Goal: Task Accomplishment & Management: Complete application form

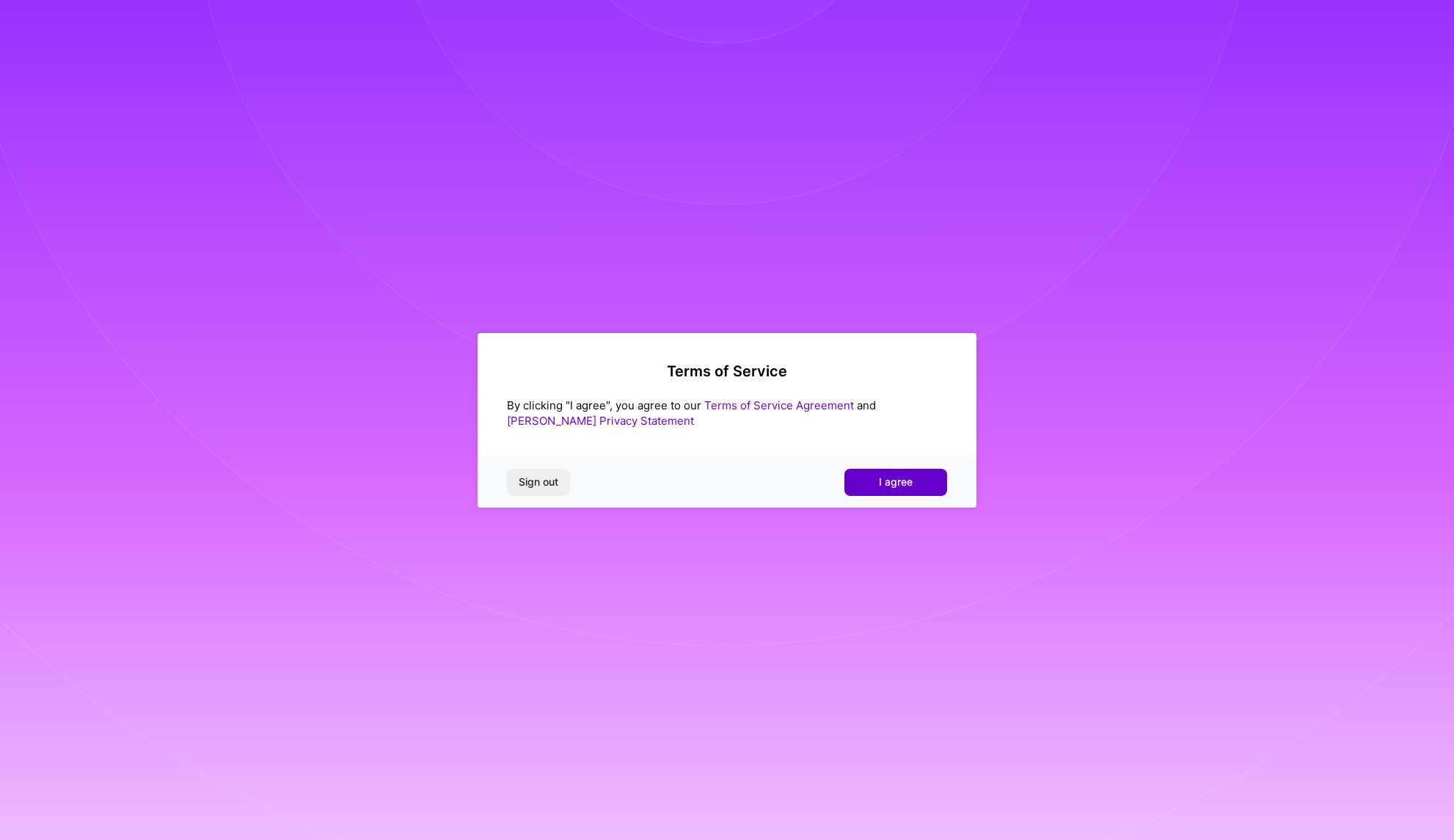
click at [883, 481] on span "I agree" at bounding box center [896, 482] width 34 height 15
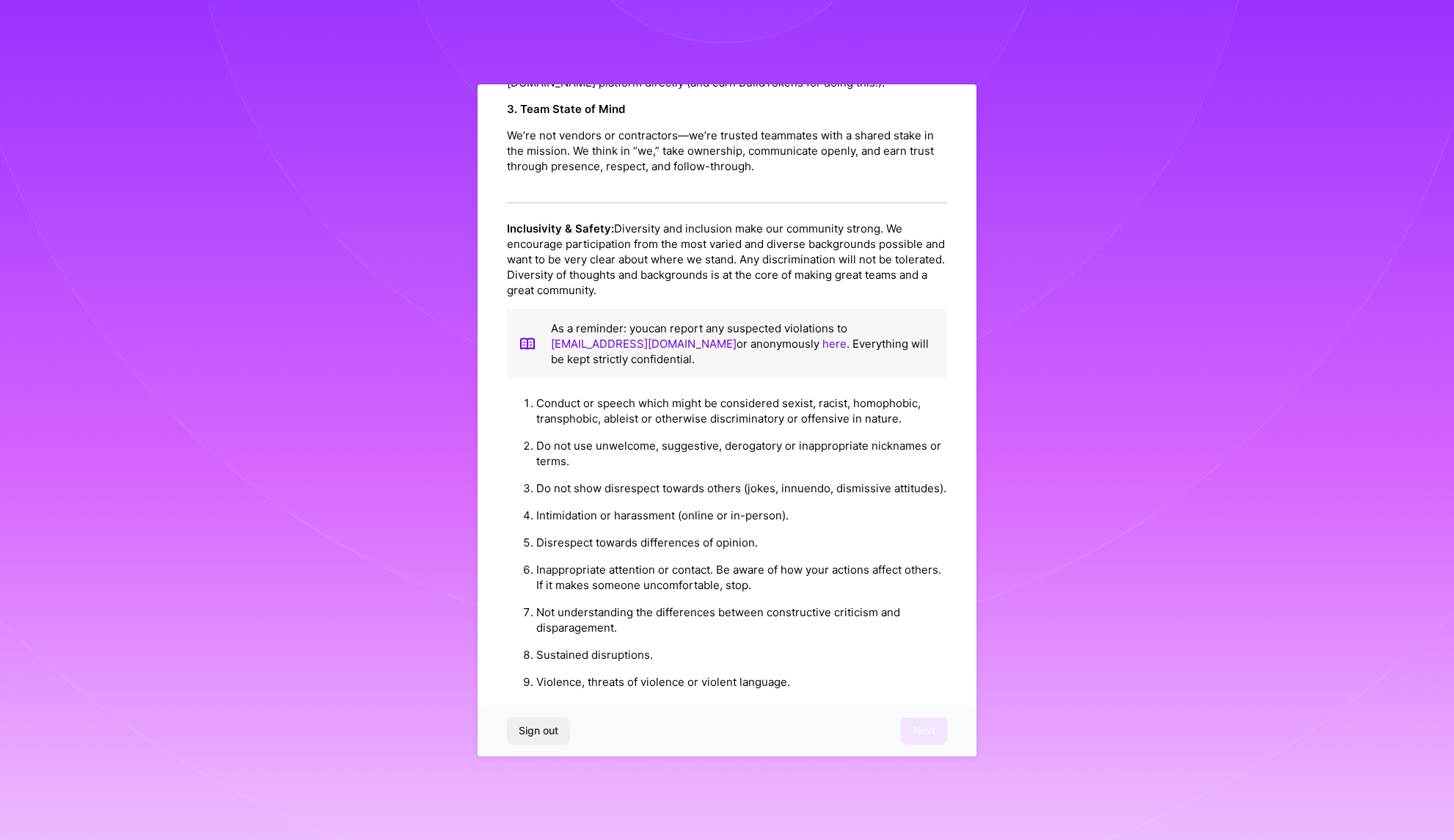
scroll to position [1418, 0]
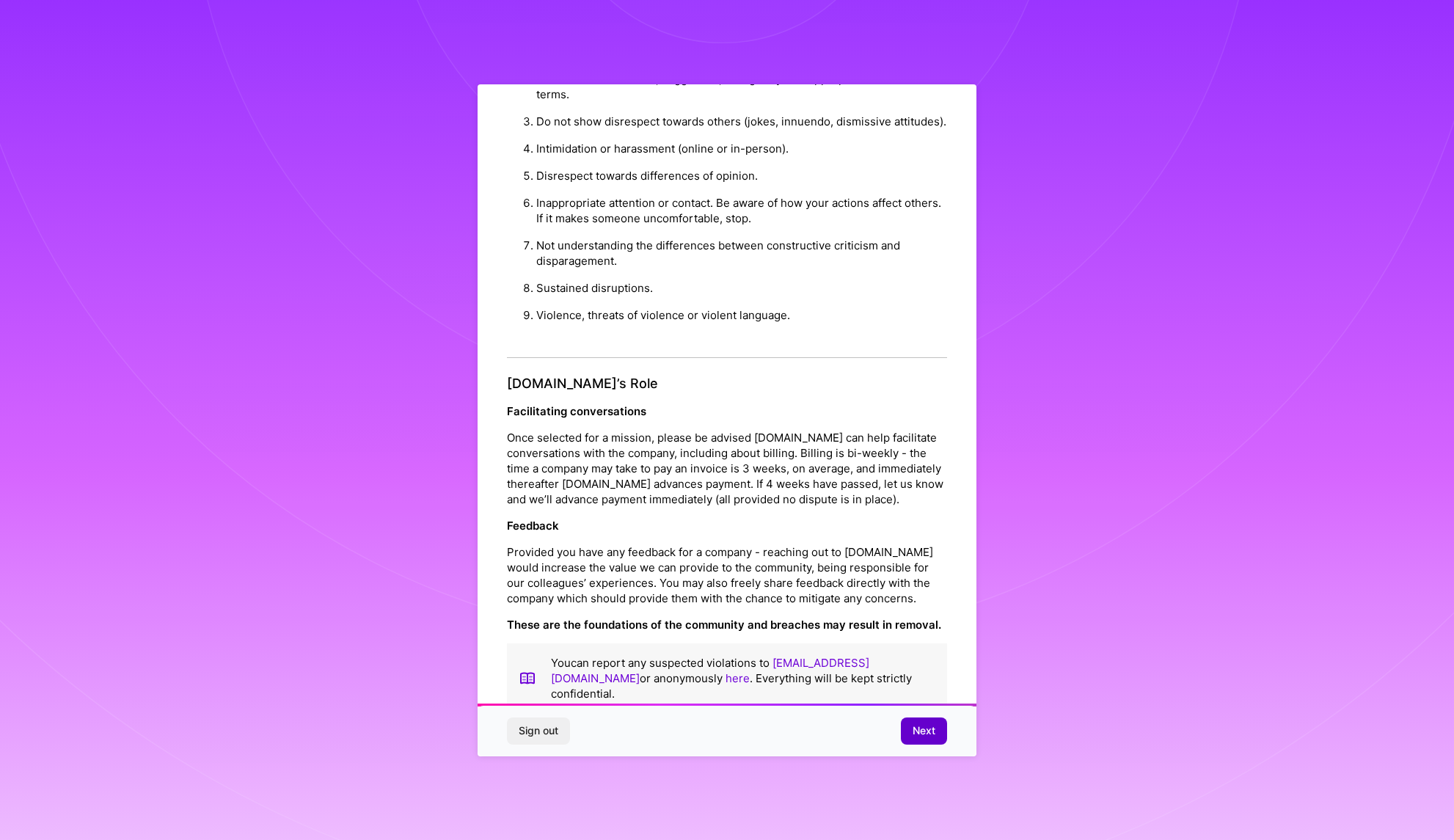
click at [918, 731] on span "Next" at bounding box center [924, 731] width 23 height 15
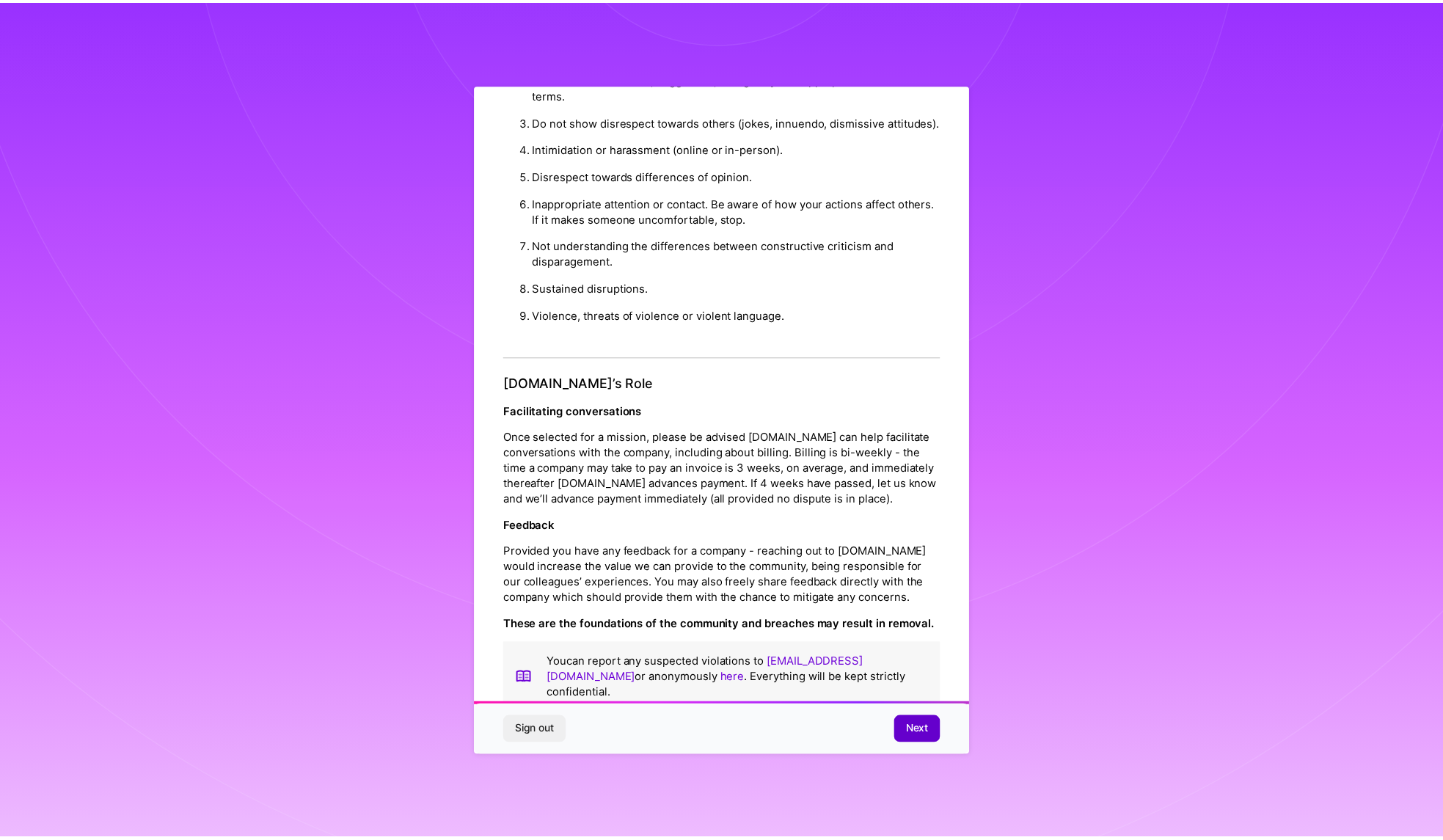
scroll to position [0, 0]
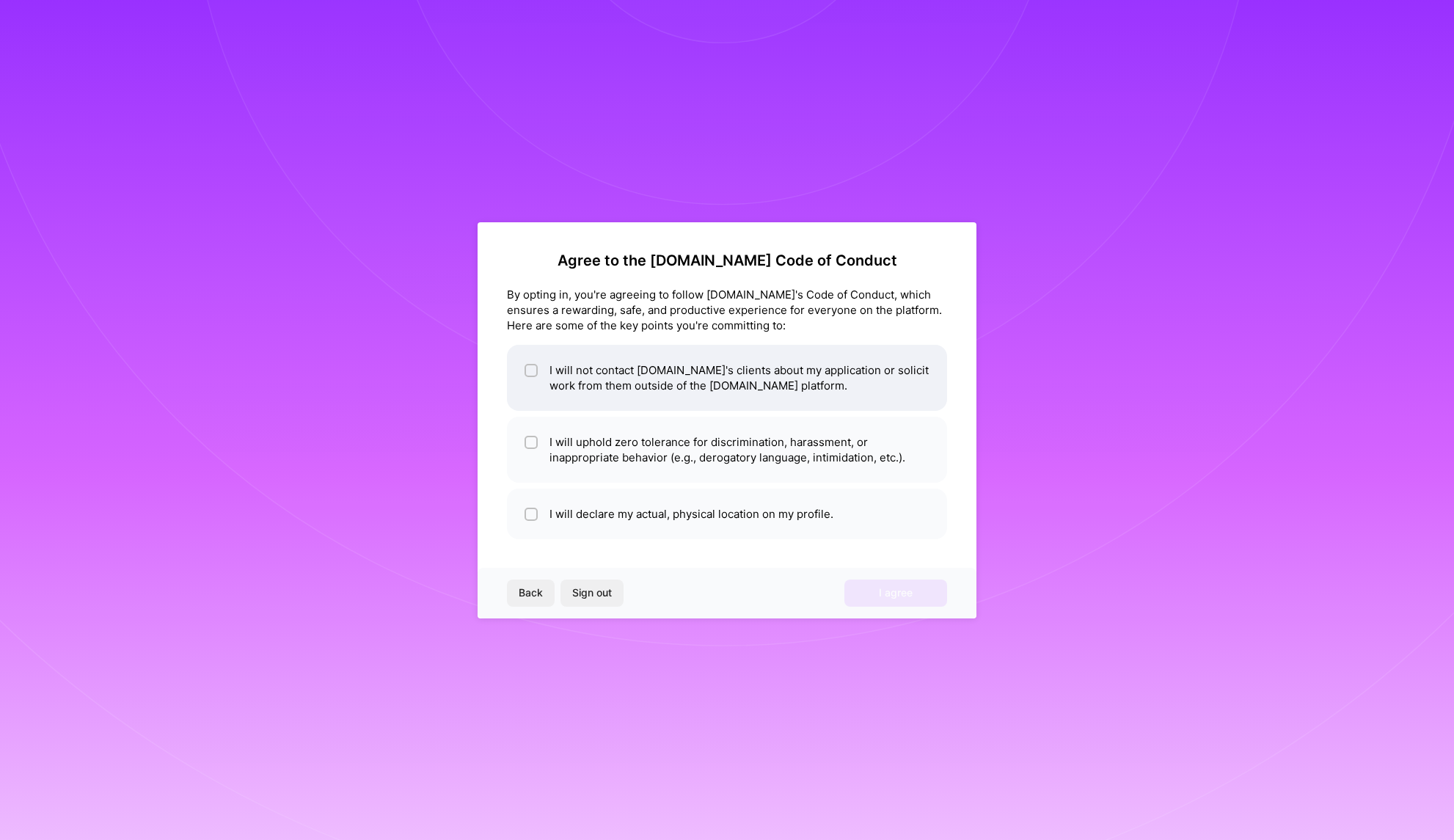
click at [527, 366] on input "checkbox" at bounding box center [532, 371] width 10 height 10
checkbox input "true"
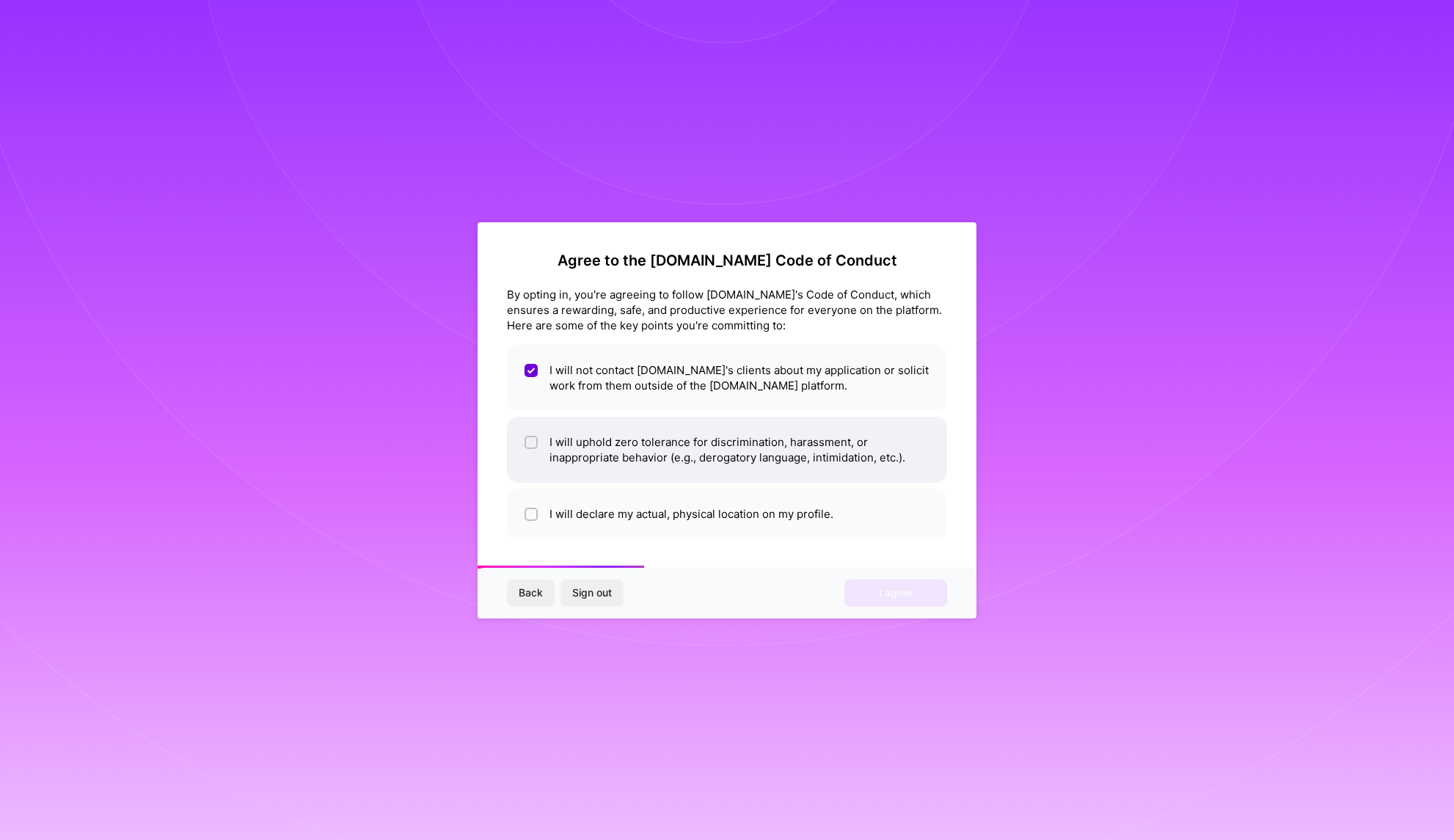
click at [532, 448] on span at bounding box center [531, 450] width 13 height 31
checkbox input "true"
click at [526, 520] on div at bounding box center [531, 514] width 13 height 13
checkbox input "true"
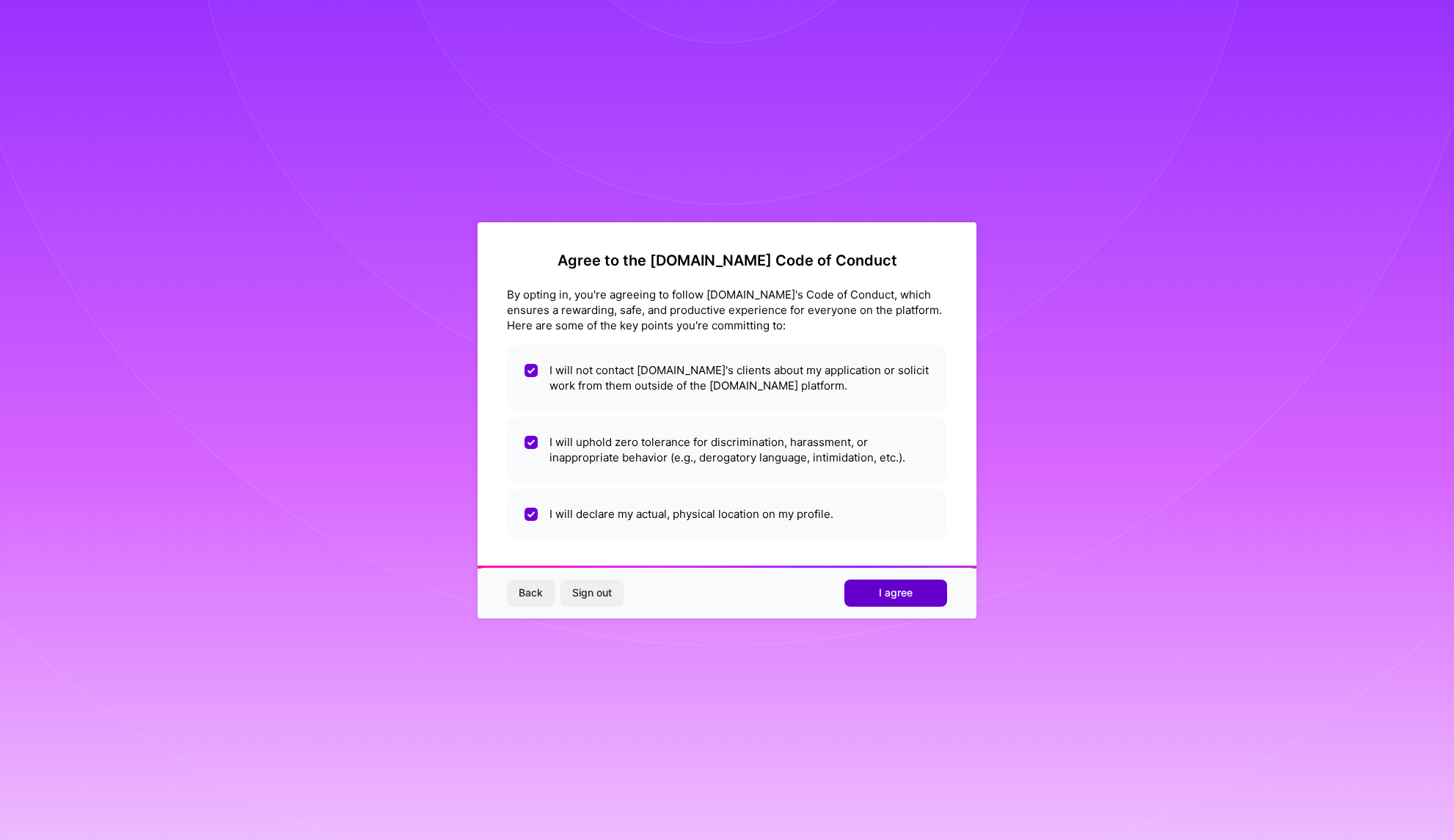
click at [877, 589] on button "I agree" at bounding box center [896, 593] width 103 height 27
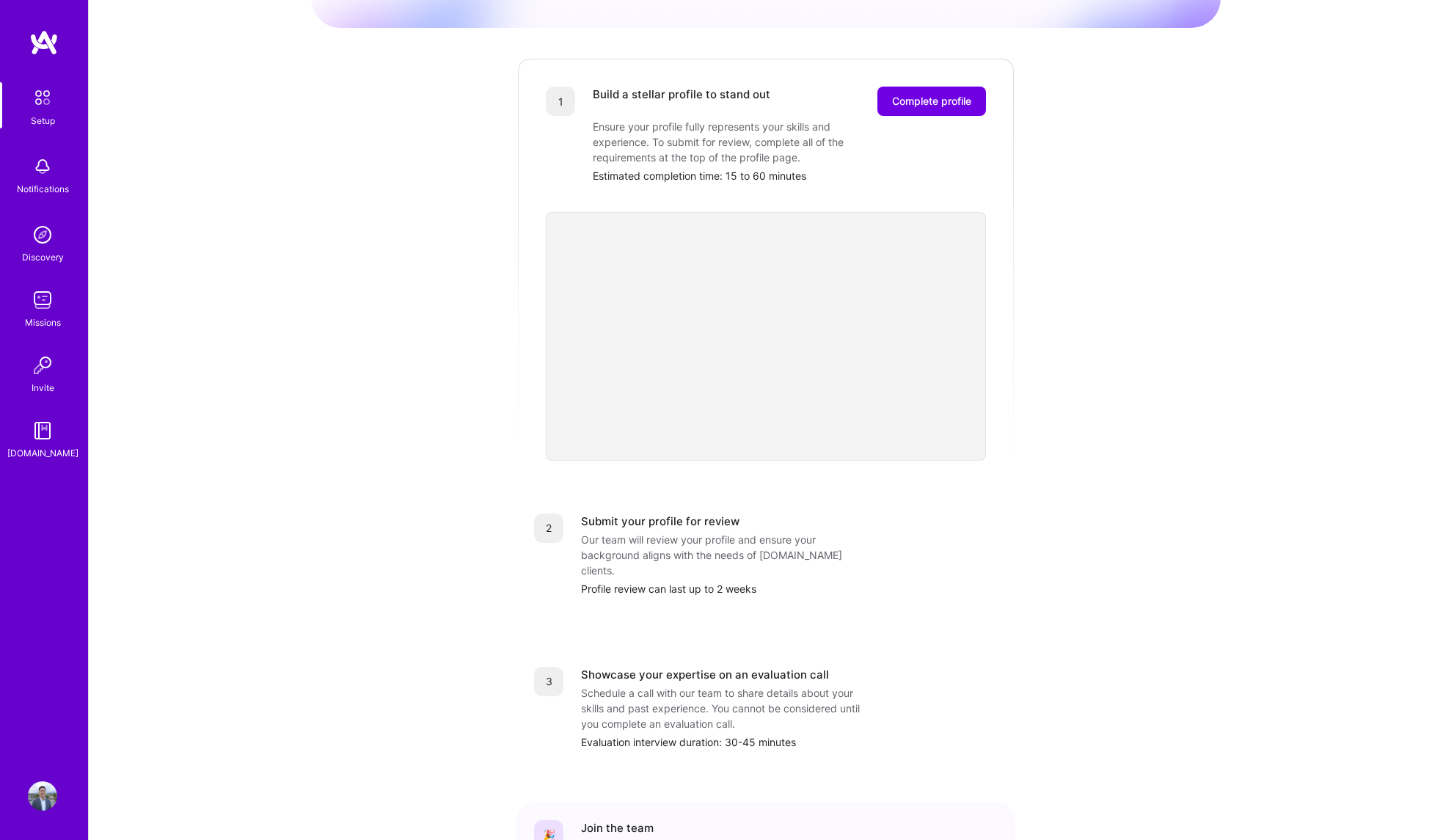
scroll to position [274, 0]
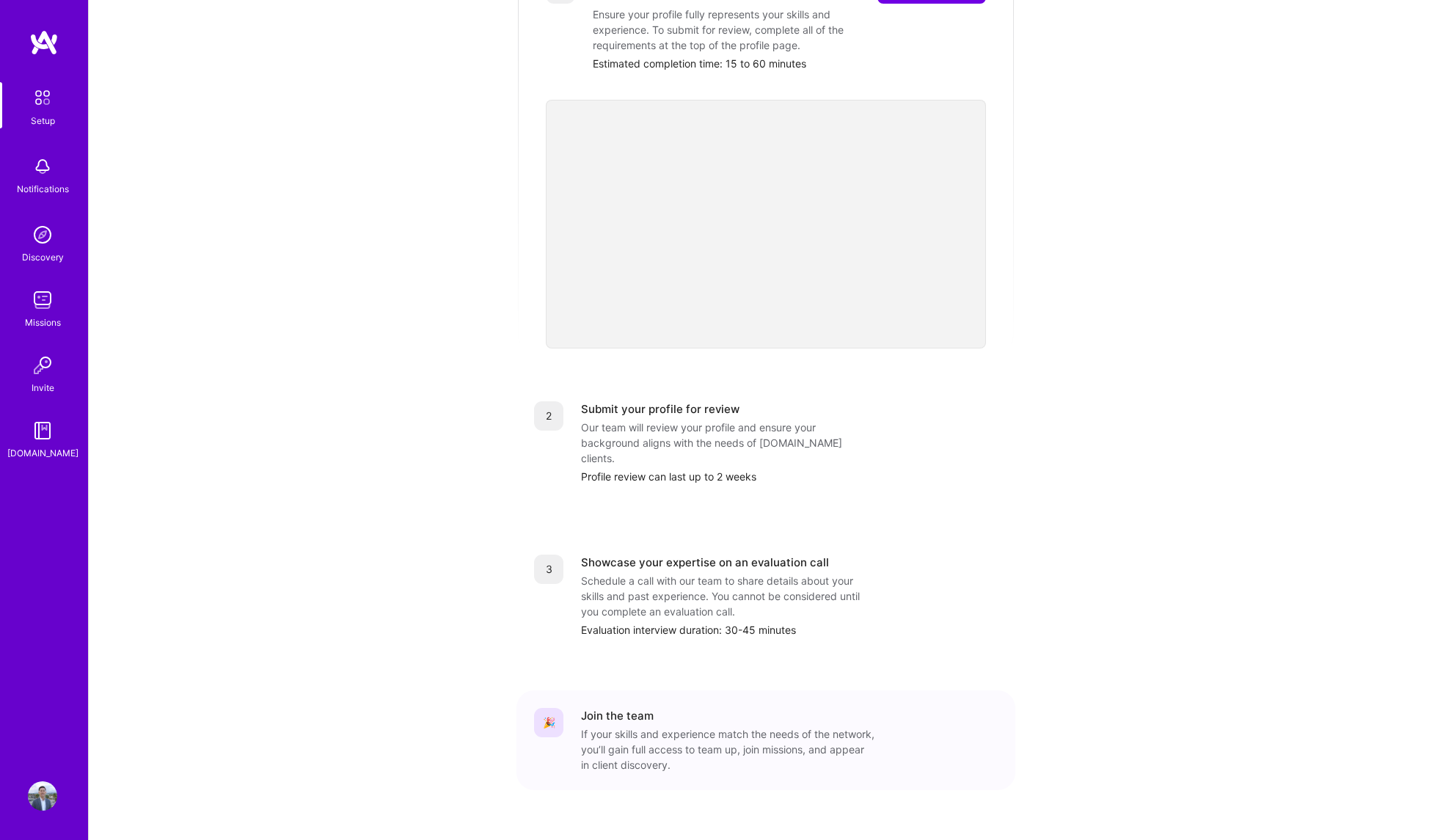
click at [1119, 485] on div "Getting started as an [DOMAIN_NAME] Builder Complete the steps below to request…" at bounding box center [766, 299] width 910 height 1124
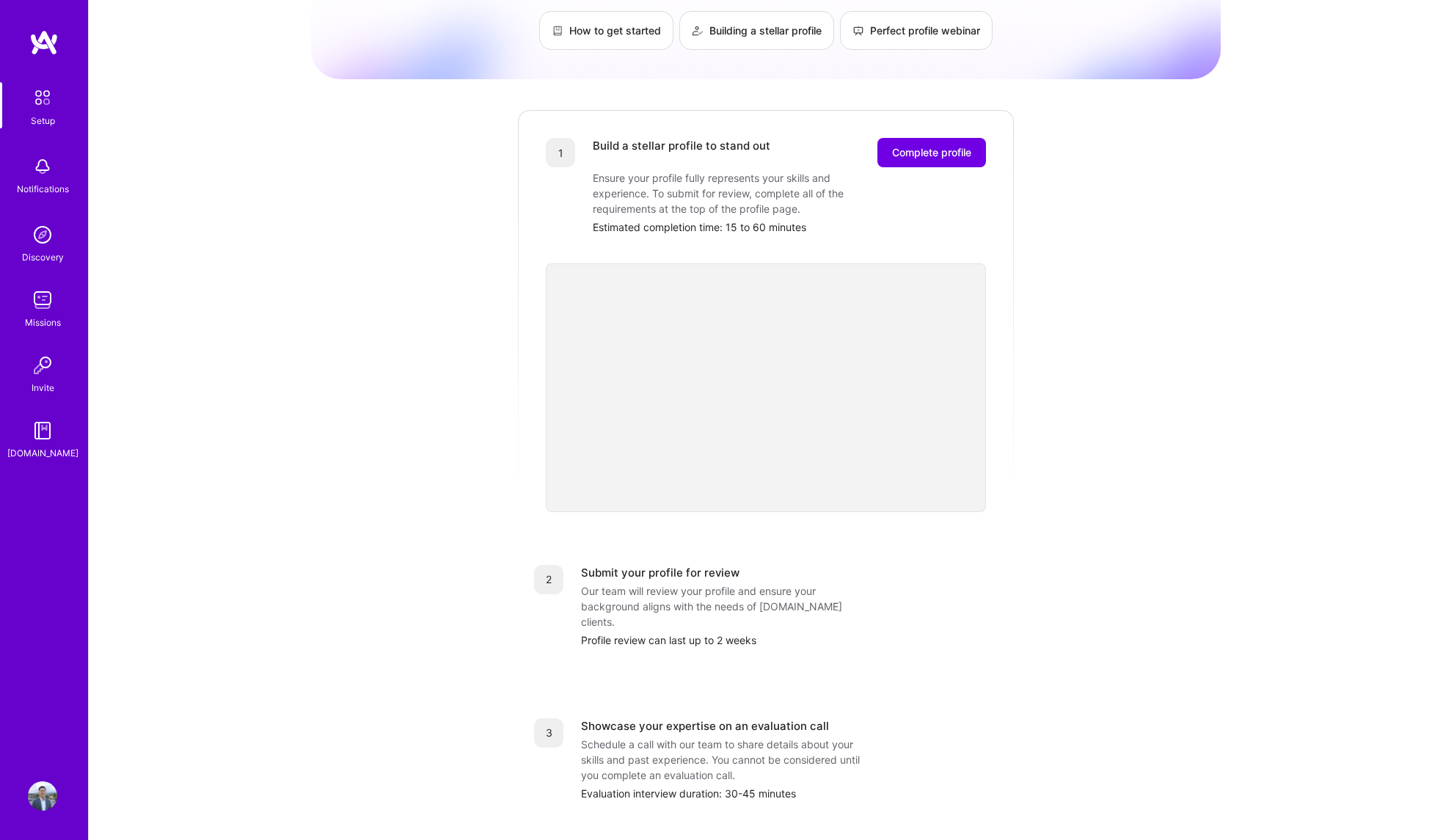
scroll to position [0, 0]
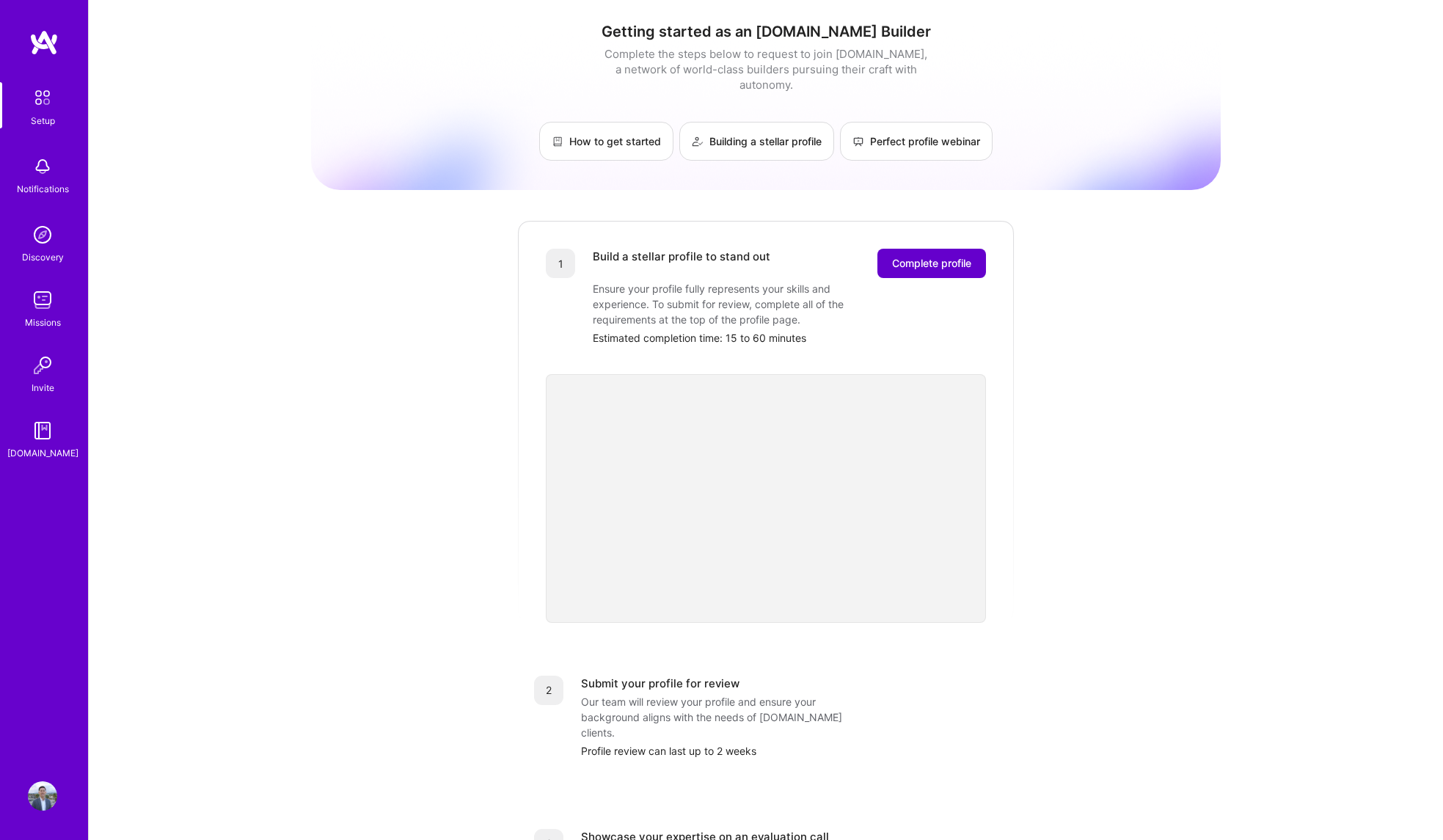
click at [931, 256] on button "Complete profile" at bounding box center [931, 263] width 109 height 30
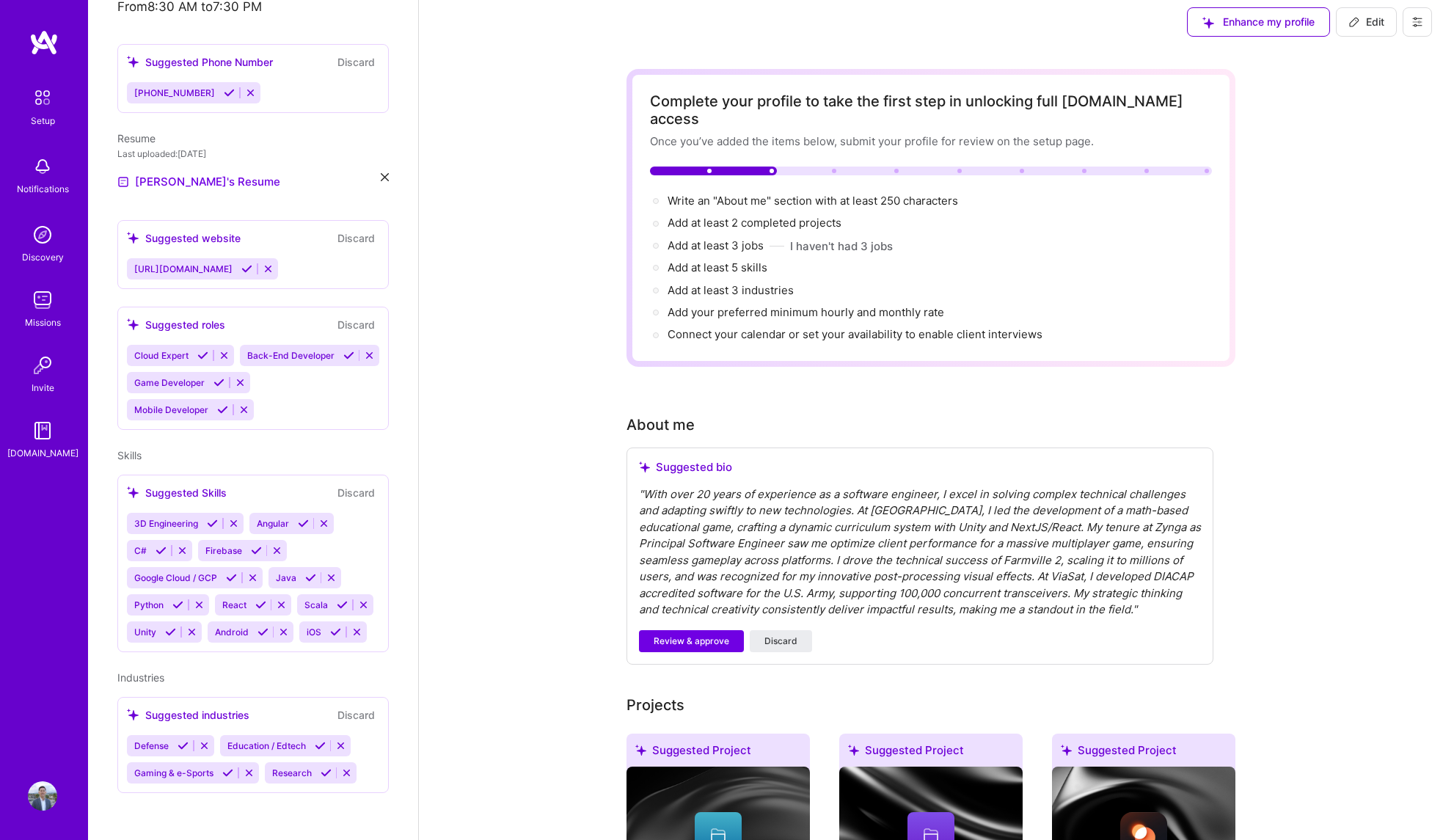
scroll to position [22, 0]
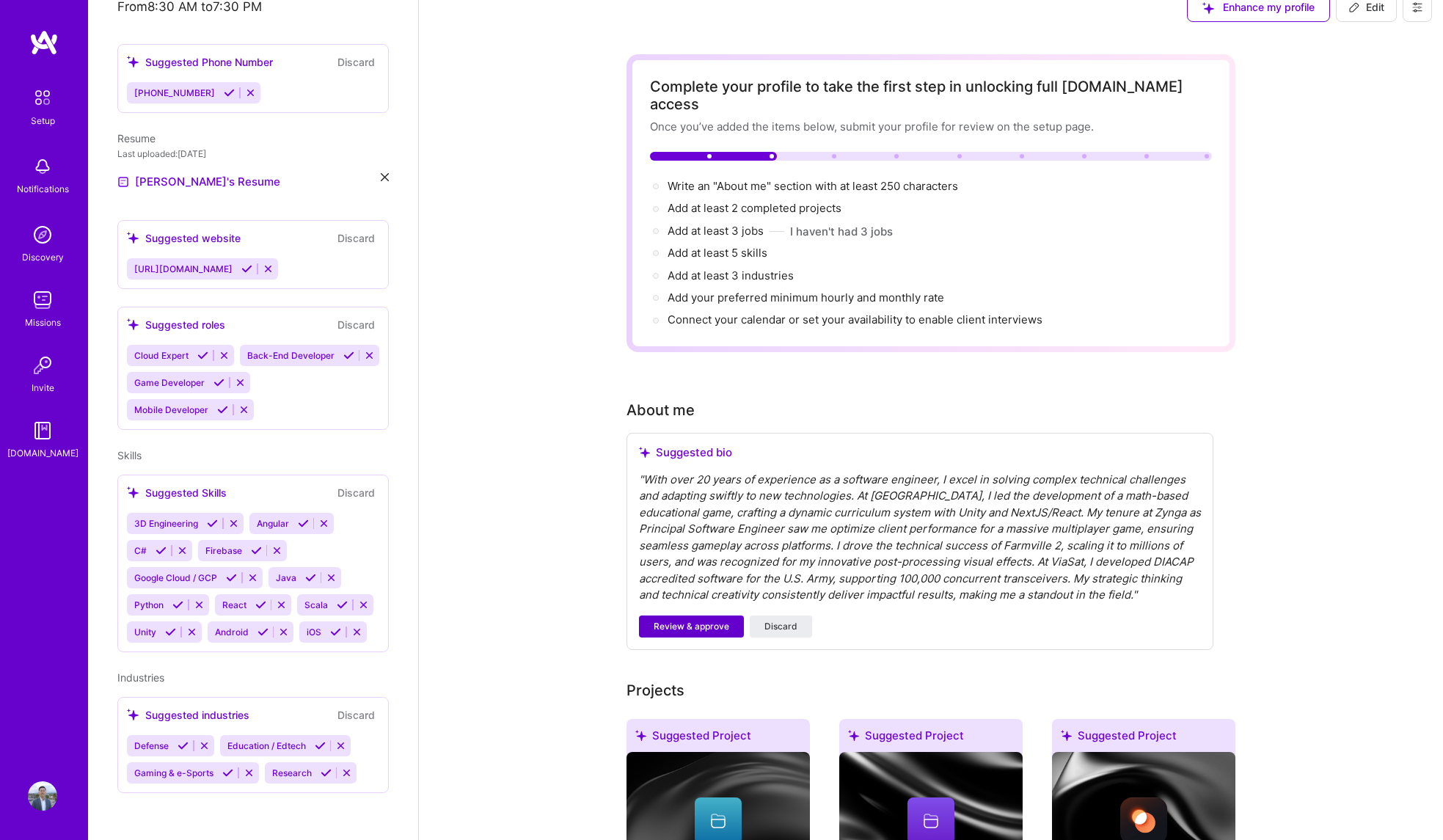
click at [703, 620] on span "Review & approve" at bounding box center [692, 626] width 75 height 13
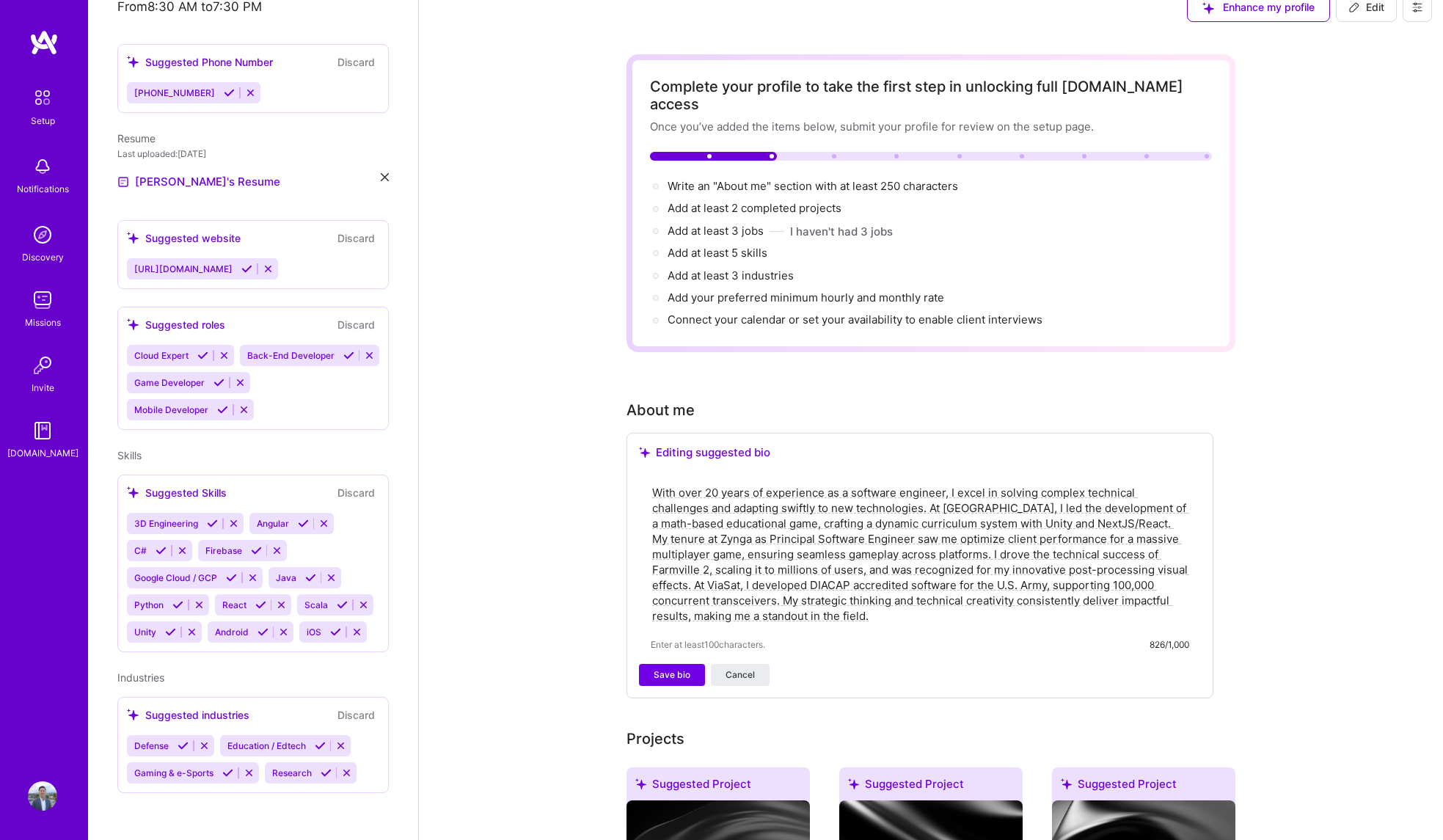
click at [936, 601] on textarea "With over 20 years of experience as a software engineer, I excel in solving com…" at bounding box center [920, 554] width 538 height 141
click at [947, 595] on textarea "With over 20 years of experience as a software engineer, I excel in solving com…" at bounding box center [920, 554] width 538 height 141
click at [1059, 505] on textarea "With over 20 years of experience as a software engineer, I excel in solving com…" at bounding box center [920, 554] width 538 height 141
click at [350, 229] on button "Discard" at bounding box center [356, 237] width 46 height 17
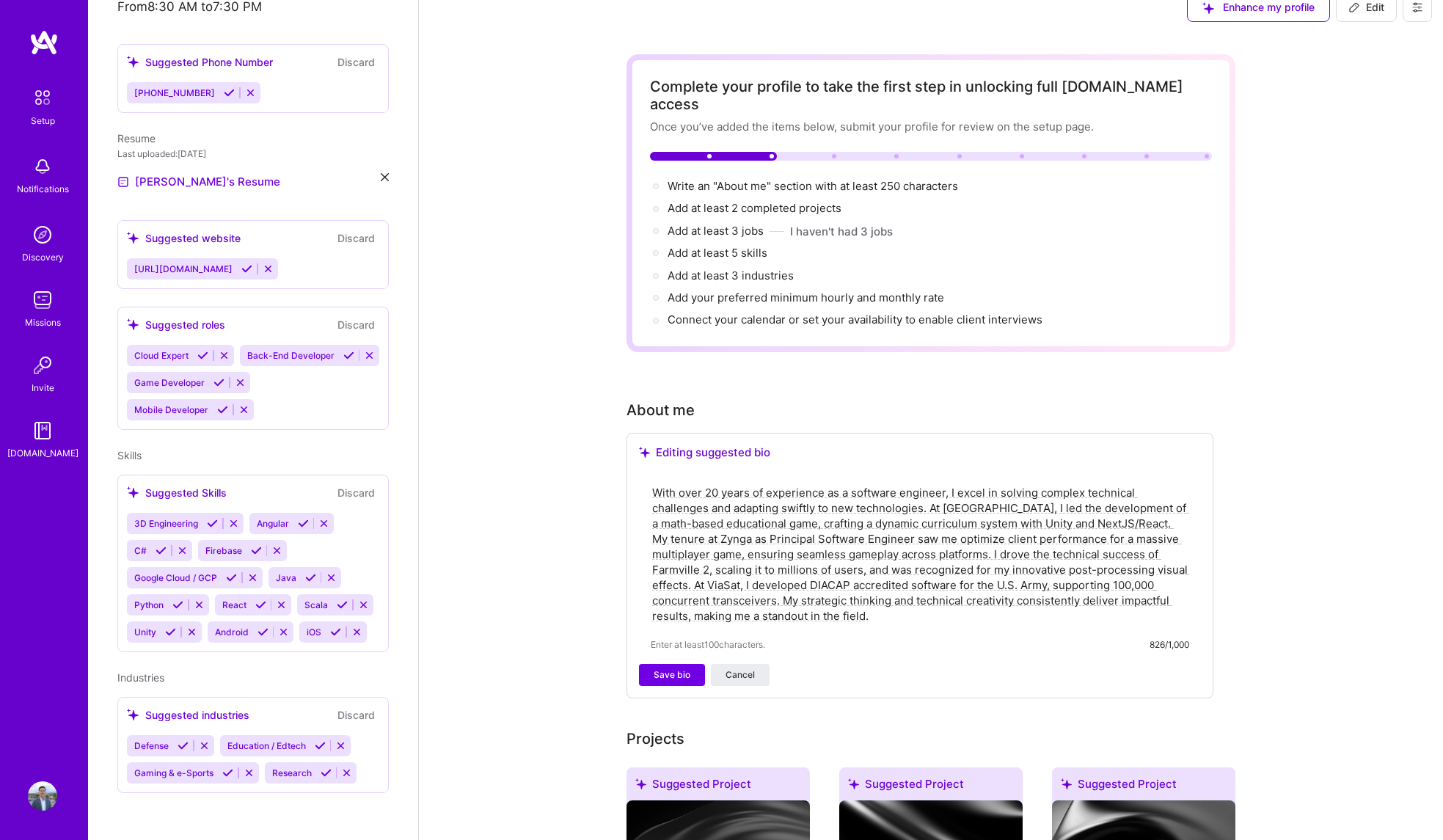
click at [936, 490] on textarea "With over 20 years of experience as a software engineer, I excel in solving com…" at bounding box center [920, 554] width 538 height 141
click at [929, 487] on textarea "With over 20 years of experience as a software engineer, I excel in solving com…" at bounding box center [920, 554] width 538 height 141
click at [930, 487] on textarea "With over 20 years of experience as a software engineer, I excel in solving com…" at bounding box center [920, 554] width 538 height 141
click at [993, 521] on textarea "With over 20 years of experience as a software engineer, I excel in solving com…" at bounding box center [920, 554] width 538 height 141
click at [891, 524] on textarea "With over 20 years of experience as a software engineer, I excel in solving com…" at bounding box center [920, 554] width 538 height 141
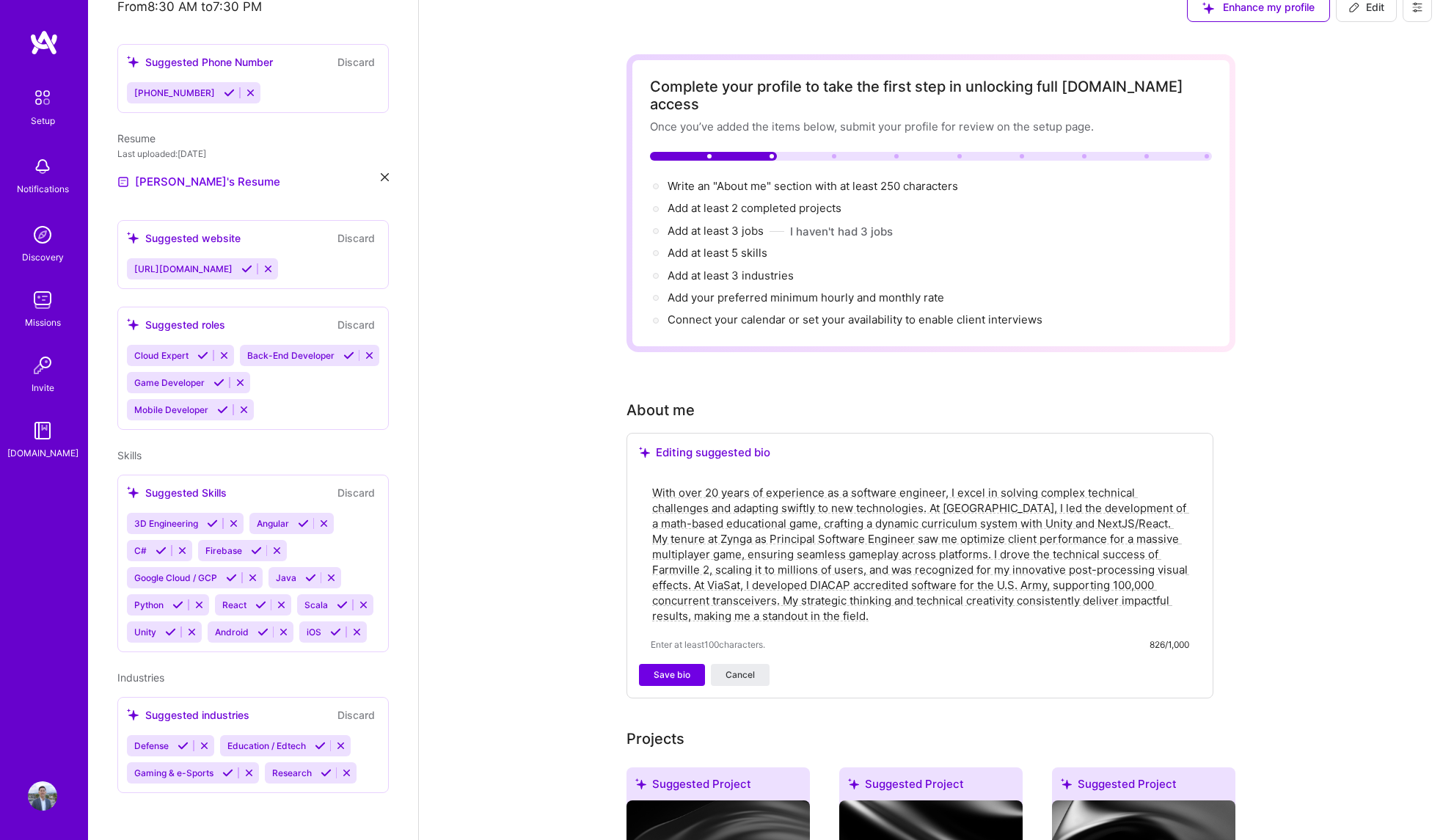
click at [1138, 502] on textarea "With over 20 years of experience as a software engineer, I excel in solving com…" at bounding box center [920, 554] width 538 height 141
paste textarea "At [GEOGRAPHIC_DATA], I served on a specialized cross-functional team that was …"
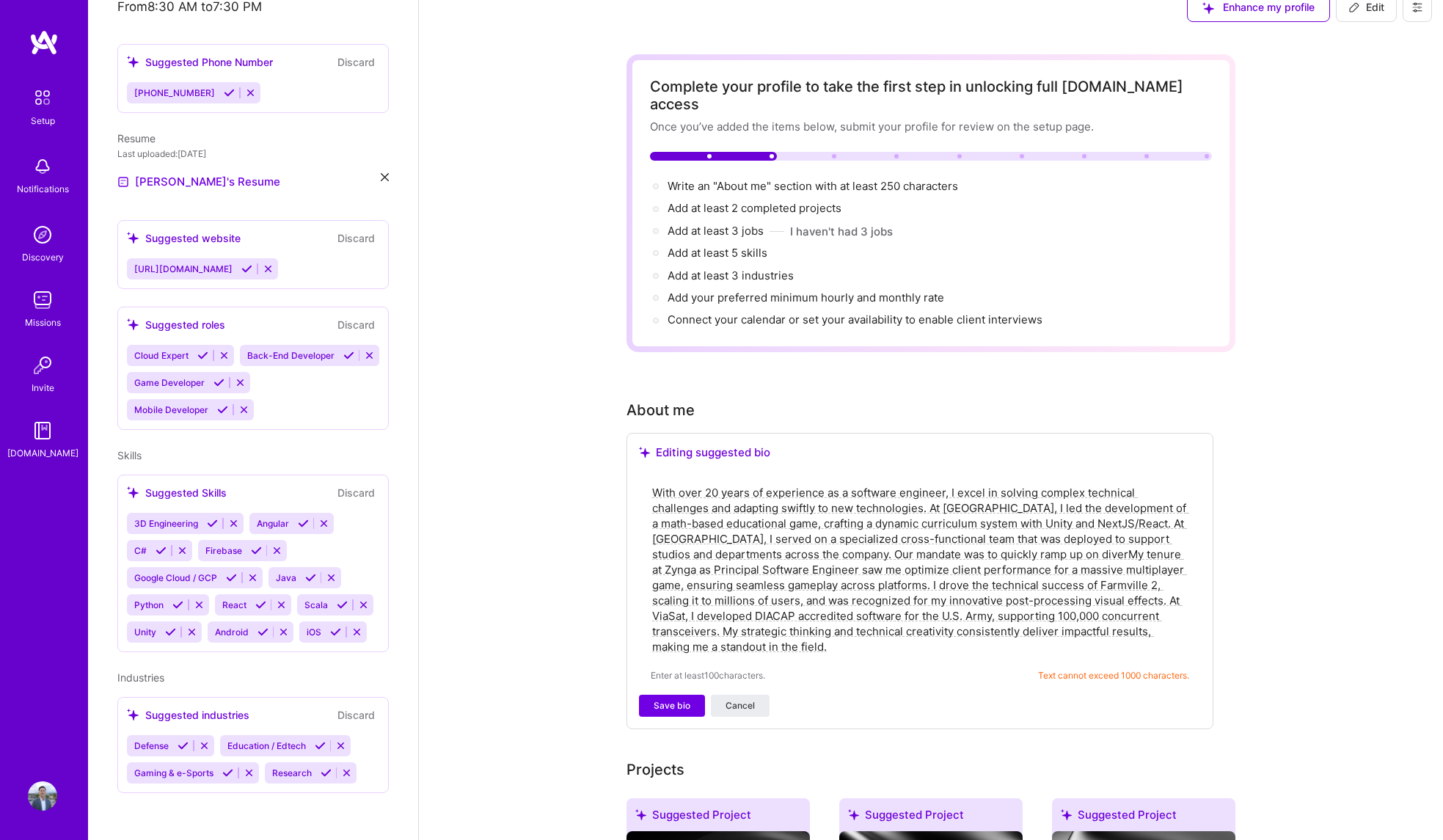
drag, startPoint x: 823, startPoint y: 520, endPoint x: 906, endPoint y: 521, distance: 83.0
click at [906, 521] on textarea "With over 20 years of experience as a software engineer, I excel in solving com…" at bounding box center [920, 569] width 538 height 172
drag, startPoint x: 1077, startPoint y: 622, endPoint x: 1117, endPoint y: 586, distance: 53.8
click at [1117, 586] on textarea "With over 20 years of experience as a software engineer, I excel in solving com…" at bounding box center [920, 569] width 538 height 172
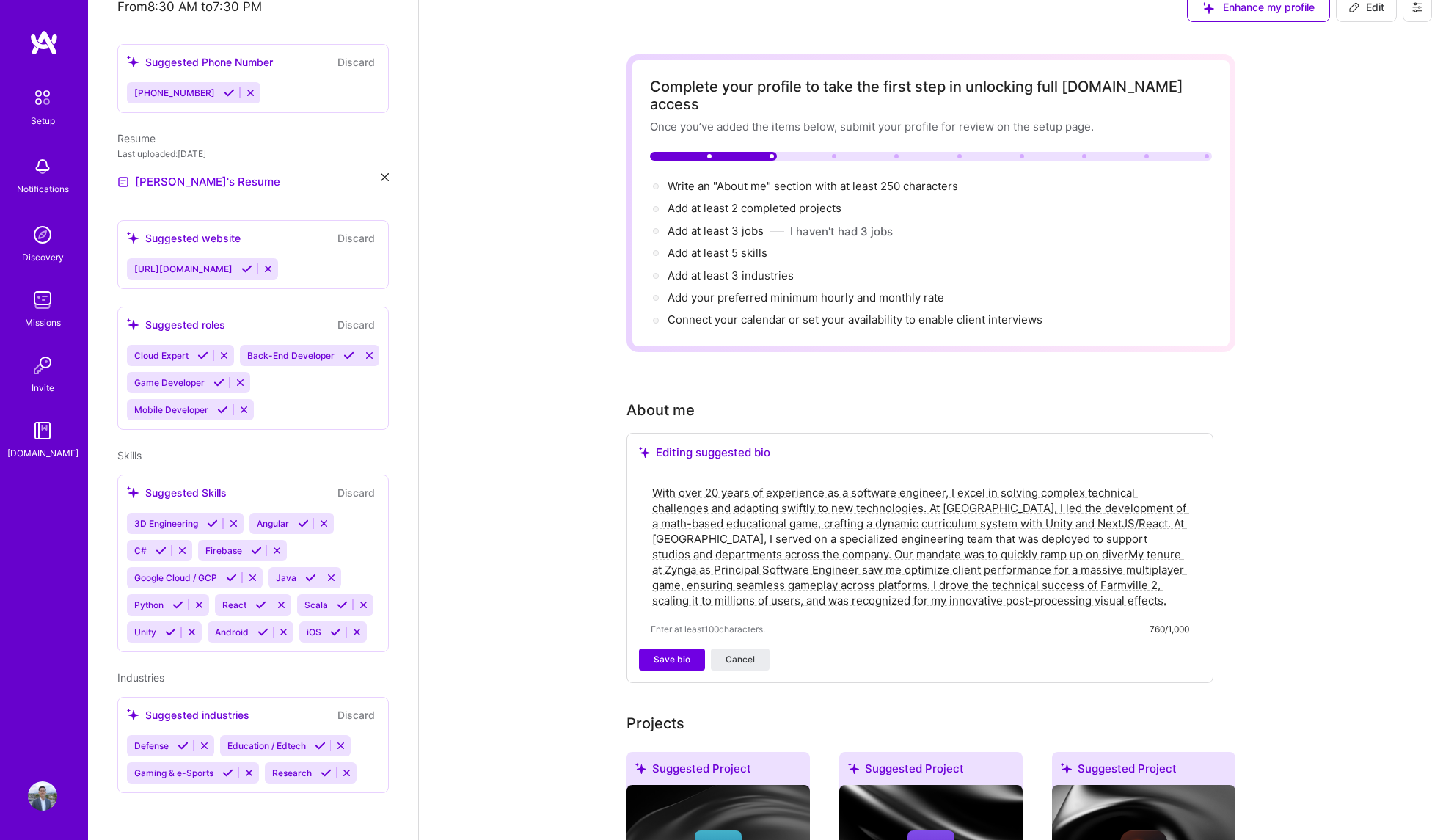
click at [1071, 535] on textarea "With over 20 years of experience as a software engineer, I excel in solving com…" at bounding box center [920, 546] width 538 height 126
paste textarea "diverse projects, solve complex technical and organizational challenges, and pr…"
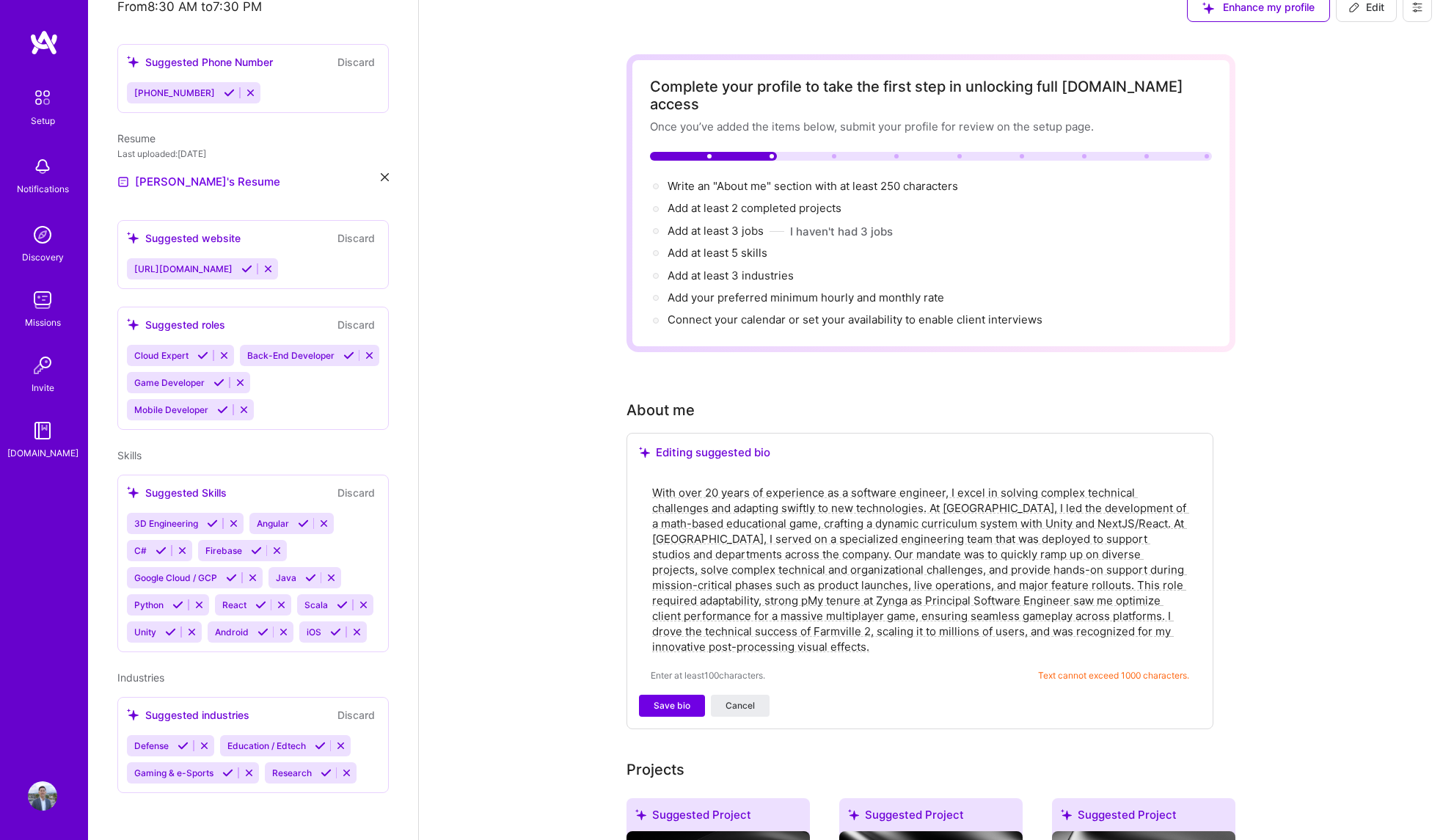
click at [880, 625] on textarea "With over 20 years of experience as a software engineer, I excel in solving com…" at bounding box center [920, 569] width 538 height 172
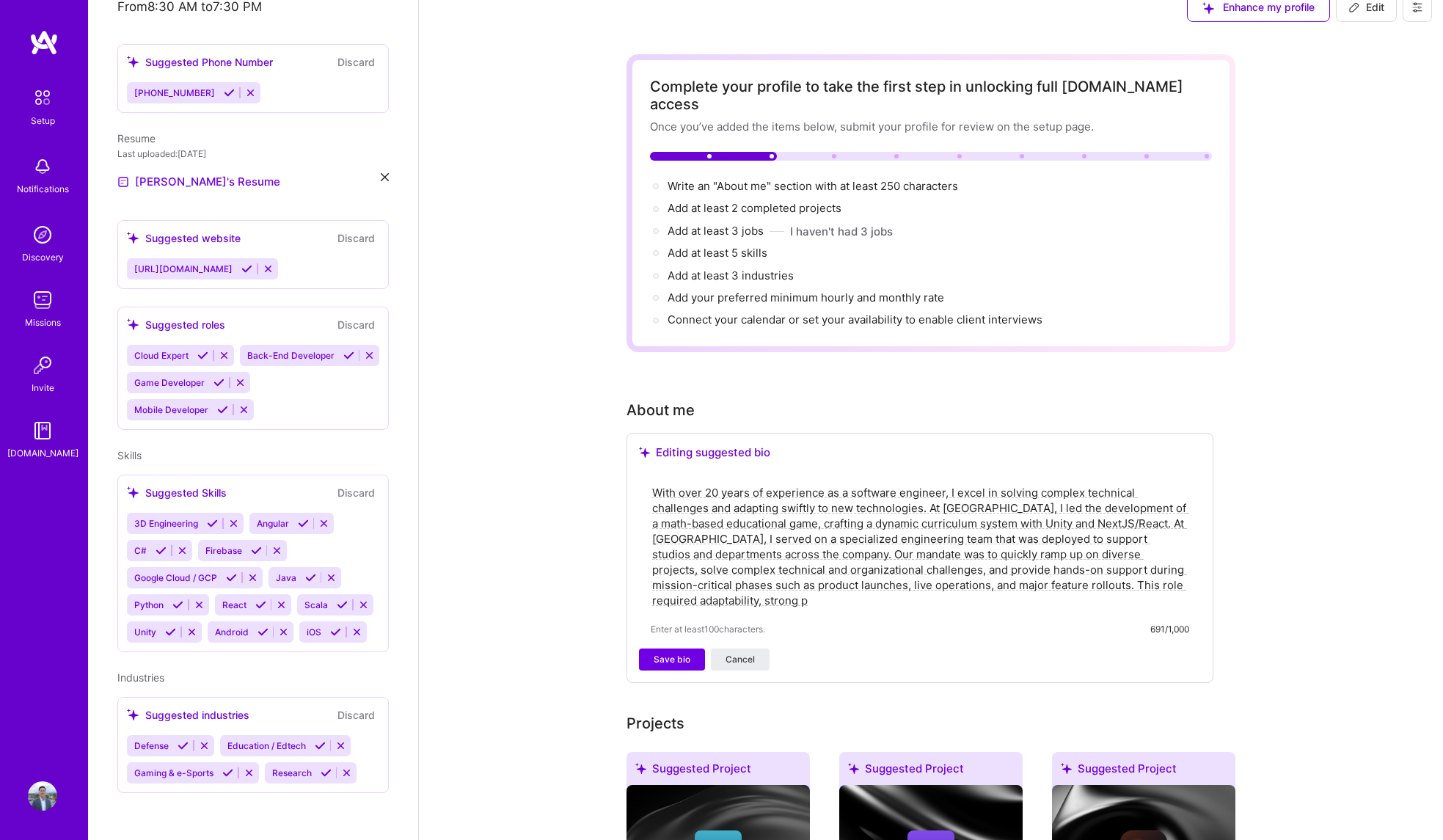
drag, startPoint x: 1115, startPoint y: 520, endPoint x: 723, endPoint y: 540, distance: 392.5
click at [723, 540] on textarea "With over 20 years of experience as a software engineer, I excel in solving com…" at bounding box center [920, 546] width 538 height 126
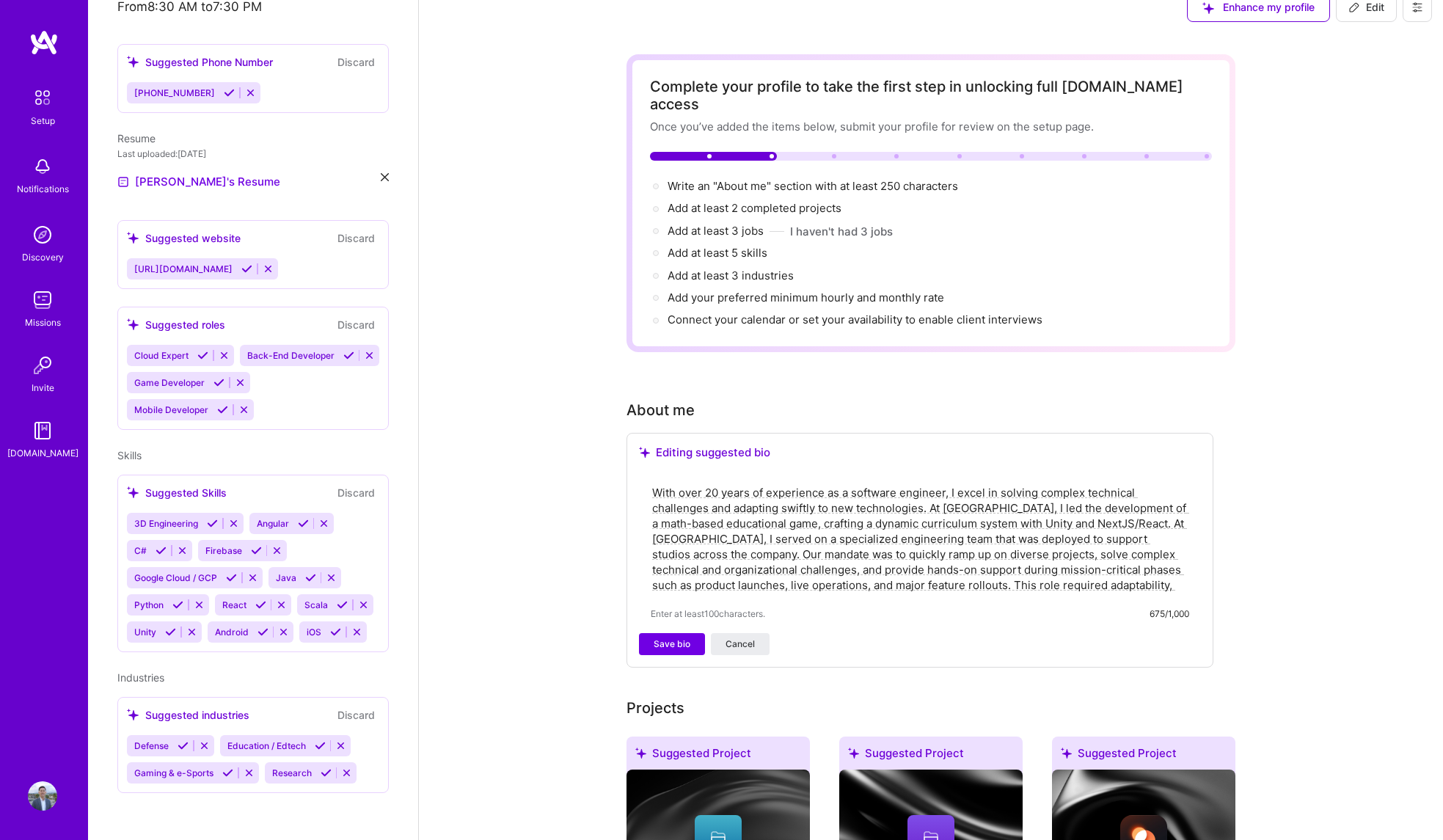
click at [943, 534] on textarea "With over 20 years of experience as a software engineer, I excel in solving com…" at bounding box center [920, 539] width 538 height 111
drag, startPoint x: 727, startPoint y: 549, endPoint x: 1133, endPoint y: 539, distance: 406.1
click at [1133, 539] on textarea "With over 20 years of experience as a software engineer, I excel in solving com…" at bounding box center [920, 539] width 538 height 111
click at [1151, 537] on textarea "With over 20 years of experience as a software engineer, I excel in solving com…" at bounding box center [920, 539] width 538 height 111
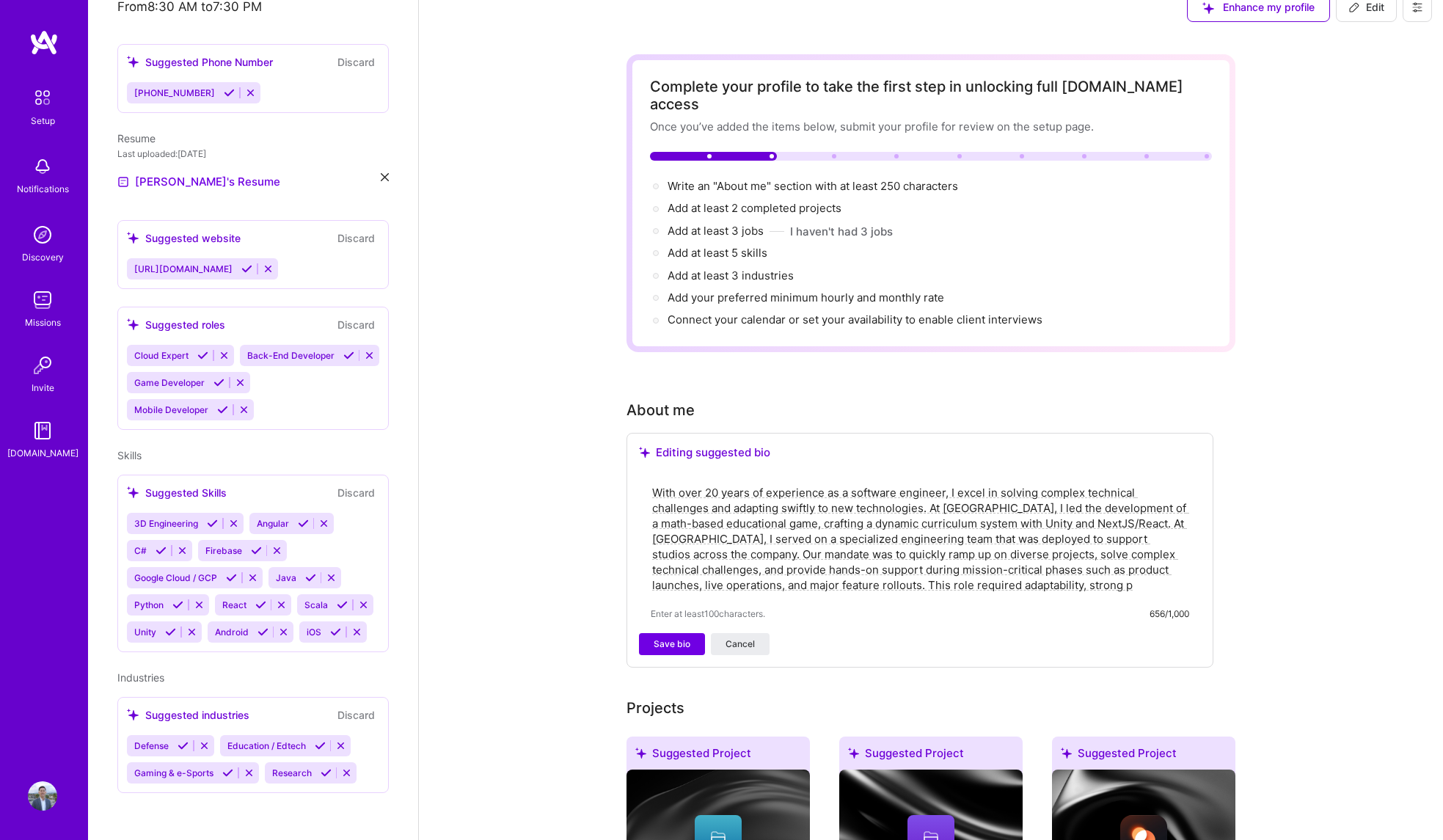
drag, startPoint x: 731, startPoint y: 569, endPoint x: 653, endPoint y: 566, distance: 78.1
click at [653, 566] on textarea "With over 20 years of experience as a software engineer, I excel in solving com…" at bounding box center [920, 539] width 538 height 111
click at [852, 578] on div "With over 20 years of experience as a software engineer, I excel in solving com…" at bounding box center [920, 552] width 562 height 161
click at [868, 568] on textarea "With over 20 years of experience as a software engineer, I excel in solving com…" at bounding box center [920, 539] width 538 height 111
click at [871, 566] on textarea "With over 20 years of experience as a software engineer, I excel in solving com…" at bounding box center [920, 539] width 538 height 111
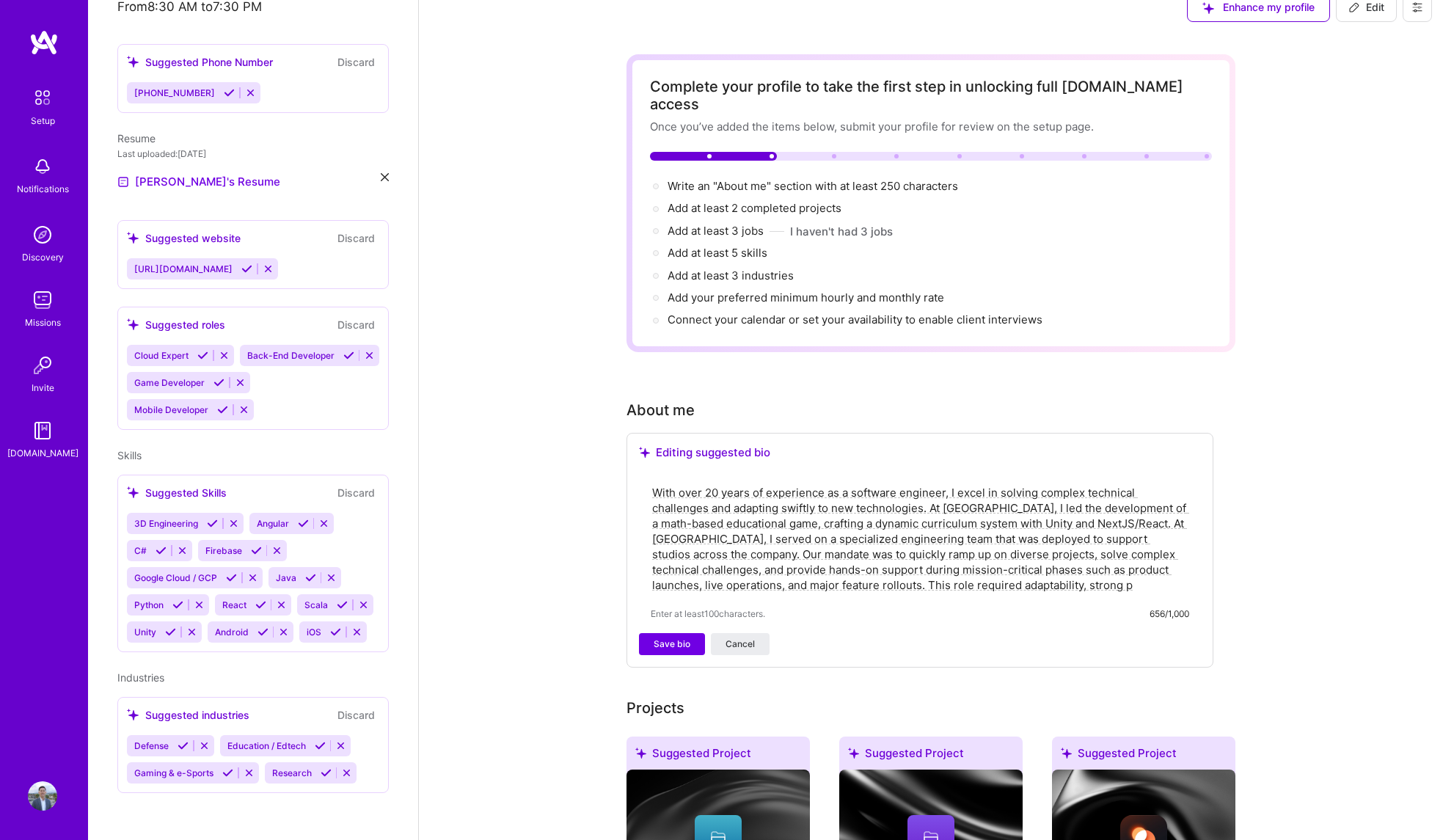
click at [868, 569] on textarea "With over 20 years of experience as a software engineer, I excel in solving com…" at bounding box center [920, 539] width 538 height 111
drag, startPoint x: 734, startPoint y: 569, endPoint x: 640, endPoint y: 569, distance: 94.0
click at [640, 569] on div "With over 20 years of experience as a software engineer, I excel in solving com…" at bounding box center [920, 552] width 562 height 161
drag, startPoint x: 1035, startPoint y: 566, endPoint x: 794, endPoint y: 572, distance: 241.1
click at [794, 572] on textarea "With over 20 years of experience as a software engineer, I excel in solving com…" at bounding box center [920, 539] width 538 height 111
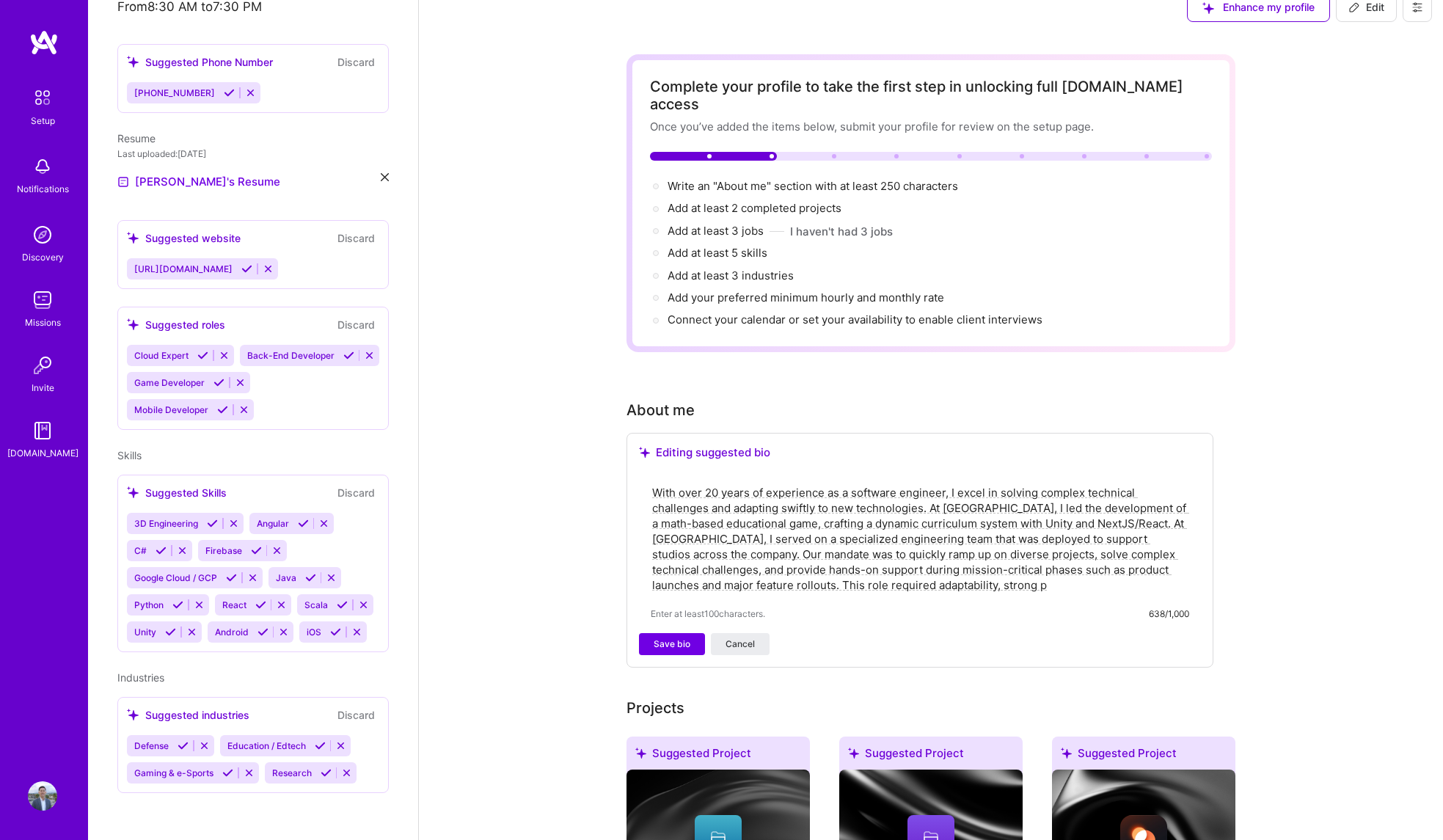
paste textarea "roblem-solving skills, and the ability to deliver results under high-pressure, …"
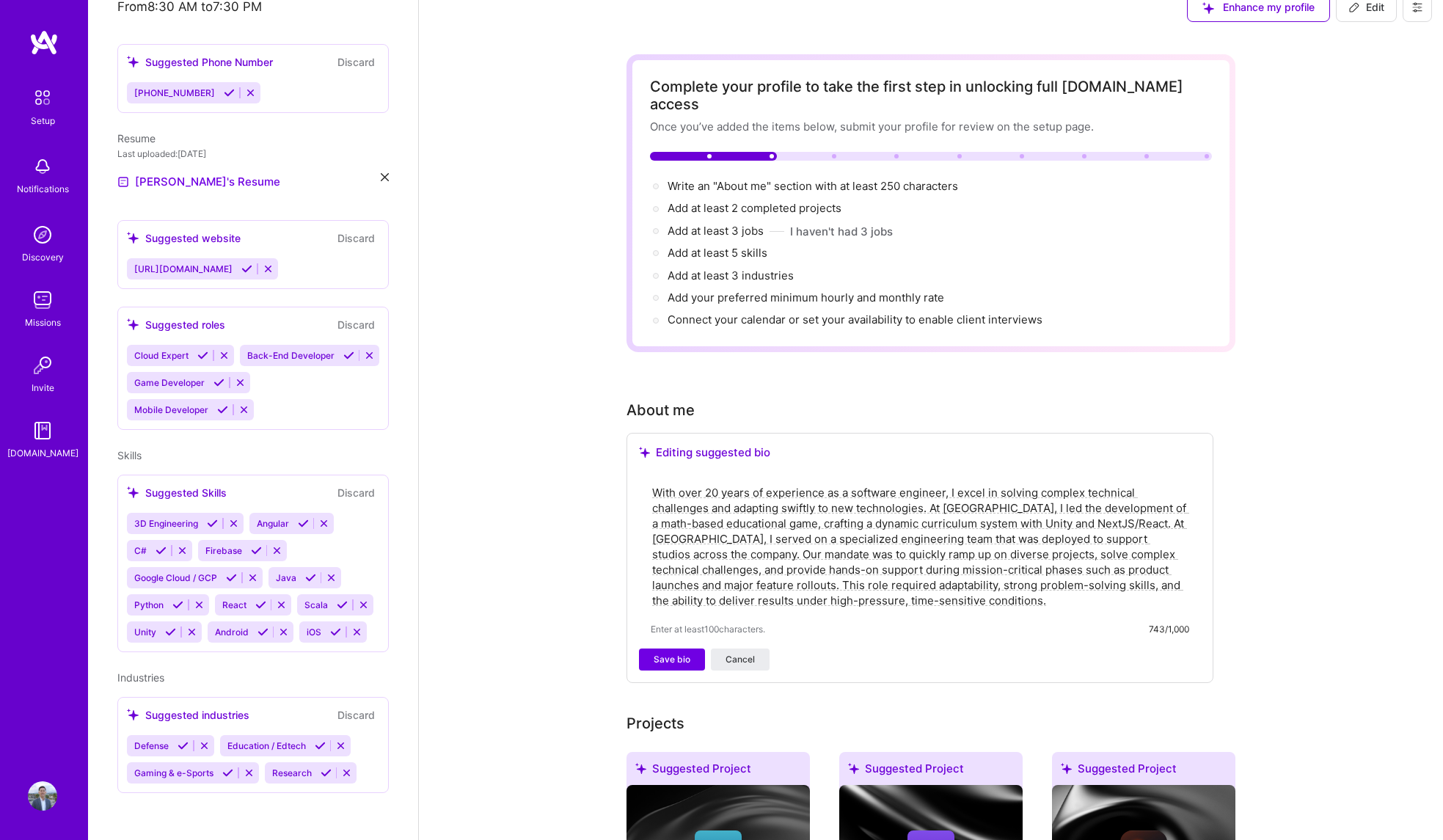
click at [933, 488] on textarea "With over 20 years of experience as a software engineer, I excel in solving com…" at bounding box center [920, 546] width 538 height 126
click at [684, 521] on textarea "With over 20 years of experience as a software engineer, I excel in solving com…" at bounding box center [920, 546] width 538 height 126
click at [934, 489] on textarea "With over 20 years of experience as a software engineer, I excel in solving com…" at bounding box center [920, 546] width 538 height 126
click at [931, 490] on textarea "With over 20 years of experience as a software engineer, I excel in solving com…" at bounding box center [920, 546] width 538 height 126
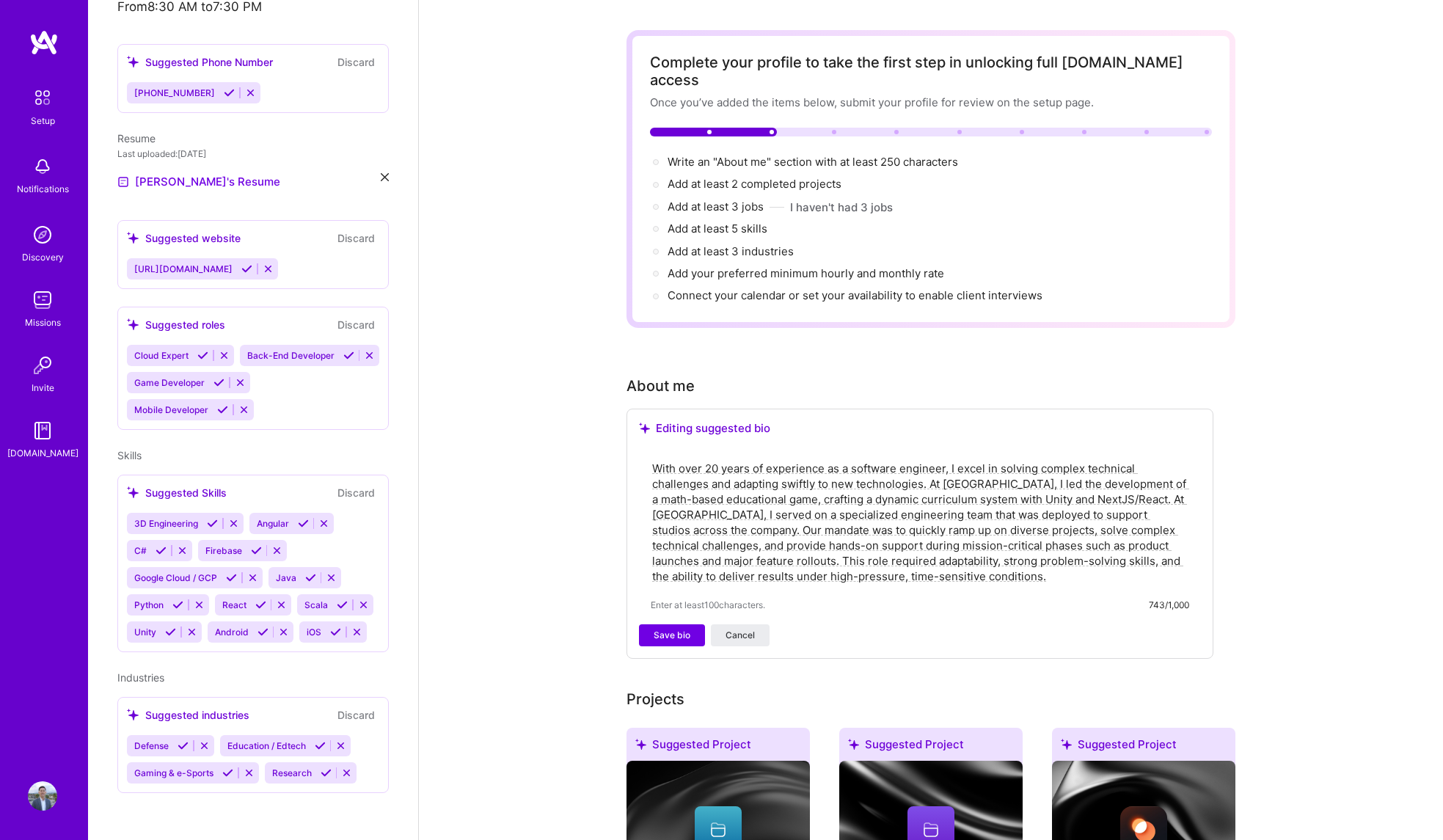
scroll to position [0, 0]
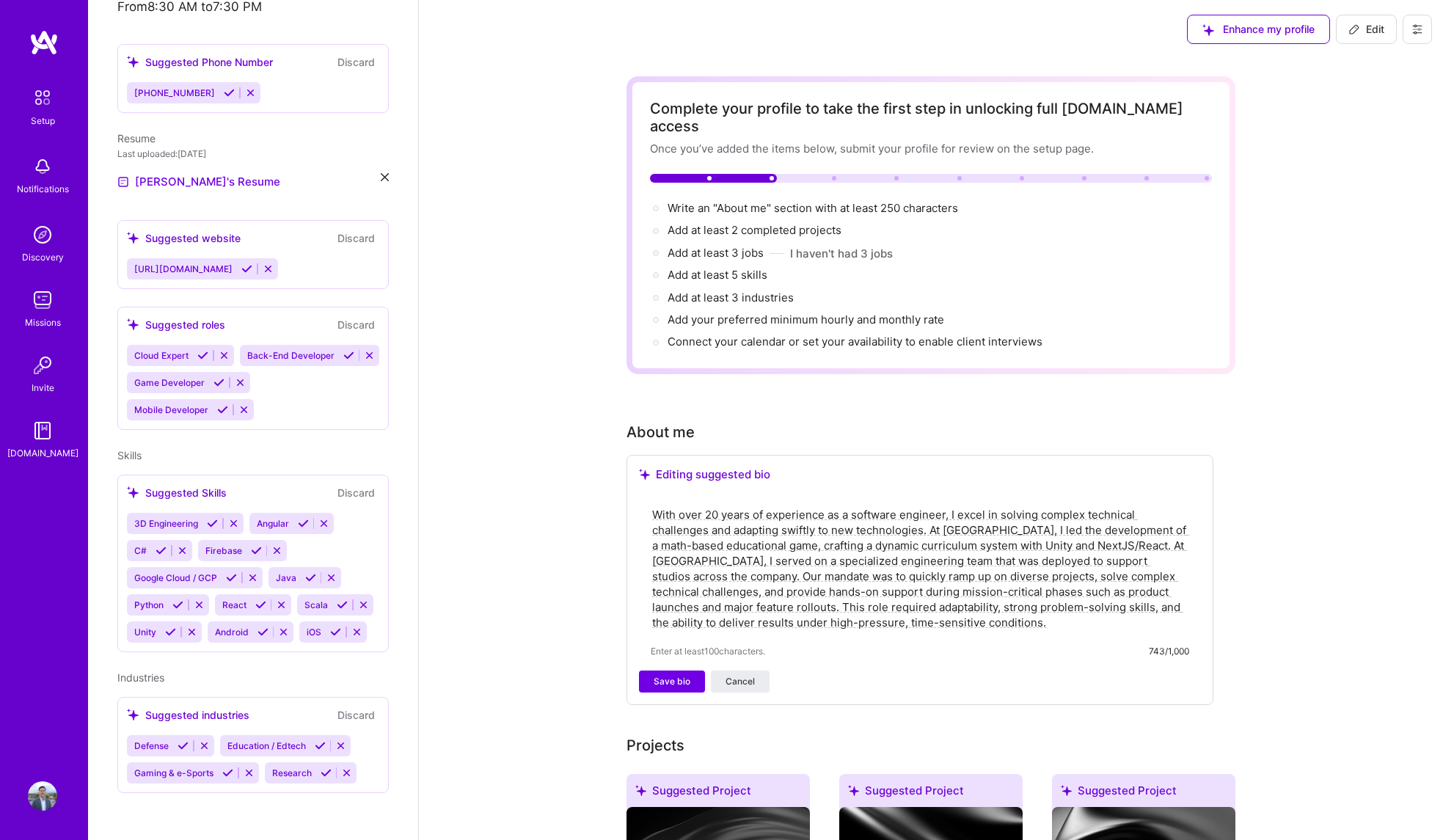
click at [1137, 526] on textarea "With over 20 years of experience as a software engineer, I excel in solving com…" at bounding box center [920, 568] width 538 height 126
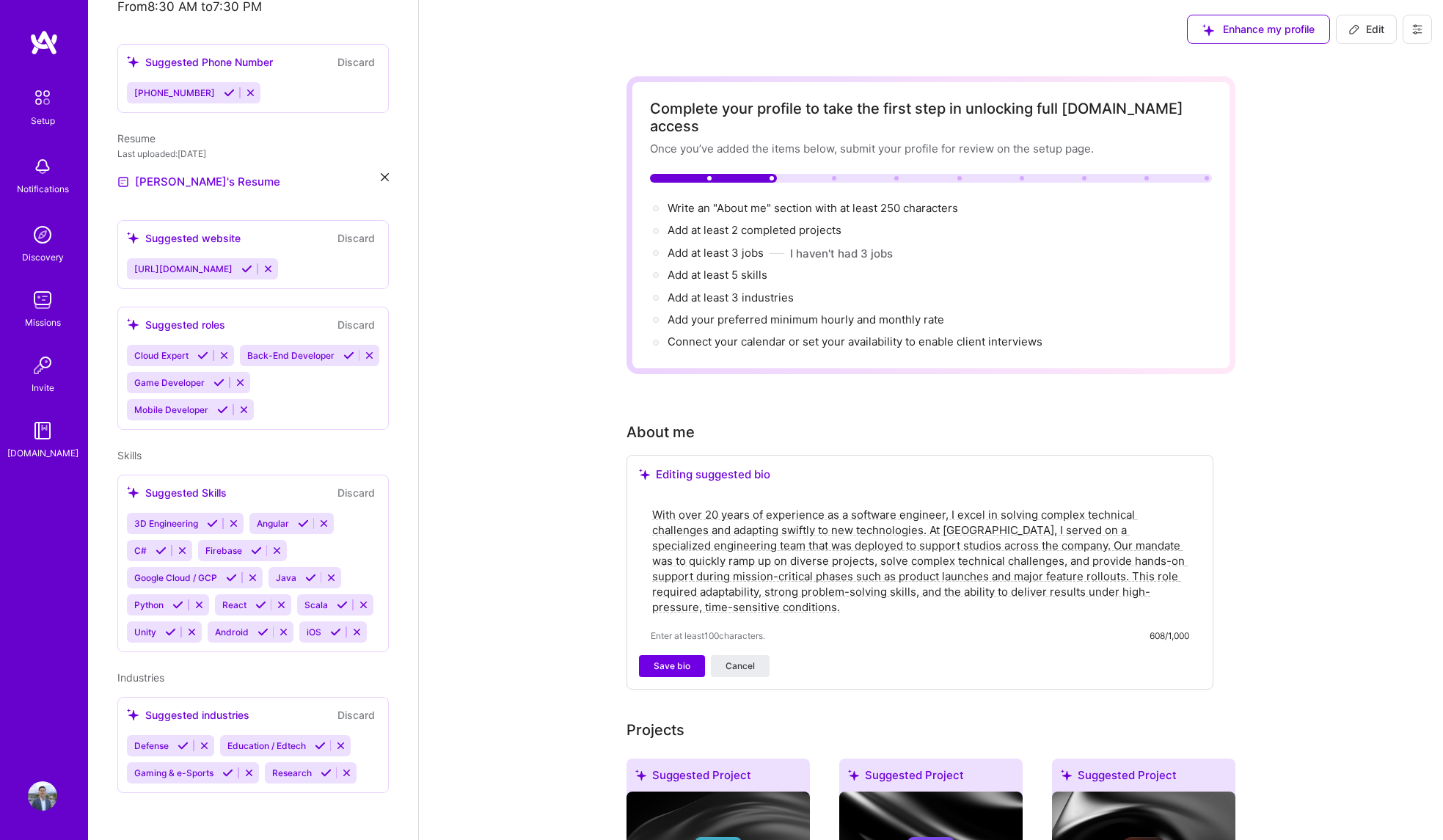
click at [943, 507] on textarea "With over 20 years of experience as a software engineer, I excel in solving com…" at bounding box center [920, 560] width 538 height 111
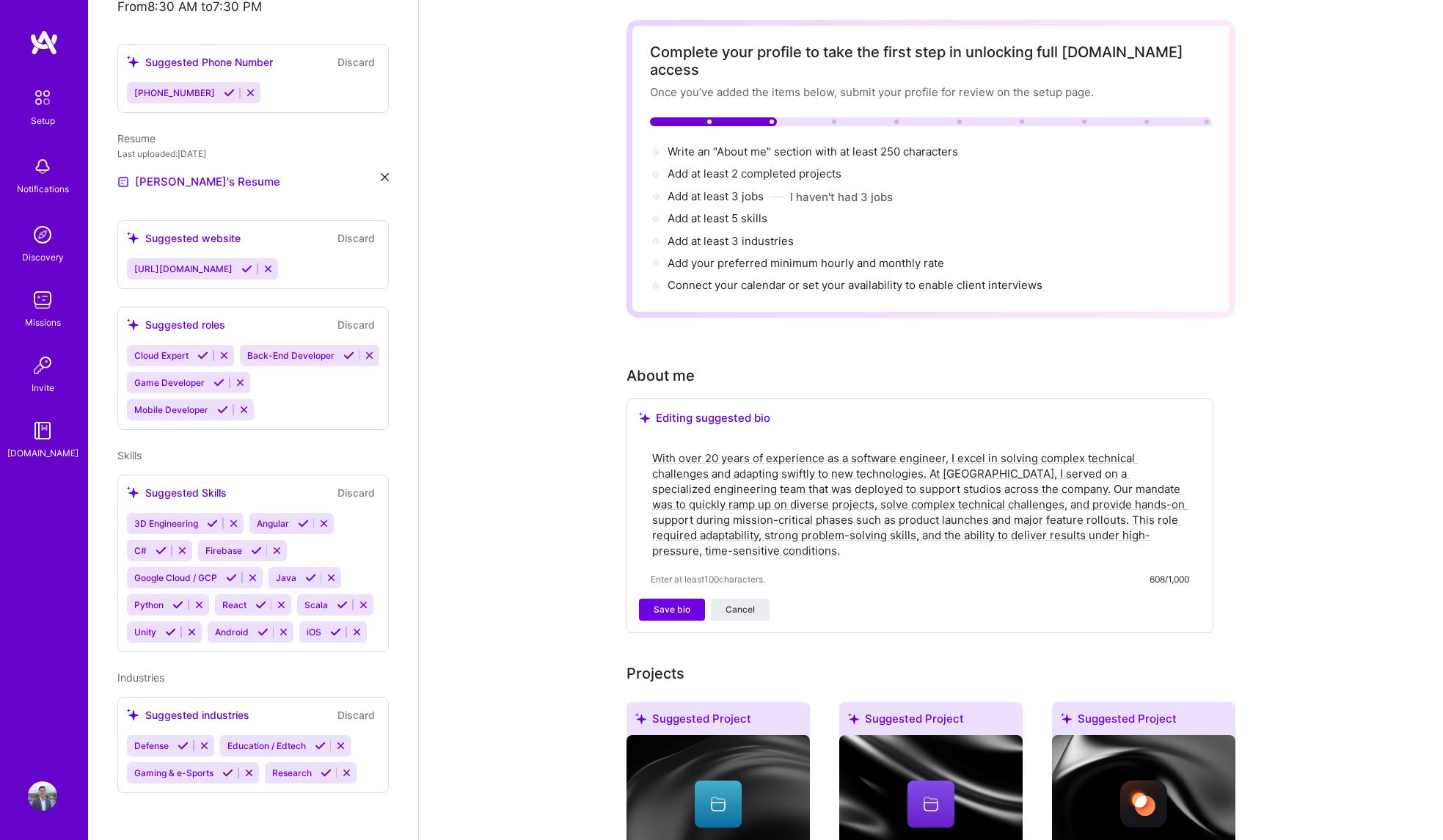
scroll to position [56, 0]
click at [913, 520] on textarea "With over 20 years of experience as a software engineer, I excel in solving com…" at bounding box center [920, 504] width 538 height 111
click at [894, 534] on textarea "With over 20 years of experience as a software engineer, I excel in solving com…" at bounding box center [920, 504] width 538 height 111
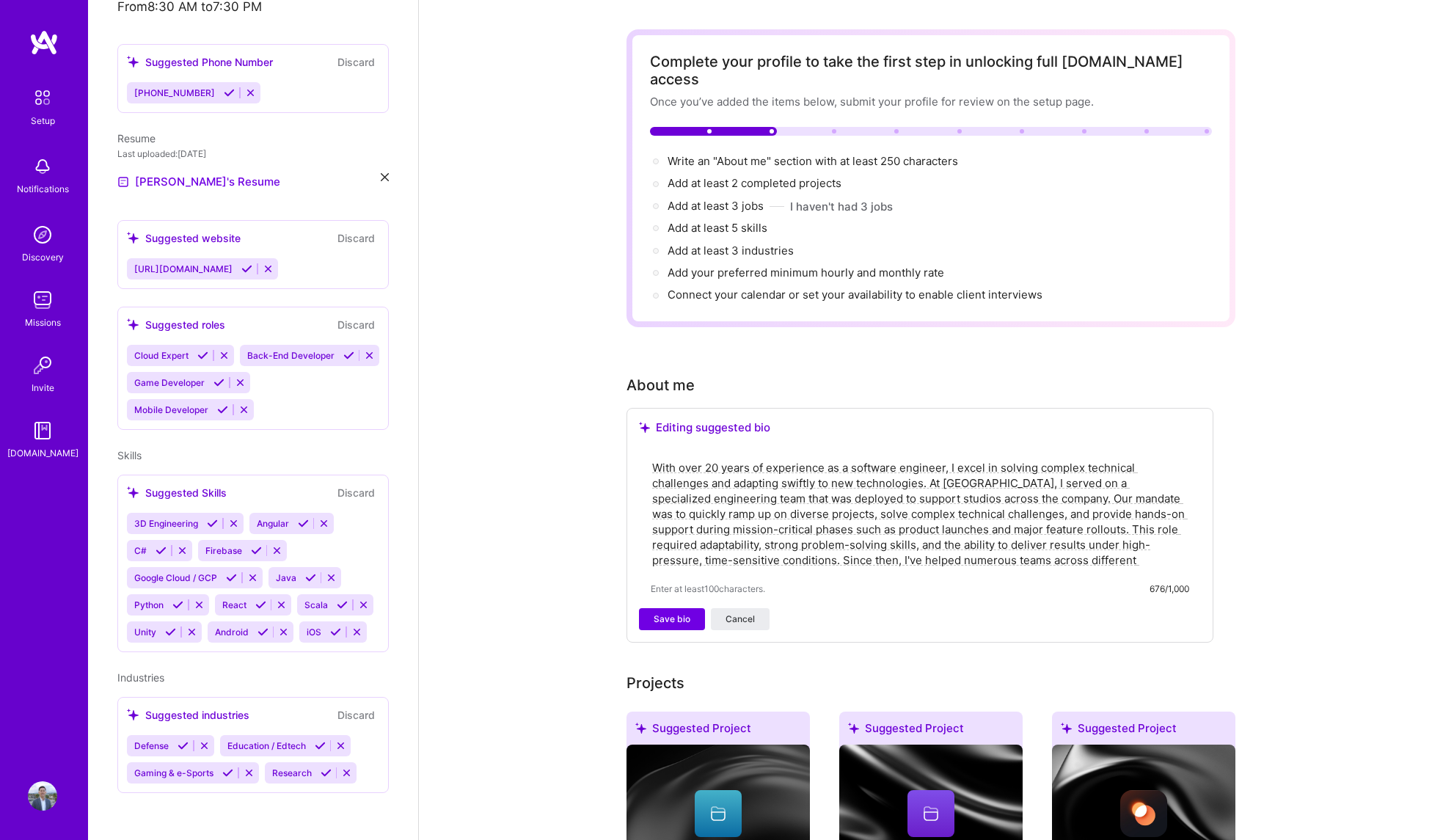
scroll to position [58, 0]
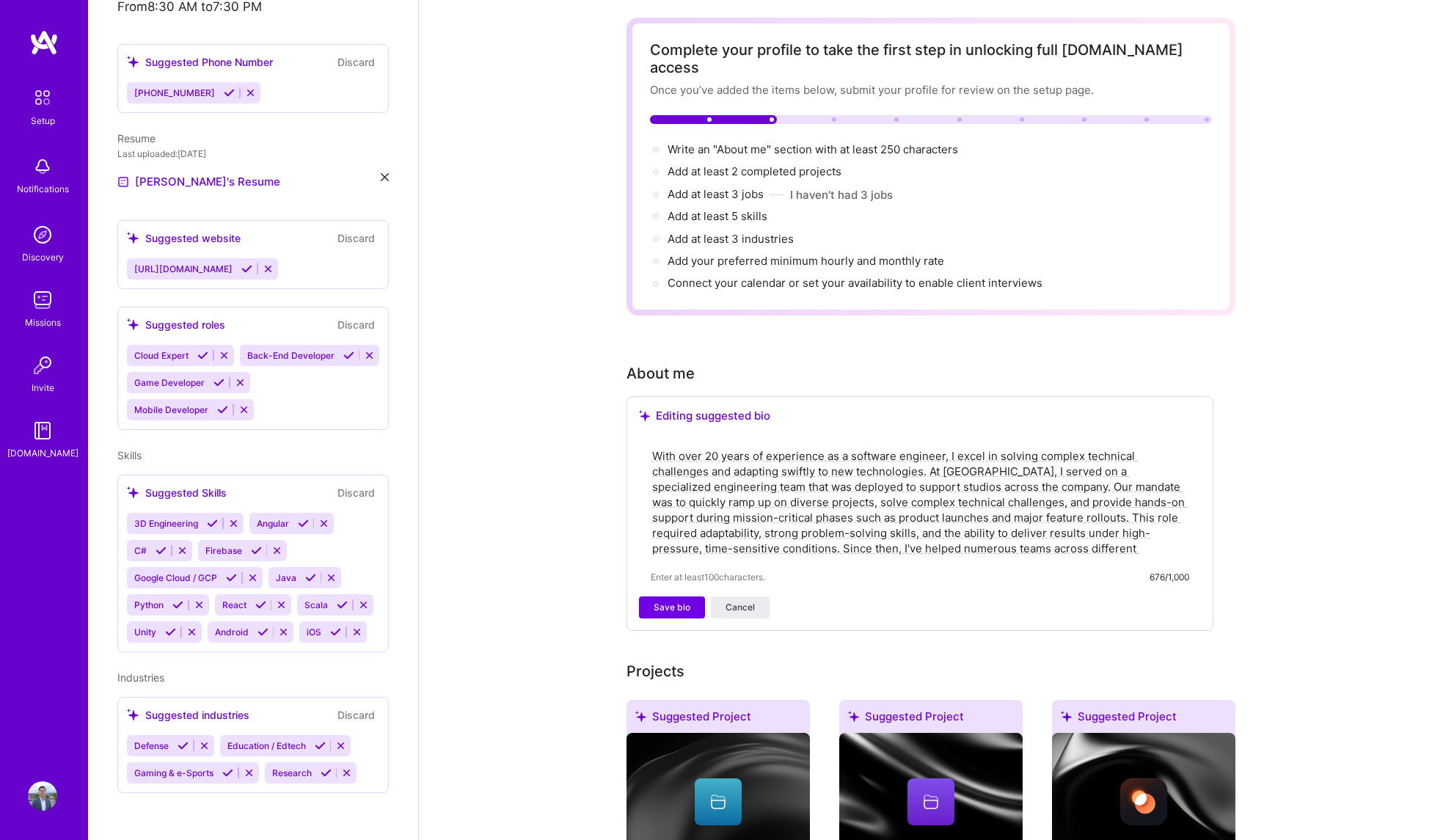
click at [1137, 527] on textarea "With over 20 years of experience as a software engineer, I excel in solving com…" at bounding box center [920, 502] width 538 height 111
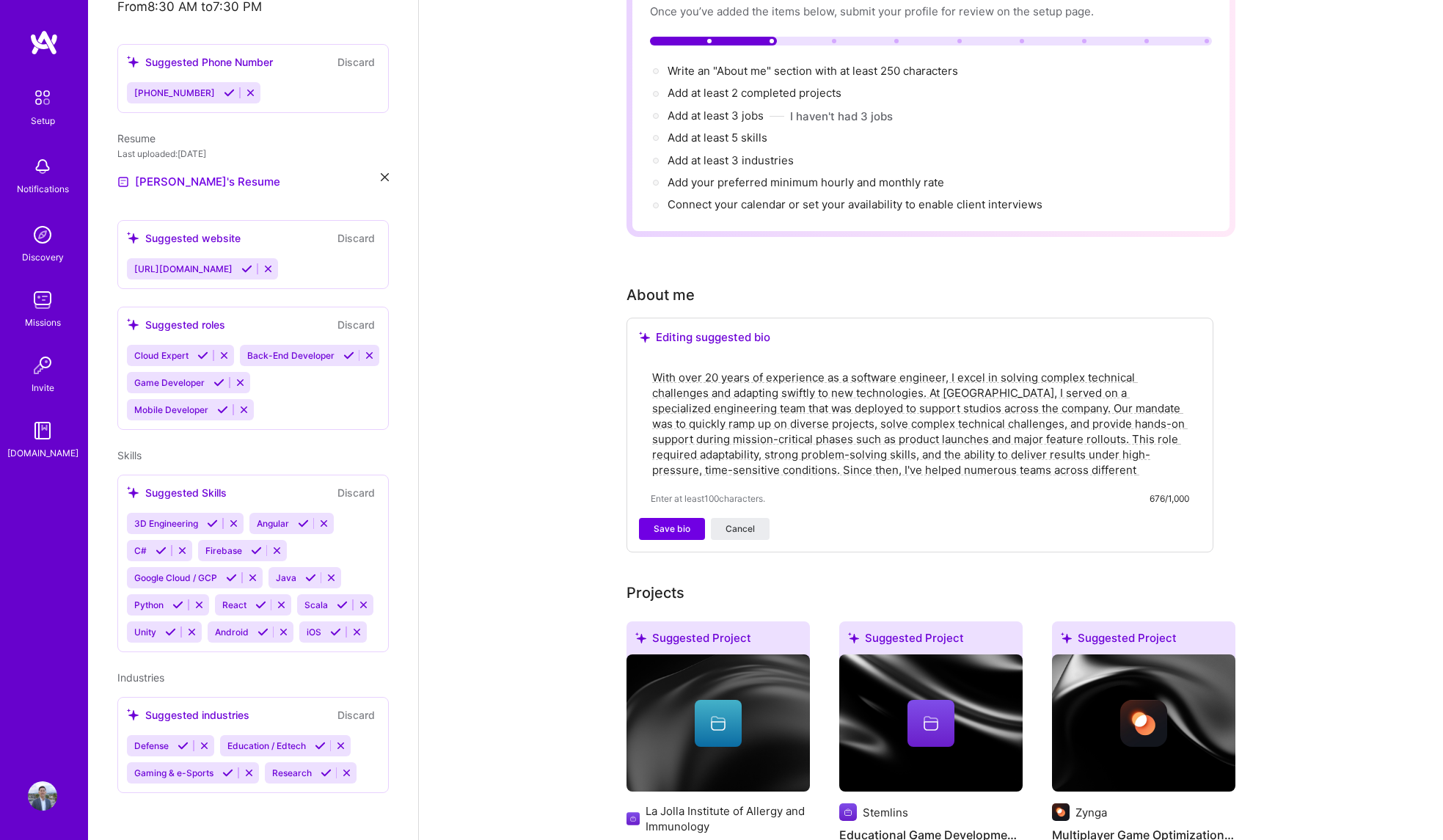
scroll to position [138, 0]
click at [1128, 453] on textarea "With over 20 years of experience as a software engineer, I excel in solving com…" at bounding box center [920, 423] width 538 height 111
click at [842, 449] on textarea "With over 20 years of experience as a software engineer, I excel in solving com…" at bounding box center [920, 423] width 538 height 111
click at [1126, 455] on textarea "With over 20 years of experience as a software engineer, I excel in solving com…" at bounding box center [920, 423] width 538 height 111
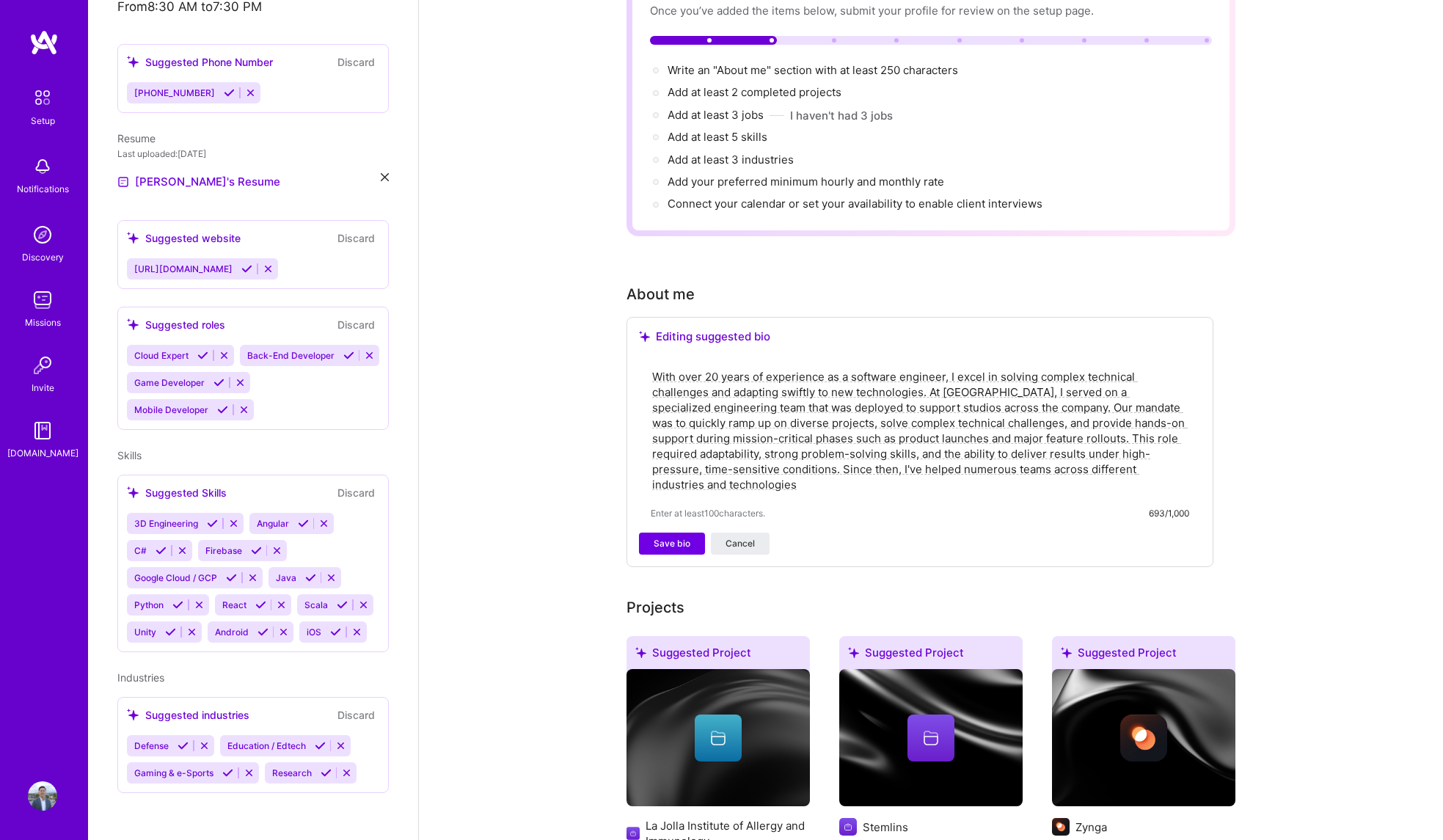
drag, startPoint x: 756, startPoint y: 470, endPoint x: 637, endPoint y: 359, distance: 162.7
click at [637, 359] on div "Editing suggested bio With over 20 years of experience as a software engineer, …" at bounding box center [920, 442] width 587 height 250
click at [953, 472] on textarea "With over 20 years of experience as a software engineer, I excel in solving com…" at bounding box center [920, 430] width 538 height 126
drag, startPoint x: 763, startPoint y: 451, endPoint x: 783, endPoint y: 465, distance: 24.4
click at [782, 465] on textarea "With over 20 years of experience as a software engineer, I excel in solving com…" at bounding box center [920, 430] width 538 height 126
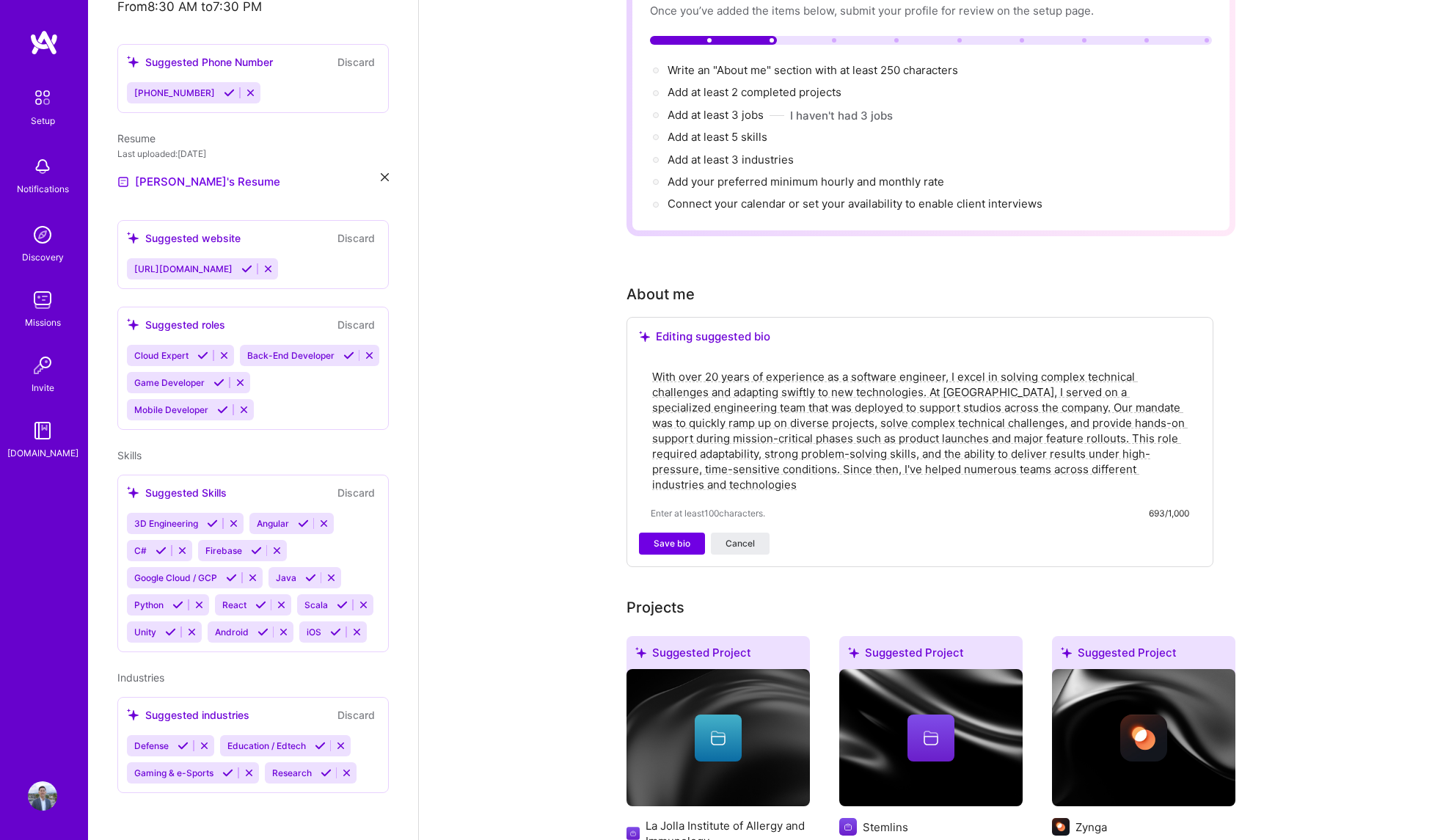
paste textarea "’ve helped numerous teams across different industries and technologies, driving…"
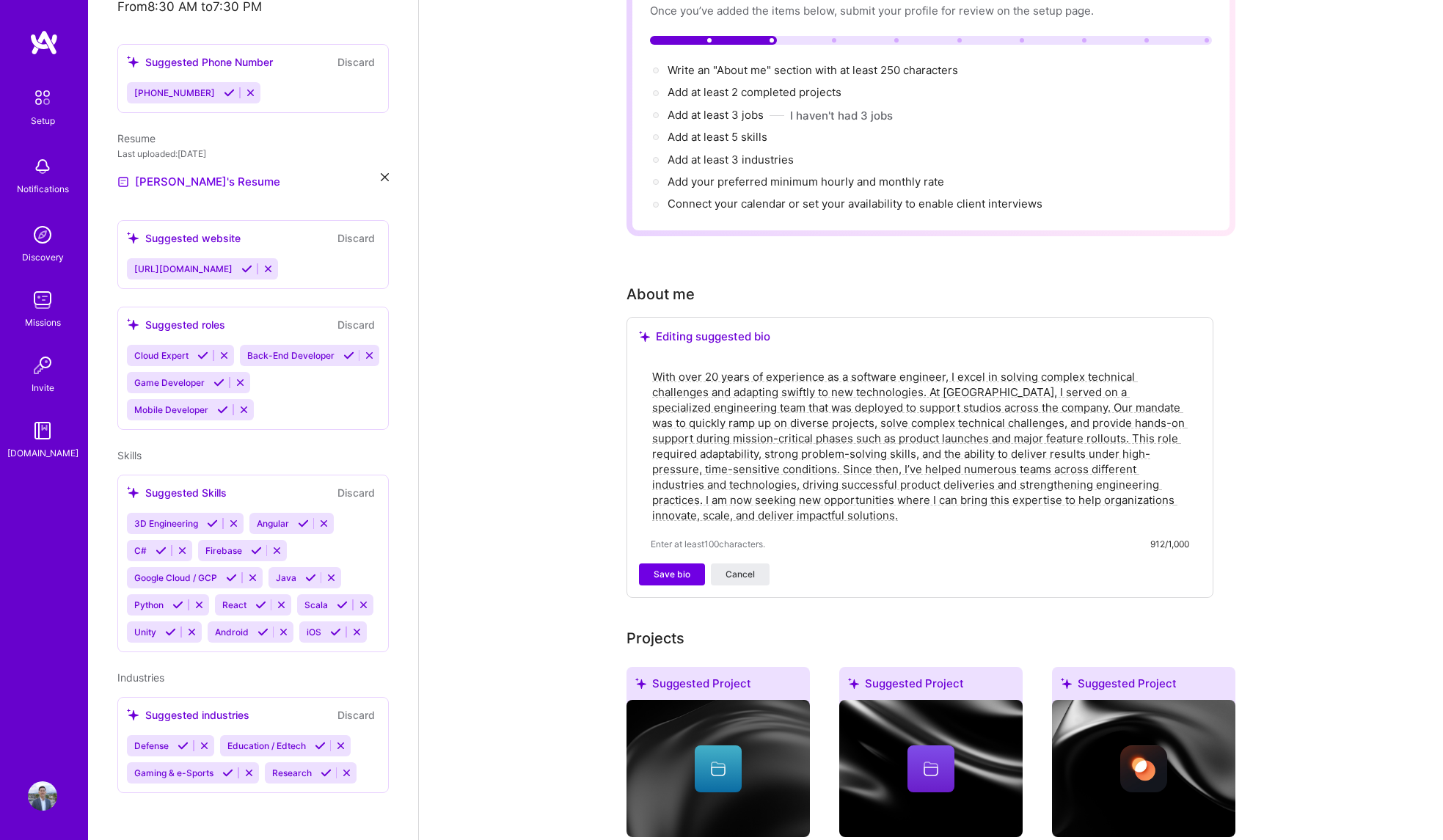
drag, startPoint x: 1032, startPoint y: 500, endPoint x: 1135, endPoint y: 464, distance: 109.1
click at [1135, 464] on textarea "With over 20 years of experience as a software engineer, I excel in solving com…" at bounding box center [920, 446] width 538 height 157
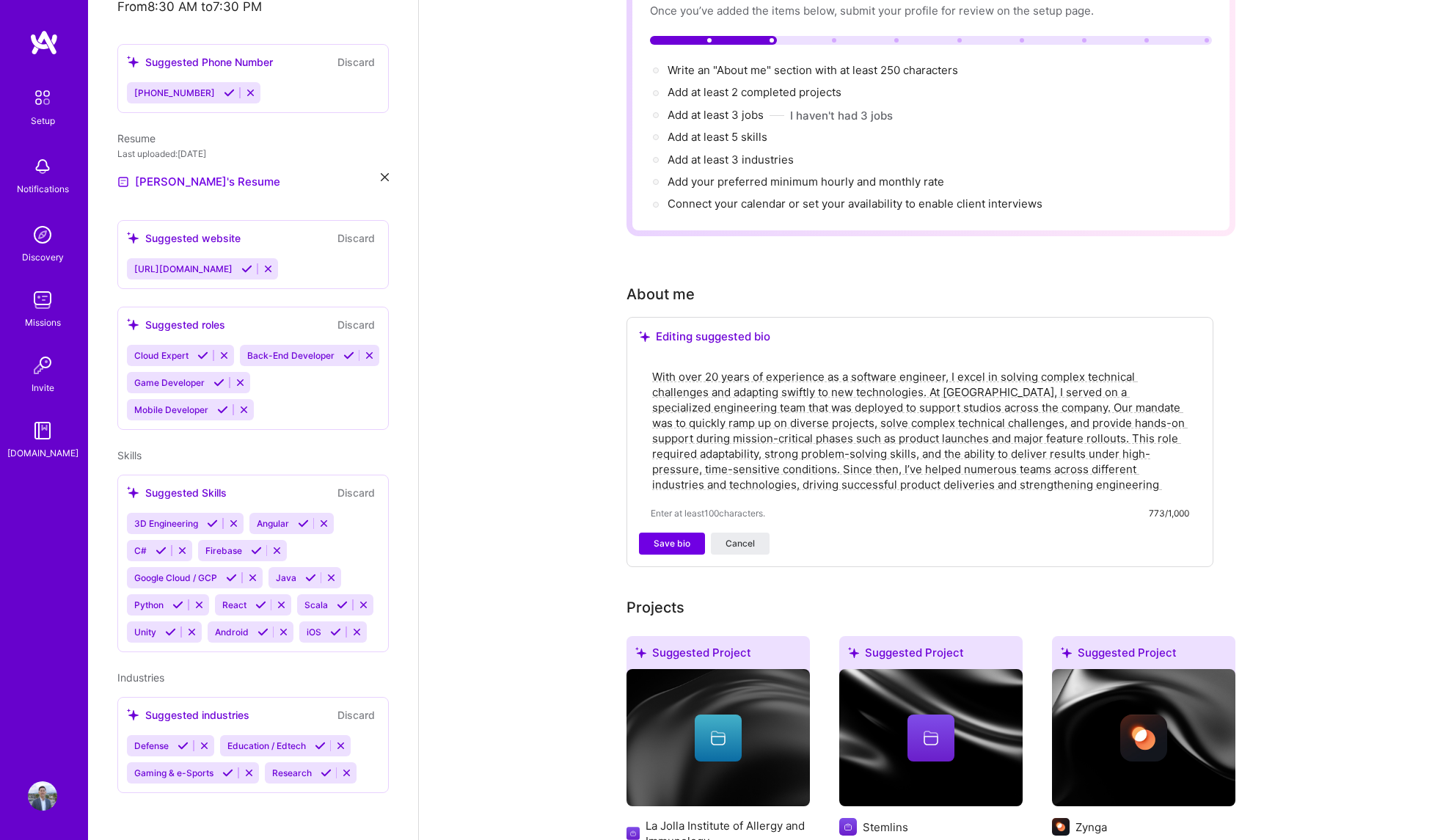
paste textarea "I am now seeking new opportunities where I can bring this expertise to help org…"
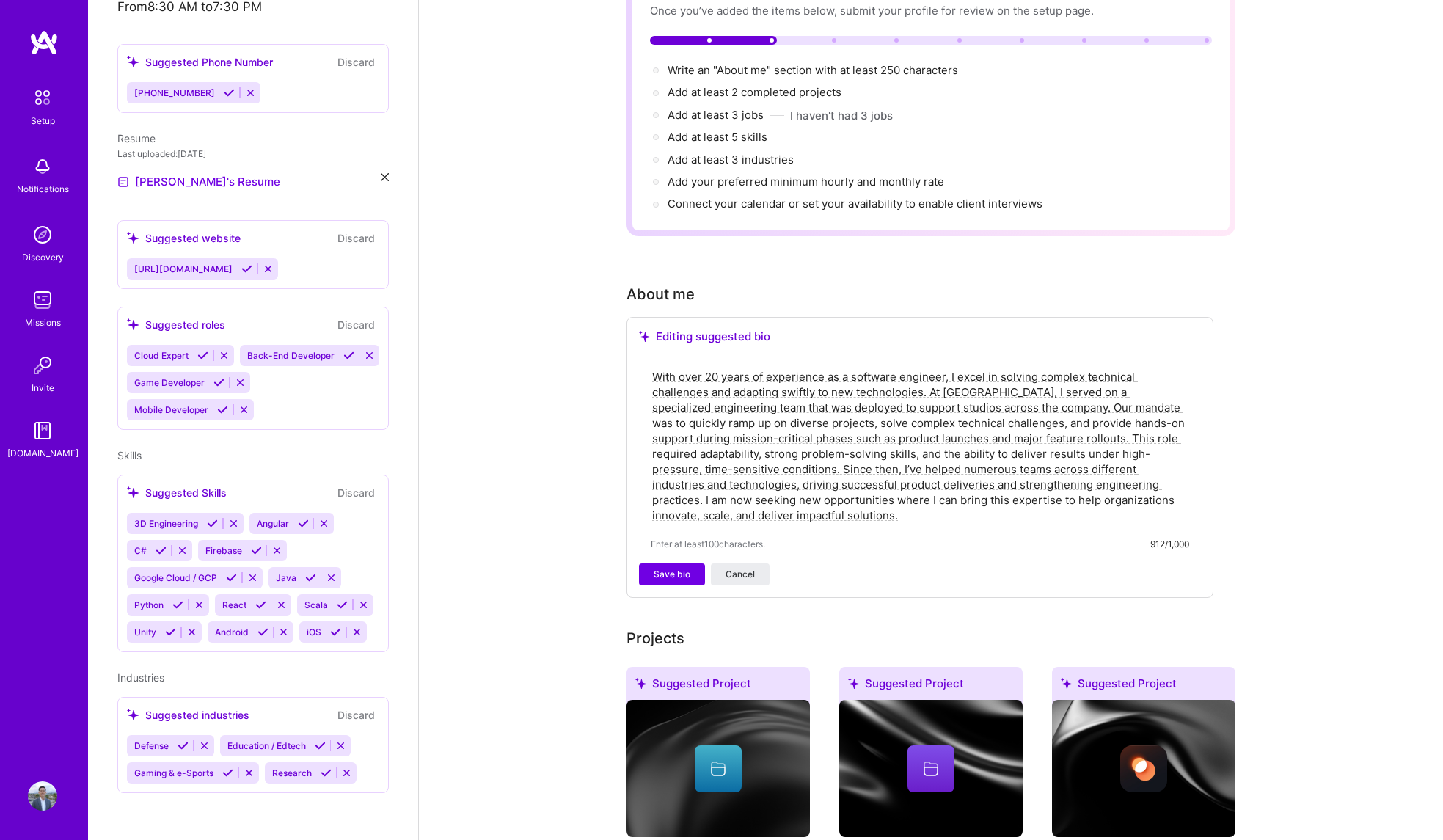
click at [1163, 449] on textarea "With over 20 years of experience as a software engineer, I excel in solving com…" at bounding box center [920, 446] width 538 height 157
click at [1135, 464] on textarea "With over 20 years of experience as a software engineer, I excel in solving com…" at bounding box center [920, 446] width 538 height 157
type textarea "With over 20 years of experience as a software engineer, I excel in solving com…"
click at [658, 568] on span "Save bio" at bounding box center [672, 575] width 37 height 13
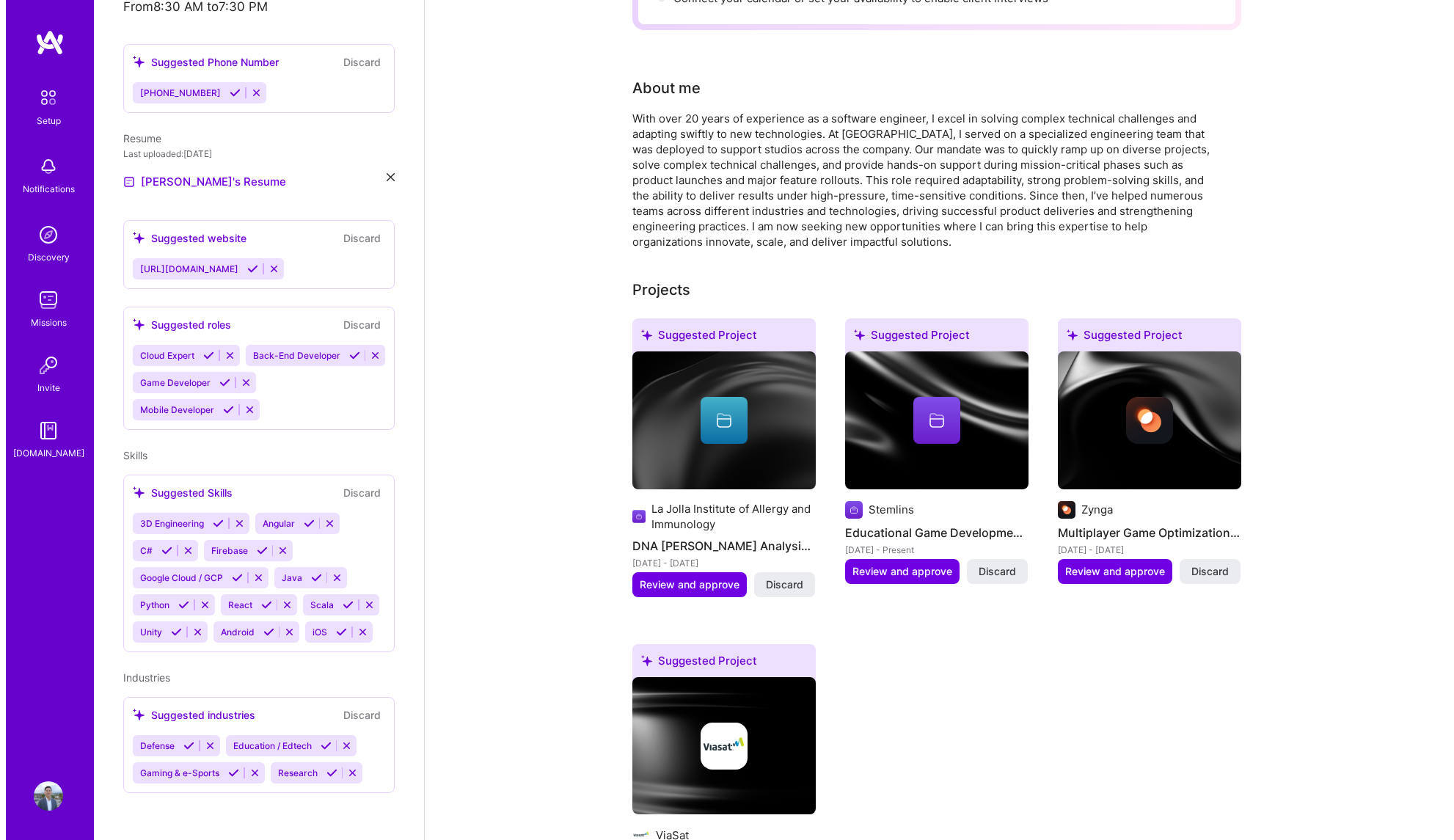
scroll to position [322, 0]
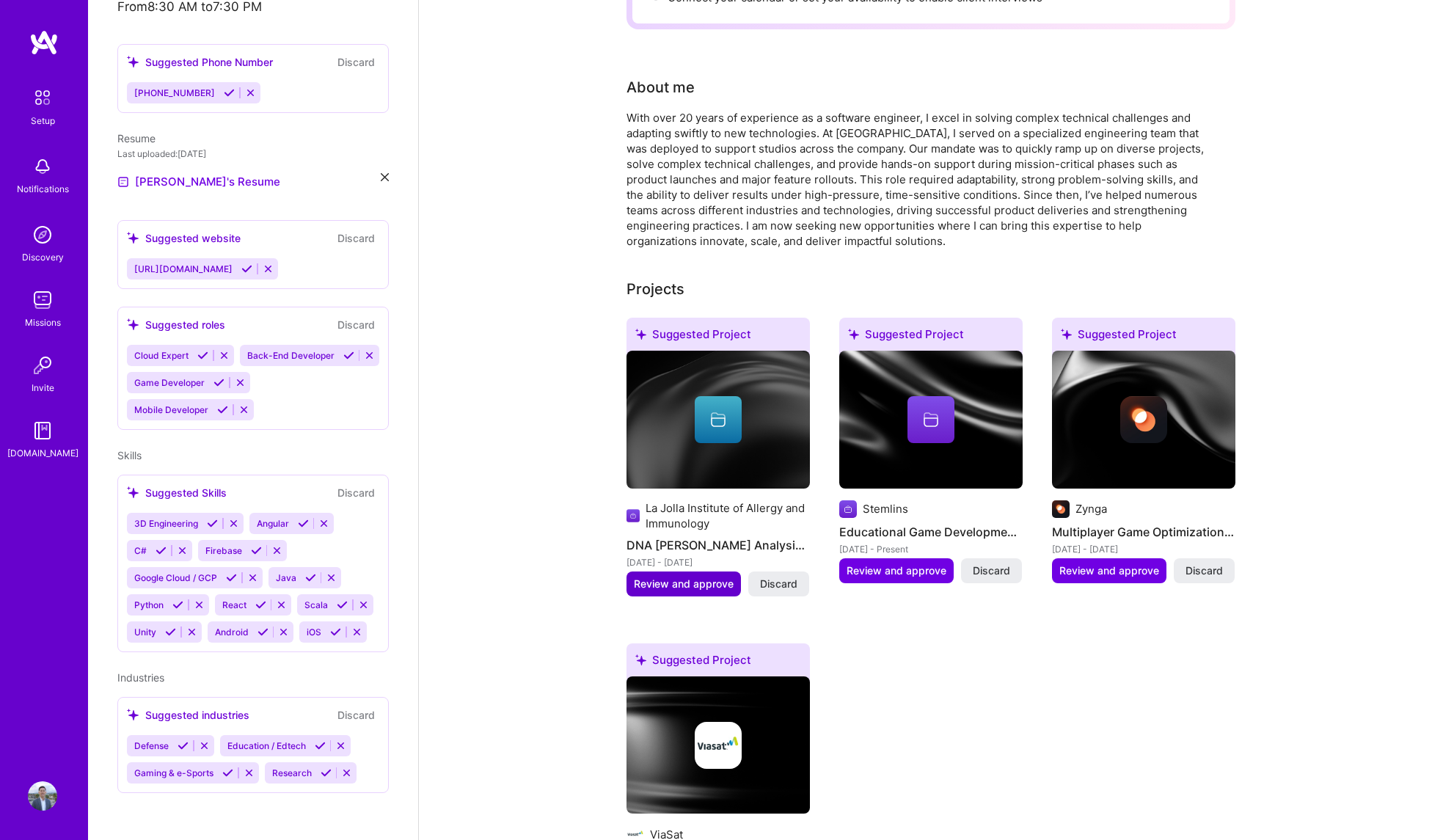
click at [697, 577] on span "Review and approve" at bounding box center [683, 584] width 100 height 15
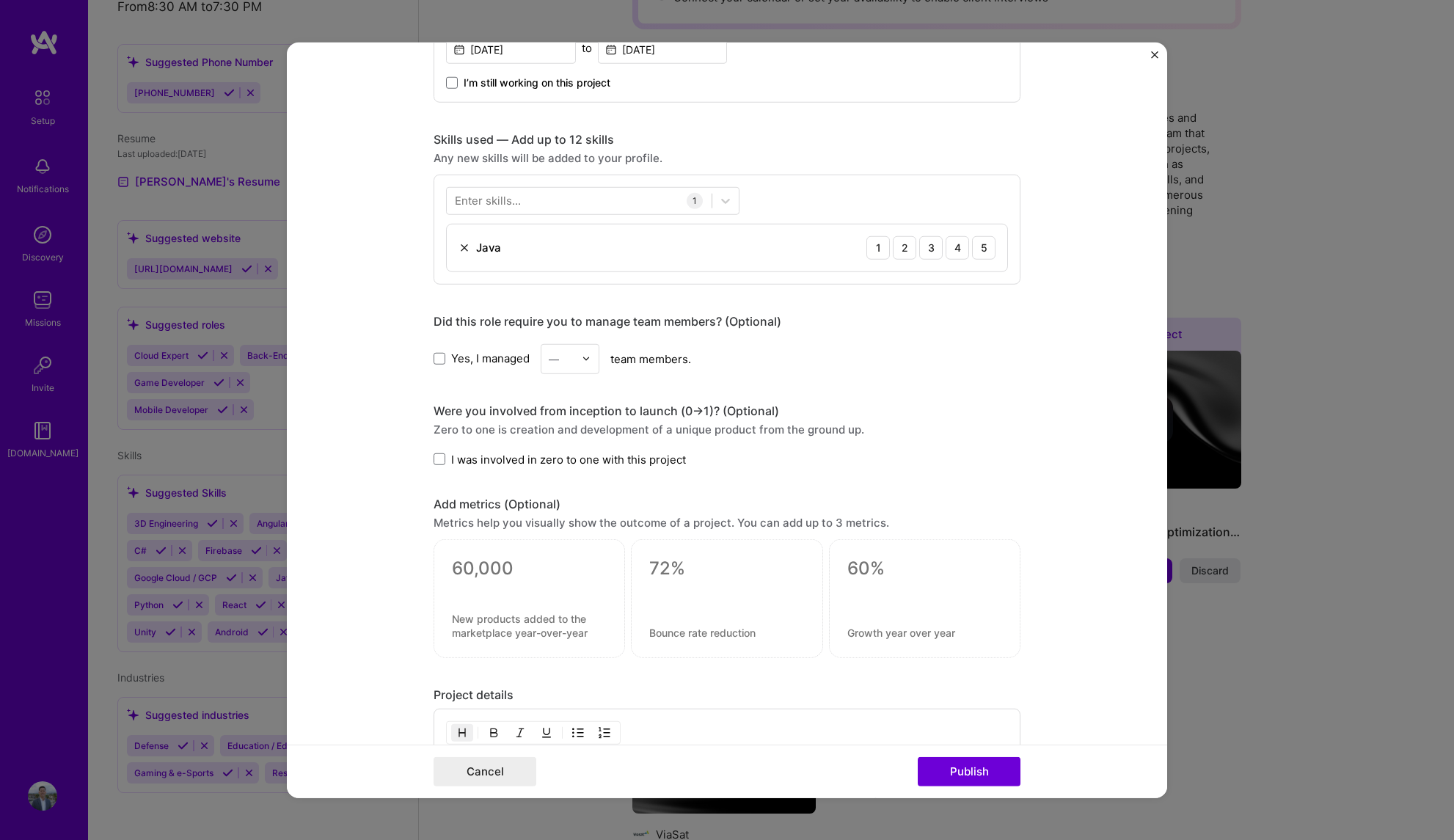
scroll to position [331, 0]
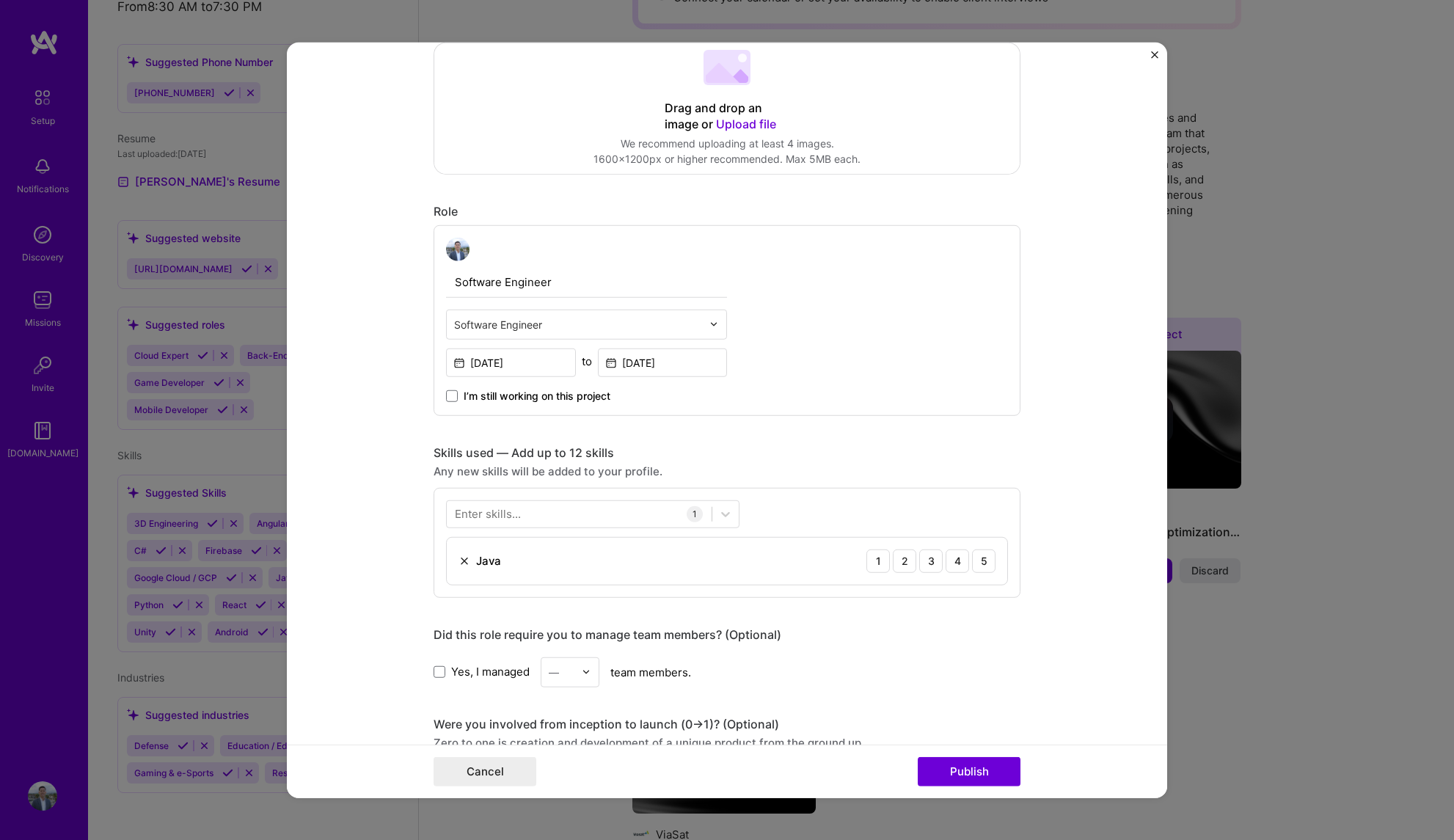
click at [1154, 56] on img "Close" at bounding box center [1154, 54] width 7 height 7
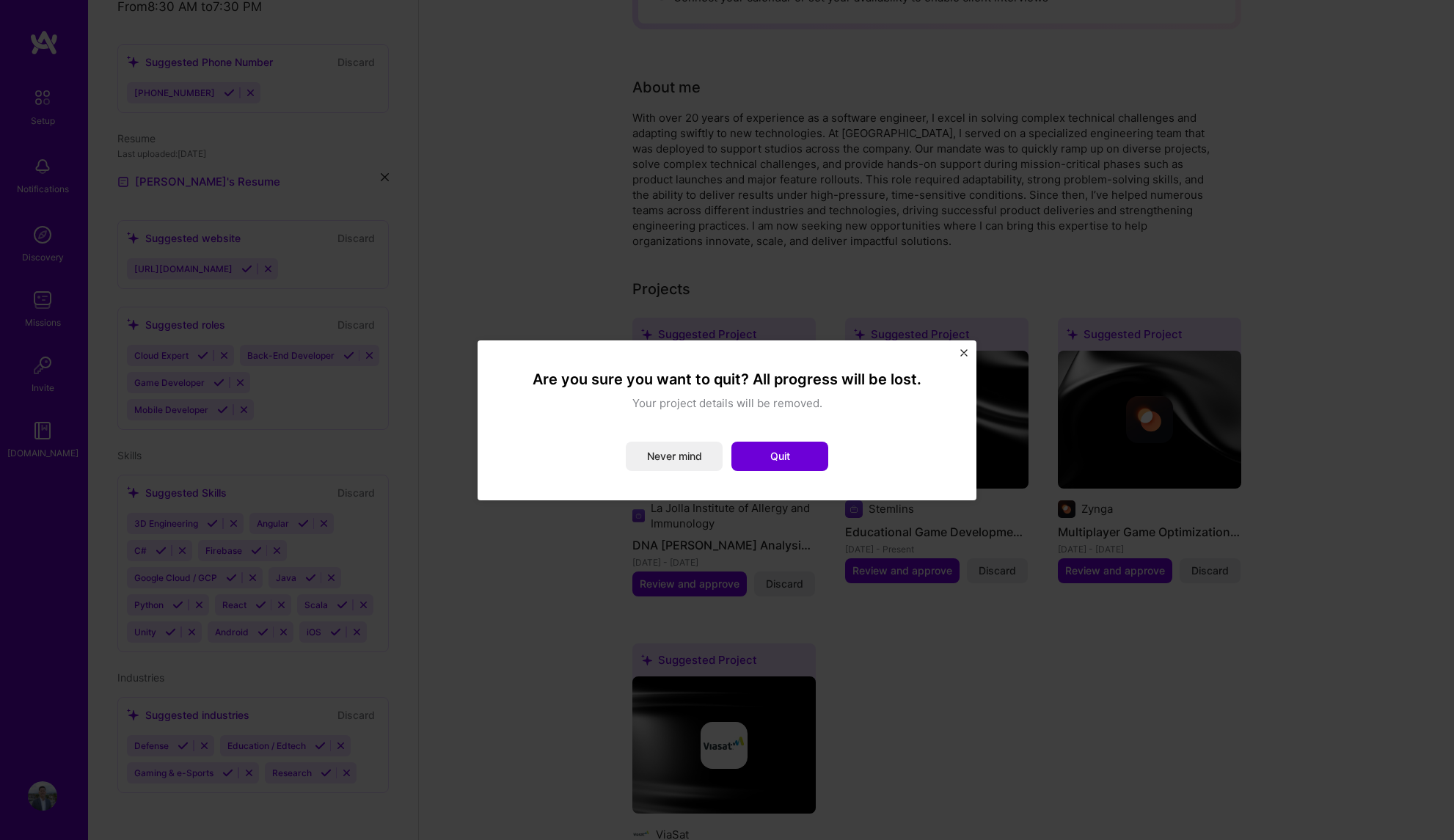
click at [965, 352] on img "Close" at bounding box center [964, 353] width 7 height 7
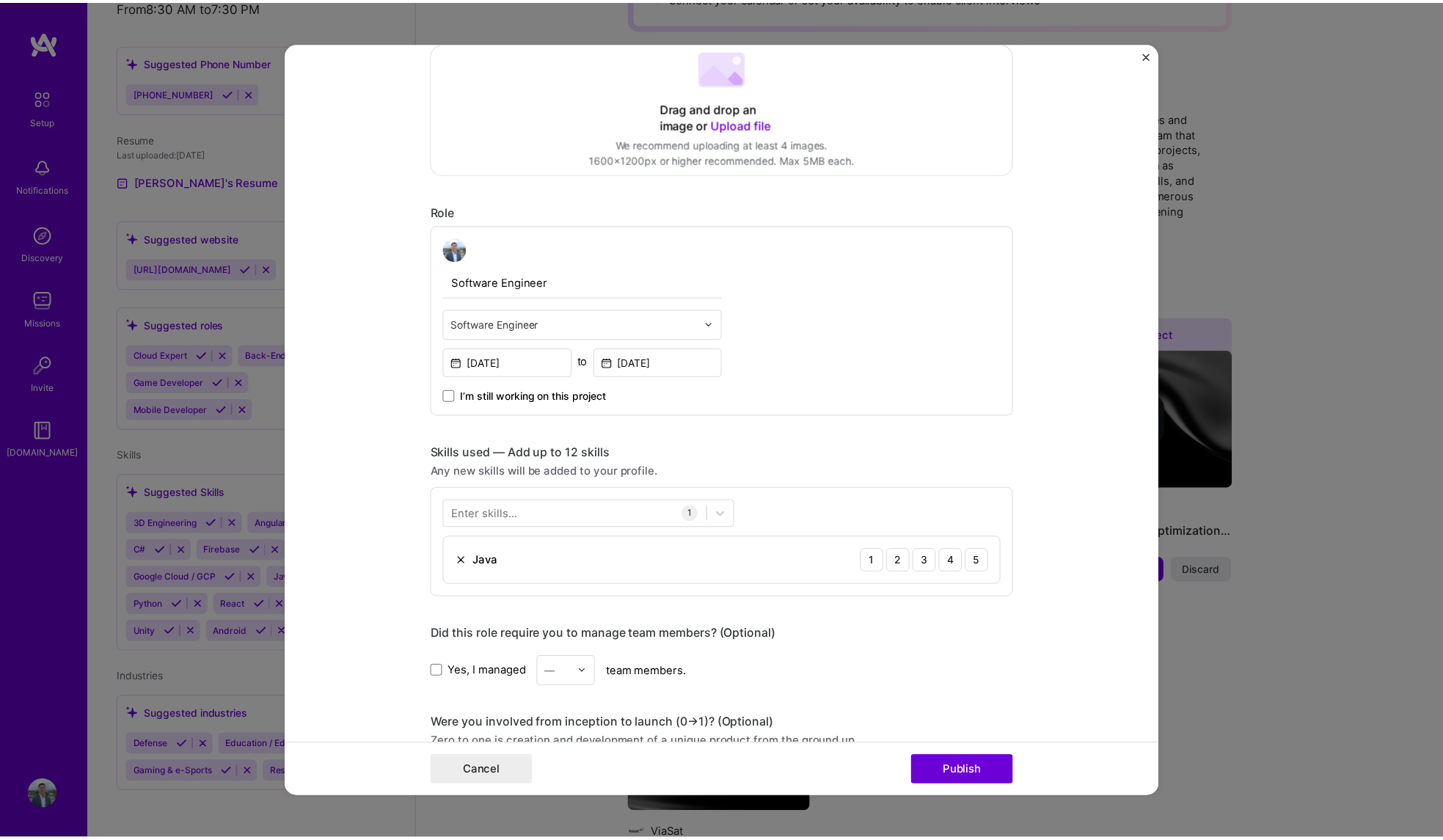
scroll to position [0, 0]
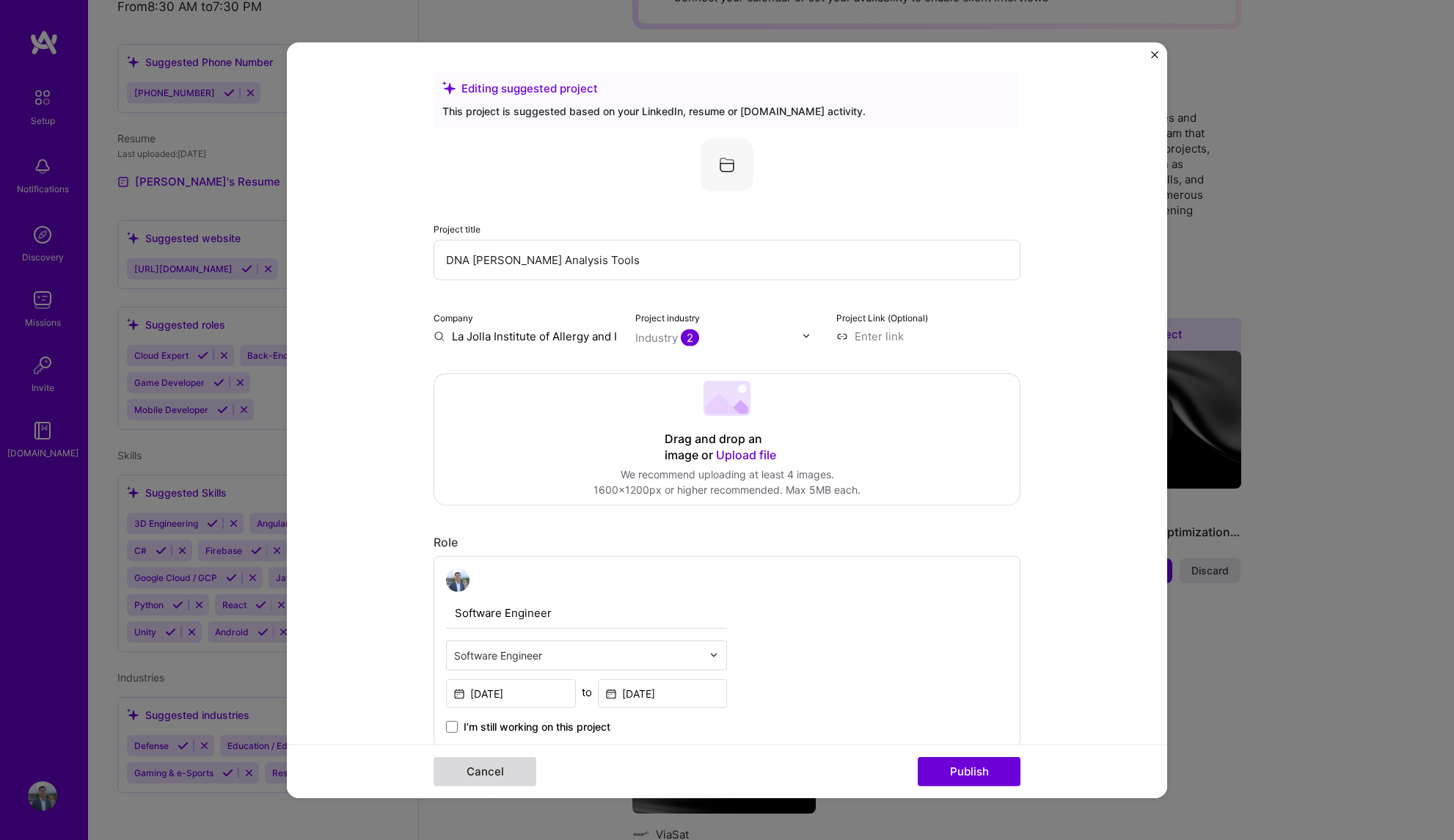
click at [504, 760] on button "Cancel" at bounding box center [484, 772] width 103 height 30
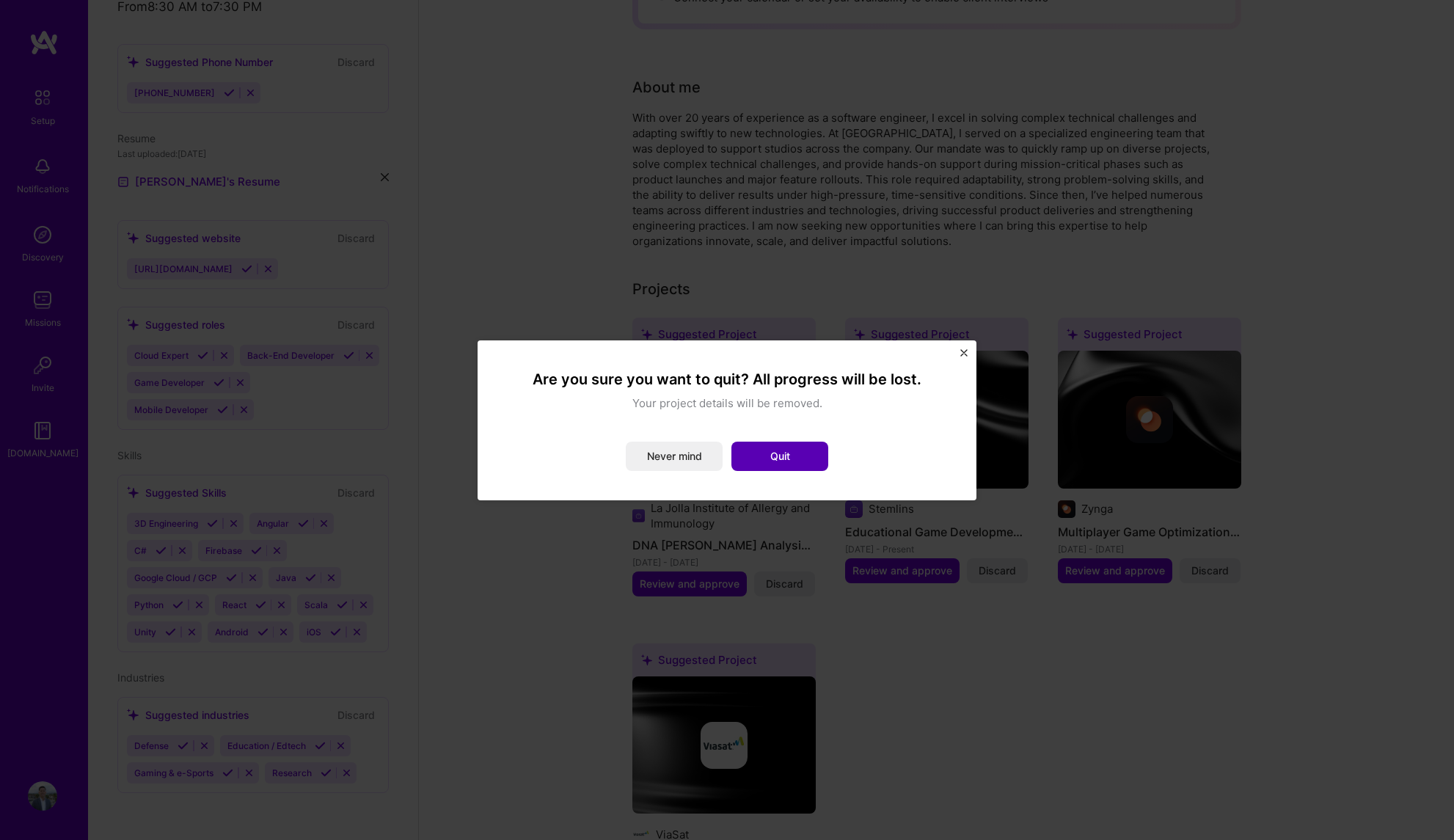
click at [738, 458] on button "Quit" at bounding box center [780, 456] width 97 height 30
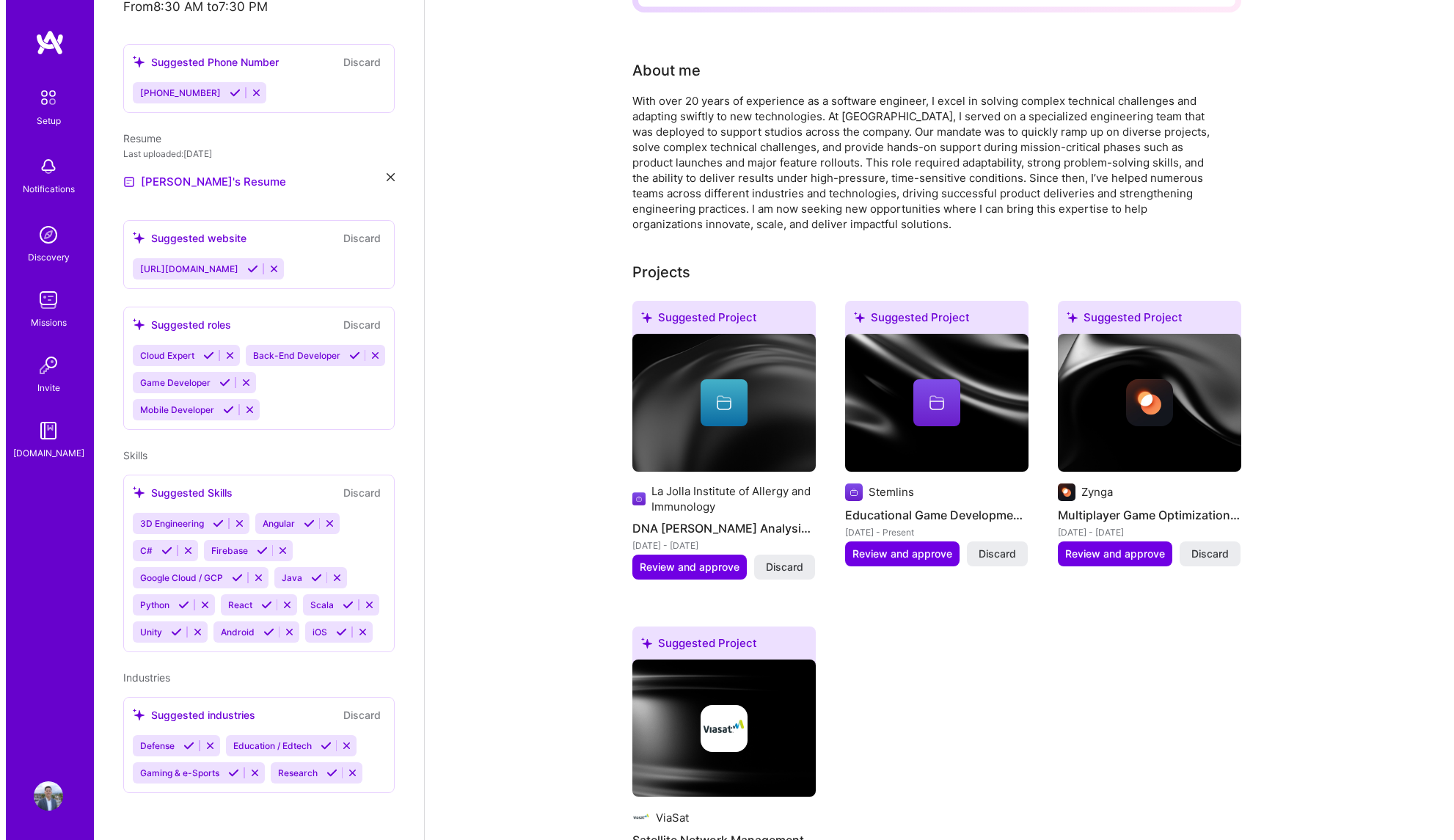
scroll to position [343, 0]
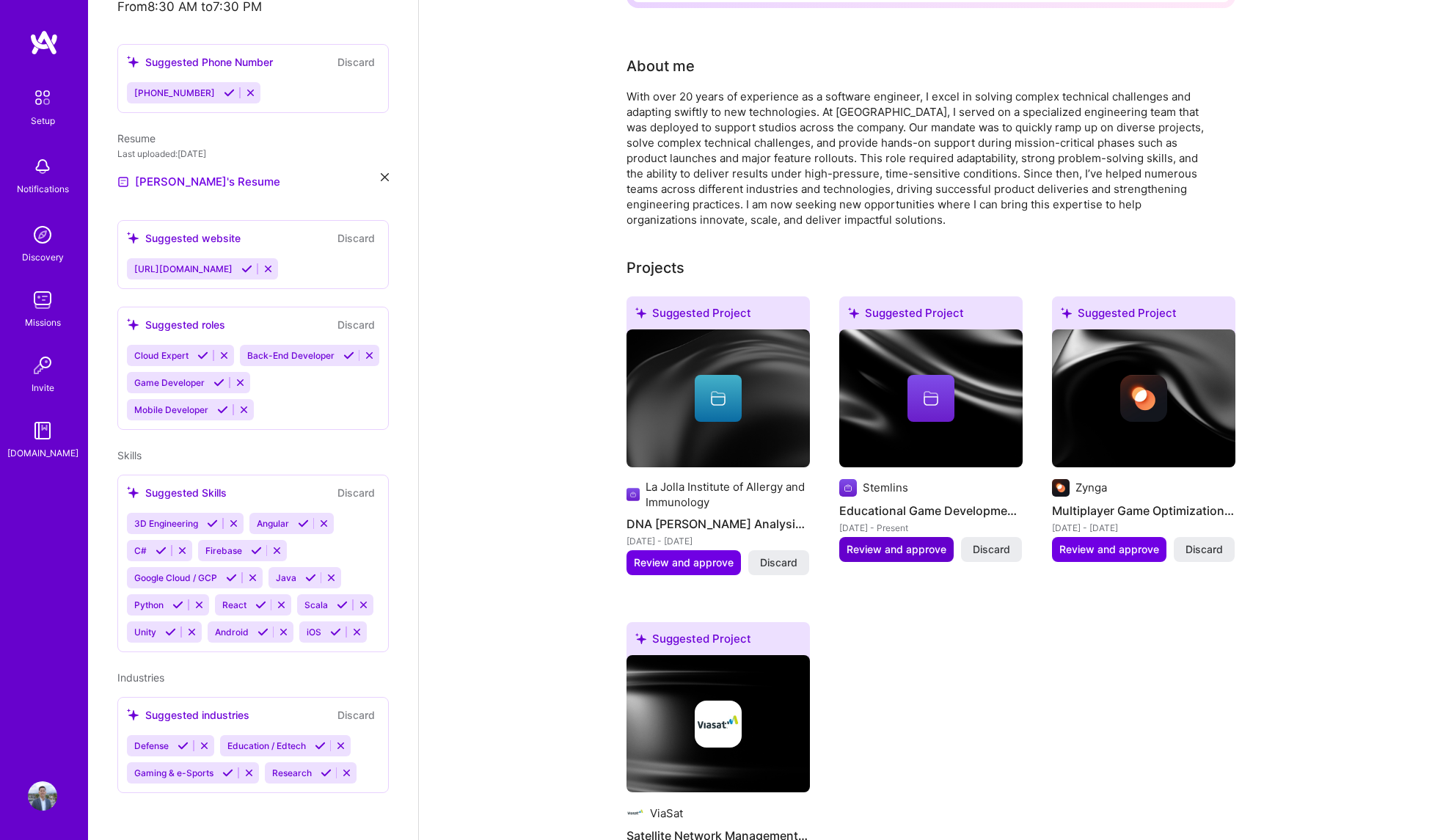
click at [922, 542] on span "Review and approve" at bounding box center [896, 549] width 100 height 15
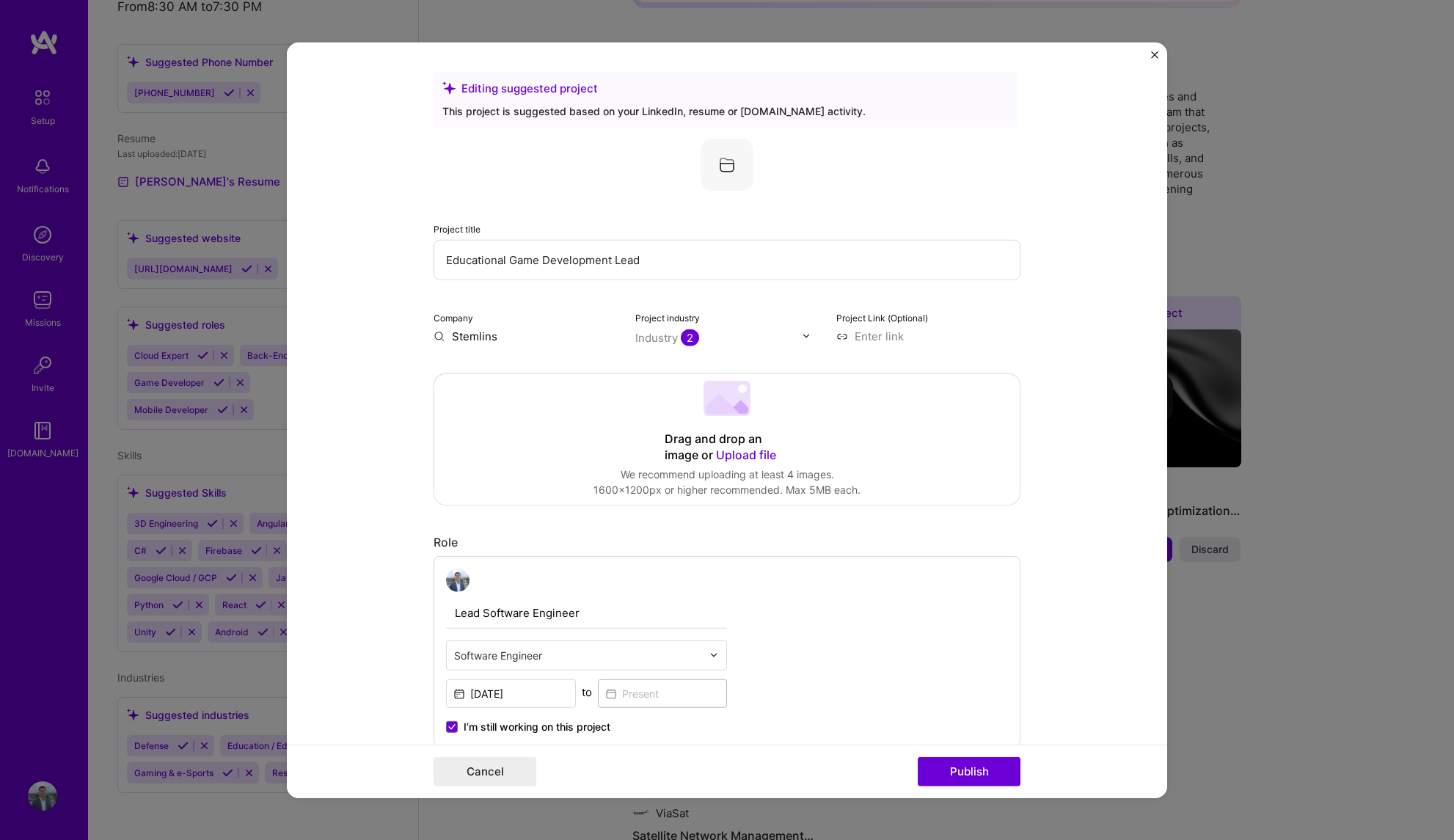
click at [682, 338] on span "2" at bounding box center [690, 336] width 18 height 17
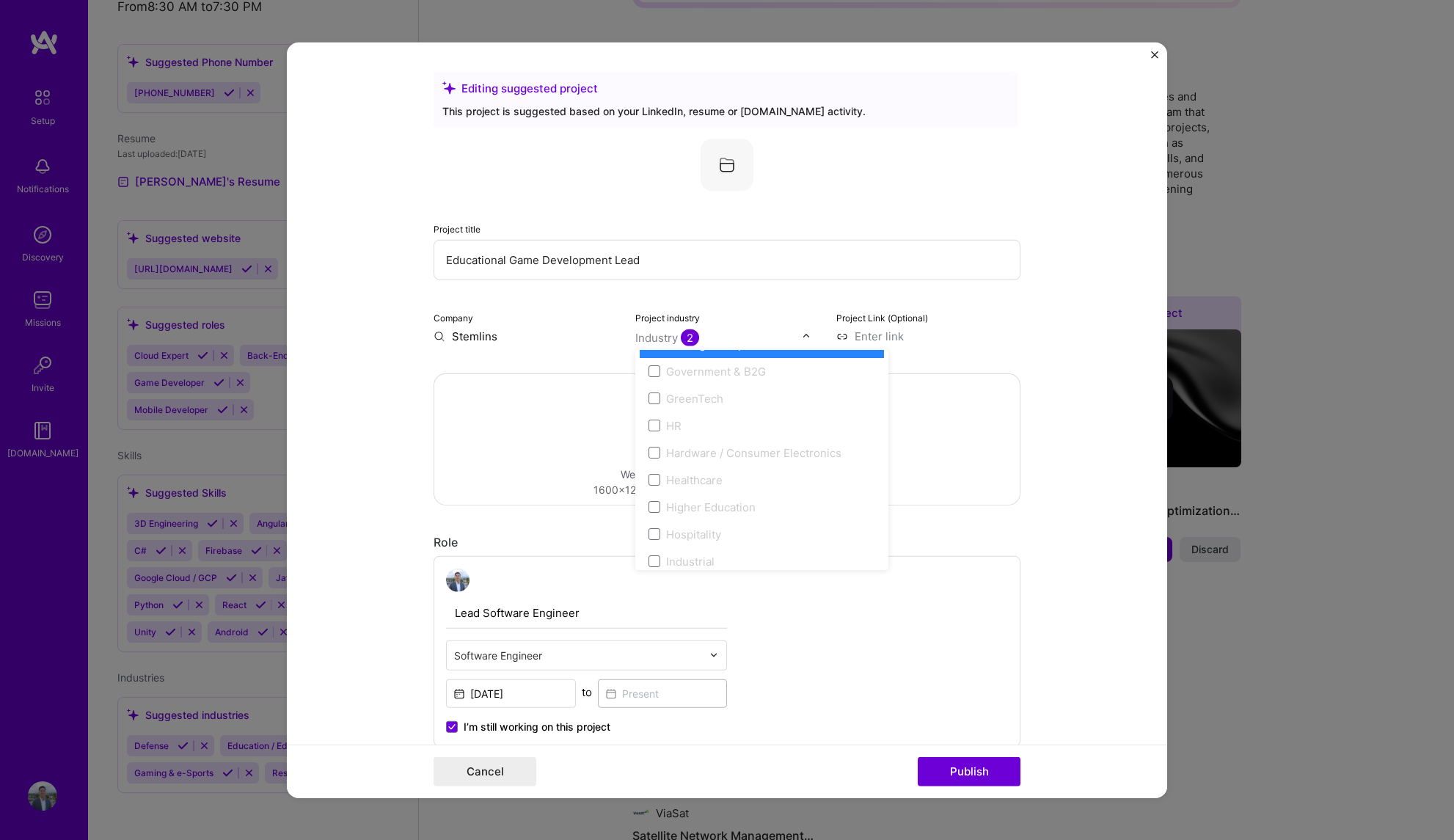
scroll to position [1662, 0]
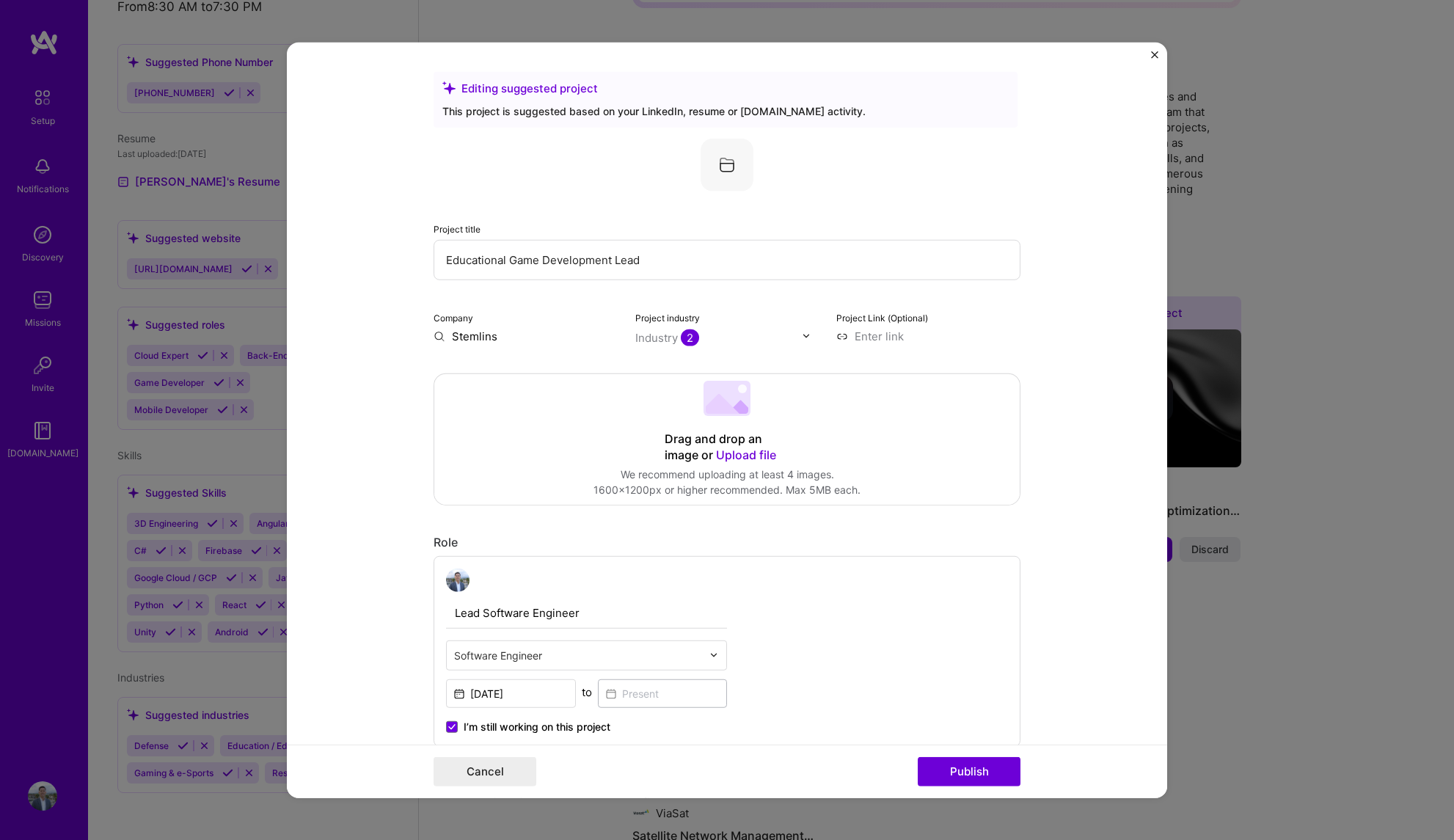
click at [1077, 460] on form "Editing suggested project This project is suggested based on your LinkedIn, res…" at bounding box center [727, 420] width 880 height 756
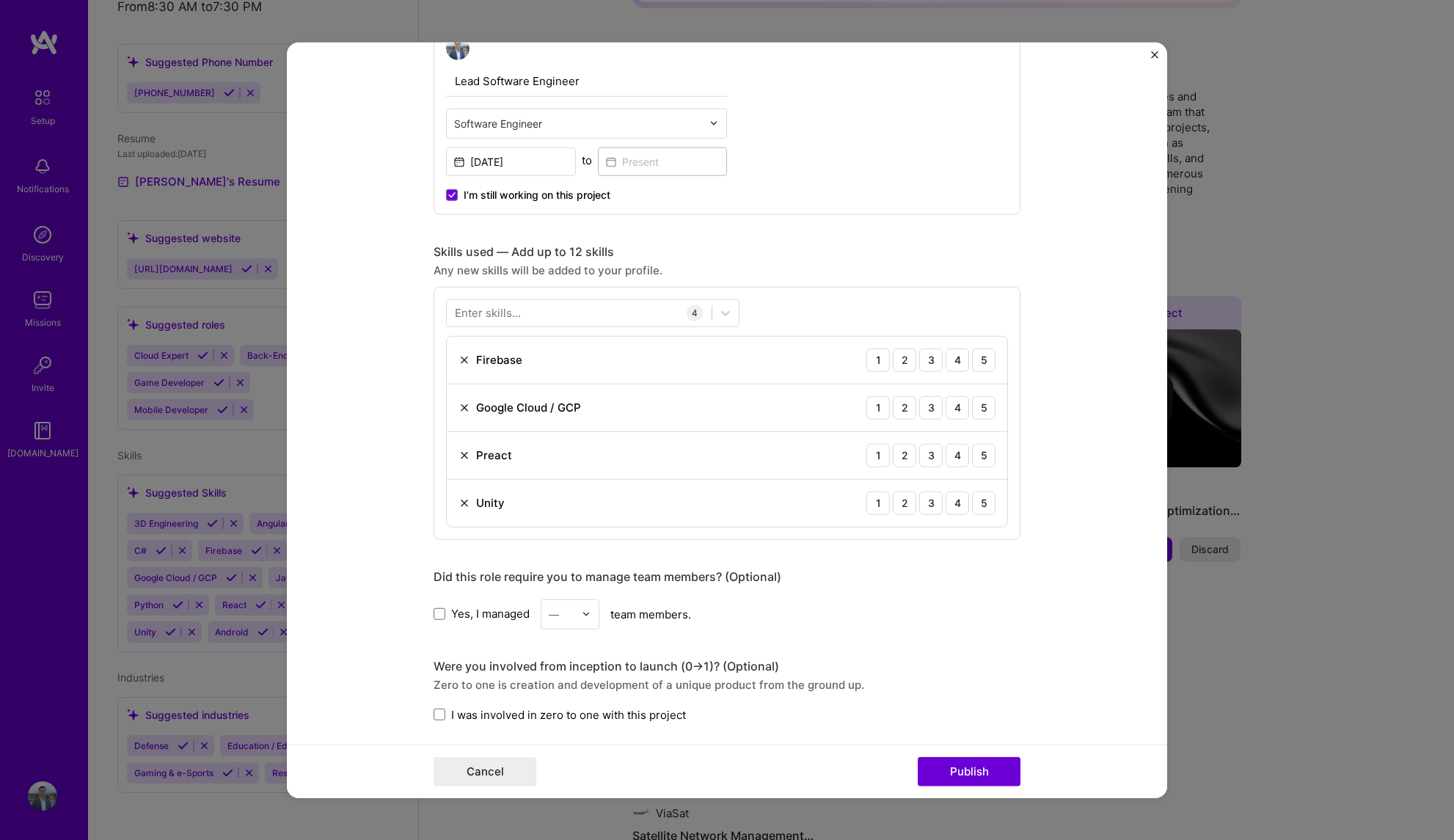
scroll to position [532, 0]
click at [581, 320] on div at bounding box center [579, 312] width 265 height 24
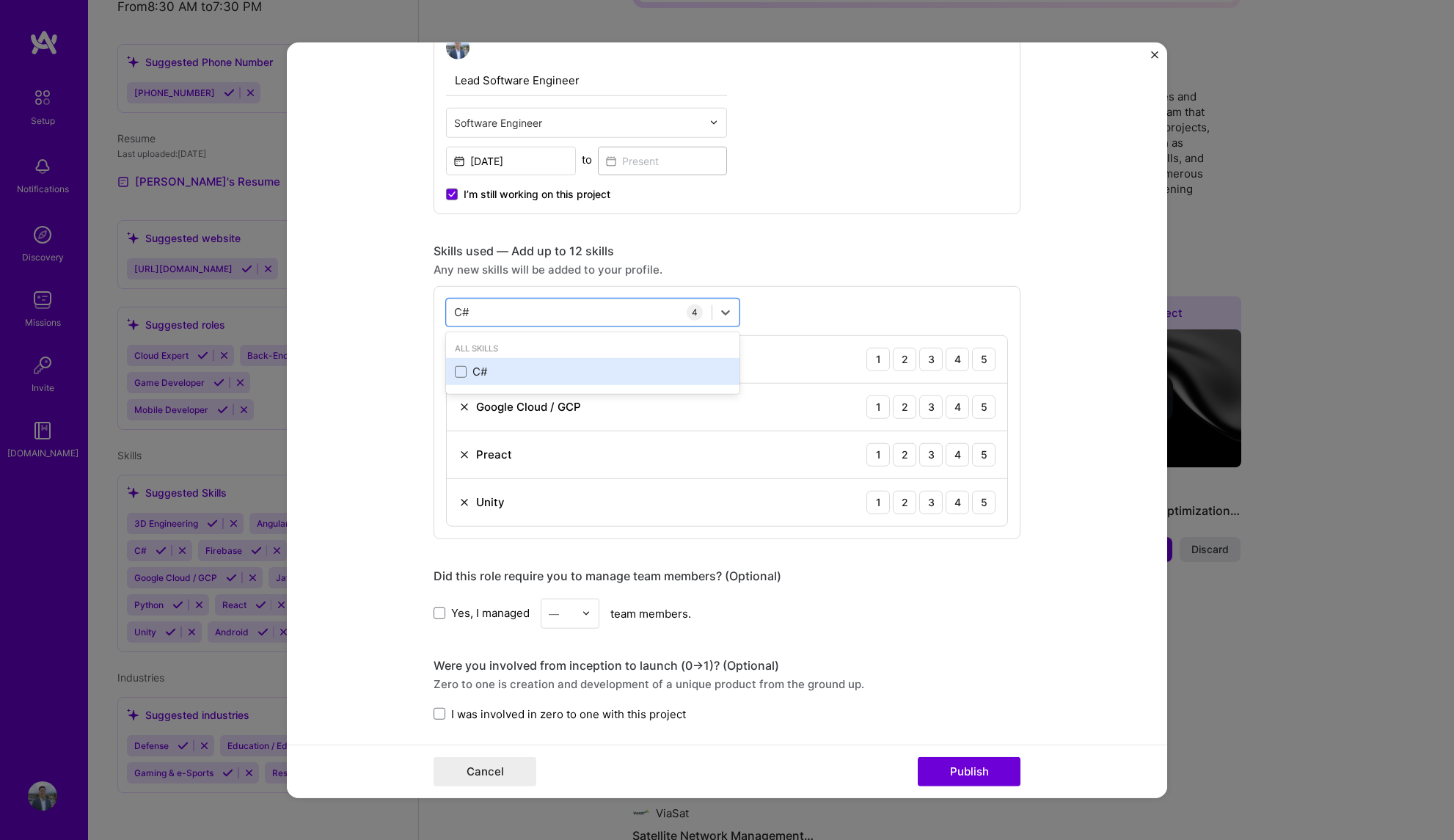
click at [461, 373] on div "C#" at bounding box center [592, 371] width 276 height 16
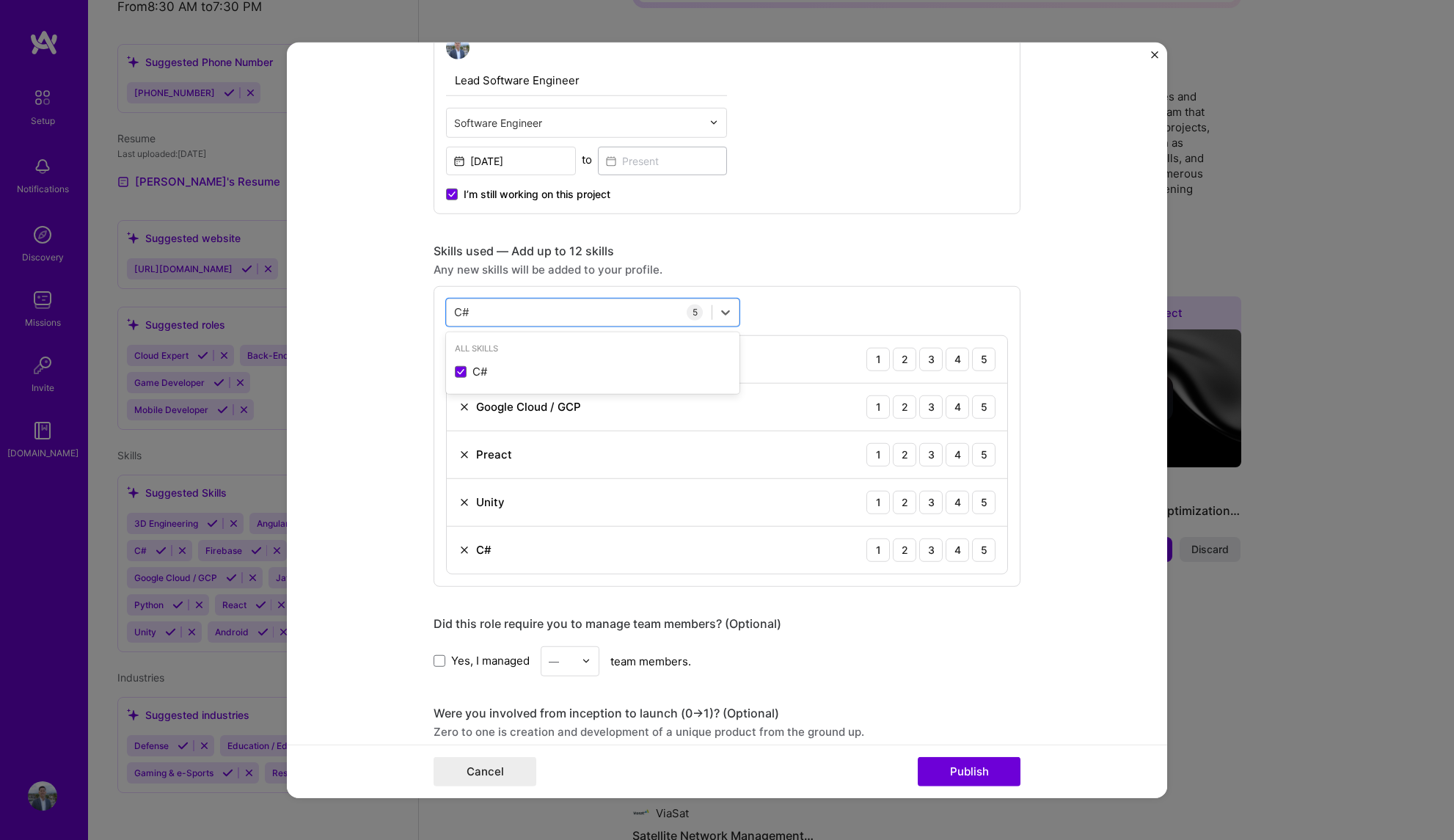
click at [1046, 512] on form "Editing suggested project This project is suggested based on your LinkedIn, res…" at bounding box center [727, 420] width 880 height 756
click at [977, 549] on div "5" at bounding box center [984, 549] width 24 height 24
click at [978, 500] on div "5" at bounding box center [984, 502] width 24 height 24
click at [461, 454] on img at bounding box center [464, 454] width 12 height 12
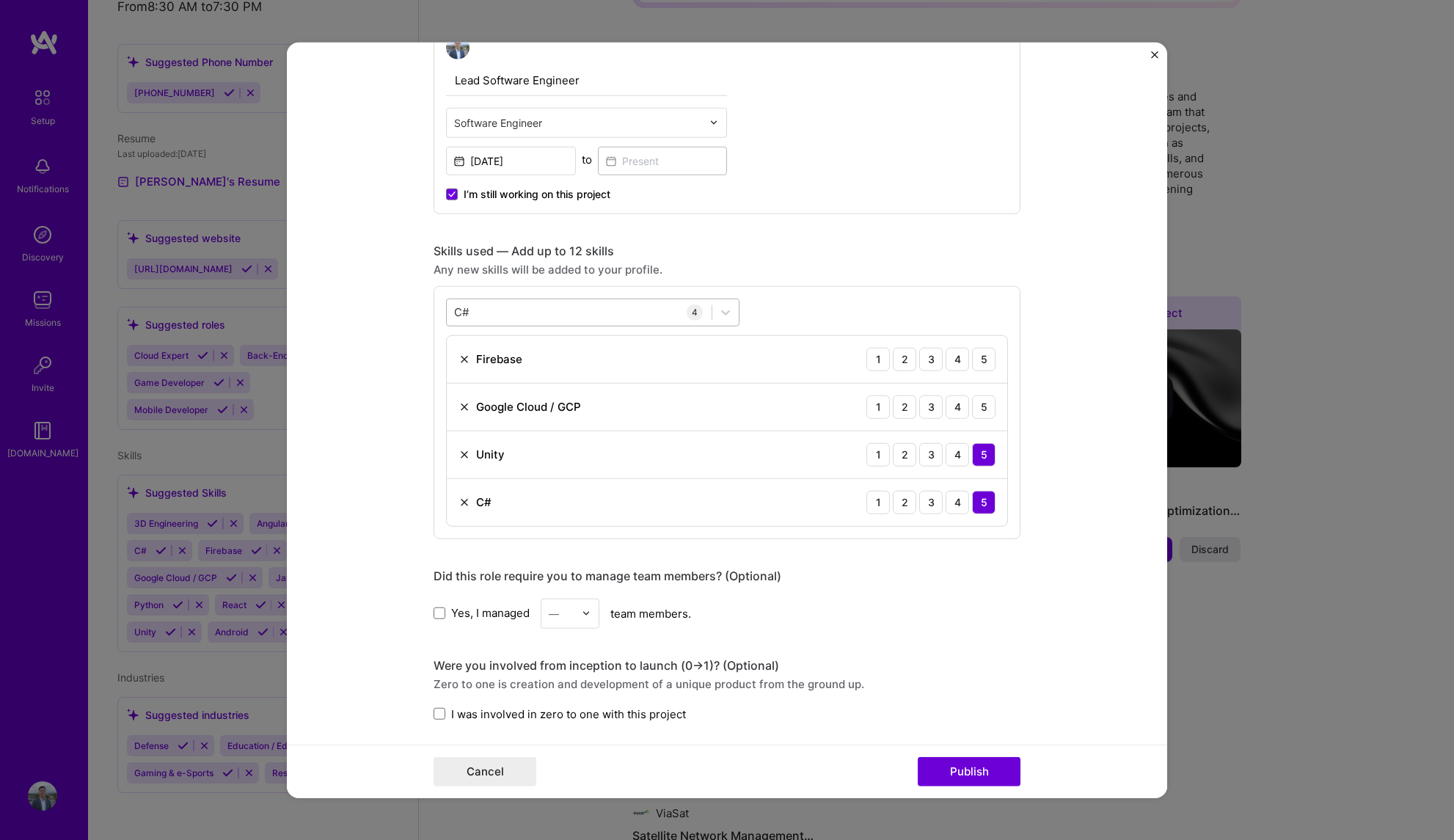
click at [554, 312] on div "C# C#" at bounding box center [579, 312] width 265 height 24
drag, startPoint x: 555, startPoint y: 311, endPoint x: 381, endPoint y: 311, distance: 174.0
click at [381, 311] on form "Editing suggested project This project is suggested based on your LinkedIn, res…" at bounding box center [727, 420] width 880 height 756
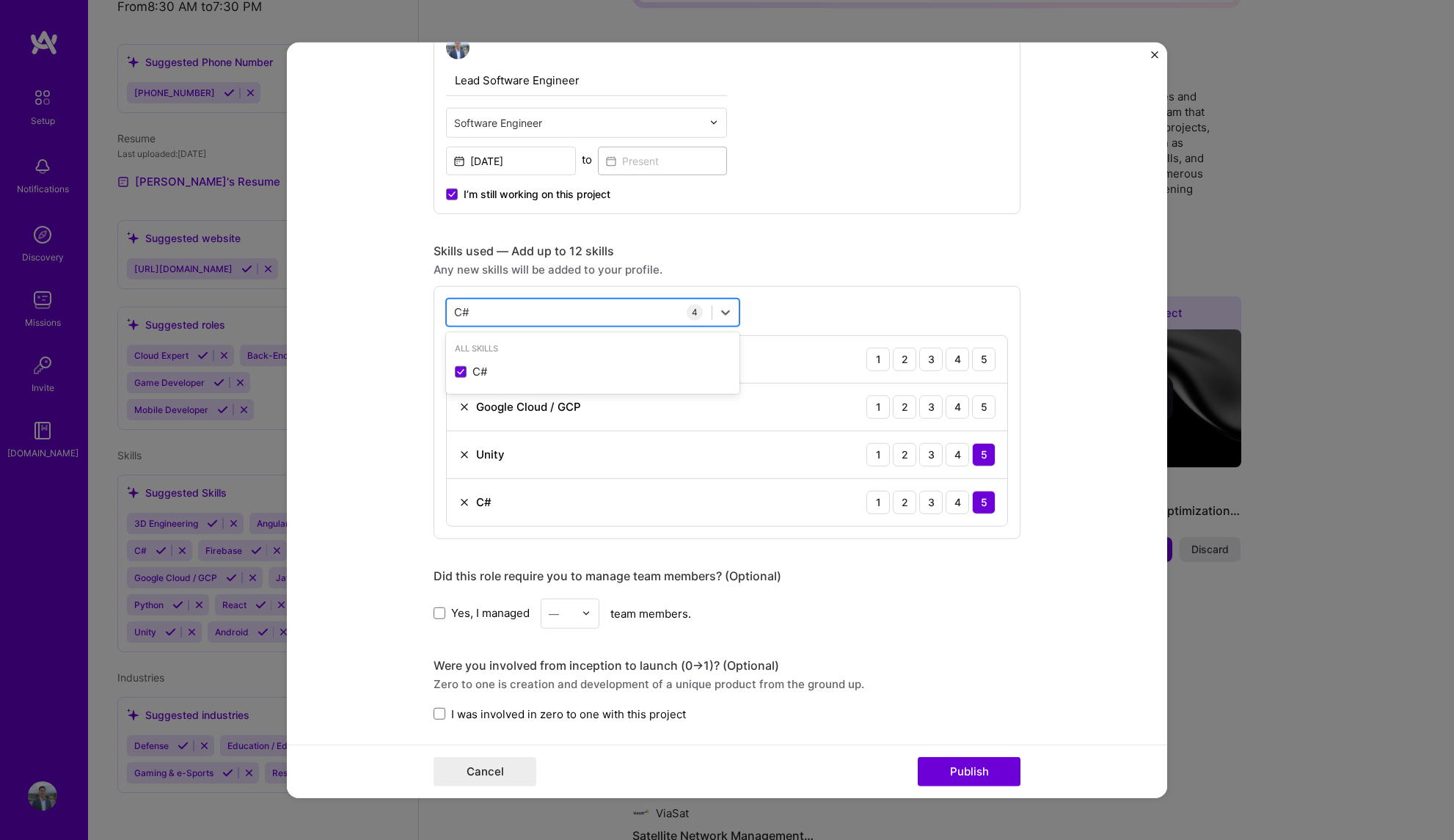
type input "C"
click at [455, 427] on span at bounding box center [461, 426] width 12 height 12
click at [0, 0] on input "checkbox" at bounding box center [0, 0] width 0 height 0
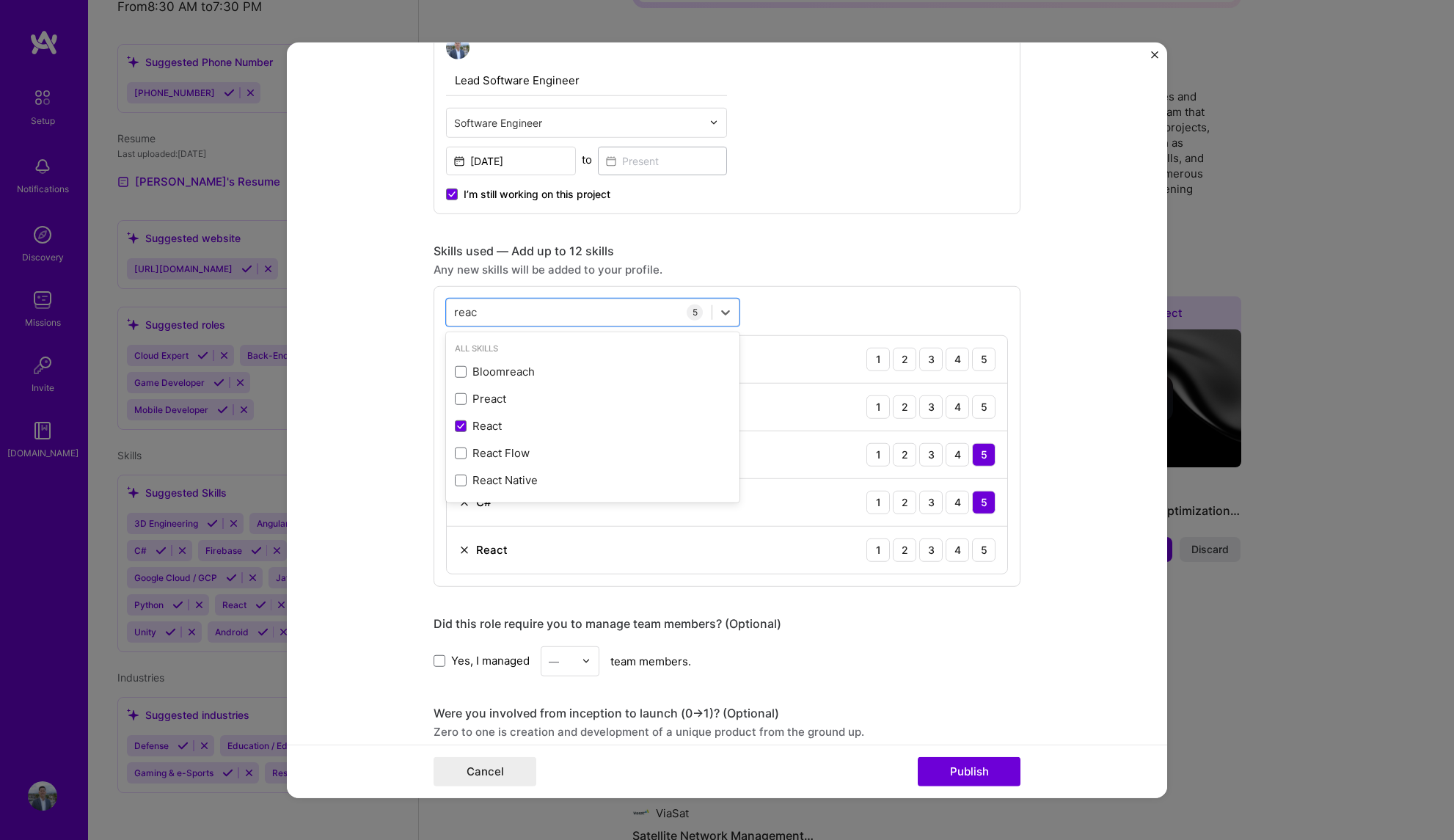
click at [993, 586] on div "option React, selected. option React Native focused, 0 of 2. 5 results availabl…" at bounding box center [727, 436] width 587 height 301
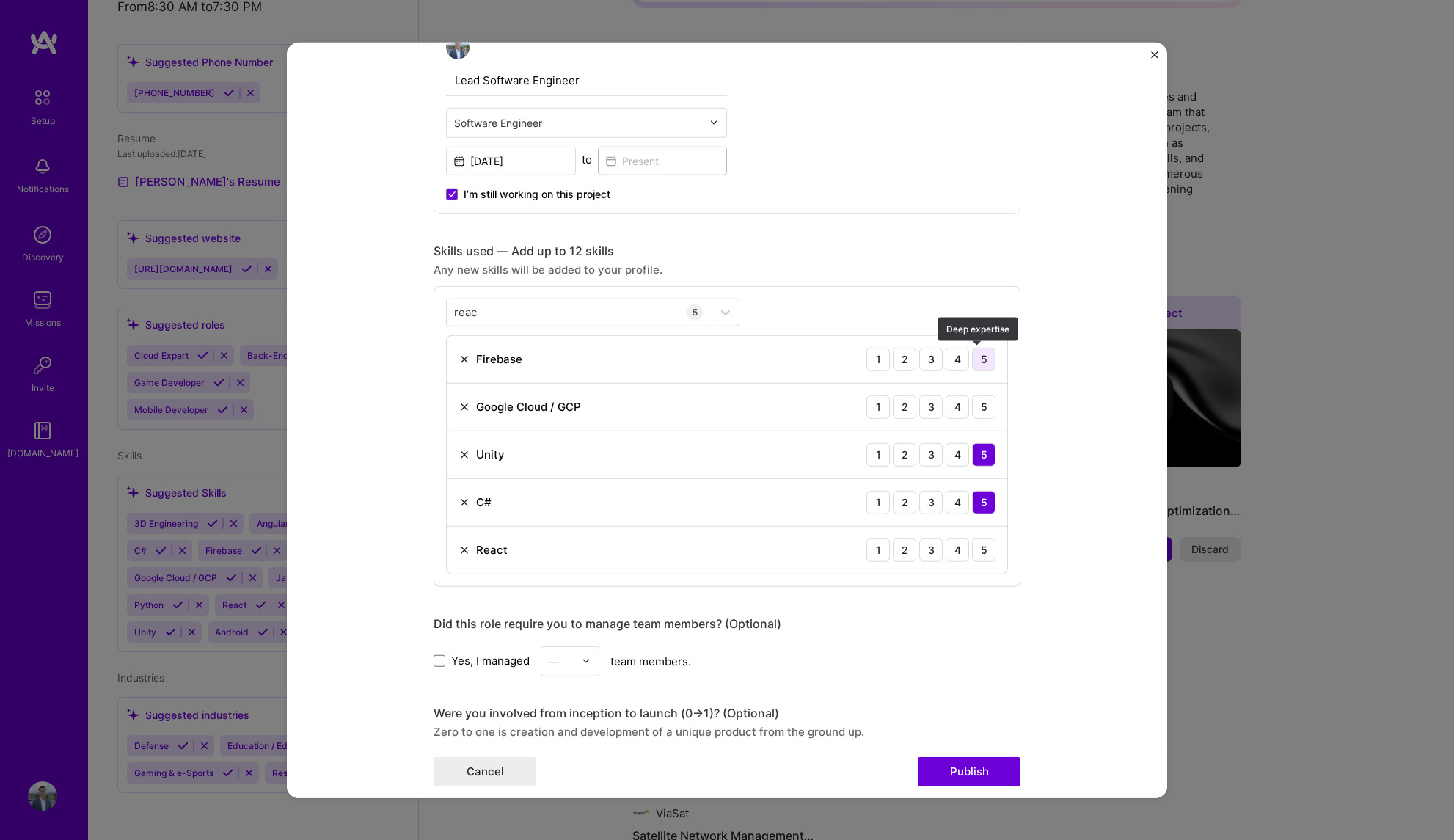
click at [975, 362] on div "5" at bounding box center [984, 359] width 24 height 24
click at [936, 409] on div "3" at bounding box center [931, 407] width 24 height 24
click at [932, 548] on div "3" at bounding box center [931, 549] width 24 height 24
click at [1054, 519] on form "Editing suggested project This project is suggested based on your LinkedIn, res…" at bounding box center [727, 420] width 880 height 756
click at [550, 315] on div "reac reac" at bounding box center [579, 312] width 265 height 24
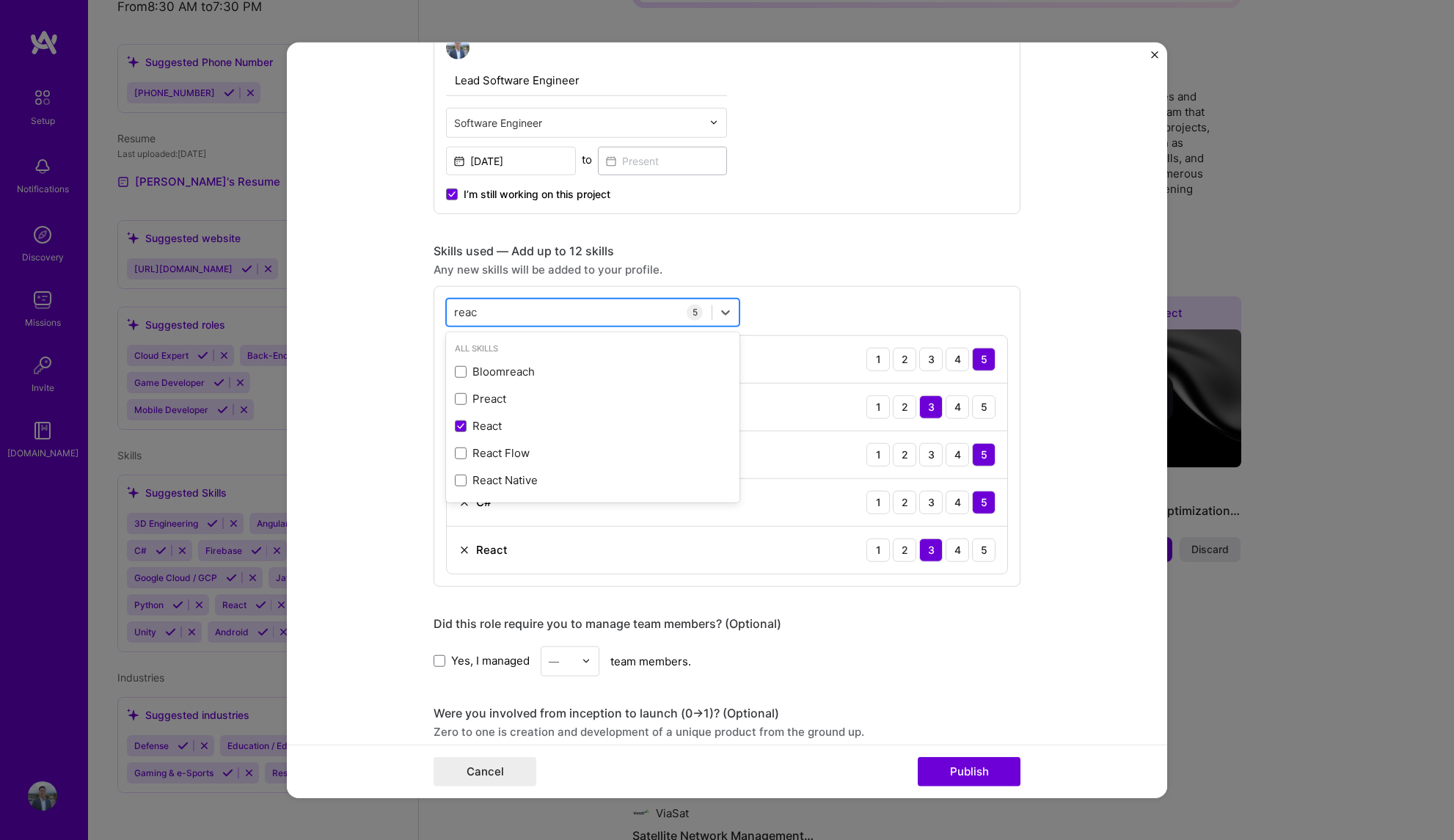
click at [550, 315] on div "reac reac" at bounding box center [579, 312] width 265 height 24
drag, startPoint x: 550, startPoint y: 314, endPoint x: 422, endPoint y: 312, distance: 128.0
click at [421, 312] on form "Editing suggested project This project is suggested based on your LinkedIn, res…" at bounding box center [727, 420] width 880 height 756
drag, startPoint x: 478, startPoint y: 314, endPoint x: 427, endPoint y: 311, distance: 51.1
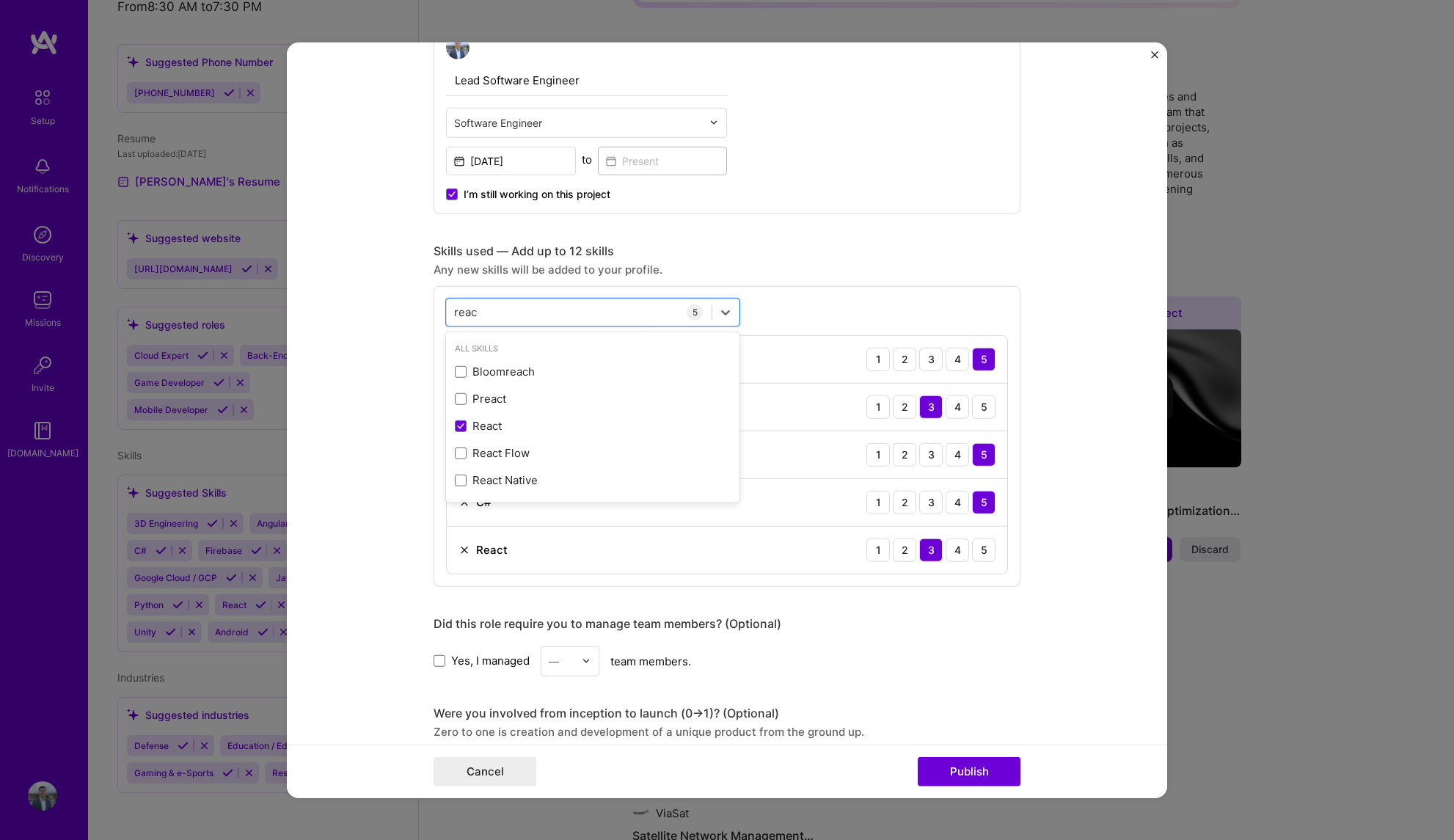
click at [433, 311] on div "option React, selected. option Bloomreach focused, 0 of 2. 5 results available …" at bounding box center [727, 436] width 587 height 301
type input "r"
click at [455, 370] on span at bounding box center [461, 372] width 12 height 12
click at [0, 0] on input "checkbox" at bounding box center [0, 0] width 0 height 0
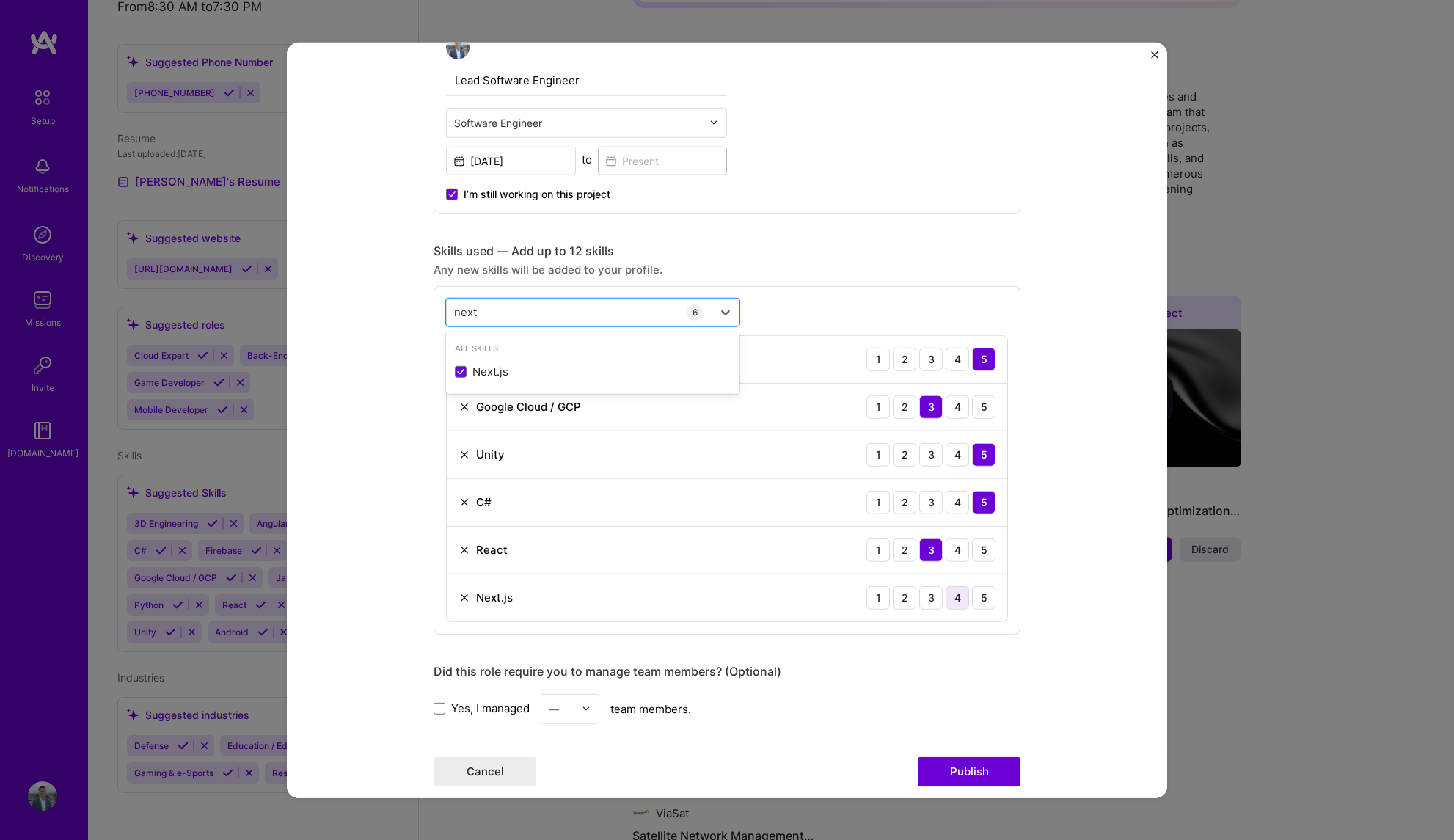
click at [953, 600] on div "4" at bounding box center [958, 597] width 24 height 24
click at [1052, 558] on form "Editing suggested project This project is suggested based on your LinkedIn, res…" at bounding box center [727, 420] width 880 height 756
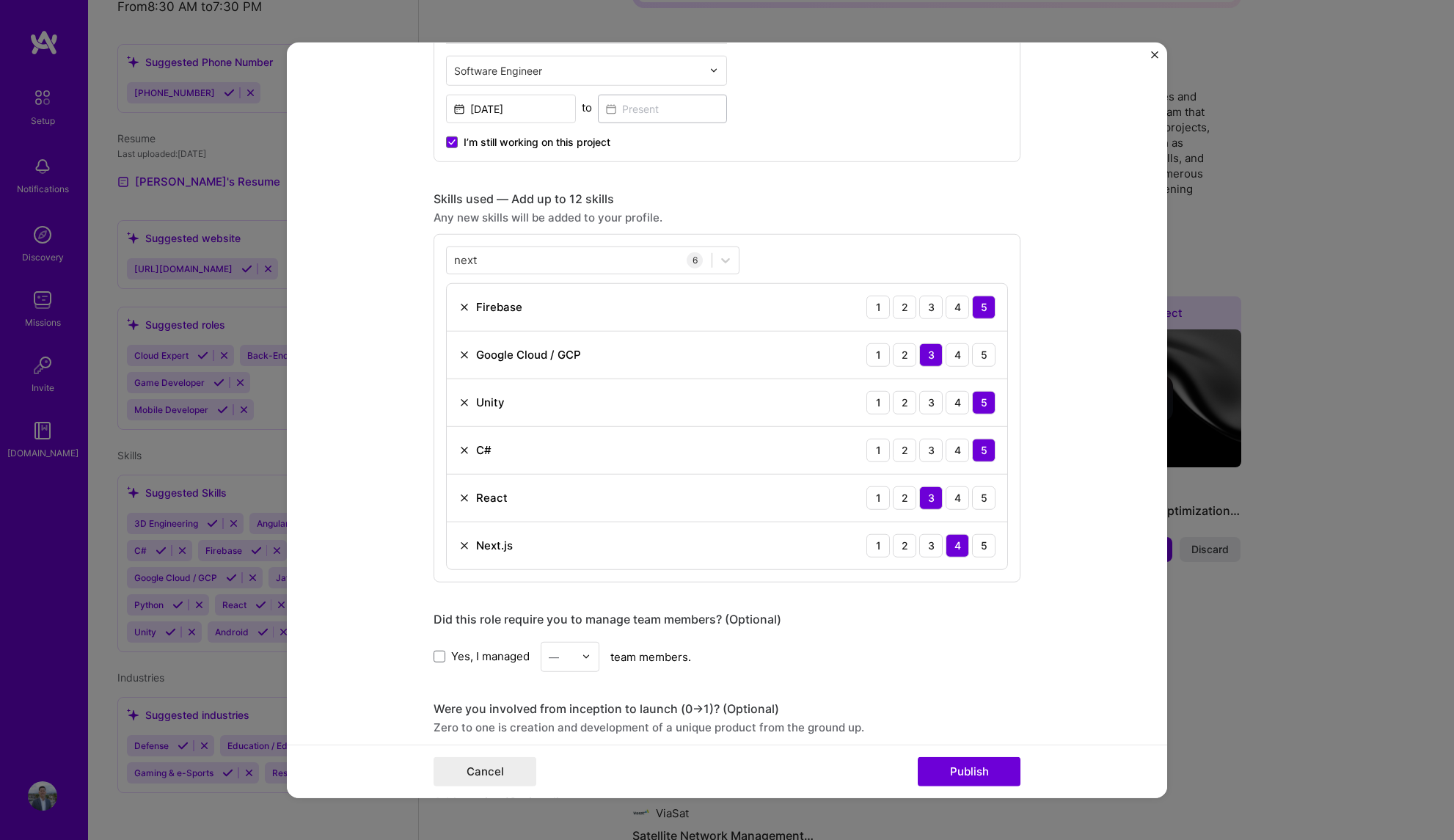
scroll to position [606, 0]
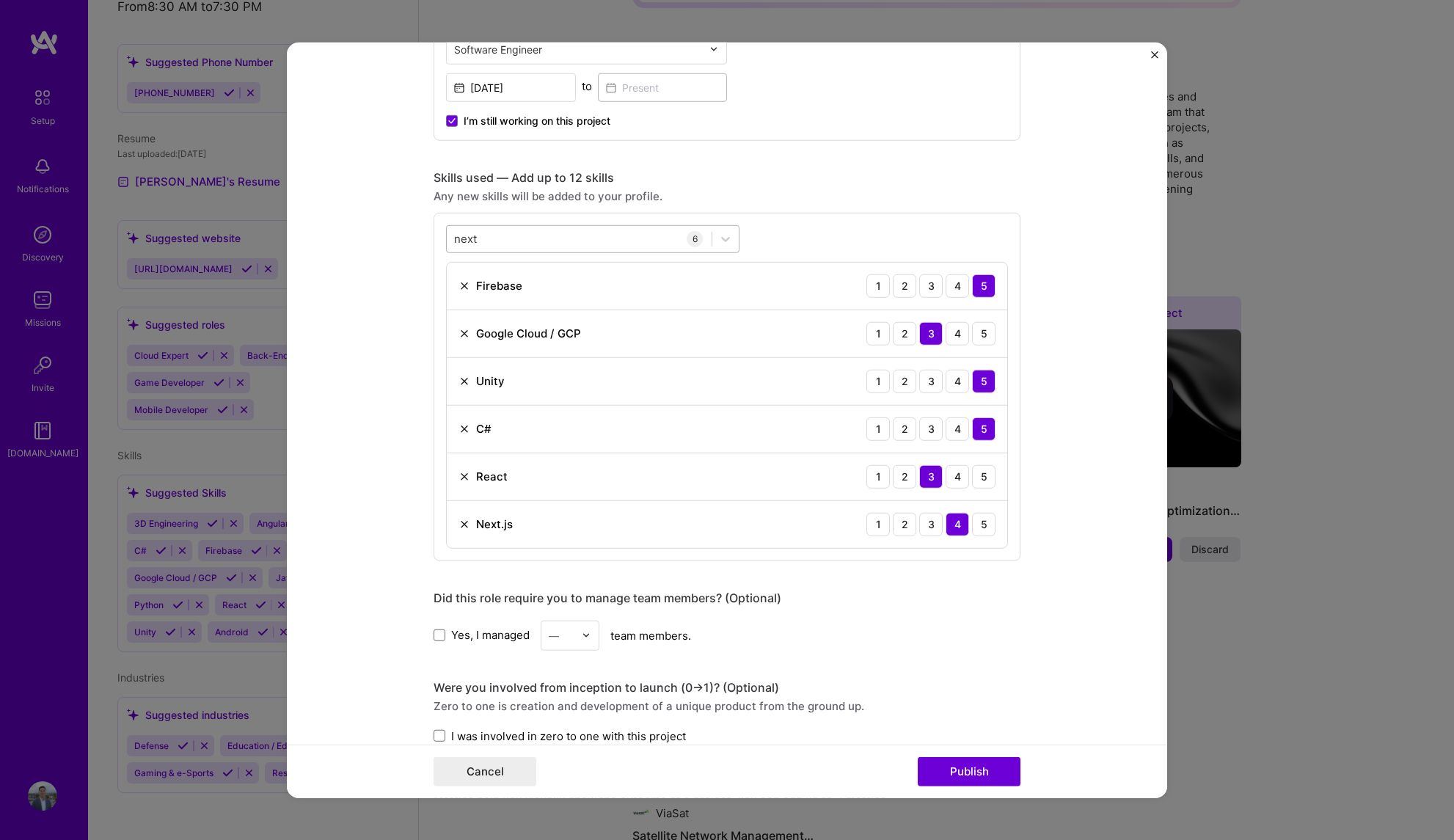
click at [571, 237] on div "next next" at bounding box center [579, 239] width 265 height 24
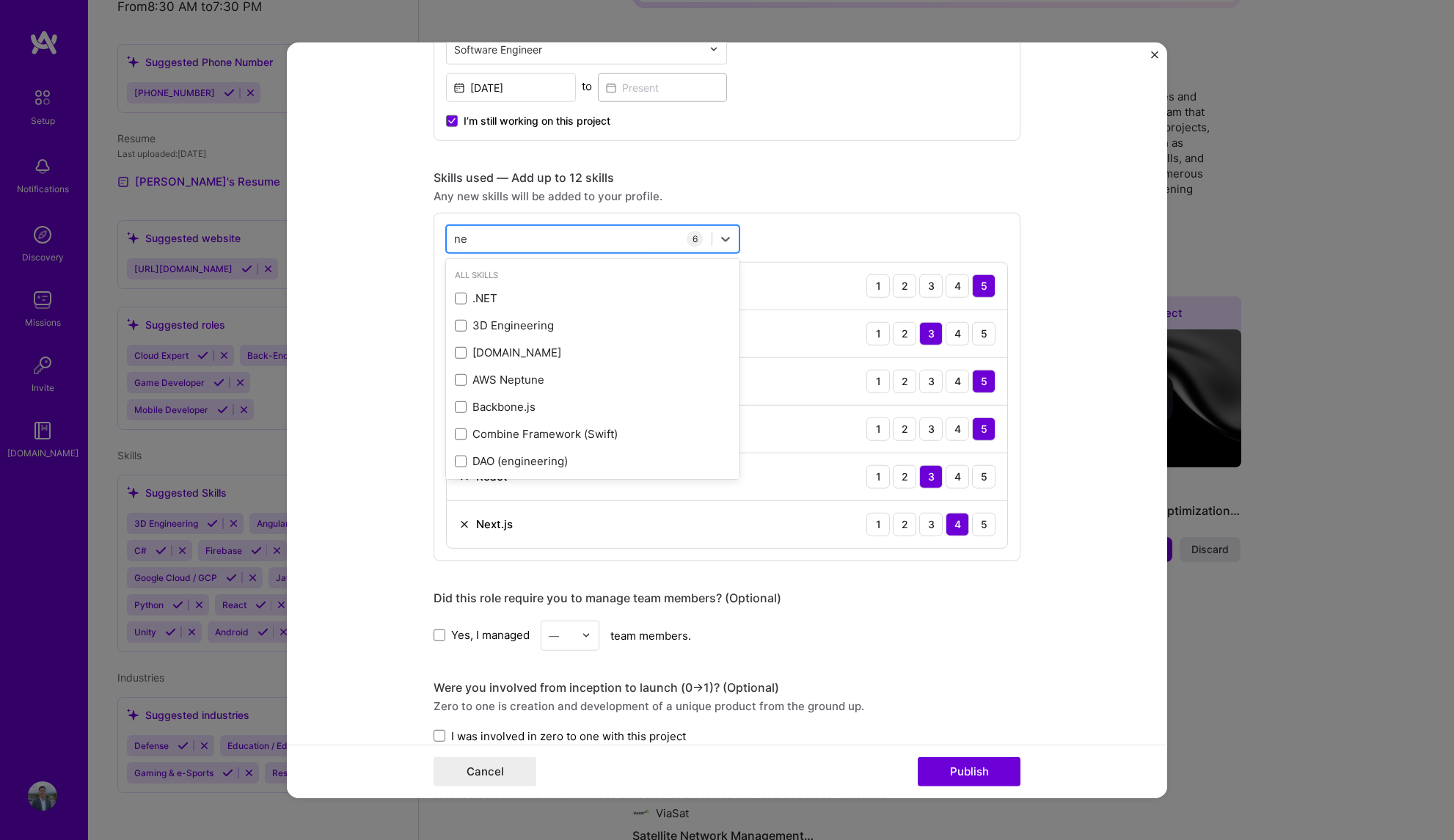
type input "n"
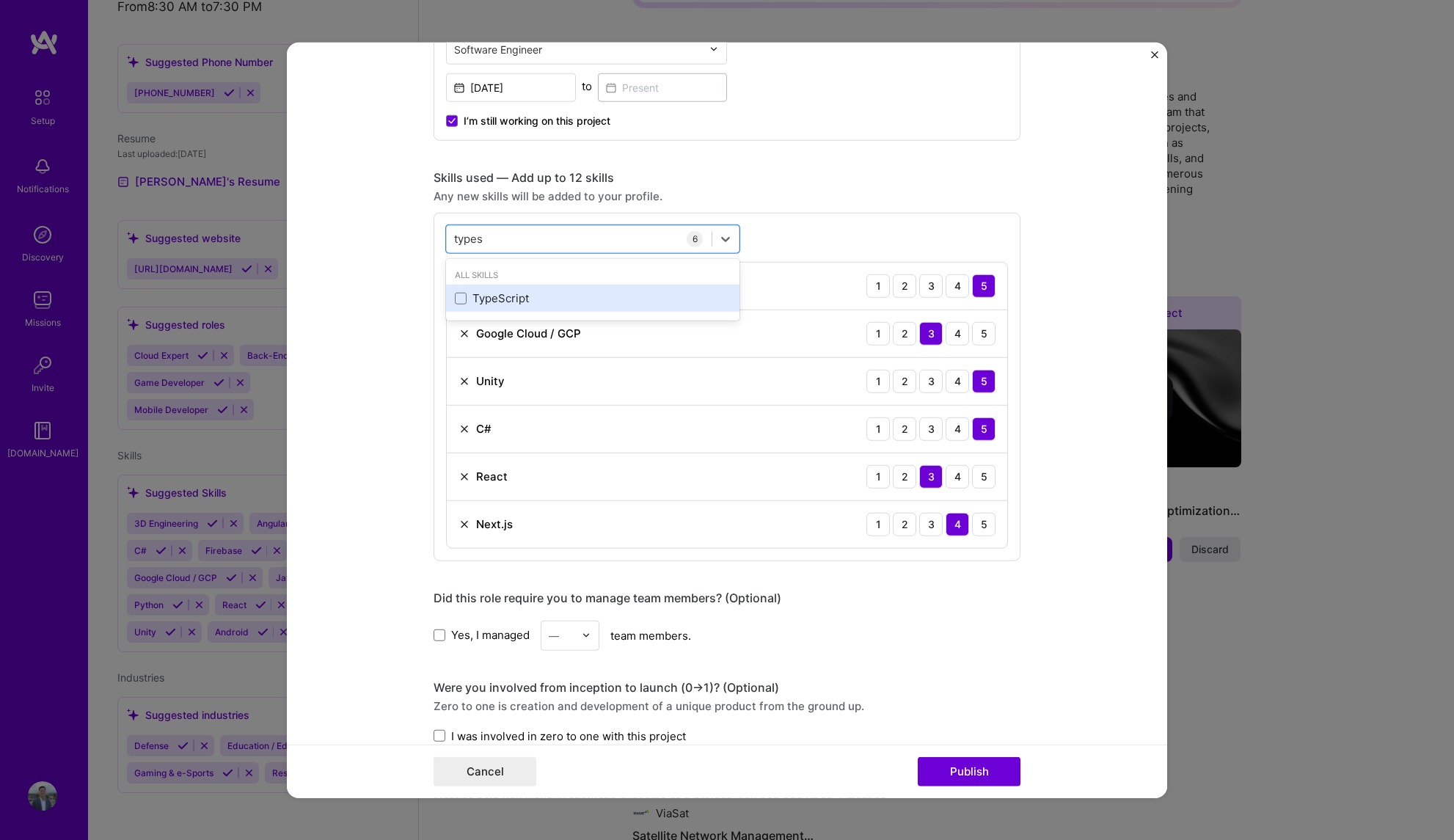
click at [461, 299] on div "TypeScript" at bounding box center [592, 298] width 276 height 16
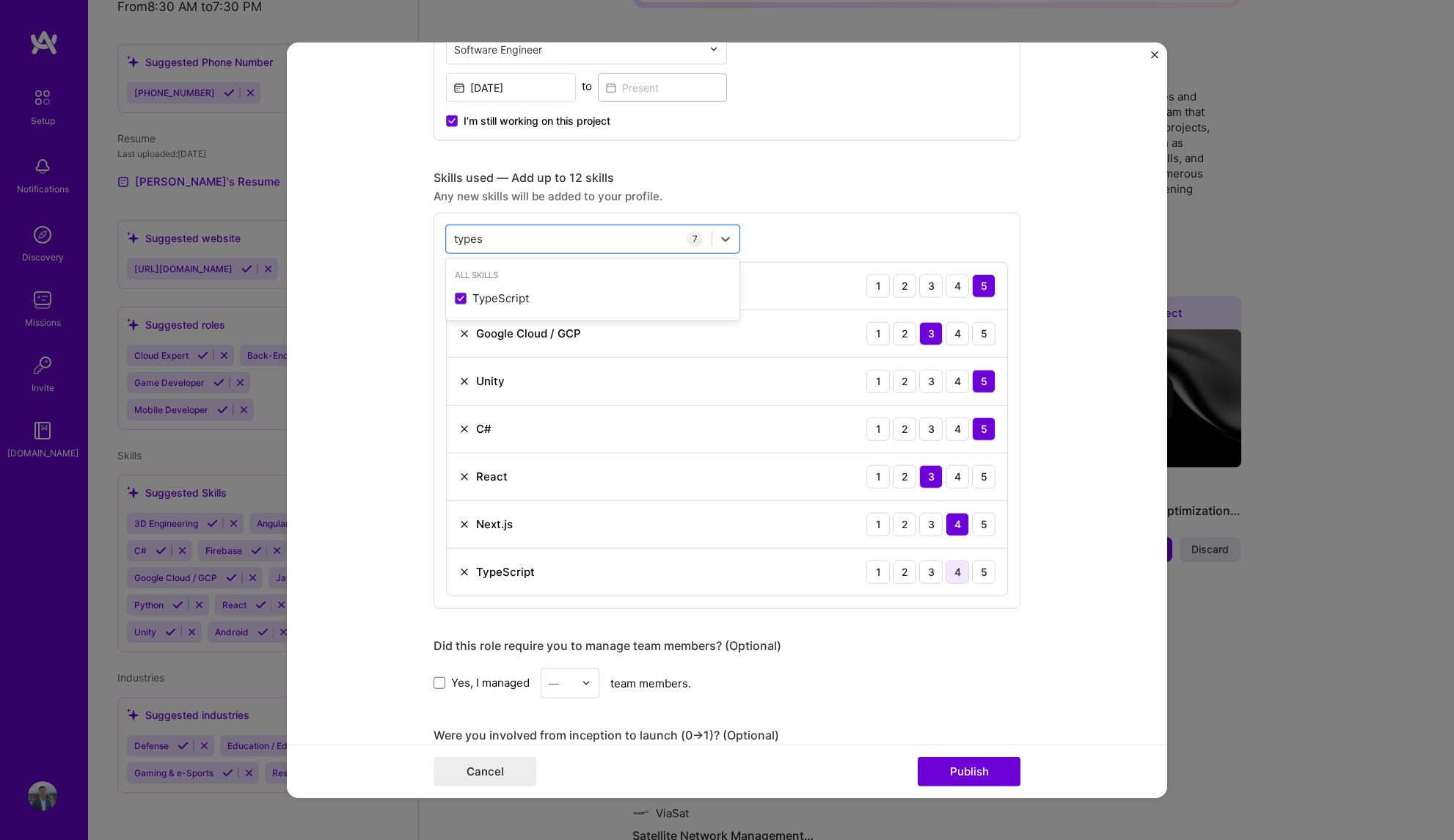
type input "types"
click at [954, 577] on div "4" at bounding box center [958, 572] width 24 height 24
click at [1108, 507] on form "Editing suggested project This project is suggested based on your LinkedIn, res…" at bounding box center [727, 420] width 880 height 756
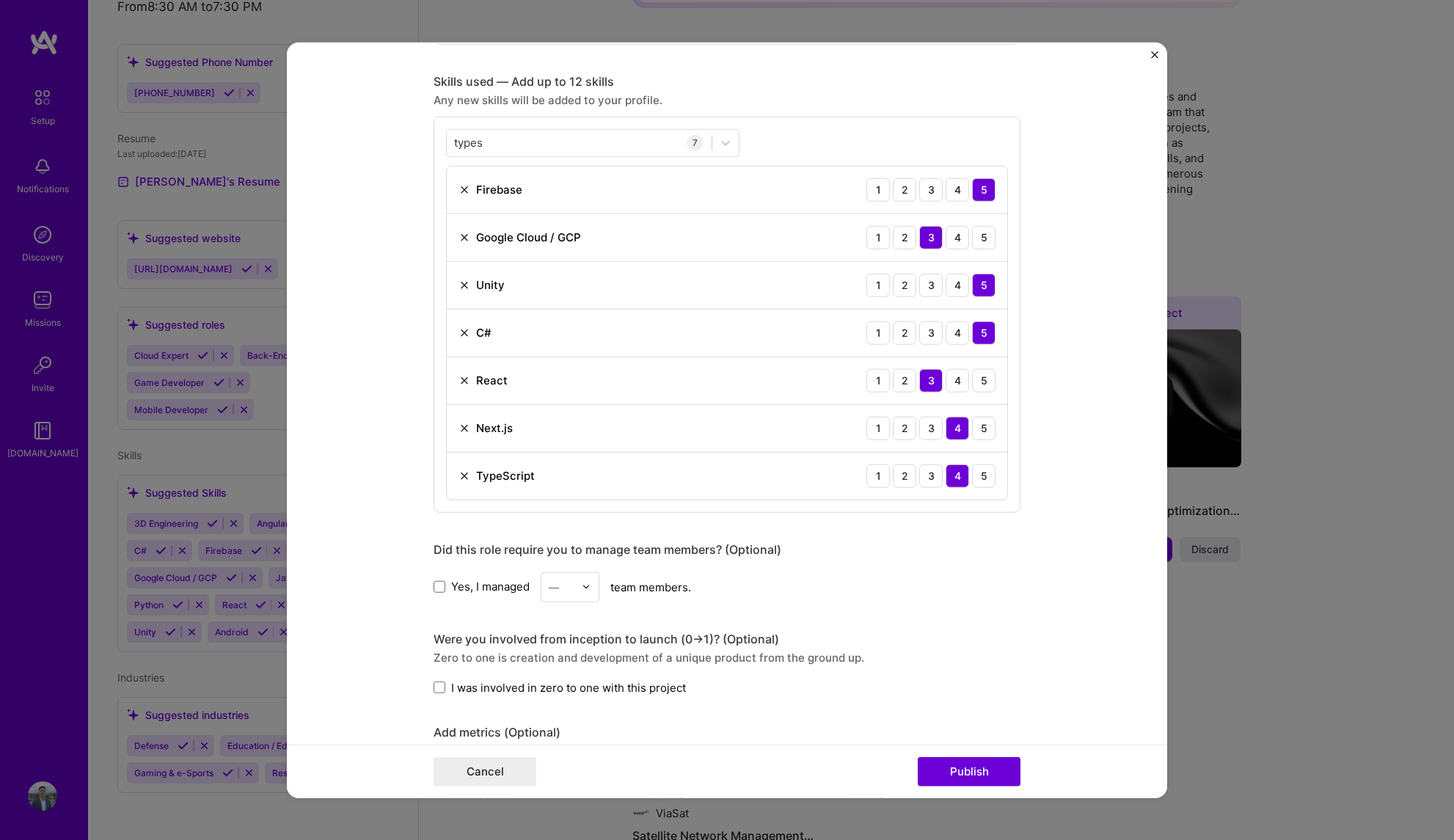
scroll to position [704, 0]
click at [436, 587] on span at bounding box center [439, 585] width 12 height 12
click at [0, 0] on input "Yes, I managed" at bounding box center [0, 0] width 0 height 0
click at [573, 591] on div "—" at bounding box center [561, 584] width 41 height 29
click at [553, 646] on div "2" at bounding box center [569, 650] width 50 height 27
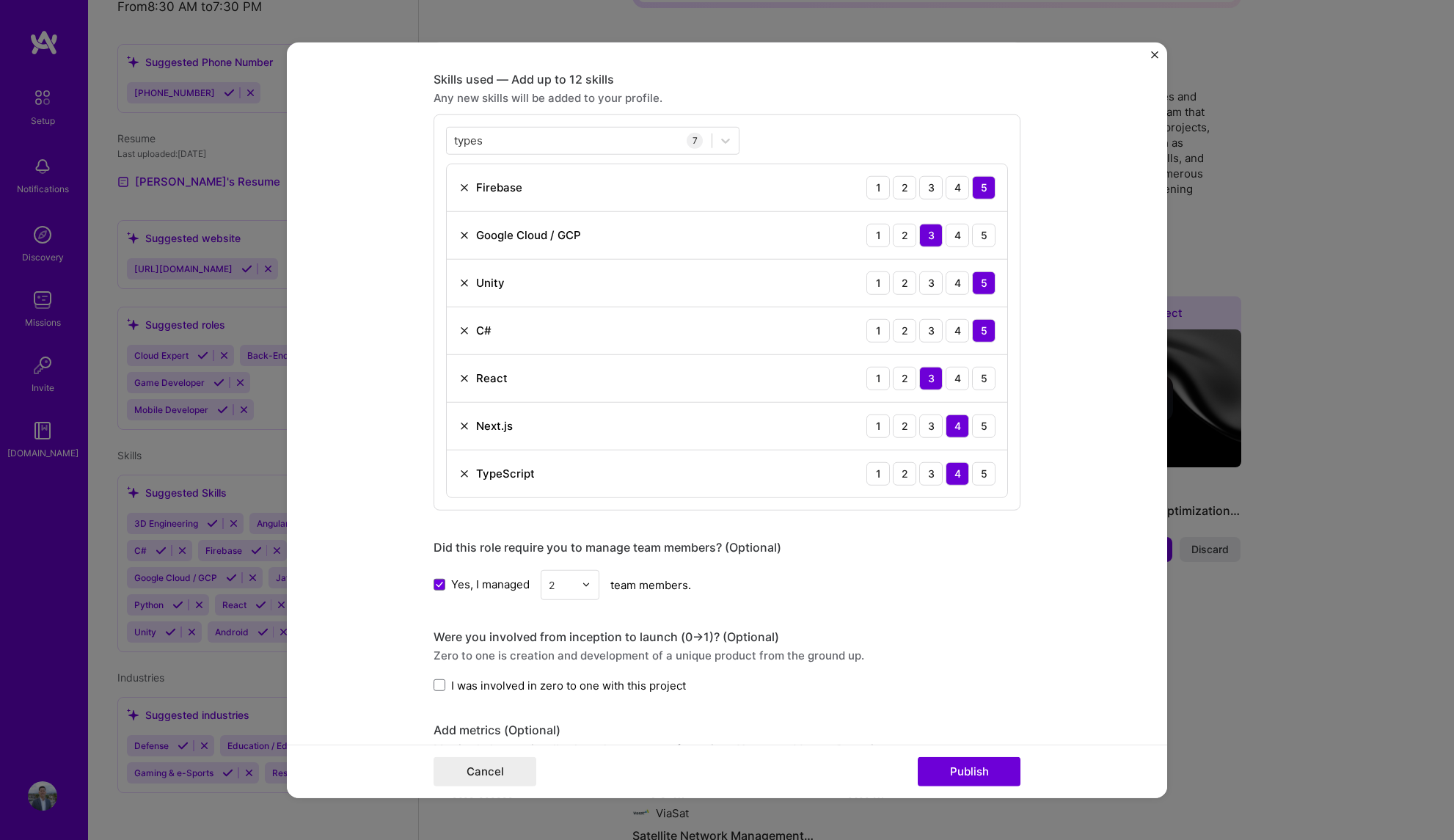
click at [318, 498] on form "Editing suggested project This project is suggested based on your LinkedIn, res…" at bounding box center [727, 420] width 880 height 756
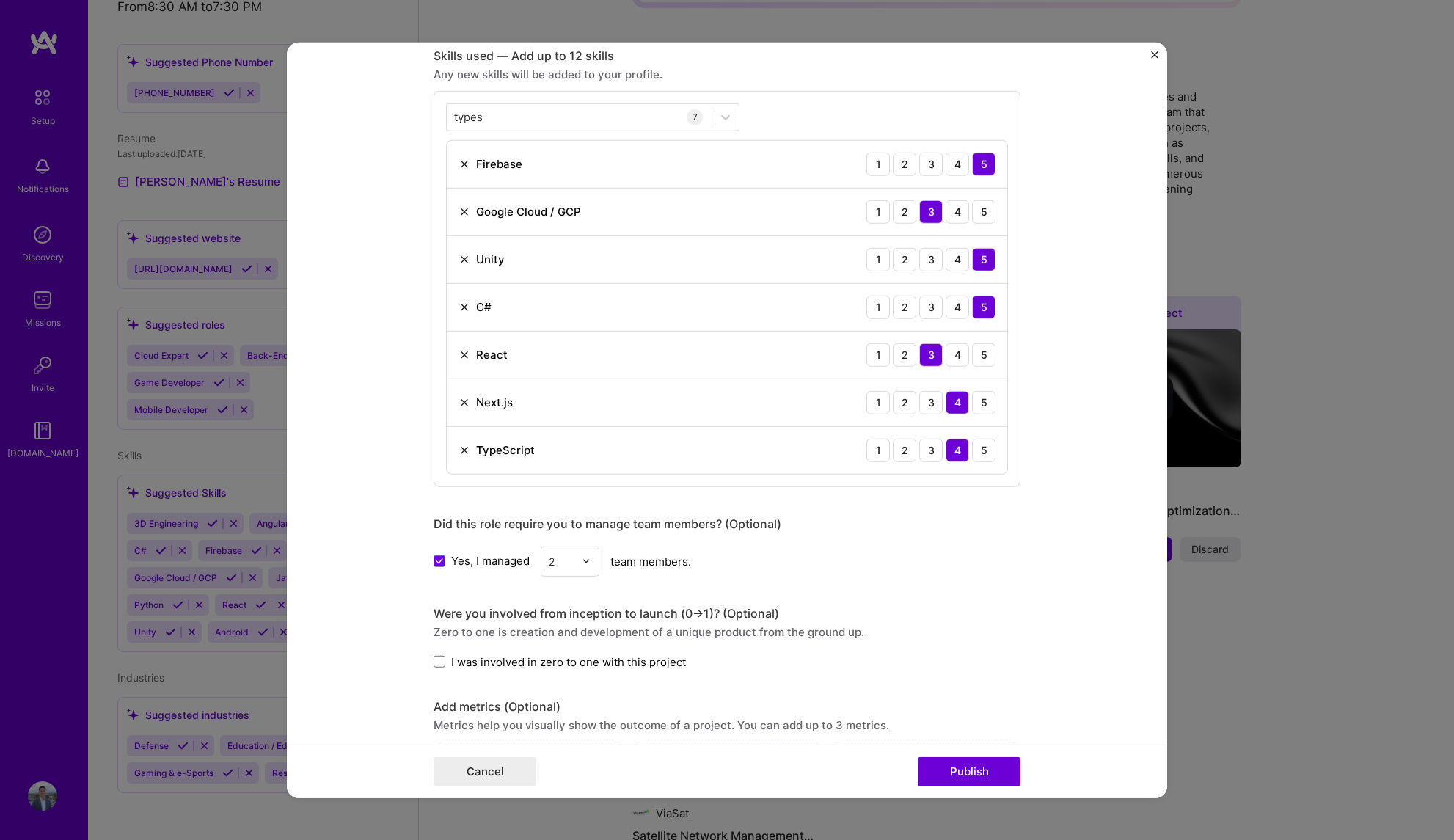
scroll to position [766, 0]
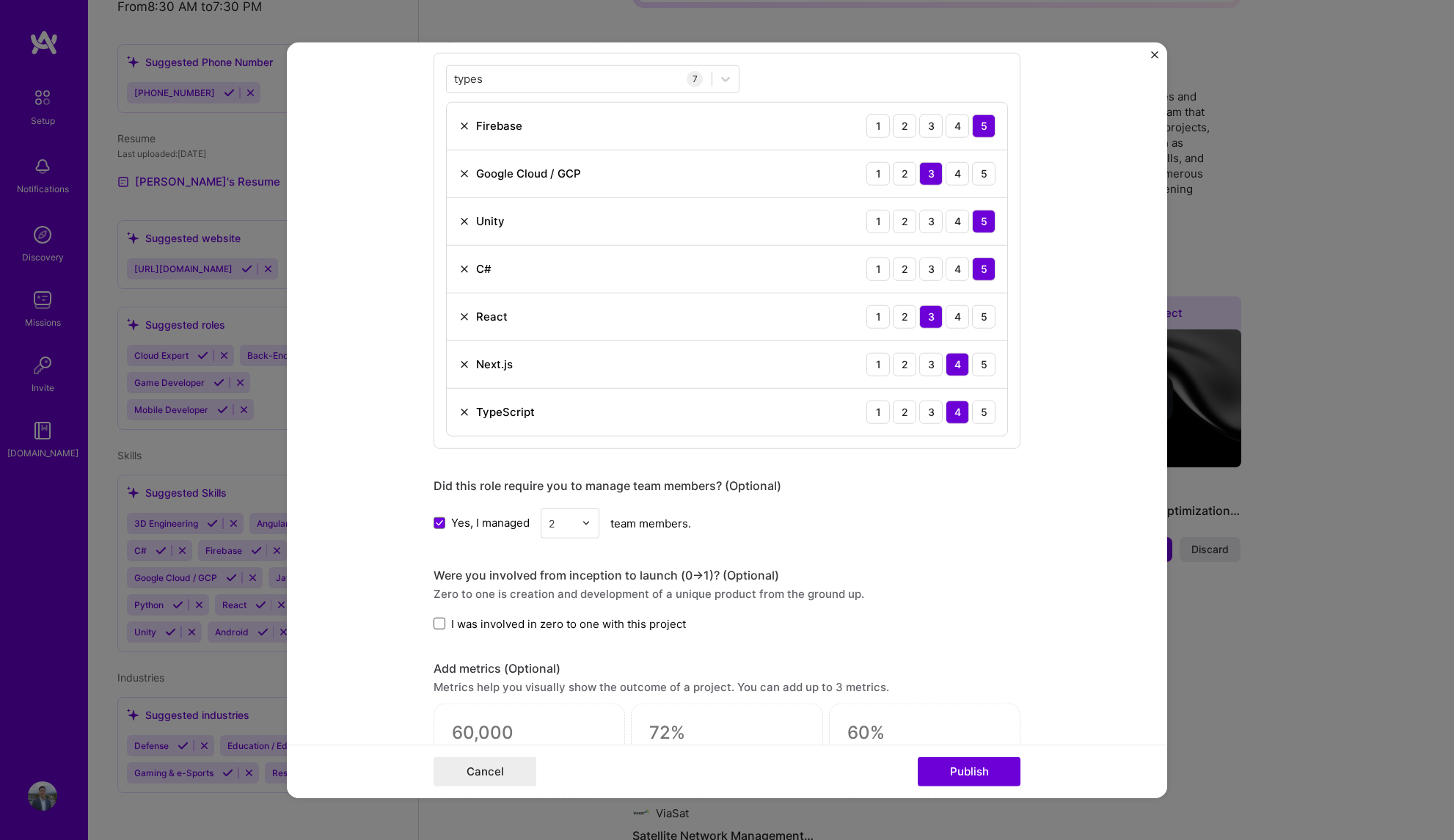
click at [433, 626] on span at bounding box center [439, 623] width 12 height 12
click at [0, 0] on input "I was involved in zero to one with this project" at bounding box center [0, 0] width 0 height 0
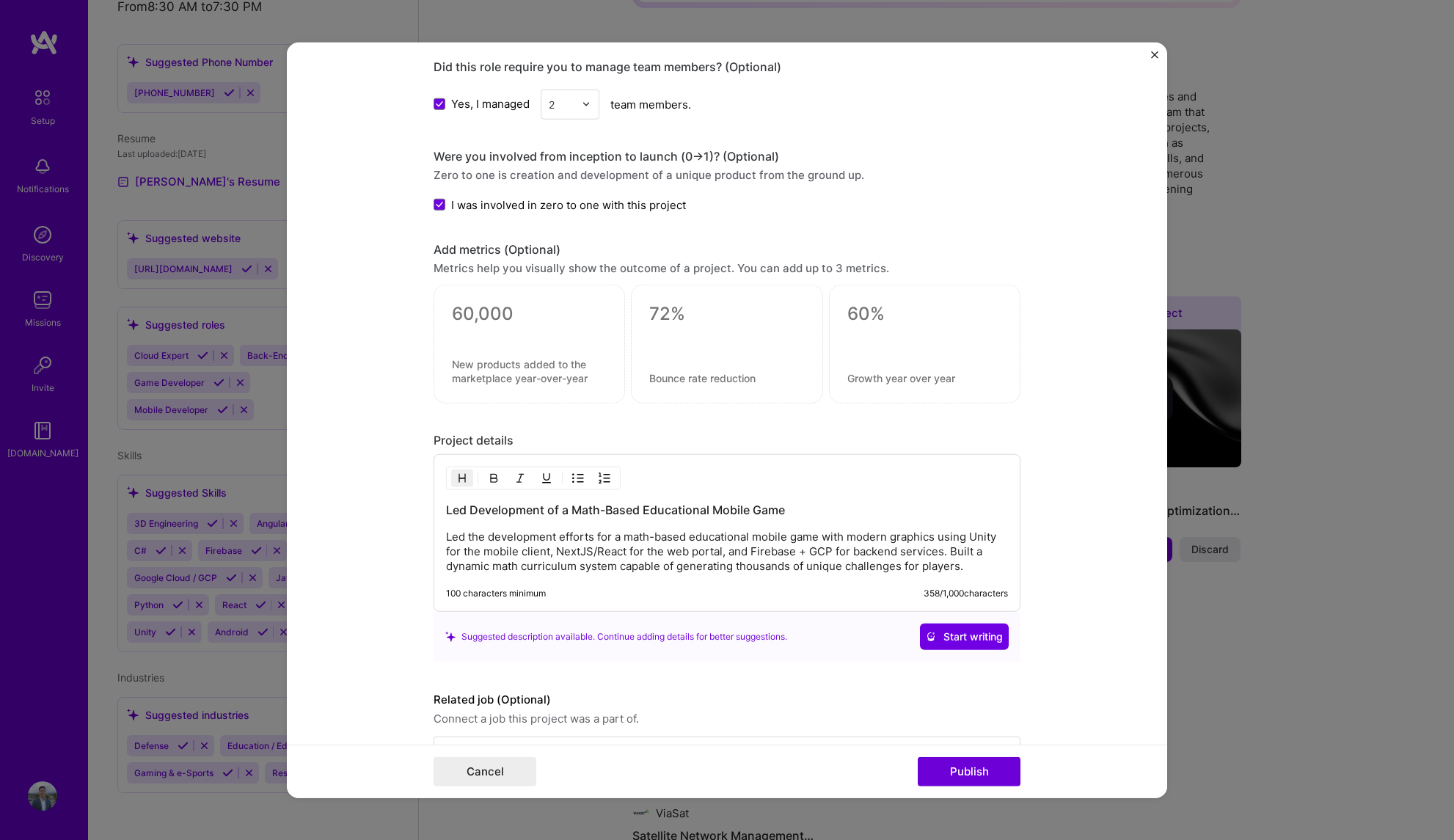
scroll to position [1185, 0]
click at [658, 550] on p "Led the development efforts for a math-based educational mobile game with moder…" at bounding box center [727, 551] width 562 height 44
click at [771, 556] on p "Led the development efforts for a math-based educational mobile game with moder…" at bounding box center [727, 551] width 562 height 44
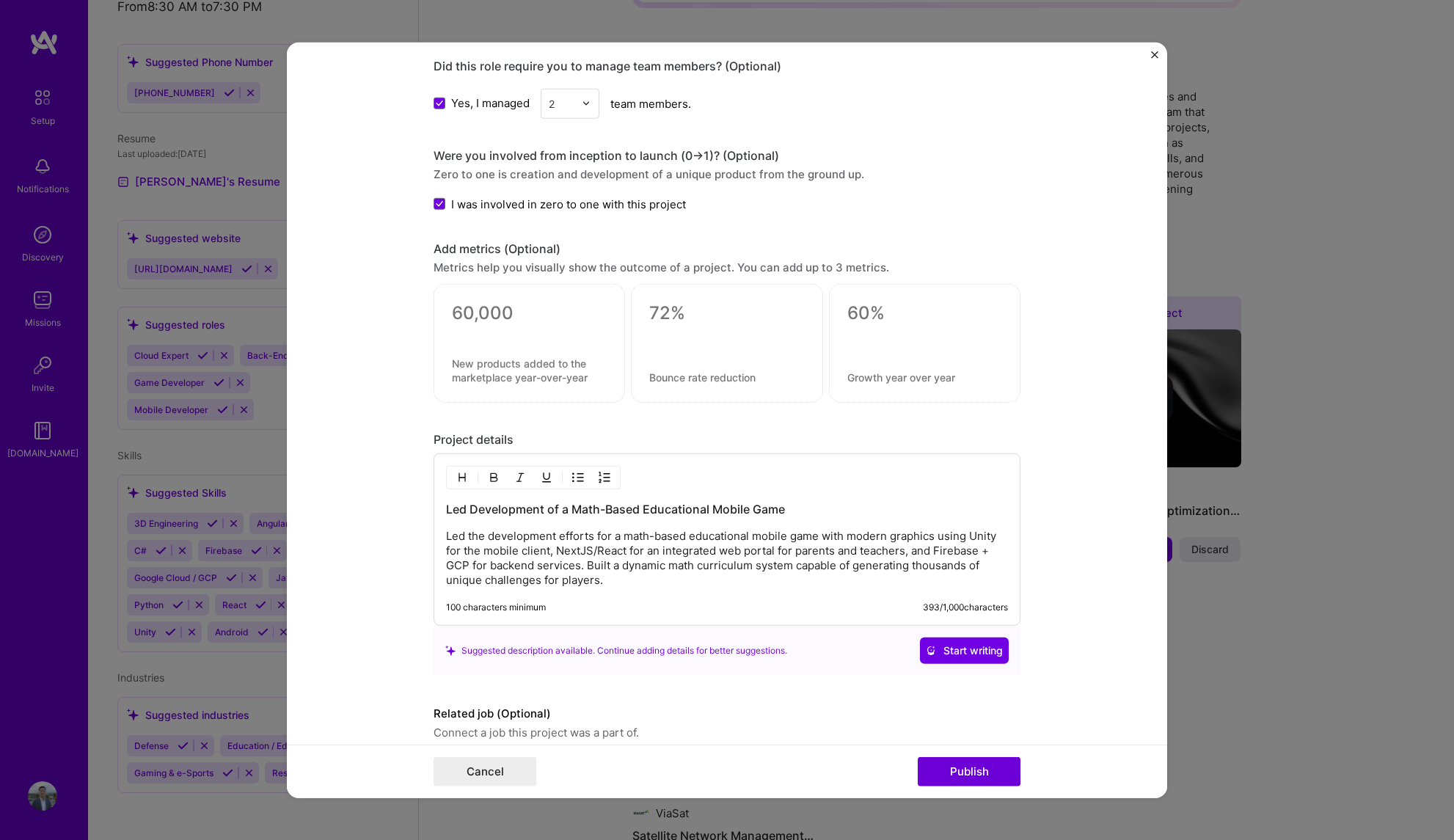
click at [769, 578] on p "Led the development efforts for a math-based educational mobile game with moder…" at bounding box center [727, 558] width 562 height 58
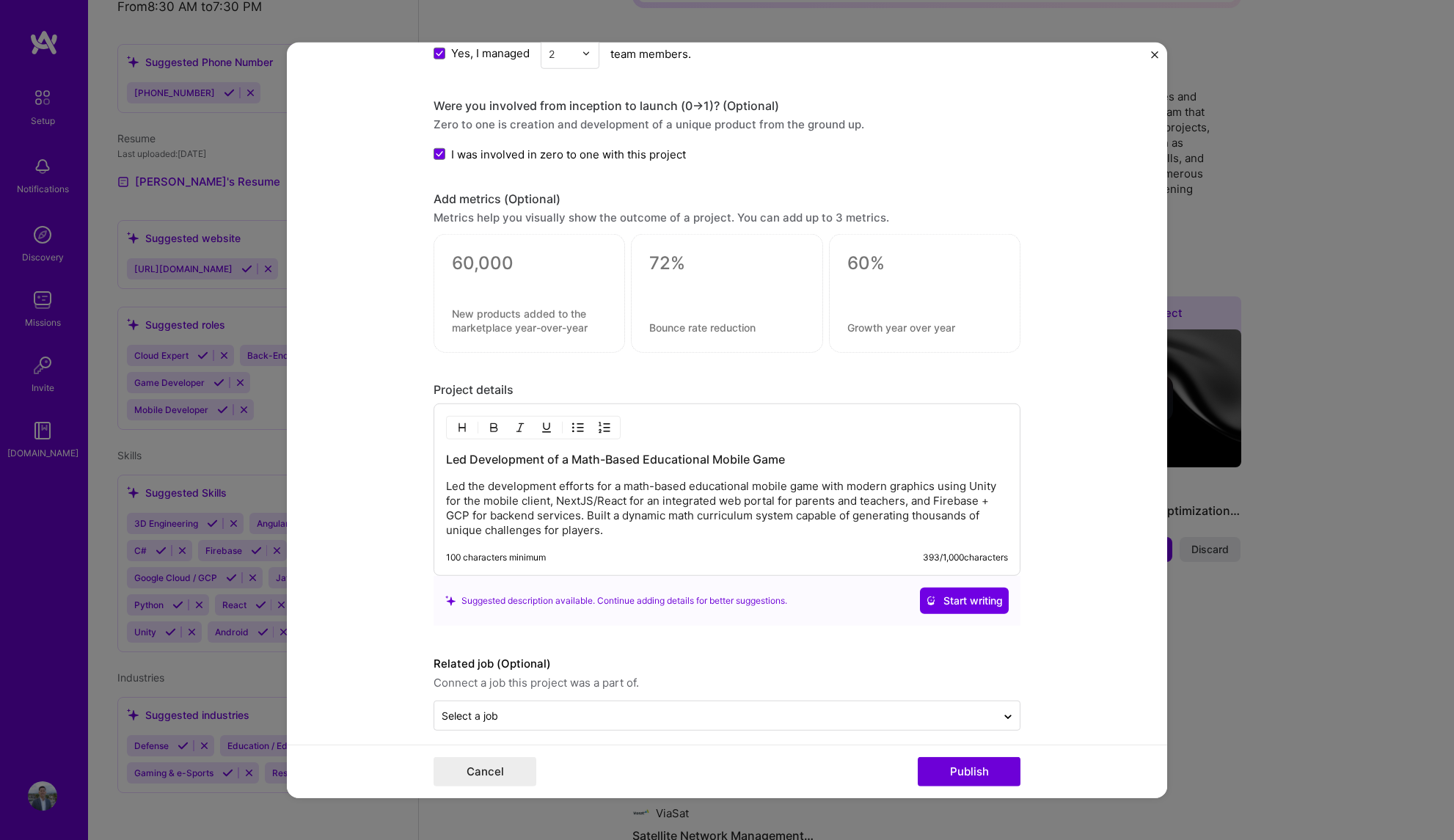
scroll to position [1249, 0]
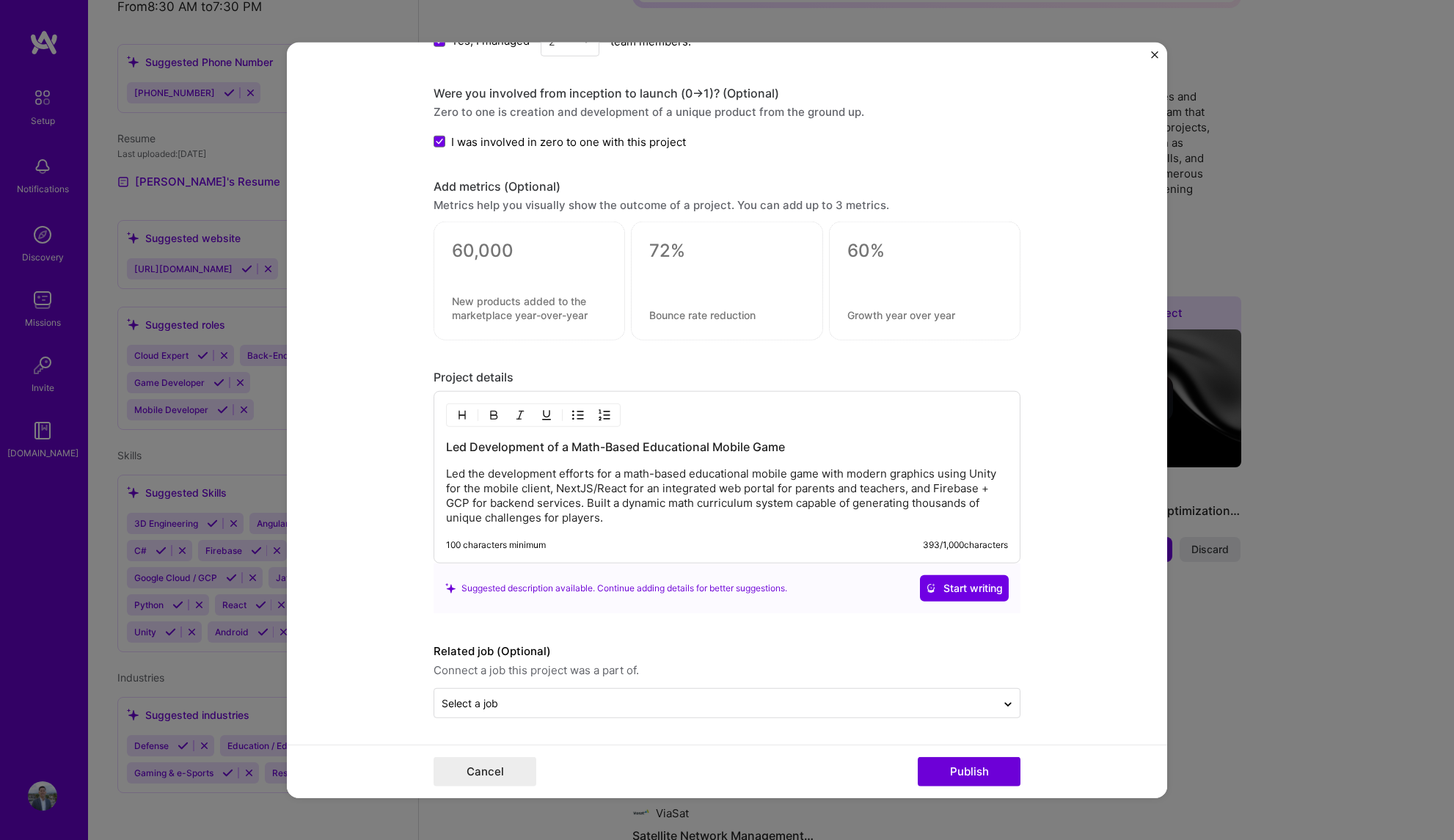
click at [1032, 659] on form "Editing suggested project This project is suggested based on your LinkedIn, res…" at bounding box center [727, 420] width 880 height 756
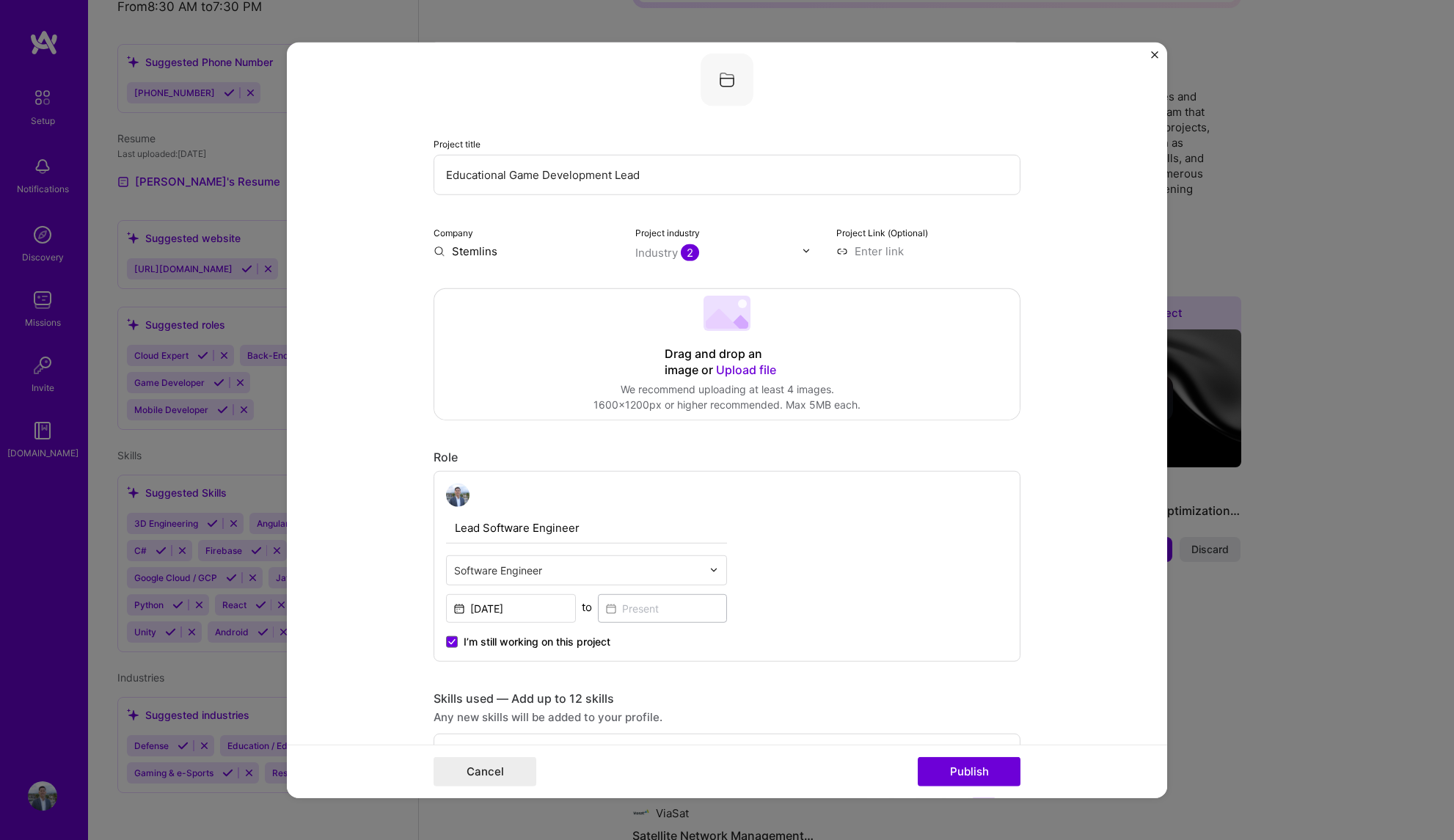
scroll to position [589, 0]
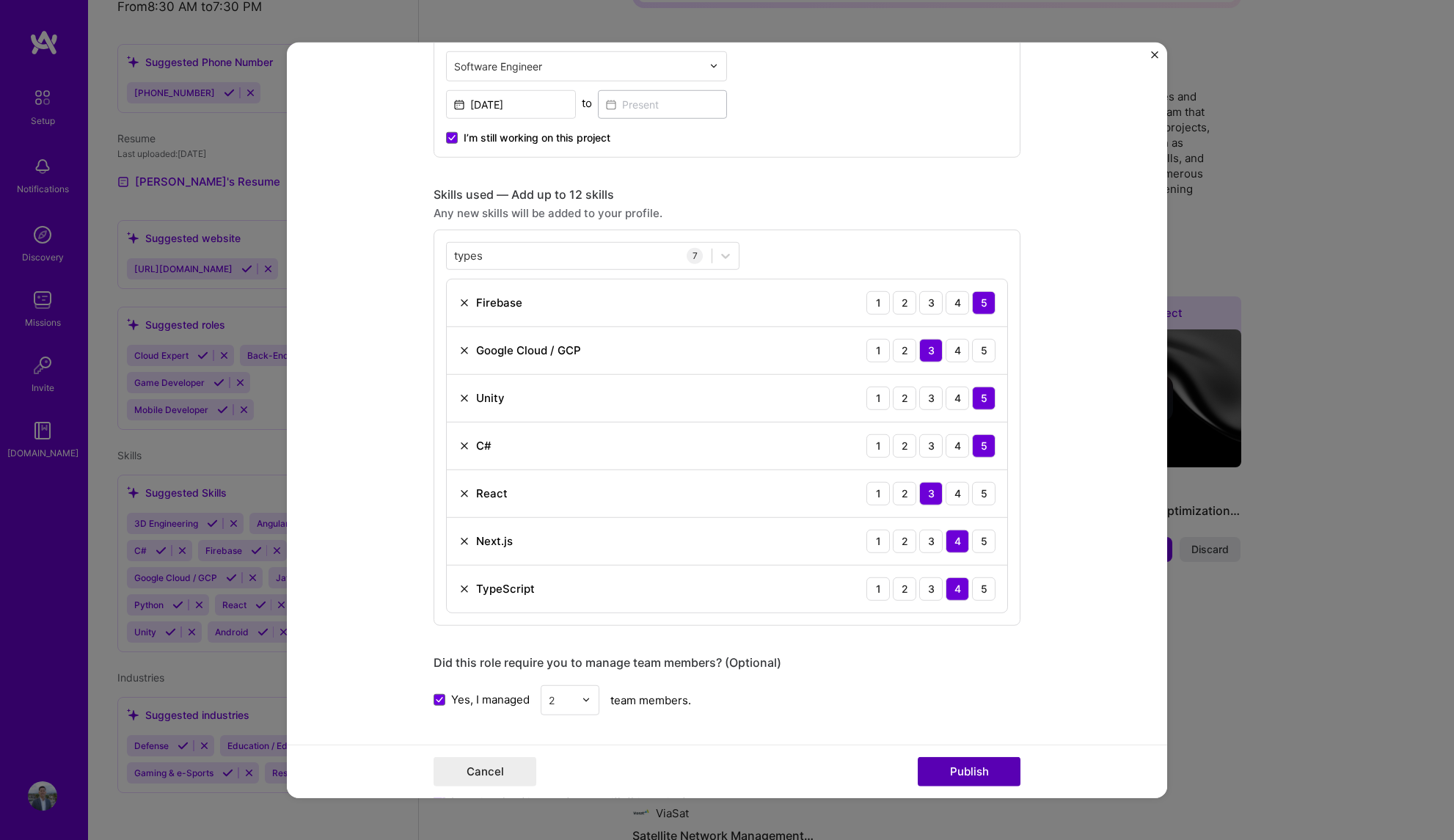
click at [998, 768] on button "Publish" at bounding box center [969, 772] width 103 height 30
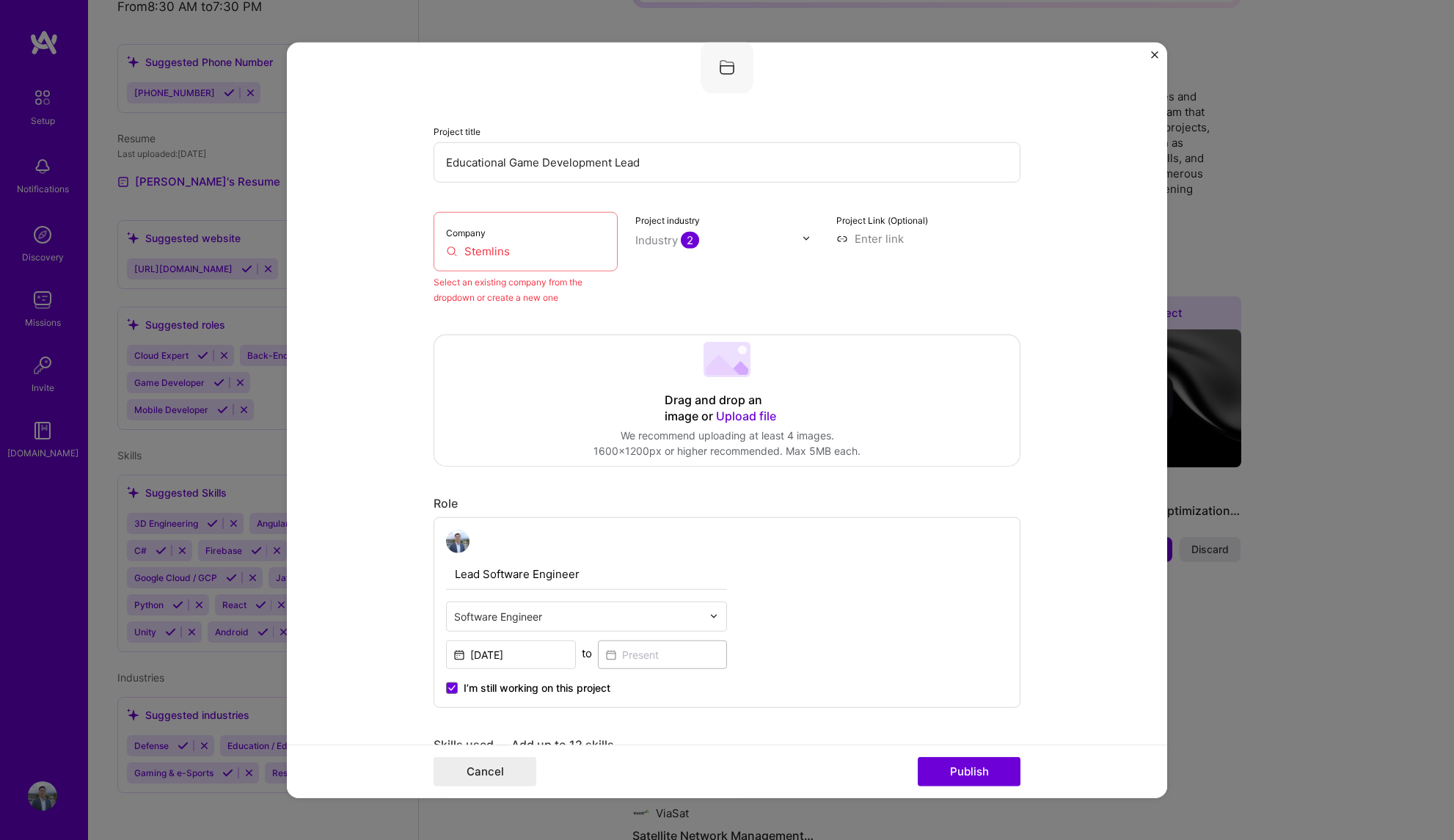
scroll to position [96, 0]
click at [507, 251] on input "Stemlins" at bounding box center [525, 251] width 159 height 16
click at [518, 253] on input "Stemlins" at bounding box center [525, 251] width 159 height 16
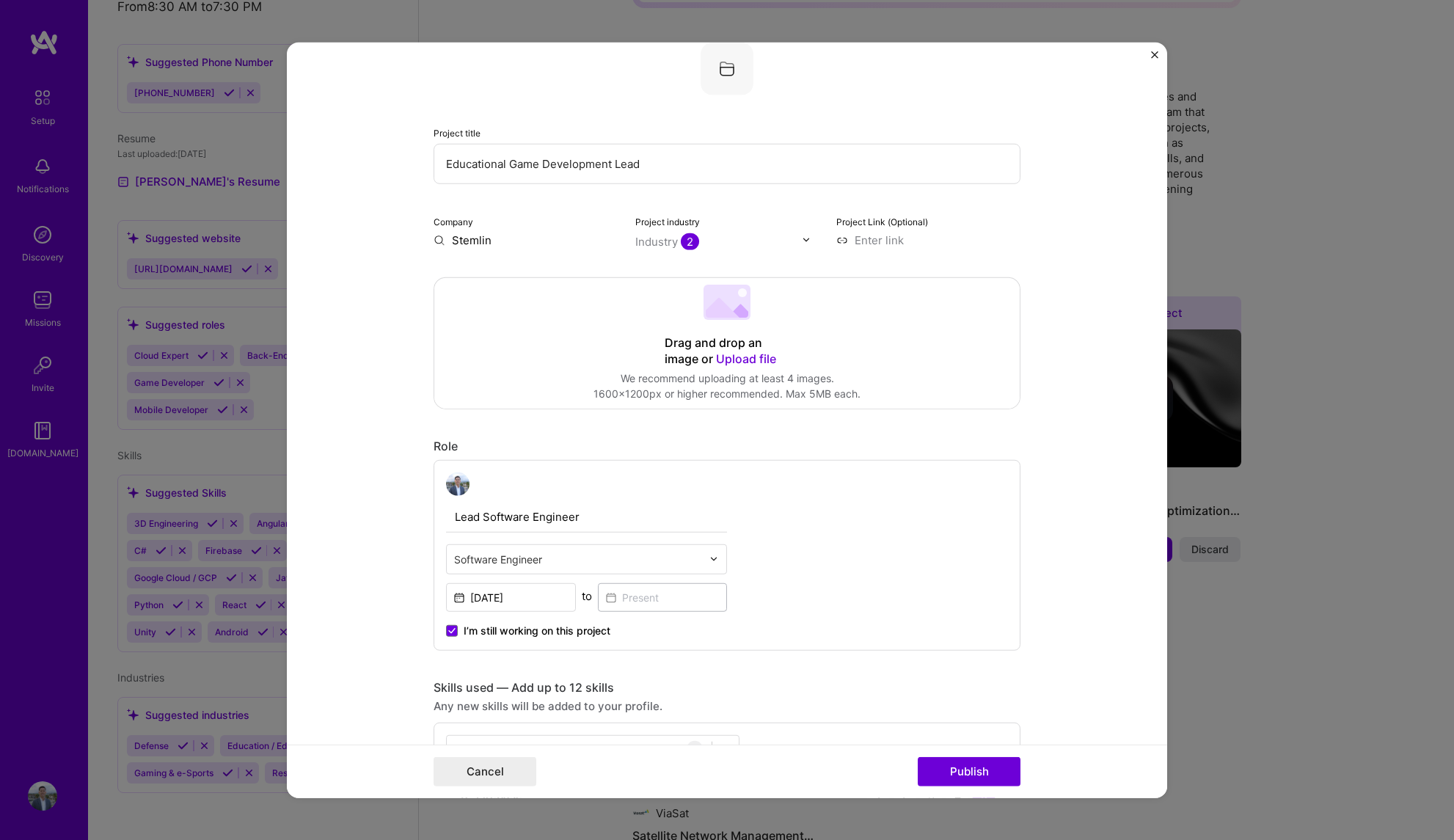
type input "Stemlins"
click at [345, 315] on form "Editing suggested project This project is suggested based on your LinkedIn, res…" at bounding box center [727, 420] width 880 height 756
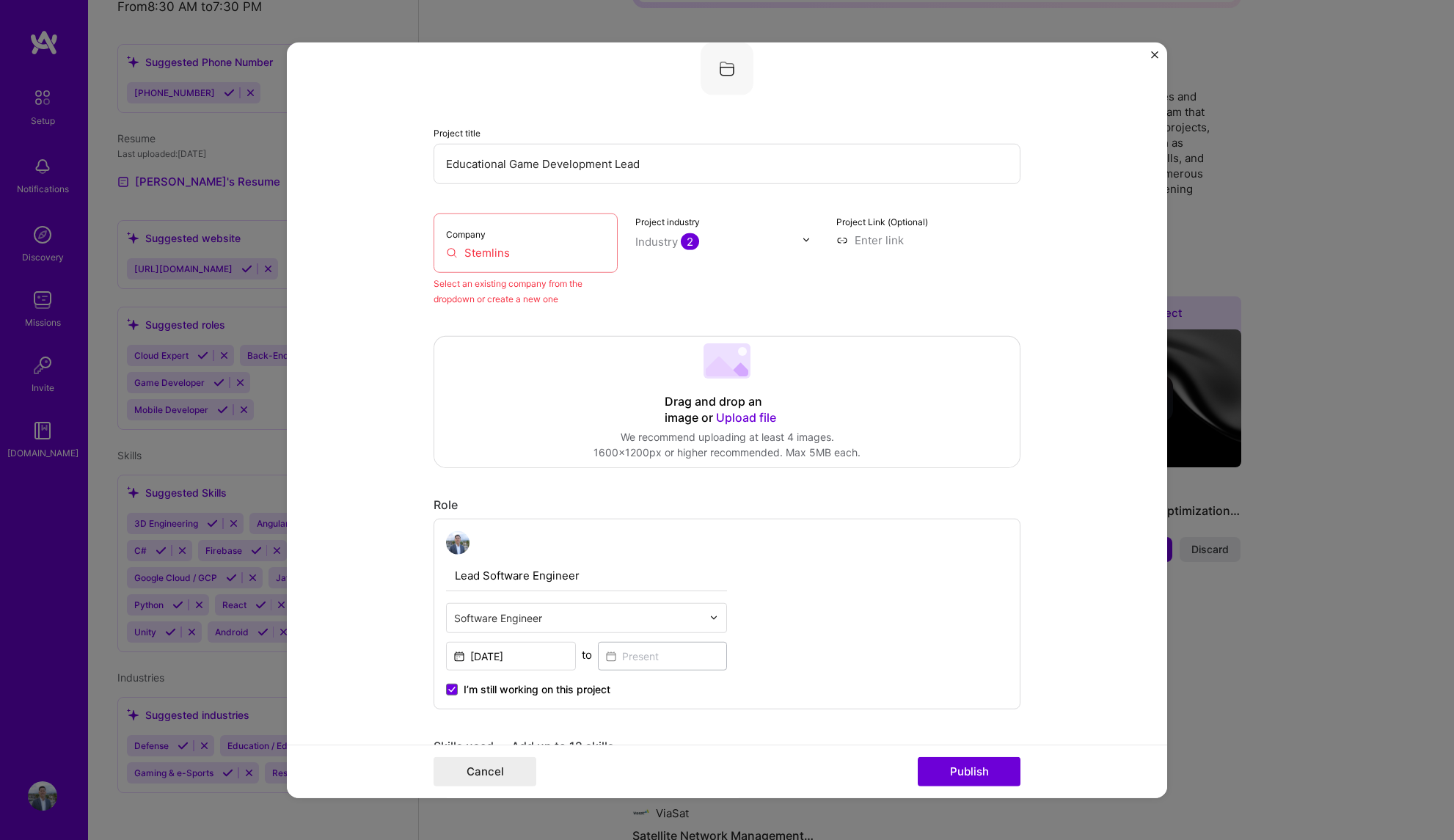
drag, startPoint x: 505, startPoint y: 251, endPoint x: 415, endPoint y: 247, distance: 90.1
click at [415, 247] on form "Editing suggested project This project is suggested based on your LinkedIn, res…" at bounding box center [727, 420] width 880 height 756
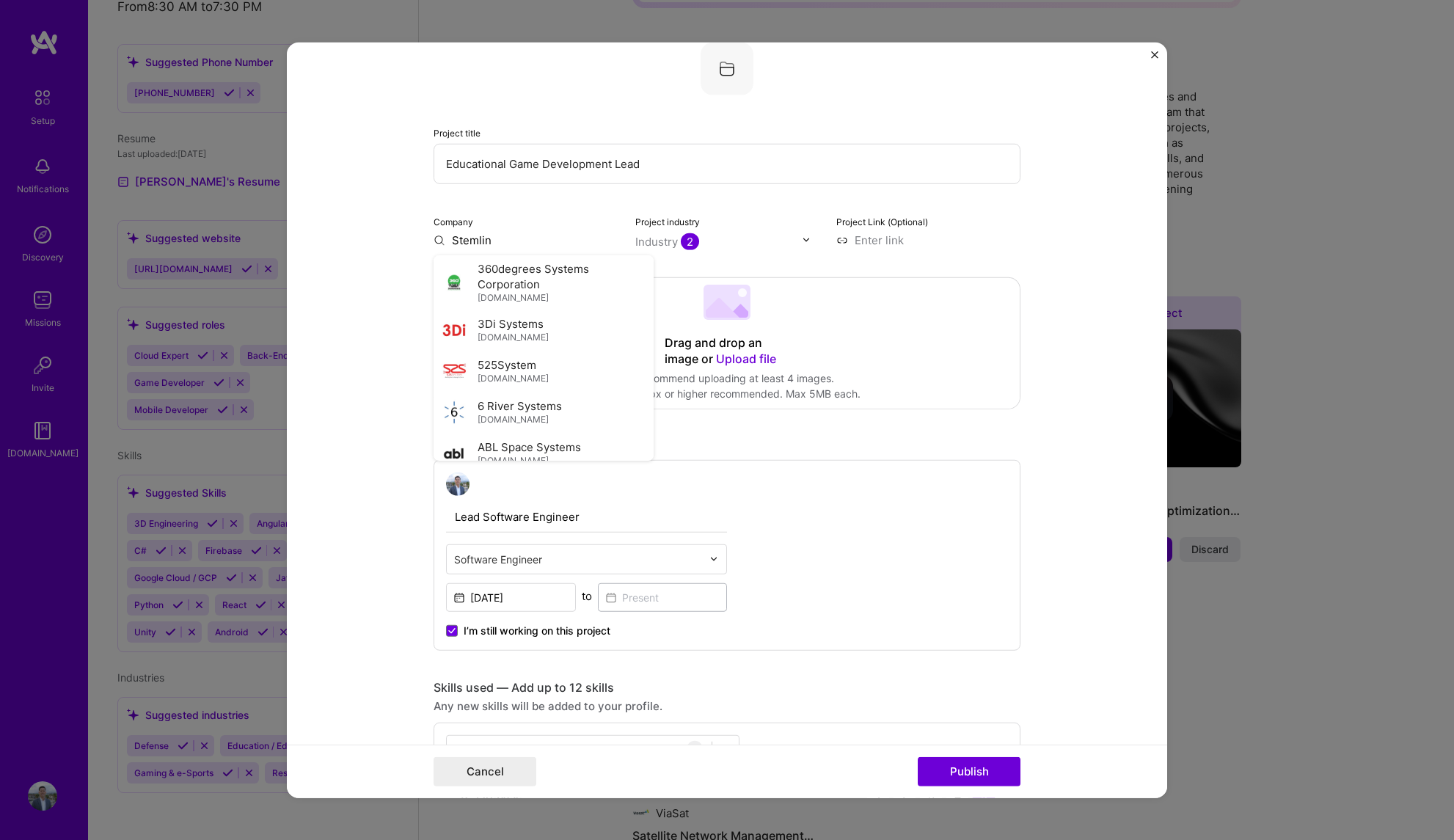
type input "Stemlins"
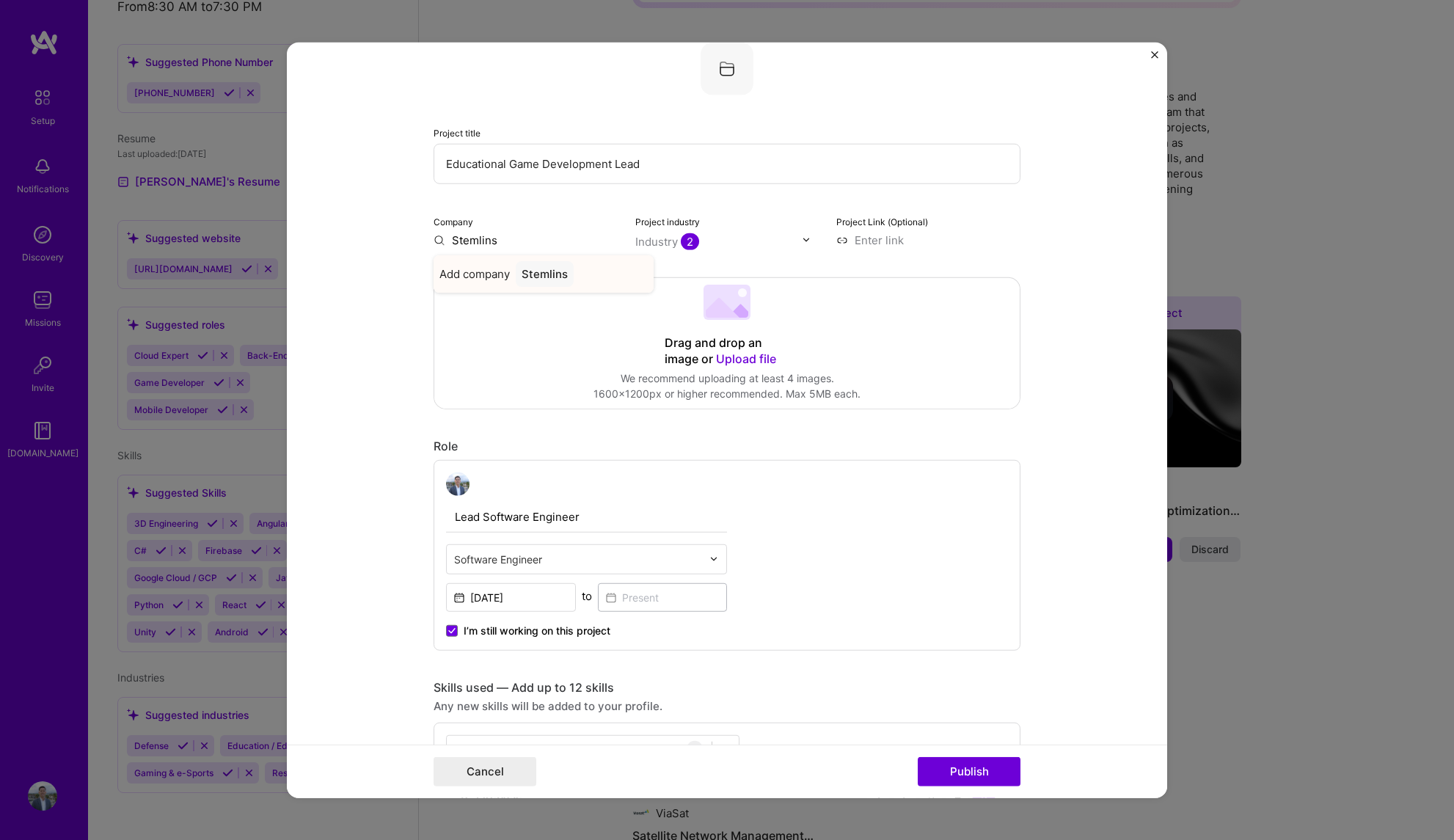
click at [518, 278] on div "Stemlins" at bounding box center [544, 273] width 58 height 26
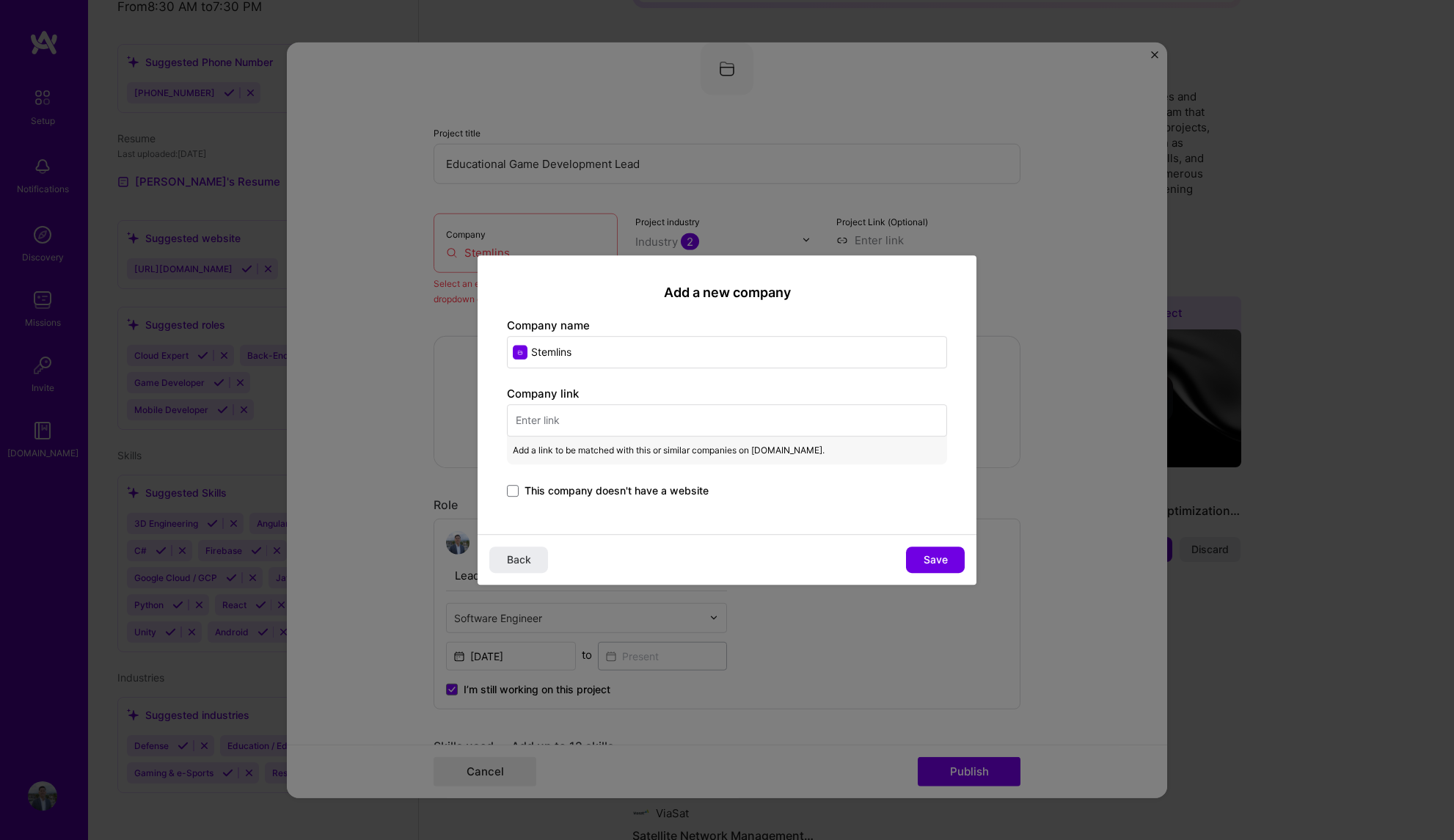
click at [603, 421] on input "text" at bounding box center [726, 421] width 440 height 33
paste input "[URL][DOMAIN_NAME]"
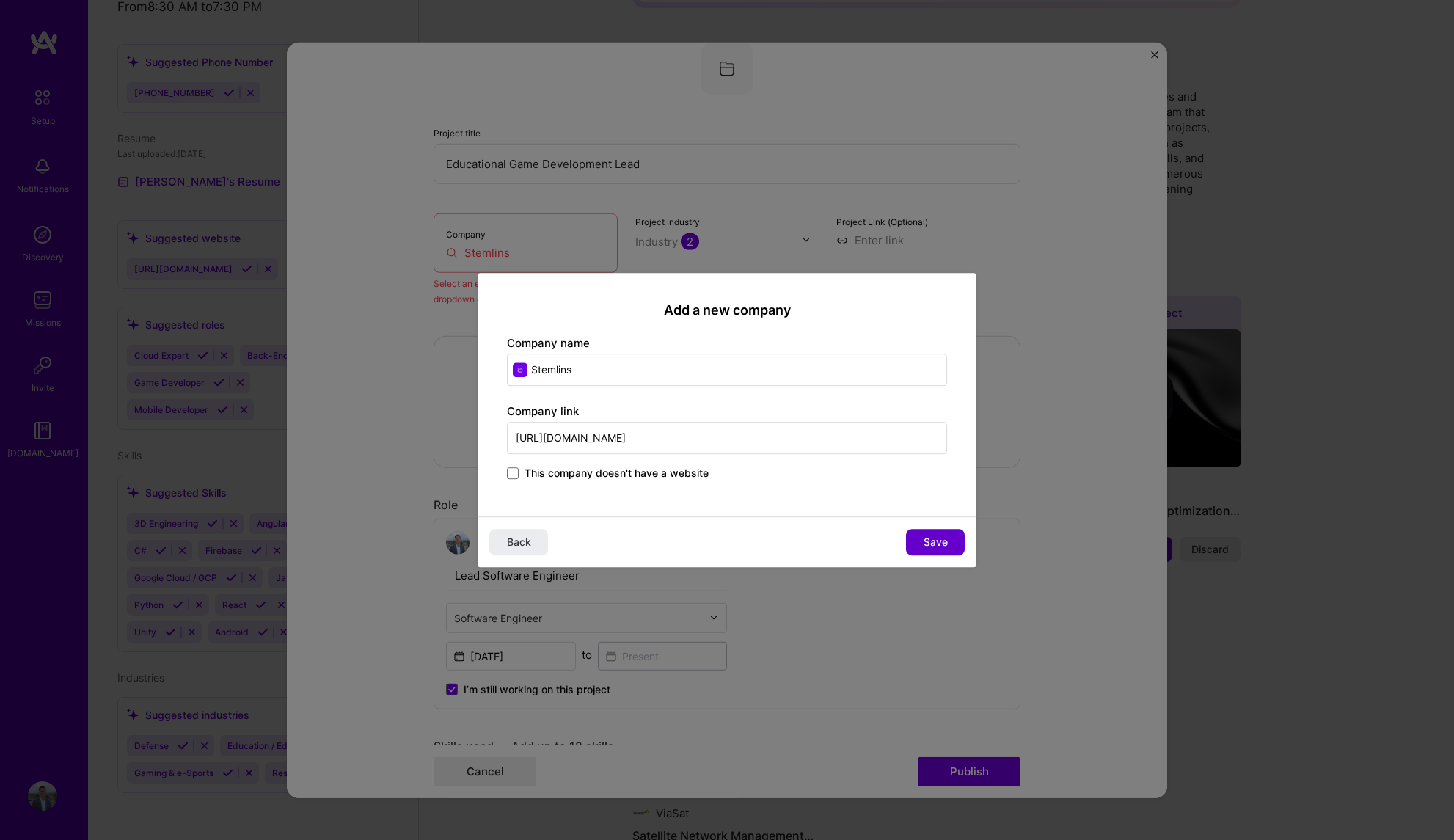
type input "[URL][DOMAIN_NAME]"
click at [944, 543] on span "Save" at bounding box center [936, 542] width 24 height 15
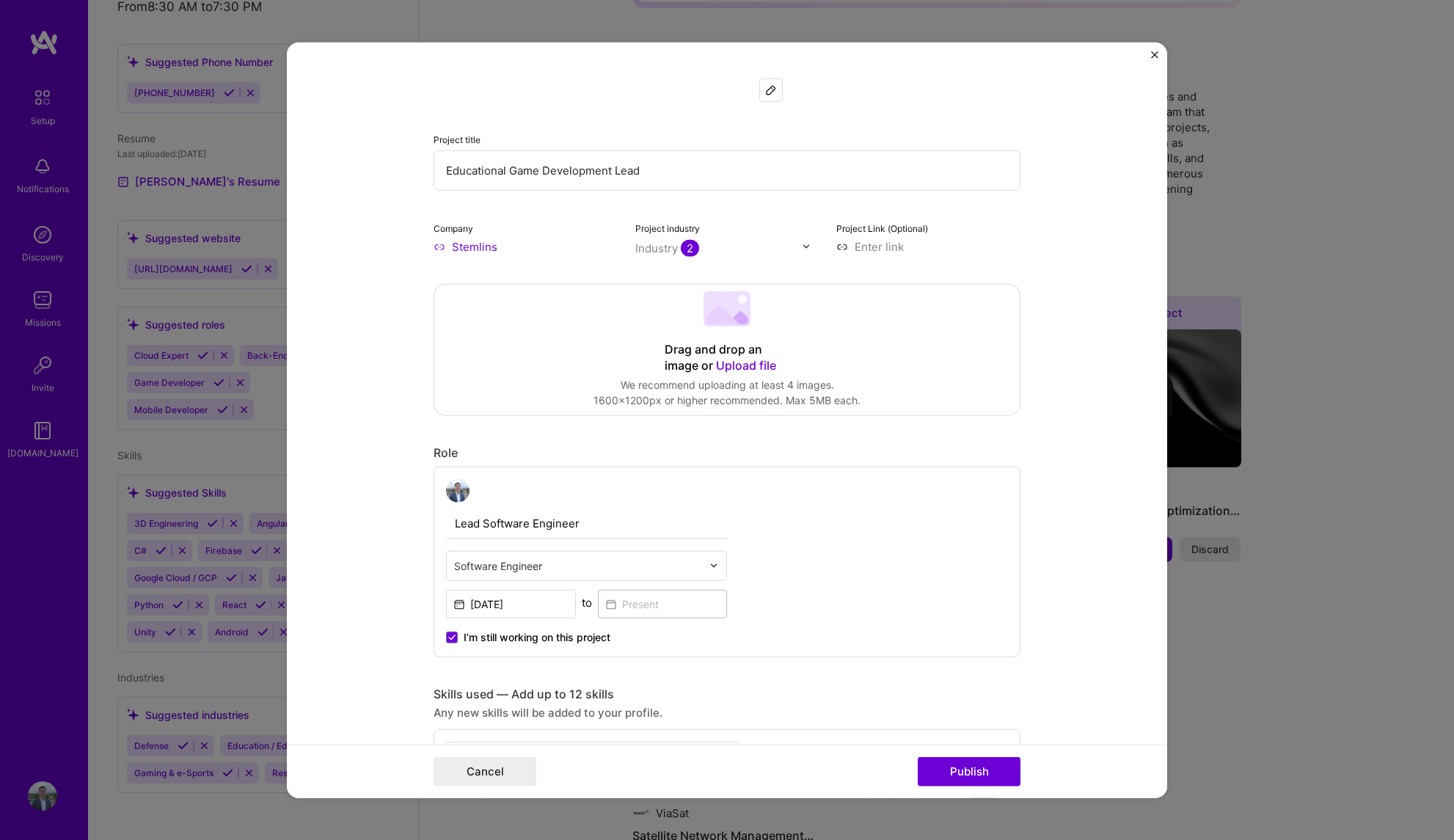
scroll to position [286, 0]
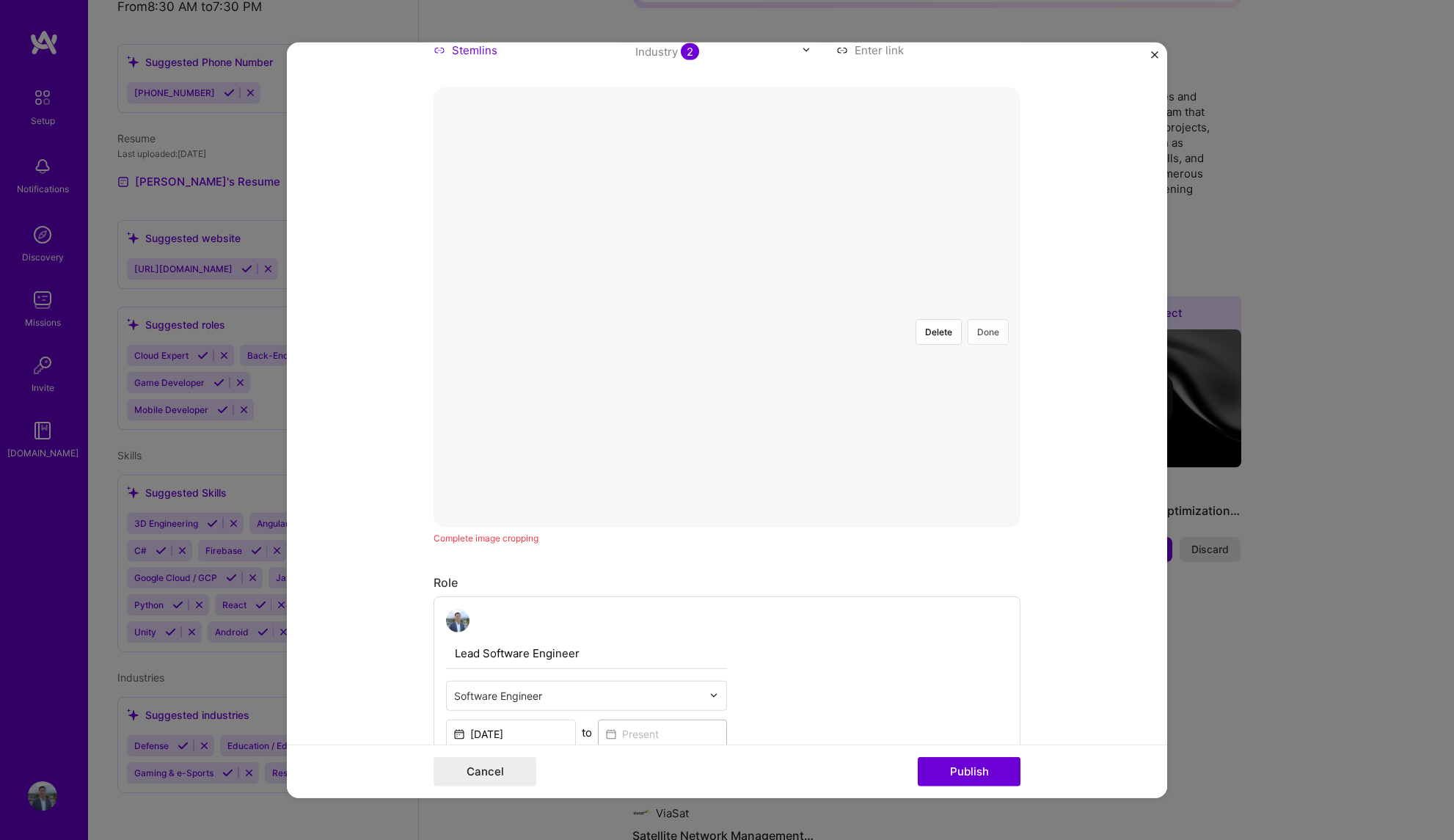
click at [987, 318] on button "Done" at bounding box center [988, 331] width 41 height 26
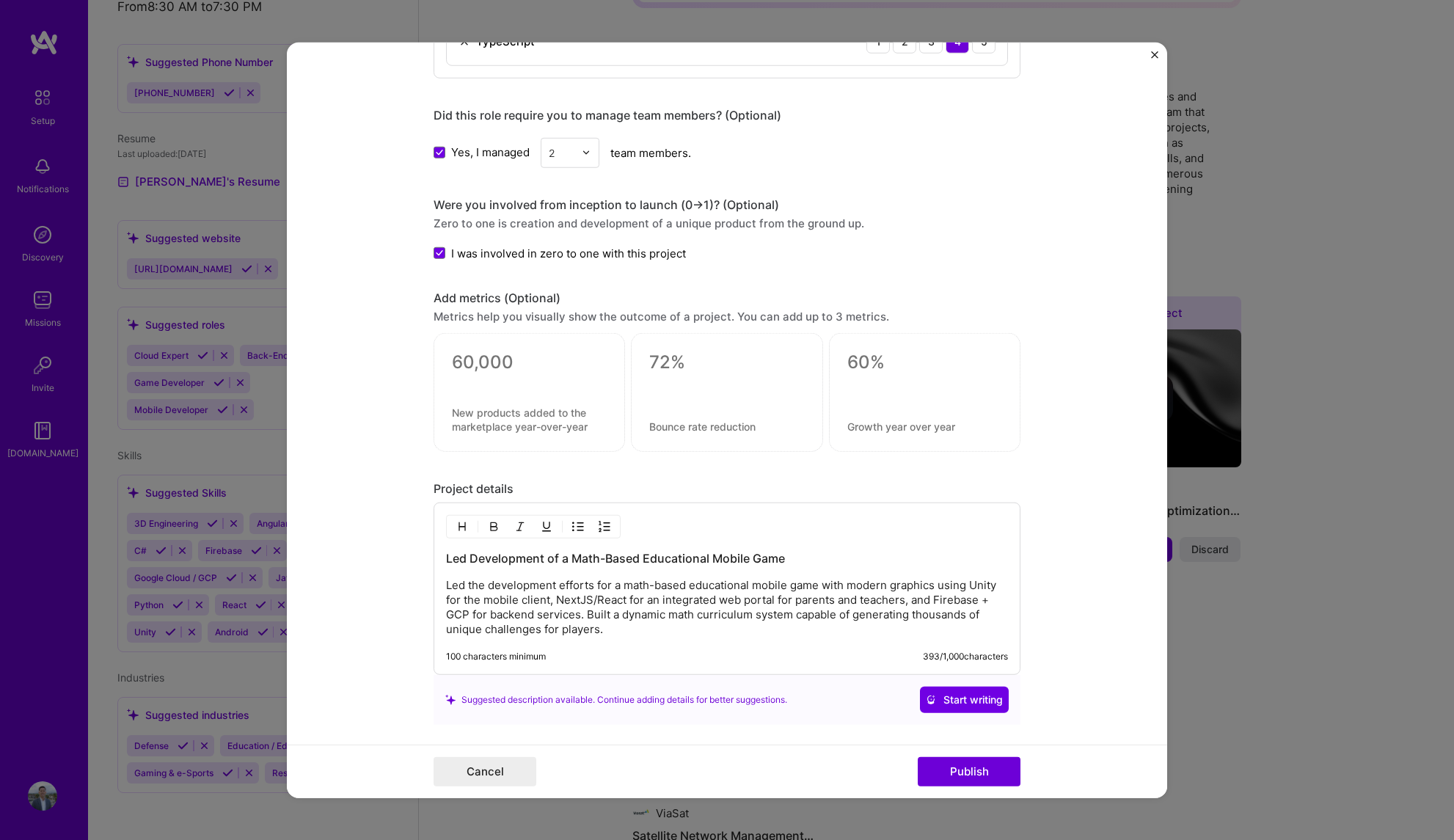
scroll to position [1601, 0]
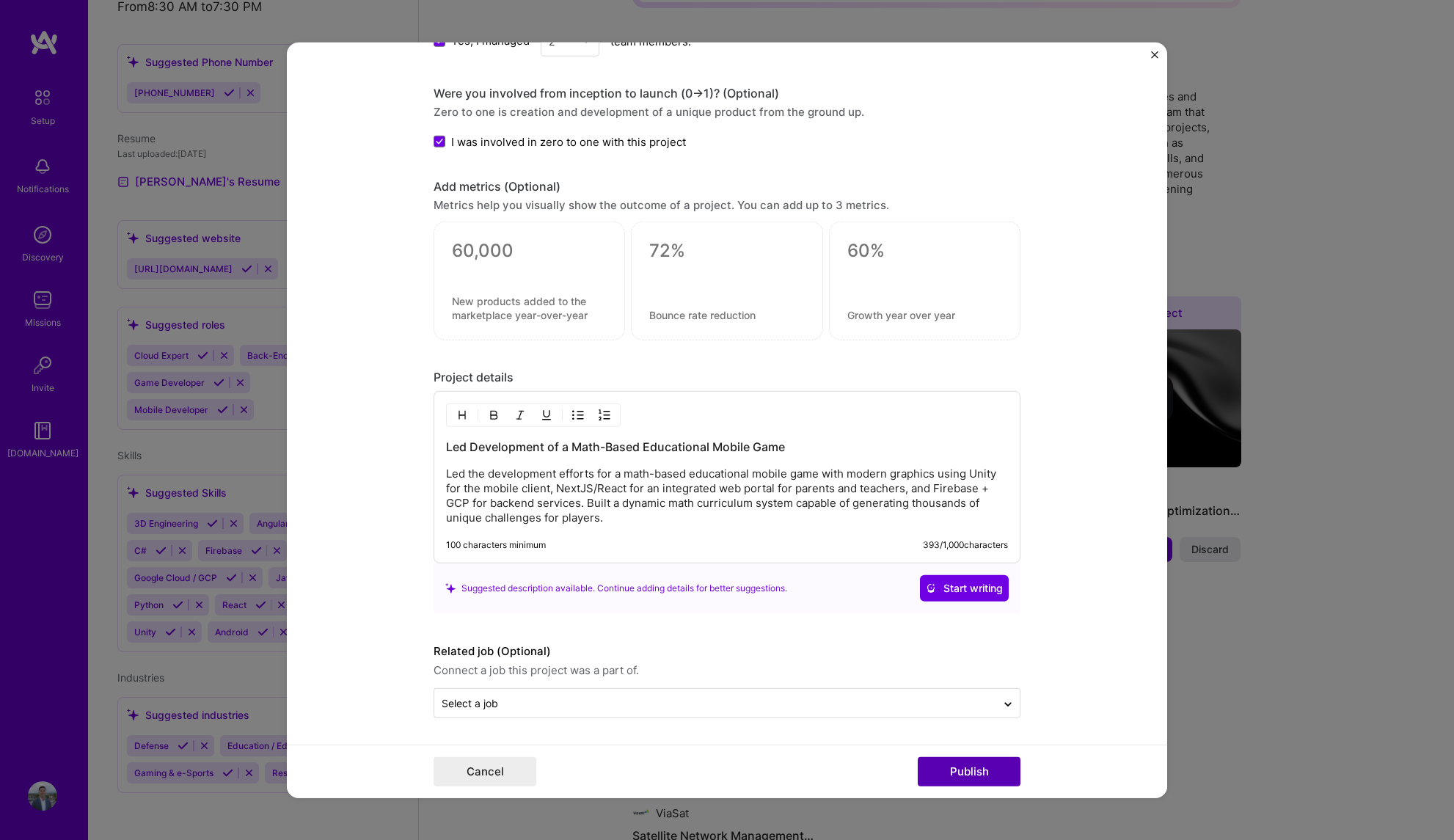
click at [974, 771] on button "Publish" at bounding box center [969, 772] width 103 height 30
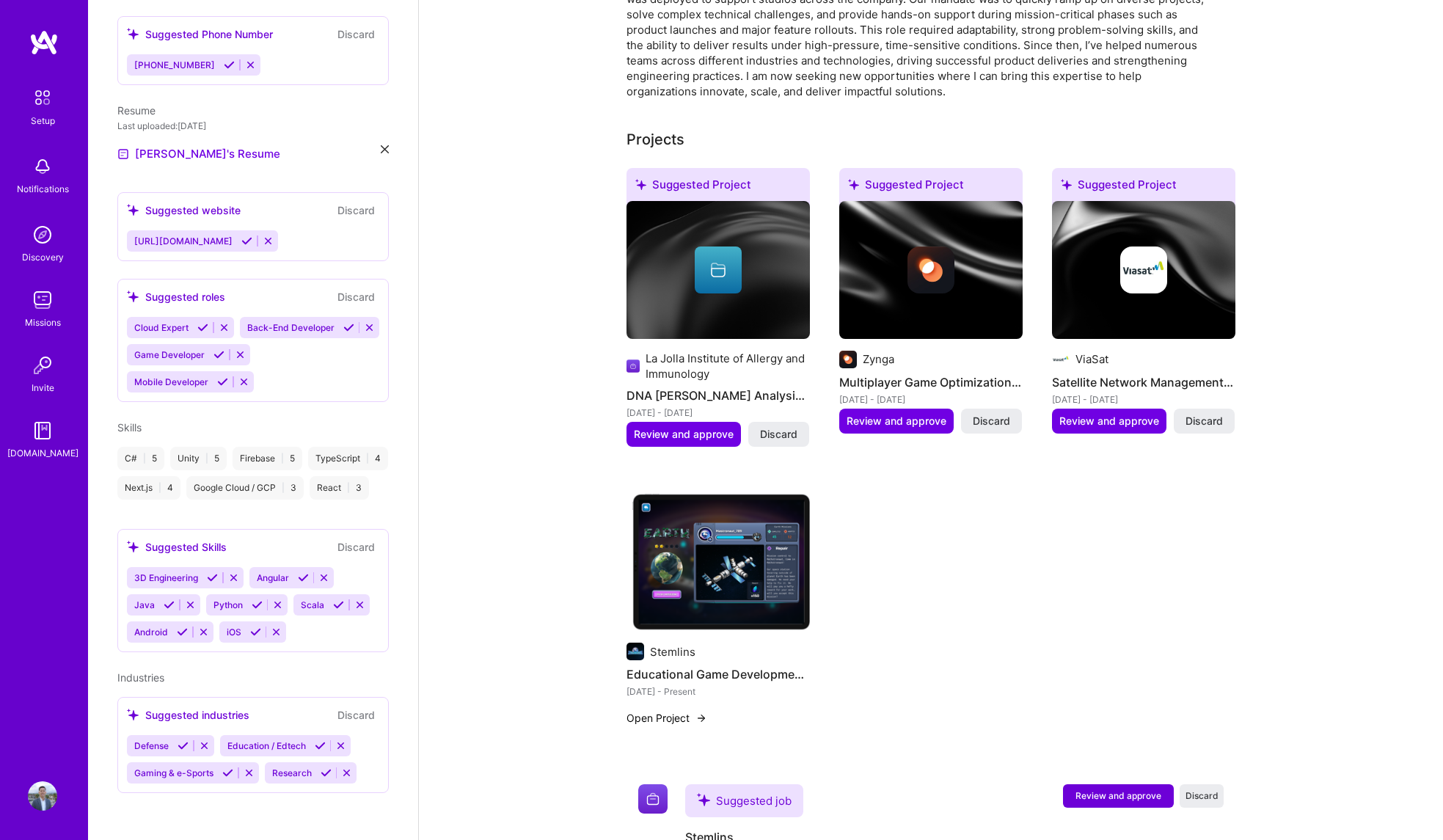
scroll to position [416, 0]
click at [354, 610] on icon at bounding box center [359, 604] width 11 height 11
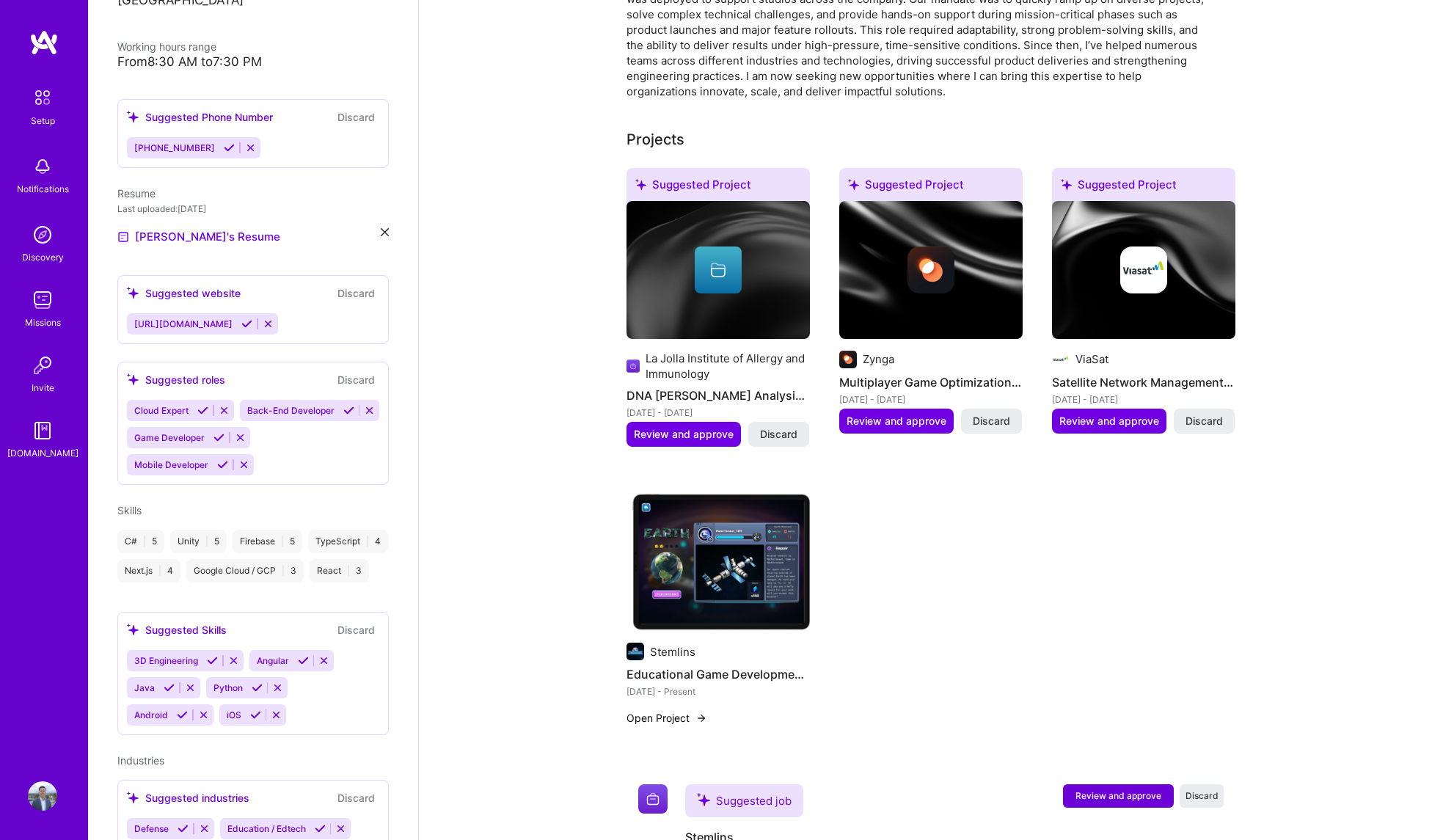
scroll to position [299, 0]
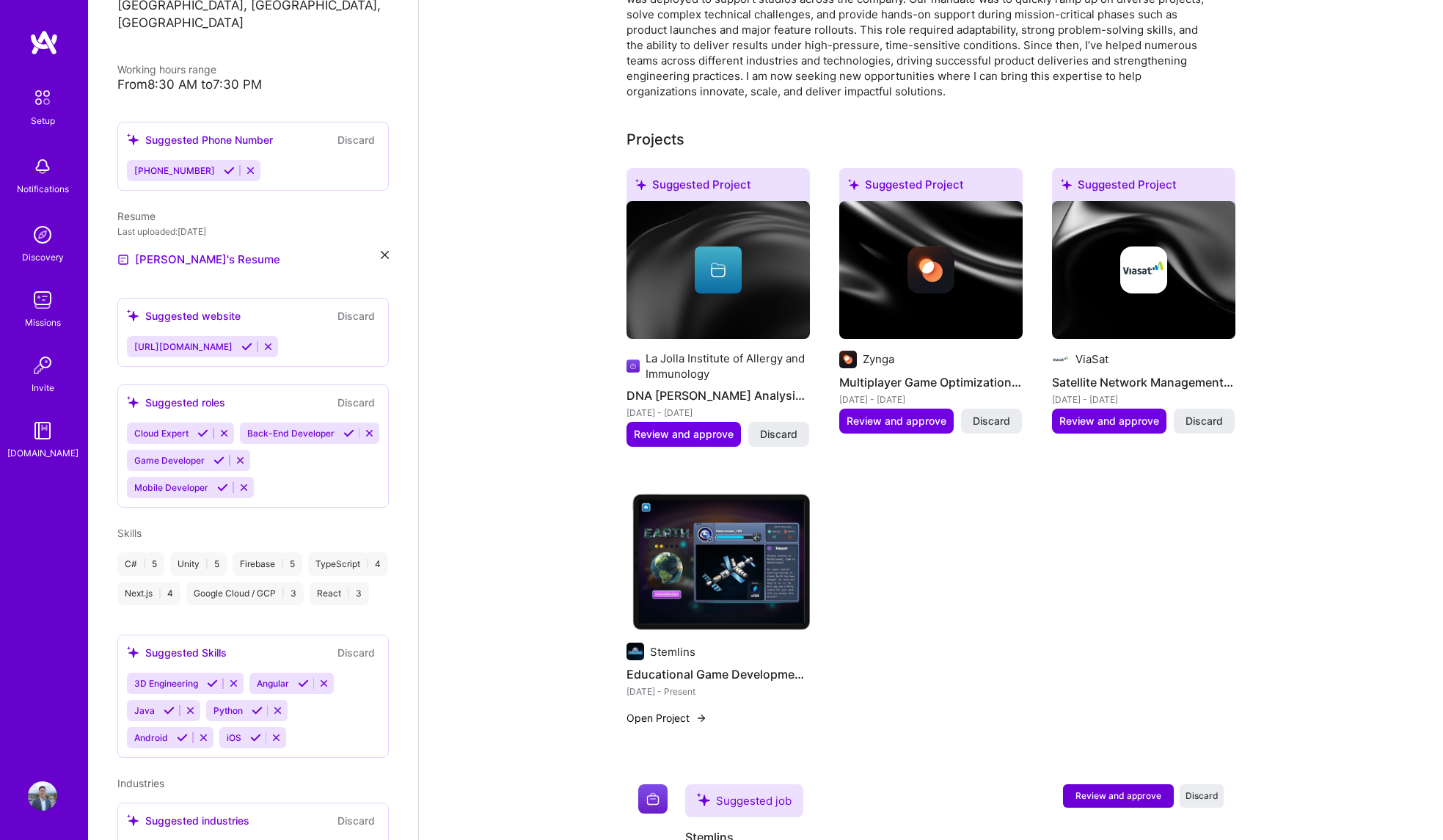
click at [91, 712] on div "[PERSON_NAME] Software Engineer 21 Years Experience Location [GEOGRAPHIC_DATA],…" at bounding box center [253, 420] width 330 height 840
click at [146, 716] on span "Java" at bounding box center [145, 710] width 21 height 11
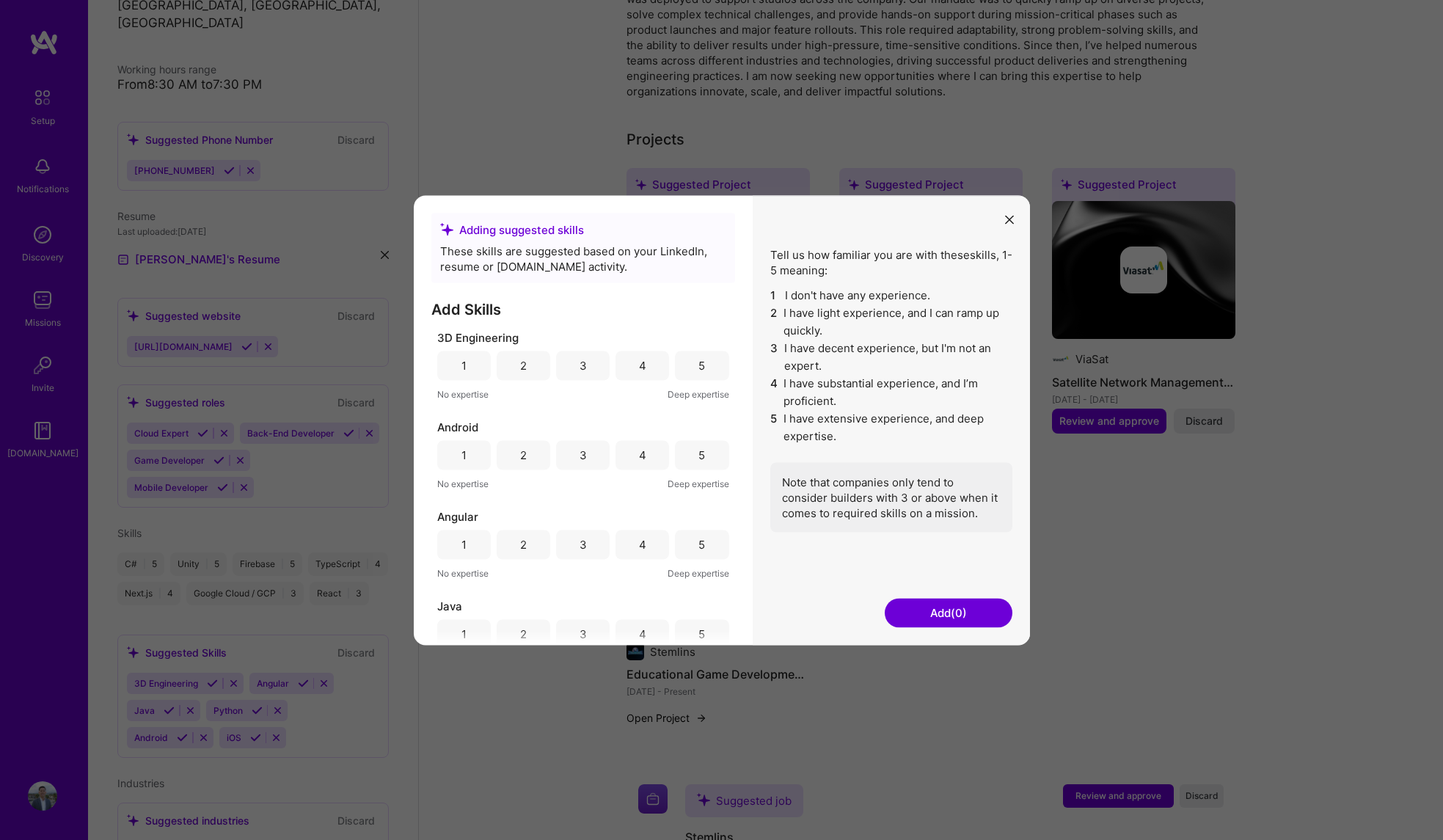
click at [624, 365] on div "4" at bounding box center [642, 365] width 53 height 30
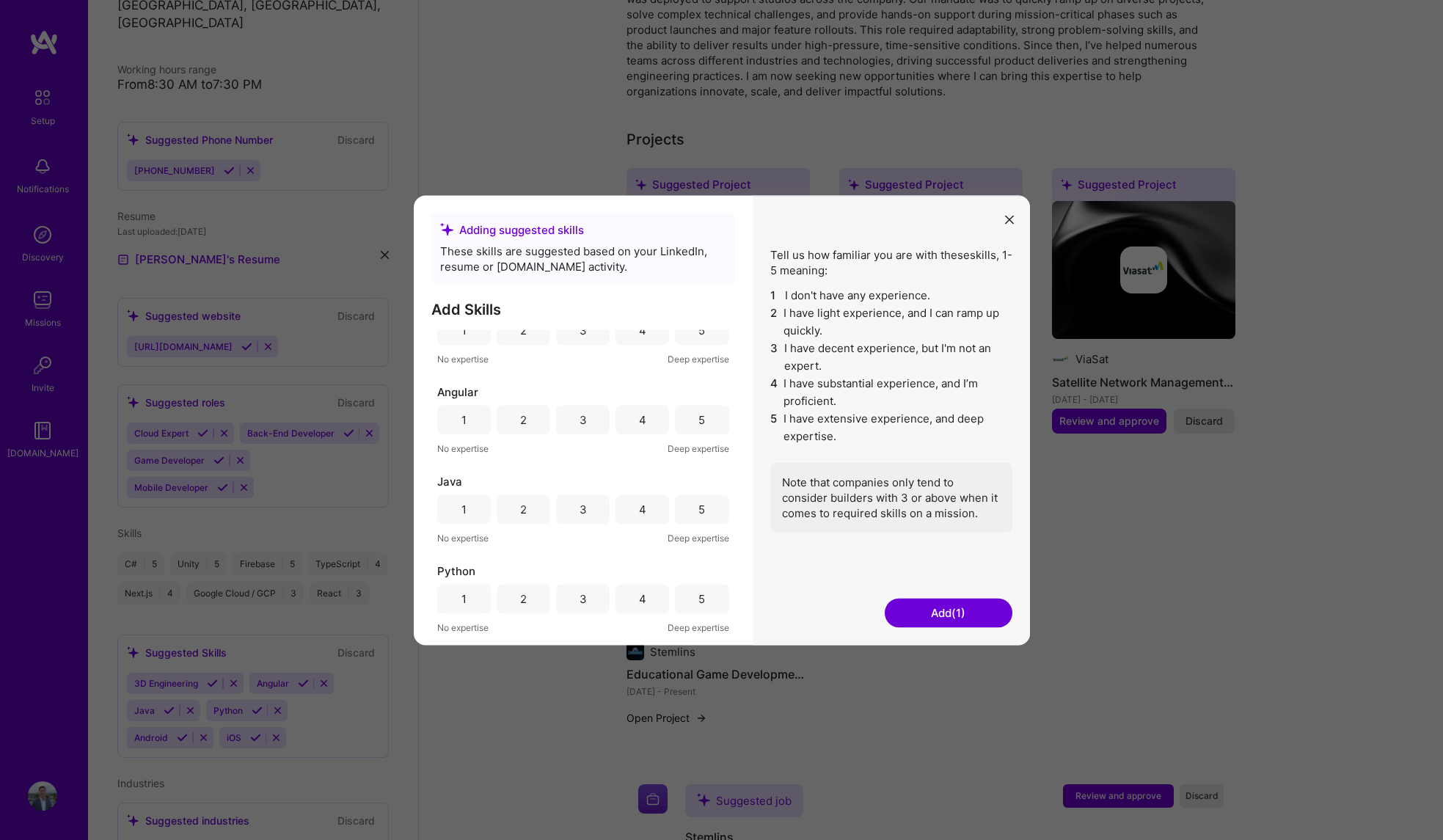
scroll to position [167, 0]
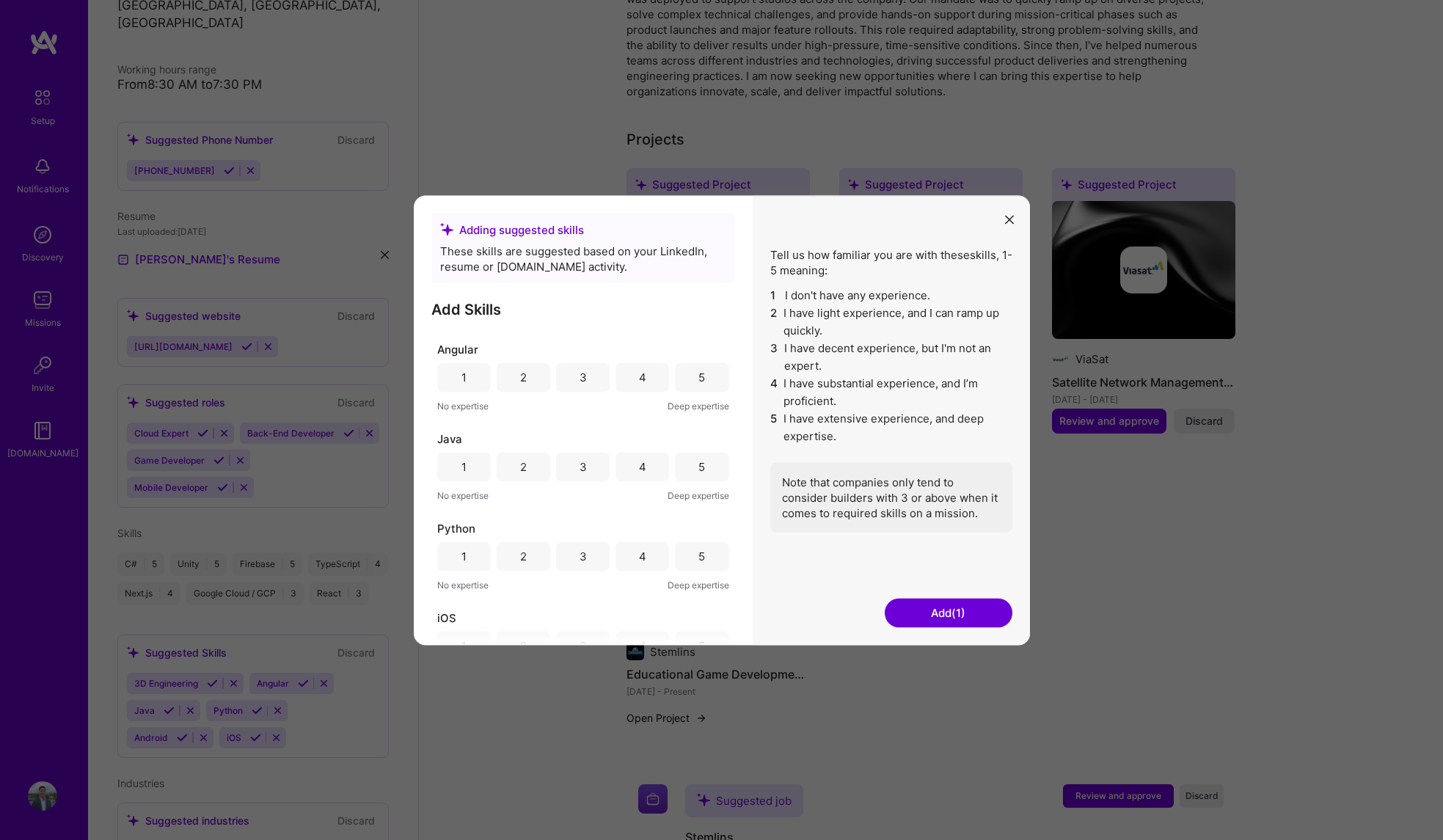
click at [629, 464] on div "4" at bounding box center [642, 467] width 53 height 30
click at [641, 555] on div "4" at bounding box center [643, 556] width 7 height 16
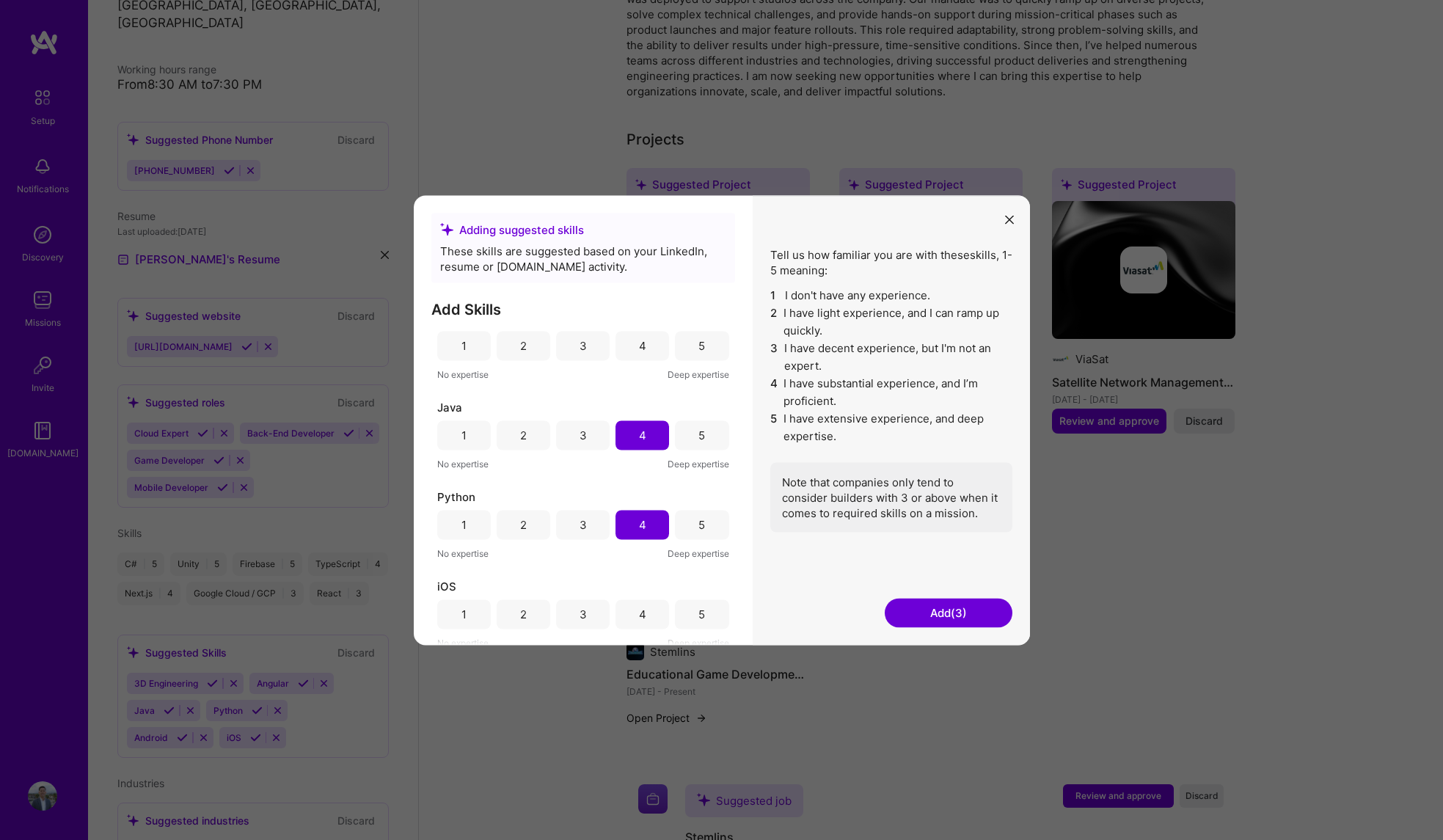
scroll to position [204, 0]
click at [956, 613] on button "Add (3)" at bounding box center [948, 612] width 128 height 30
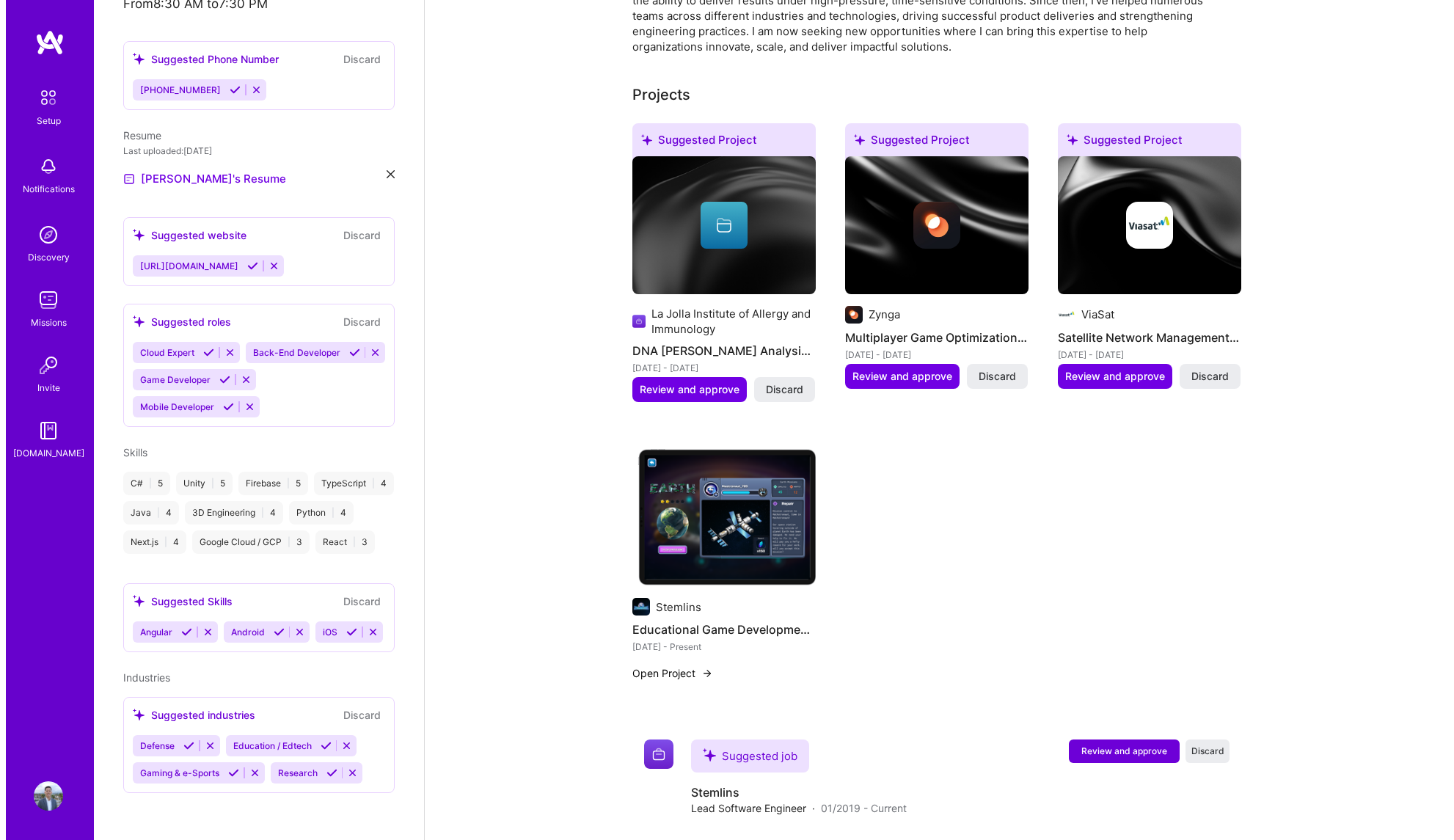
scroll to position [493, 0]
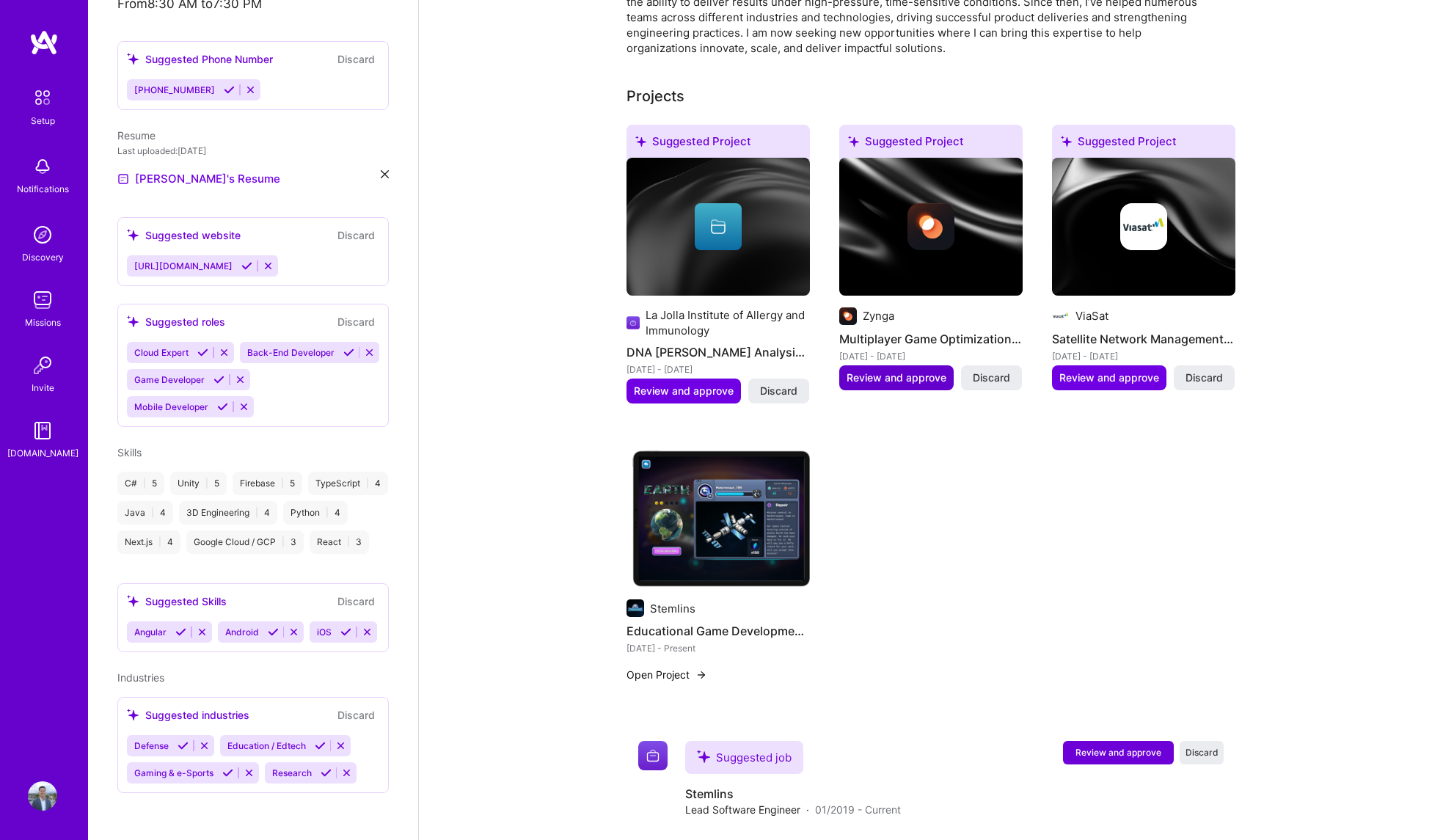
click at [899, 370] on span "Review and approve" at bounding box center [896, 378] width 100 height 15
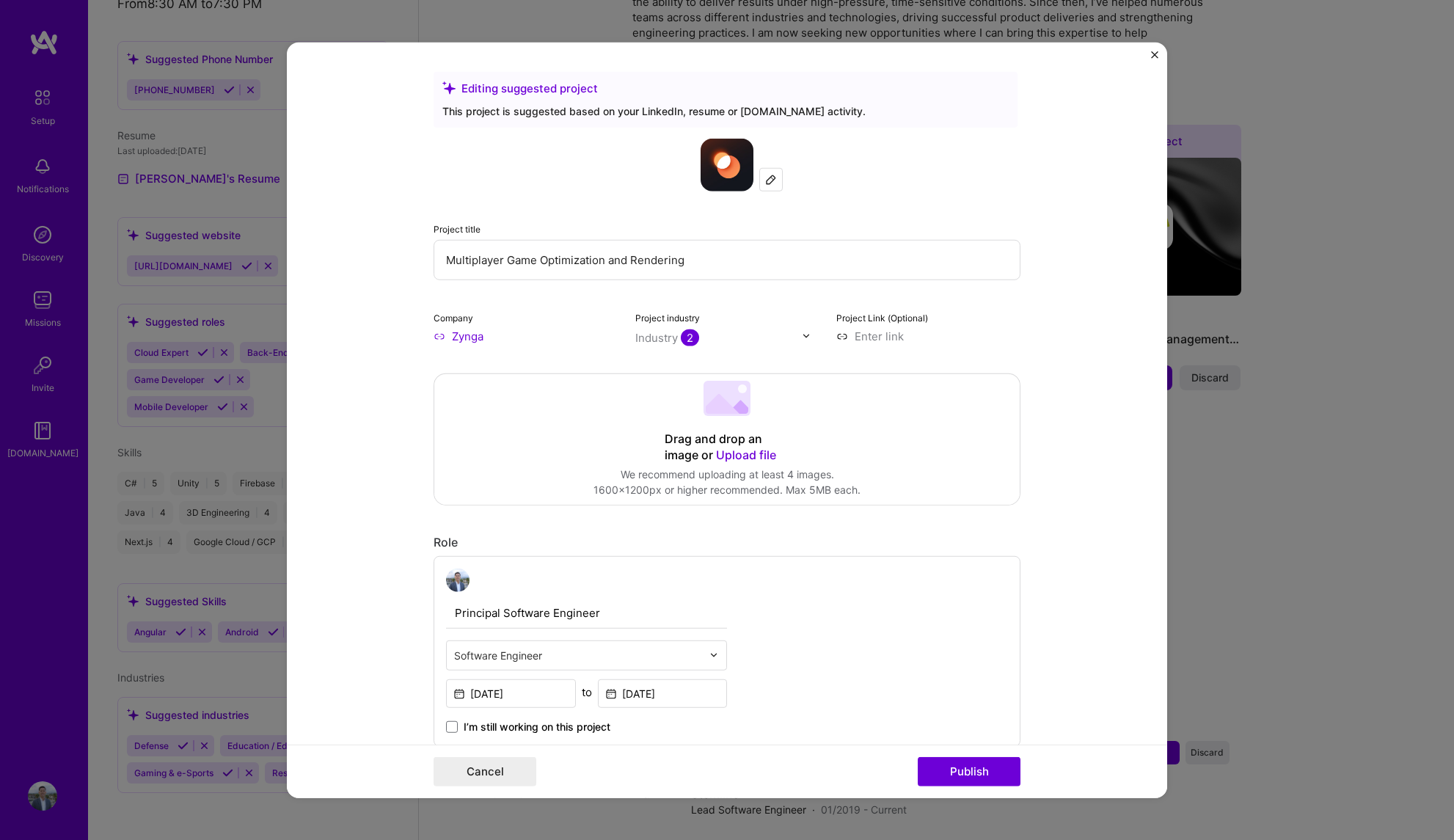
click at [726, 262] on input "Multiplayer Game Optimization and Rendering" at bounding box center [727, 259] width 587 height 41
click at [727, 262] on input "Multiplayer Game Optimization and Rendering" at bounding box center [727, 259] width 587 height 41
click at [706, 262] on input "Multiplayer Game Optimization and Rendering" at bounding box center [727, 259] width 587 height 41
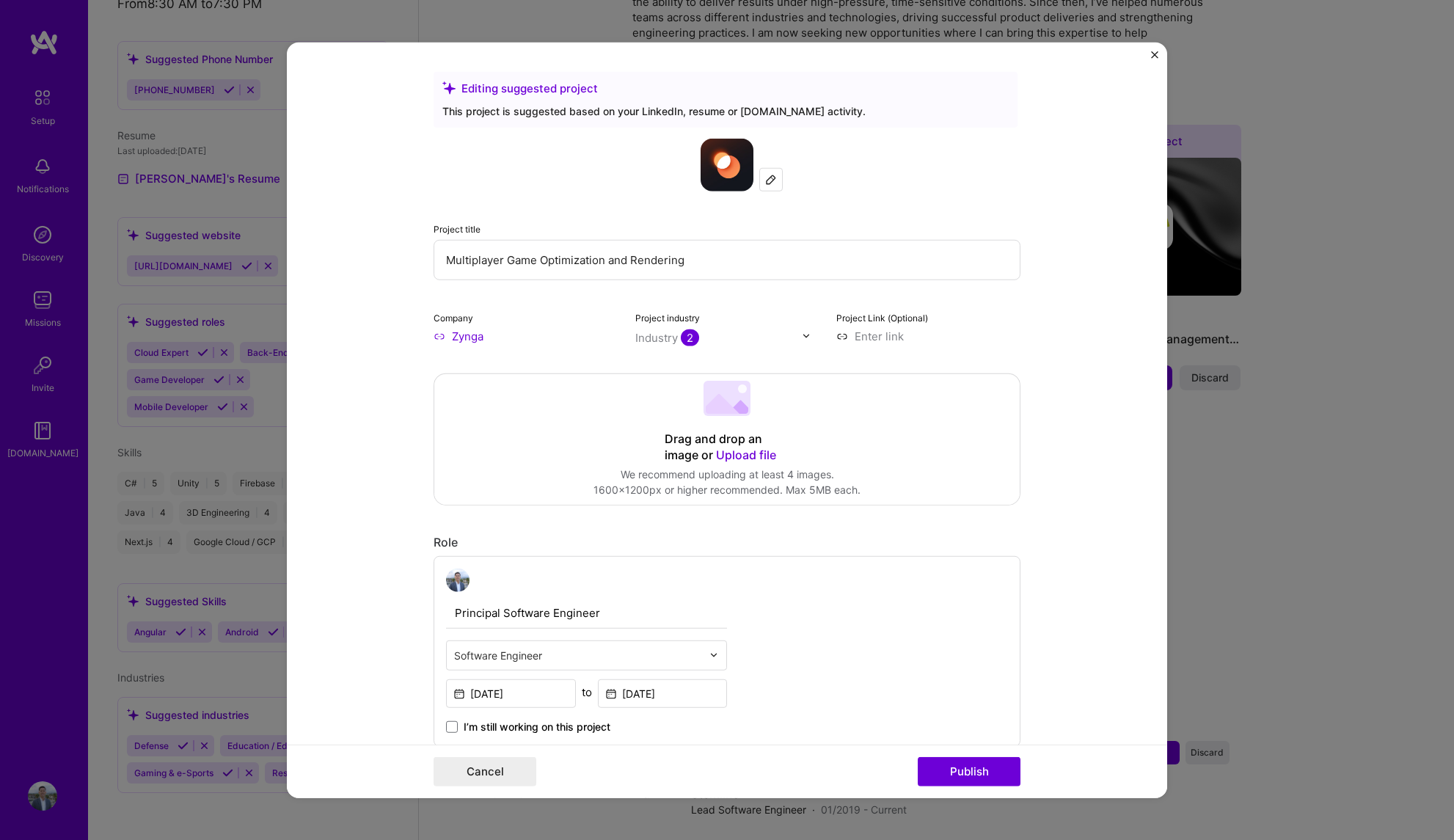
click at [706, 262] on input "Multiplayer Game Optimization and Rendering" at bounding box center [727, 259] width 587 height 41
type input "Mobile Game Development"
click at [1097, 413] on form "Editing suggested project This project is suggested based on your LinkedIn, res…" at bounding box center [727, 420] width 880 height 756
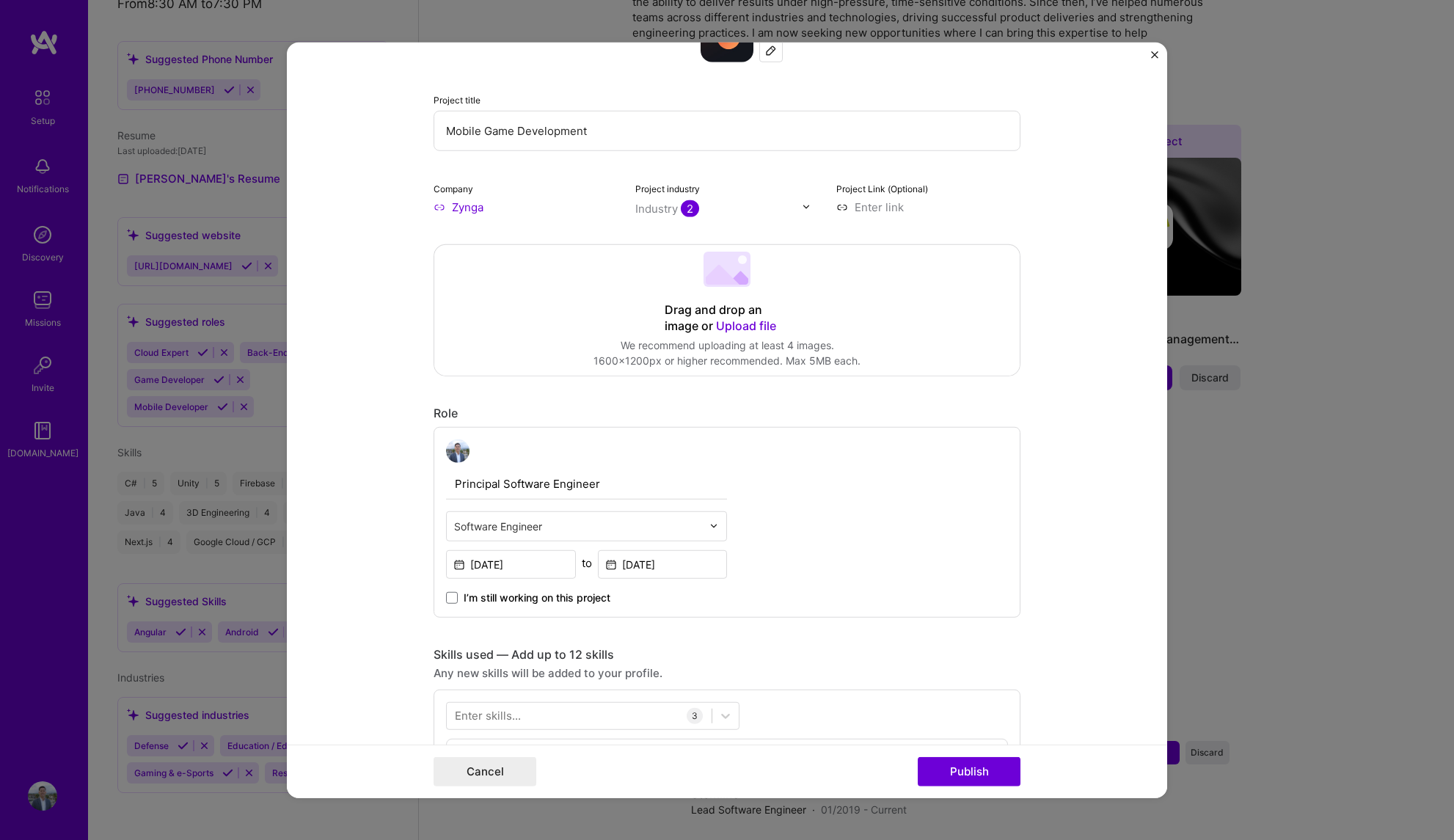
scroll to position [132, 0]
click at [687, 207] on span "2" at bounding box center [690, 206] width 18 height 17
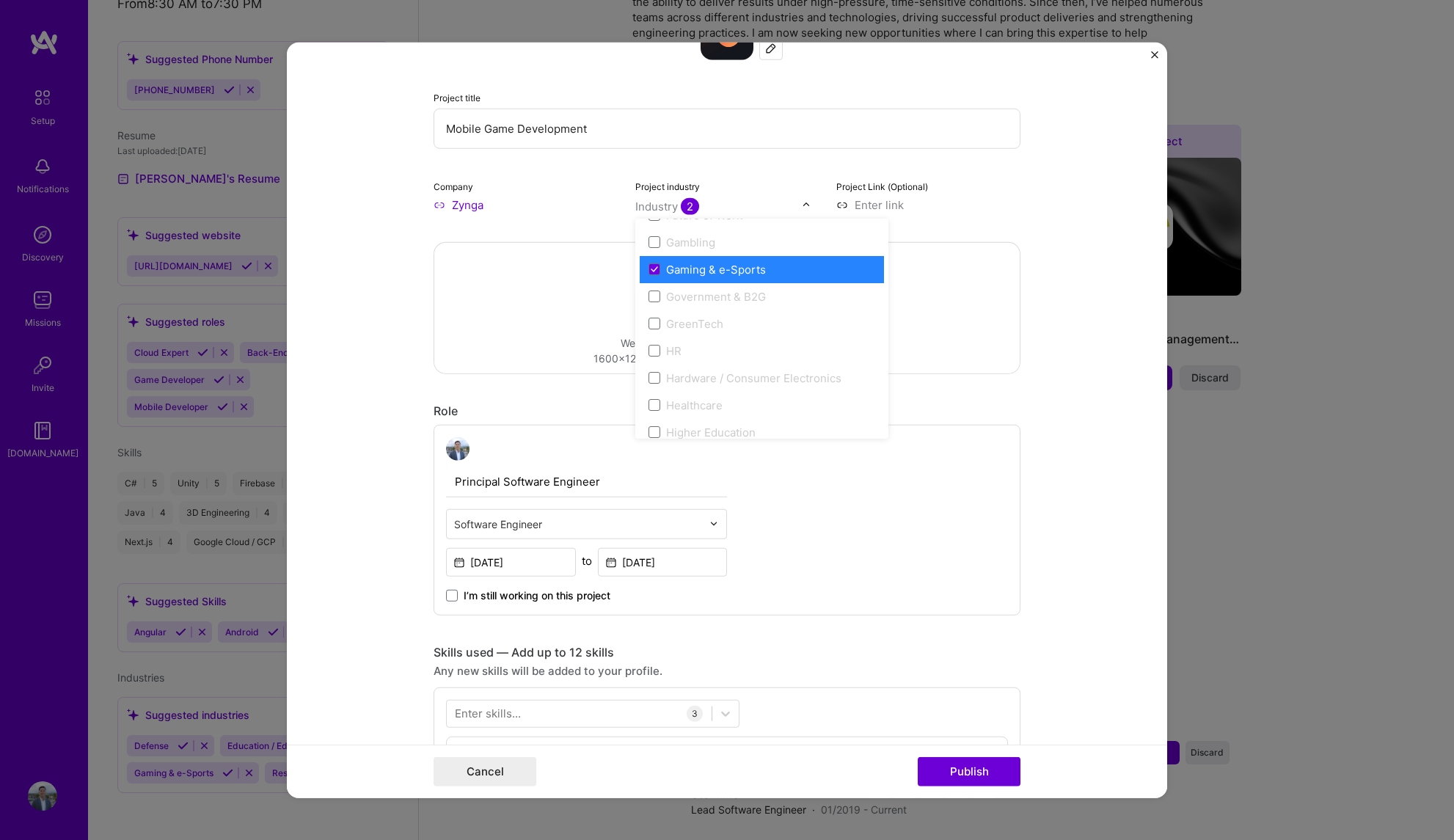
scroll to position [1768, 0]
click at [1097, 390] on form "Editing suggested project This project is suggested based on your LinkedIn, res…" at bounding box center [727, 420] width 880 height 756
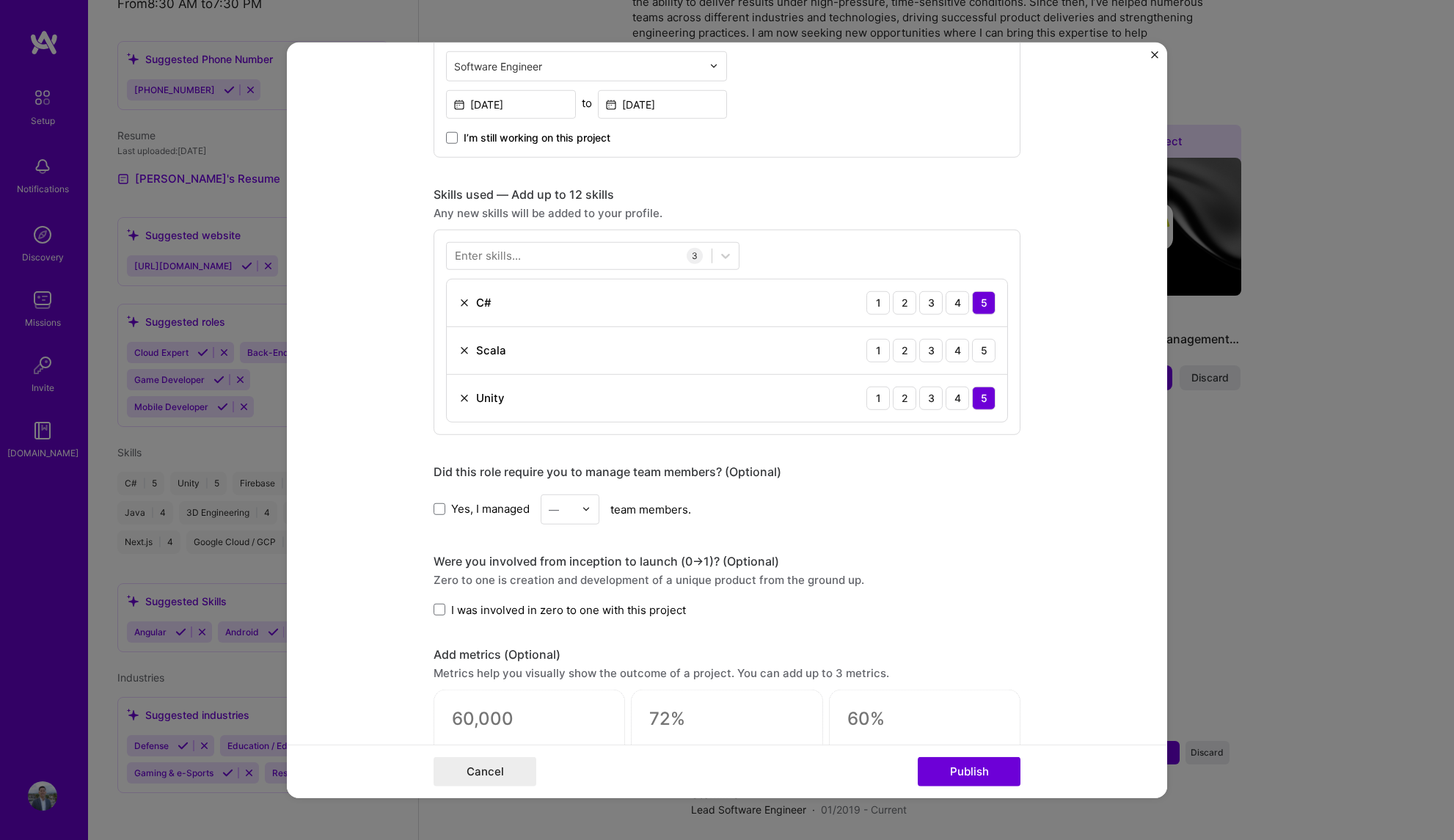
scroll to position [684, 0]
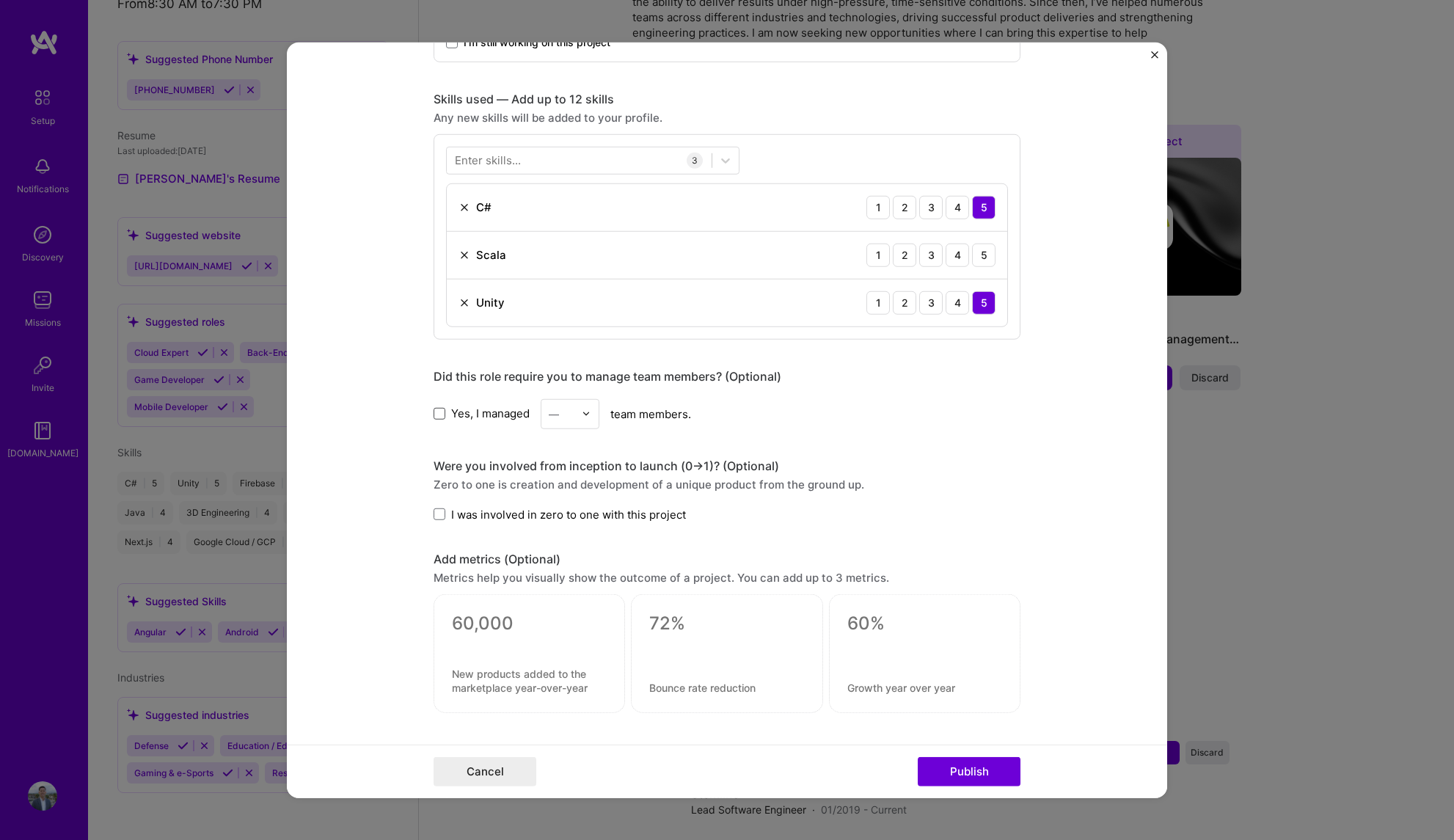
click at [435, 414] on span at bounding box center [439, 414] width 12 height 12
click at [0, 0] on input "Yes, I managed" at bounding box center [0, 0] width 0 height 0
click at [561, 413] on input "text" at bounding box center [561, 413] width 26 height 16
click at [558, 507] on div "3" at bounding box center [569, 507] width 50 height 27
click at [973, 483] on div "Zero to one is creation and development of a unique product from the ground up." at bounding box center [727, 484] width 587 height 16
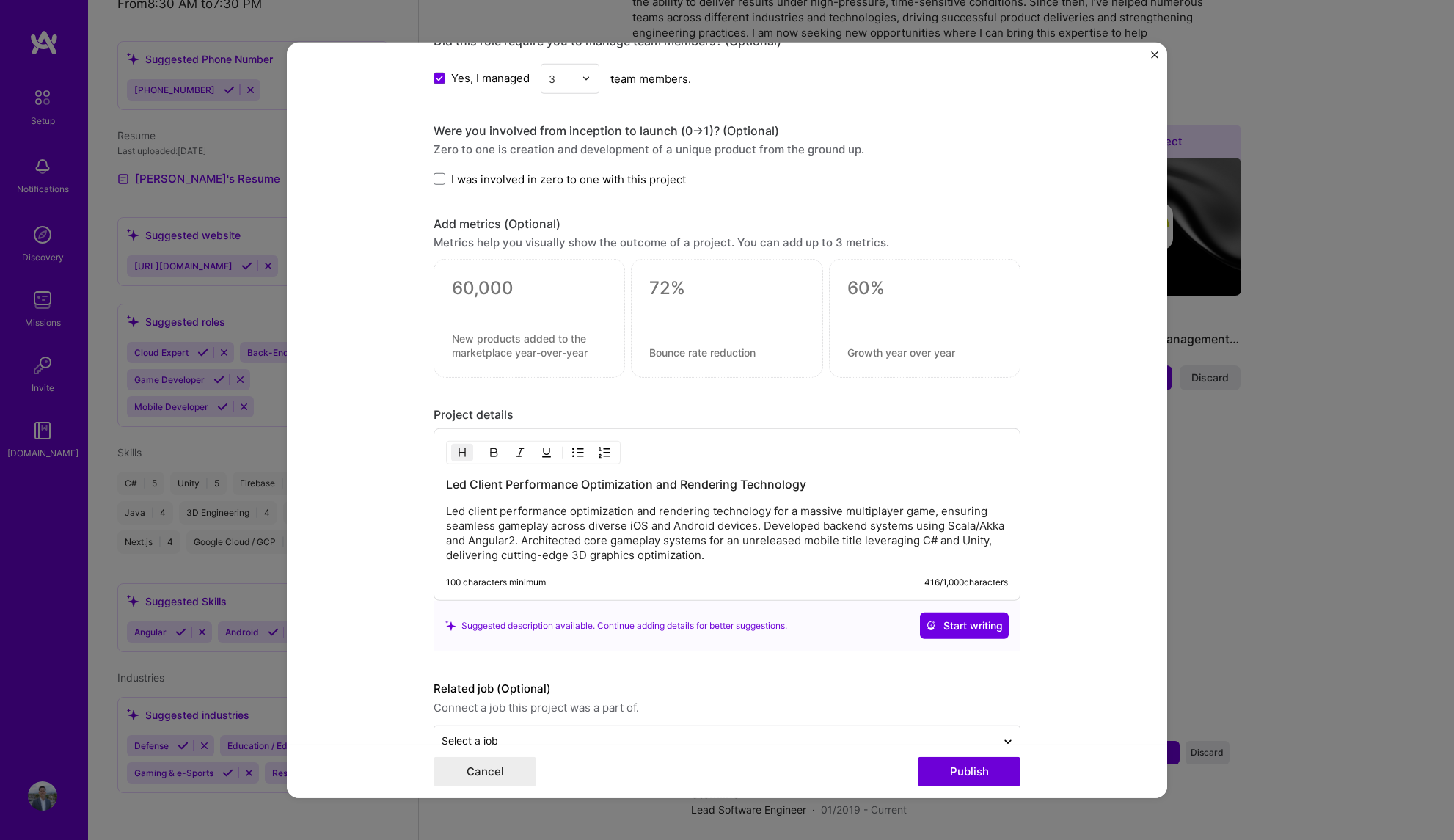
scroll to position [1058, 0]
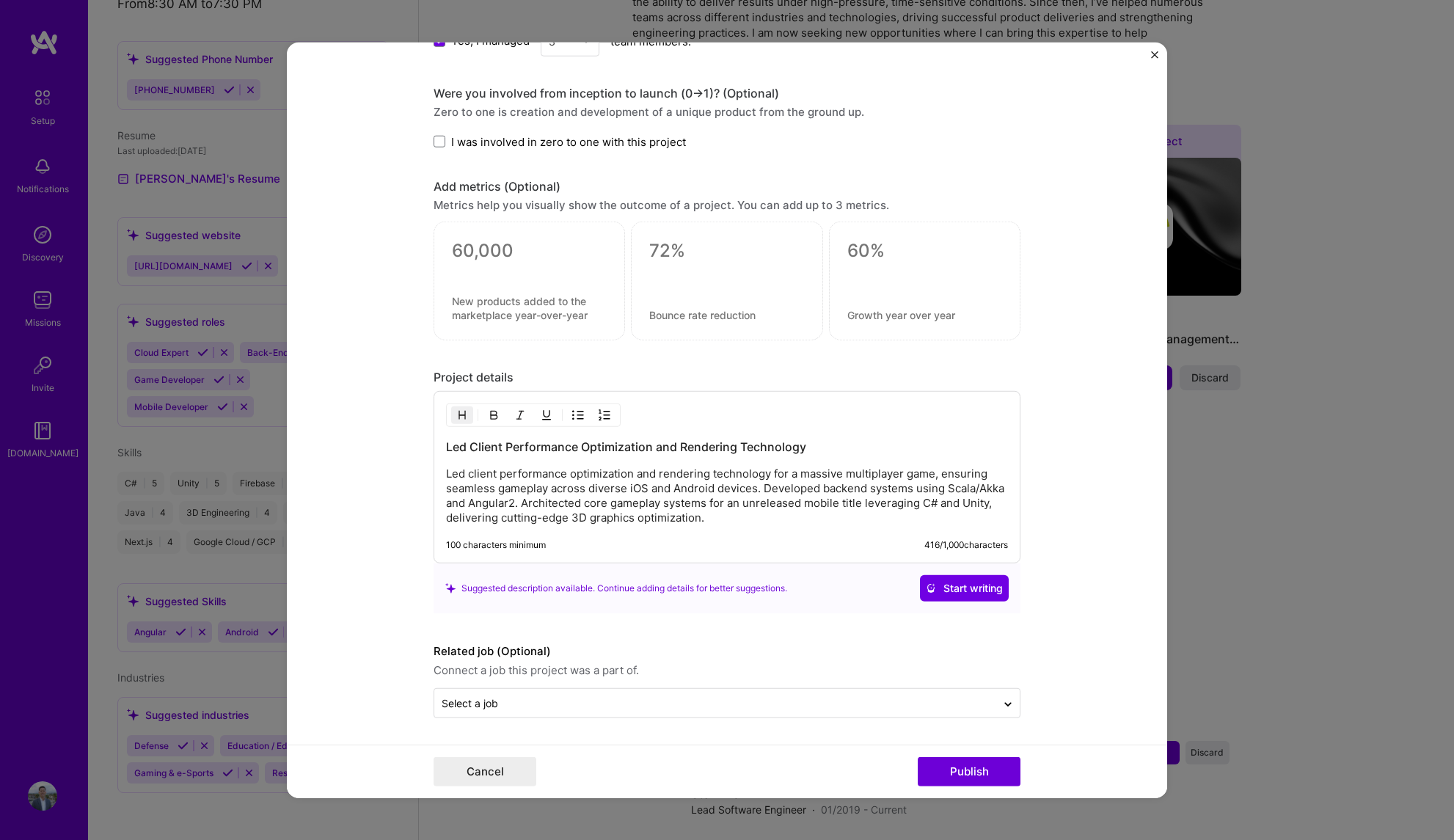
click at [766, 514] on p "Led client performance optimization and rendering technology for a massive mult…" at bounding box center [727, 495] width 562 height 58
click at [743, 518] on p "Led client performance optimization and rendering technology for a massive mult…" at bounding box center [727, 495] width 562 height 58
click at [741, 473] on p "Led client performance optimization and rendering technology for a massive mult…" at bounding box center [727, 495] width 562 height 58
click at [757, 448] on h3 "Led Client Performance Optimization and Rendering Technology" at bounding box center [727, 447] width 562 height 16
click at [797, 444] on h3 "Led Client Performance Optimization and Rendering Technology" at bounding box center [727, 447] width 562 height 16
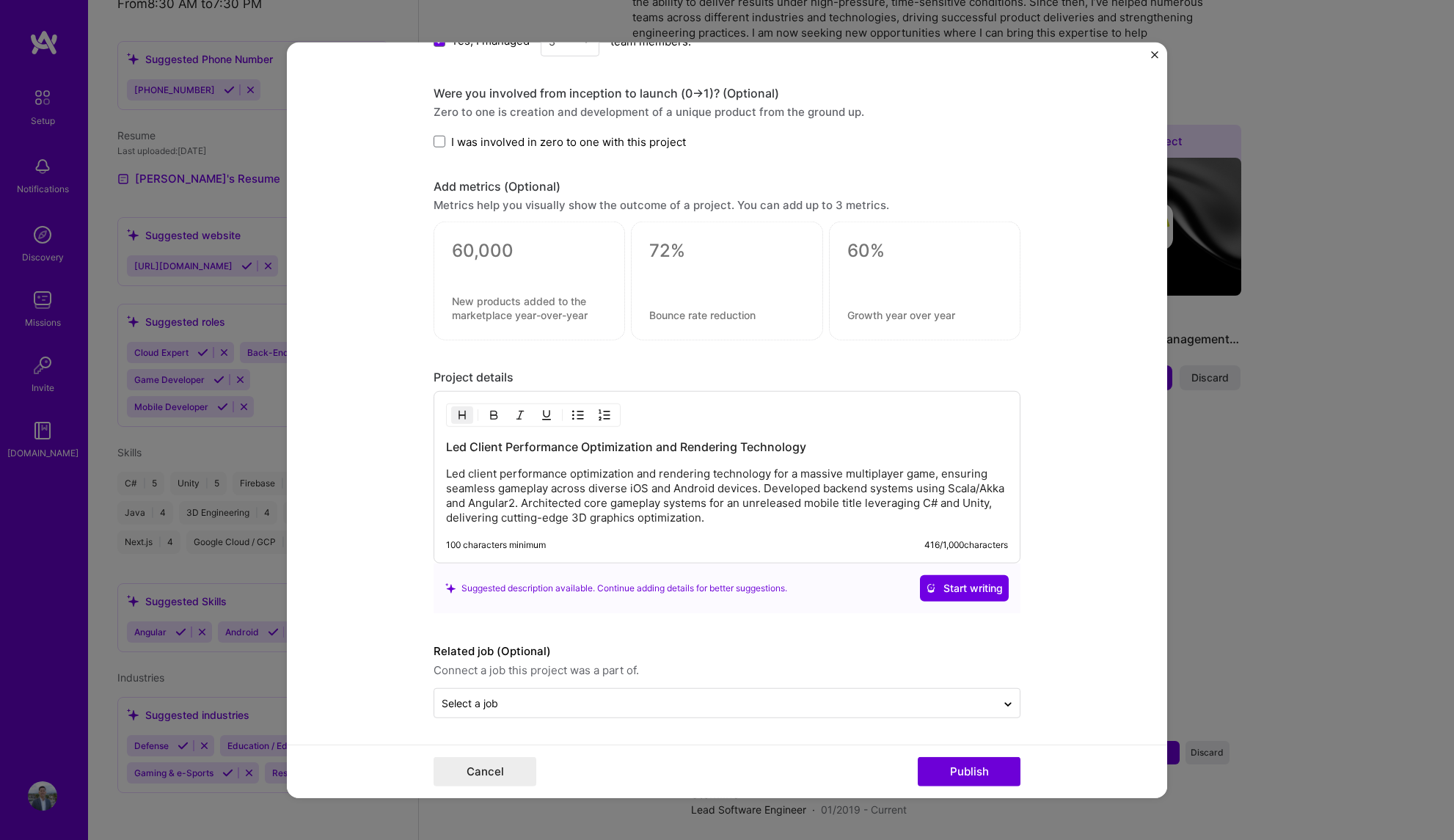
click at [737, 518] on p "Led client performance optimization and rendering technology for a massive mult…" at bounding box center [727, 495] width 562 height 58
click at [842, 445] on h3 "Led Client Performance Optimization and Rendering Technology" at bounding box center [727, 447] width 562 height 16
click at [446, 444] on h3 "Led Client Performance Optimization and Rendering Technology" at bounding box center [727, 447] width 562 height 16
drag, startPoint x: 559, startPoint y: 459, endPoint x: 454, endPoint y: 447, distance: 105.7
click at [454, 447] on div "Led Client Performance Optimization and Rendering Technology Led client perform…" at bounding box center [727, 481] width 562 height 87
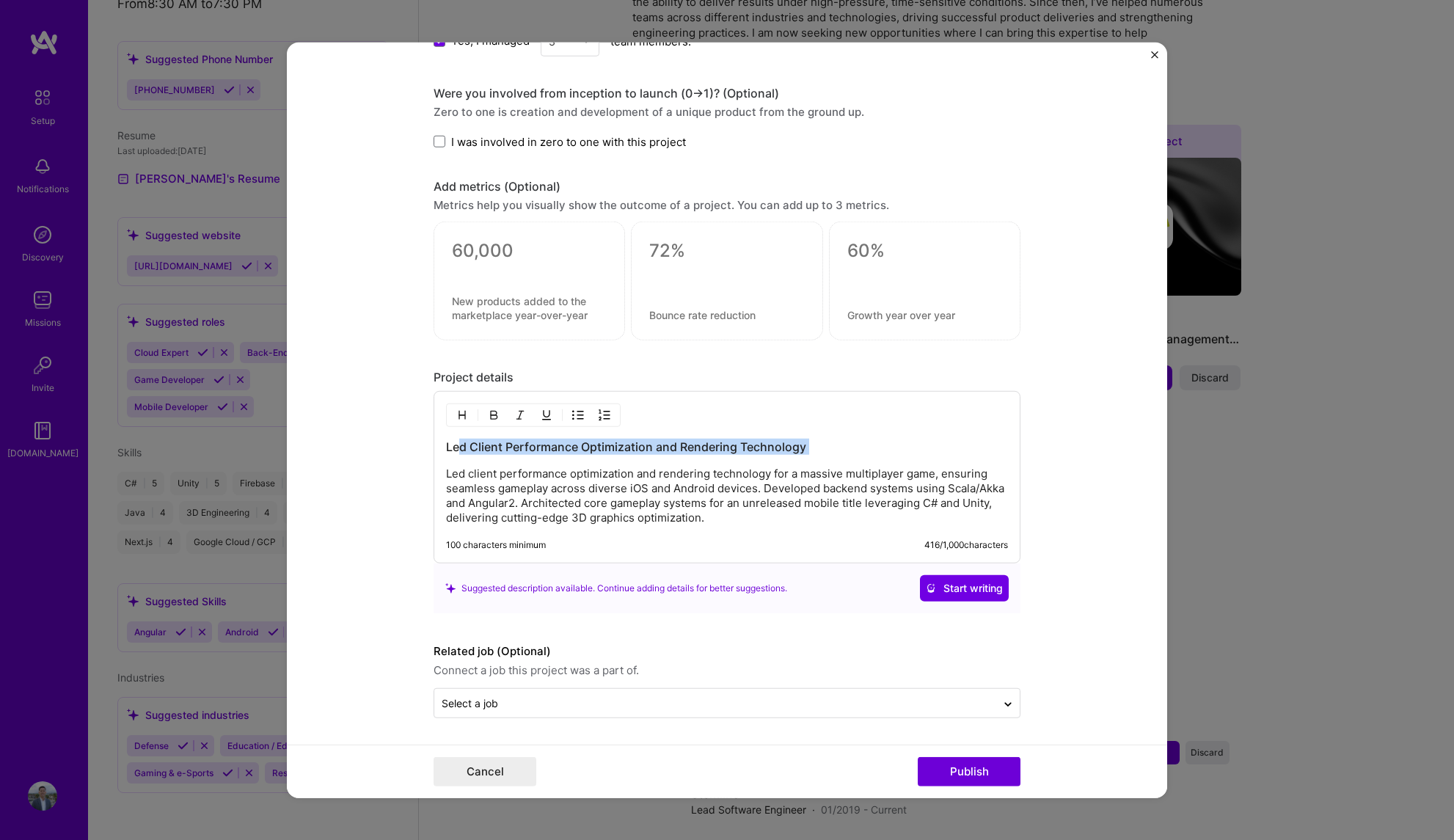
click at [704, 449] on h3 "Led Client Performance Optimization and Rendering Technology" at bounding box center [727, 447] width 562 height 16
drag, startPoint x: 862, startPoint y: 442, endPoint x: 439, endPoint y: 432, distance: 423.1
click at [439, 432] on div "Led Client Performance Optimization and Rendering Technology Led client perform…" at bounding box center [727, 477] width 587 height 172
click at [746, 512] on p "Led client performance optimization and rendering technology for a massive mult…" at bounding box center [727, 495] width 562 height 58
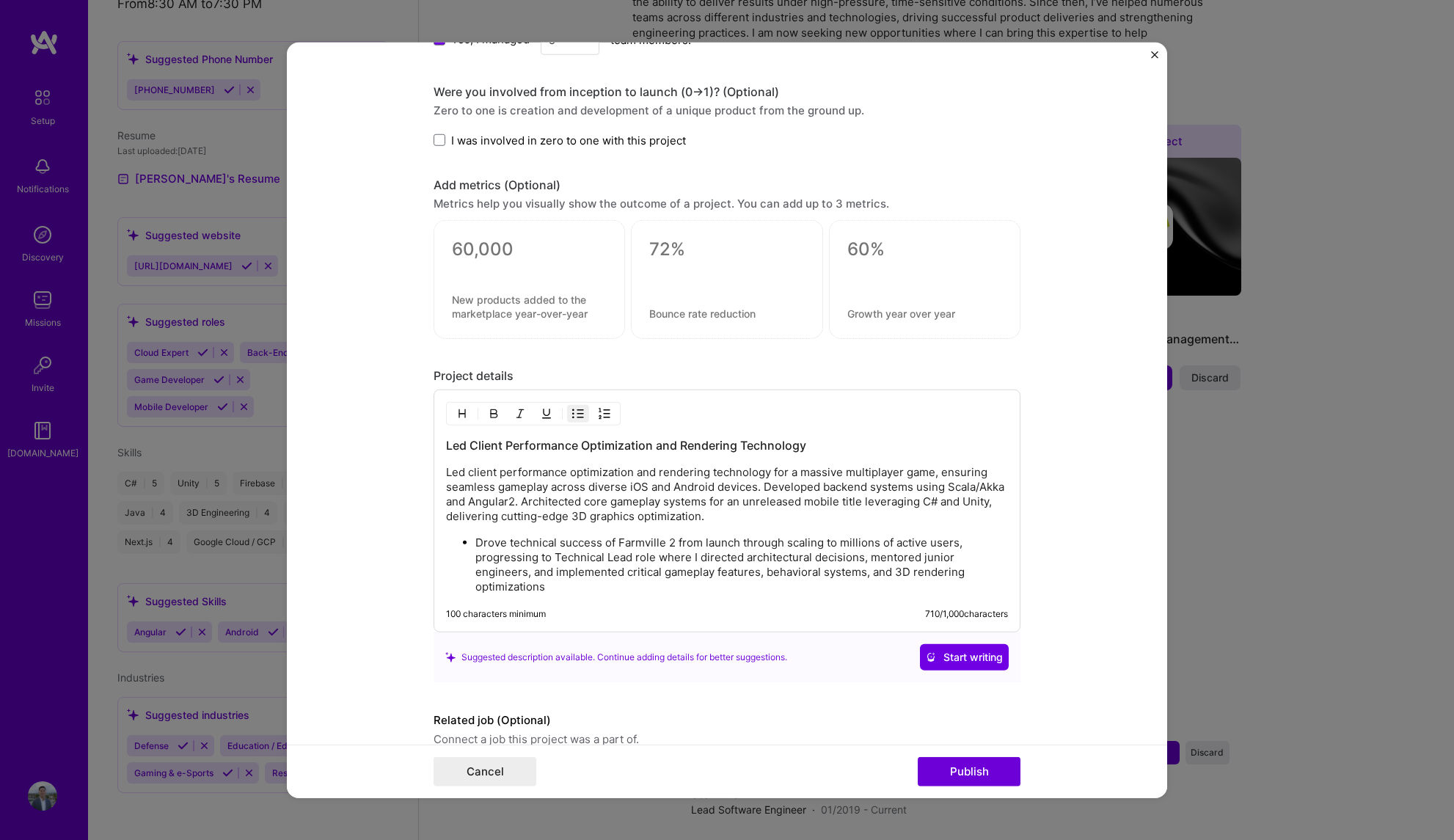
click at [476, 545] on p "Drove technical success of Farmville 2 from launch through scaling to millions …" at bounding box center [742, 564] width 532 height 58
click at [720, 516] on p "Led client performance optimization and rendering technology for a massive mult…" at bounding box center [727, 494] width 562 height 58
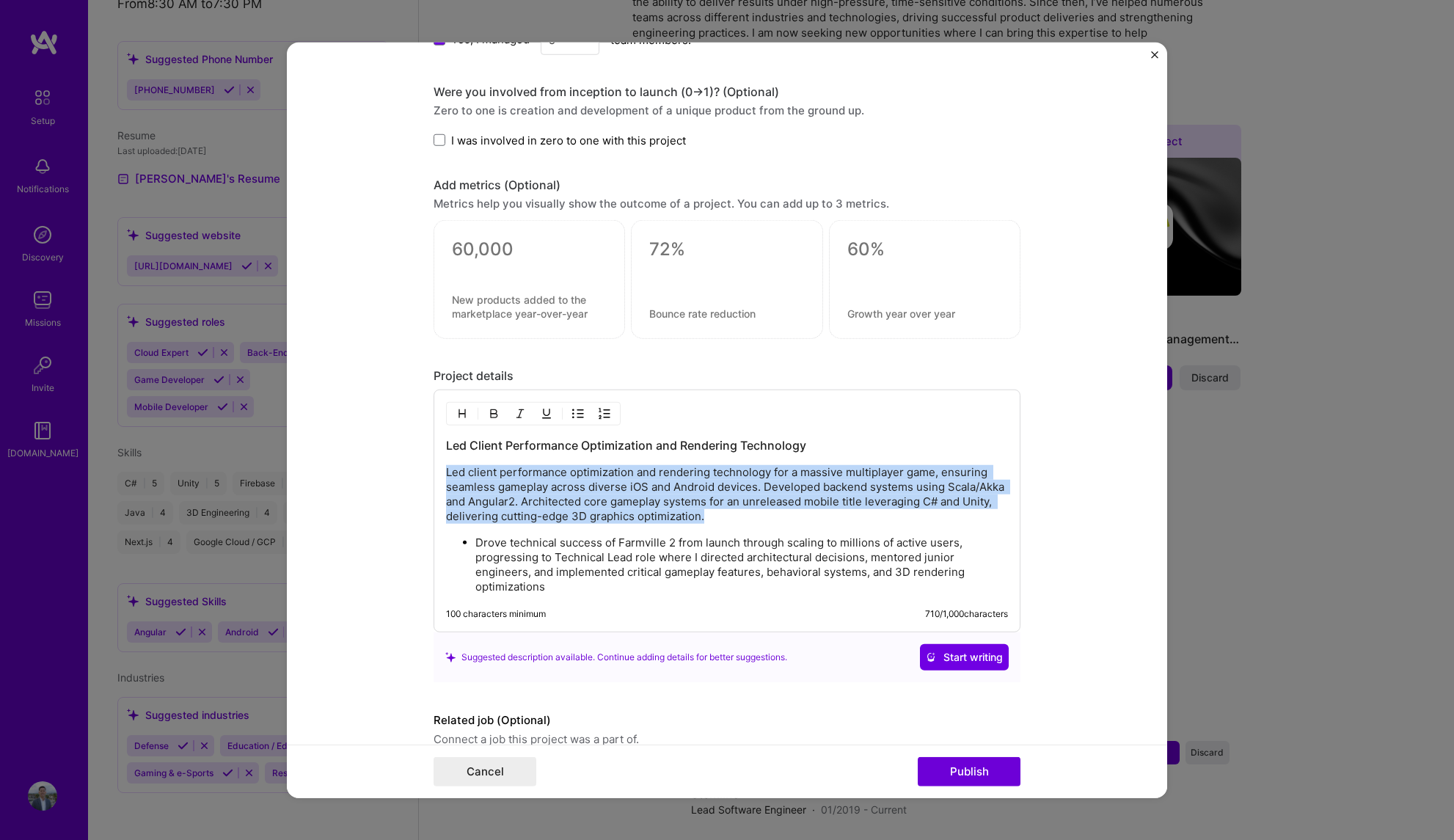
drag, startPoint x: 722, startPoint y: 516, endPoint x: 408, endPoint y: 478, distance: 316.3
click at [408, 478] on form "Editing suggested project This project is suggested based on your LinkedIn, res…" at bounding box center [727, 420] width 880 height 756
click at [572, 408] on img "button" at bounding box center [578, 414] width 12 height 12
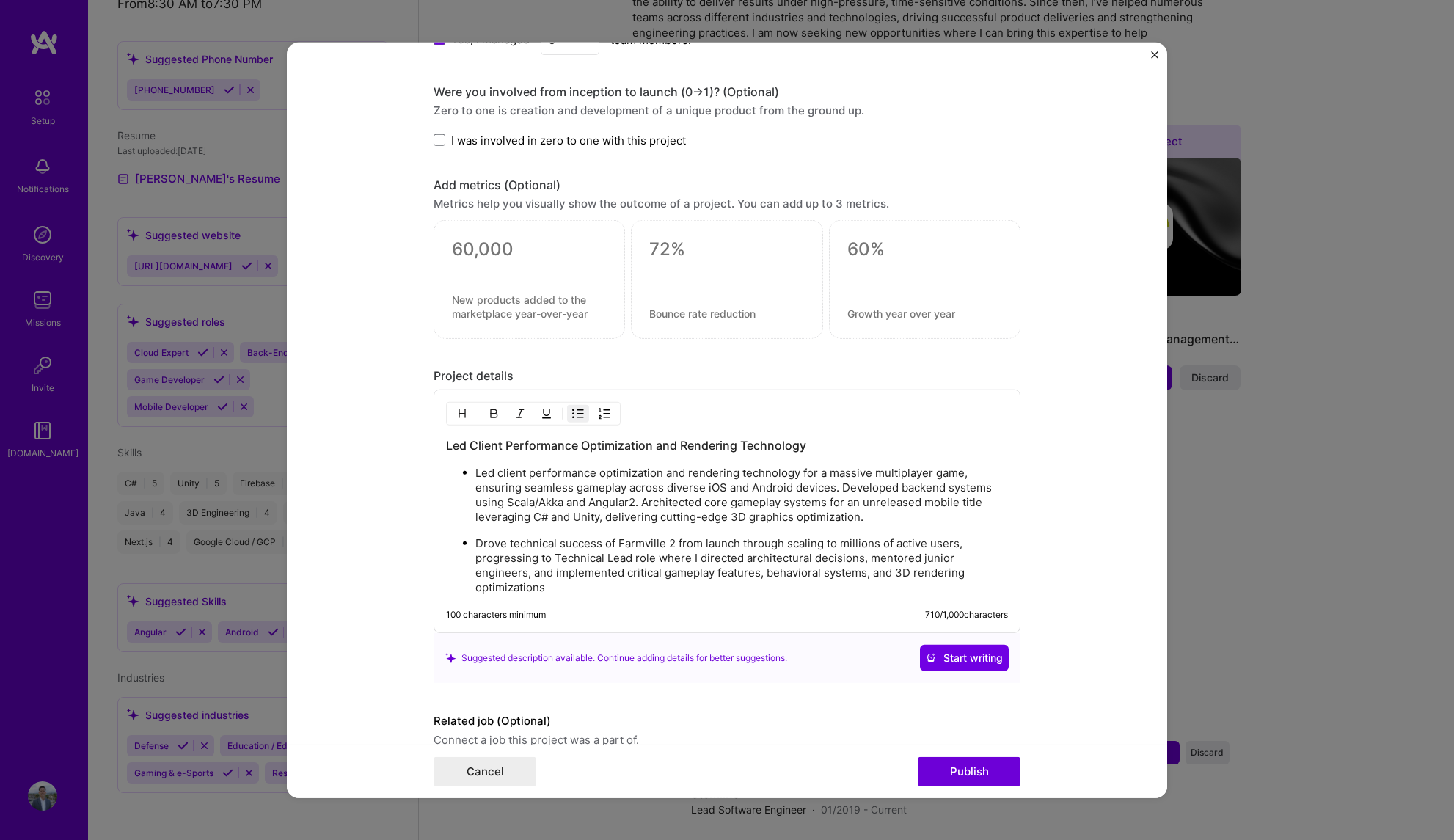
click at [575, 522] on p "Led client performance optimization and rendering technology for a massive mult…" at bounding box center [742, 495] width 532 height 58
click at [573, 529] on ul "Led client performance optimization and rendering technology for a massive mult…" at bounding box center [727, 530] width 562 height 130
drag, startPoint x: 861, startPoint y: 446, endPoint x: 416, endPoint y: 419, distance: 445.8
click at [416, 419] on form "Editing suggested project This project is suggested based on your LinkedIn, res…" at bounding box center [727, 420] width 880 height 756
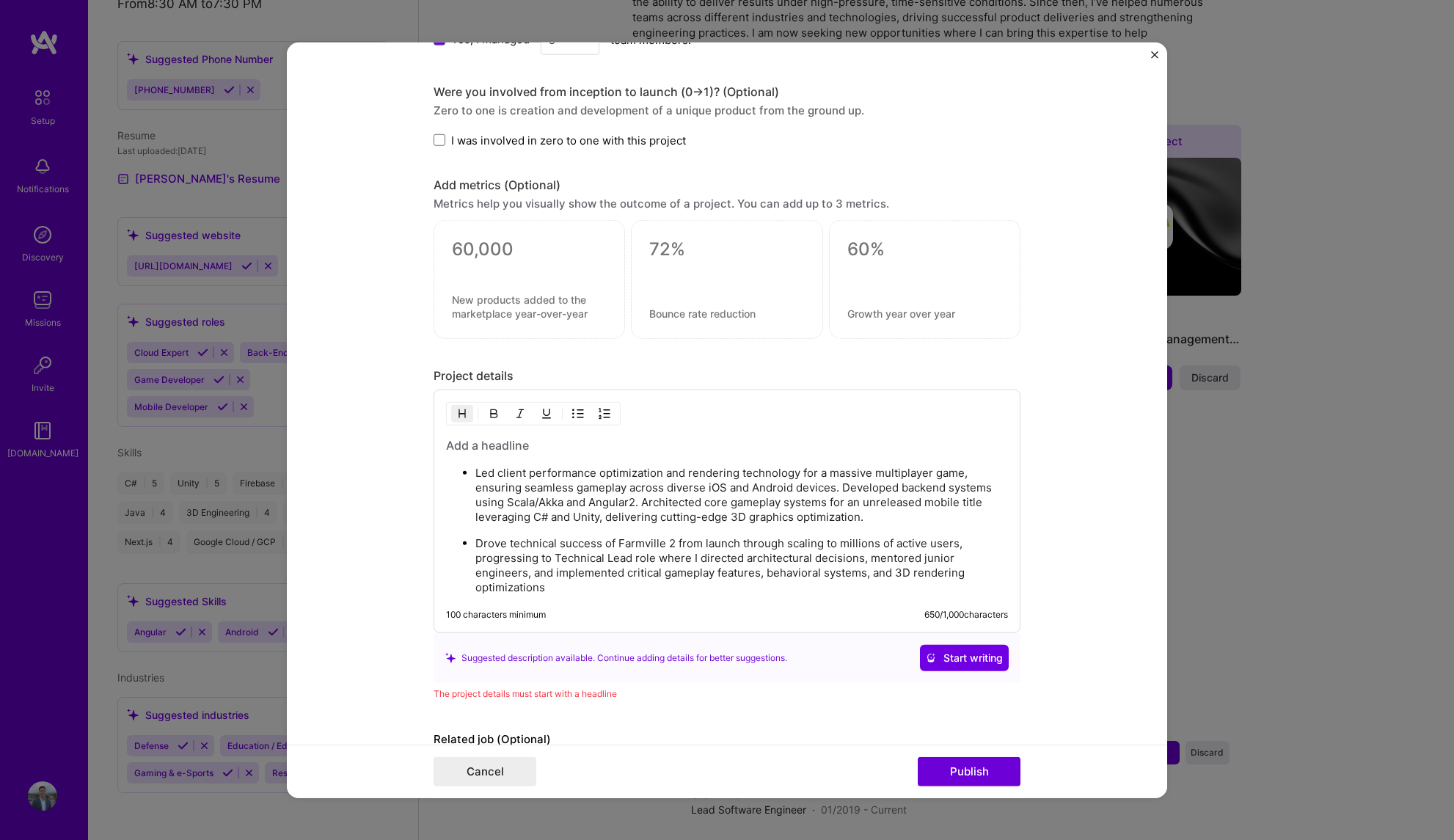
click at [693, 438] on h3 at bounding box center [727, 445] width 562 height 16
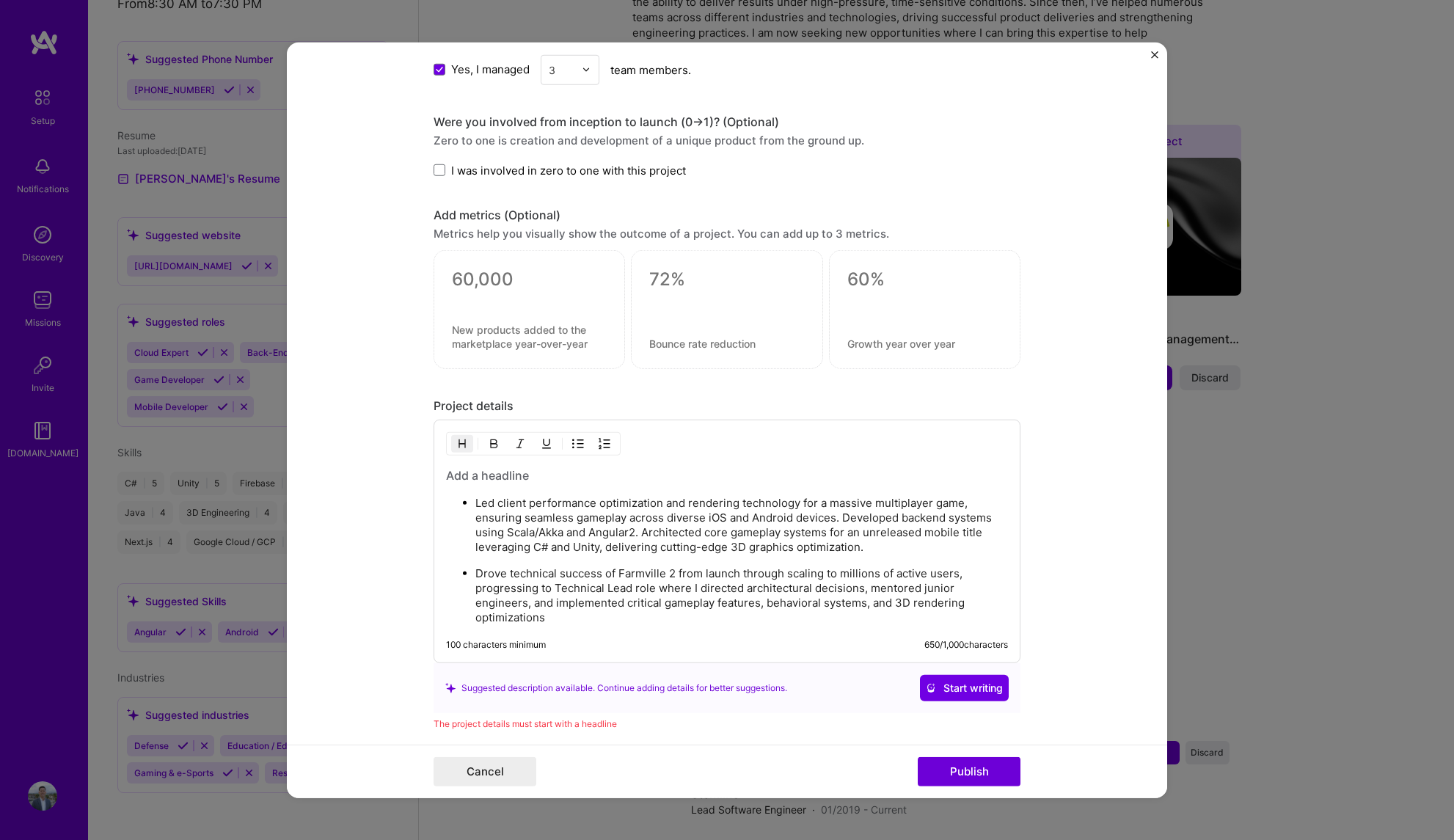
scroll to position [1009, 0]
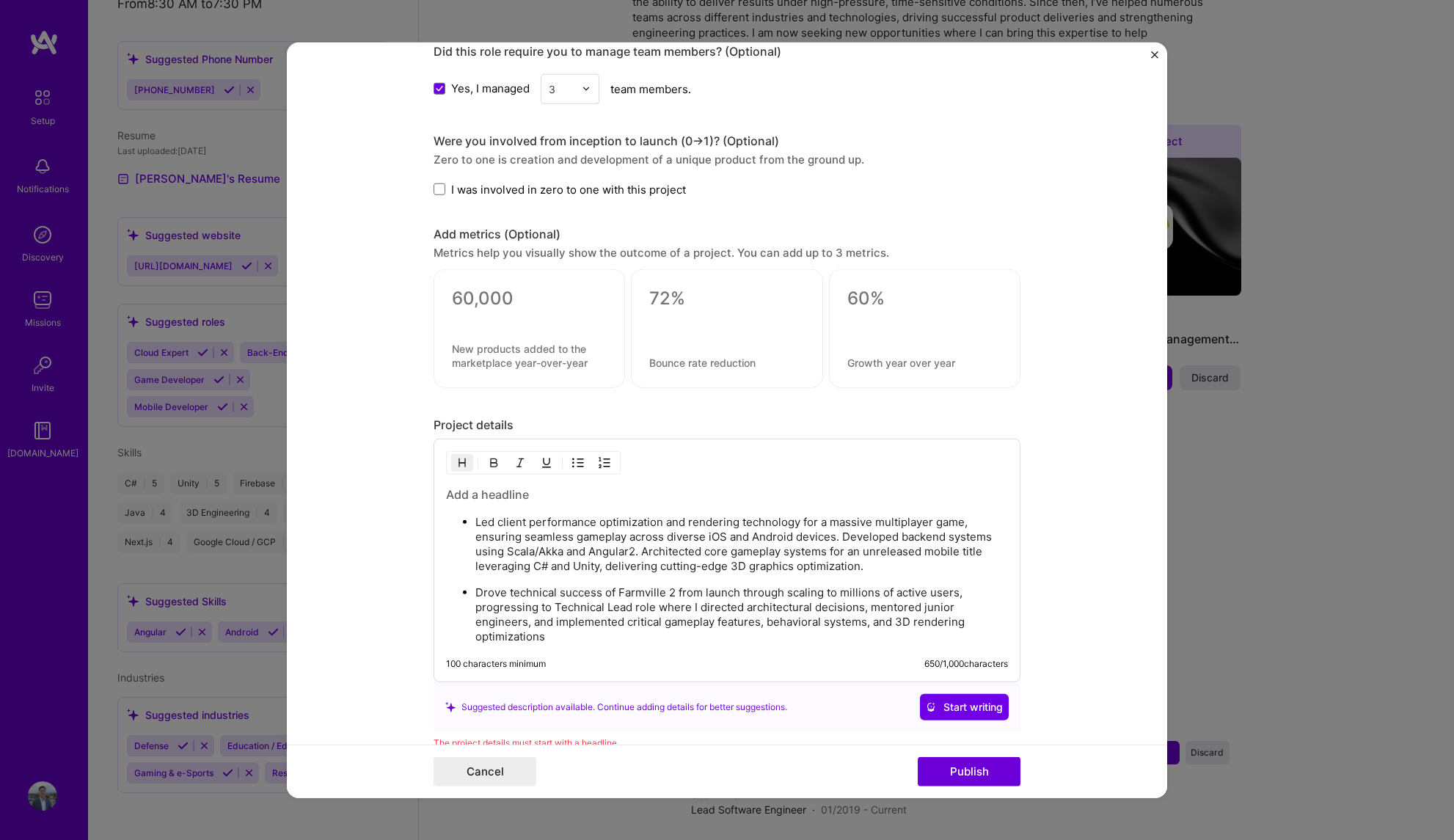
click at [668, 549] on p "Led client performance optimization and rendering technology for a massive mult…" at bounding box center [742, 543] width 532 height 58
click at [529, 501] on h3 at bounding box center [727, 495] width 562 height 16
click at [456, 463] on img "button" at bounding box center [462, 463] width 12 height 12
click at [457, 506] on div "Led client performance optimization and rendering technology for a massive mult…" at bounding box center [727, 565] width 562 height 158
click at [481, 492] on h3 at bounding box center [727, 495] width 562 height 16
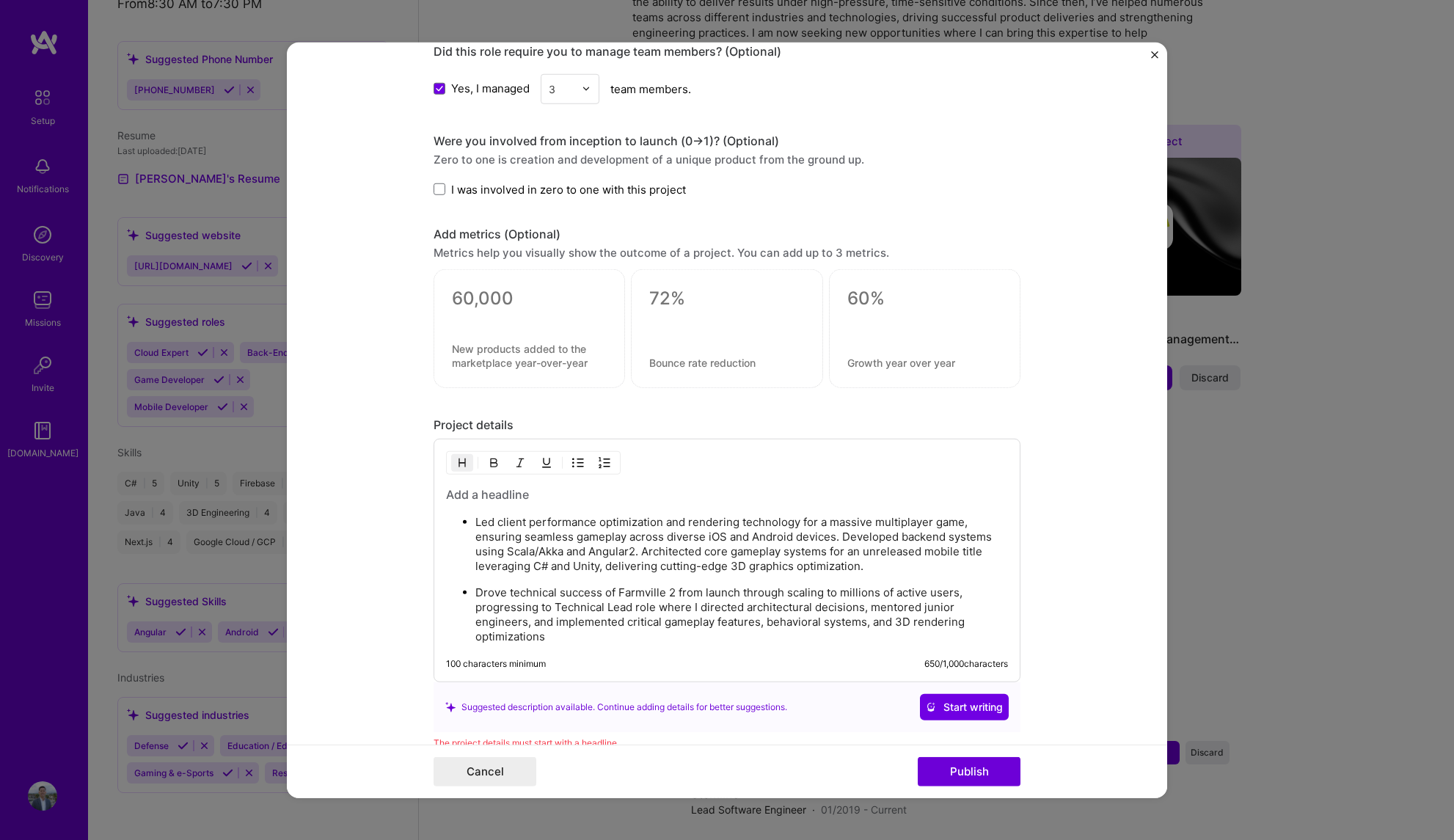
click at [517, 495] on h3 at bounding box center [727, 495] width 562 height 16
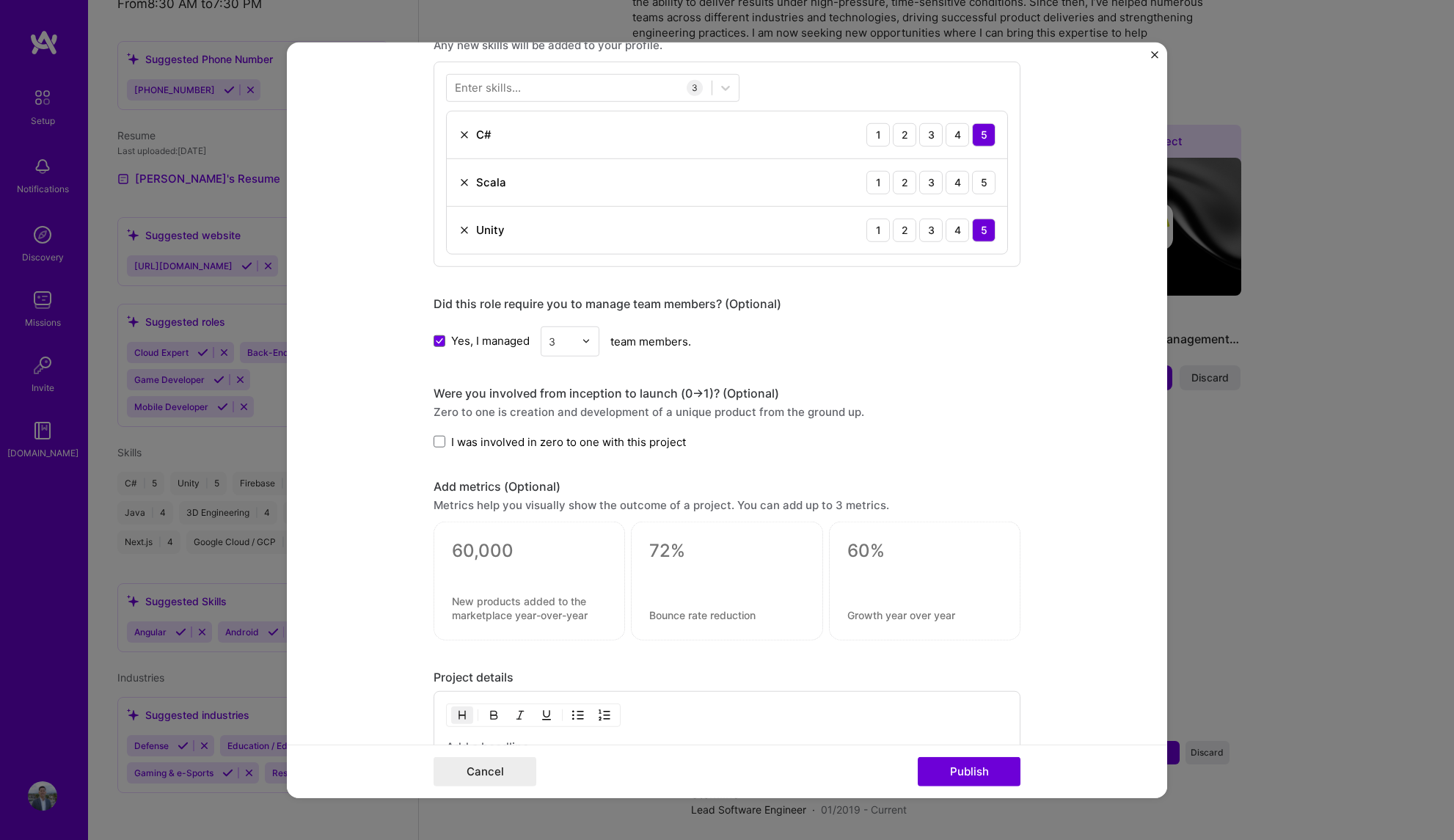
scroll to position [1071, 0]
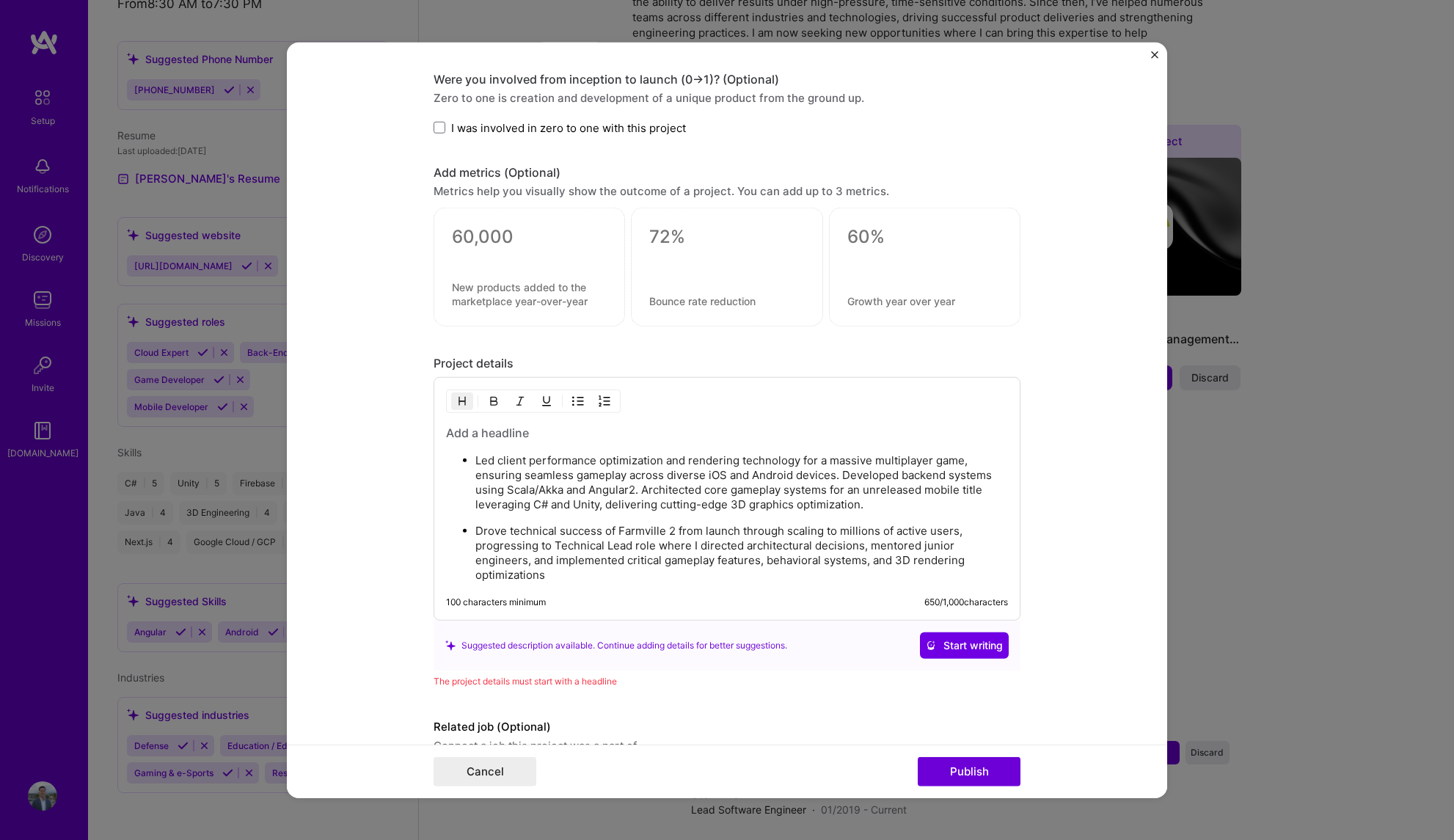
click at [509, 431] on h3 at bounding box center [727, 433] width 562 height 16
click at [1086, 466] on form "Editing suggested project This project is suggested based on your LinkedIn, res…" at bounding box center [727, 420] width 880 height 756
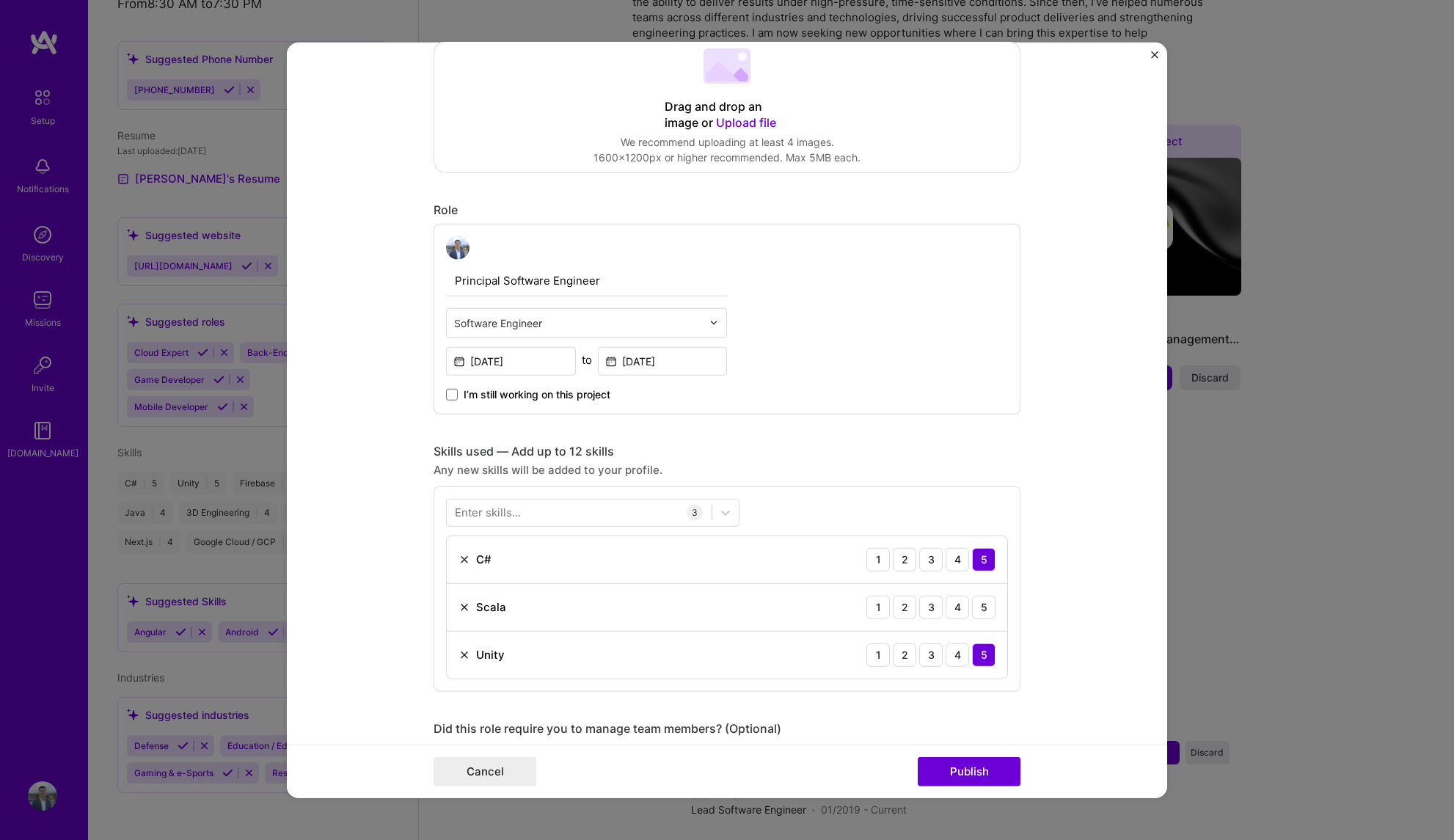
scroll to position [156, 0]
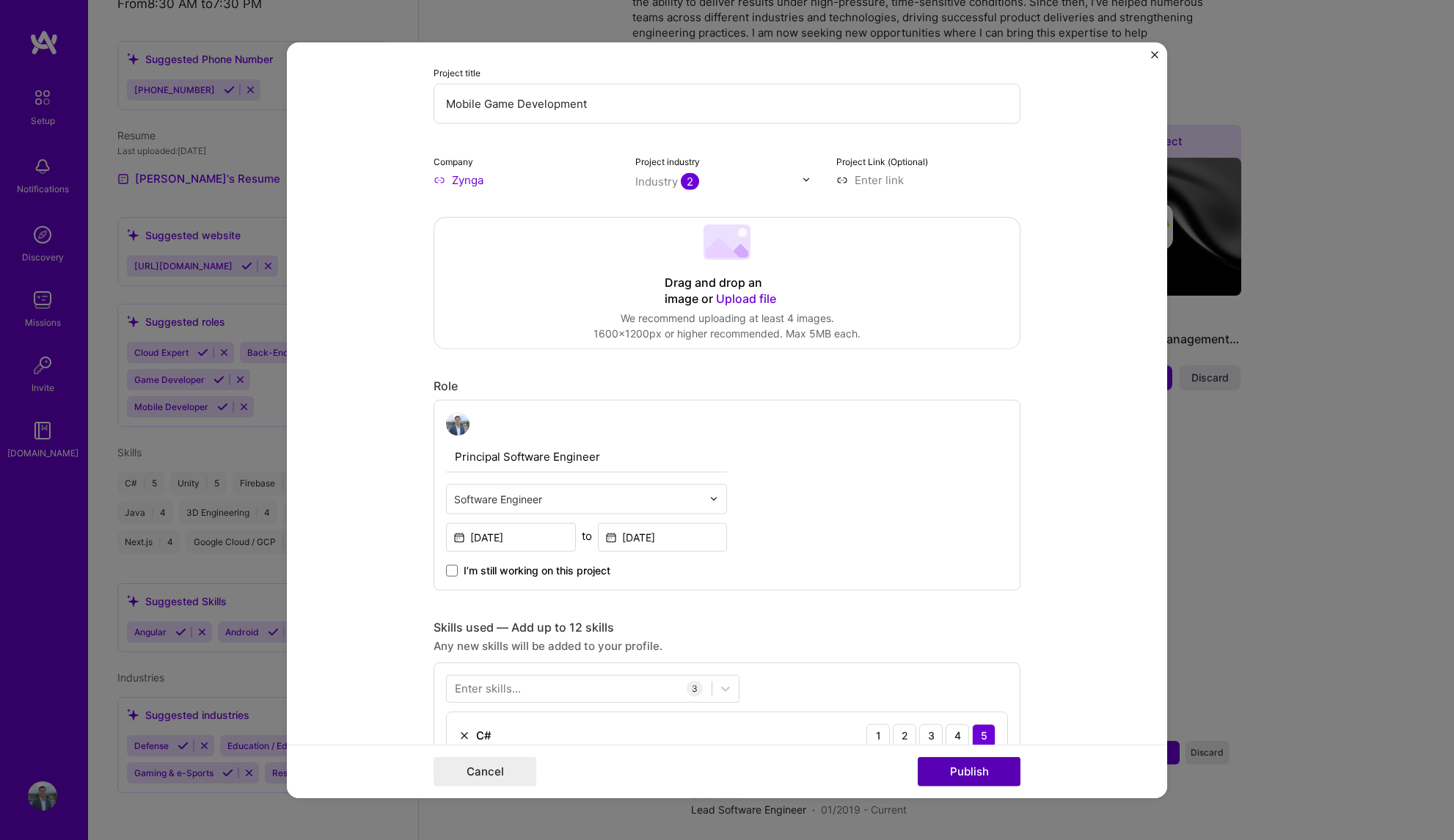
click at [968, 768] on button "Publish" at bounding box center [969, 772] width 103 height 30
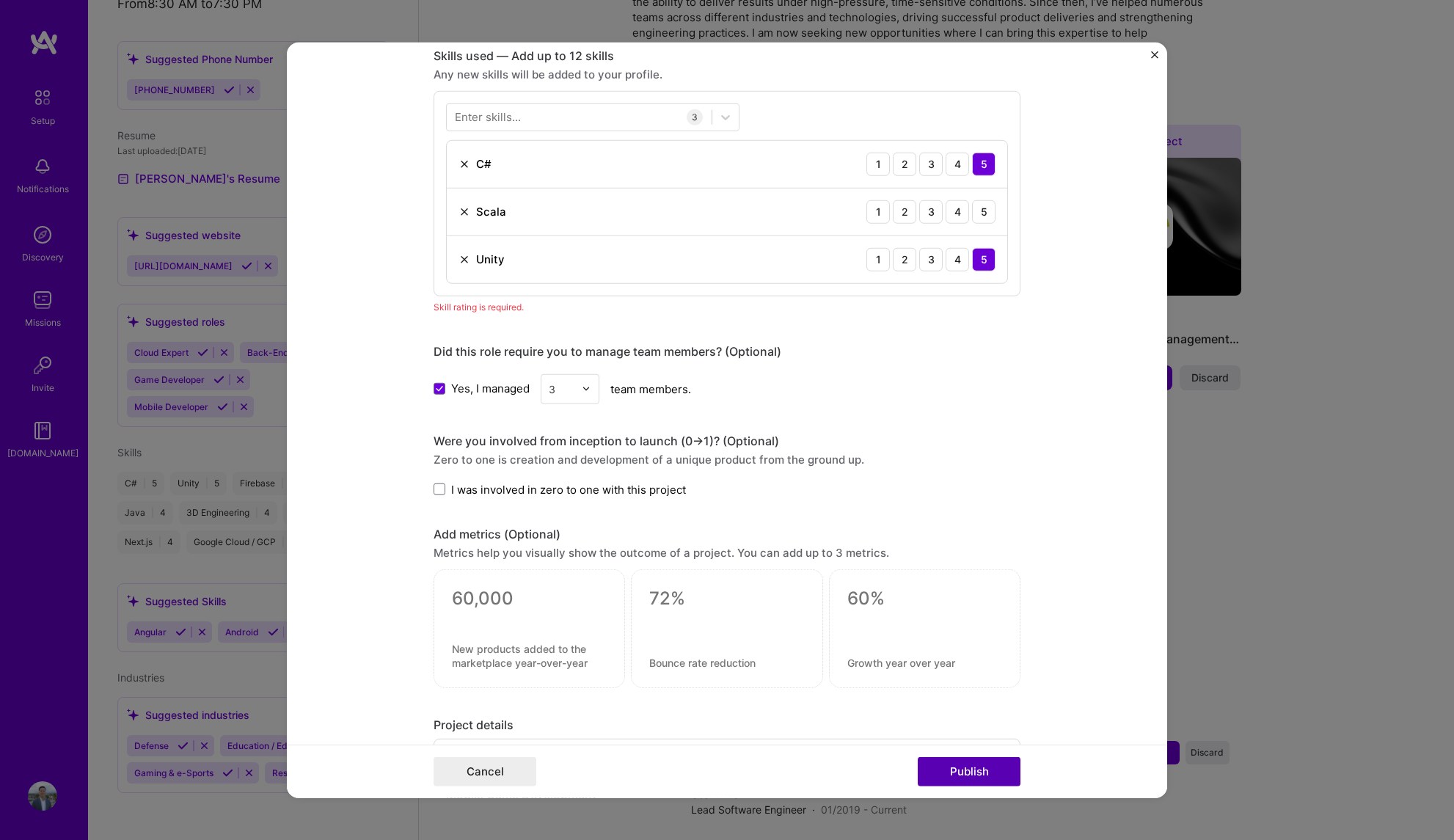
scroll to position [734, 0]
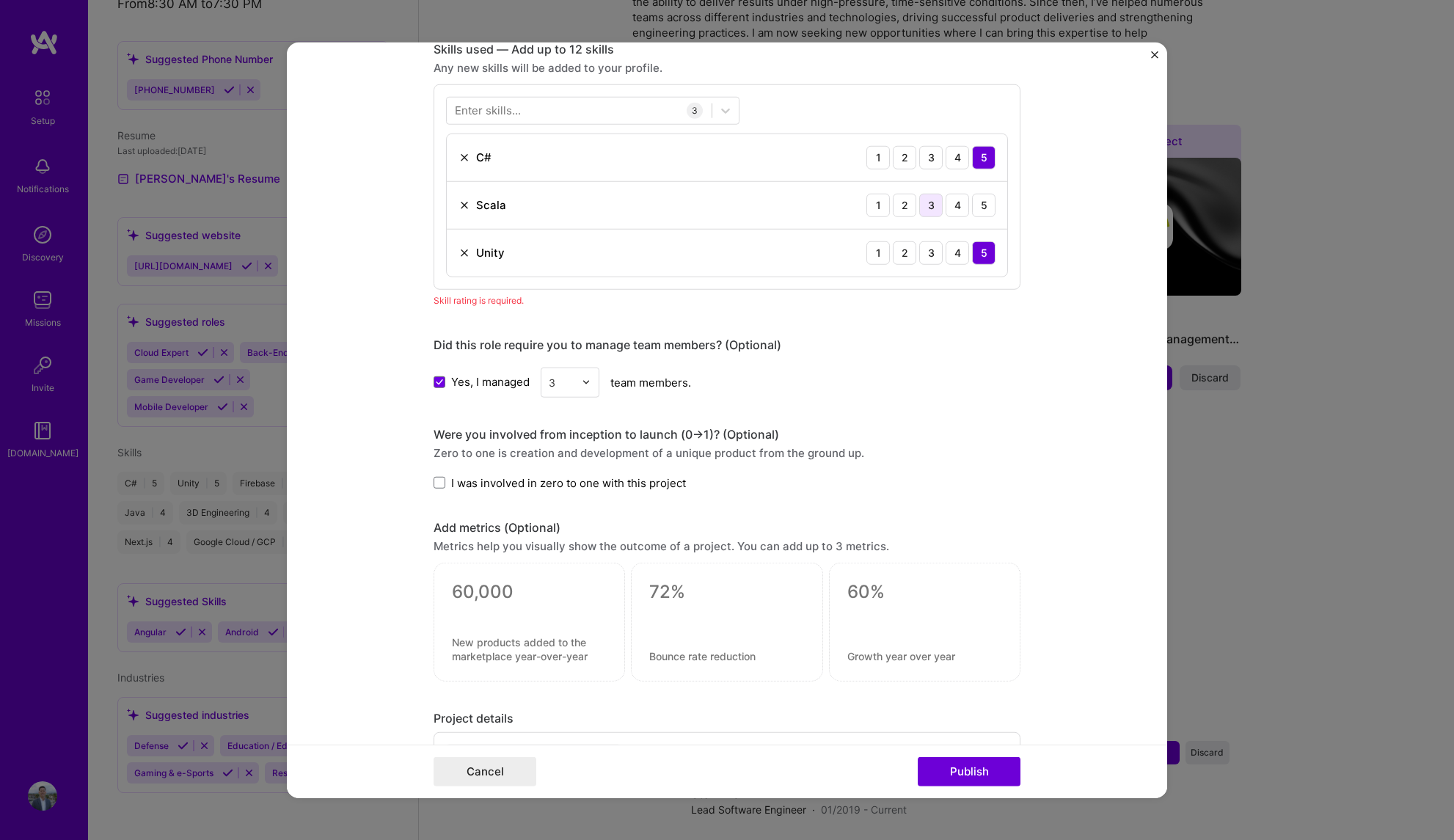
click at [922, 211] on div "3" at bounding box center [931, 205] width 24 height 24
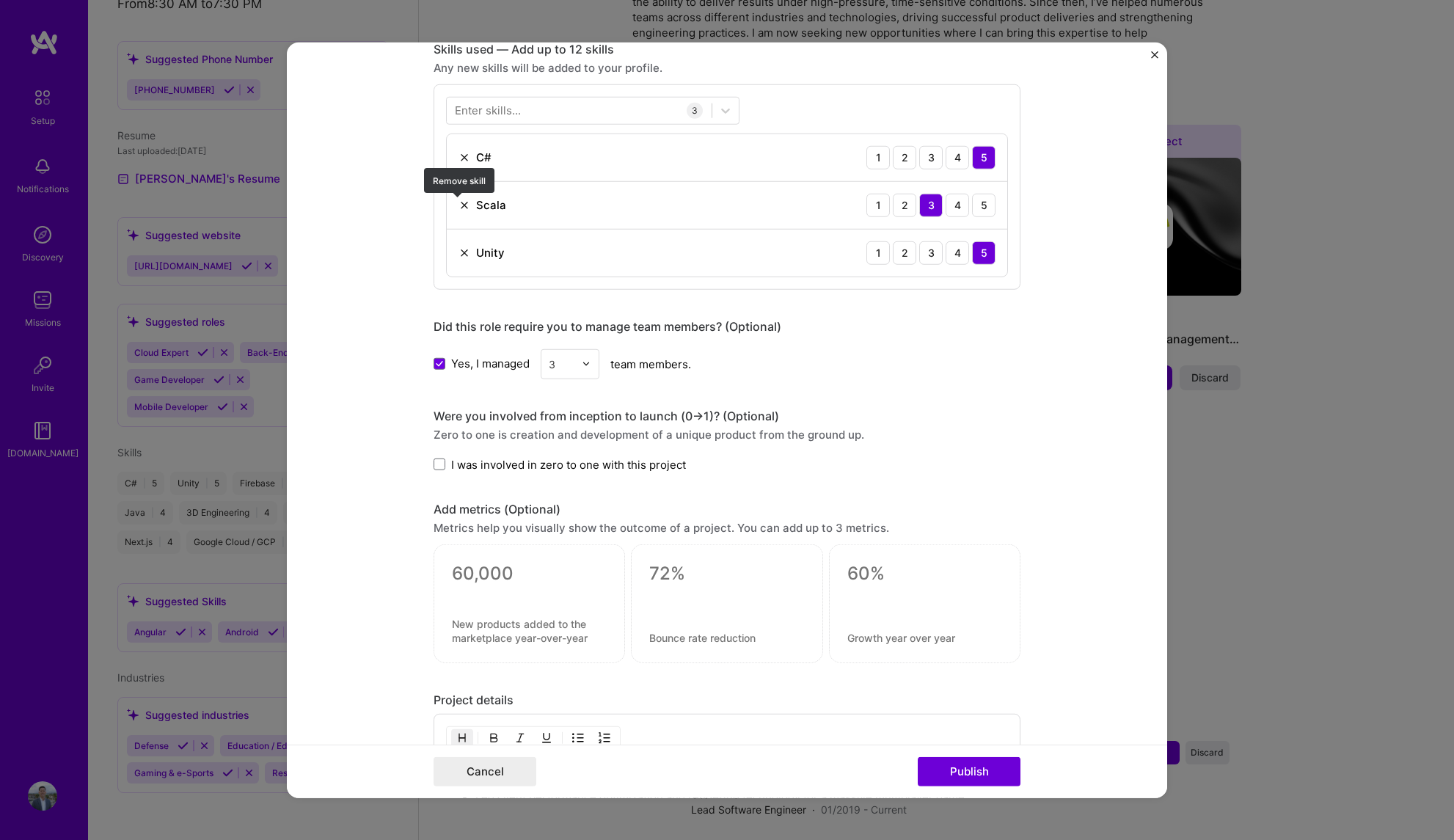
click at [459, 203] on img at bounding box center [464, 205] width 12 height 12
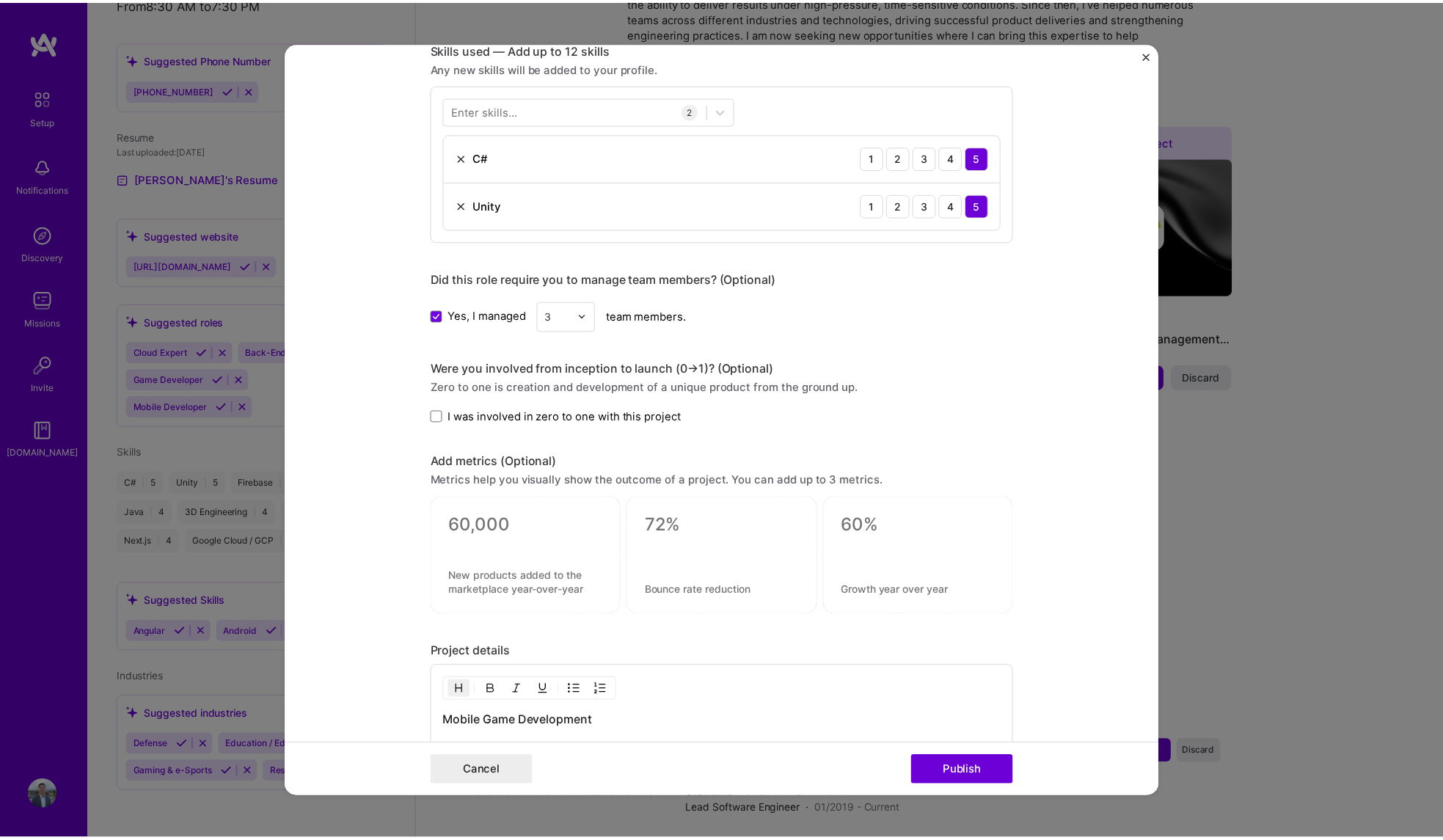
scroll to position [626, 0]
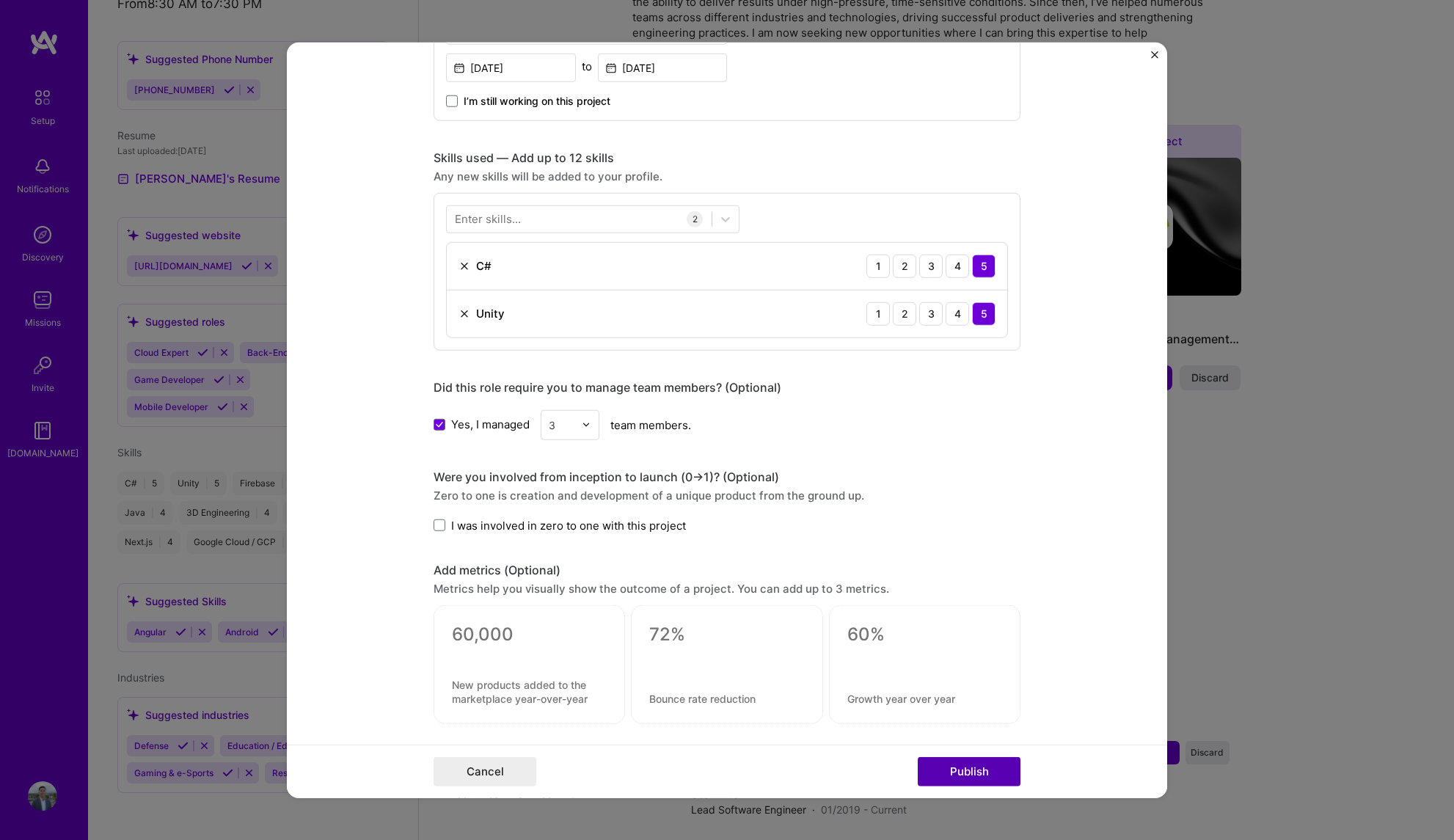
click at [948, 767] on button "Publish" at bounding box center [969, 772] width 103 height 30
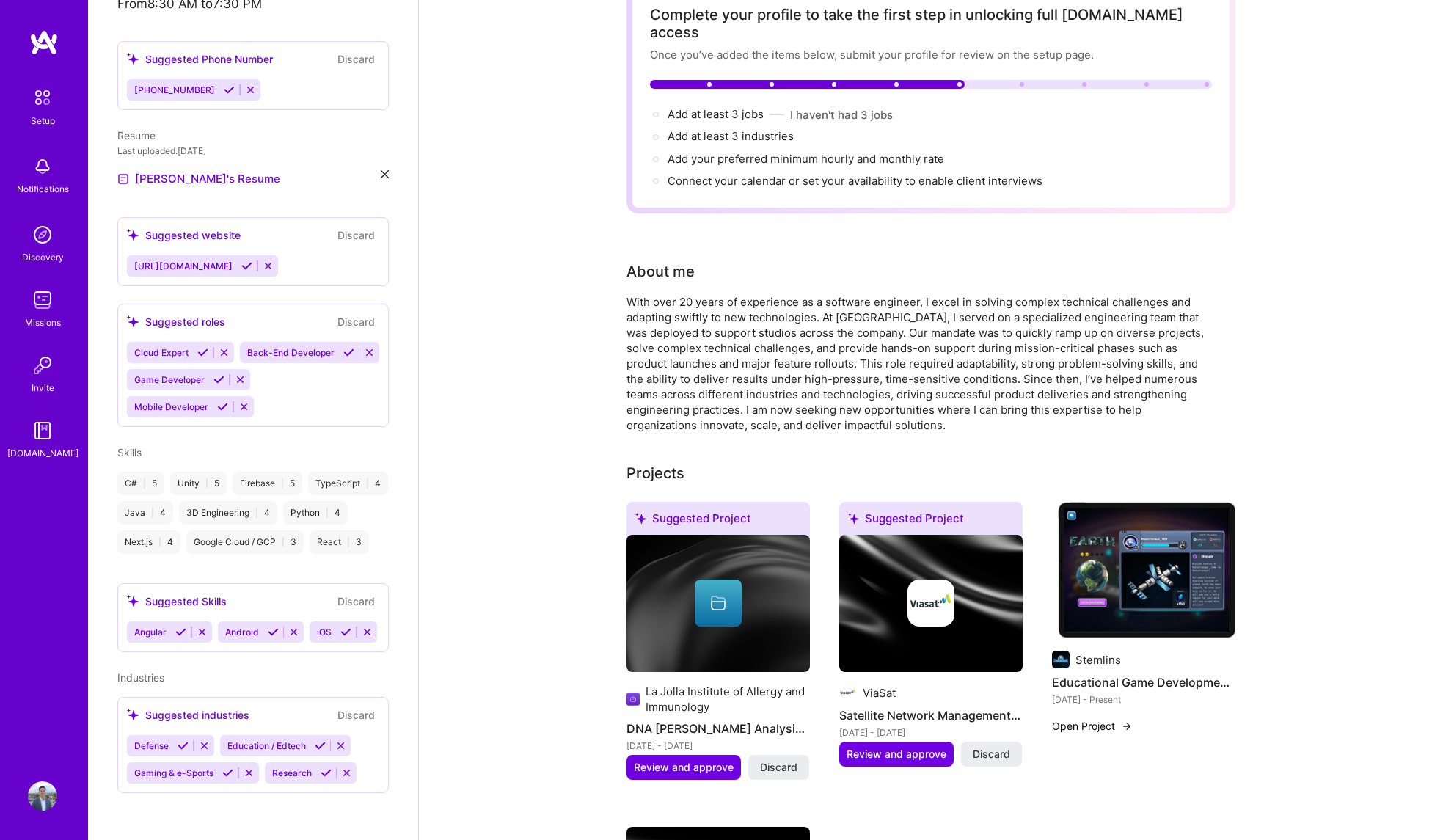
scroll to position [98, 0]
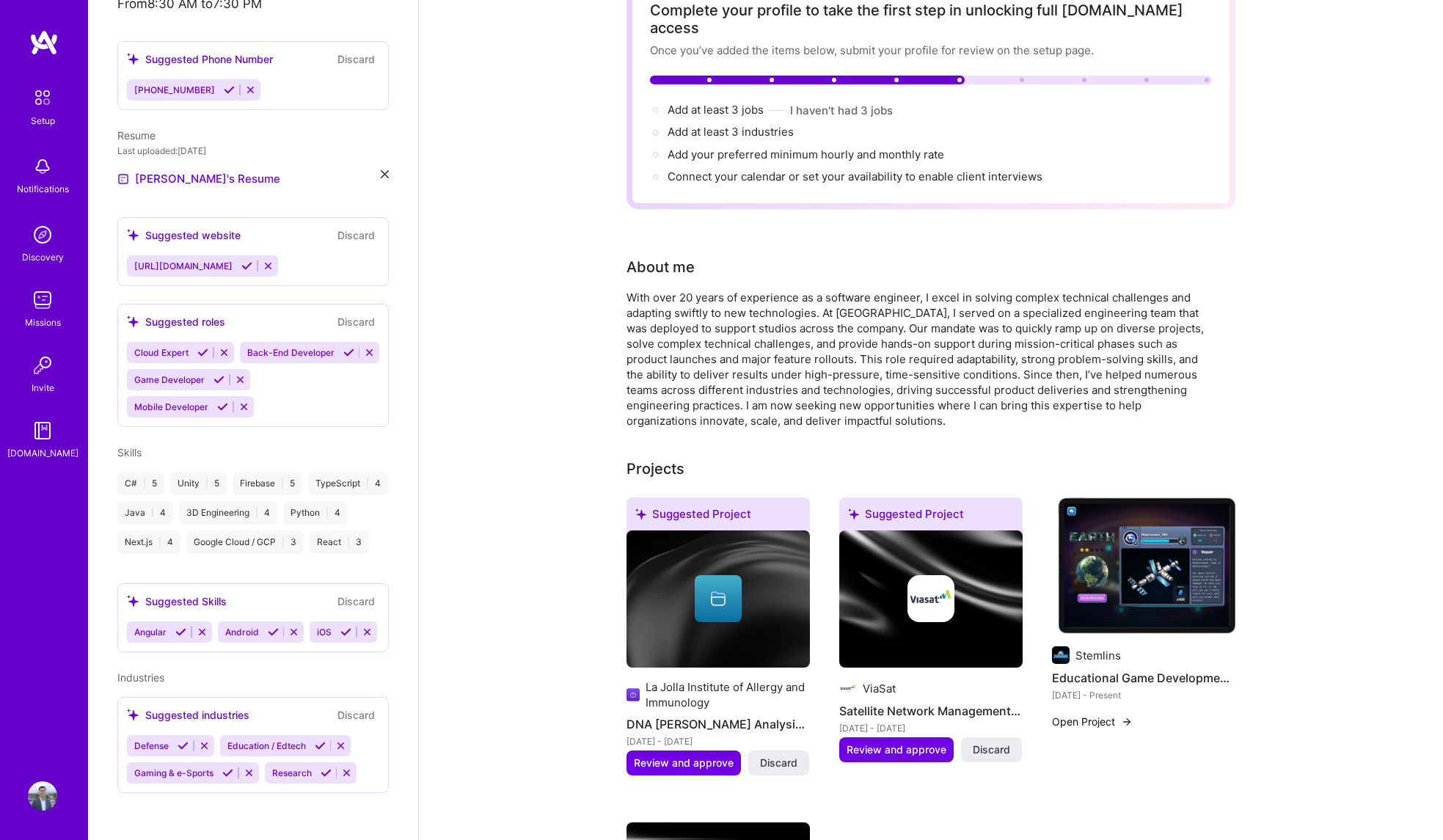
click at [864, 290] on div "With over 20 years of experience as a software engineer, I excel in solving com…" at bounding box center [920, 359] width 587 height 138
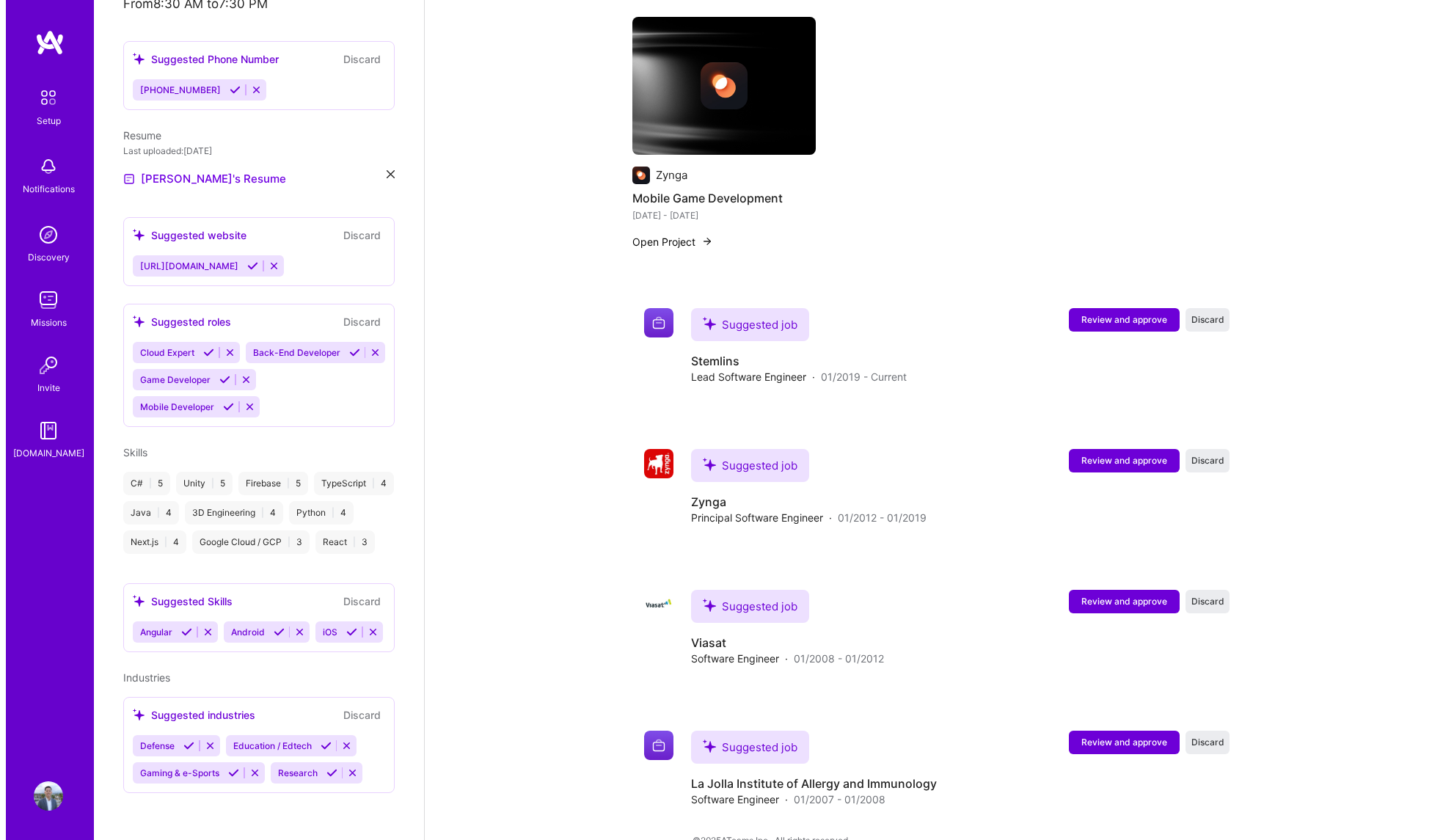
scroll to position [911, 0]
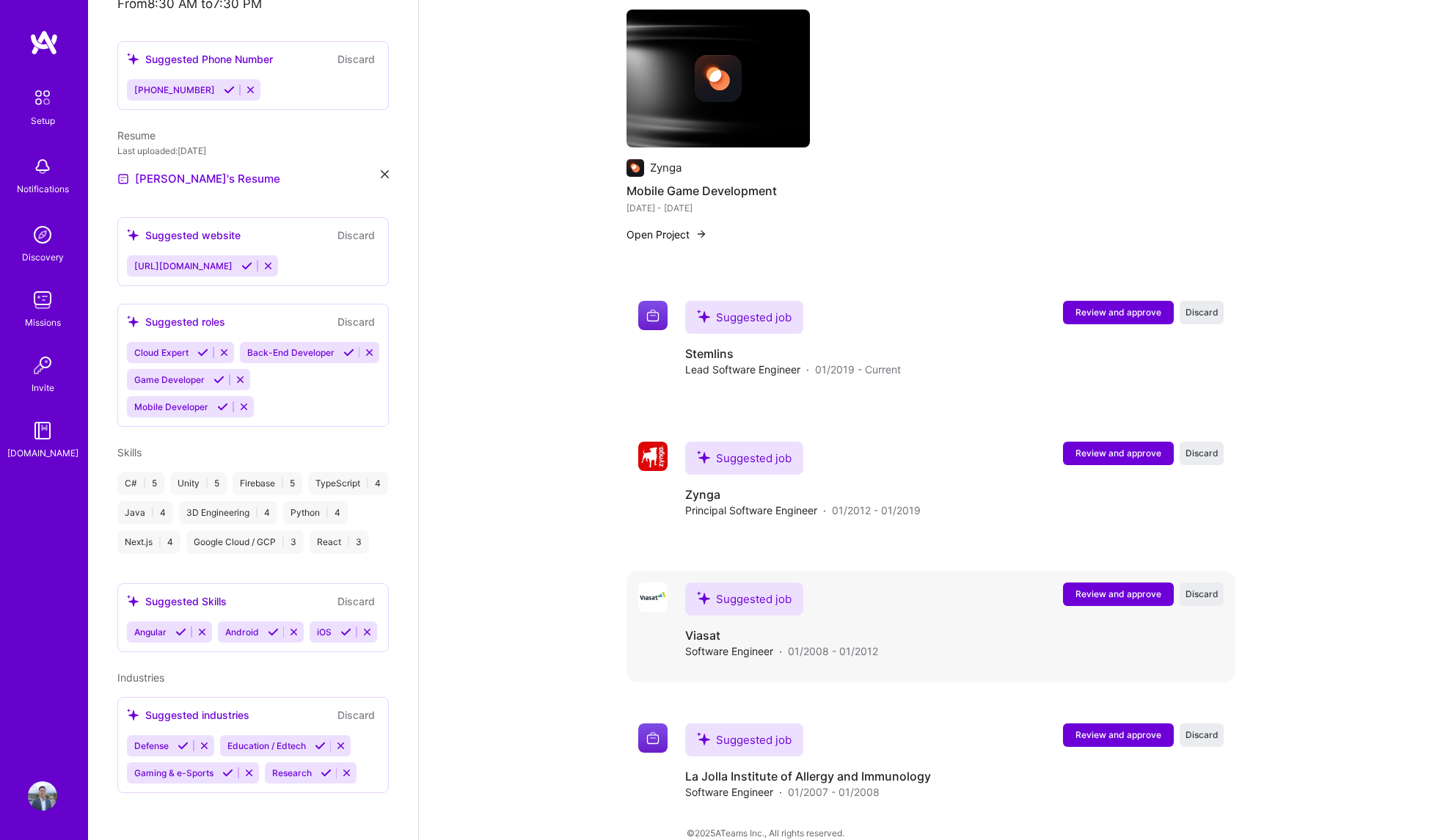
click at [1115, 588] on span "Review and approve" at bounding box center [1118, 594] width 86 height 13
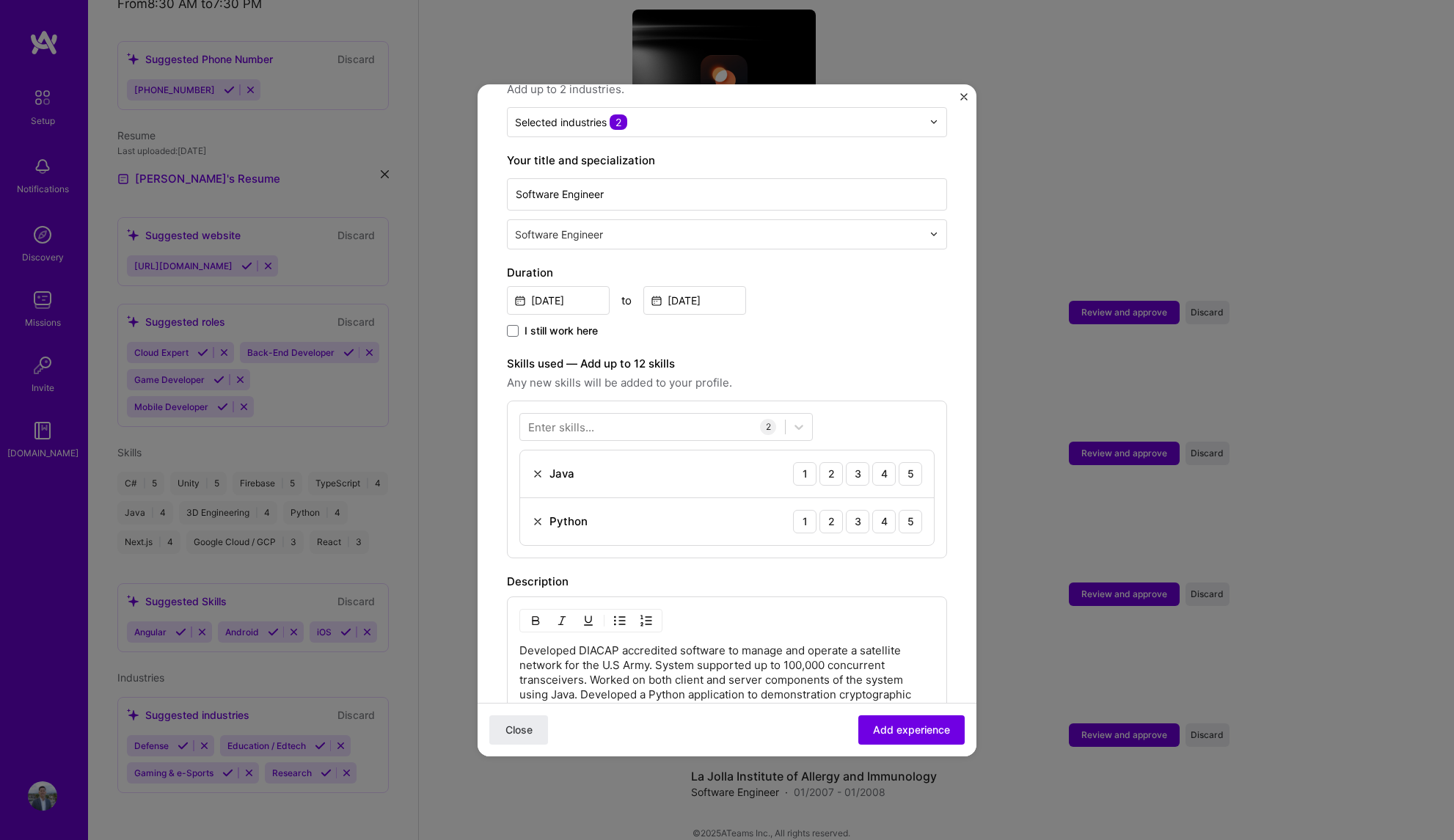
scroll to position [406, 0]
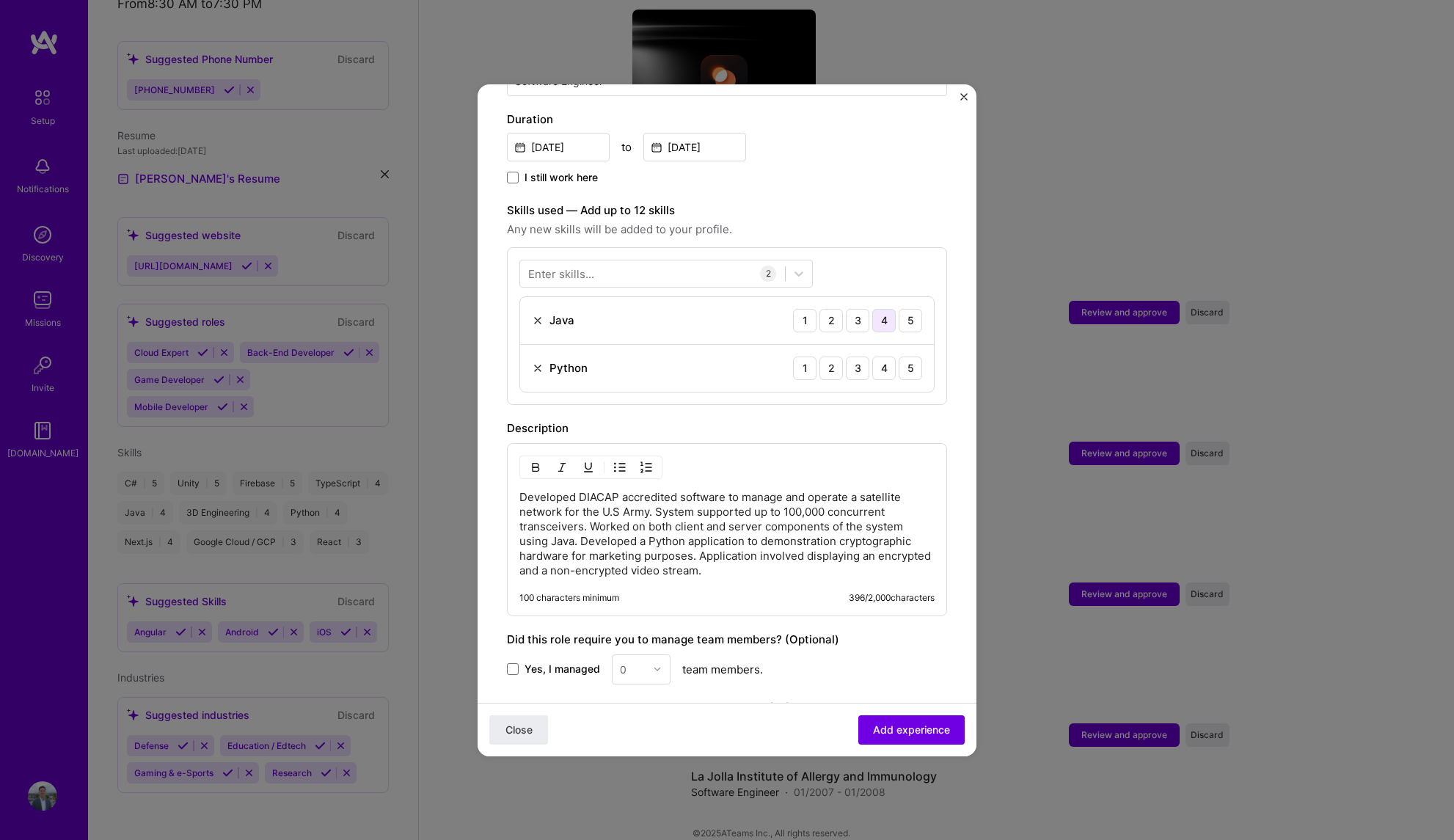
click at [872, 309] on div "4" at bounding box center [884, 321] width 24 height 24
click at [876, 356] on div "4" at bounding box center [884, 368] width 24 height 24
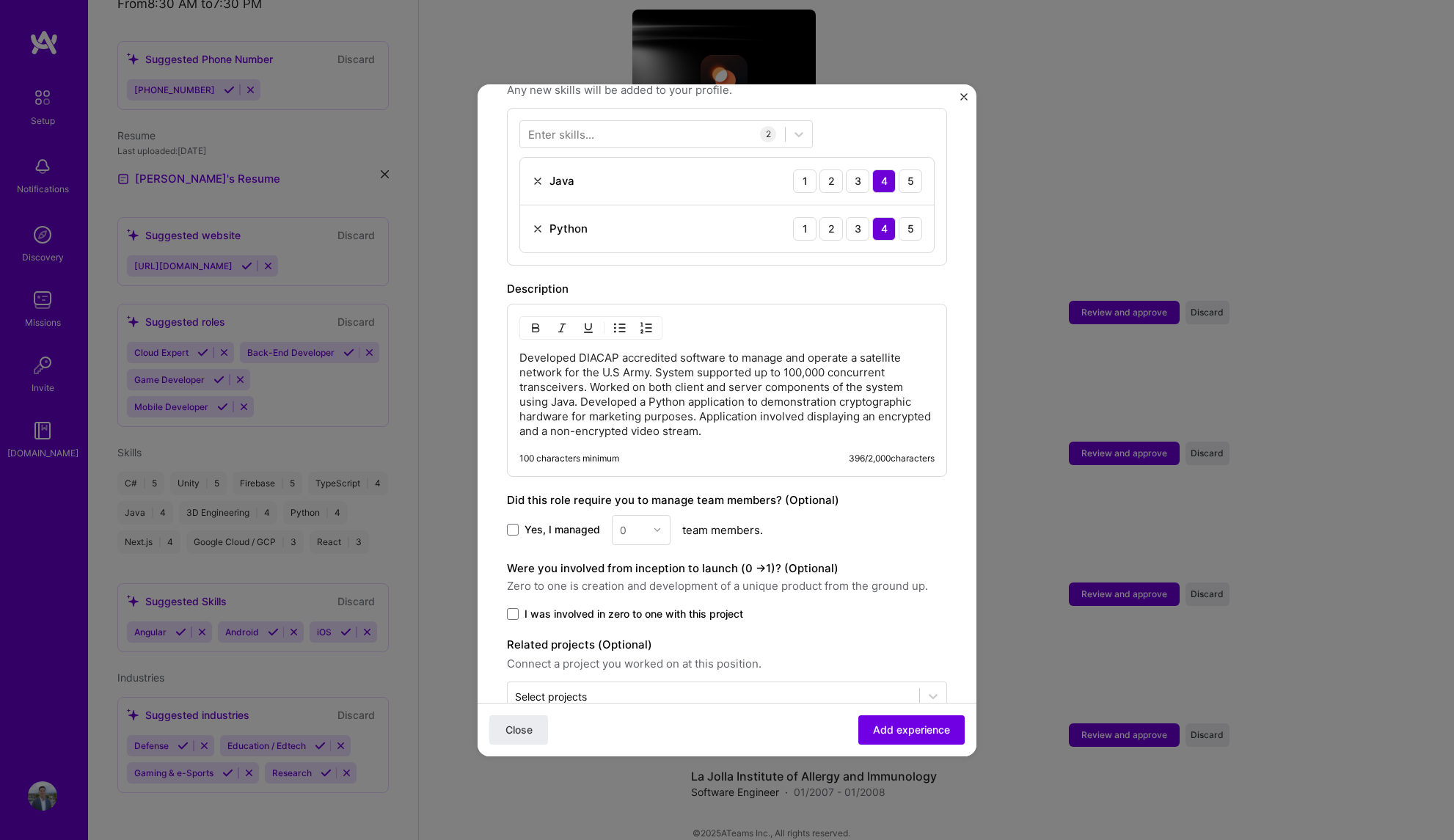
scroll to position [568, 0]
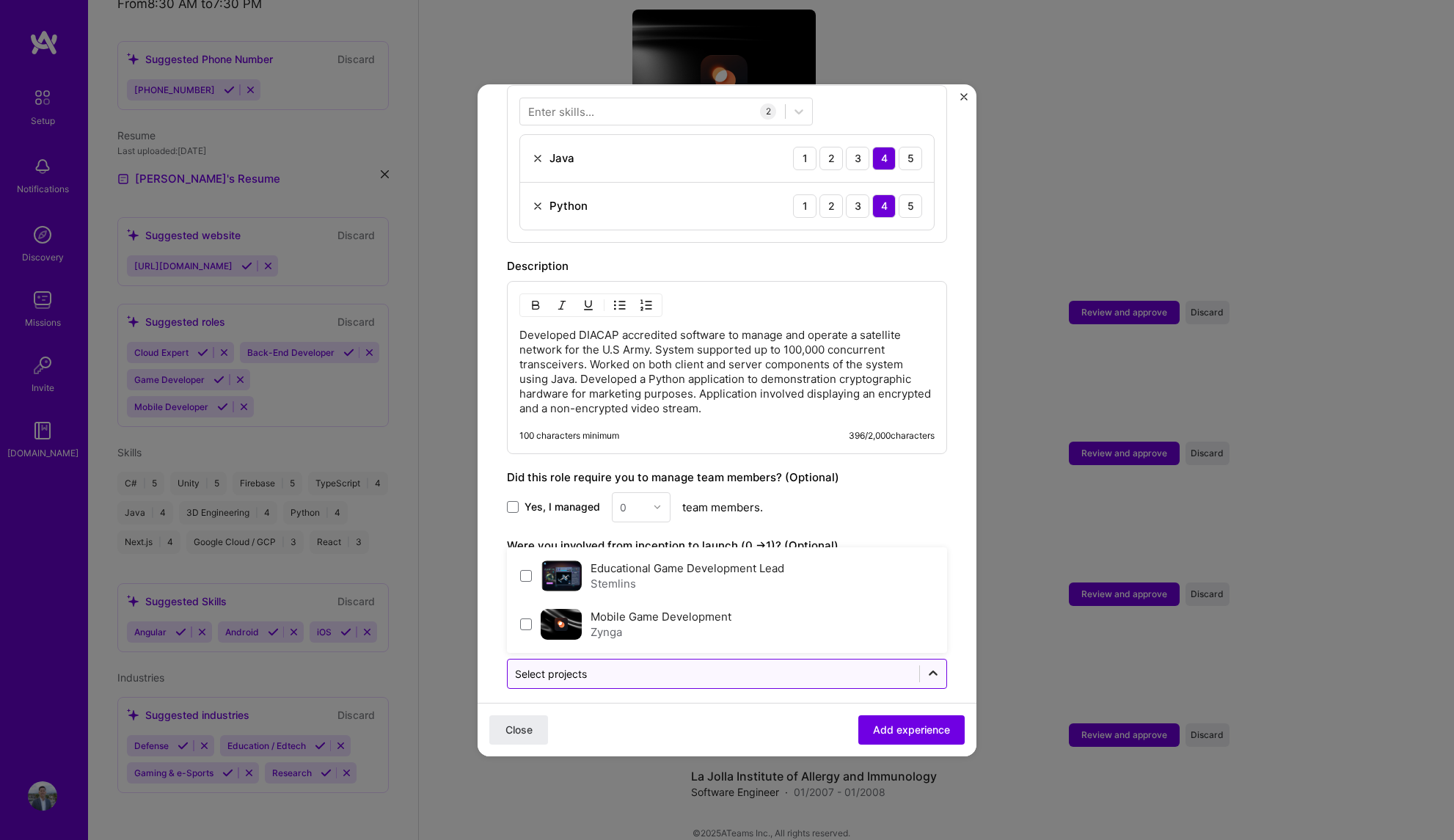
click at [926, 666] on icon at bounding box center [933, 674] width 15 height 15
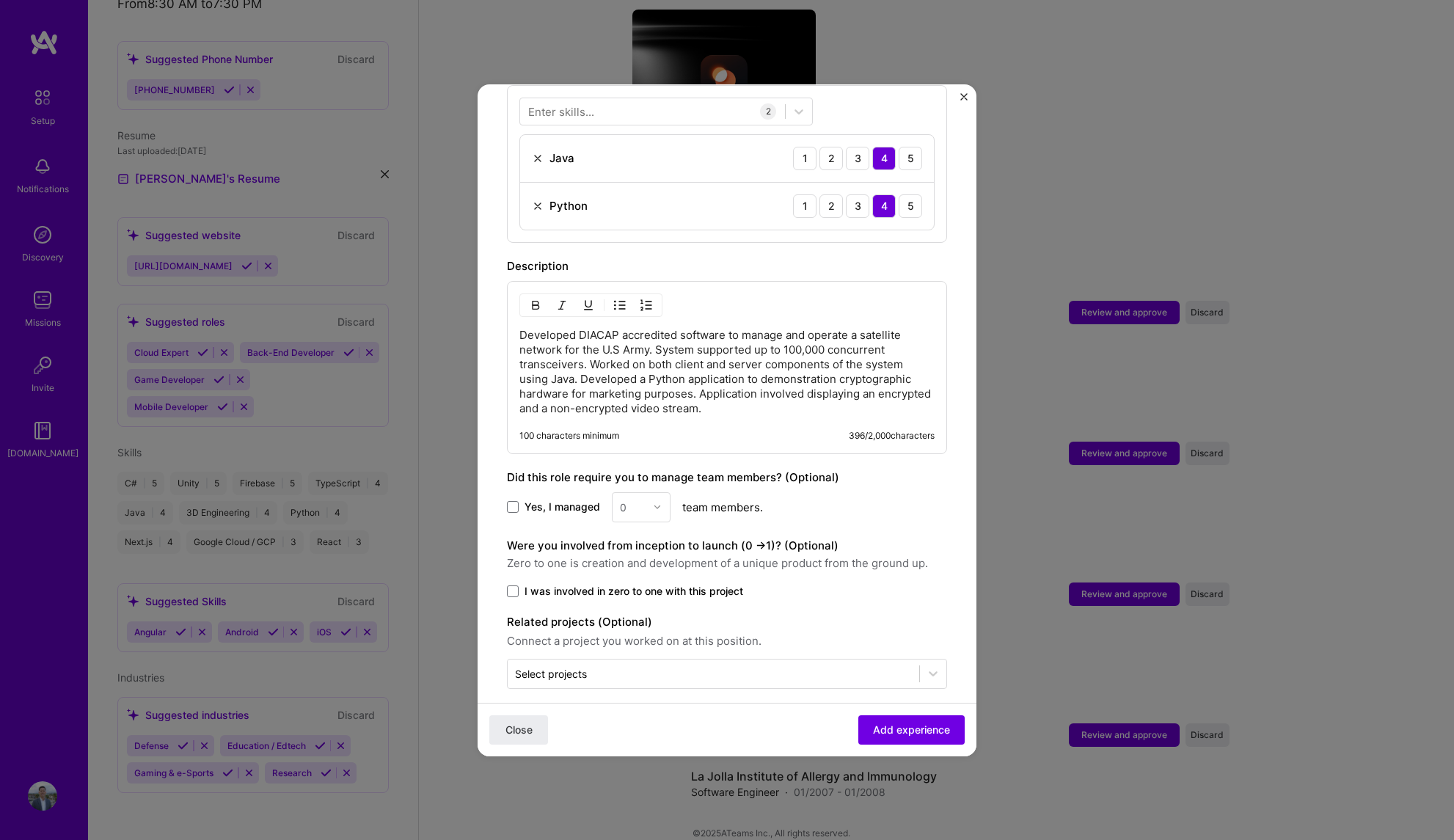
click at [956, 665] on form "Adding suggested job This job is suggested based on your LinkedIn, resume or [D…" at bounding box center [727, 159] width 499 height 1226
click at [916, 726] on span "Add experience" at bounding box center [911, 729] width 77 height 15
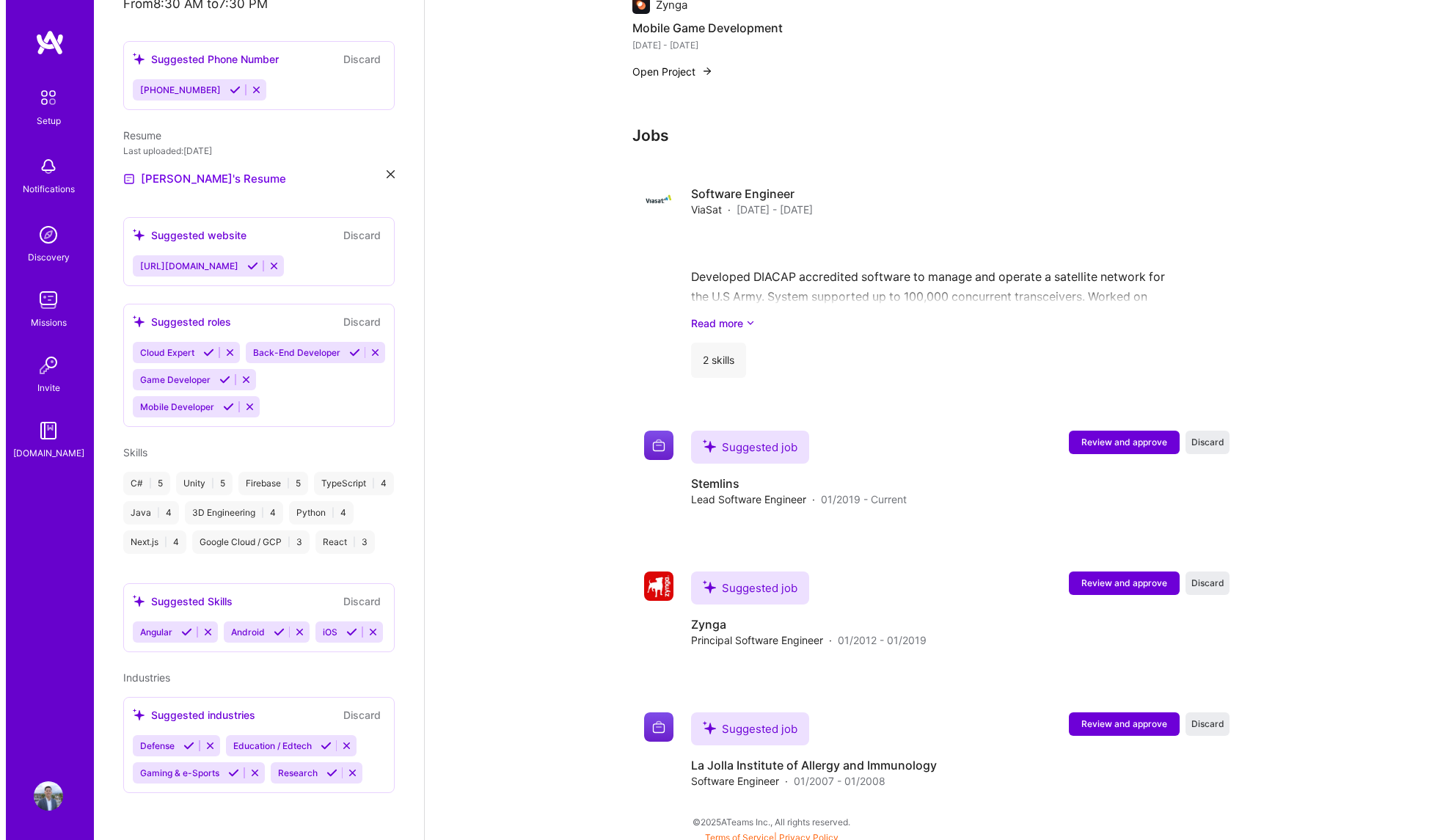
scroll to position [1063, 0]
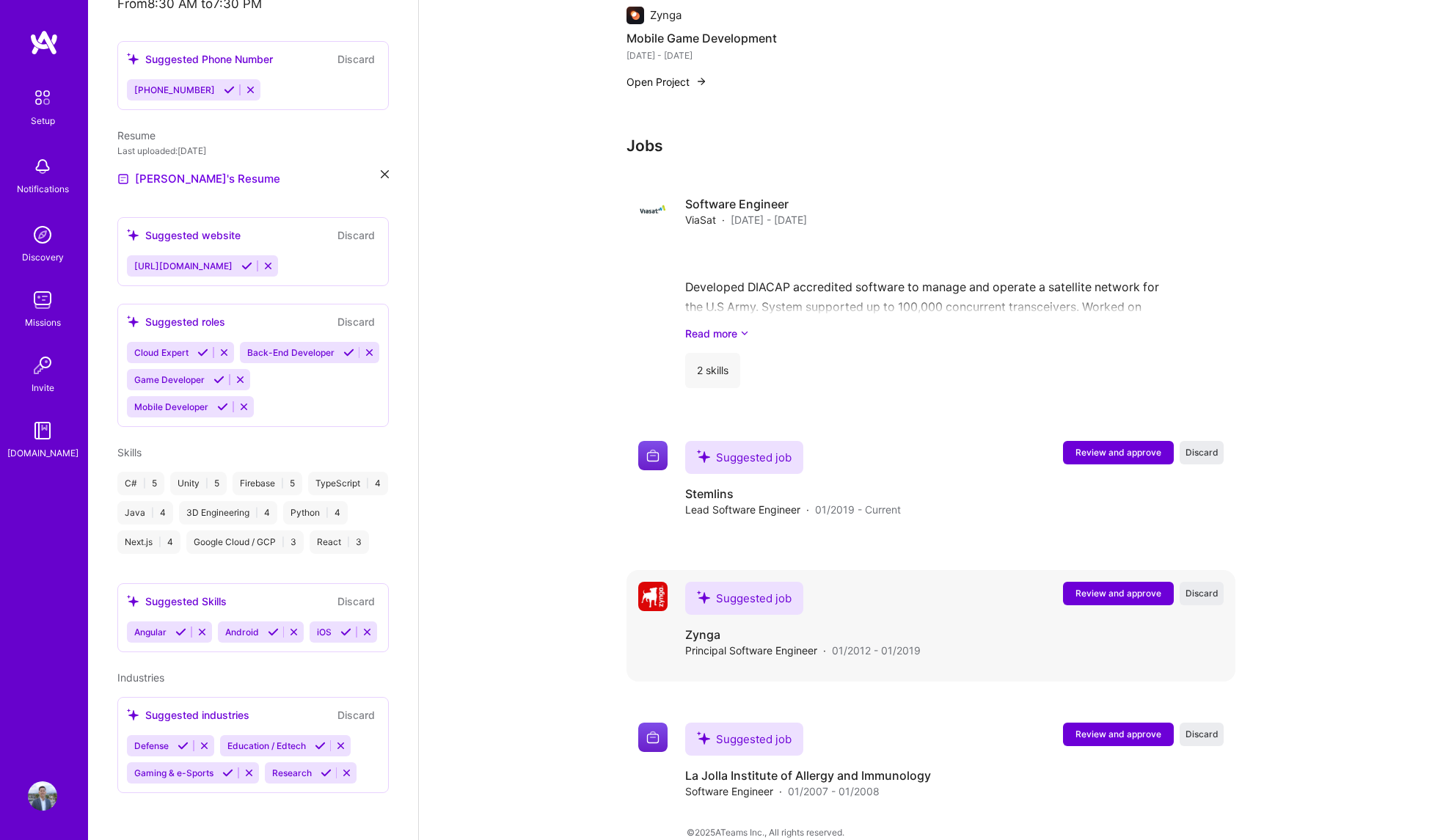
click at [1118, 587] on span "Review and approve" at bounding box center [1118, 593] width 86 height 13
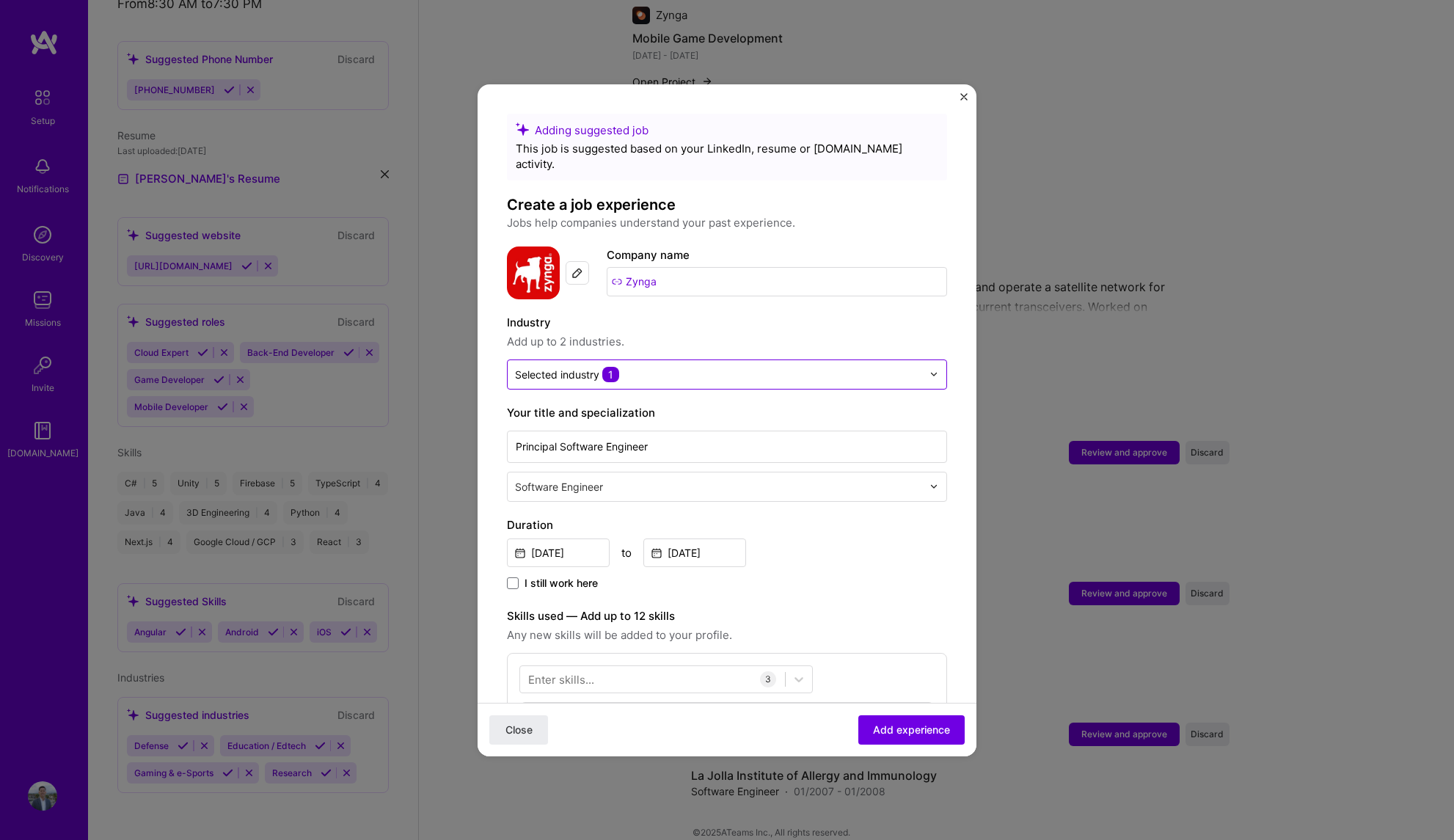
click at [714, 367] on input "text" at bounding box center [718, 374] width 408 height 16
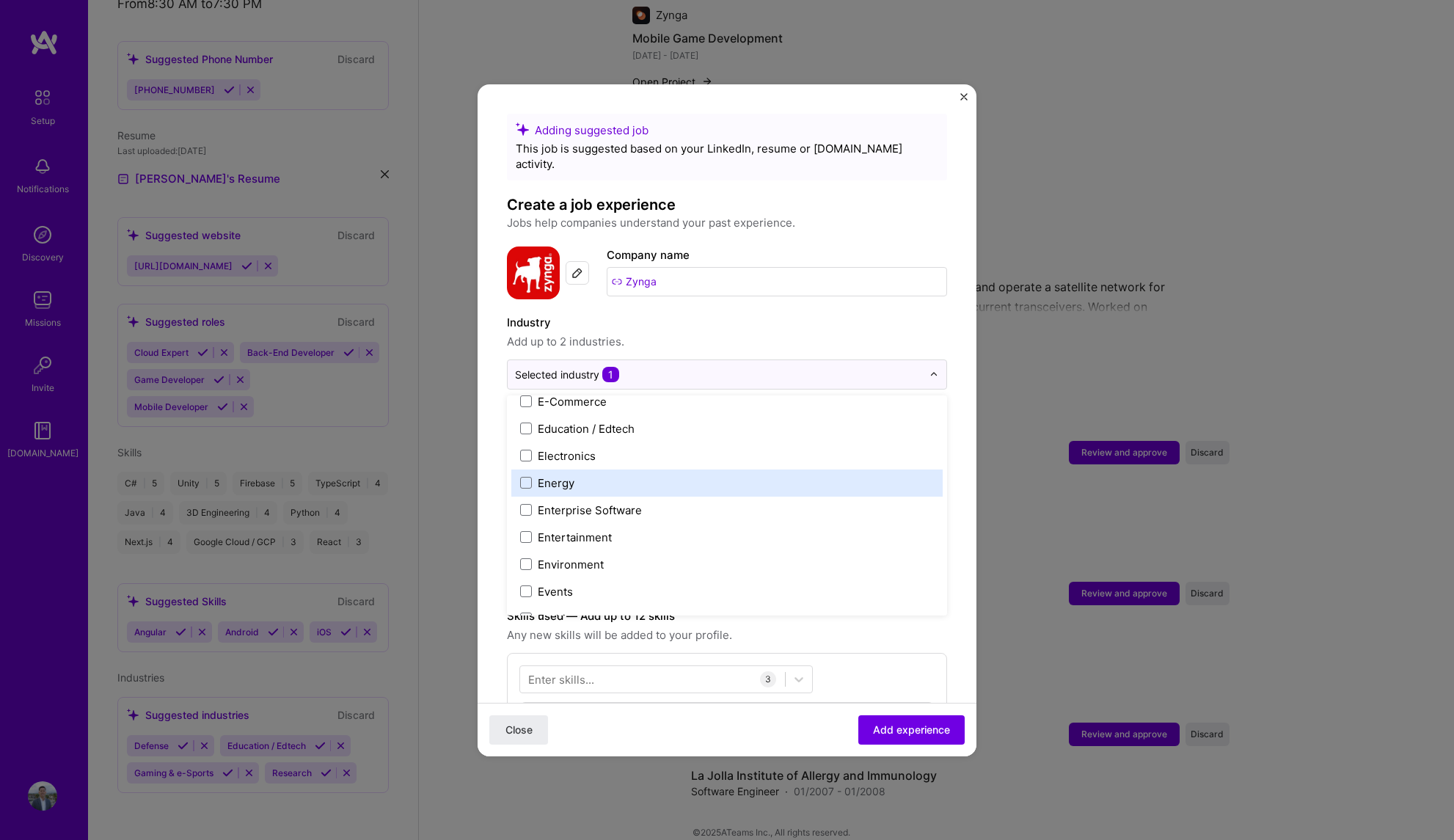
scroll to position [1304, 0]
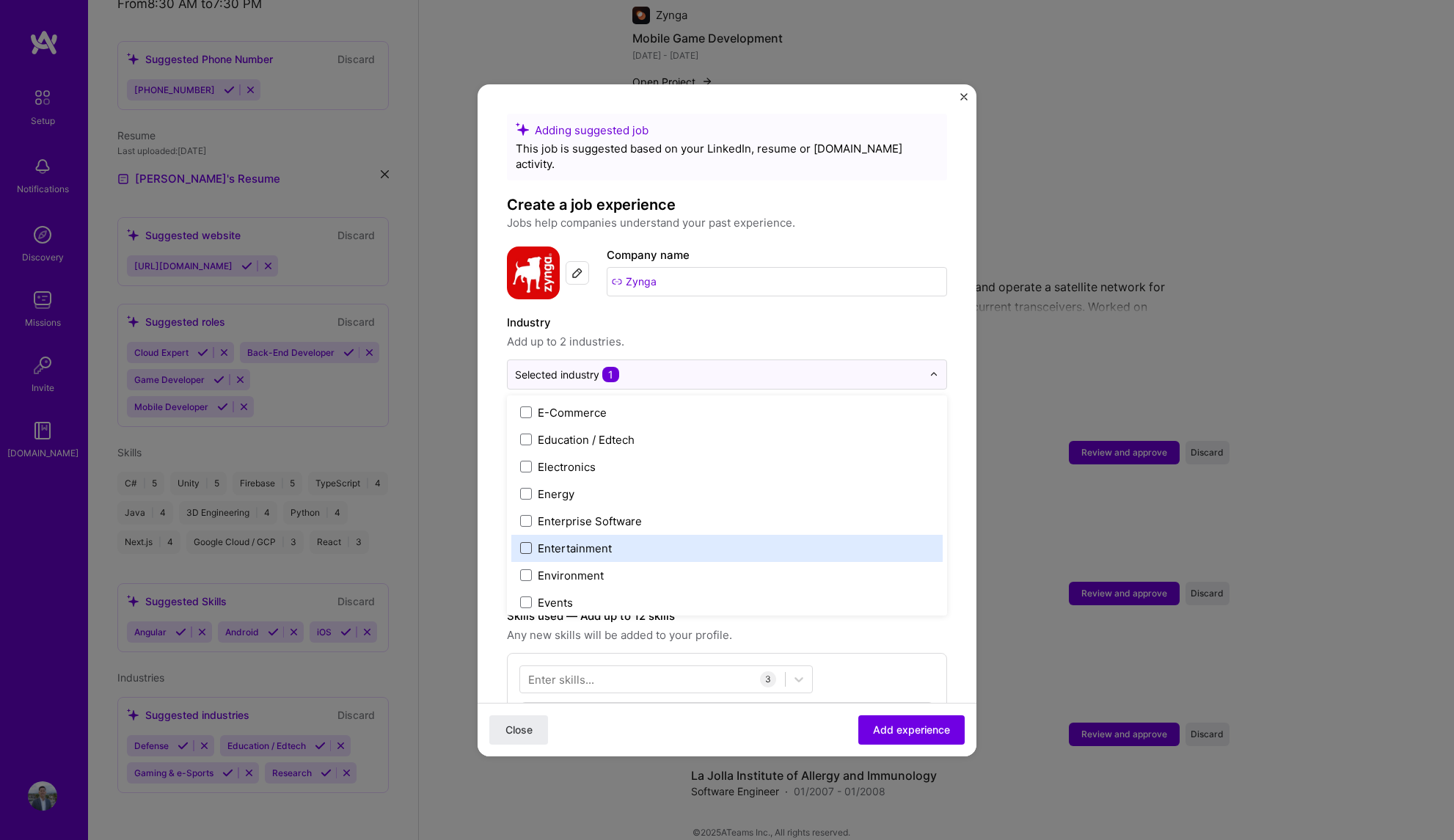
click at [523, 542] on span at bounding box center [526, 548] width 12 height 12
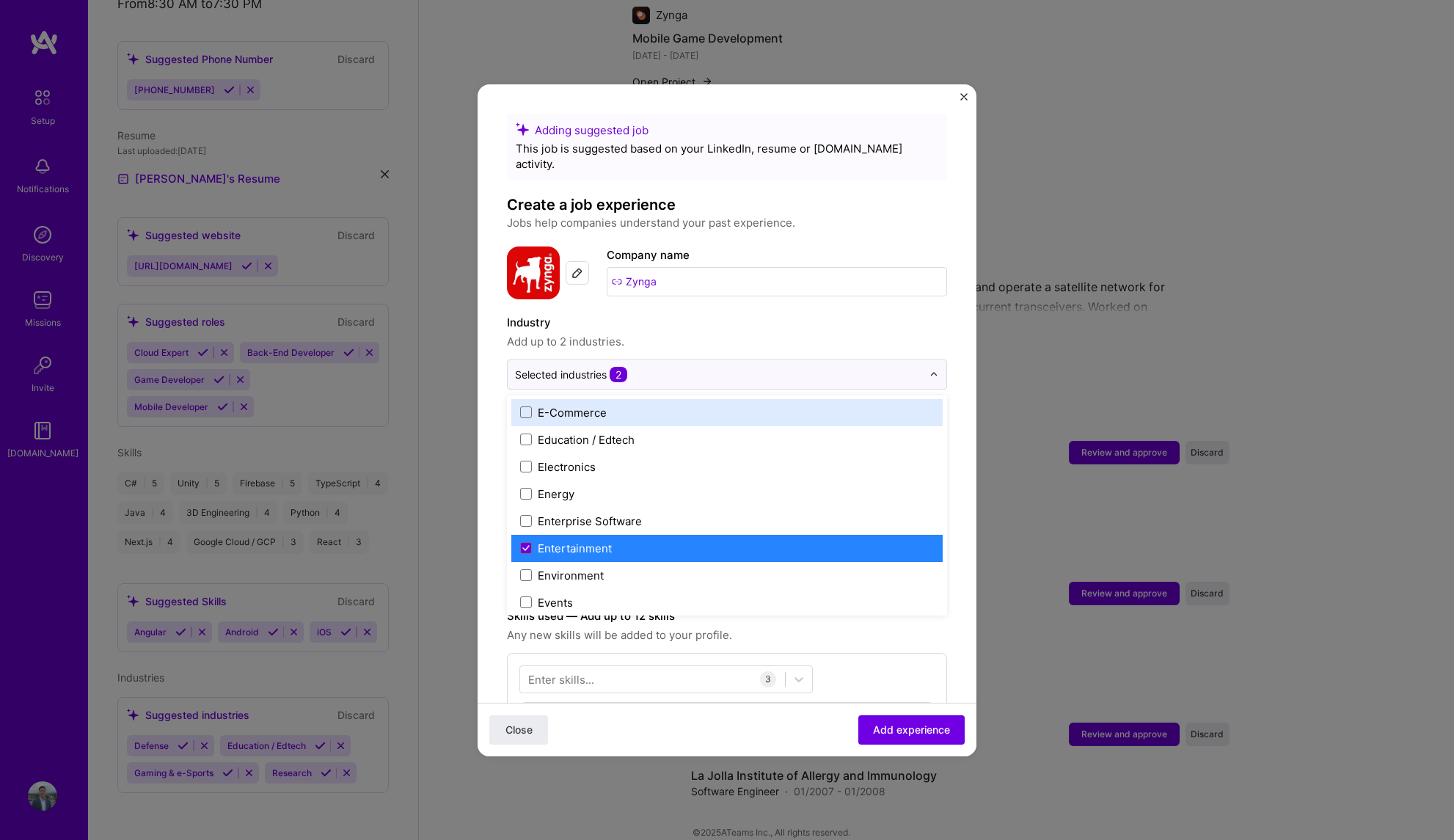
click at [783, 333] on span "Add up to 2 industries." at bounding box center [726, 342] width 440 height 18
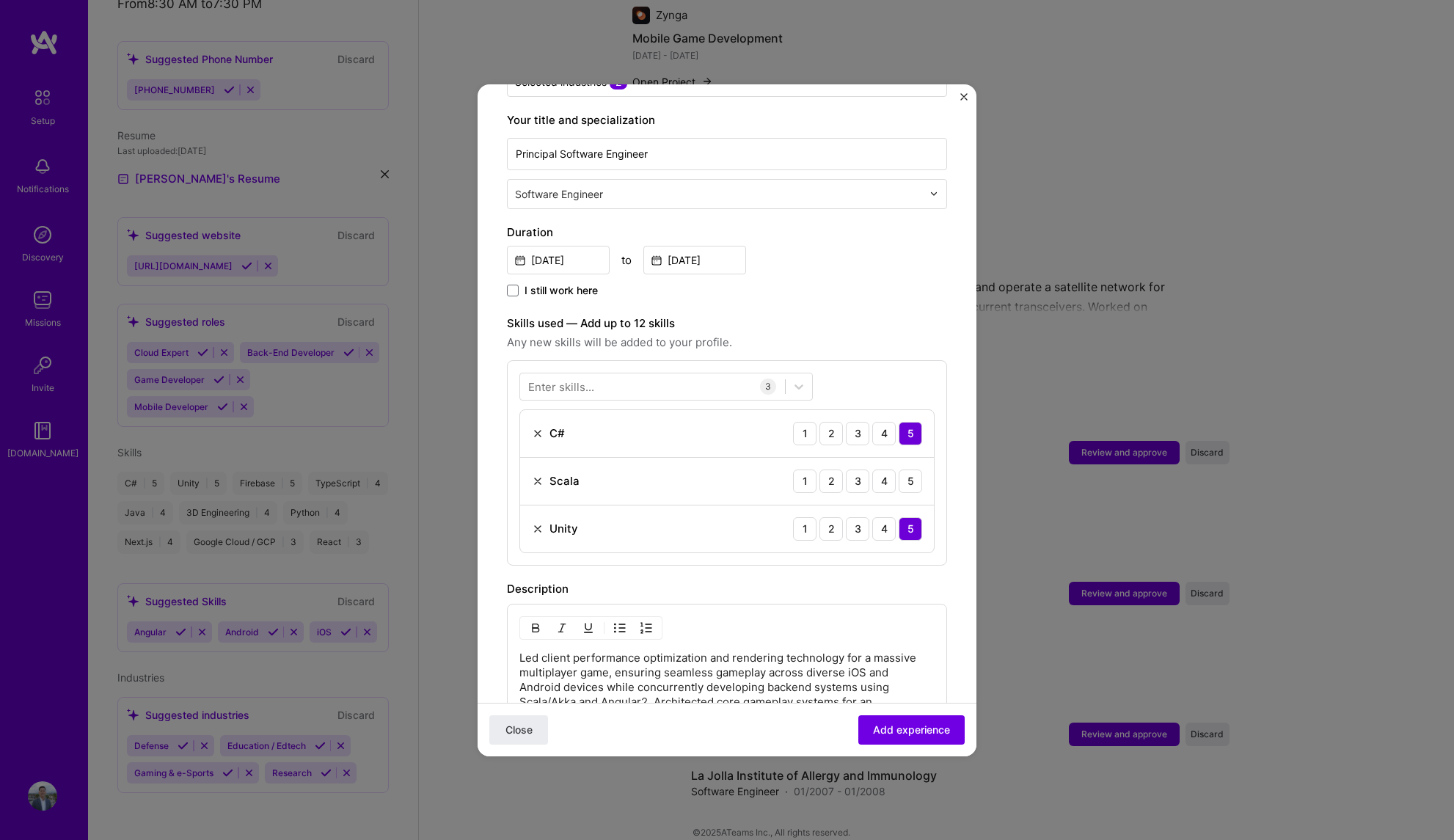
scroll to position [332, 0]
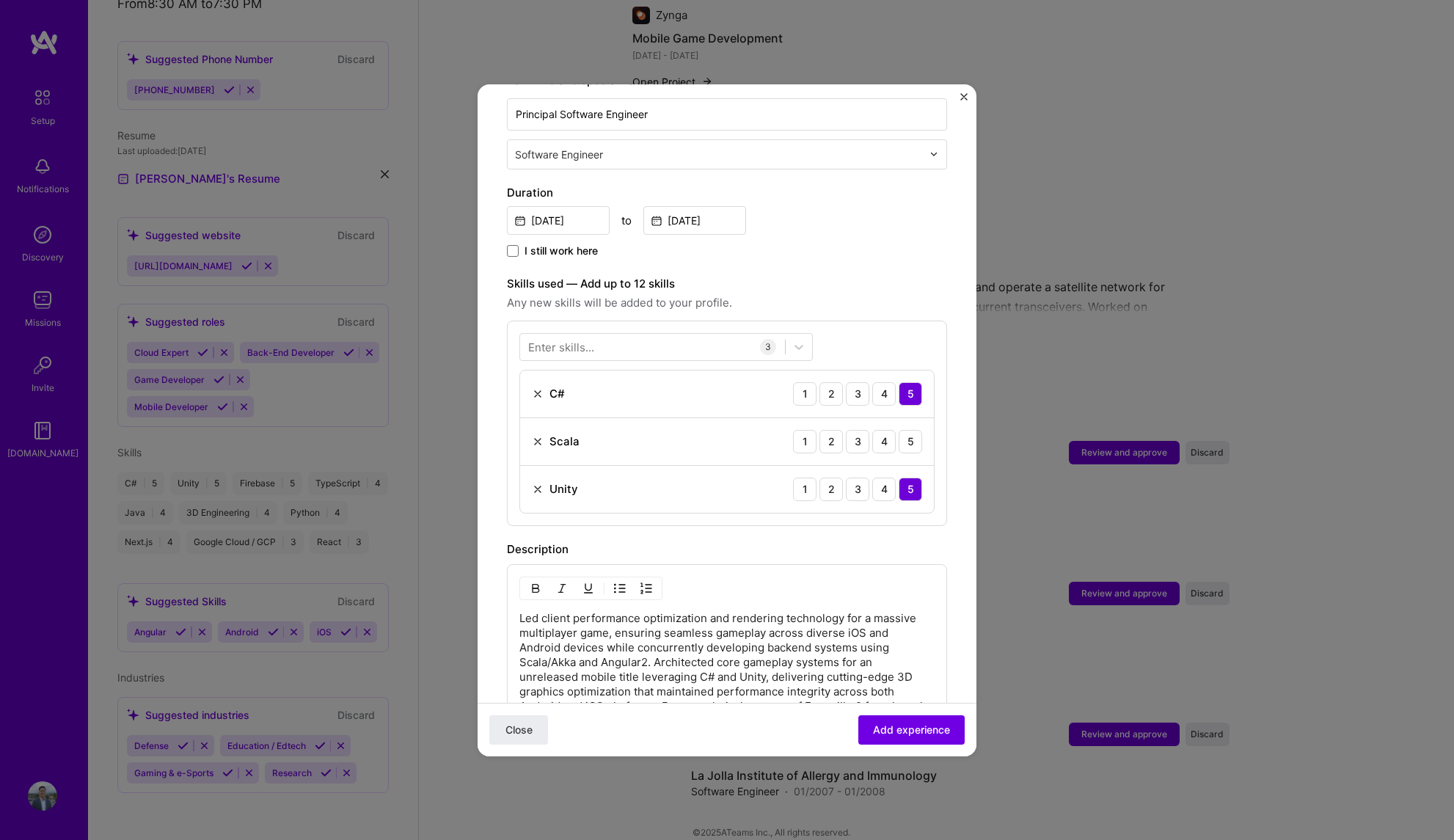
click at [534, 436] on img at bounding box center [538, 441] width 12 height 12
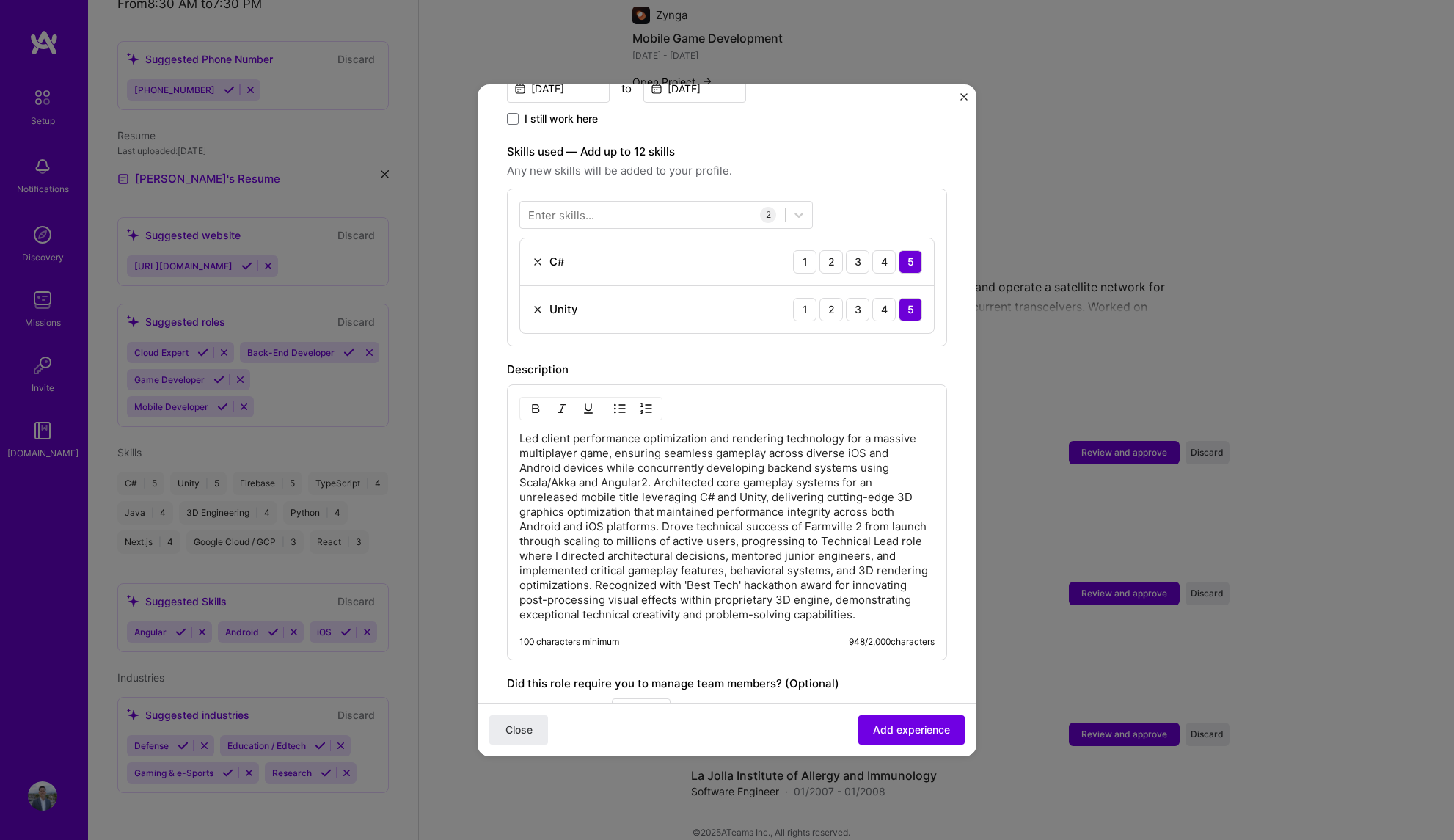
scroll to position [507, 0]
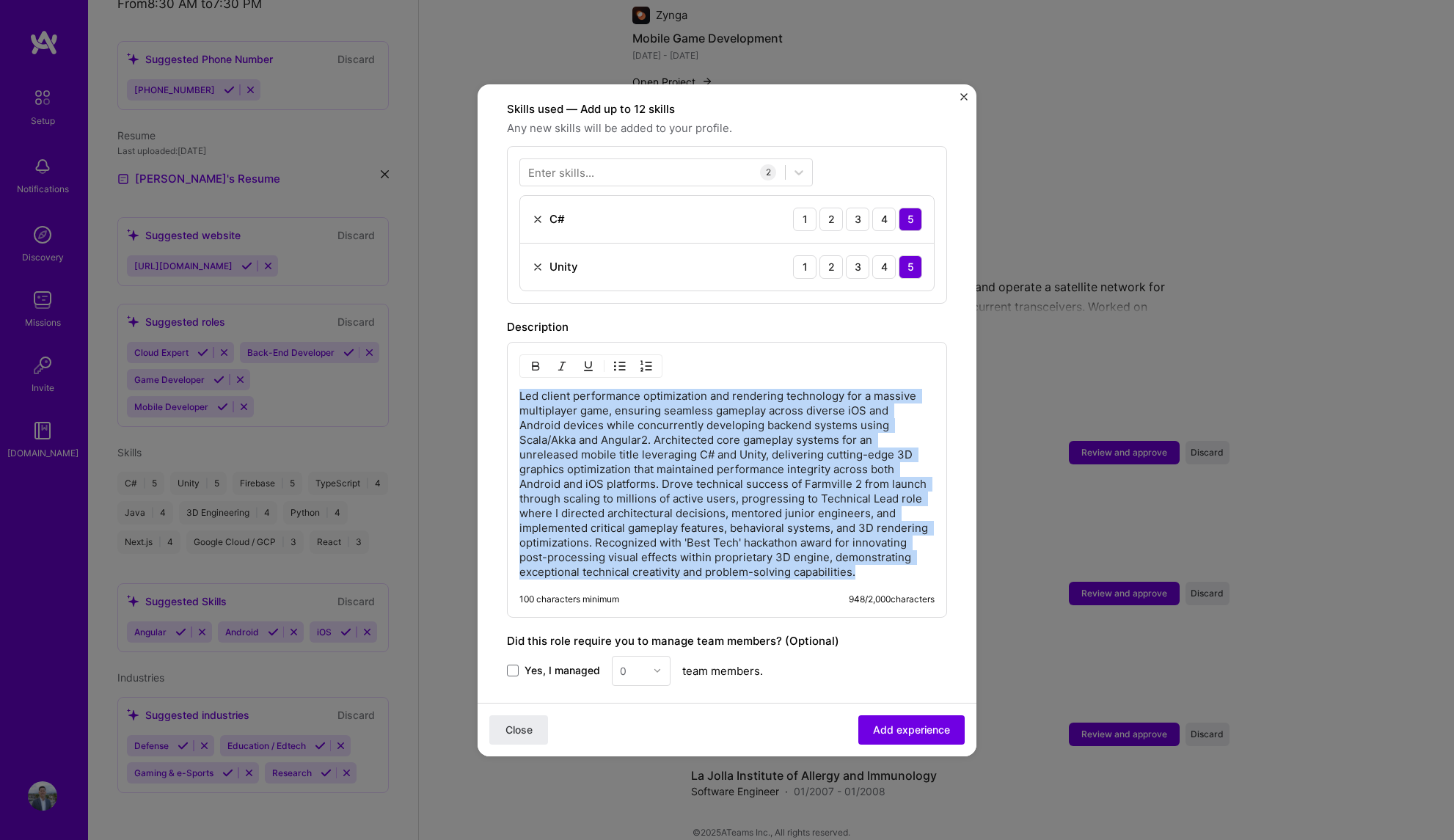
drag, startPoint x: 608, startPoint y: 569, endPoint x: 507, endPoint y: 373, distance: 220.5
click at [508, 373] on div "Led client performance optimization and rendering technology for a massive mult…" at bounding box center [726, 479] width 440 height 276
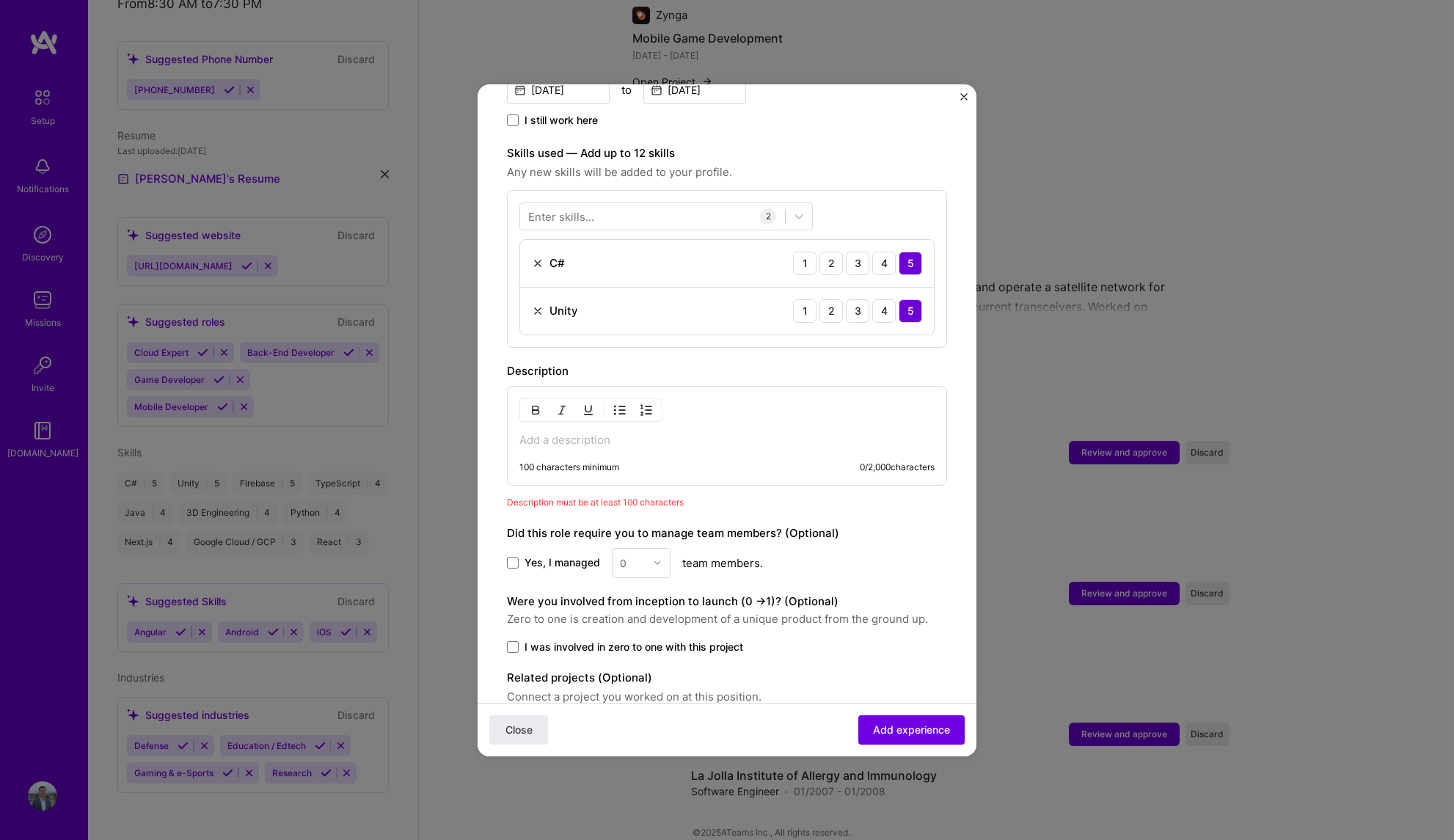
scroll to position [458, 0]
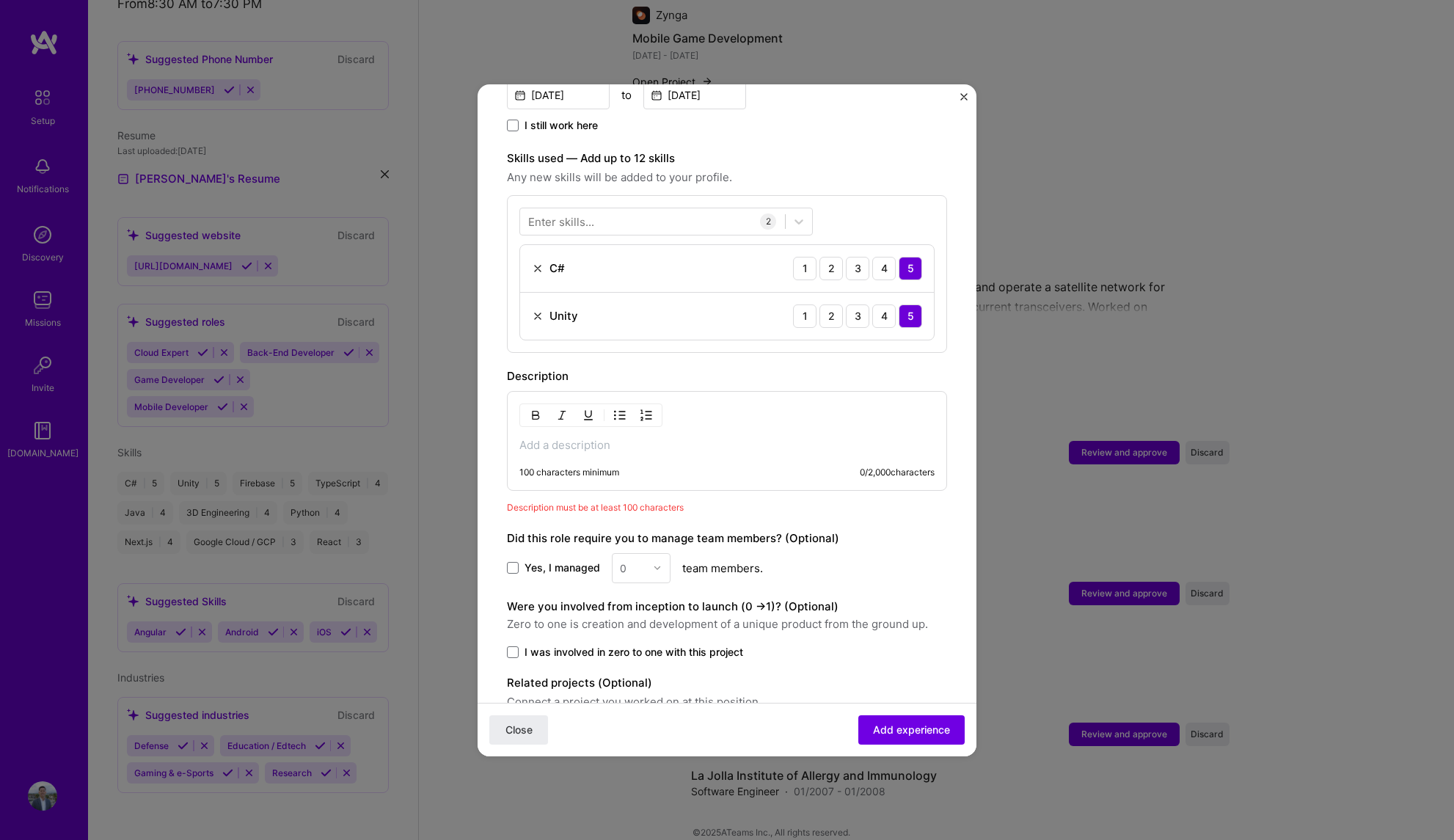
click at [721, 438] on p at bounding box center [726, 445] width 415 height 15
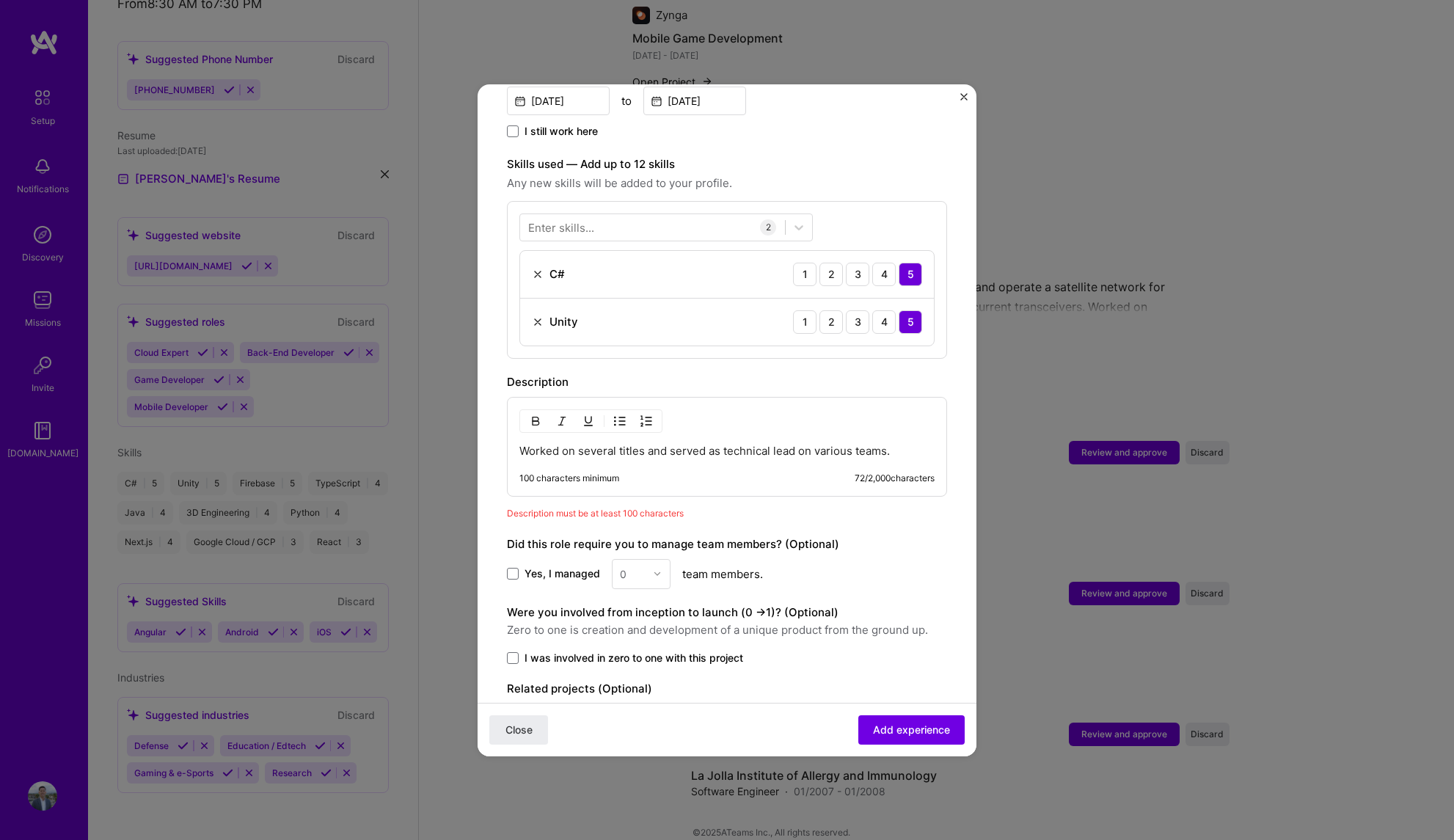
click at [895, 444] on p "Worked on several titles and served as technical lead on various teams." at bounding box center [726, 451] width 415 height 15
drag, startPoint x: 909, startPoint y: 433, endPoint x: 558, endPoint y: 421, distance: 351.2
click at [558, 421] on div "Worked on several titles and served as technical lead on various teams. So 100 …" at bounding box center [726, 447] width 440 height 100
drag, startPoint x: 598, startPoint y: 433, endPoint x: 478, endPoint y: 432, distance: 120.0
click at [478, 432] on form "Adding suggested job This job is suggested based on your LinkedIn, resume or [D…" at bounding box center [727, 250] width 499 height 1176
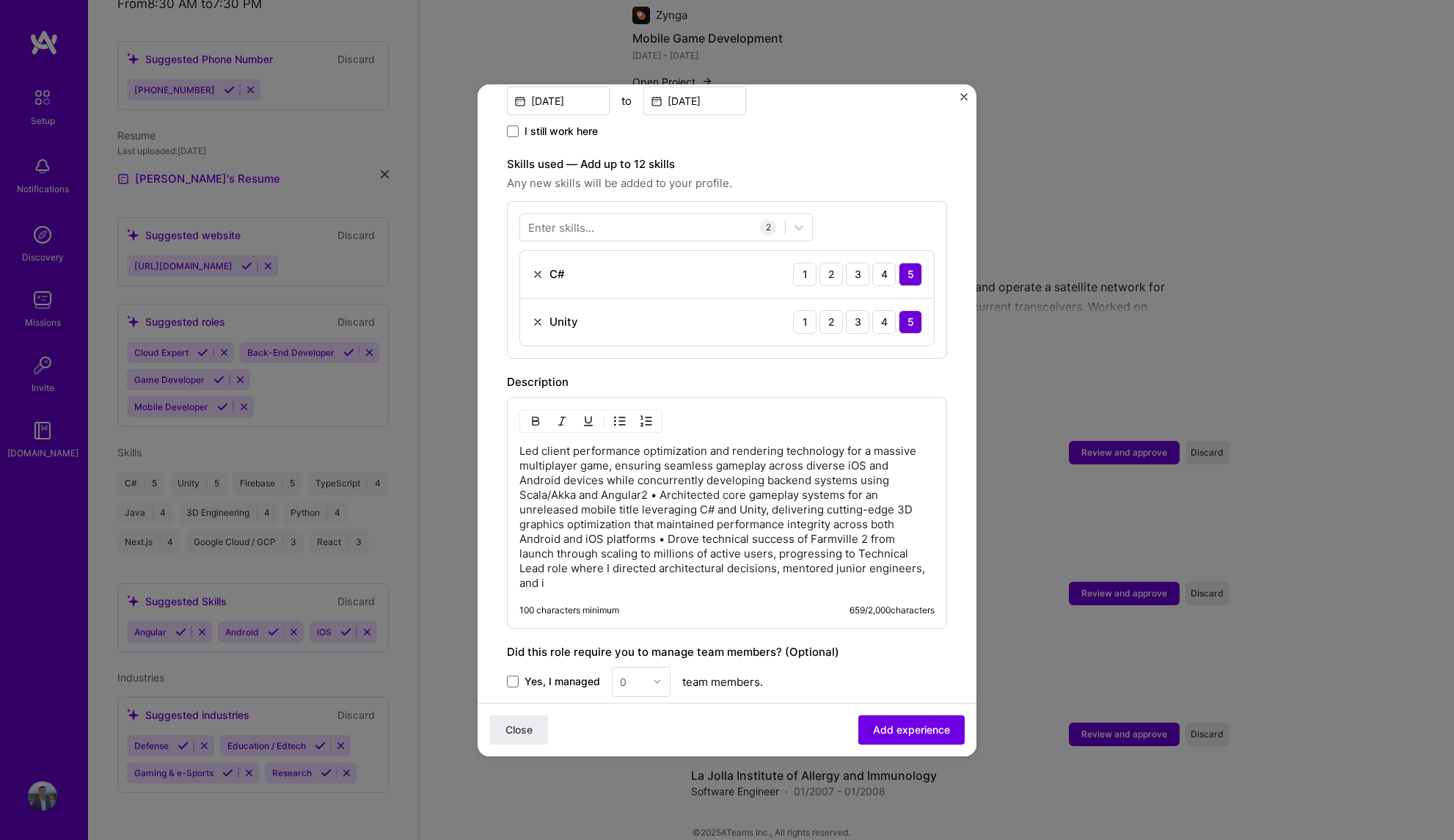
click at [629, 559] on p "Led client performance optimization and rendering technology for a massive mult…" at bounding box center [726, 517] width 415 height 146
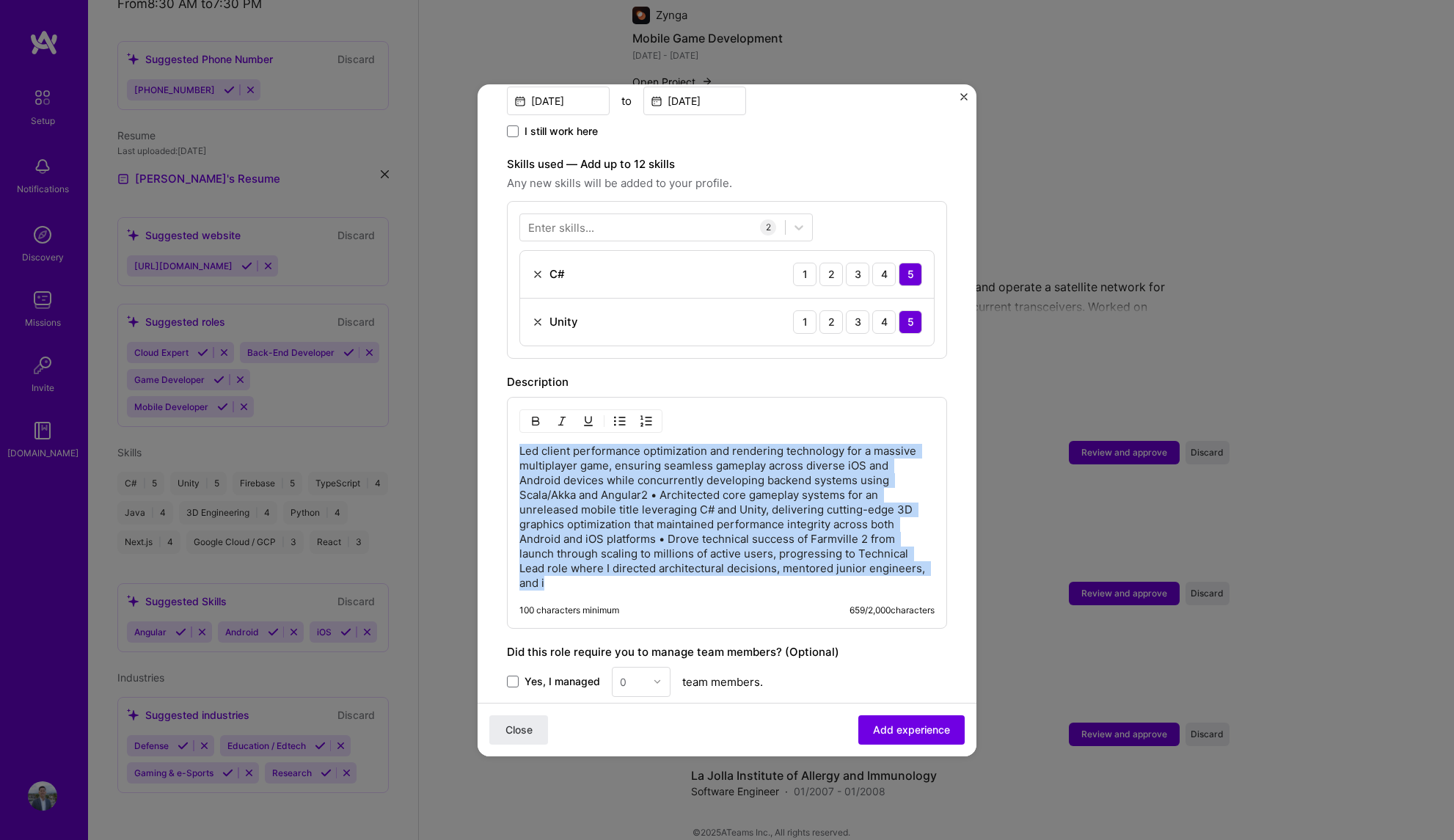
drag, startPoint x: 629, startPoint y: 572, endPoint x: 452, endPoint y: 415, distance: 236.6
click at [452, 415] on div "Adding suggested job This job is suggested based on your LinkedIn, resume or [D…" at bounding box center [727, 420] width 1454 height 840
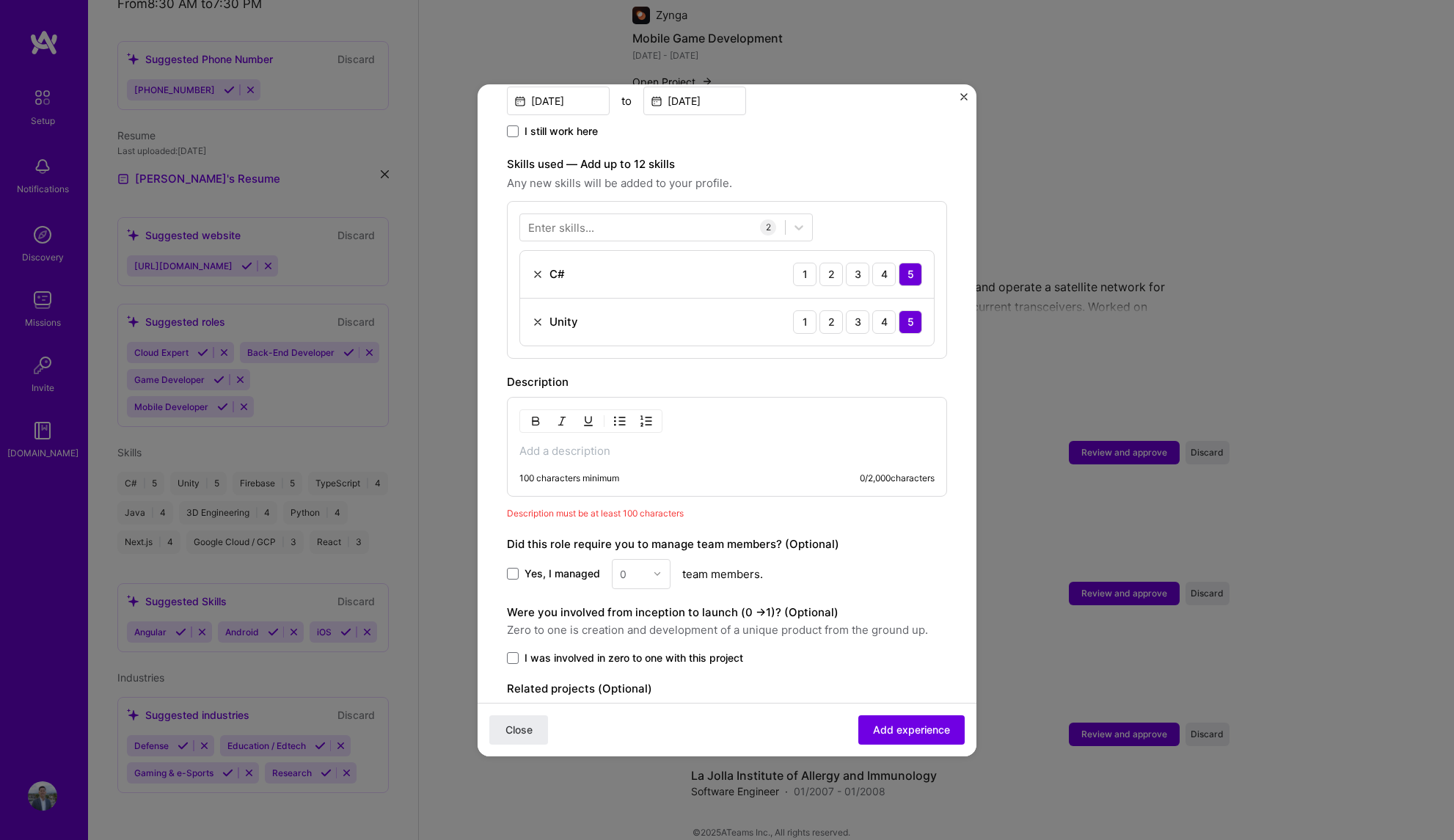
click at [617, 415] on img "button" at bounding box center [620, 421] width 12 height 12
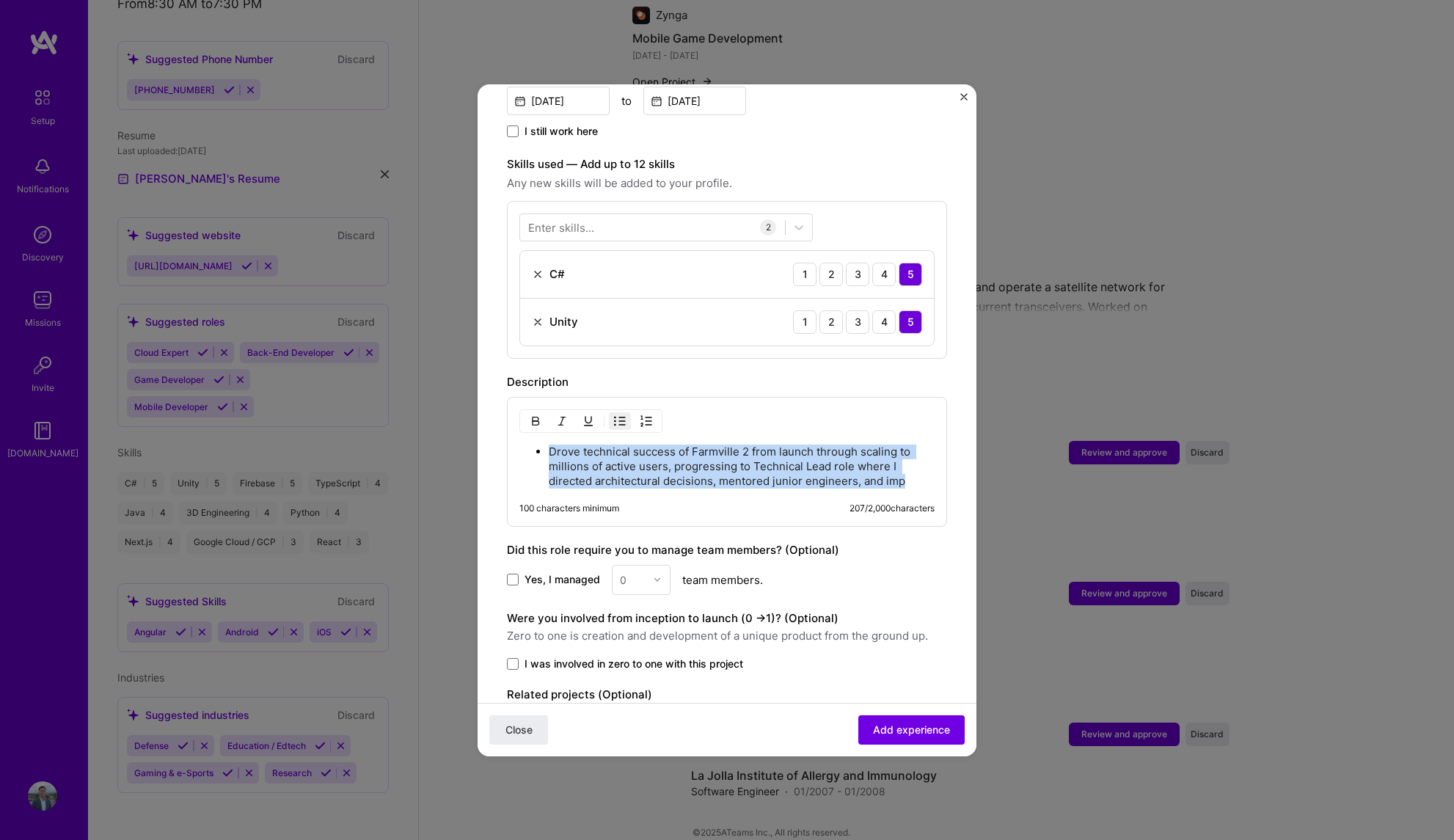
drag, startPoint x: 550, startPoint y: 433, endPoint x: 925, endPoint y: 466, distance: 376.4
click at [925, 466] on div "Drove technical success of Farmville 2 from launch through scaling to millions …" at bounding box center [726, 462] width 440 height 130
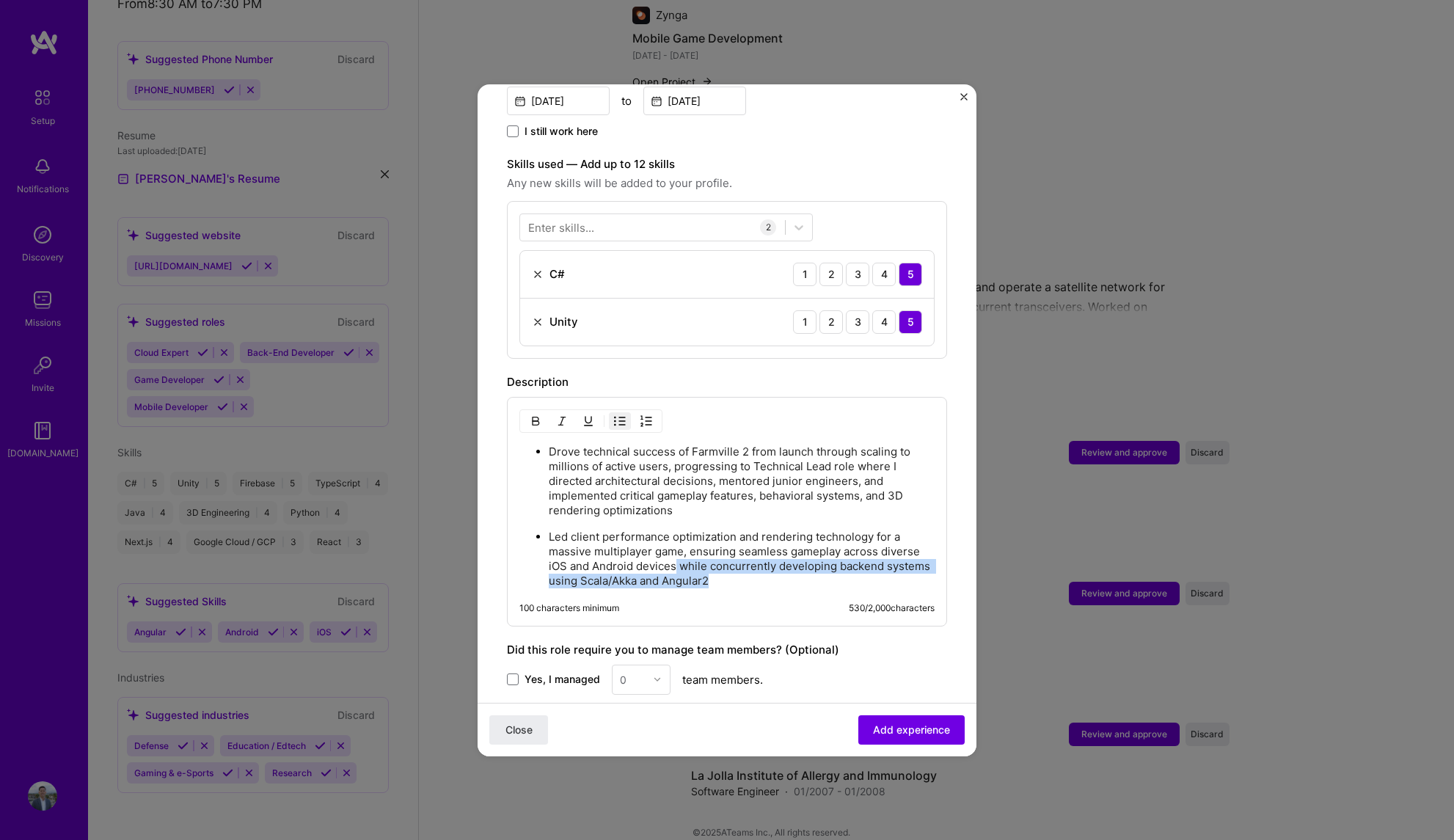
drag, startPoint x: 773, startPoint y: 563, endPoint x: 674, endPoint y: 545, distance: 100.6
click at [674, 545] on p "Led client performance optimization and rendering technology for a massive mult…" at bounding box center [742, 558] width 386 height 58
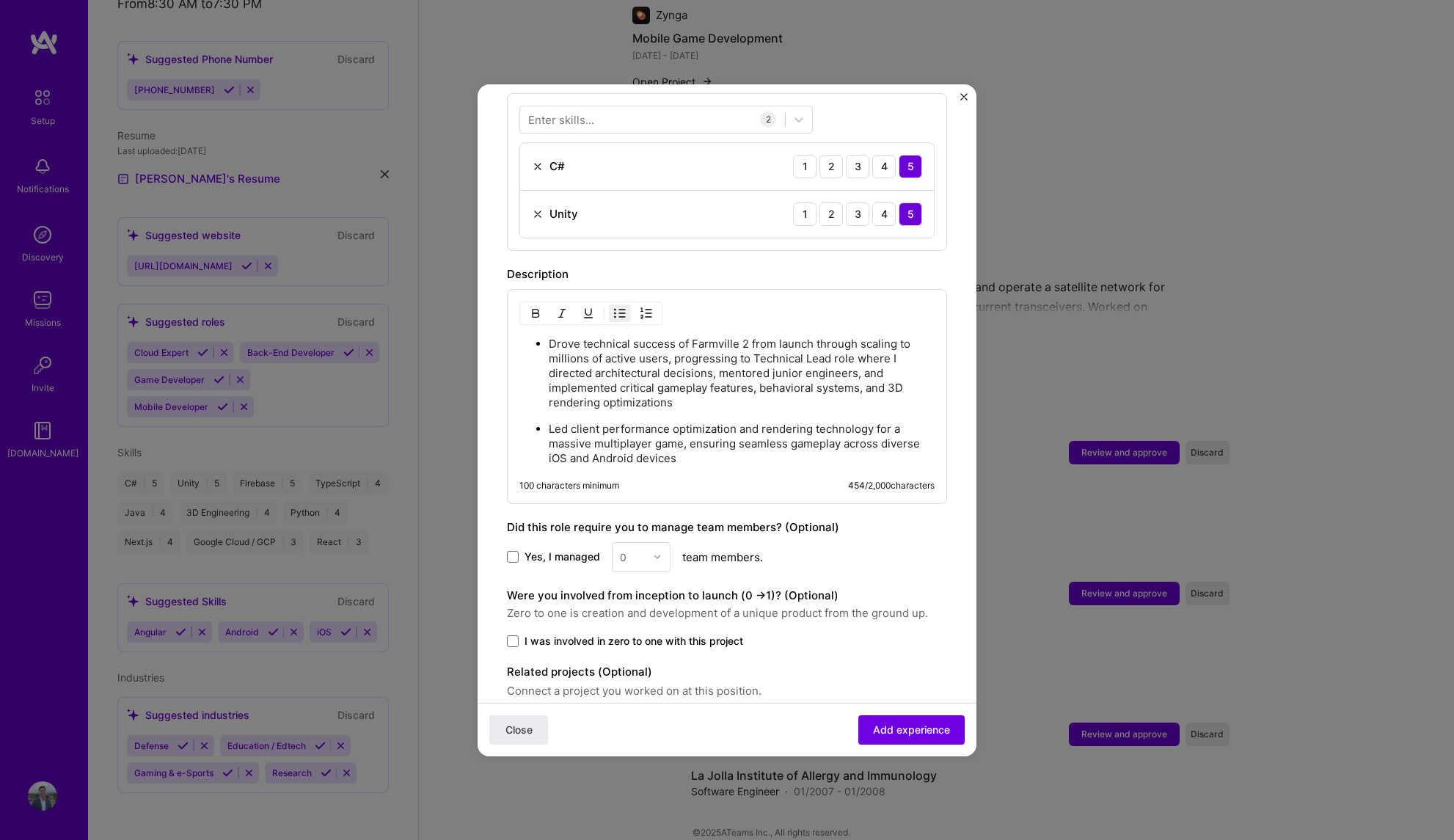
scroll to position [560, 0]
click at [566, 549] on span "Yes, I managed" at bounding box center [562, 556] width 75 height 15
click at [0, 0] on input "Yes, I managed" at bounding box center [0, 0] width 0 height 0
click at [635, 549] on input "text" at bounding box center [632, 556] width 26 height 16
click at [641, 636] on div "3" at bounding box center [640, 649] width 50 height 27
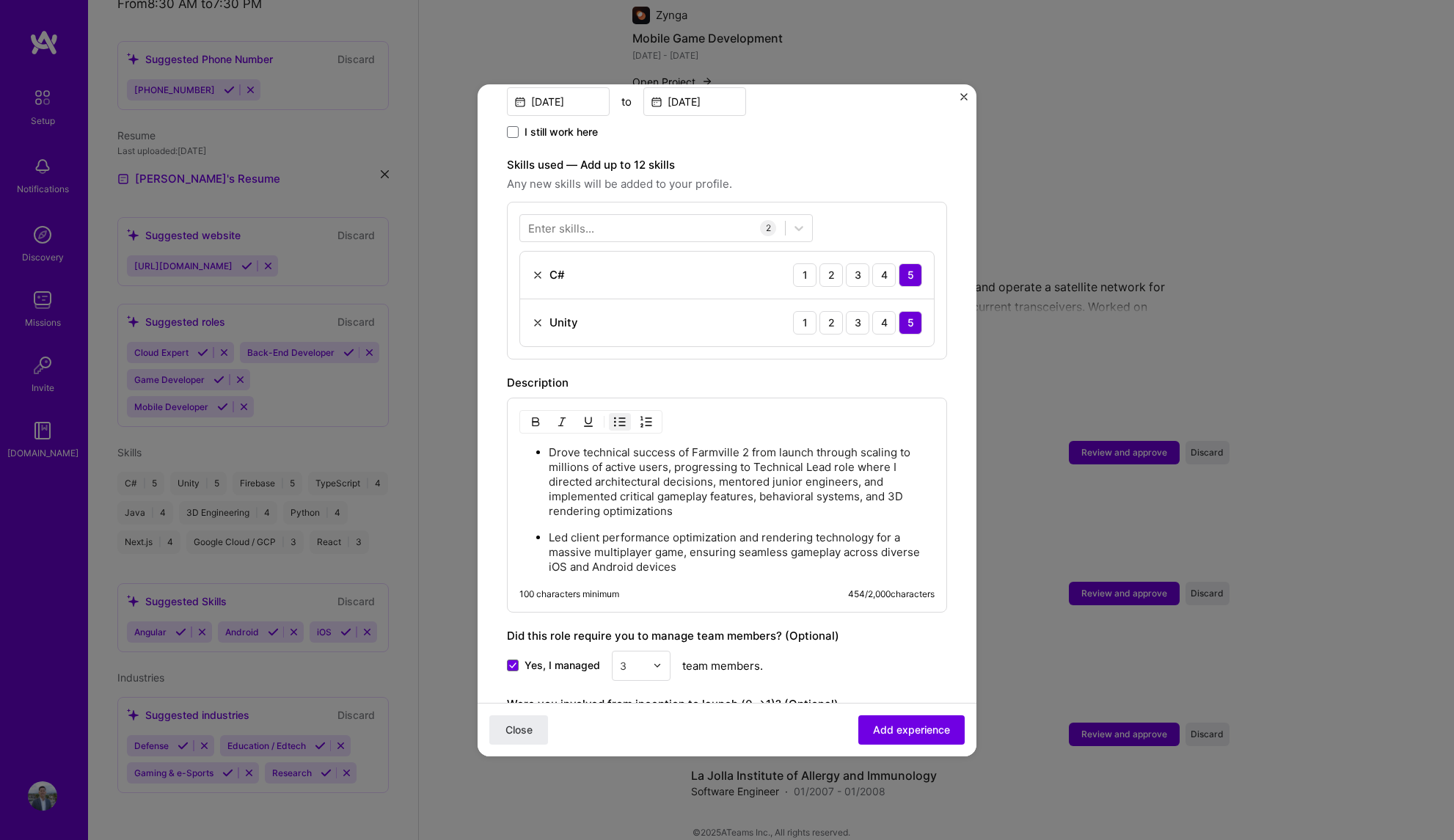
scroll to position [464, 0]
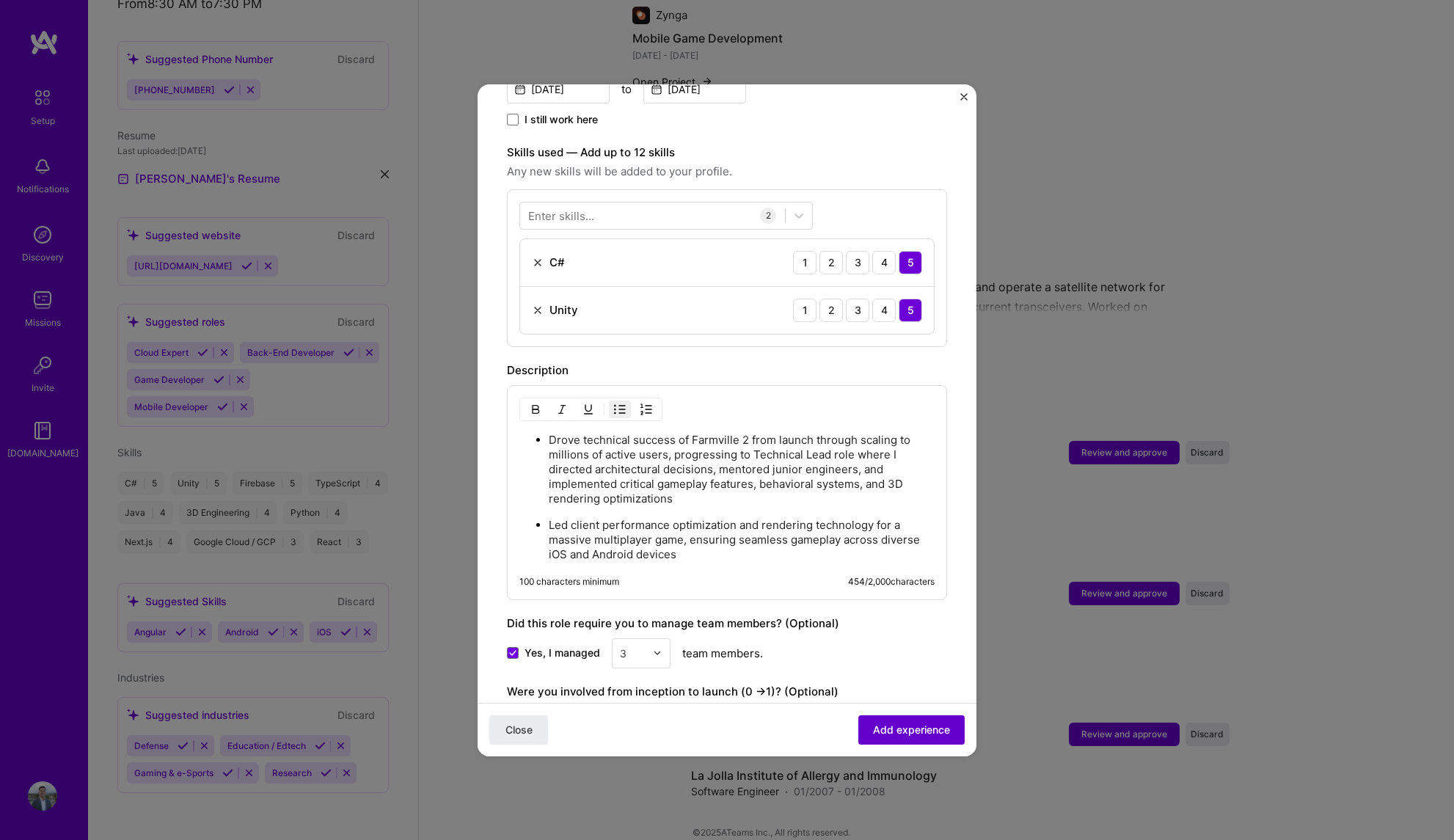
click at [896, 736] on span "Add experience" at bounding box center [911, 729] width 77 height 15
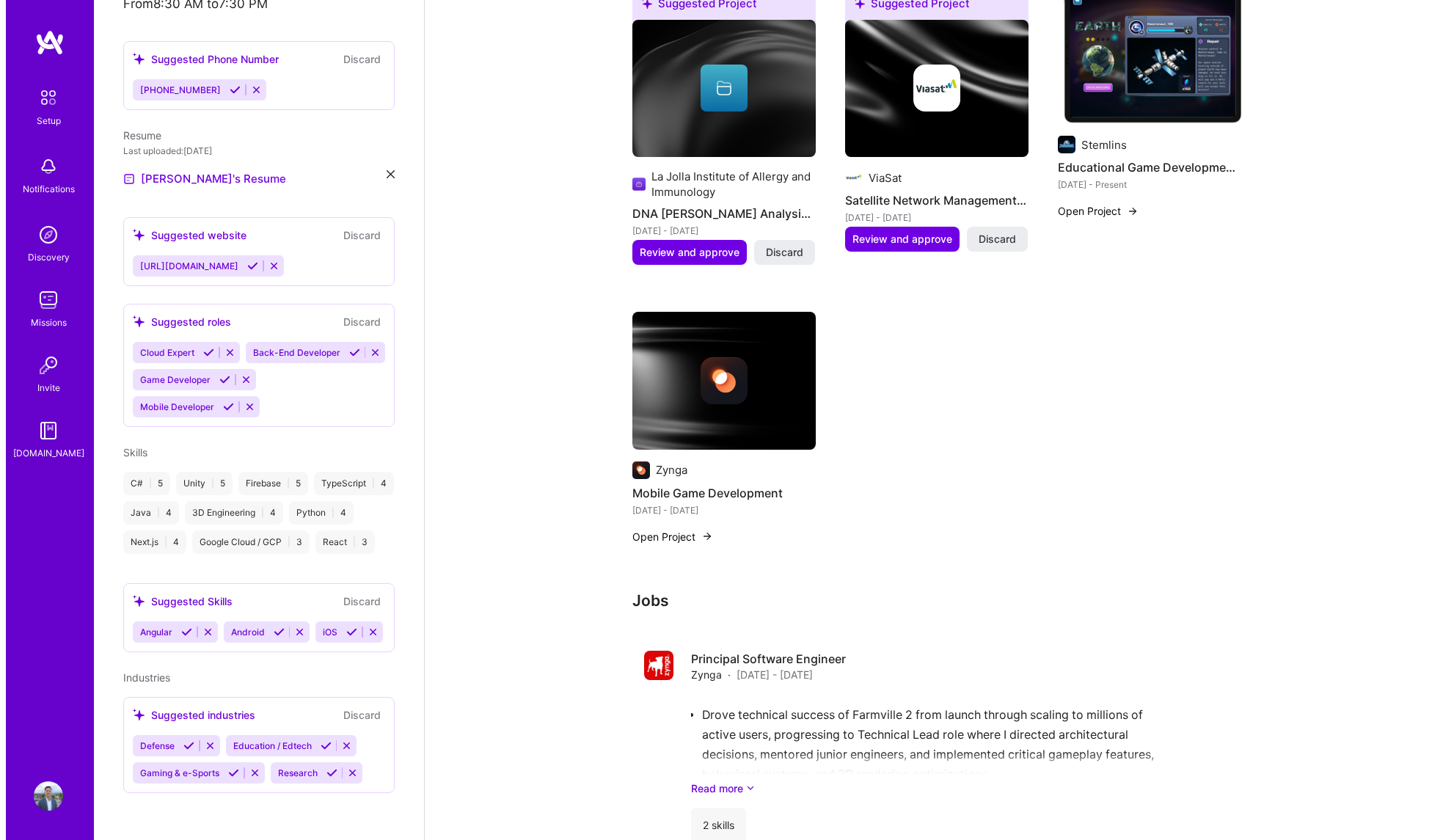
scroll to position [485, 0]
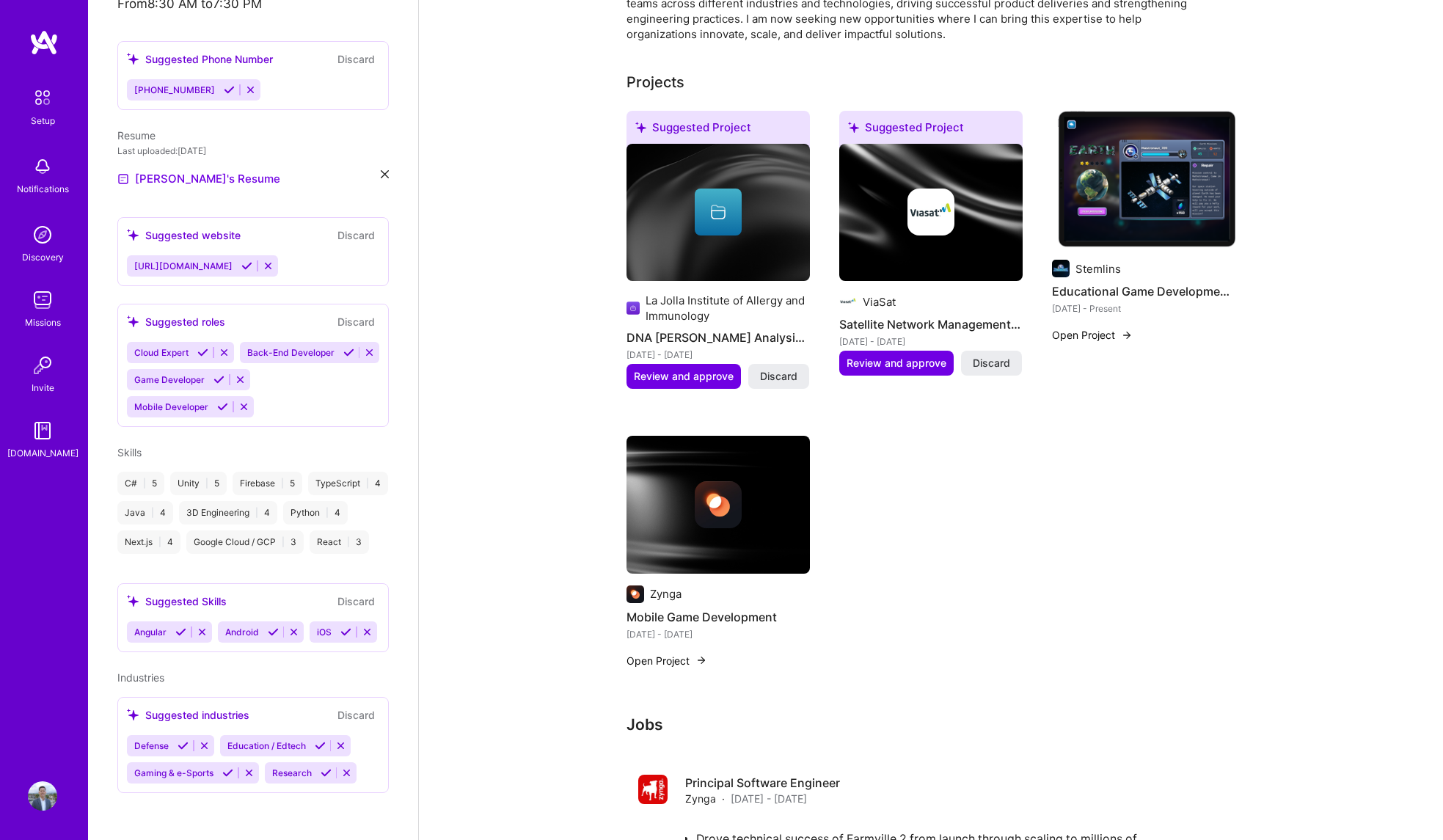
click at [680, 653] on button "Open Project" at bounding box center [666, 660] width 81 height 16
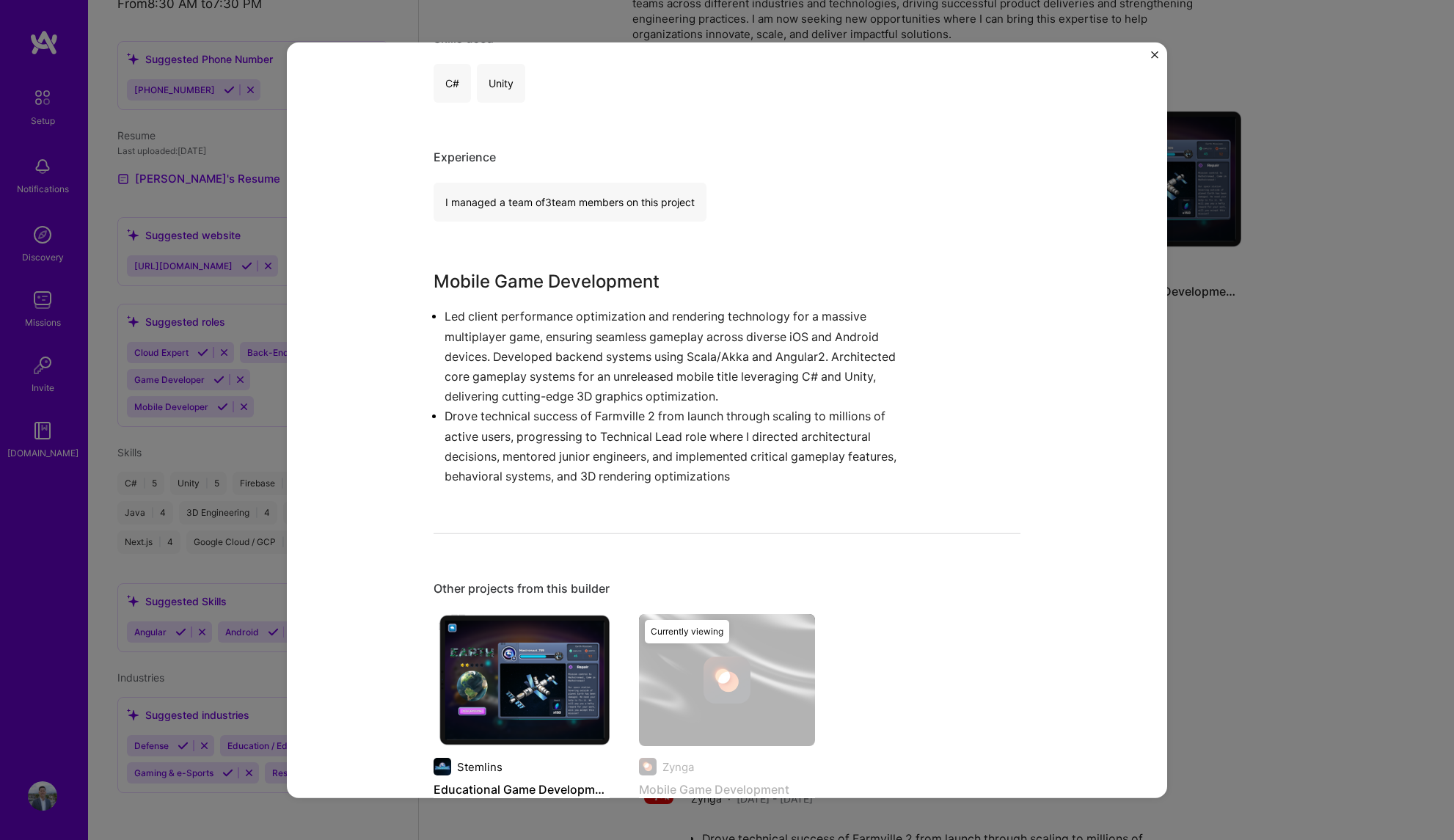
scroll to position [399, 0]
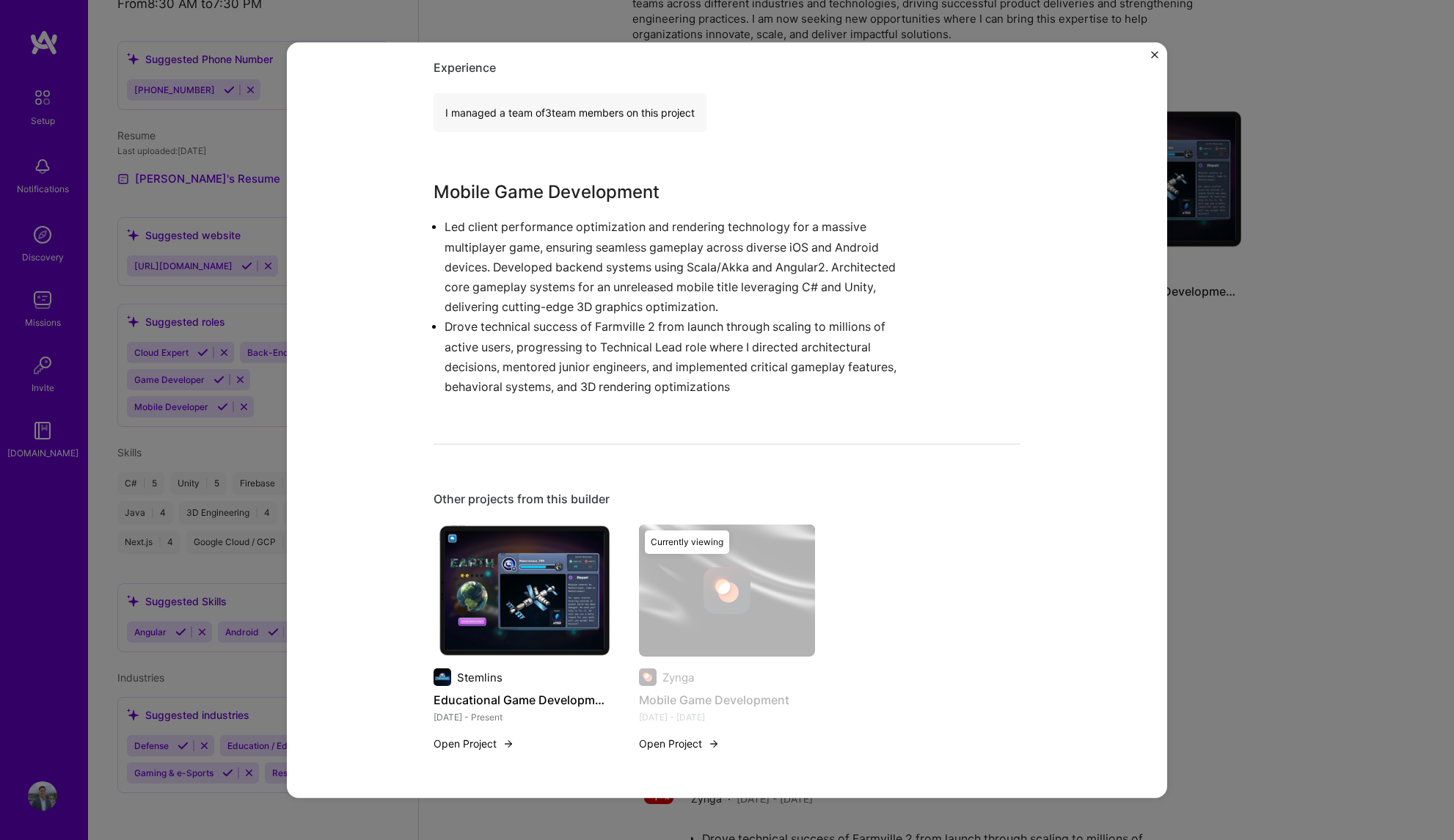
click at [1249, 600] on div "Mobile Game Development Zynga Gaming & e-Sports, Entertainment Role Principal S…" at bounding box center [727, 420] width 1454 height 840
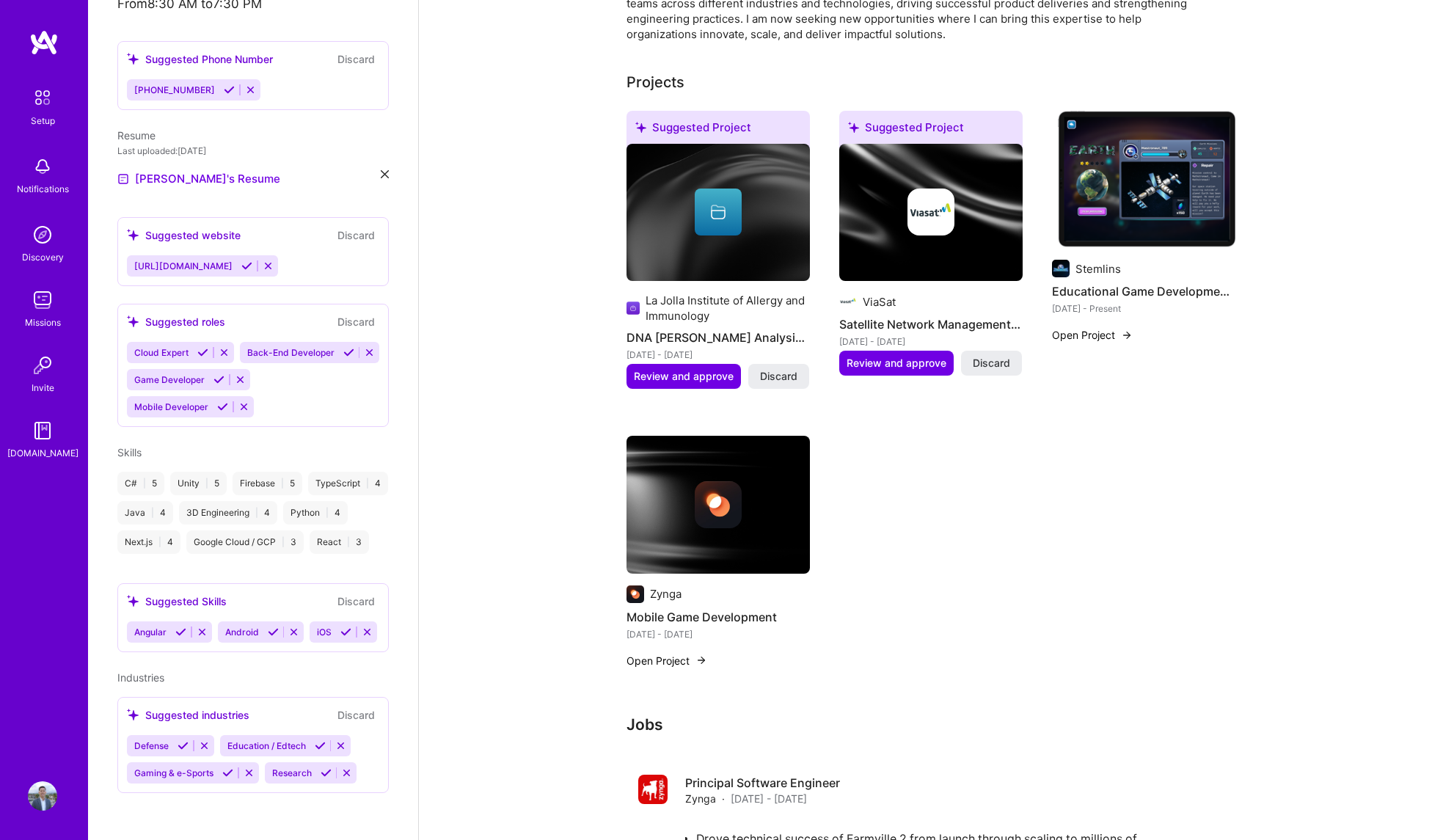
click at [661, 653] on button "Open Project" at bounding box center [666, 660] width 81 height 16
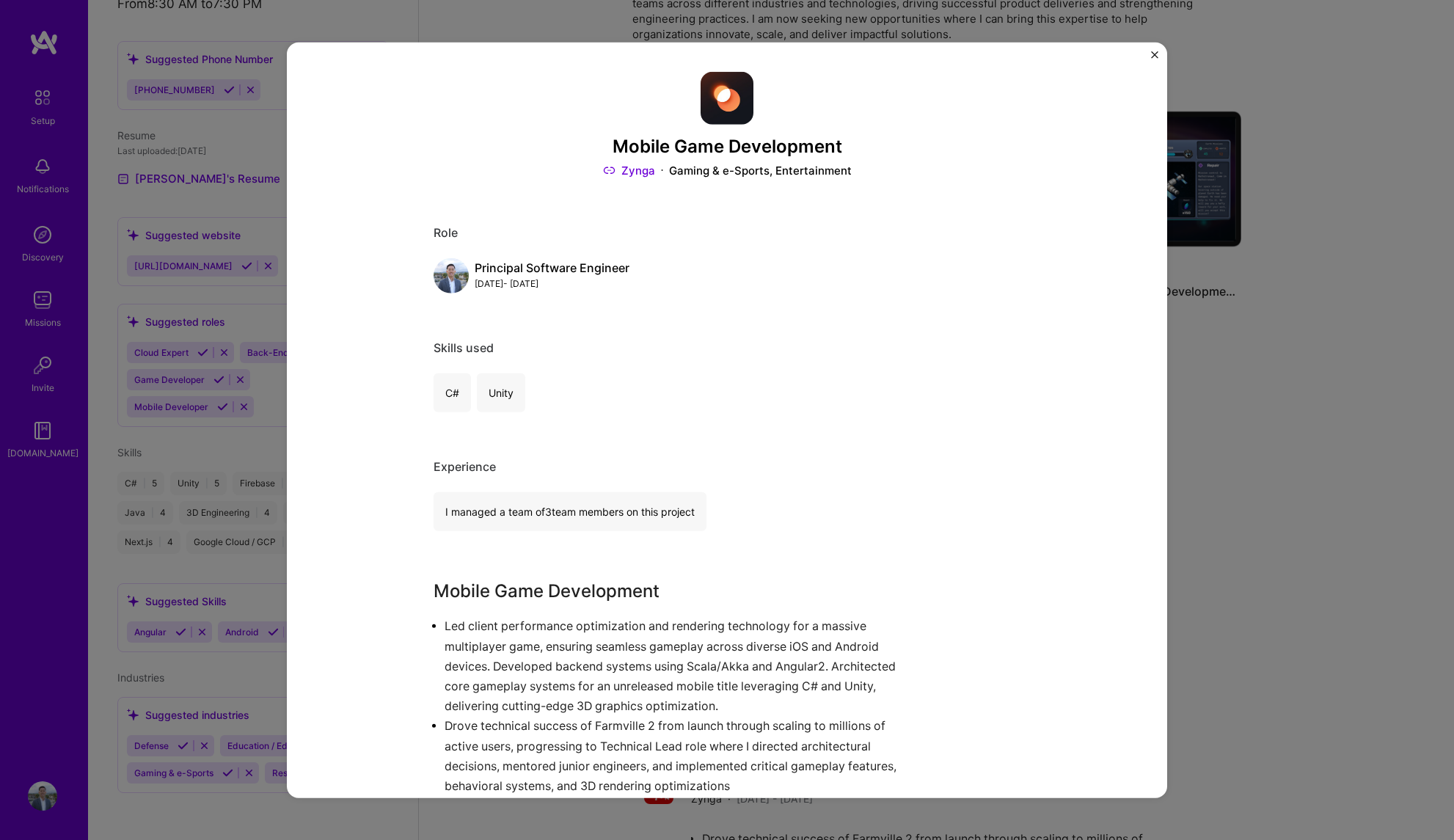
click at [1216, 463] on div "Mobile Game Development Zynga Gaming & e-Sports, Entertainment Role Principal S…" at bounding box center [727, 420] width 1454 height 840
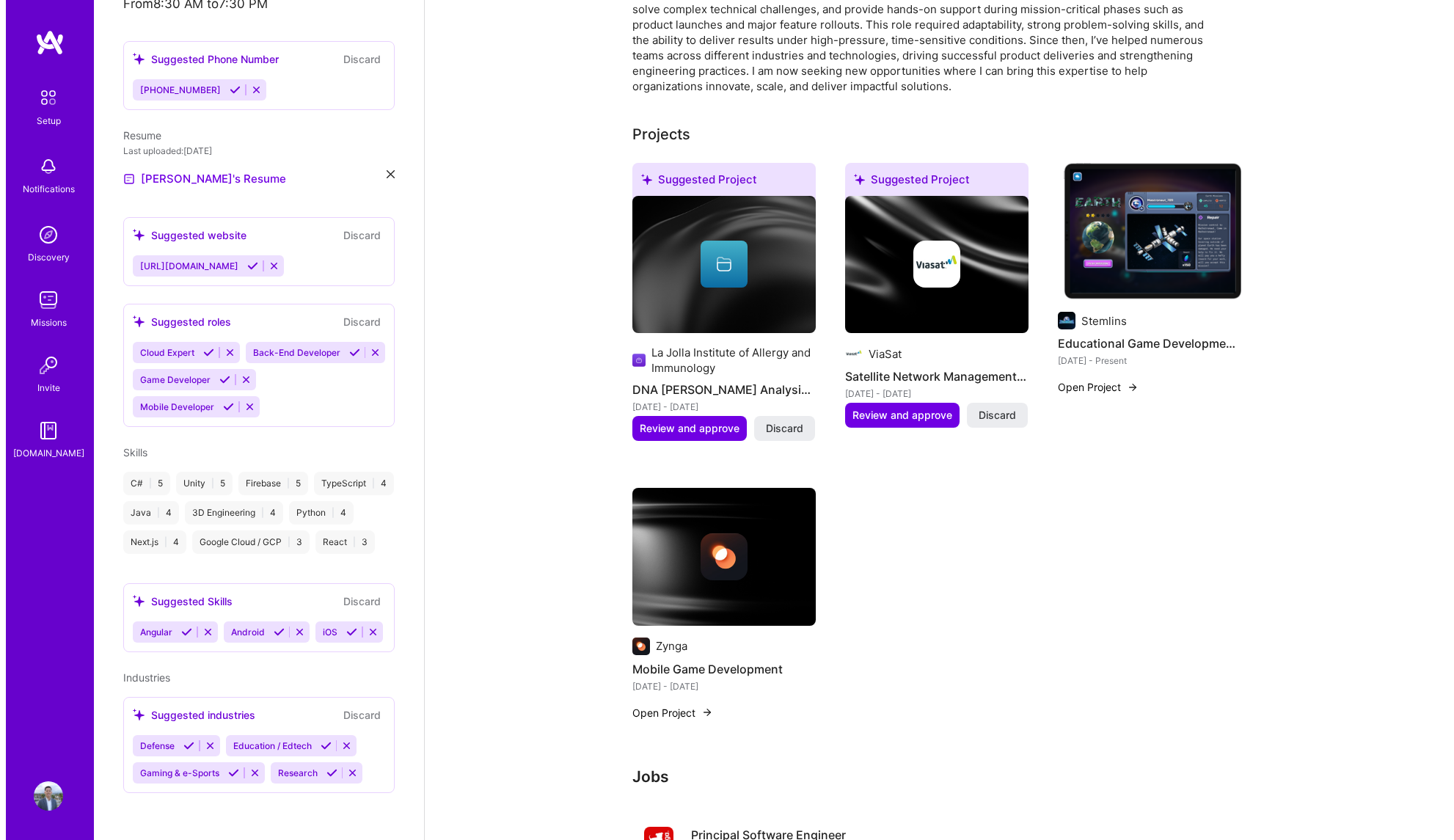
scroll to position [401, 0]
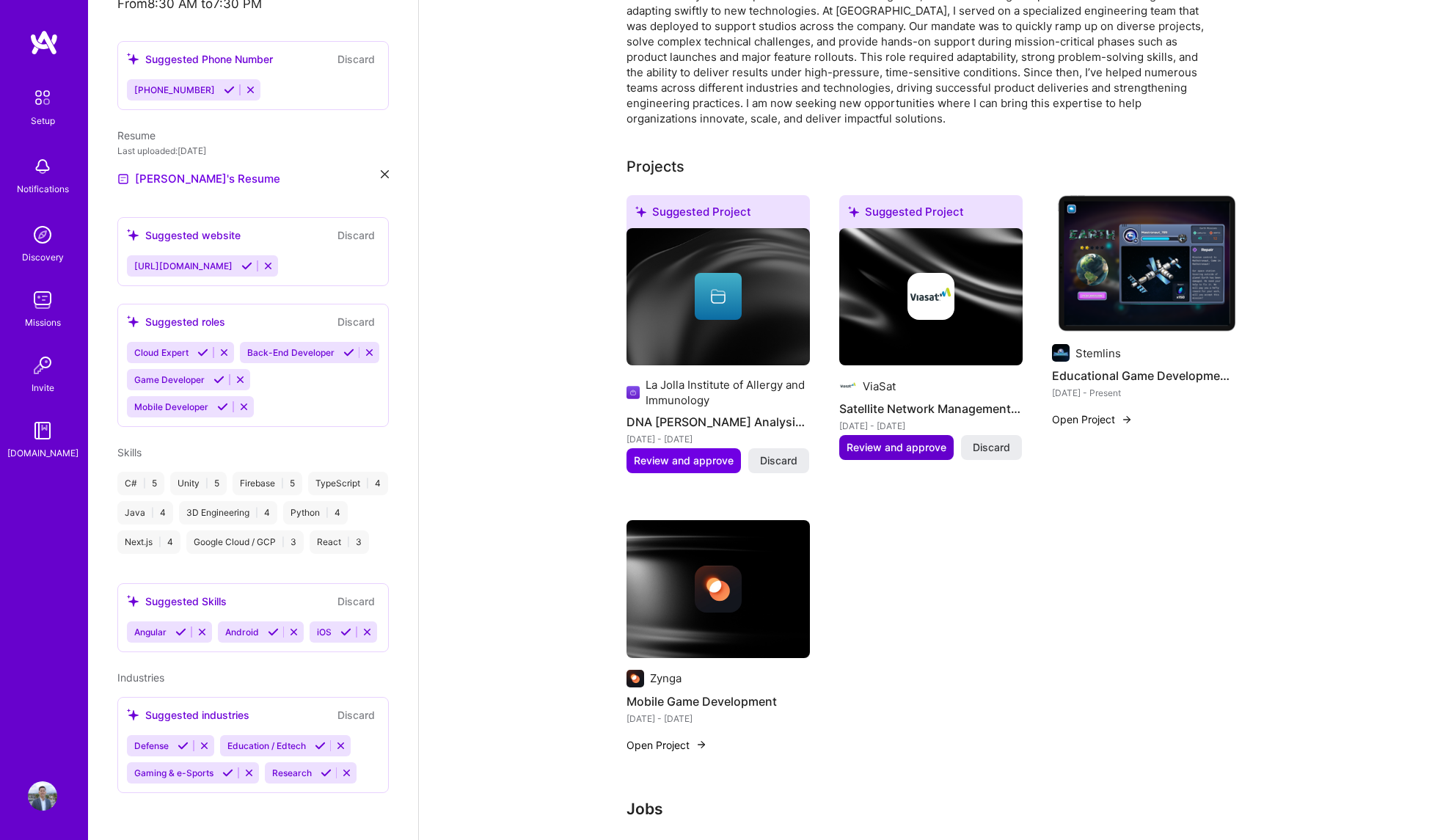
click at [913, 440] on span "Review and approve" at bounding box center [896, 447] width 100 height 15
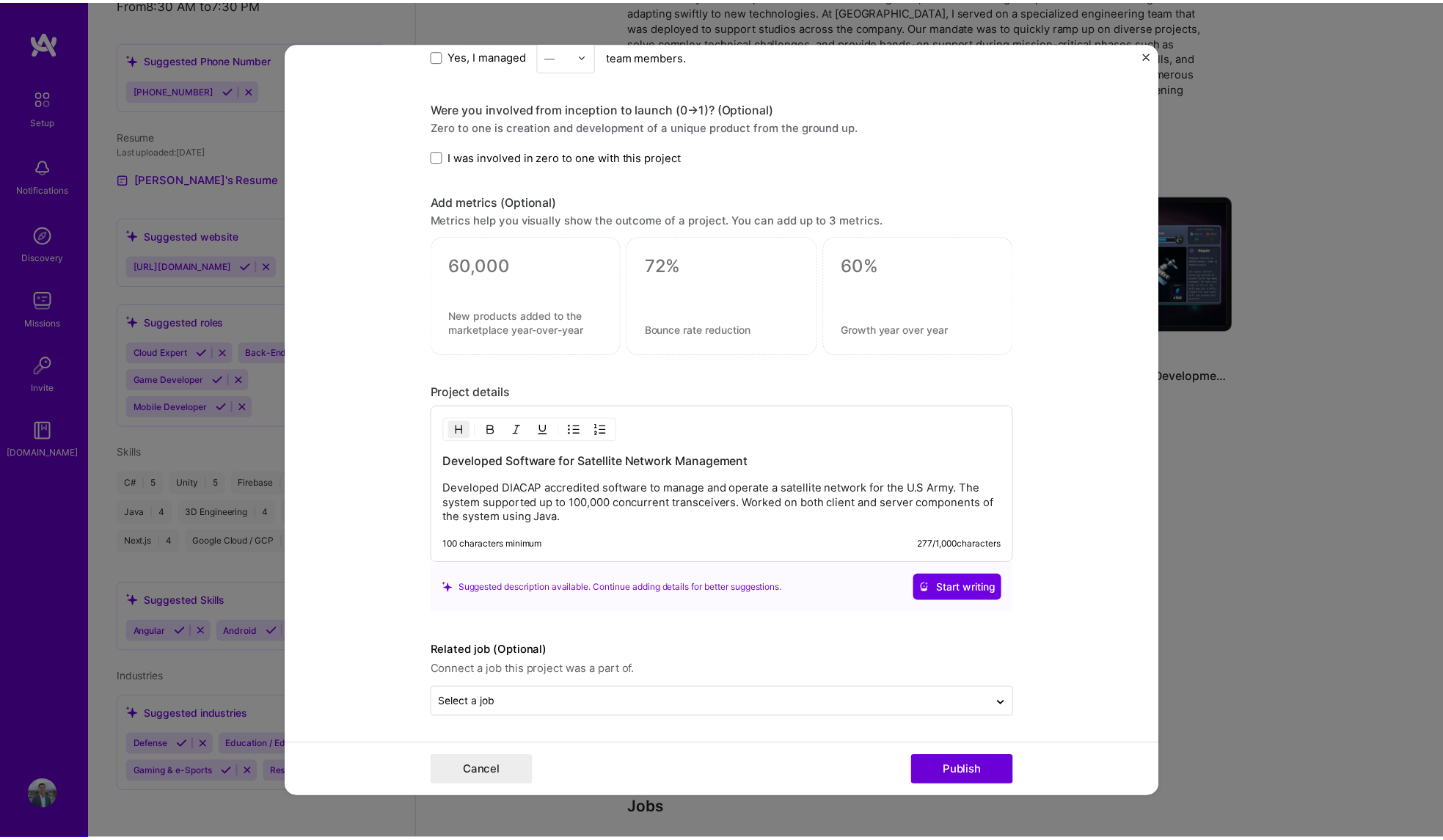
scroll to position [626, 0]
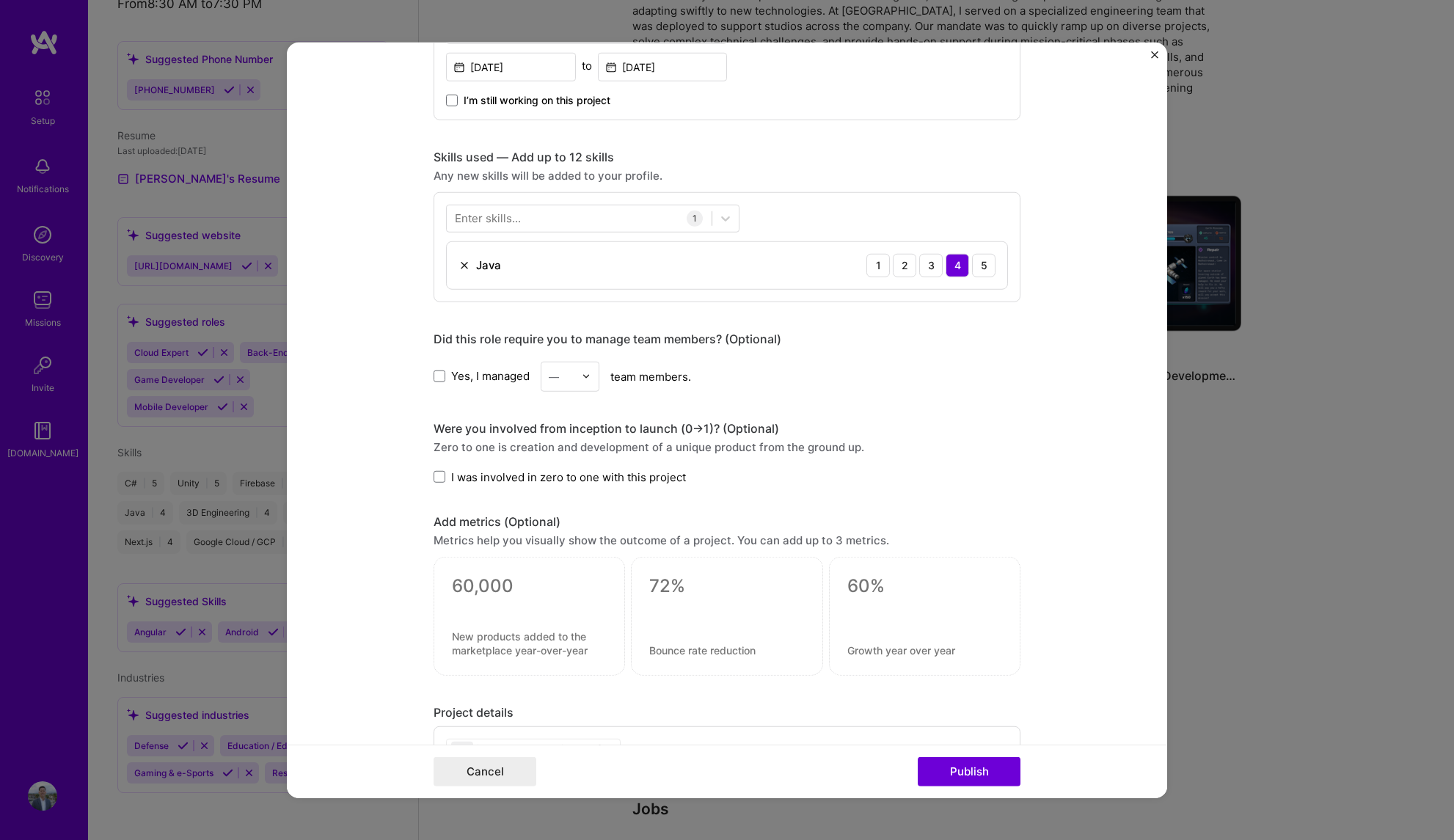
click at [1228, 476] on div "Editing suggested project This project is suggested based on your LinkedIn, res…" at bounding box center [727, 420] width 1454 height 840
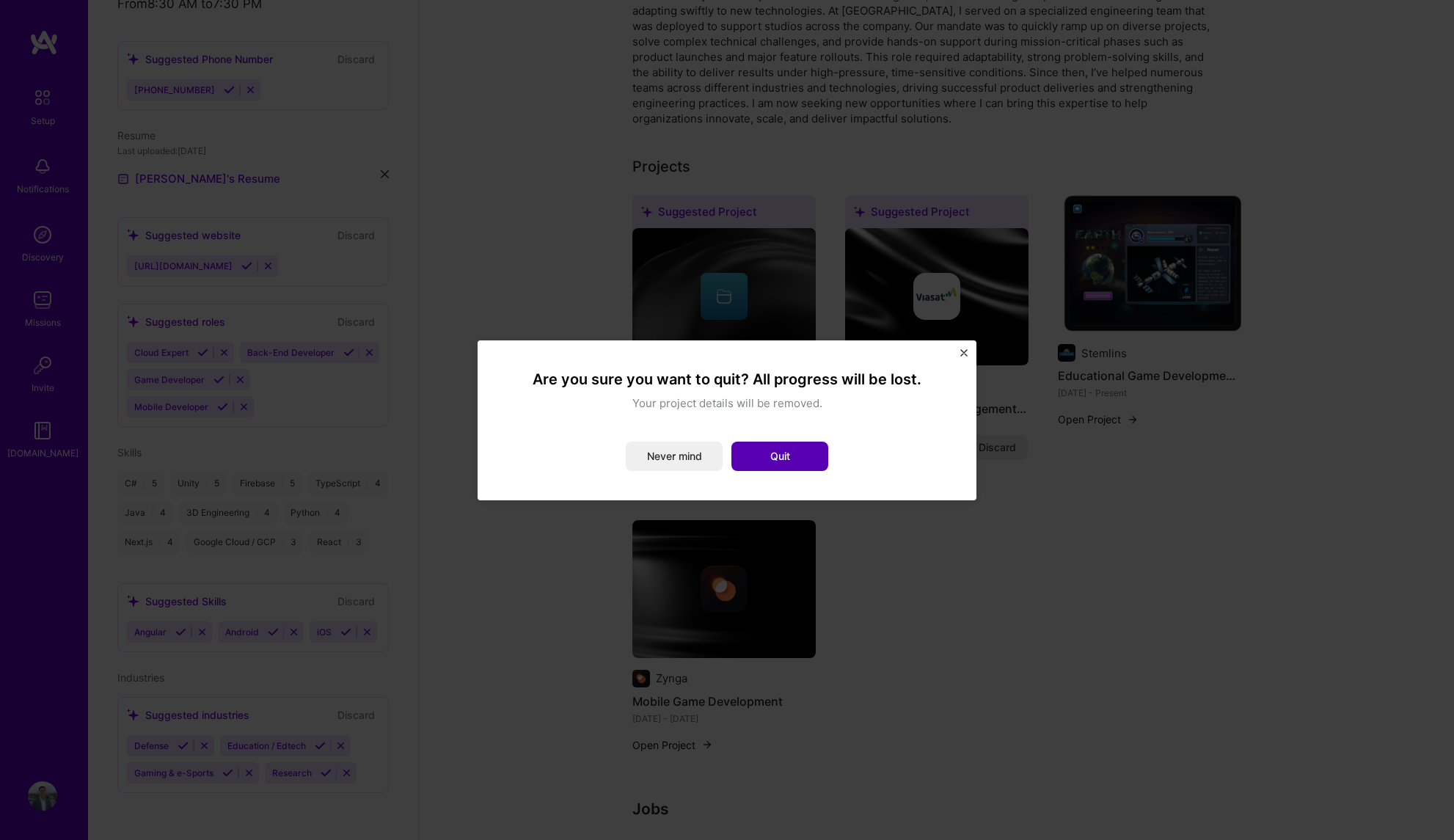
click at [743, 457] on button "Quit" at bounding box center [780, 456] width 97 height 30
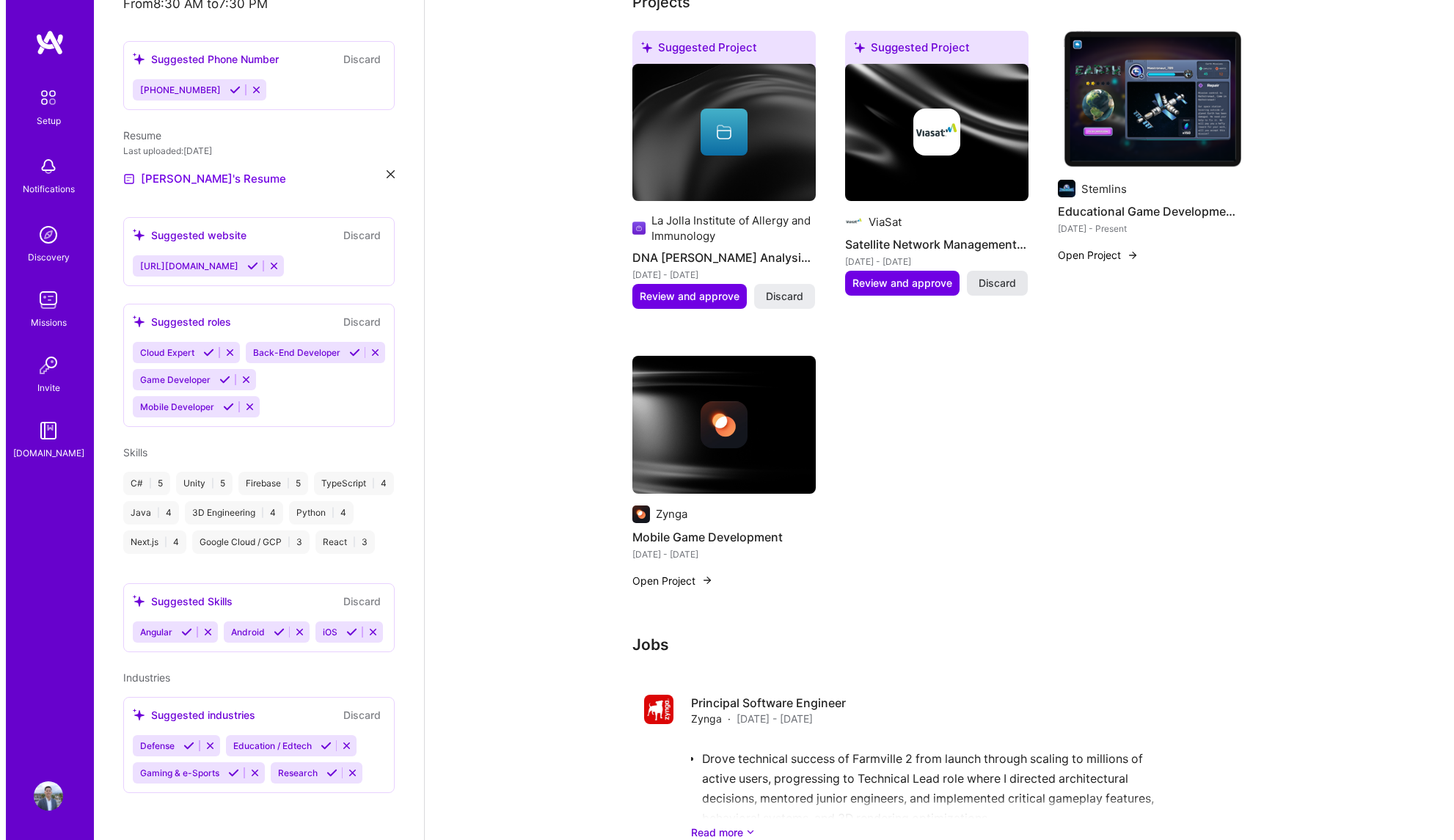
scroll to position [512, 0]
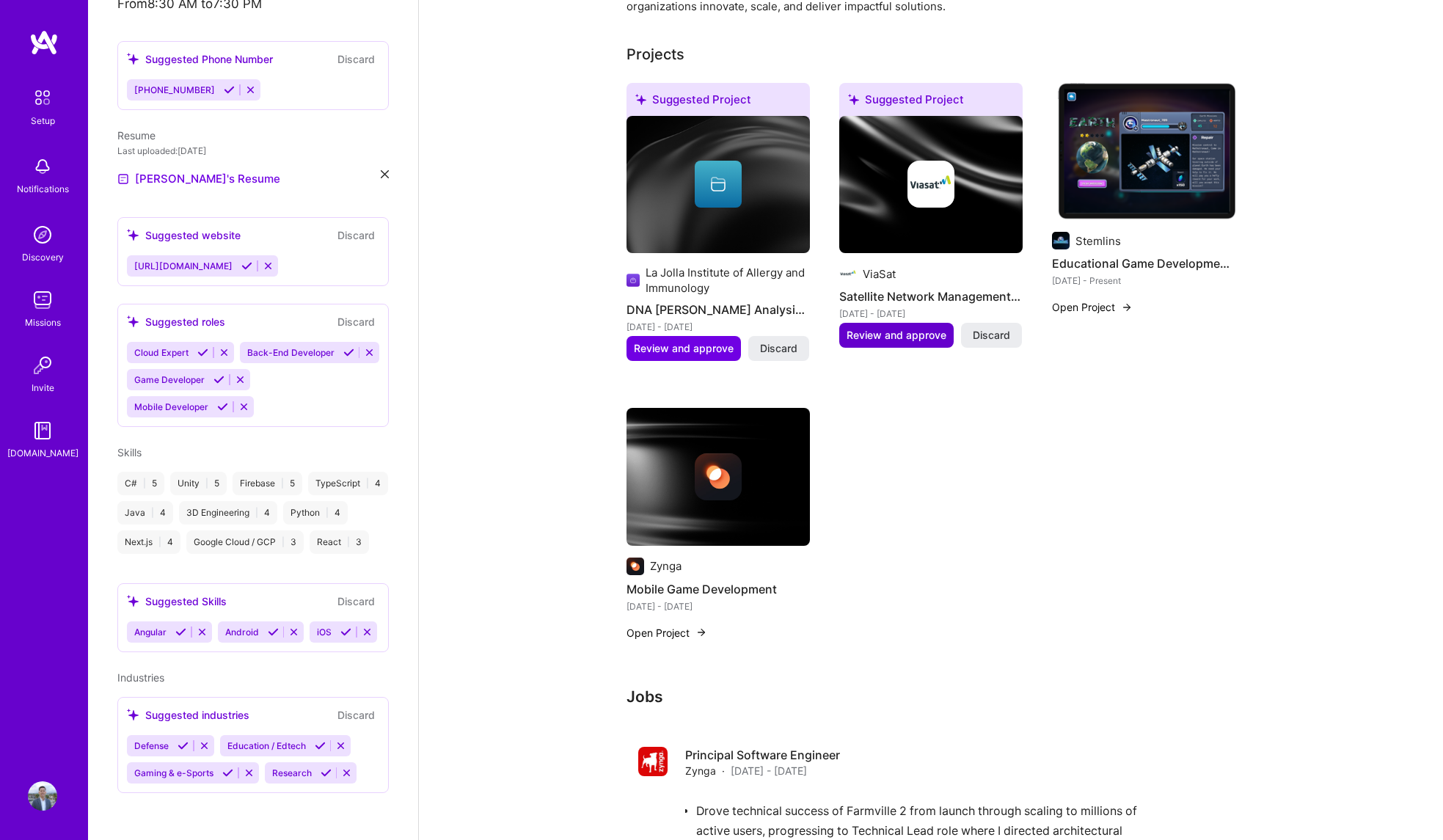
click at [897, 328] on span "Review and approve" at bounding box center [896, 335] width 100 height 15
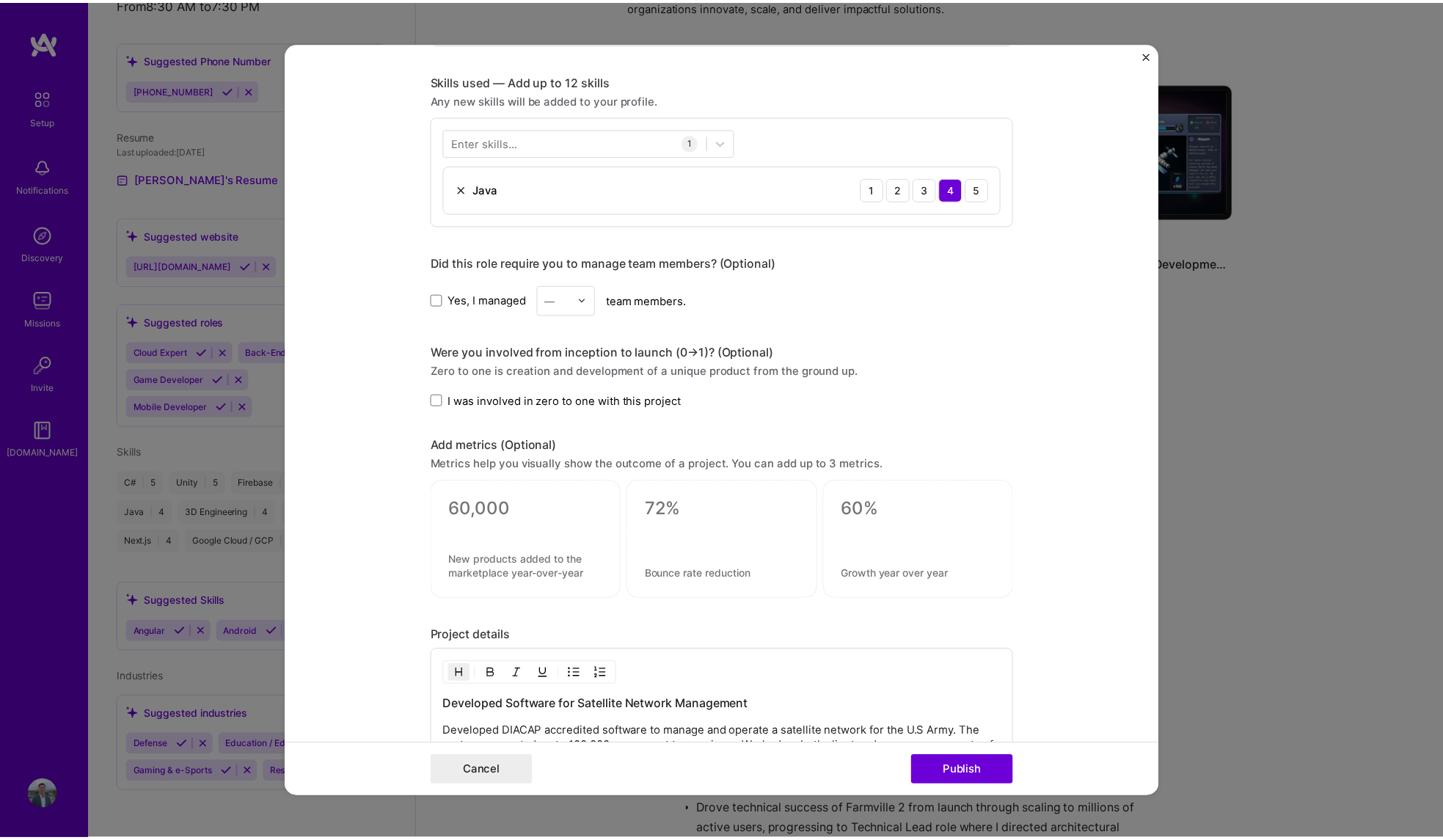
scroll to position [949, 0]
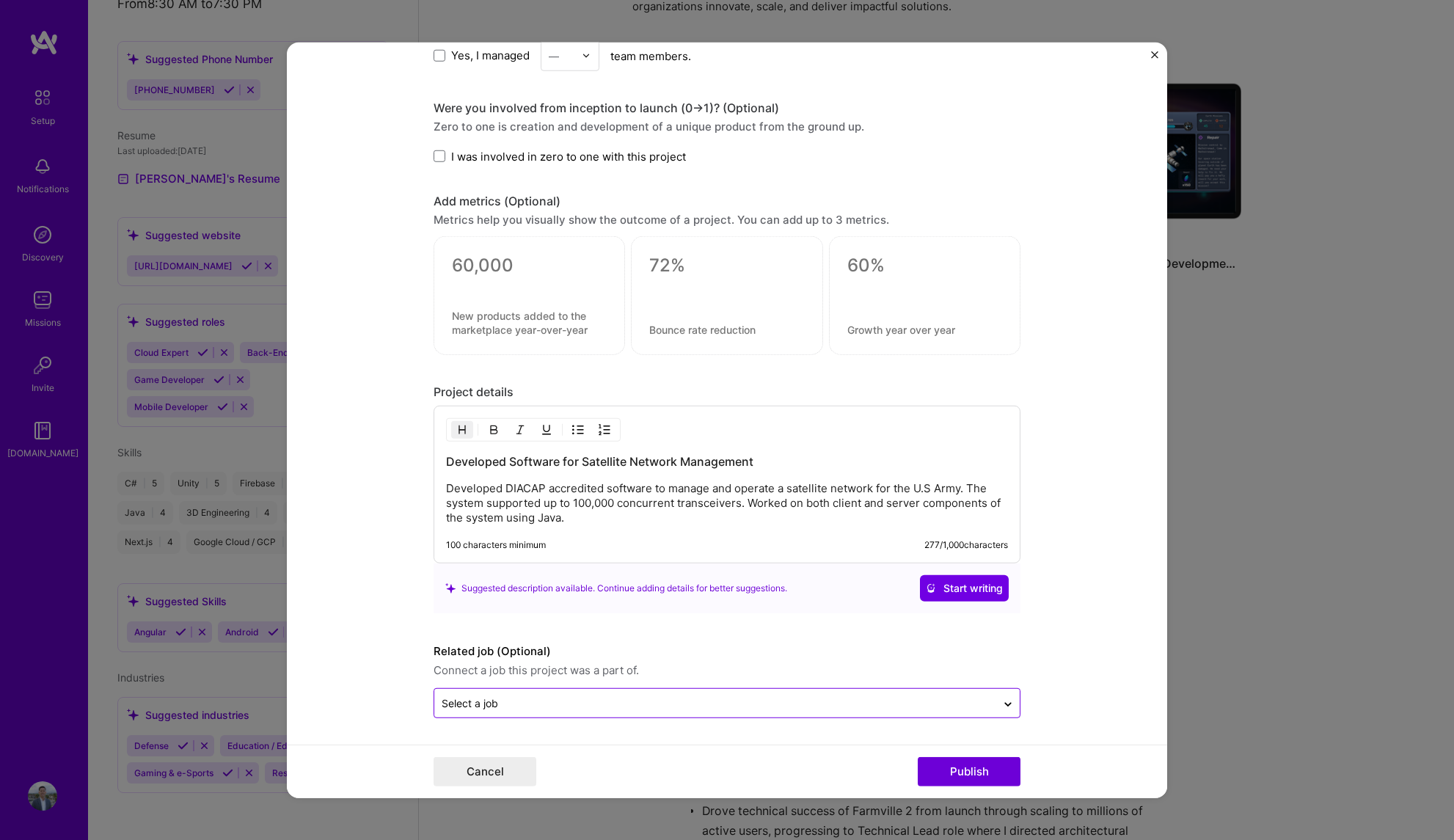
click at [647, 692] on div "Select a job" at bounding box center [715, 702] width 562 height 29
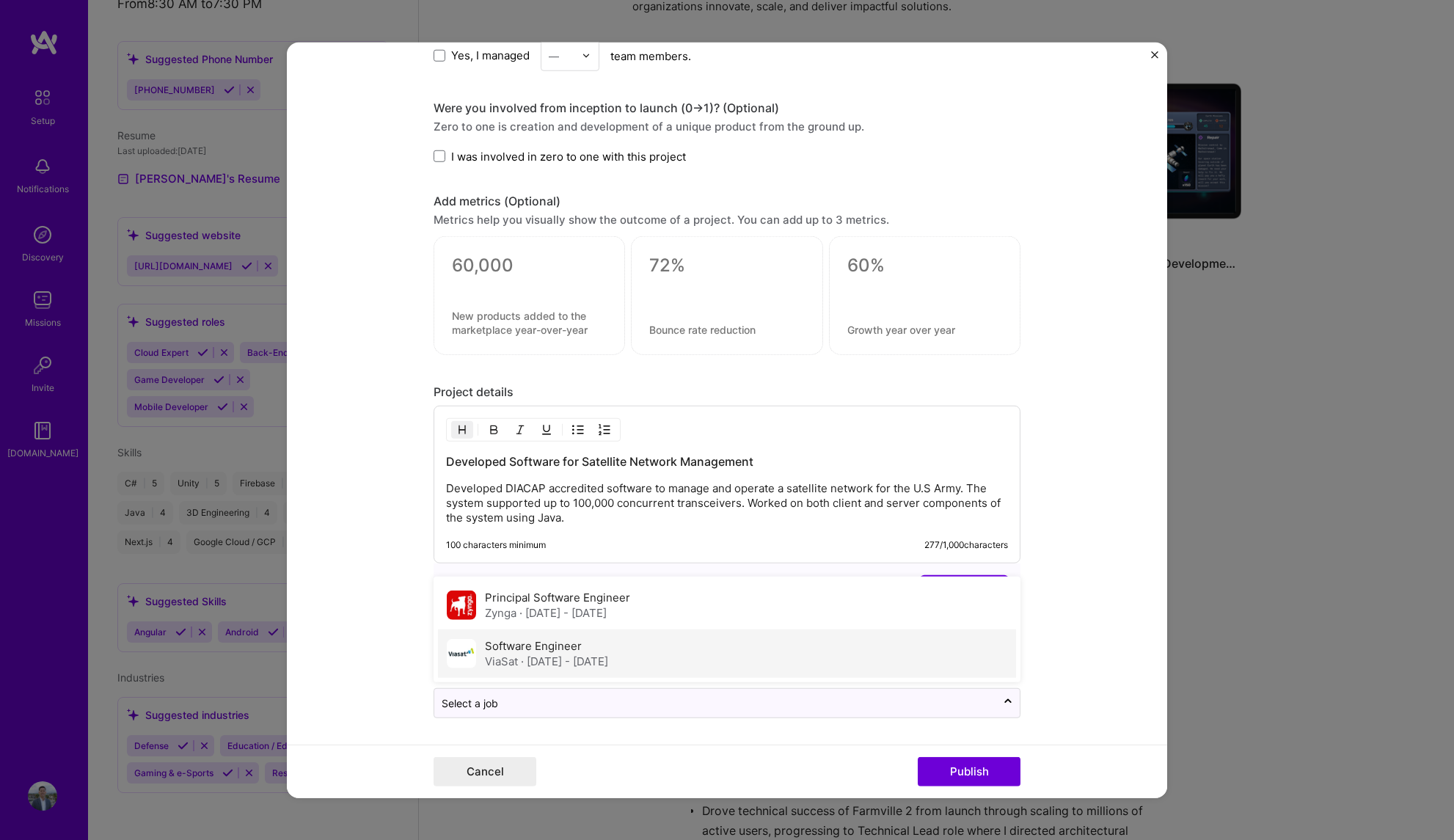
click at [638, 663] on div "Software Engineer ViaSat · [DATE] - [DATE]" at bounding box center [727, 653] width 578 height 48
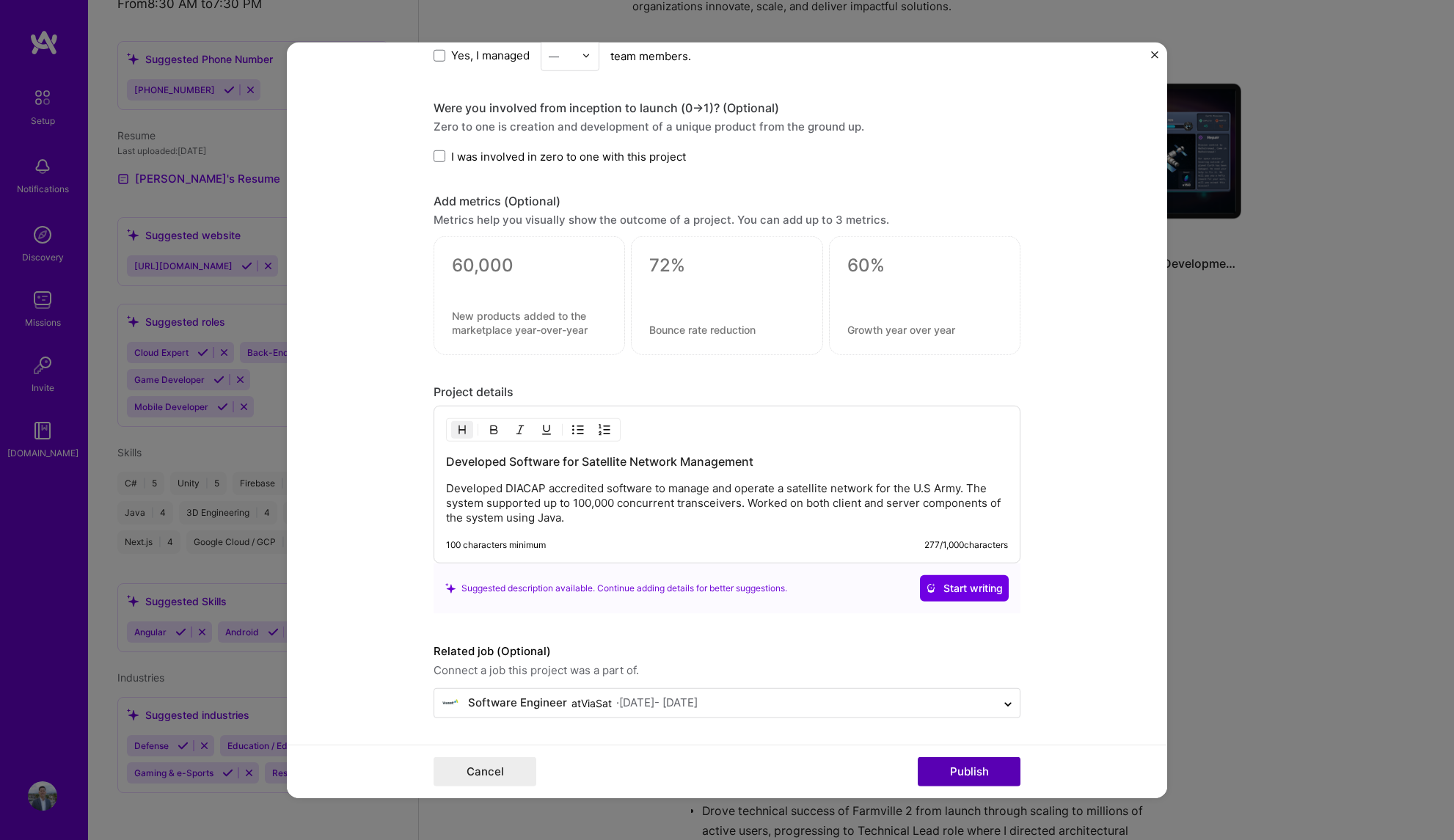
click at [946, 773] on button "Publish" at bounding box center [969, 772] width 103 height 30
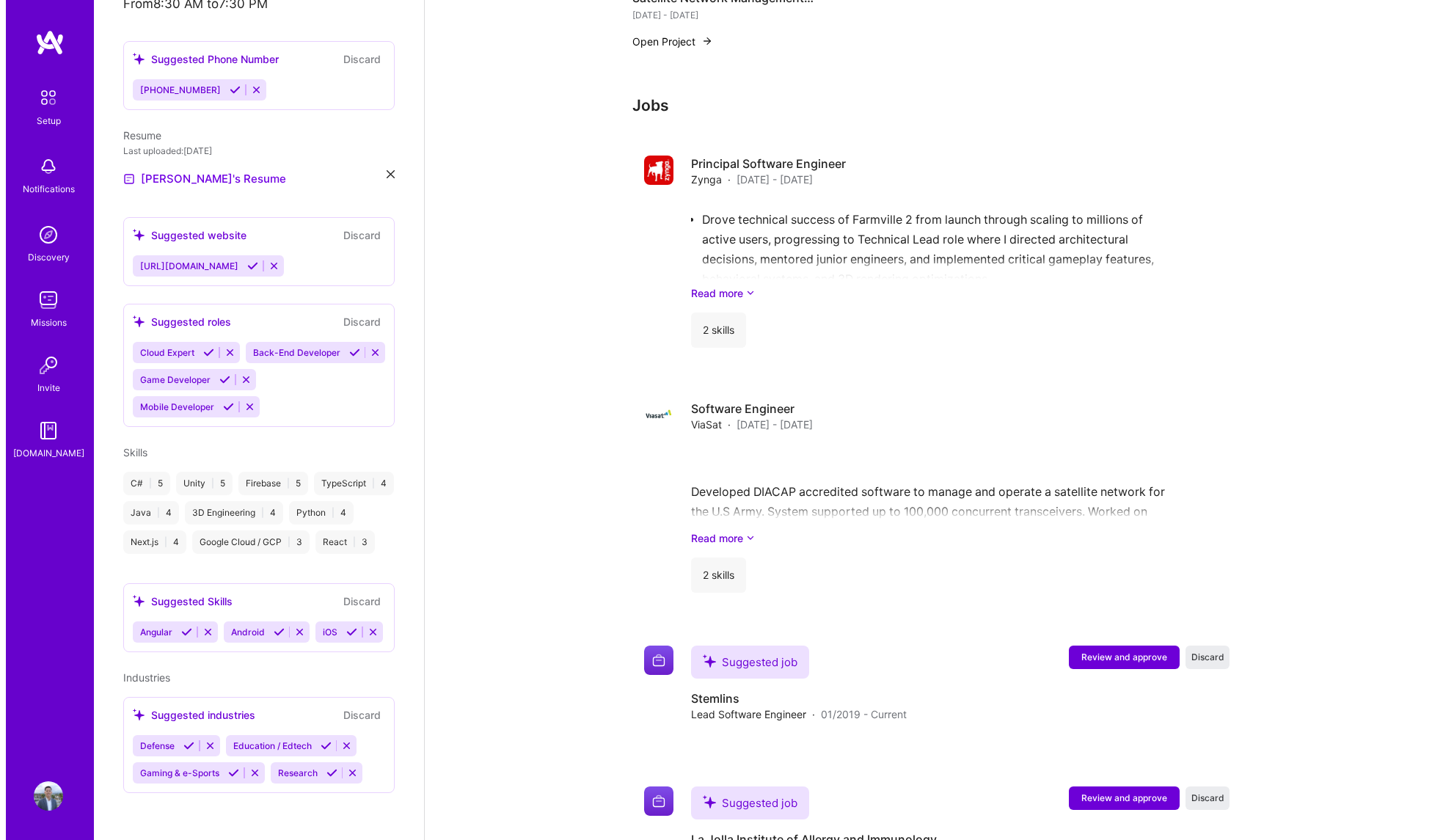
scroll to position [1168, 0]
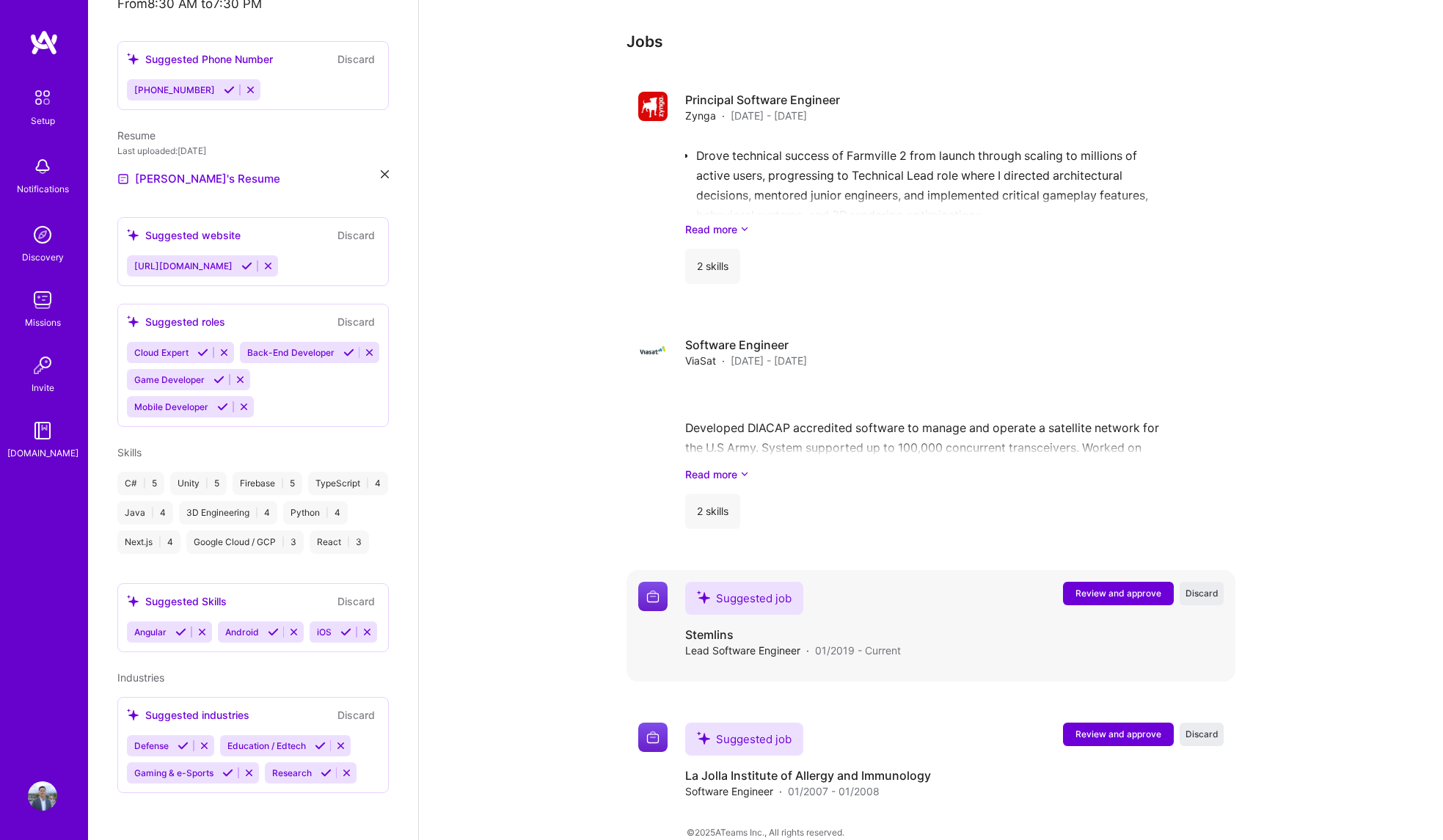
click at [1092, 587] on span "Review and approve" at bounding box center [1118, 593] width 86 height 13
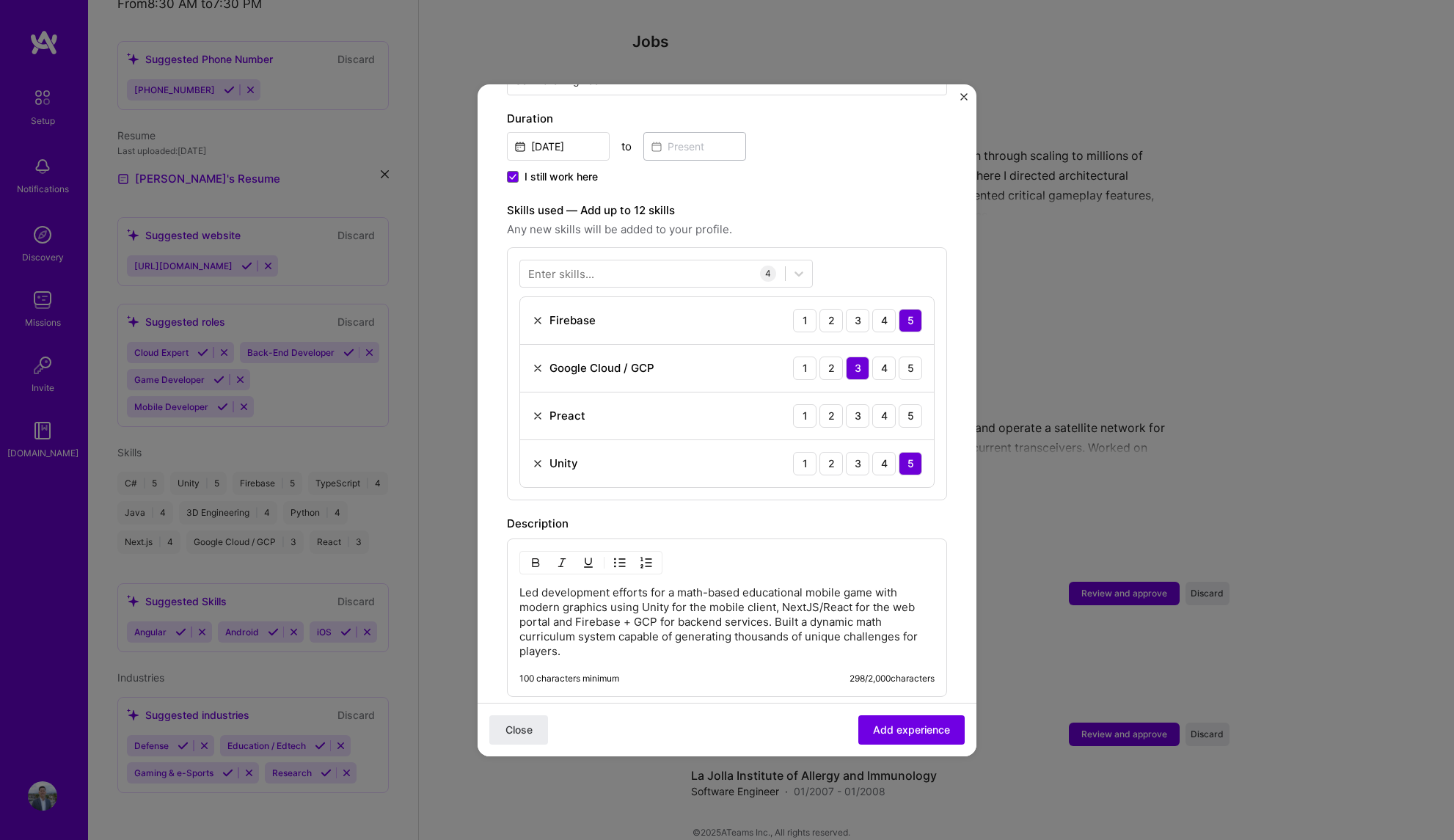
scroll to position [406, 0]
click at [536, 410] on img at bounding box center [538, 416] width 12 height 12
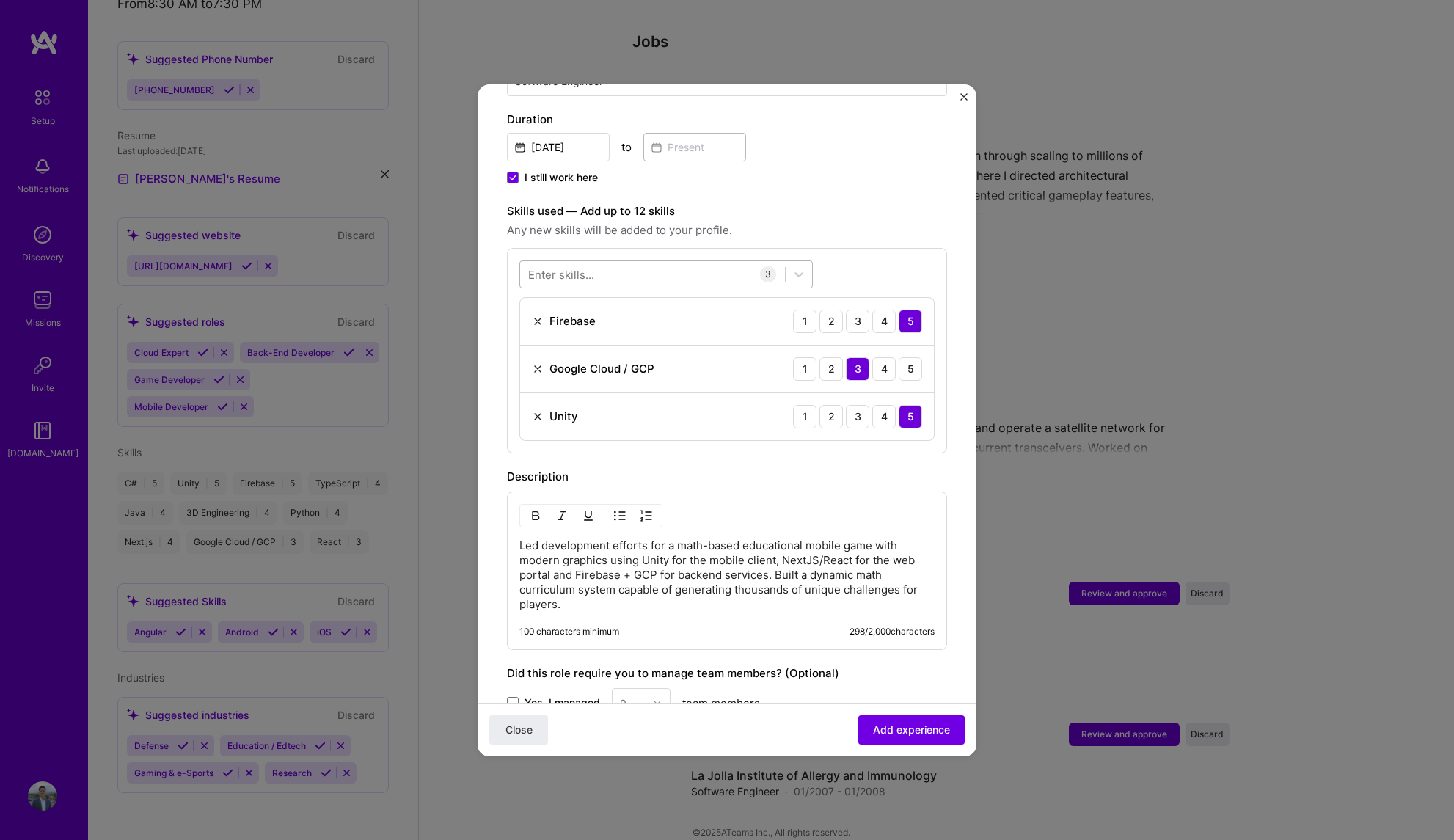
click at [658, 262] on div at bounding box center [652, 274] width 265 height 24
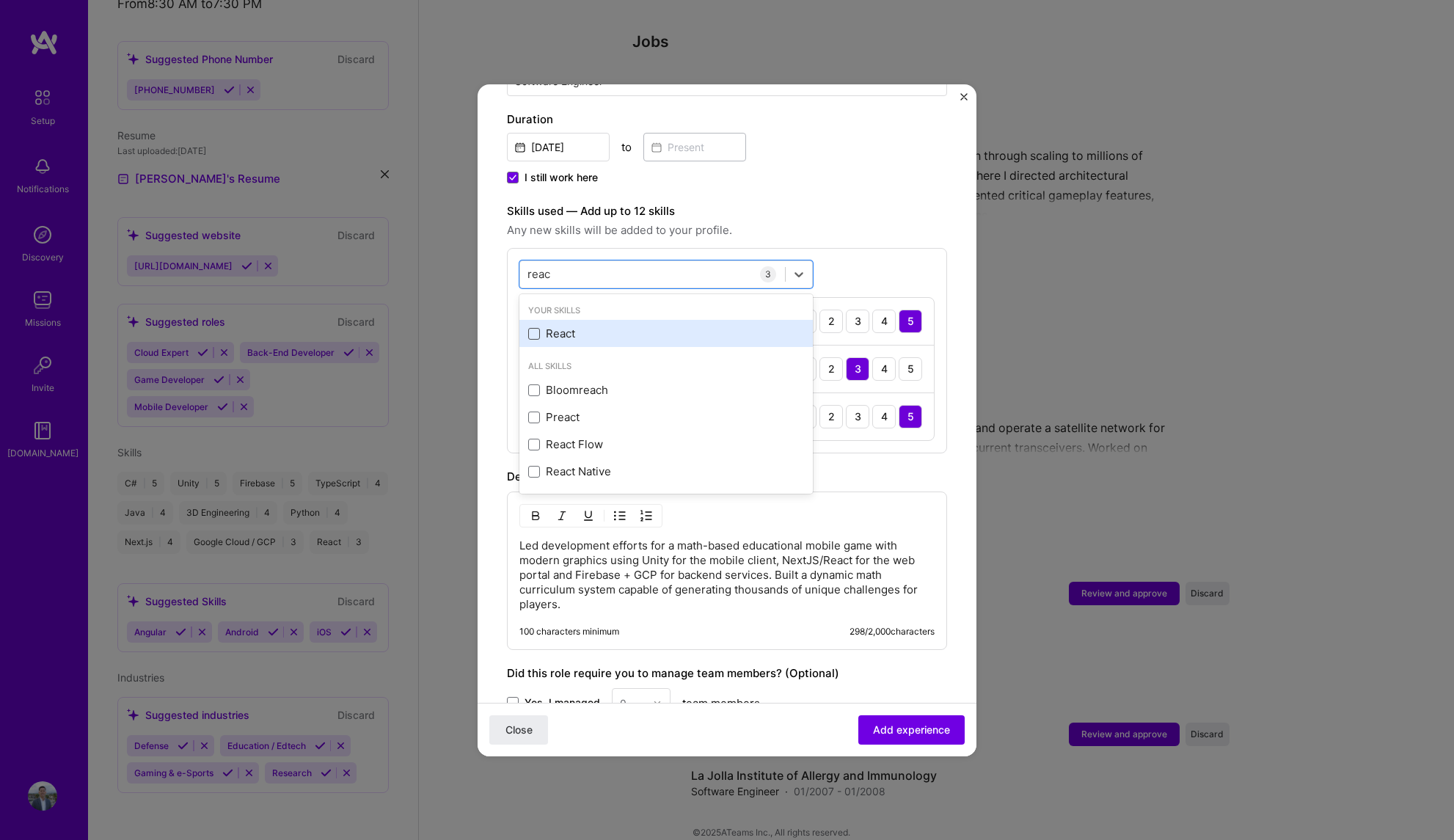
click at [529, 328] on span at bounding box center [534, 333] width 12 height 12
click at [0, 0] on input "checkbox" at bounding box center [0, 0] width 0 height 0
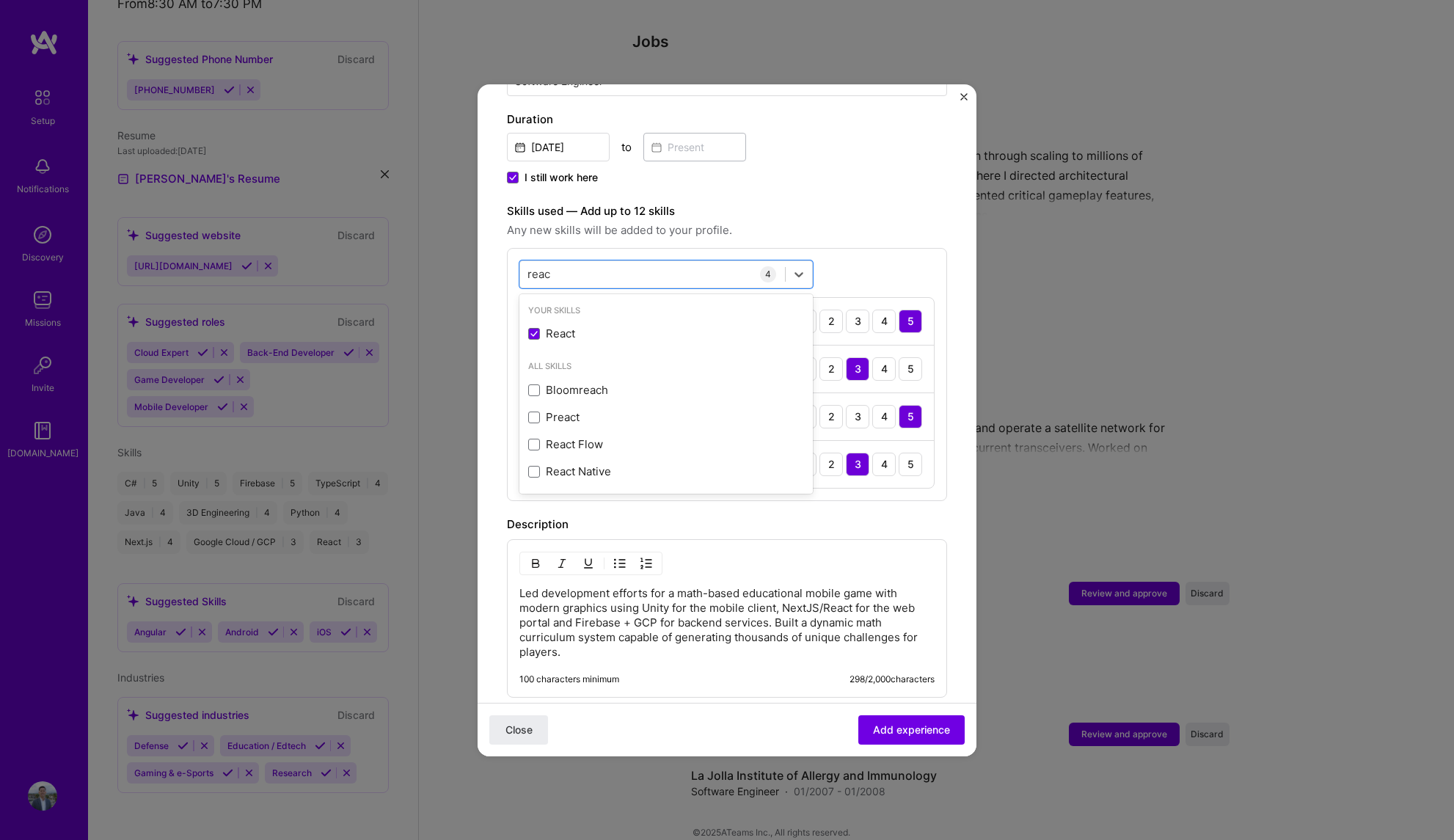
click at [843, 515] on div "Description" at bounding box center [726, 524] width 440 height 18
click at [631, 262] on div "reac reac" at bounding box center [652, 274] width 265 height 24
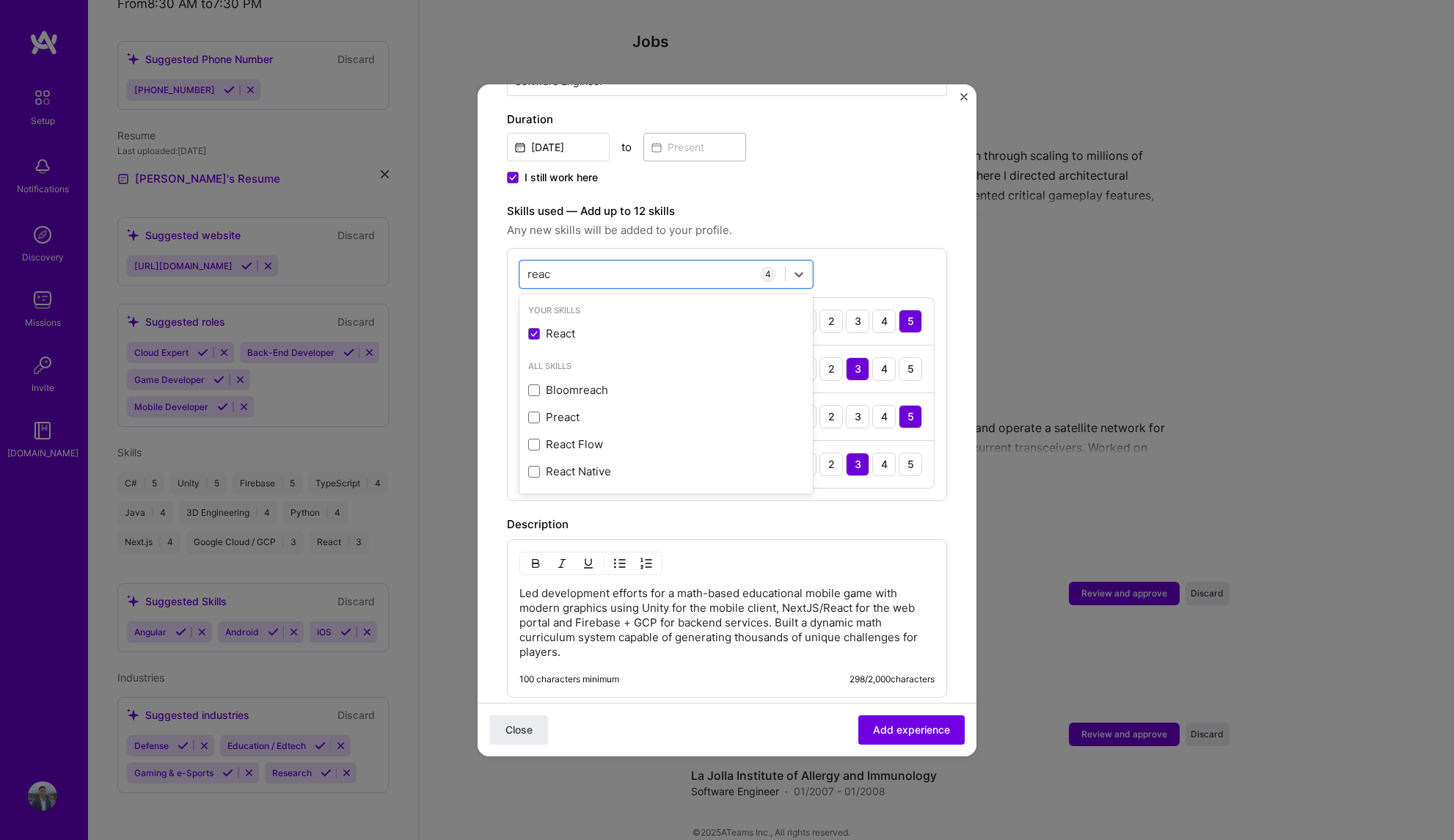
drag, startPoint x: 597, startPoint y: 253, endPoint x: 509, endPoint y: 254, distance: 88.0
click at [509, 254] on div "option React, selected. option React selected, 0 of 2. 5 results available for …" at bounding box center [726, 374] width 440 height 253
type input "r"
click at [555, 325] on div "Next.js" at bounding box center [666, 333] width 276 height 16
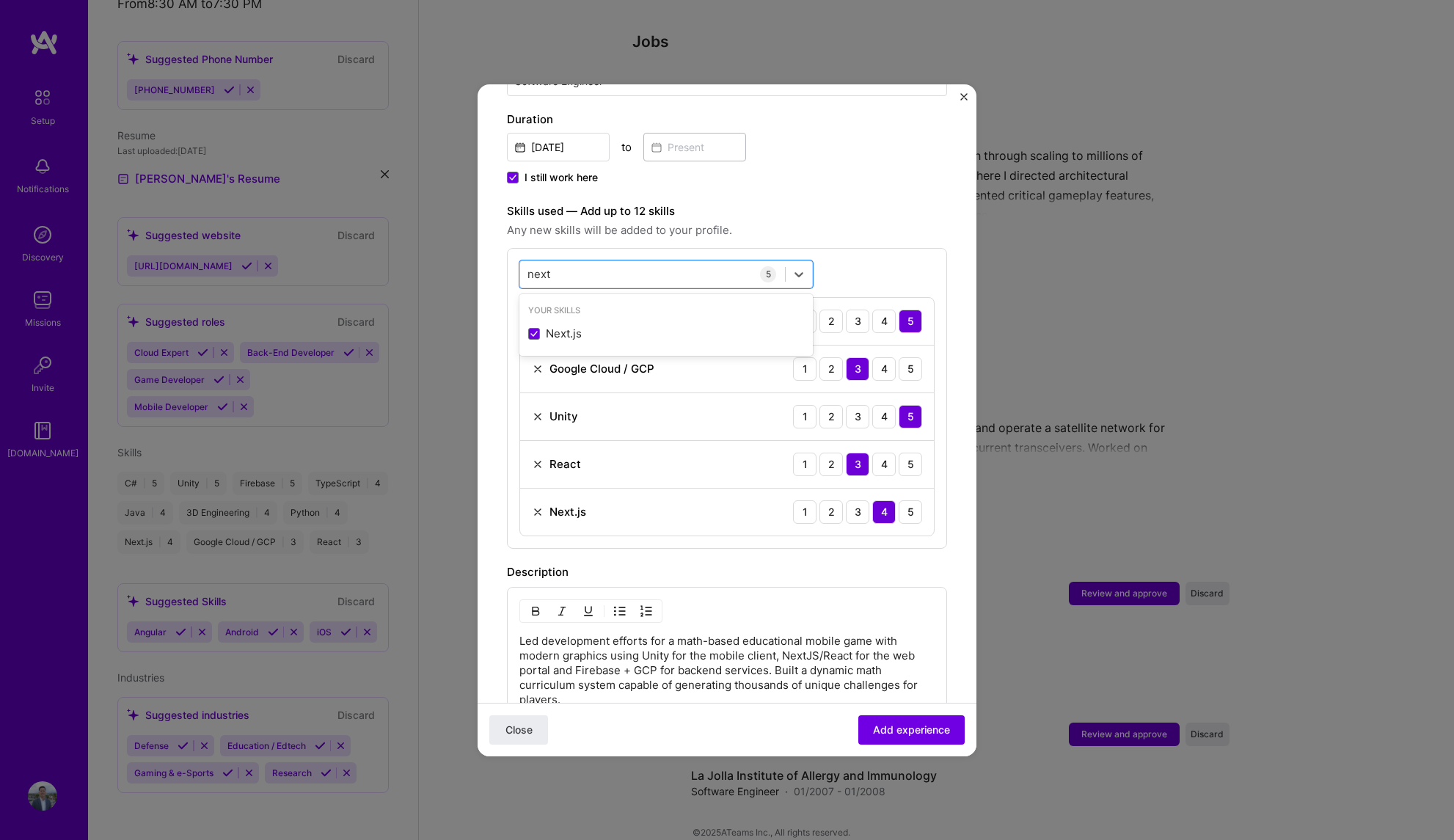
click at [948, 519] on form "Adding suggested job This job is suggested based on your LinkedIn, resume or [D…" at bounding box center [727, 385] width 499 height 1355
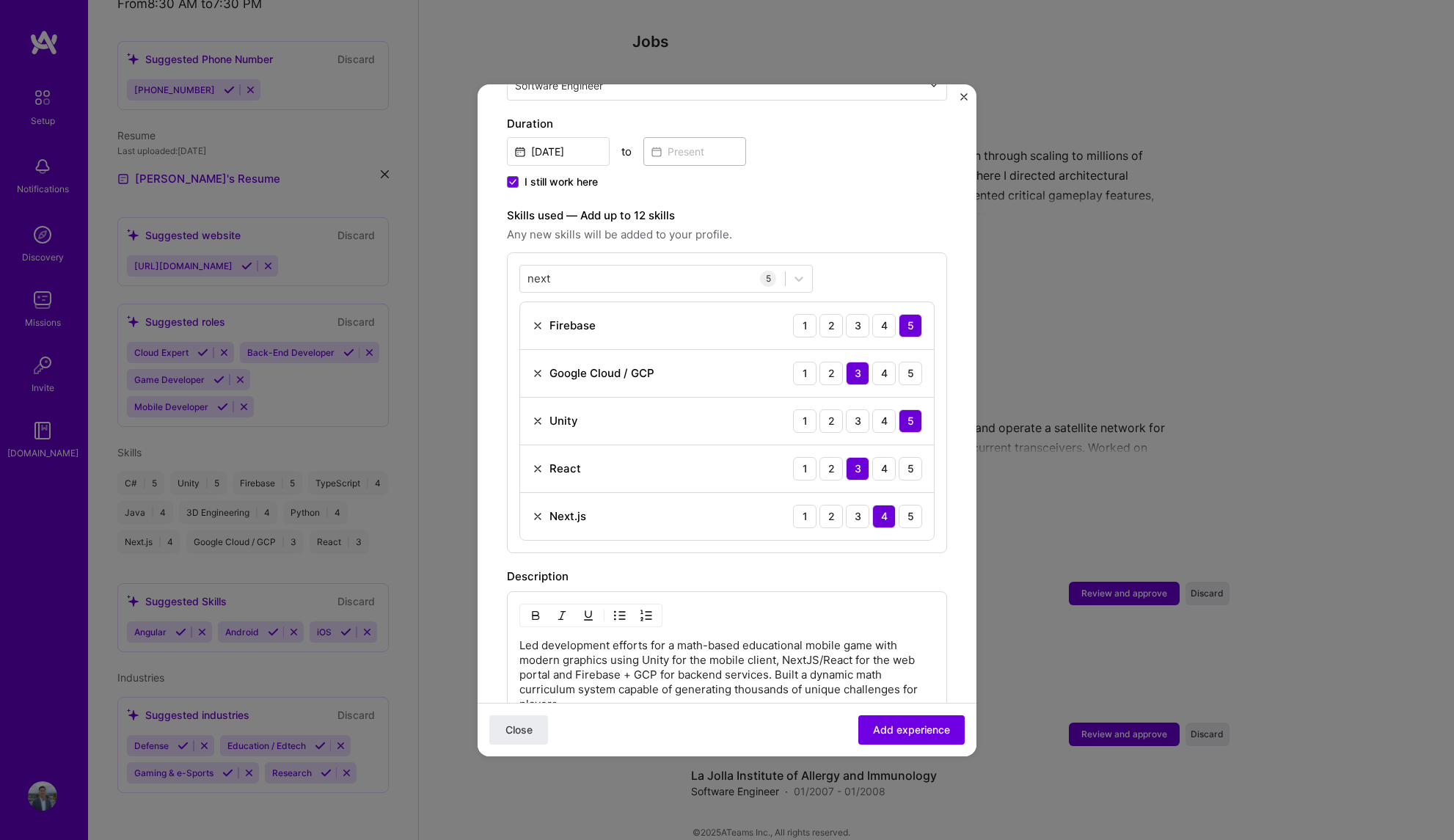
scroll to position [385, 0]
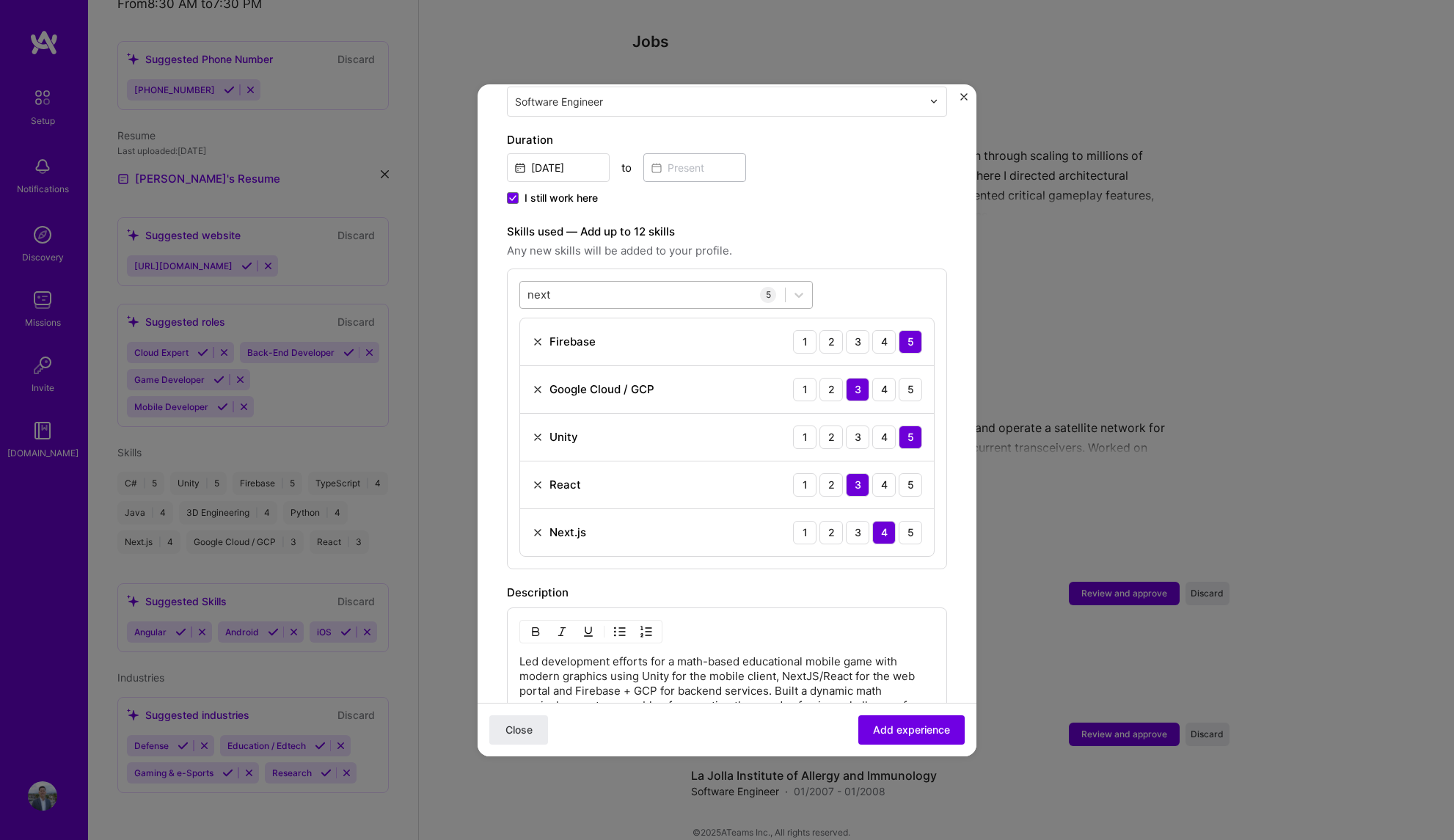
click at [598, 282] on div "next next" at bounding box center [652, 294] width 265 height 24
drag, startPoint x: 598, startPoint y: 280, endPoint x: 503, endPoint y: 273, distance: 95.3
click at [503, 273] on form "Adding suggested job This job is suggested based on your LinkedIn, resume or [D…" at bounding box center [727, 406] width 499 height 1355
type input "n"
click at [563, 346] on div "C#" at bounding box center [666, 353] width 276 height 16
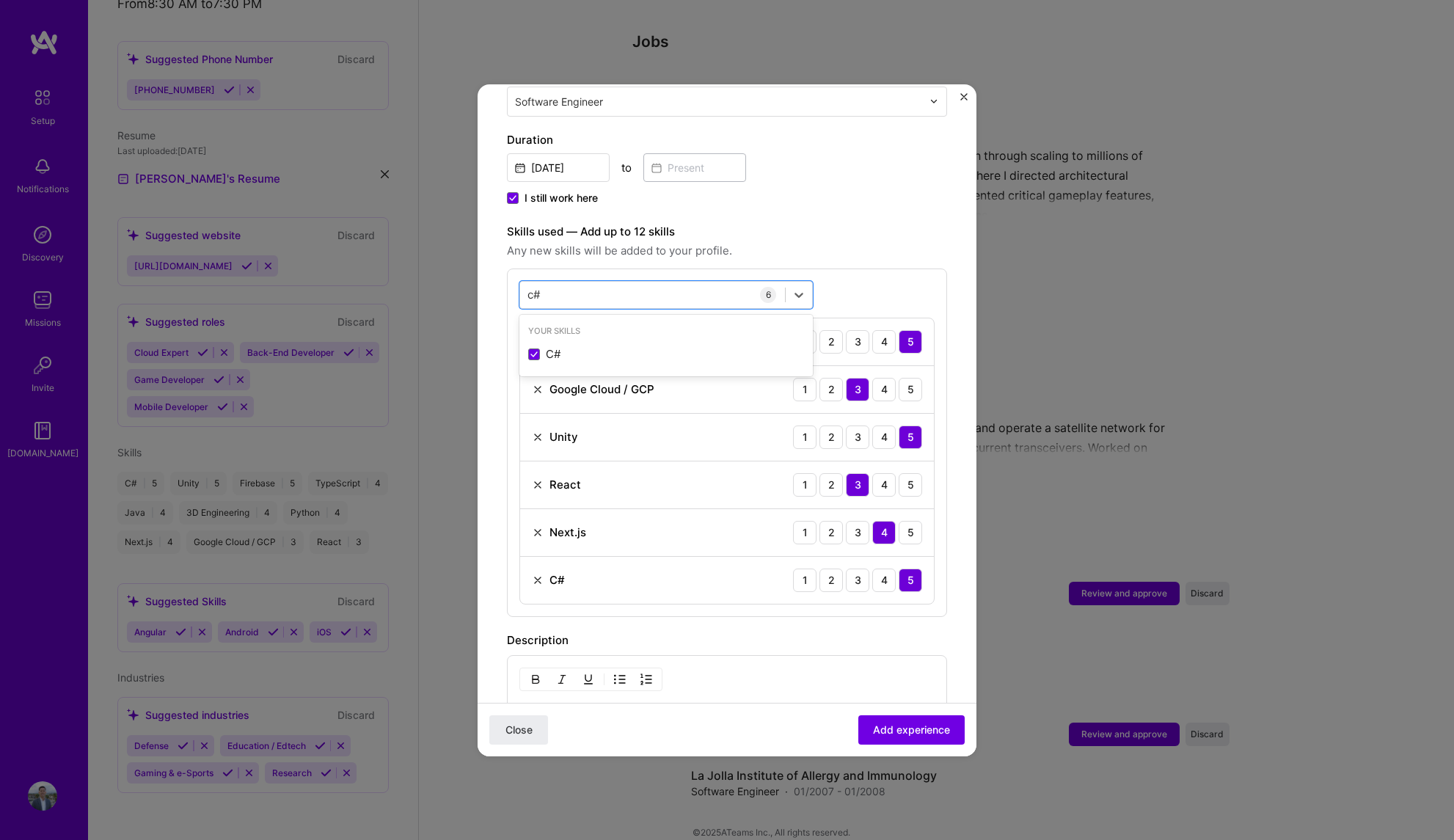
type input "c#"
click at [868, 225] on div "Skills used — Add up to 12 skills Any new skills will be added to your profile." at bounding box center [726, 242] width 440 height 37
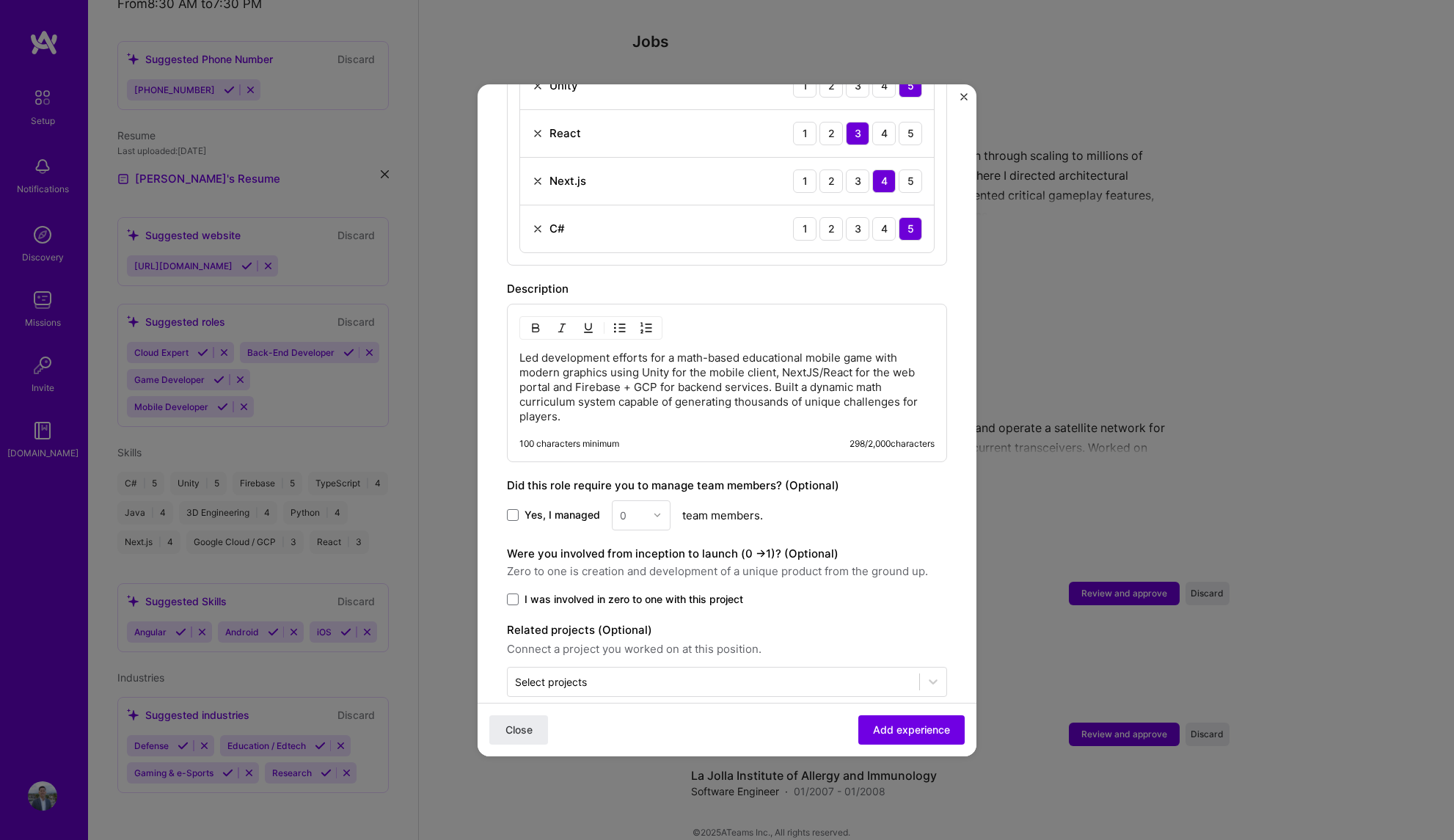
scroll to position [745, 0]
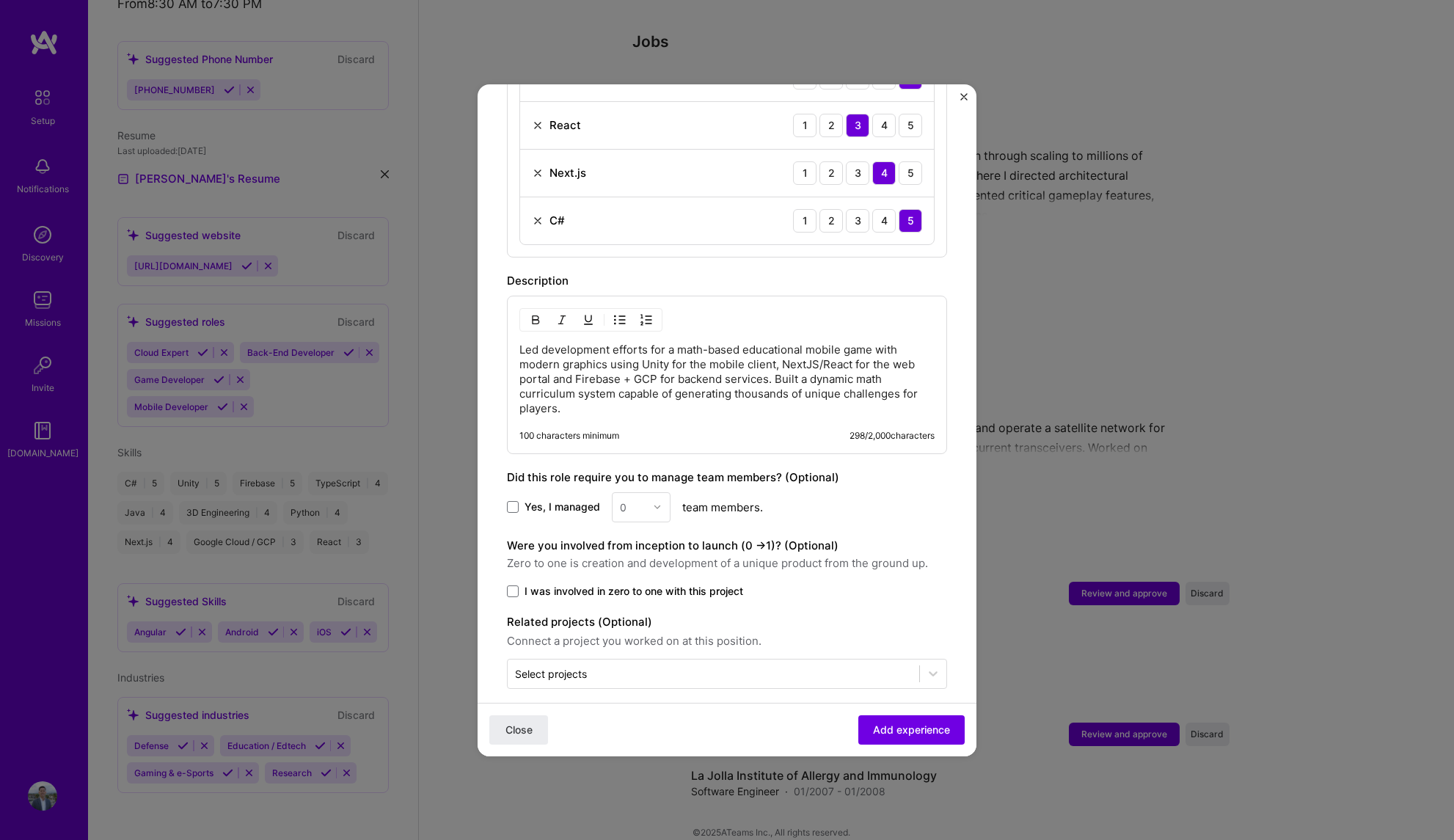
click at [530, 500] on span "Yes, I managed" at bounding box center [562, 507] width 75 height 15
click at [0, 0] on input "Yes, I managed" at bounding box center [0, 0] width 0 height 0
click at [622, 500] on div "0" at bounding box center [623, 507] width 7 height 16
click at [634, 560] on div "2" at bounding box center [640, 573] width 50 height 27
click at [896, 723] on span "Add experience" at bounding box center [911, 729] width 77 height 15
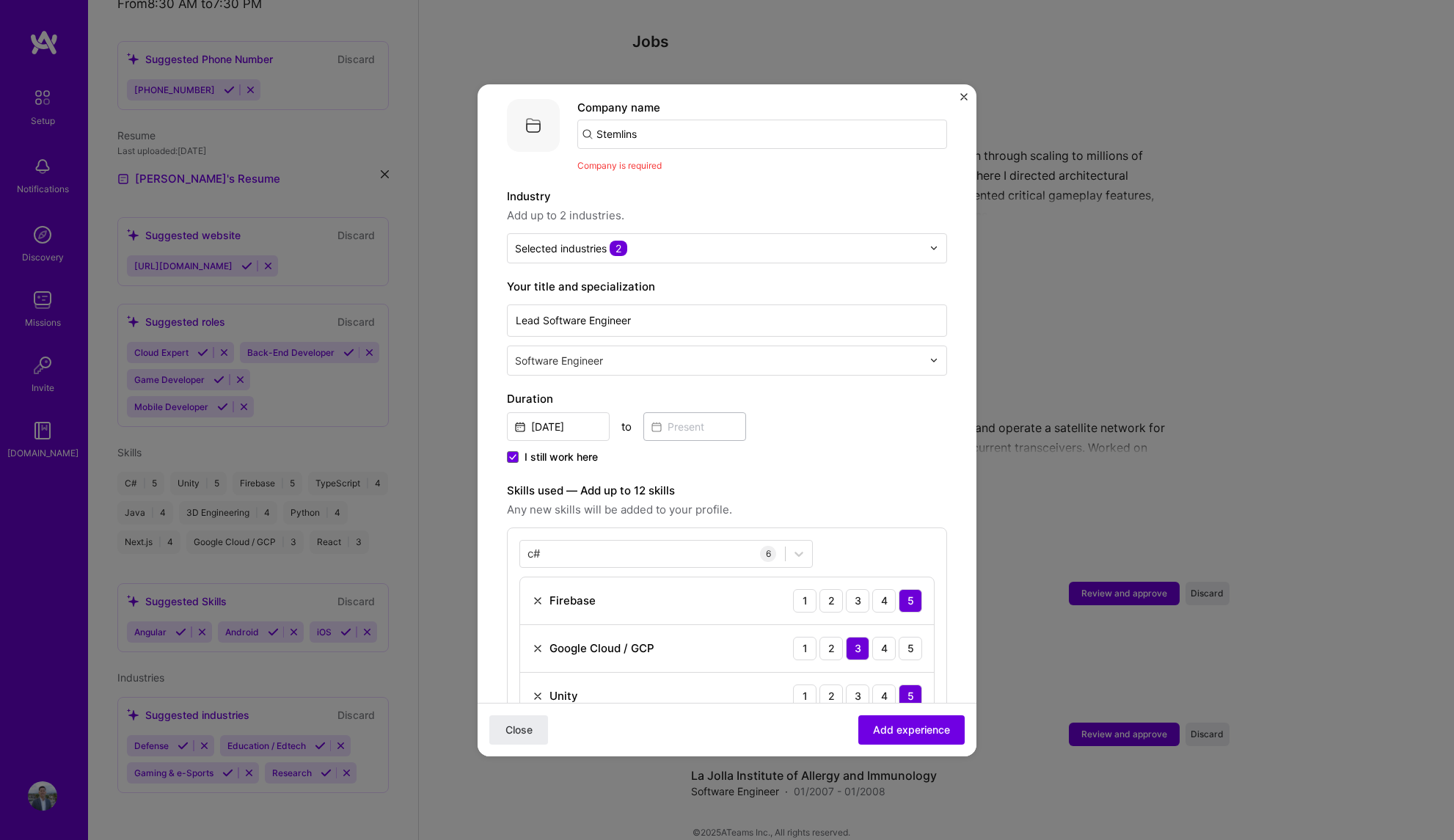
scroll to position [146, 0]
click at [669, 121] on input "Stemlins" at bounding box center [762, 135] width 370 height 30
drag, startPoint x: 669, startPoint y: 119, endPoint x: 530, endPoint y: 112, distance: 139.2
click at [530, 112] on div "Company logo Company name Stemlins Company is required" at bounding box center [726, 137] width 440 height 74
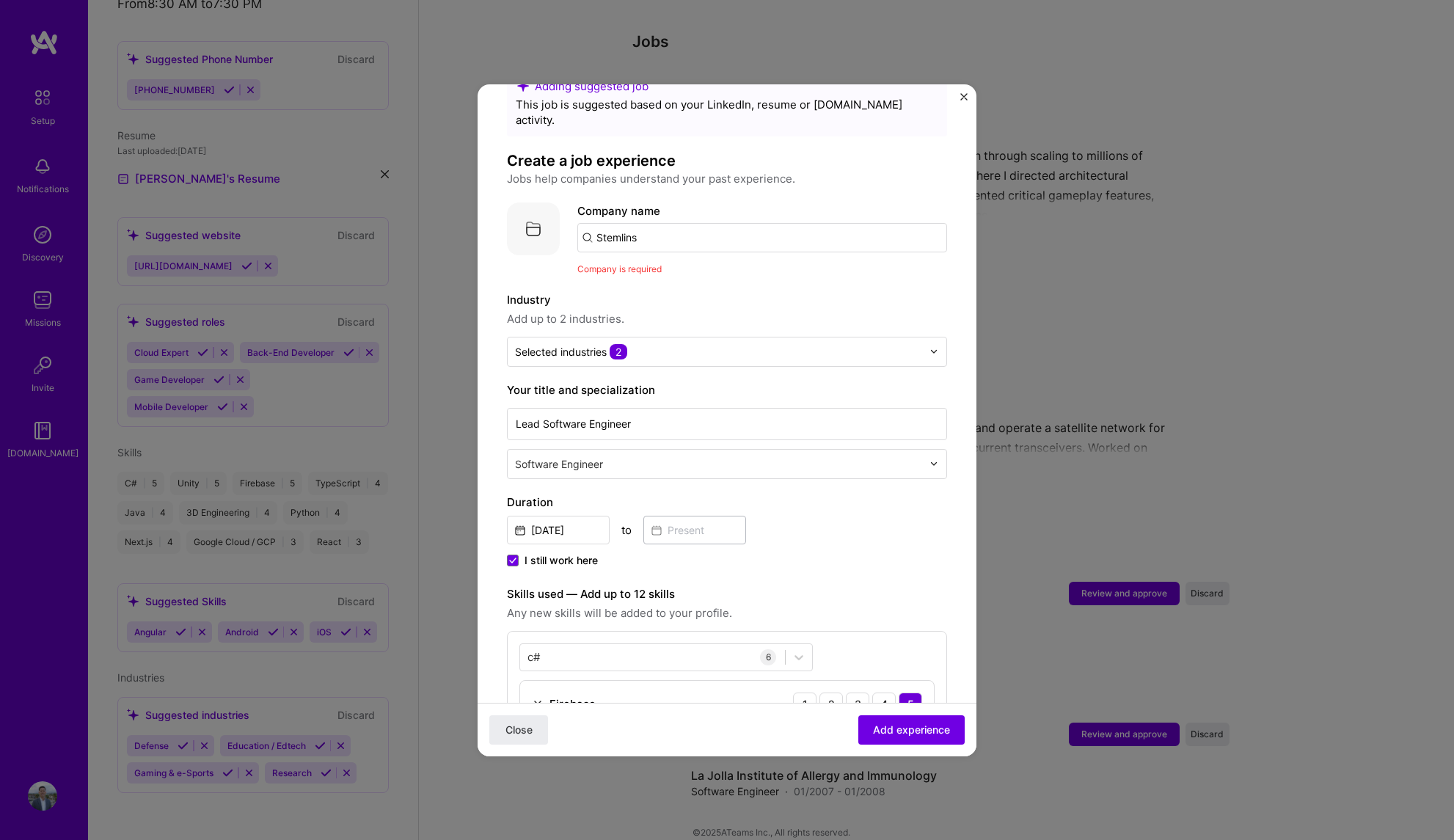
scroll to position [35, 0]
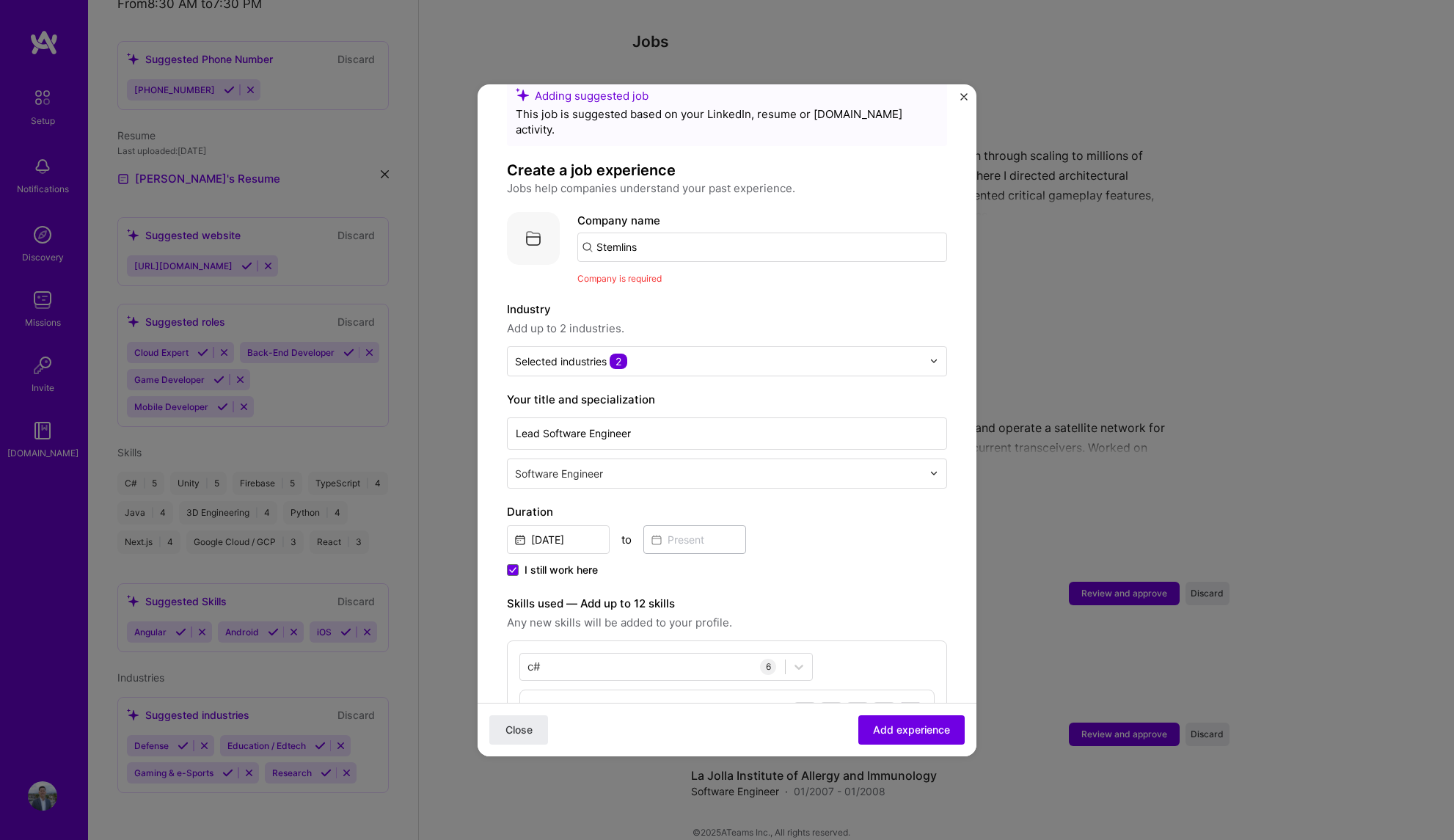
click at [716, 232] on input "Stemlins" at bounding box center [762, 247] width 370 height 30
type input "S"
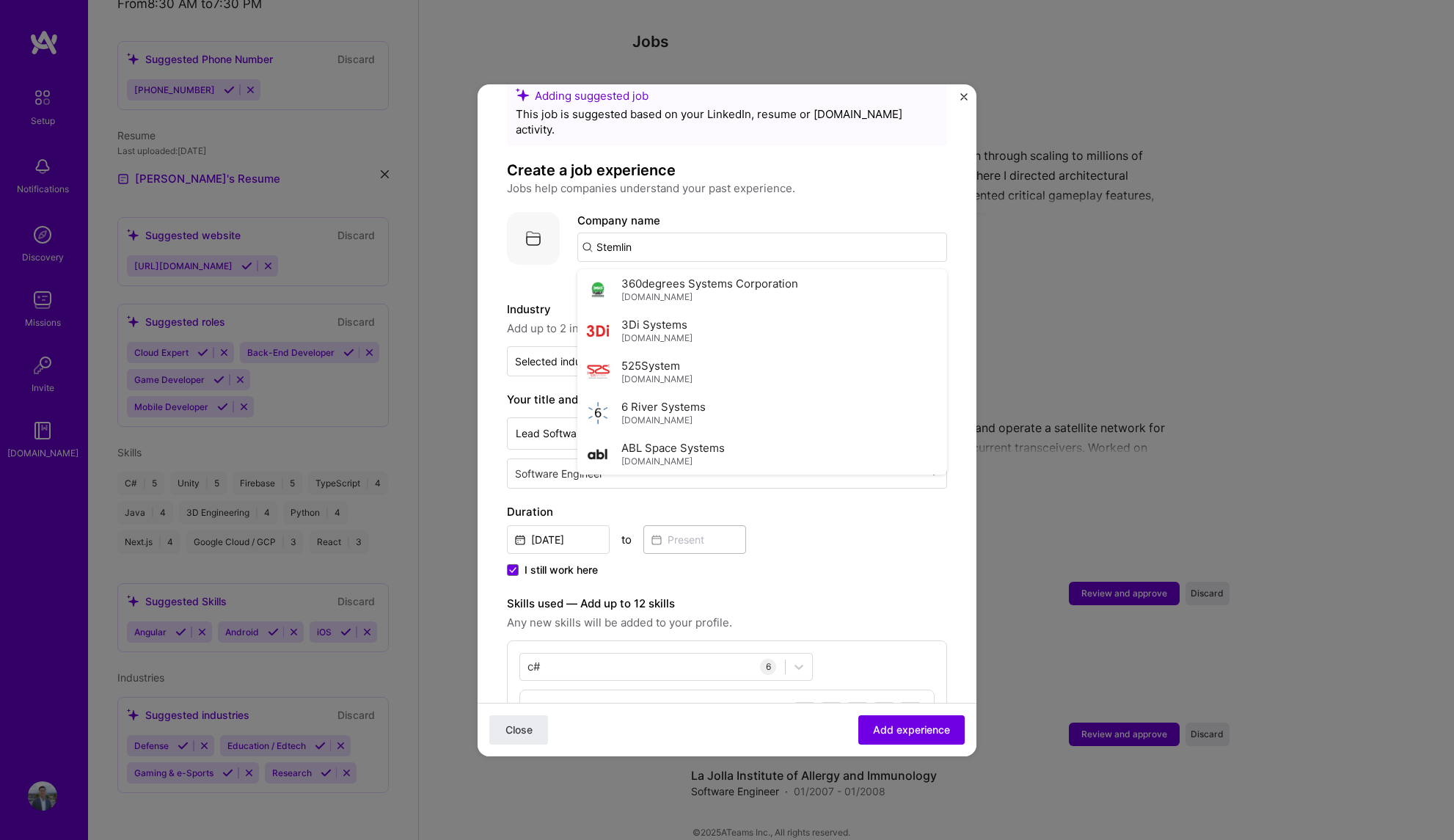
type input "Stemlins"
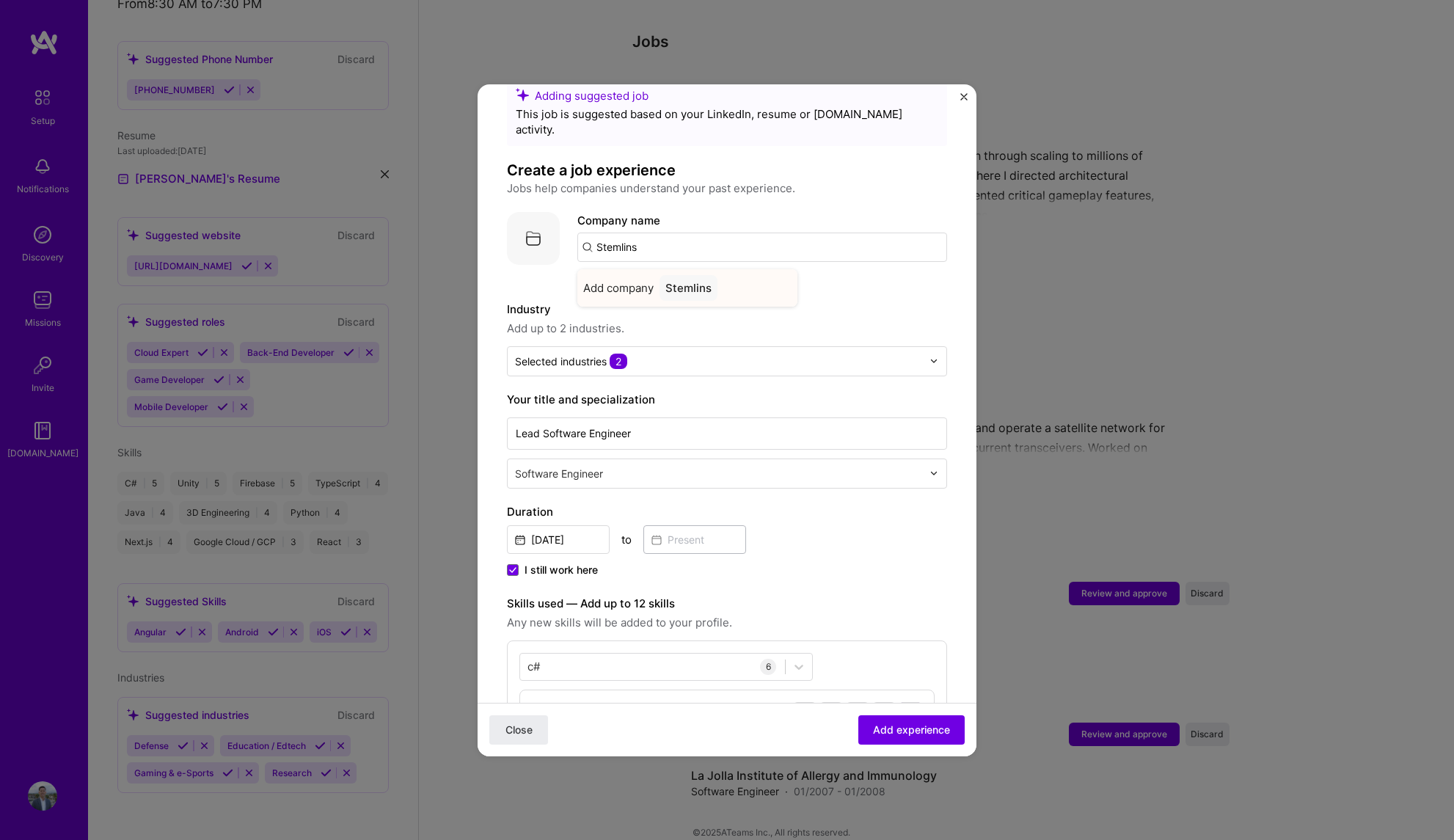
click at [680, 275] on div "Stemlins" at bounding box center [689, 288] width 58 height 26
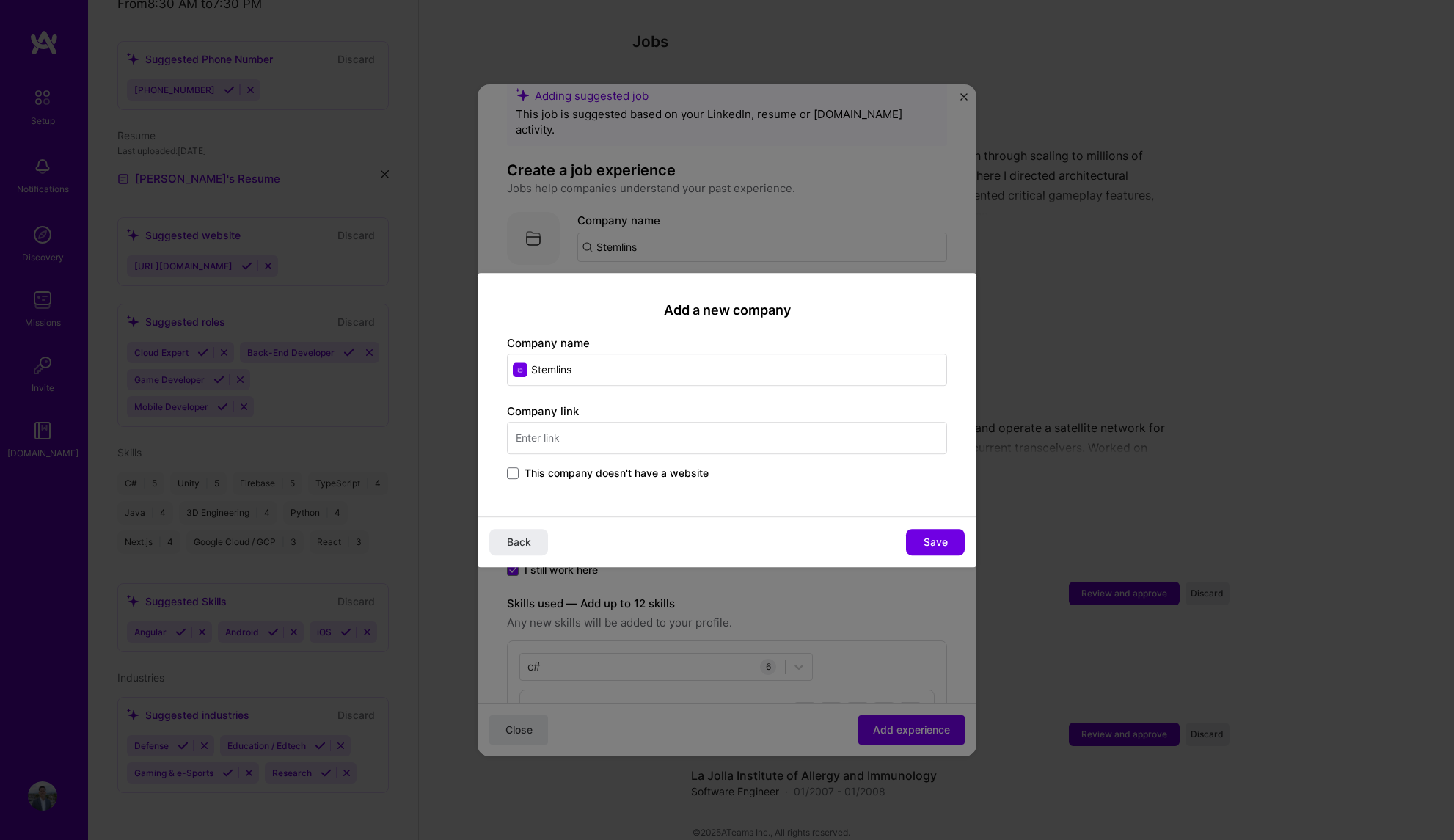
click at [657, 444] on input "text" at bounding box center [726, 438] width 440 height 33
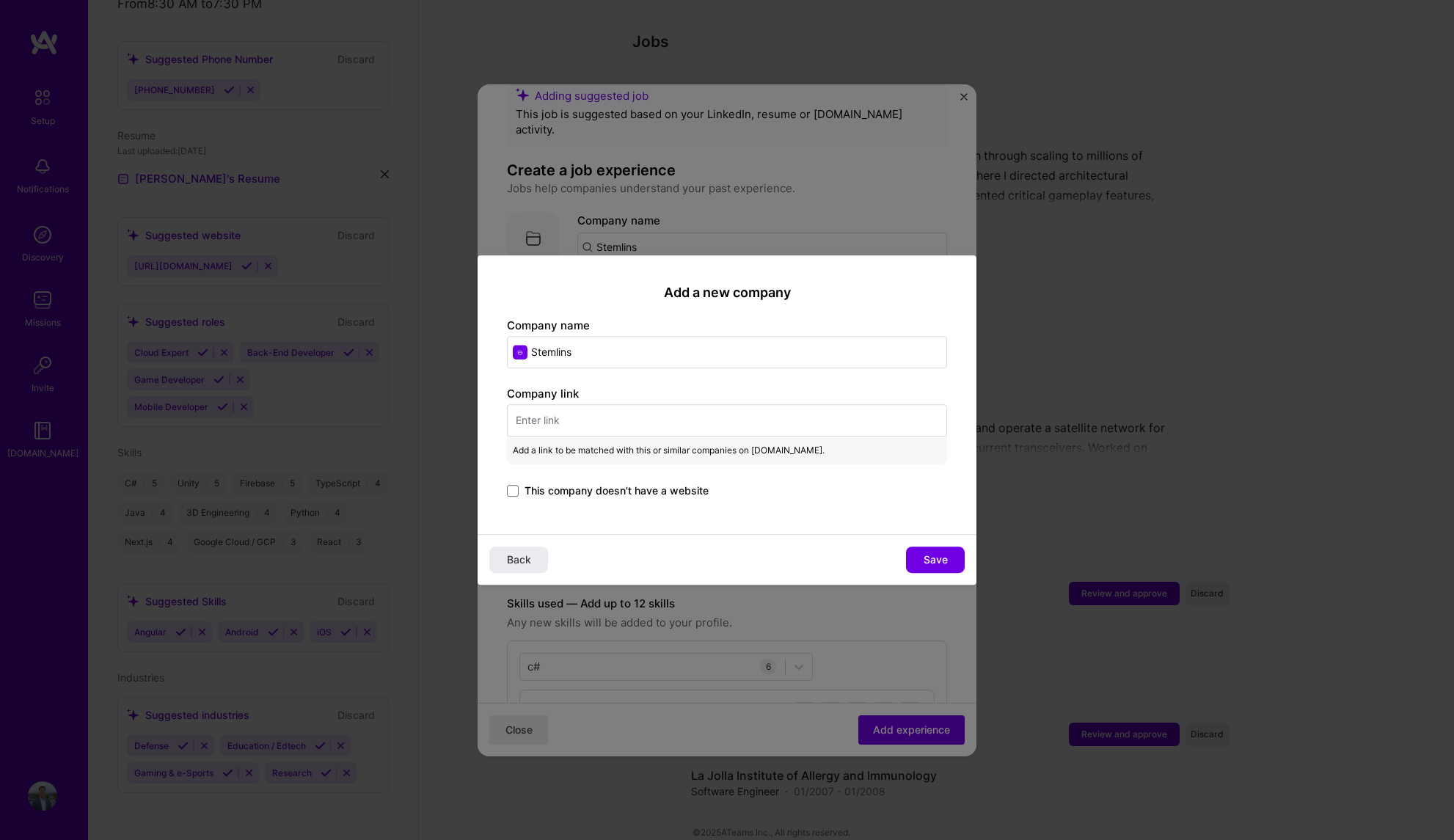
paste input "Led client performance optimization and rendering technology for a massive mult…"
type input "Led client performance optimization and rendering technology for a massive mult…"
paste input "[URL][DOMAIN_NAME]"
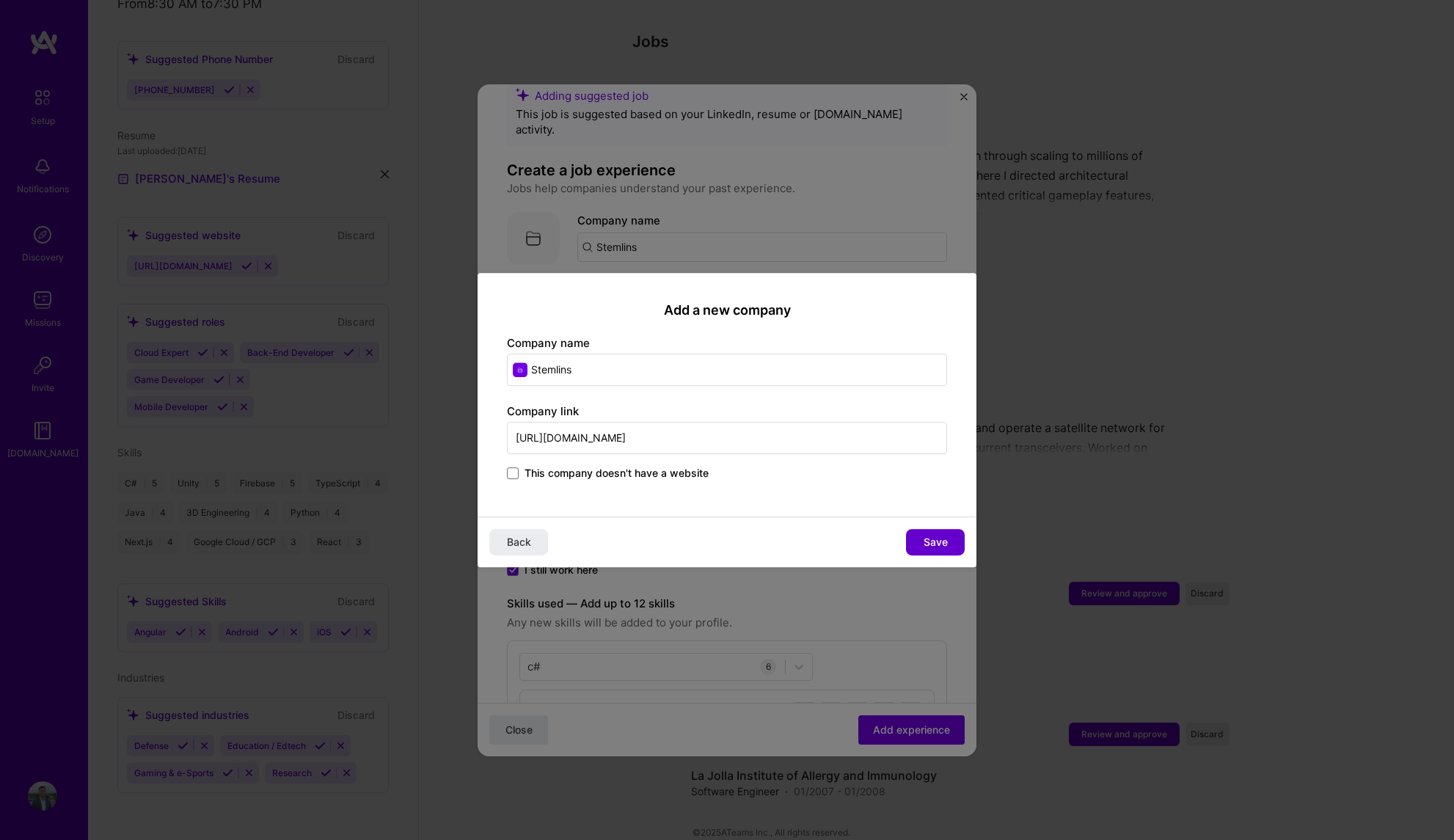
type input "[URL][DOMAIN_NAME]"
click at [934, 542] on span "Save" at bounding box center [936, 542] width 24 height 15
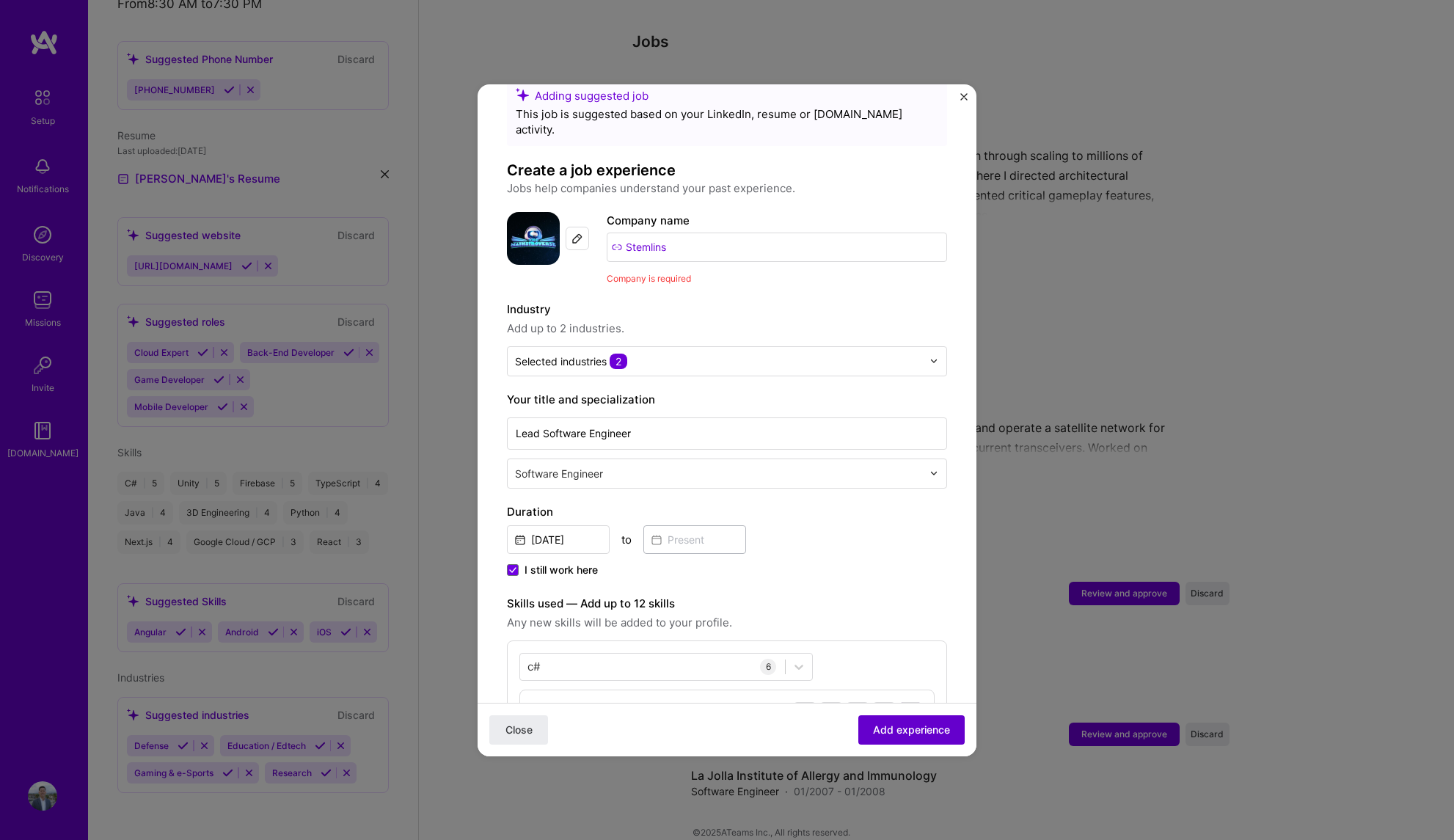
click at [886, 737] on button "Add experience" at bounding box center [912, 729] width 106 height 30
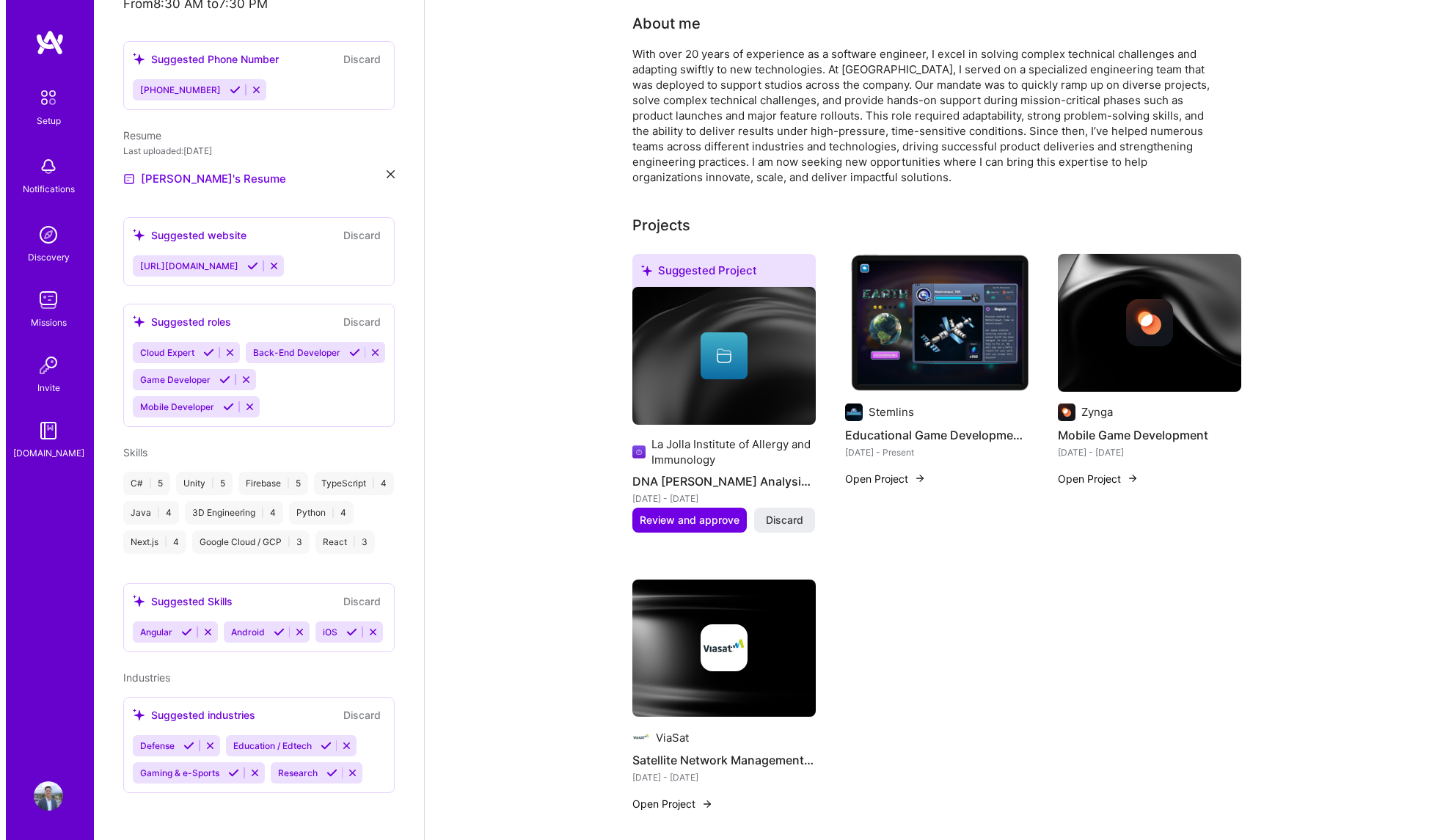
scroll to position [319, 0]
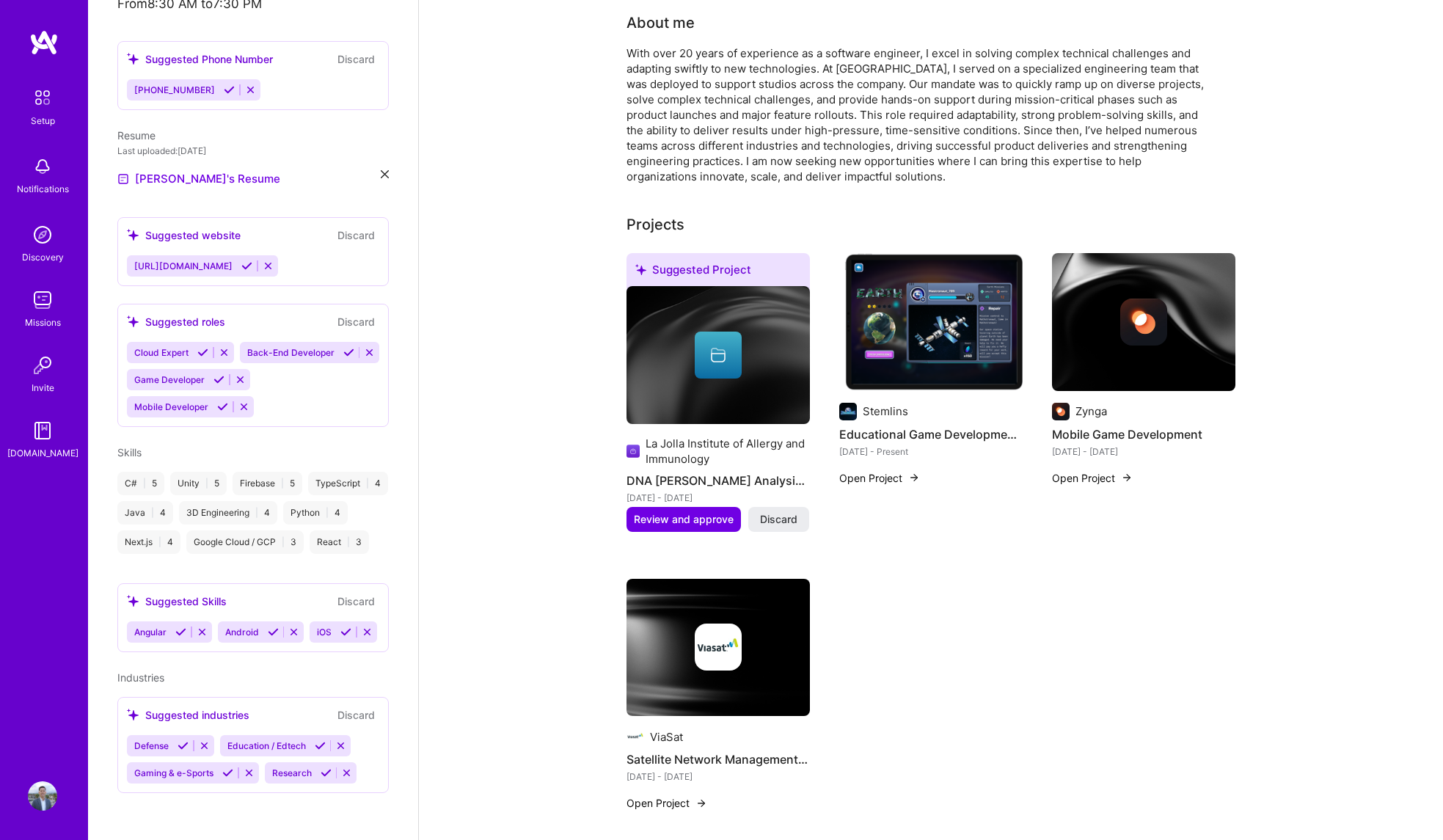
click at [1096, 470] on button "Open Project" at bounding box center [1092, 478] width 81 height 16
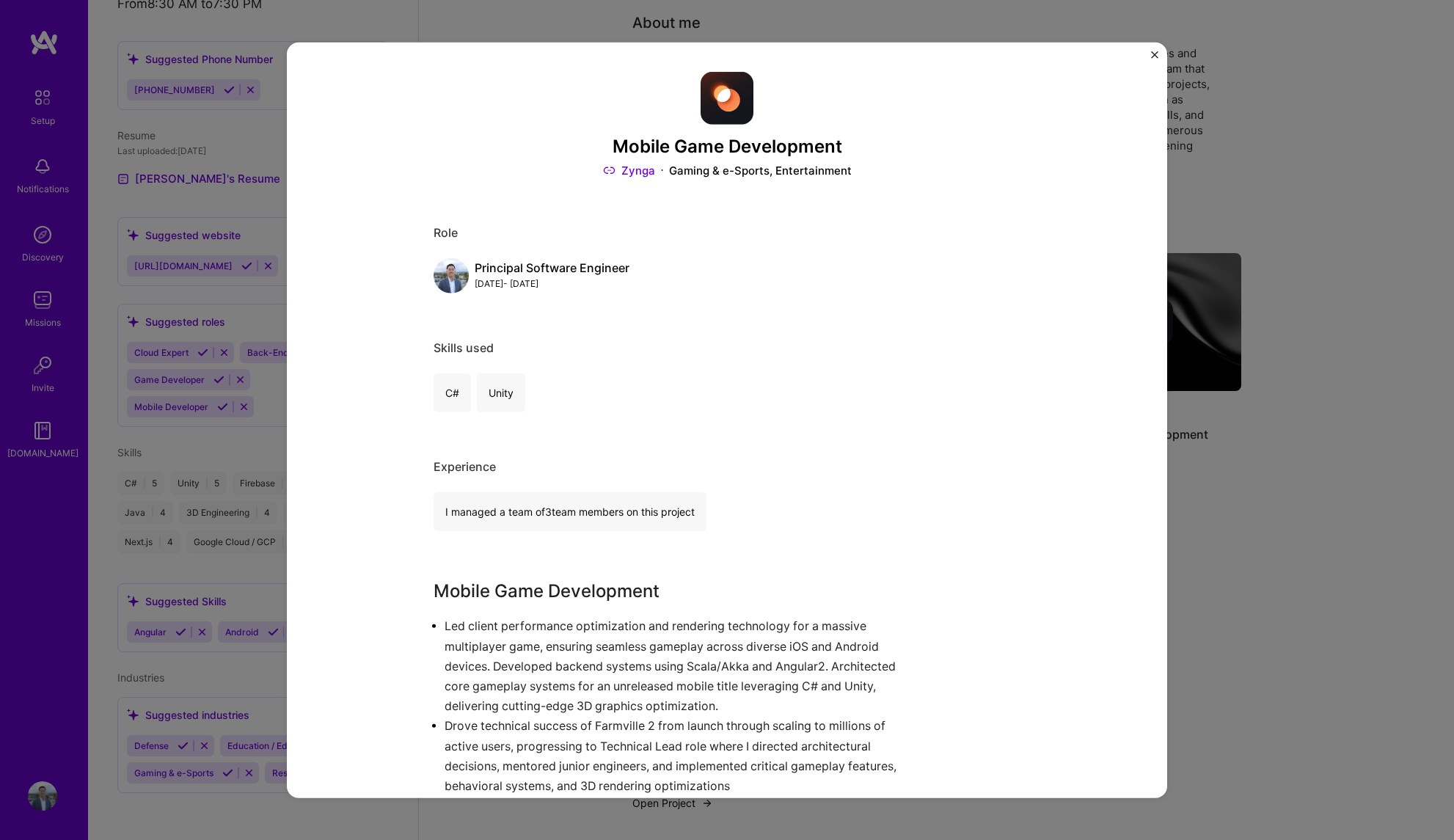
click at [1151, 49] on div "Mobile Game Development Zynga Gaming & e-Sports, Entertainment Role Principal S…" at bounding box center [727, 420] width 880 height 756
click at [1153, 52] on img "Close" at bounding box center [1154, 54] width 7 height 7
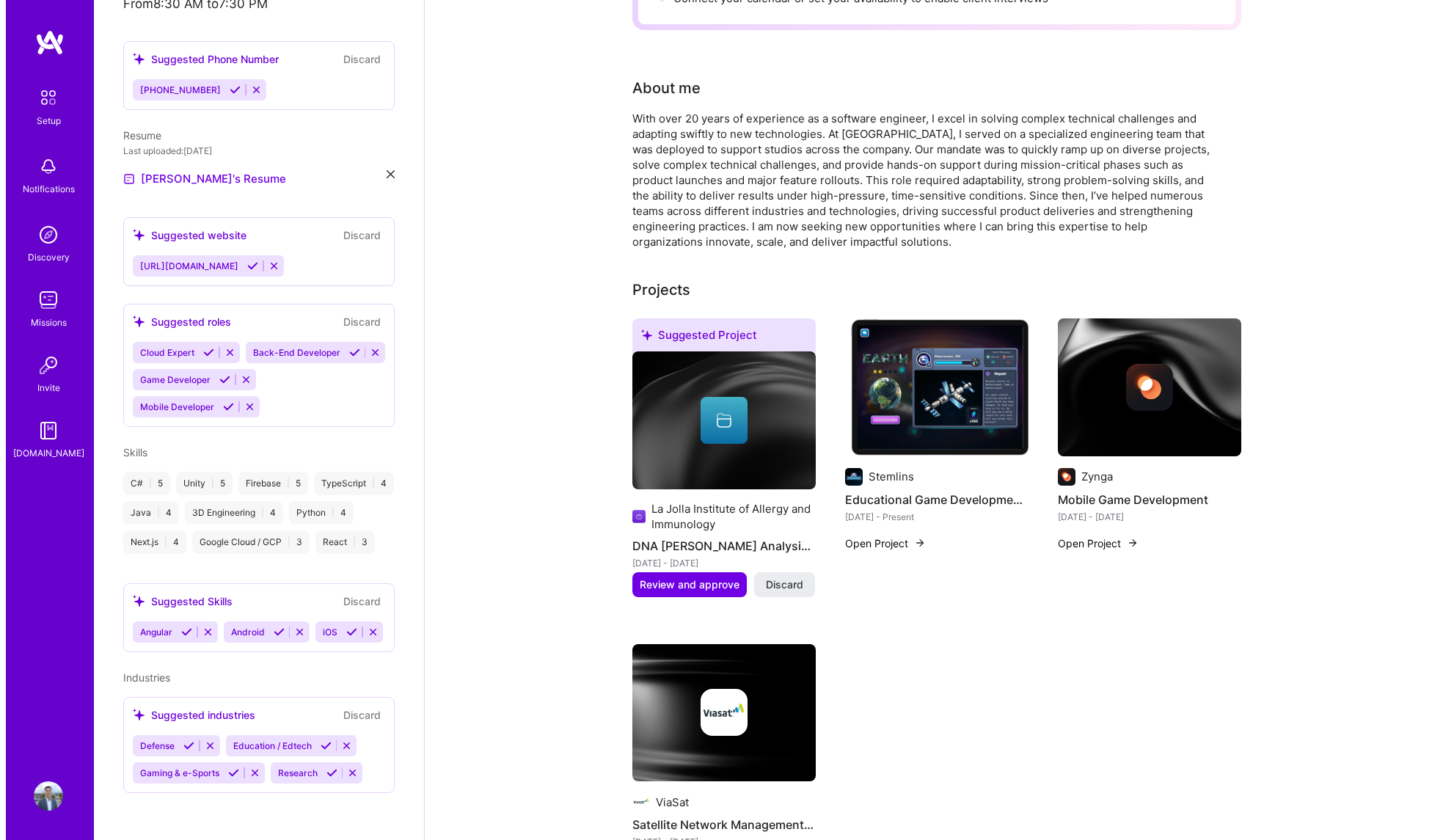
scroll to position [174, 0]
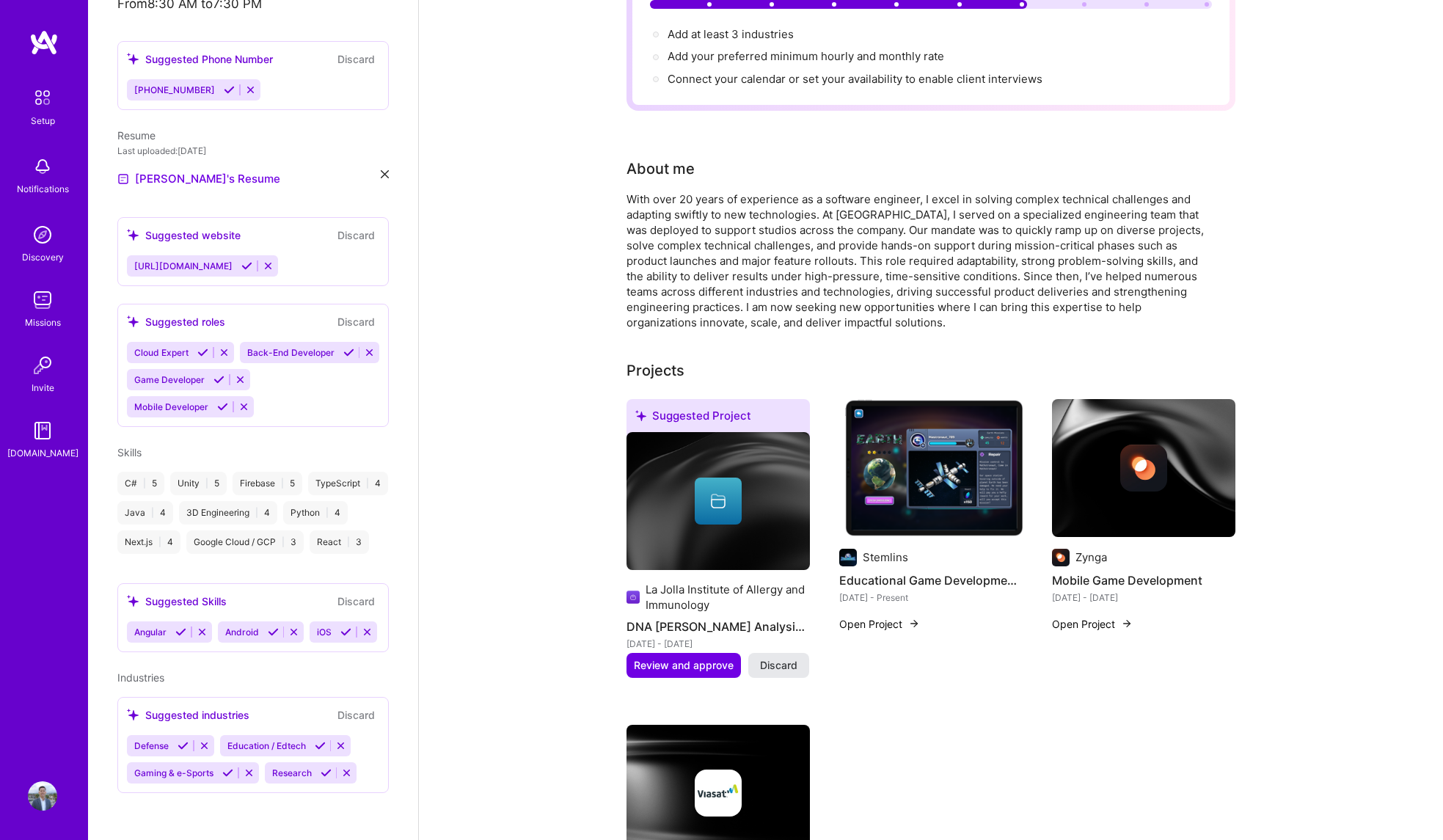
click at [780, 658] on span "Discard" at bounding box center [779, 665] width 38 height 15
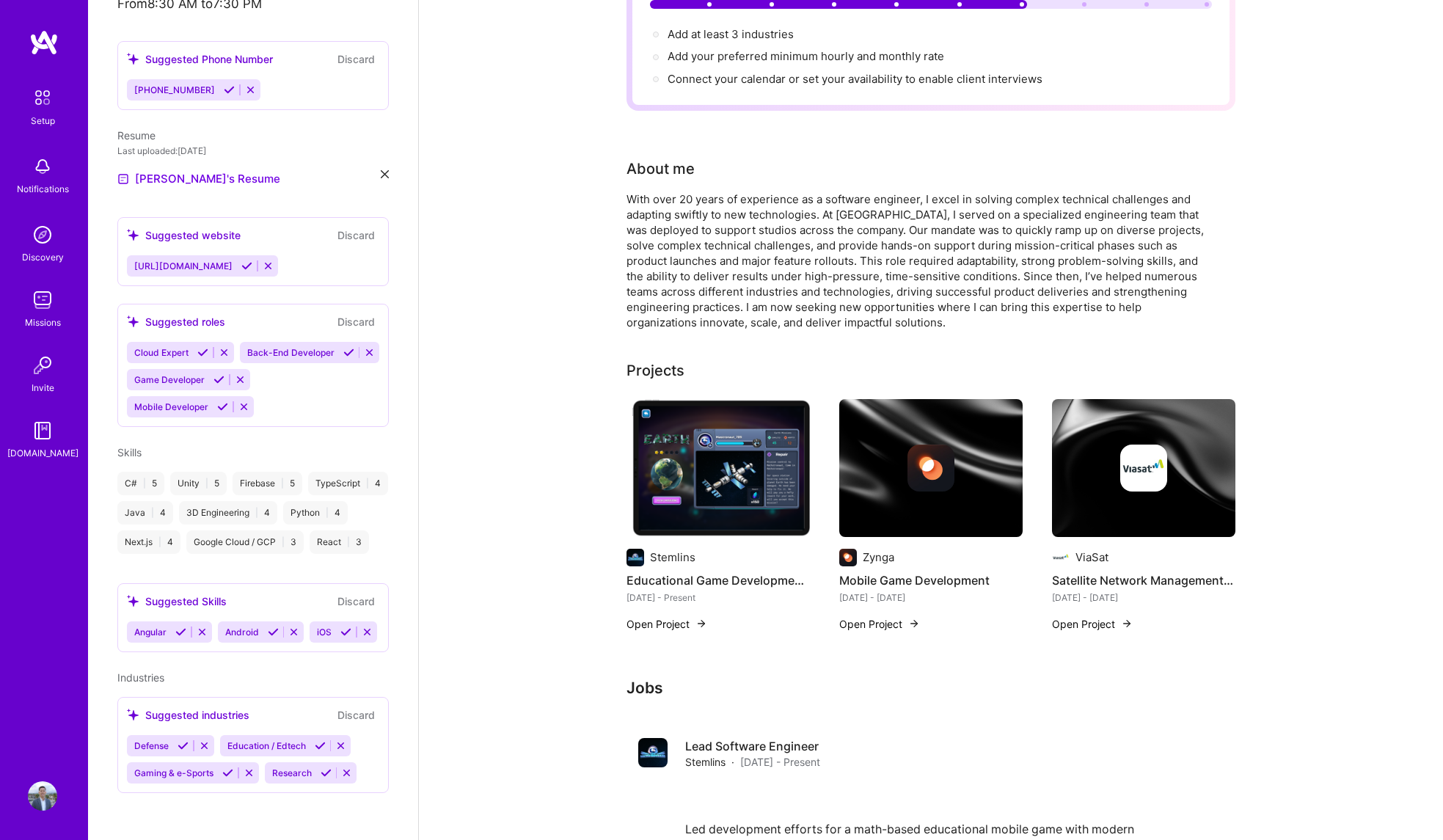
click at [865, 616] on button "Open Project" at bounding box center [879, 623] width 81 height 16
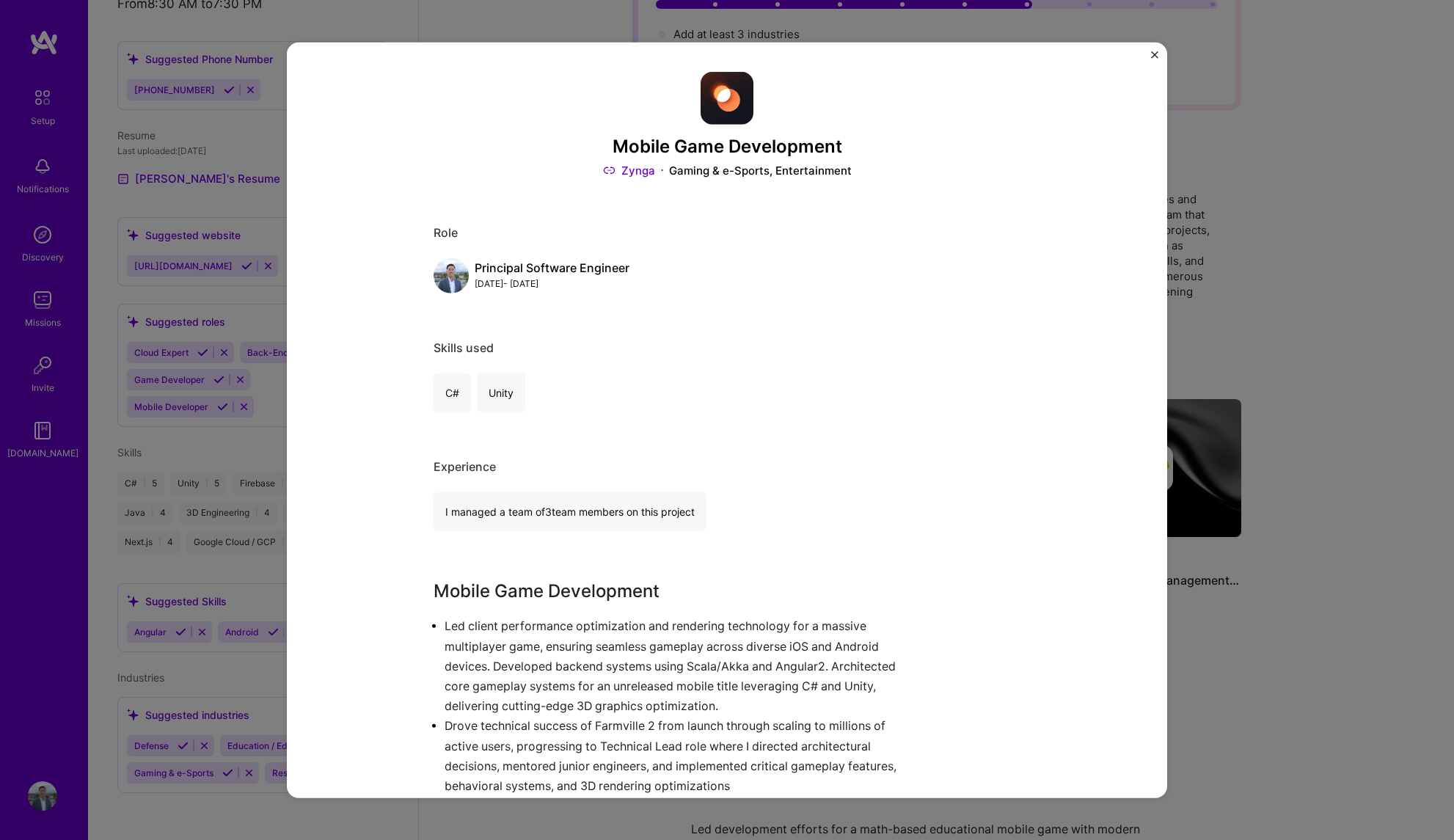
drag, startPoint x: 1143, startPoint y: 44, endPoint x: 1148, endPoint y: 52, distance: 9.4
click at [1143, 44] on div "Mobile Game Development Zynga Gaming & e-Sports, Entertainment Role Principal S…" at bounding box center [727, 420] width 880 height 756
click at [1152, 55] on img "Close" at bounding box center [1154, 54] width 7 height 7
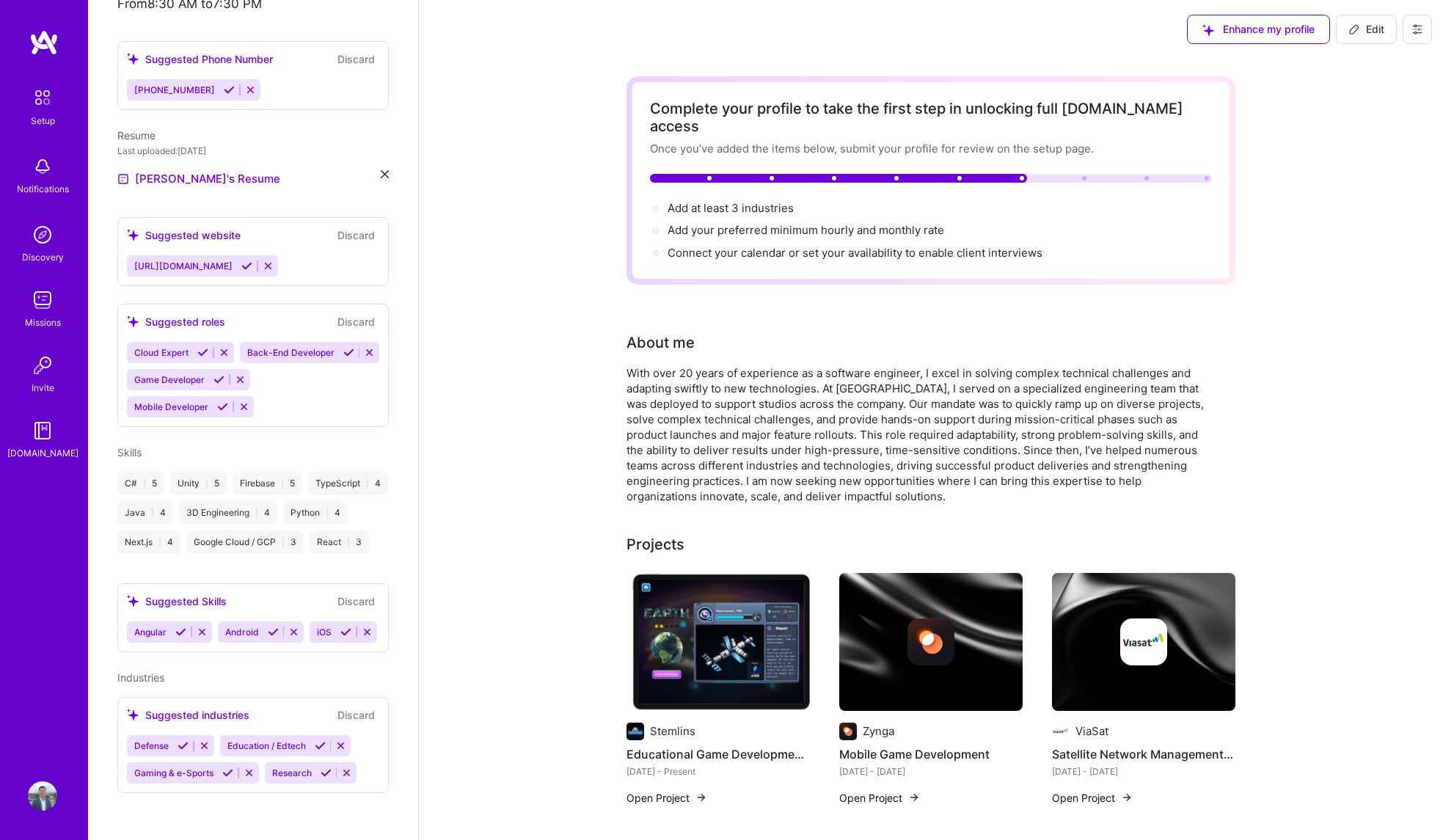
click at [1365, 27] on span "Edit" at bounding box center [1366, 30] width 36 height 15
select select "US"
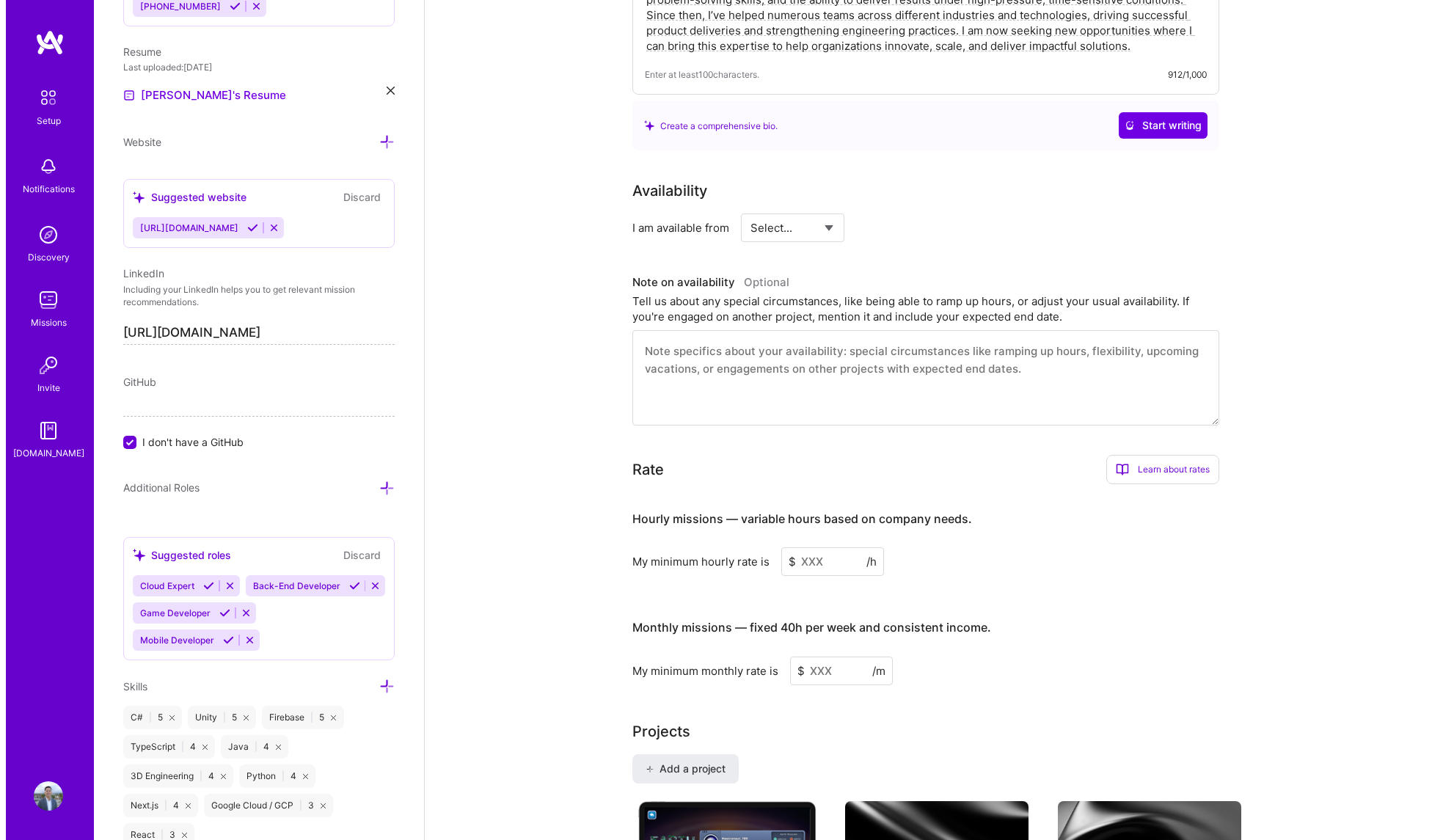
scroll to position [975, 0]
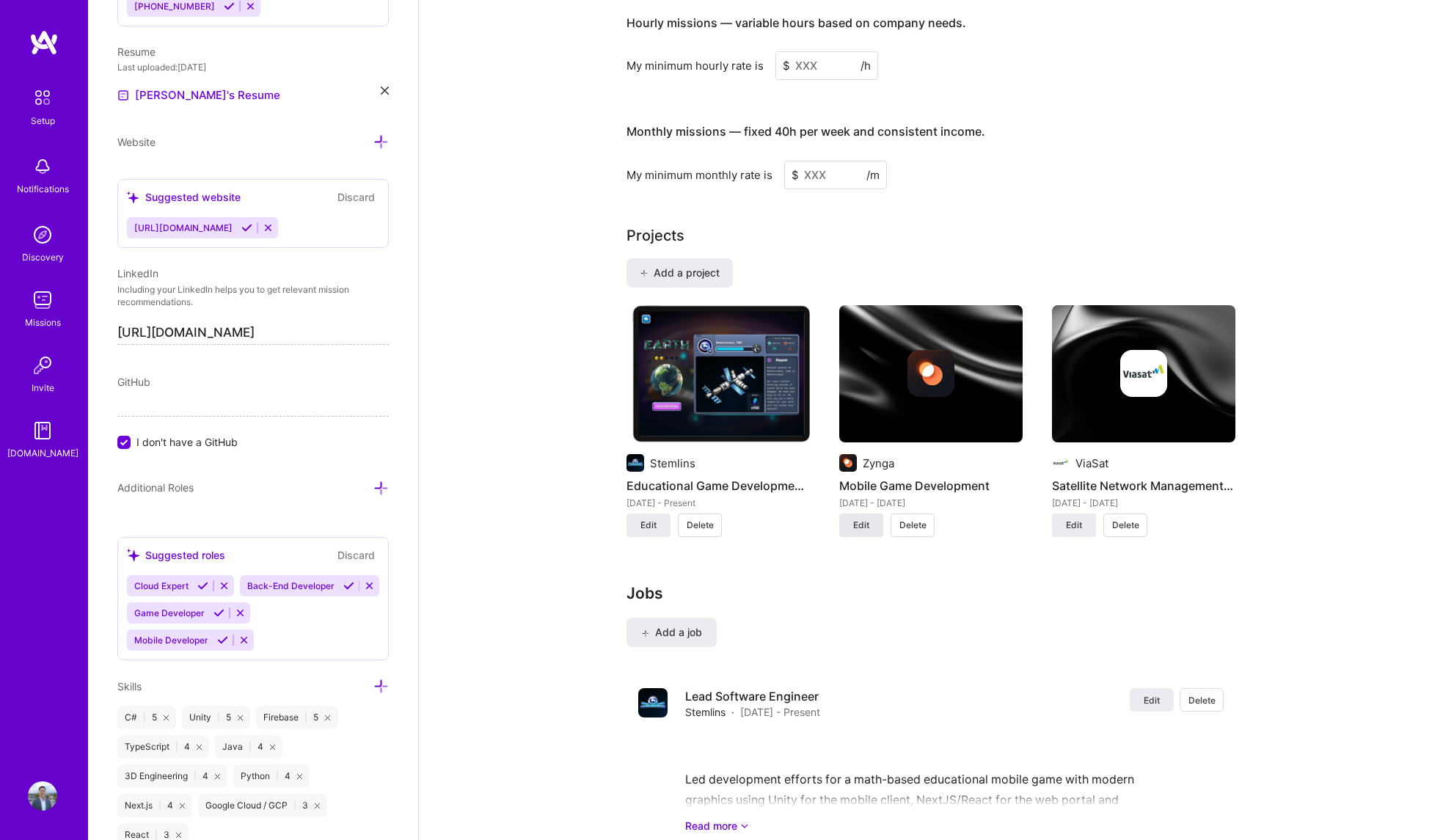
click at [871, 513] on button "Edit" at bounding box center [862, 525] width 44 height 24
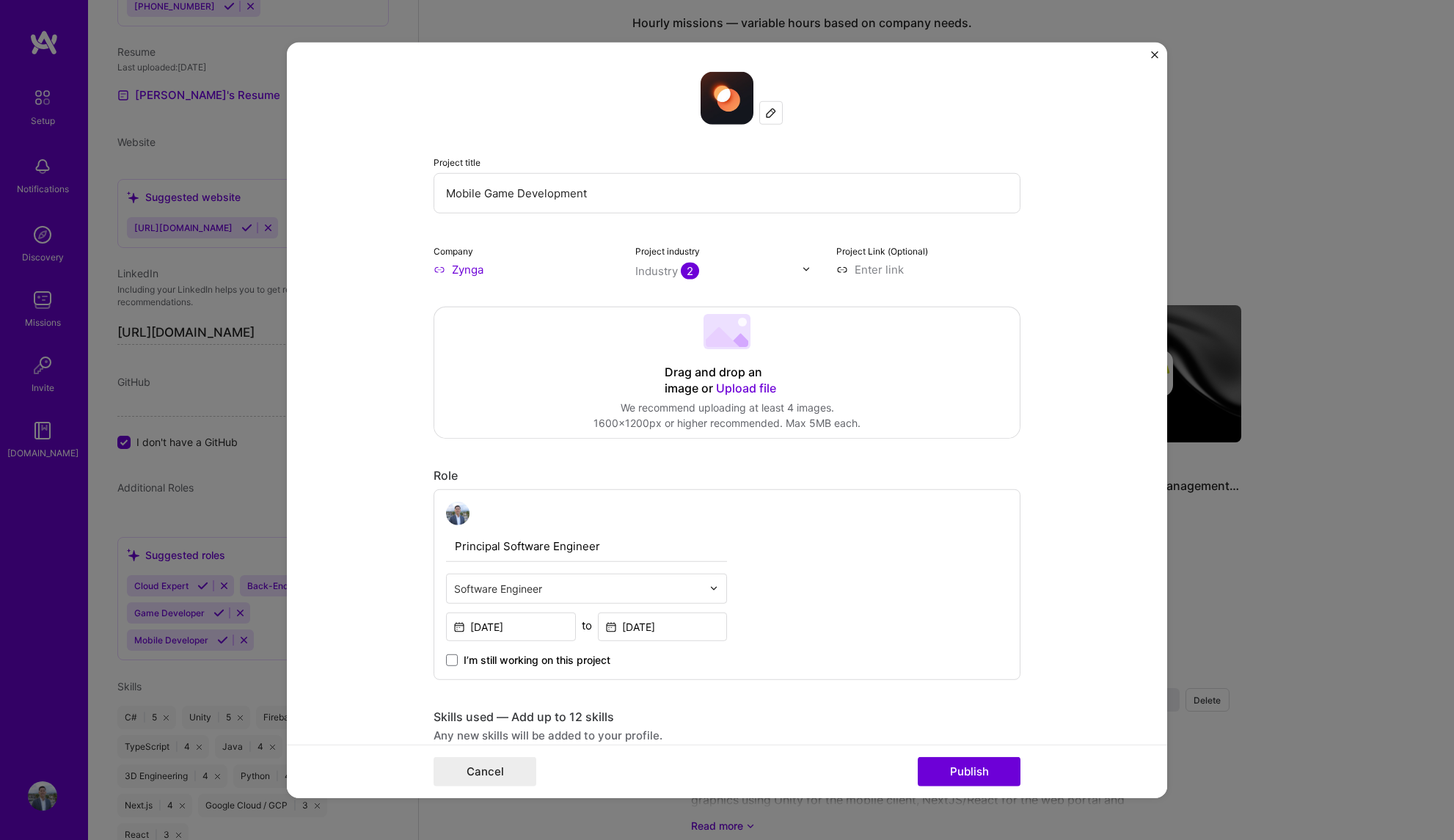
click at [656, 186] on input "Mobile Game Development" at bounding box center [727, 192] width 587 height 41
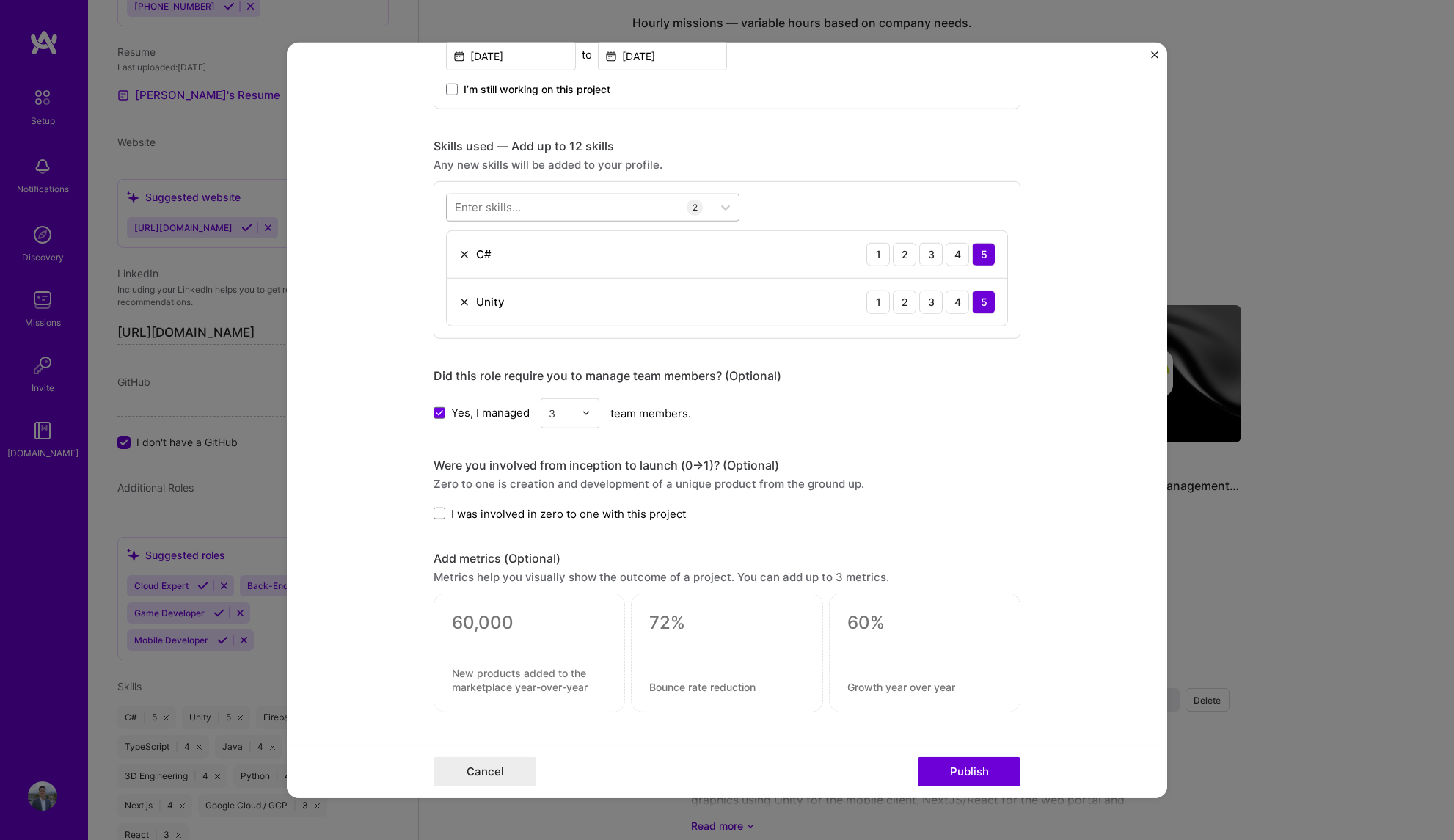
scroll to position [854, 0]
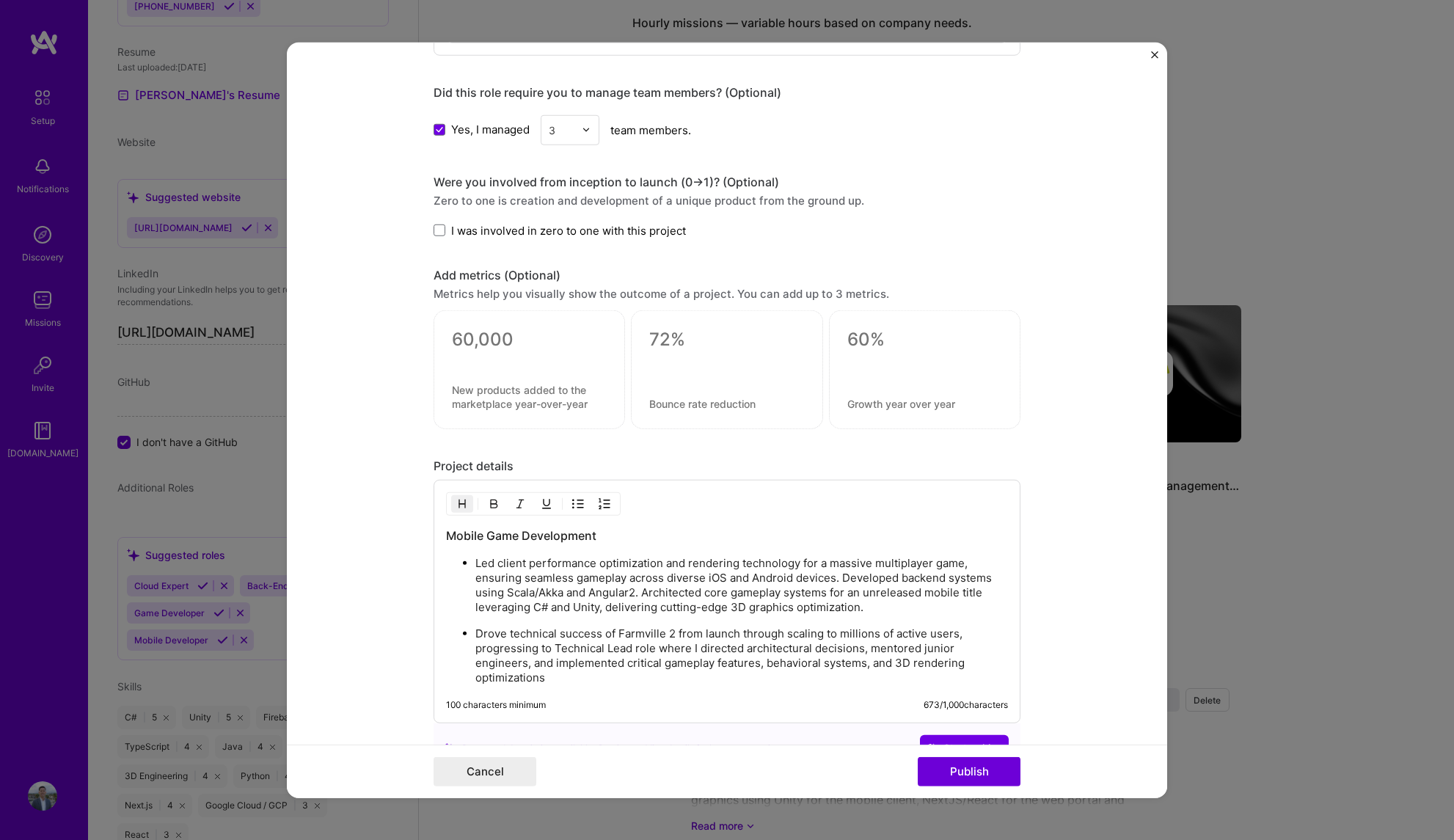
type input "[GEOGRAPHIC_DATA] 2"
click at [532, 538] on h3 "Mobile Game Development" at bounding box center [727, 535] width 562 height 16
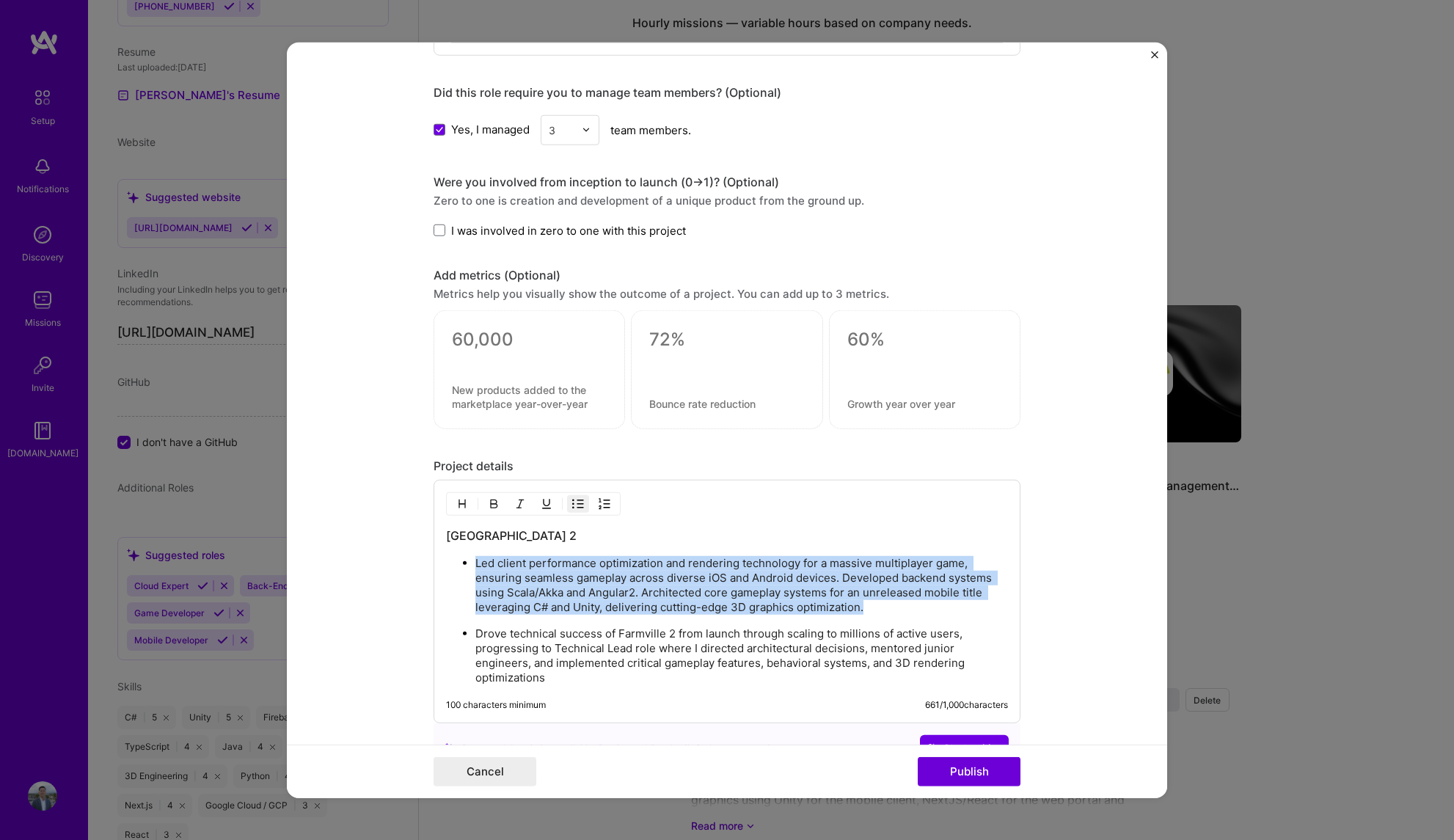
drag, startPoint x: 869, startPoint y: 606, endPoint x: 439, endPoint y: 569, distance: 431.6
click at [439, 569] on div "Farmville 2 Led client performance optimization and rendering technology for a …" at bounding box center [727, 601] width 587 height 243
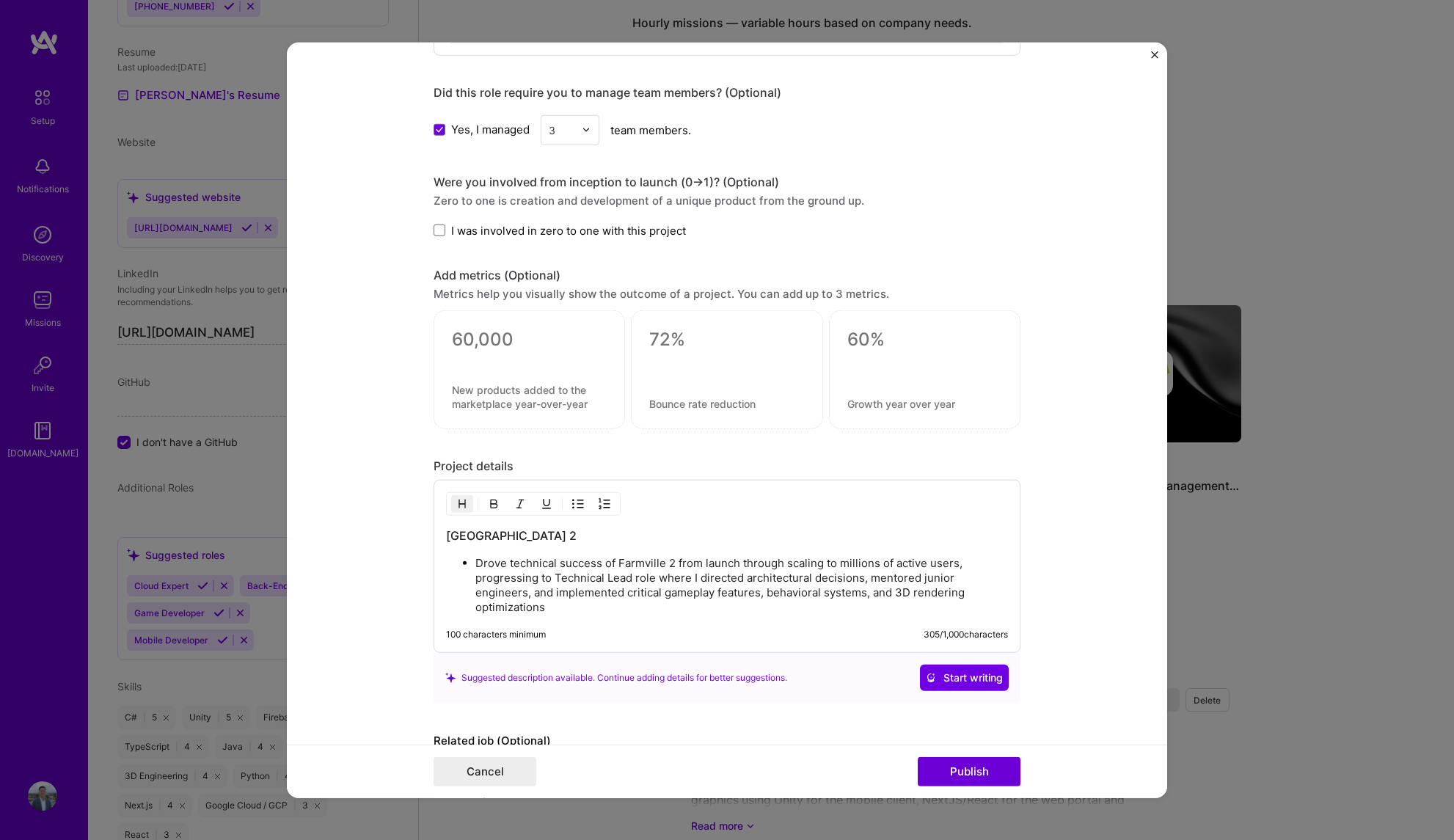
click at [636, 606] on p "Drove technical success of Farmville 2 from launch through scaling to millions …" at bounding box center [742, 585] width 532 height 58
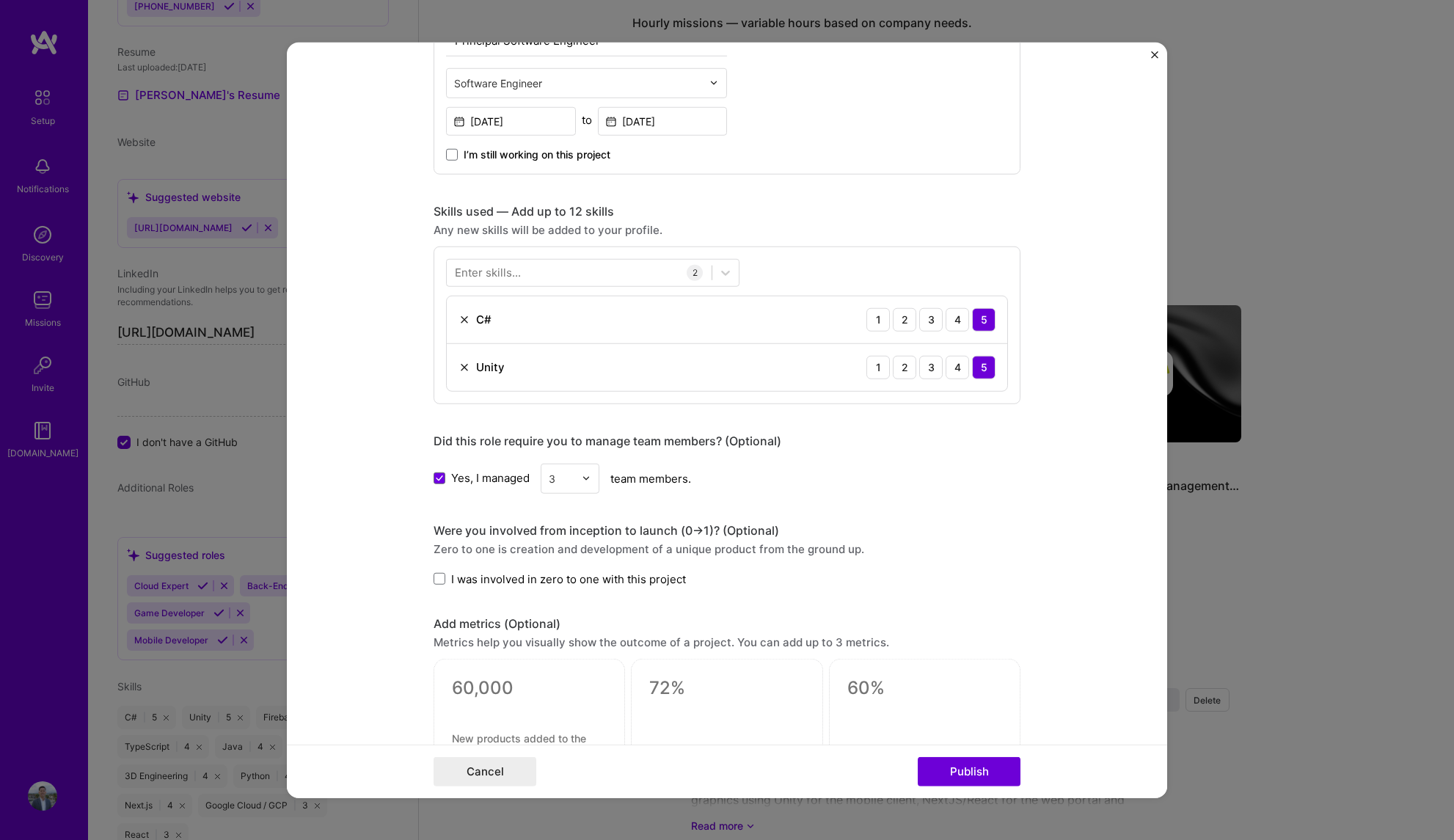
scroll to position [231, 0]
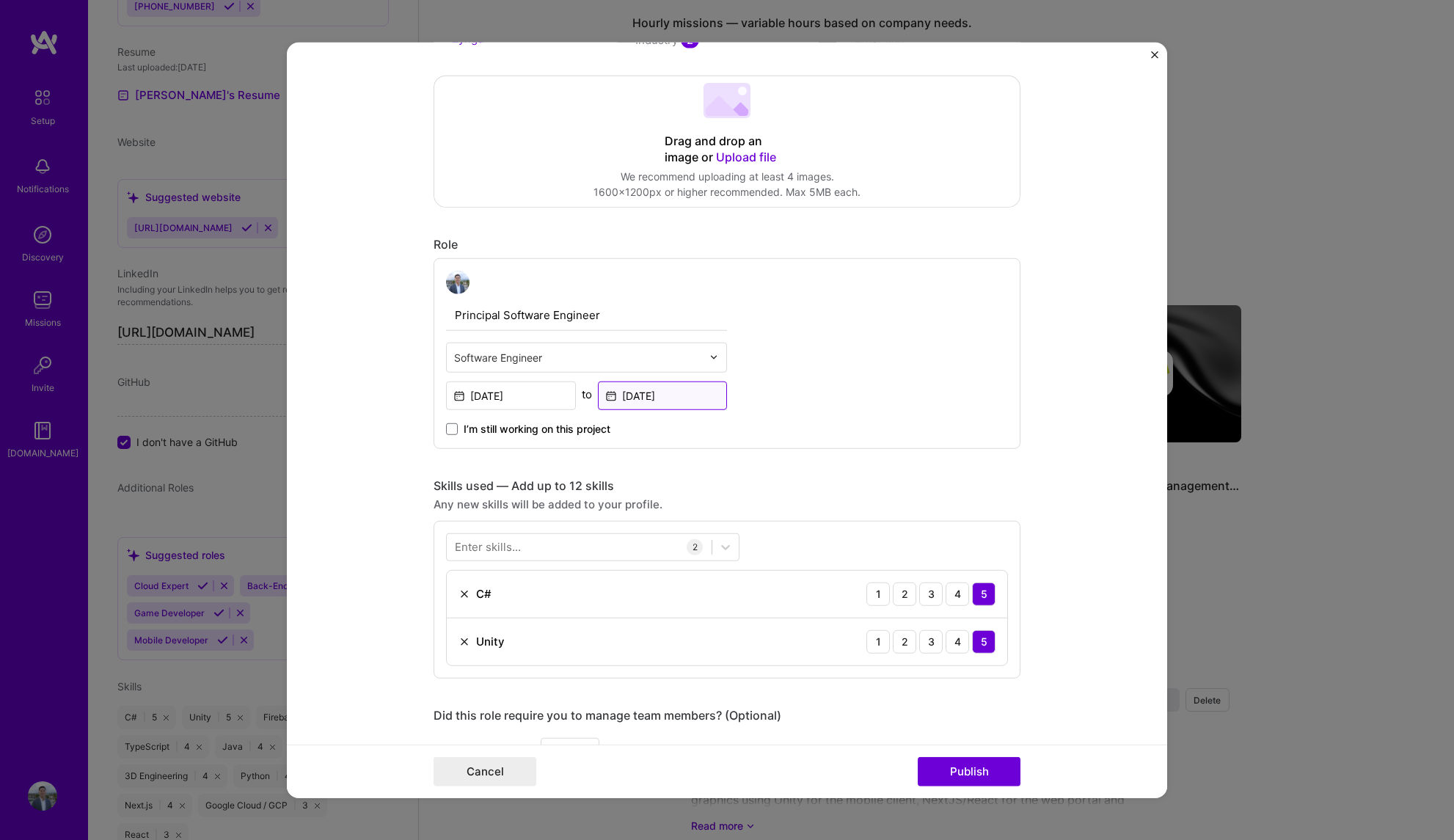
click at [664, 396] on input "[DATE]" at bounding box center [663, 395] width 130 height 29
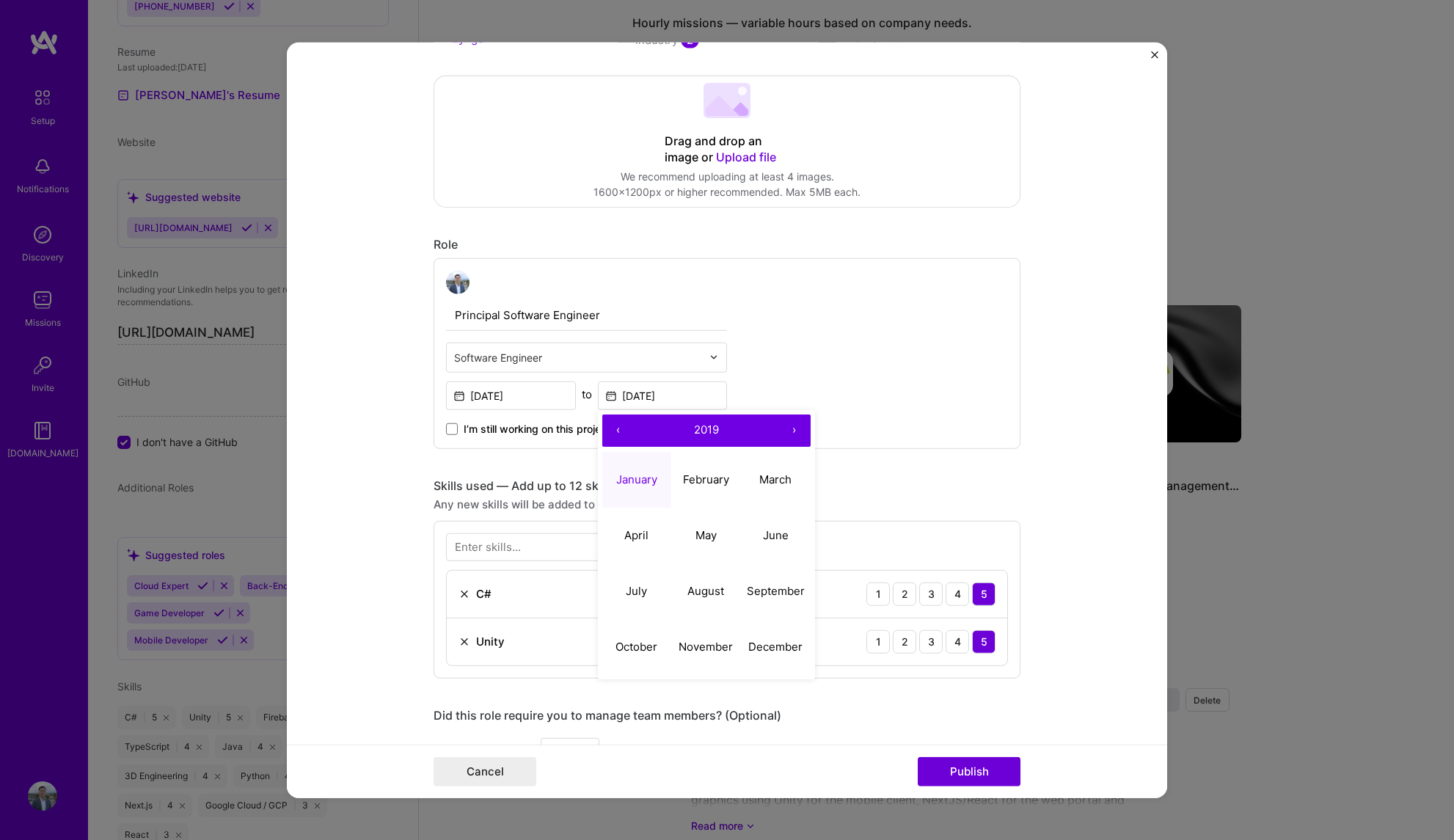
click at [613, 427] on button "‹" at bounding box center [618, 430] width 33 height 33
click at [612, 427] on button "‹" at bounding box center [618, 430] width 33 height 33
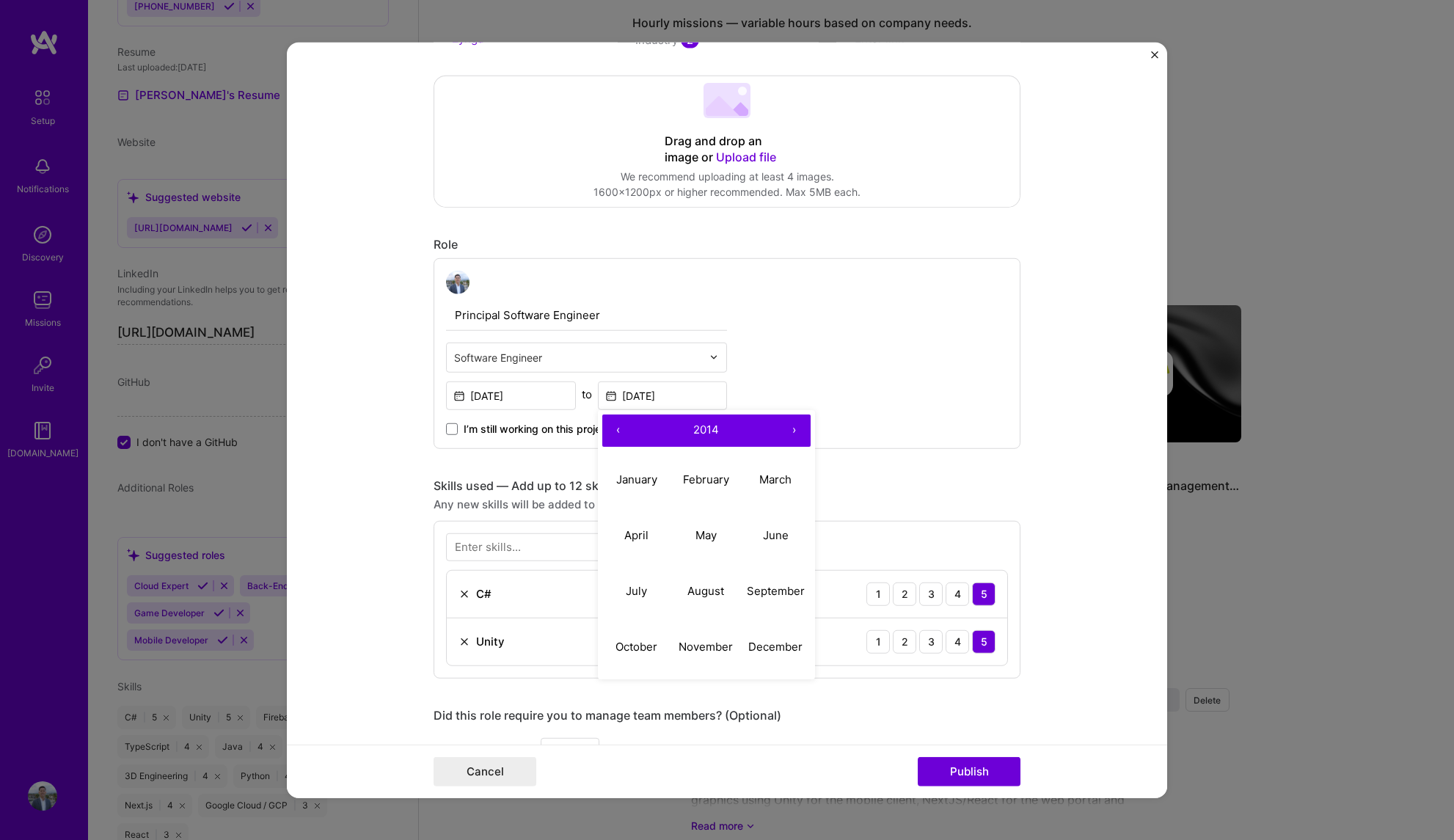
click at [830, 397] on div "Principal Software Engineer Software Engineer [DATE] to [DATE] ‹ 2014 › January…" at bounding box center [727, 353] width 587 height 191
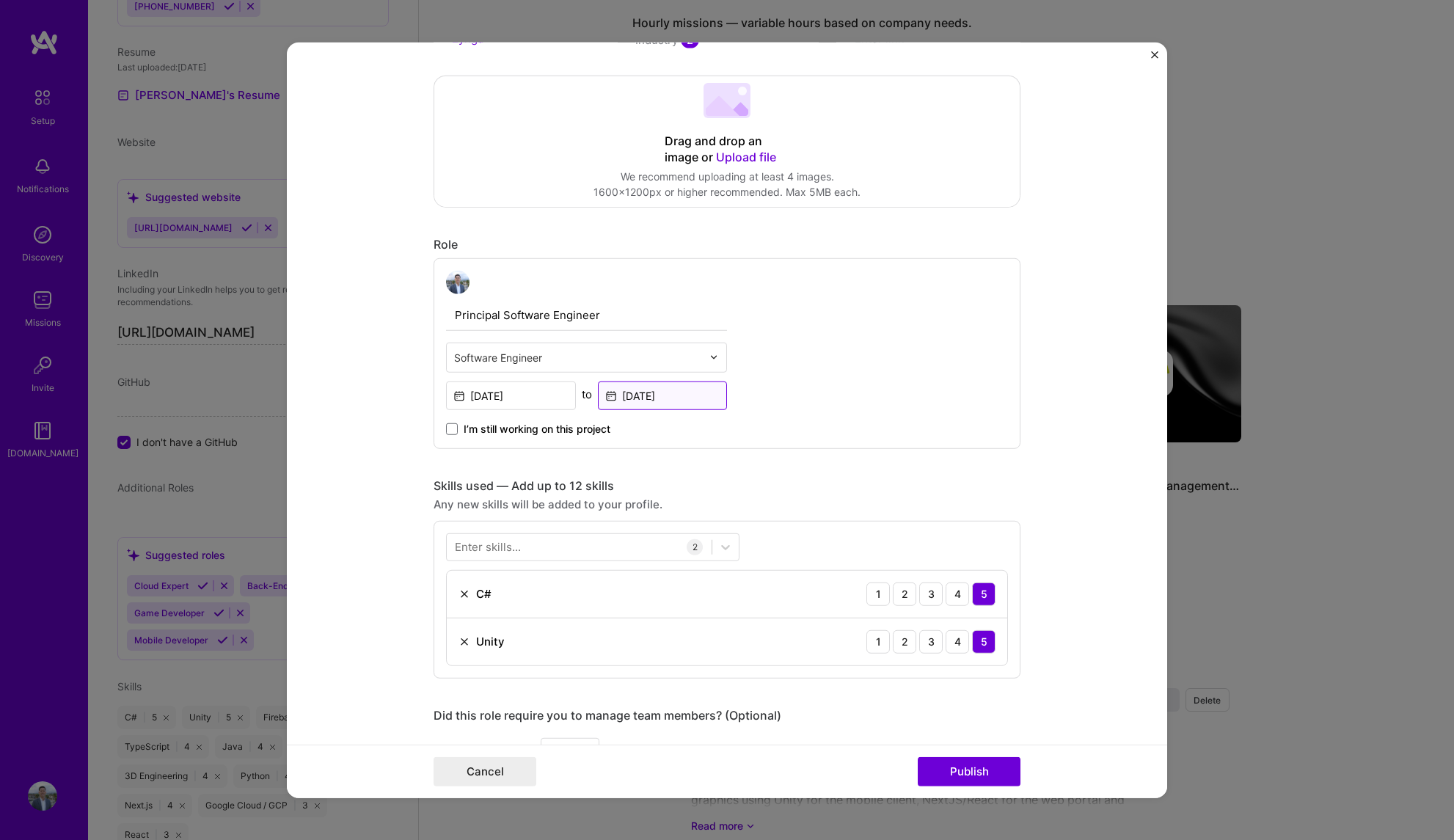
click at [671, 395] on input "[DATE]" at bounding box center [663, 395] width 130 height 29
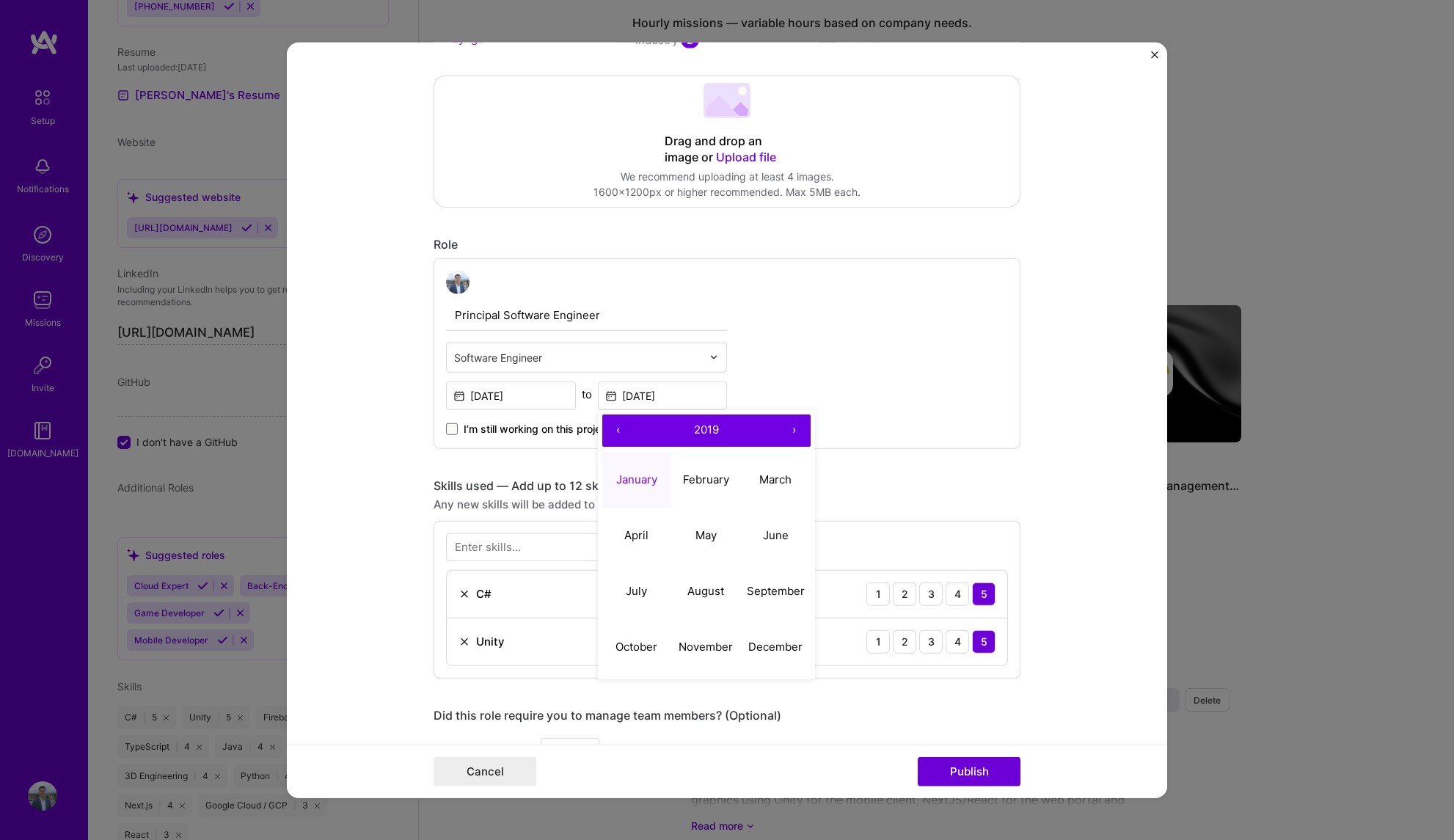
click at [610, 428] on button "‹" at bounding box center [618, 430] width 33 height 33
click at [606, 431] on button "‹" at bounding box center [618, 430] width 33 height 33
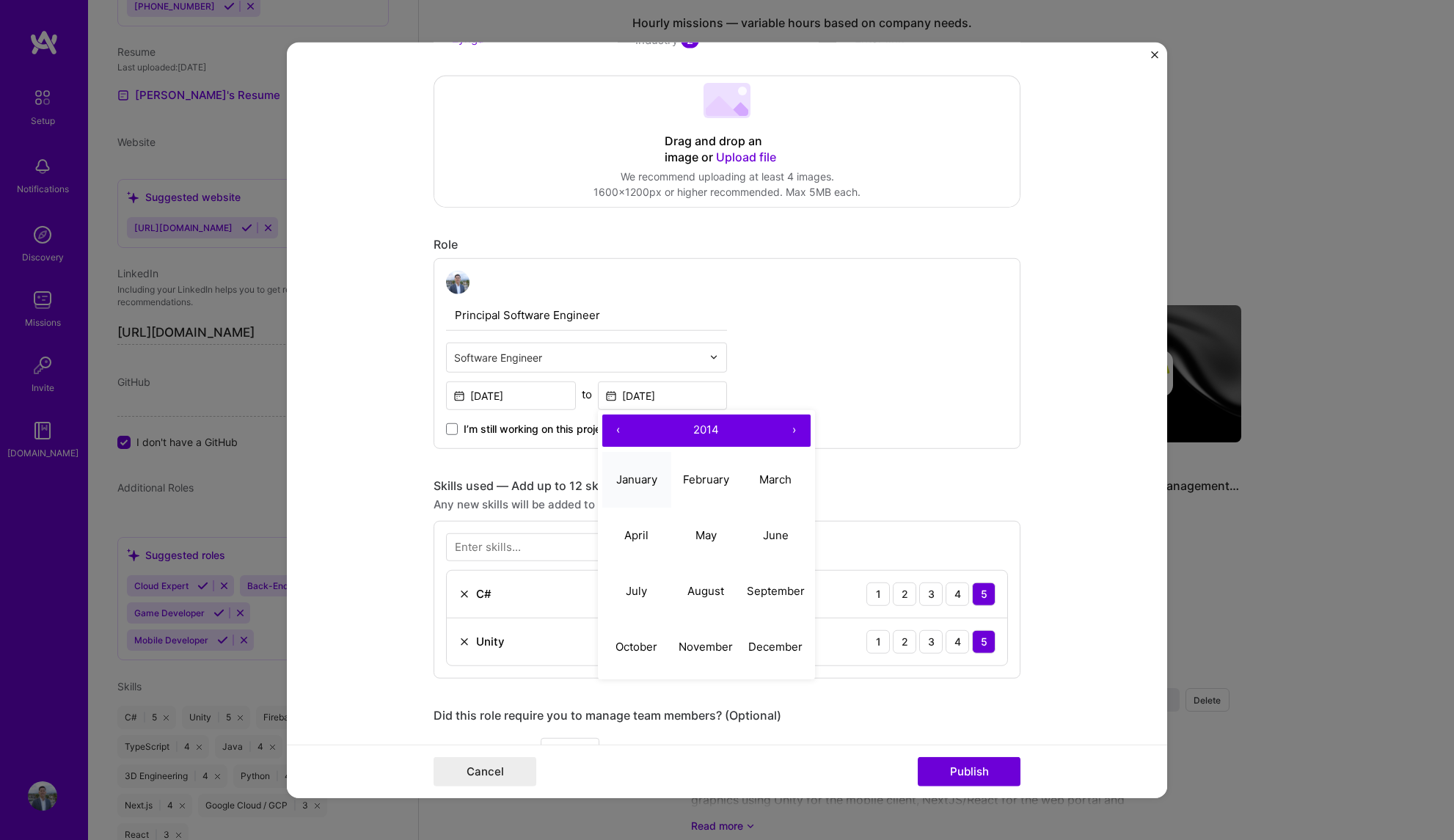
click at [647, 478] on abbr "January" at bounding box center [637, 479] width 41 height 14
type input "[DATE]"
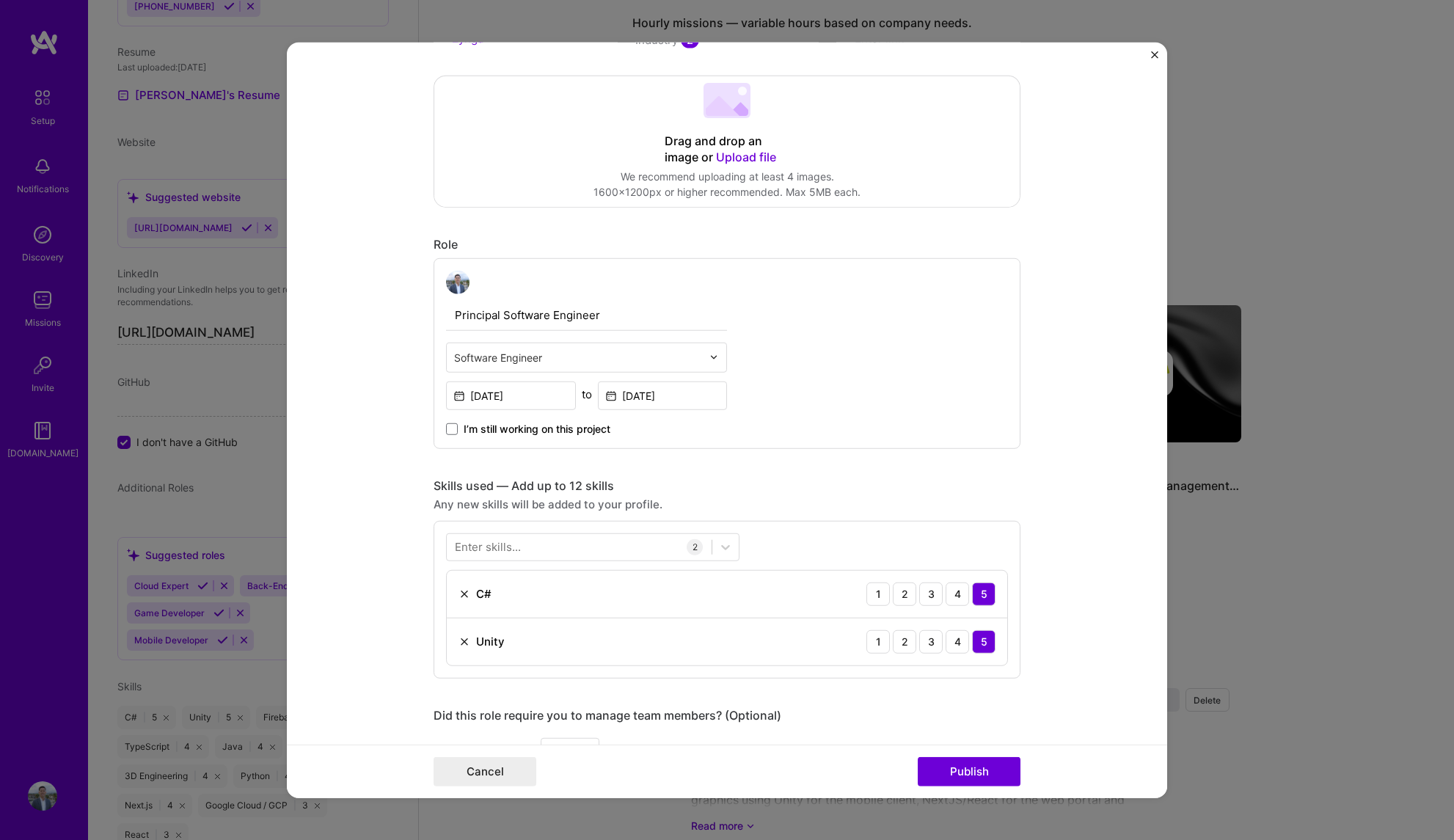
click at [820, 417] on div "Principal Software Engineer Software Engineer [DATE] to [DATE] I’m still workin…" at bounding box center [727, 353] width 587 height 191
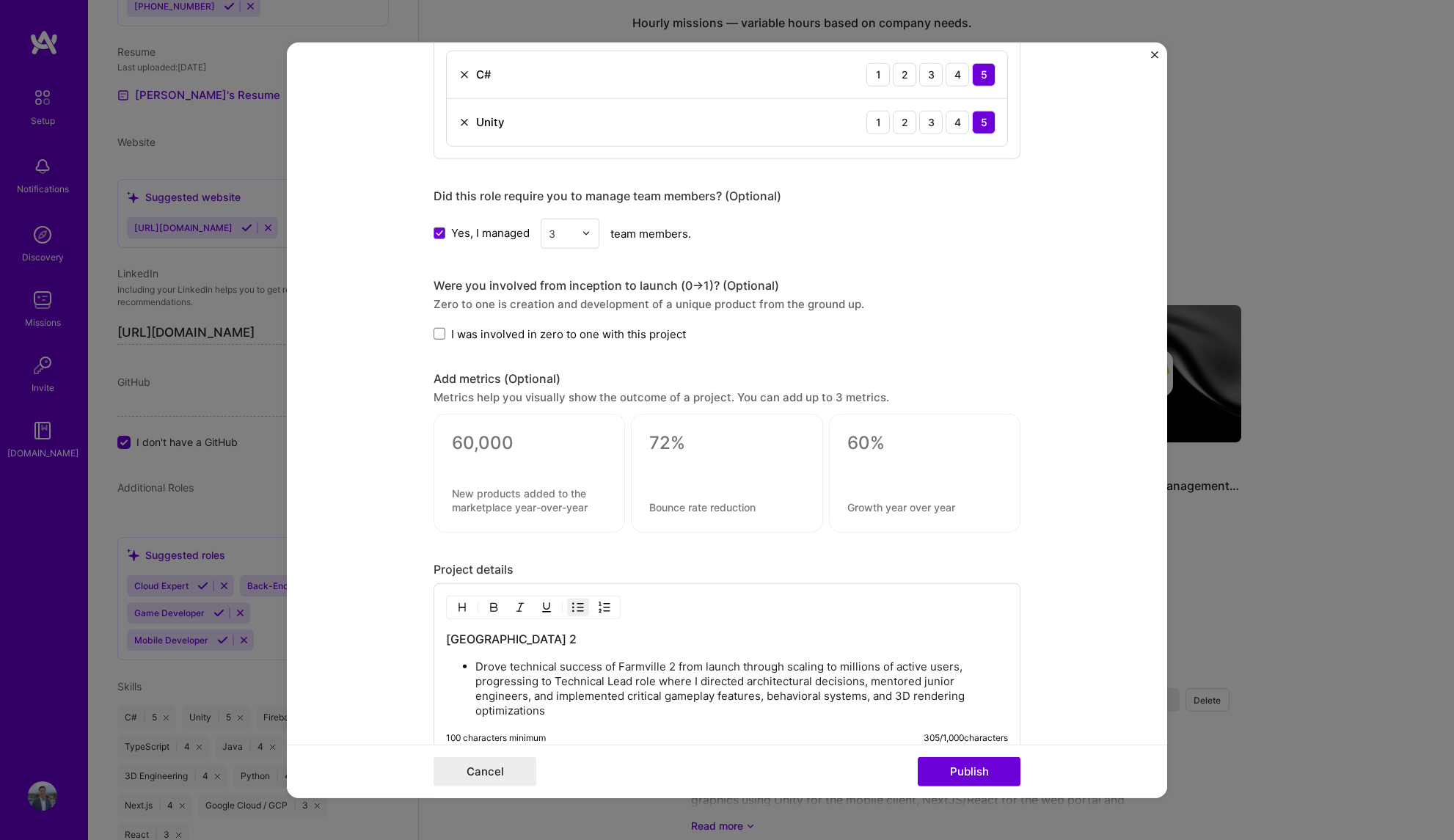
scroll to position [810, 0]
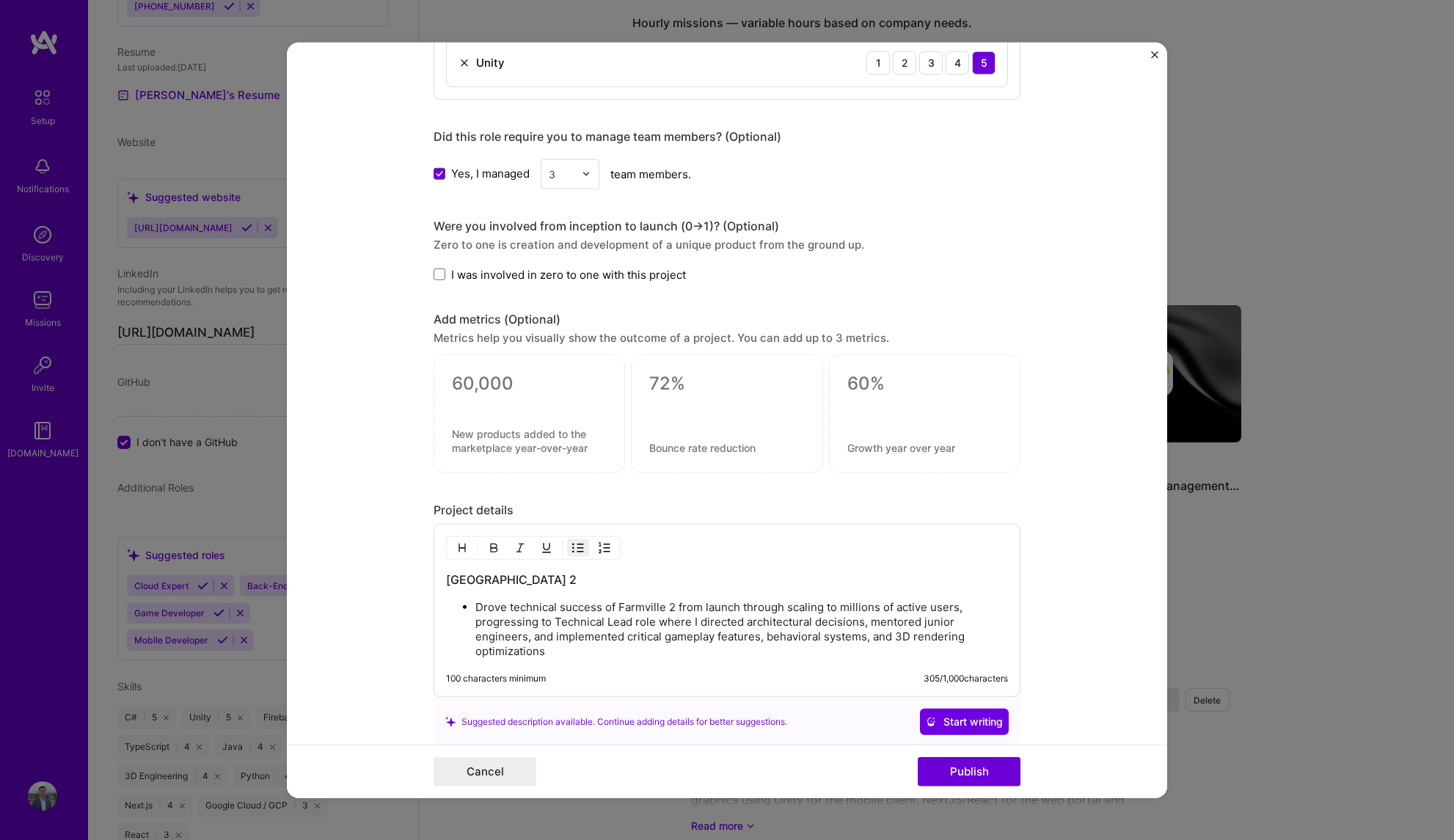
click at [438, 172] on span at bounding box center [439, 174] width 12 height 12
click at [0, 0] on input "Yes, I managed" at bounding box center [0, 0] width 0 height 0
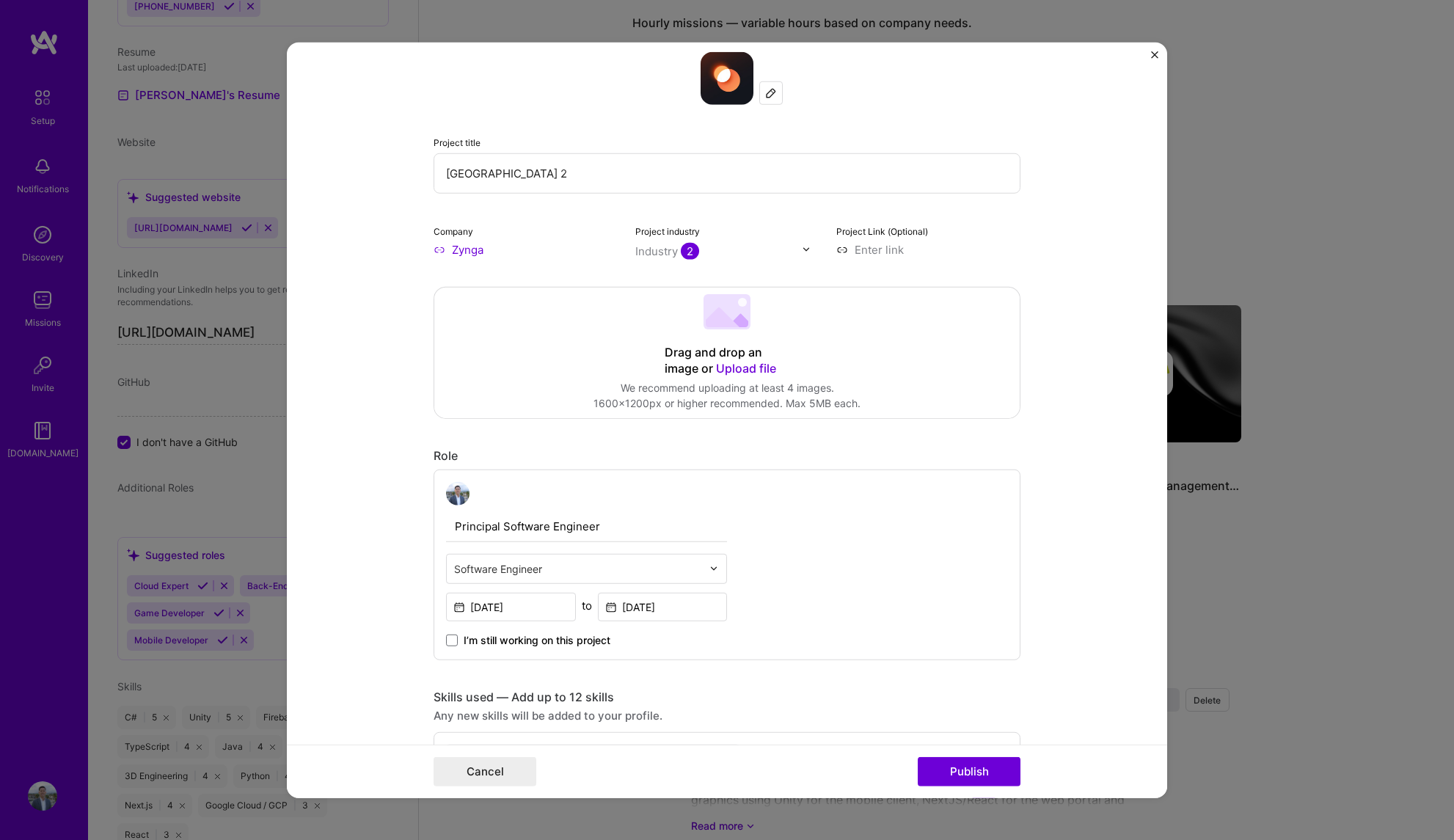
scroll to position [0, 0]
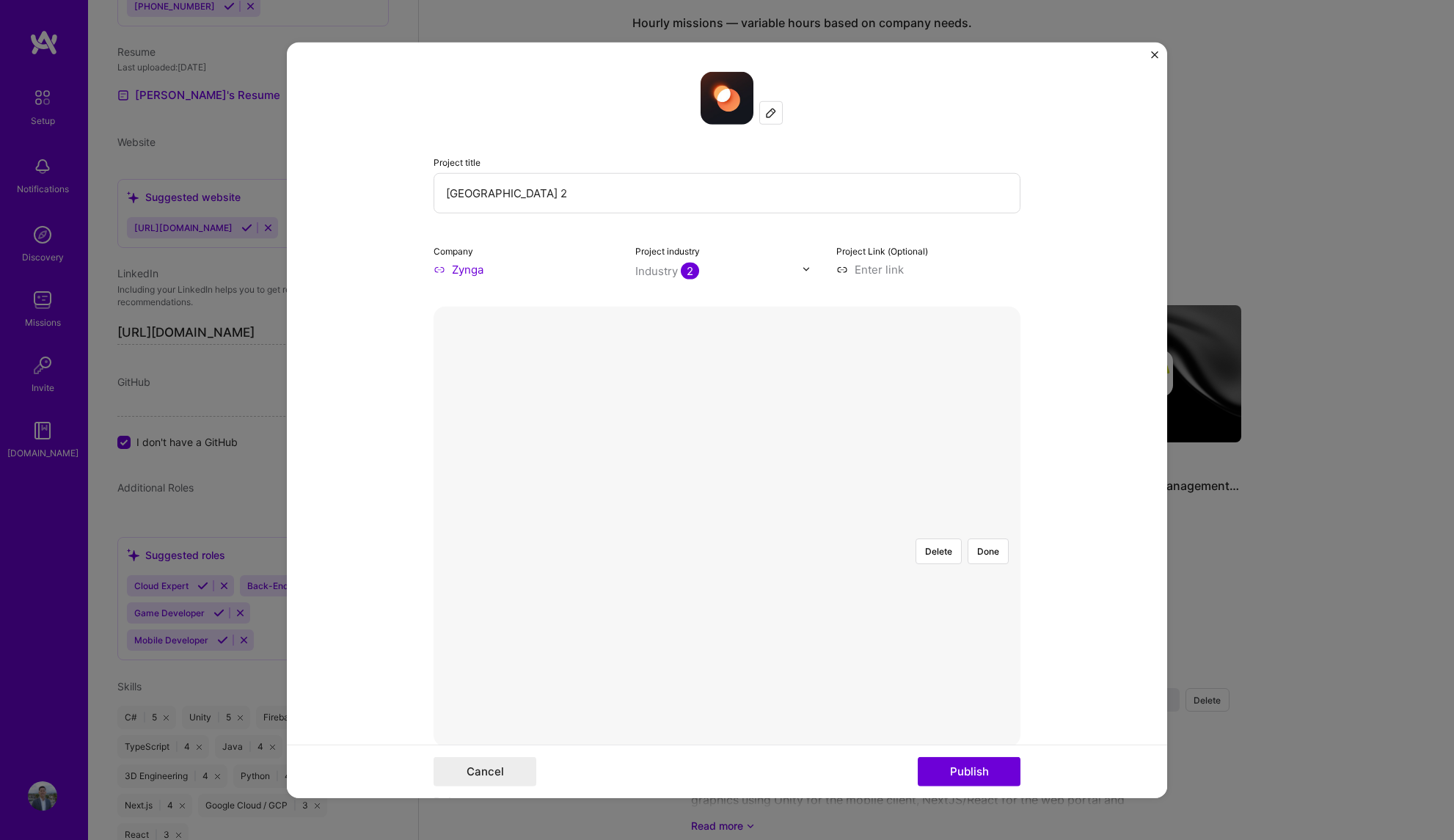
click at [727, 526] on div at bounding box center [903, 658] width 353 height 265
click at [1037, 375] on form "Project title Farmville 2 Company Zynga Project industry Industry 2 Project Lin…" at bounding box center [727, 420] width 880 height 756
click at [777, 526] on div at bounding box center [903, 658] width 353 height 265
click at [824, 526] on div at bounding box center [998, 658] width 353 height 265
click at [864, 526] on div at bounding box center [1040, 658] width 353 height 265
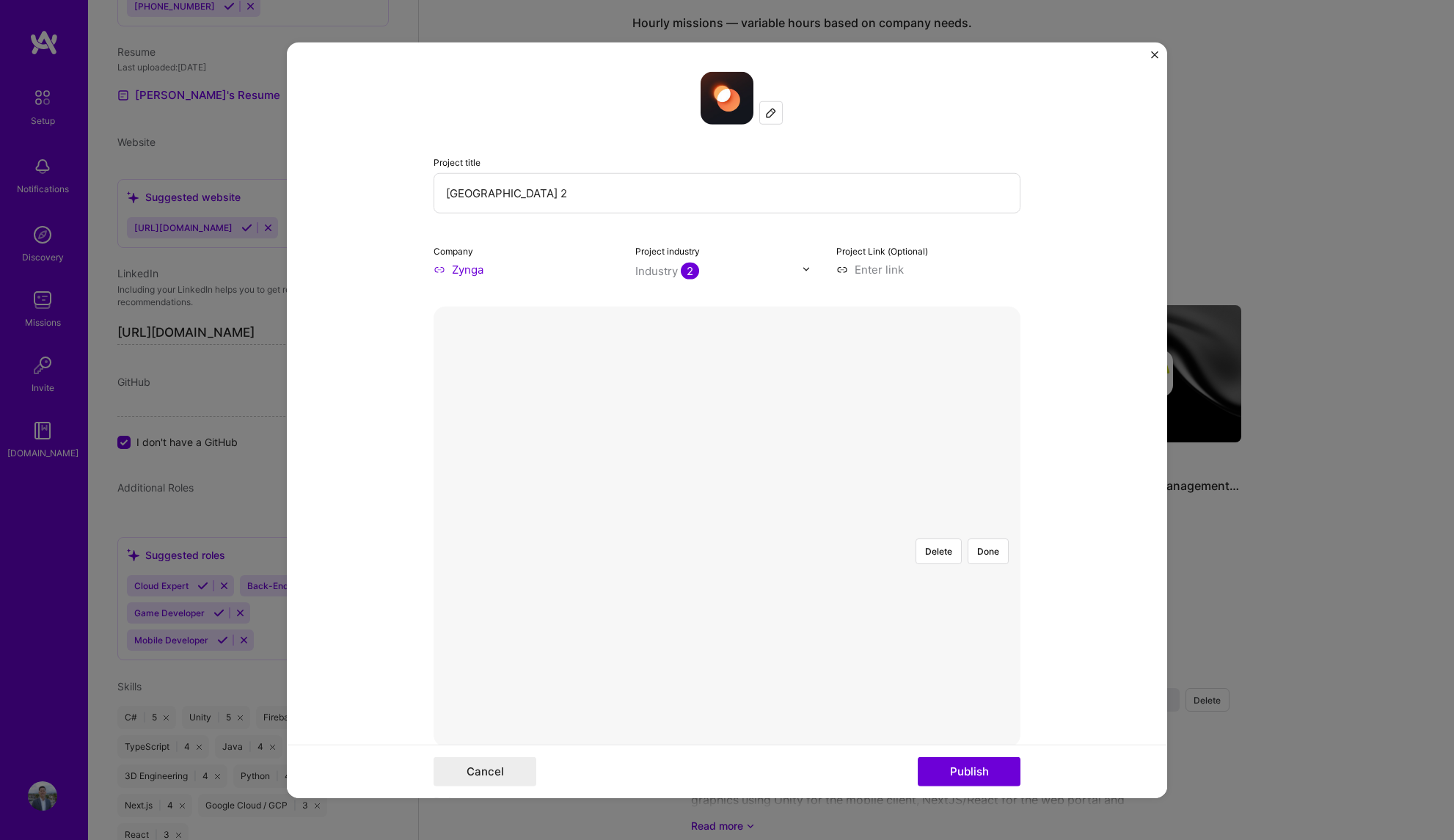
click at [488, 374] on div "Delete Done" at bounding box center [727, 526] width 587 height 440
click at [852, 541] on div at bounding box center [1028, 658] width 353 height 265
click at [936, 538] on button "Delete" at bounding box center [939, 550] width 46 height 26
click at [832, 526] on div at bounding box center [1009, 659] width 354 height 266
click at [839, 526] on div at bounding box center [1016, 659] width 354 height 266
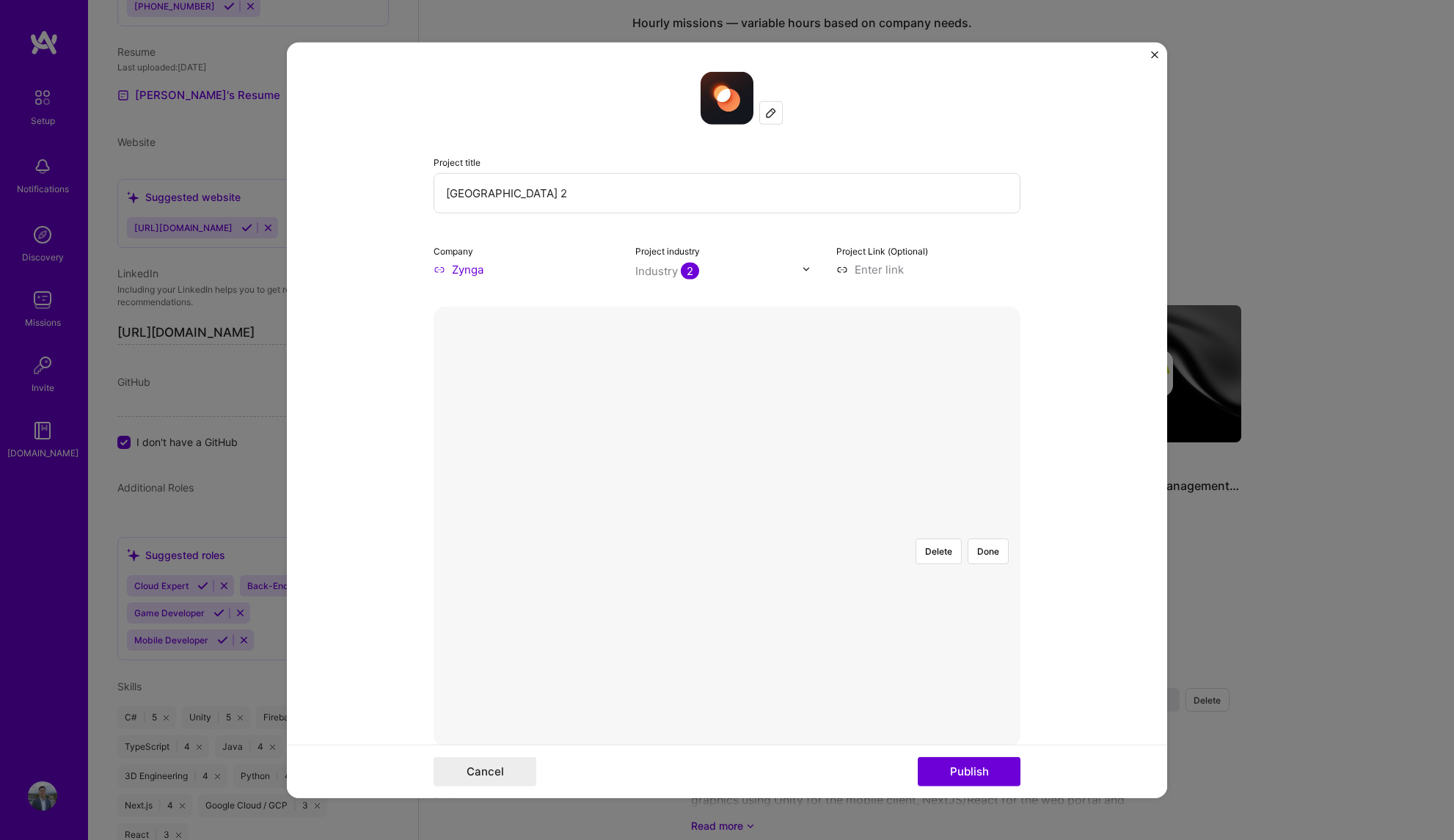
click at [839, 526] on div at bounding box center [1016, 659] width 354 height 266
click at [840, 526] on div at bounding box center [1017, 659] width 354 height 266
click at [987, 538] on button "Done" at bounding box center [988, 550] width 41 height 26
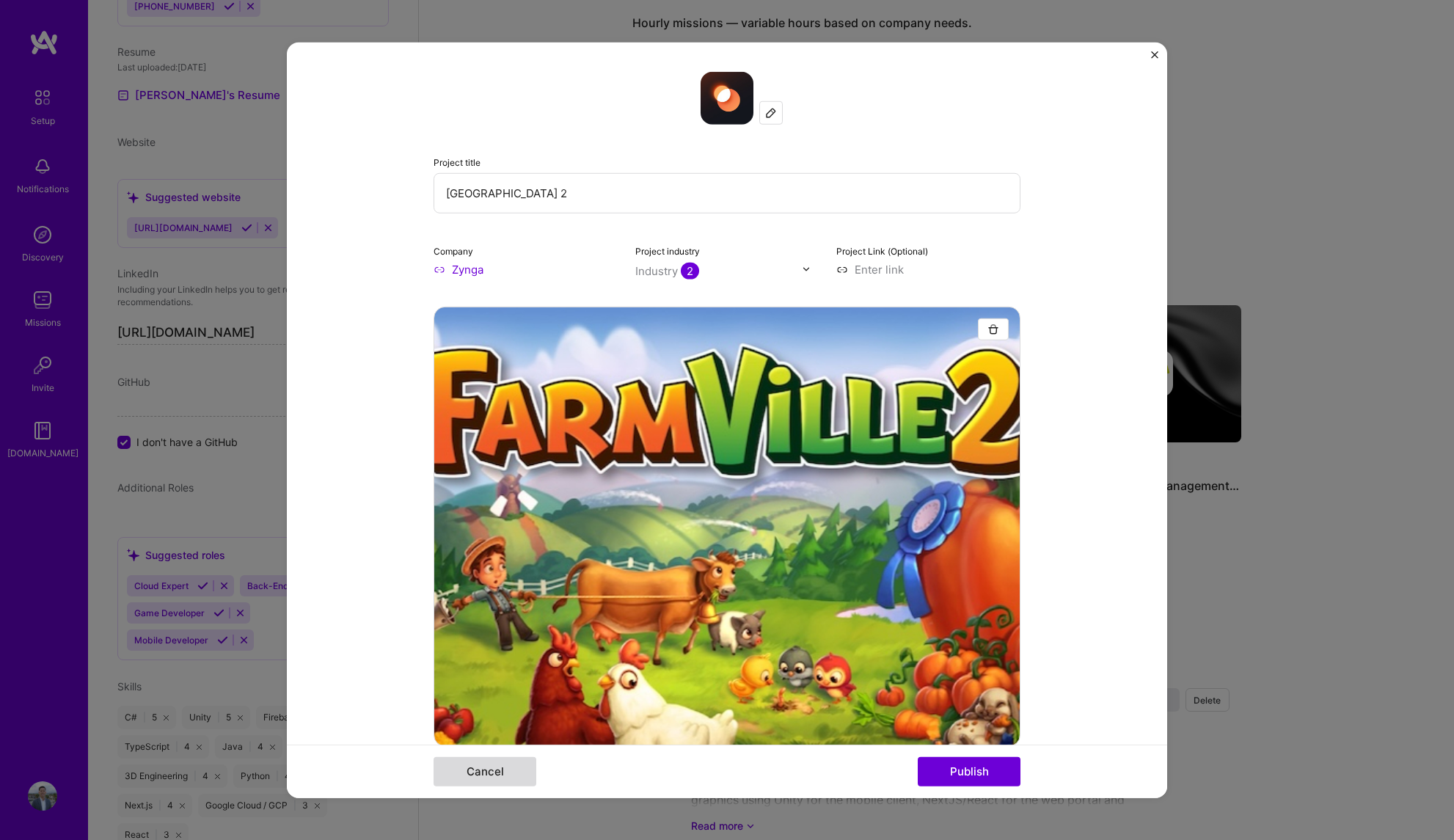
click at [496, 770] on button "Cancel" at bounding box center [484, 772] width 103 height 30
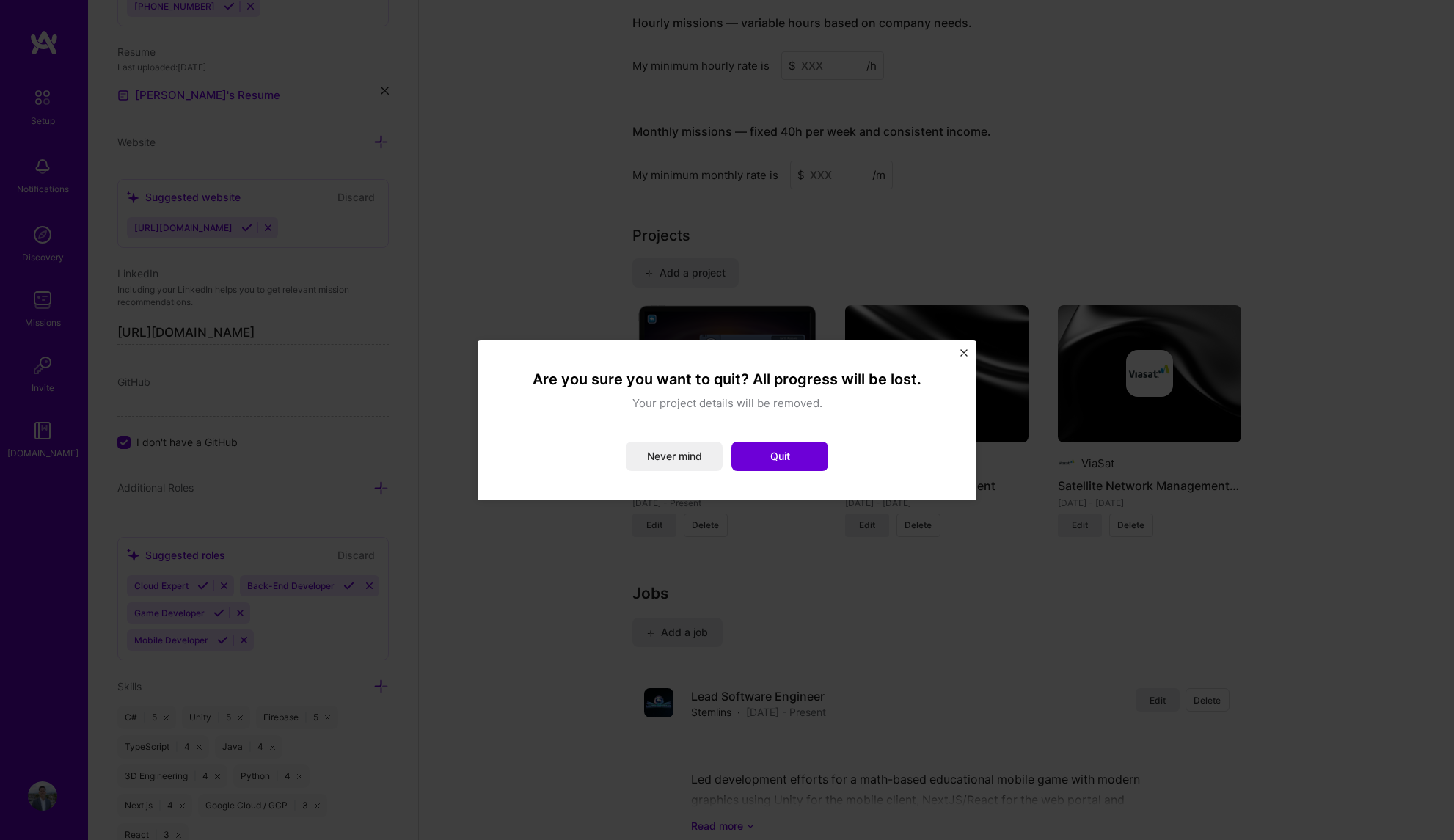
click at [658, 453] on button "Never mind" at bounding box center [674, 456] width 97 height 30
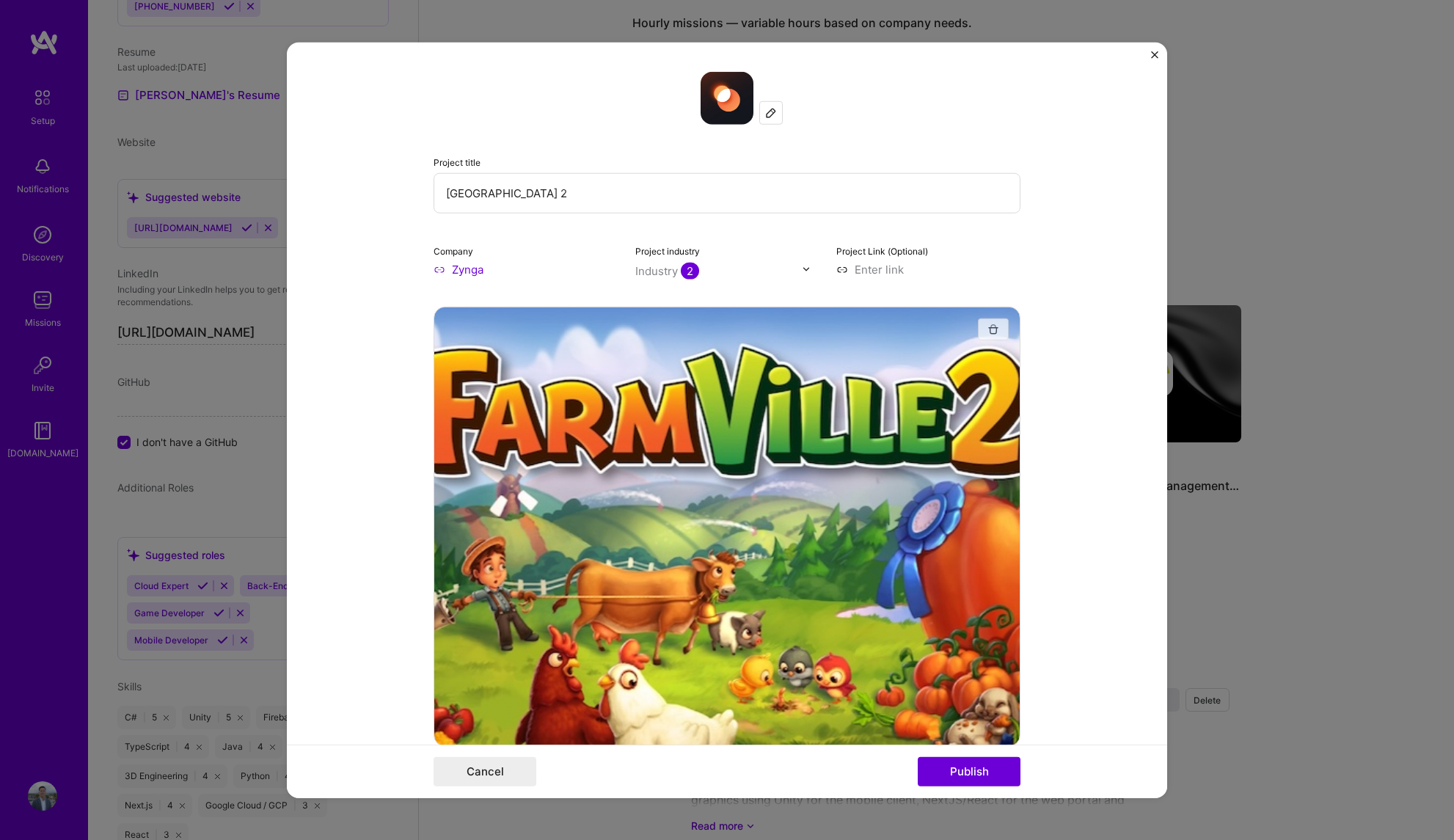
click at [990, 328] on img "button" at bounding box center [993, 328] width 12 height 12
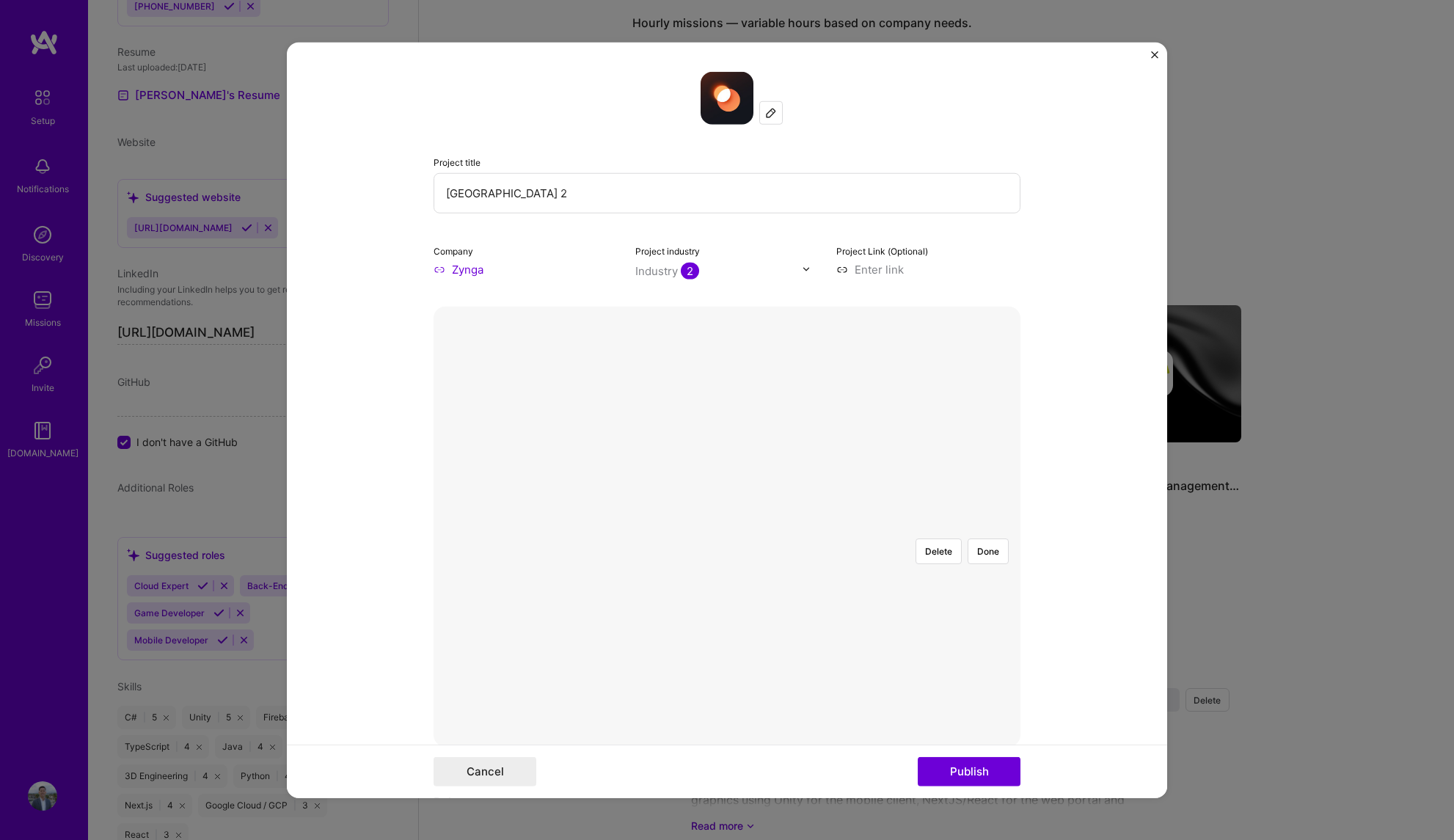
click at [840, 526] on div at bounding box center [1016, 658] width 353 height 265
click at [981, 775] on button "Publish" at bounding box center [969, 772] width 103 height 30
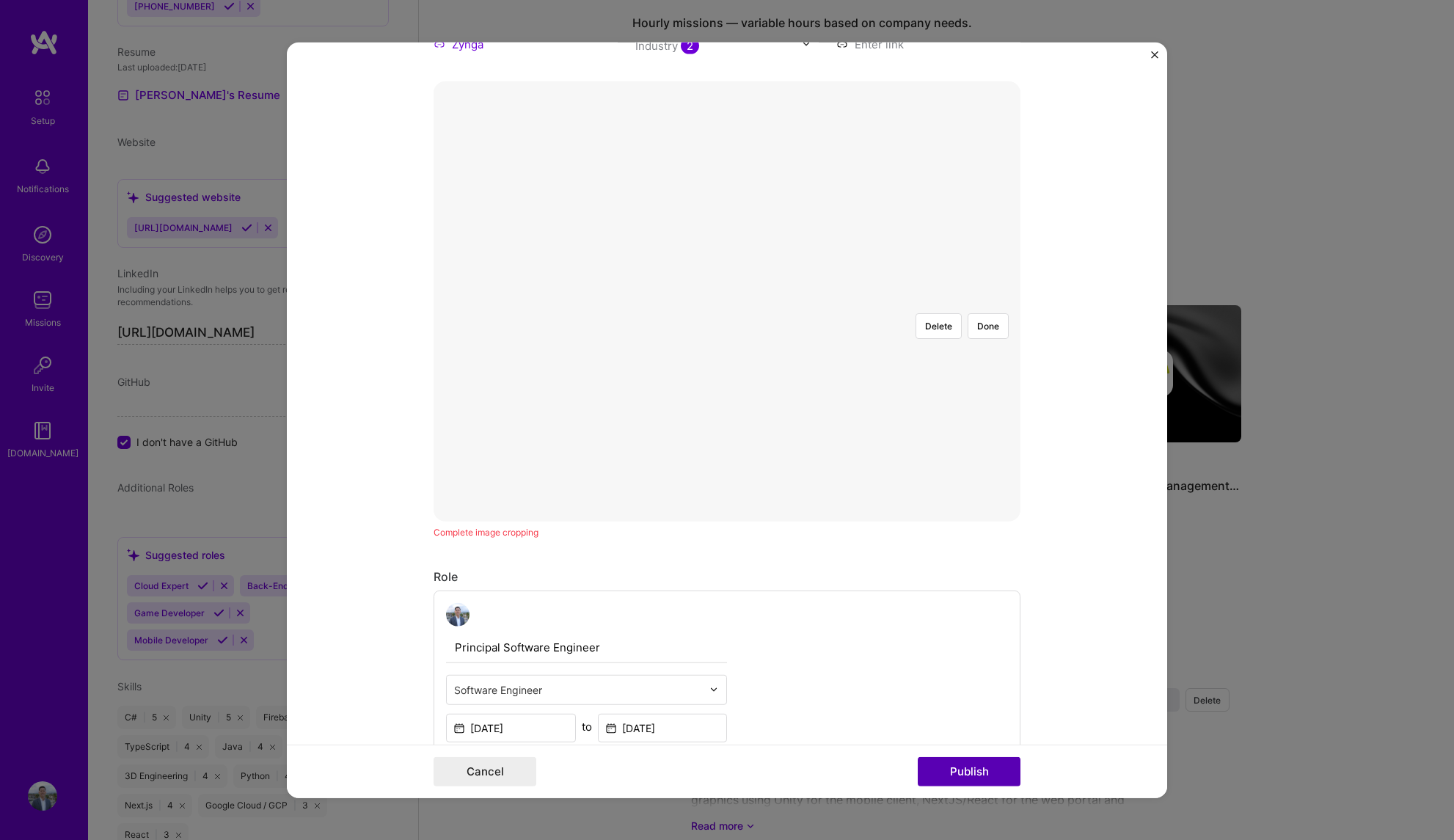
scroll to position [265, 0]
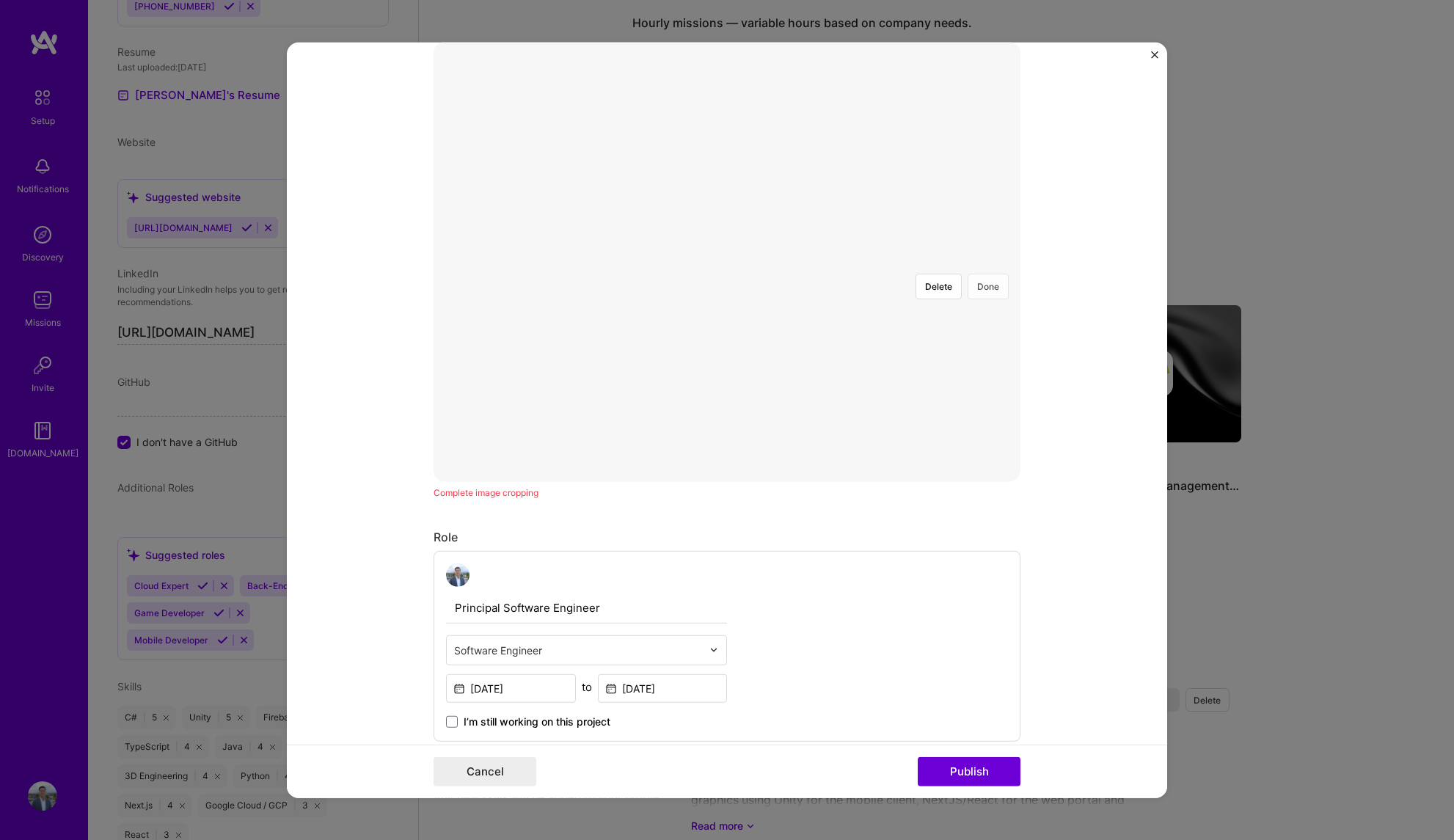
click at [992, 273] on button "Done" at bounding box center [988, 285] width 41 height 26
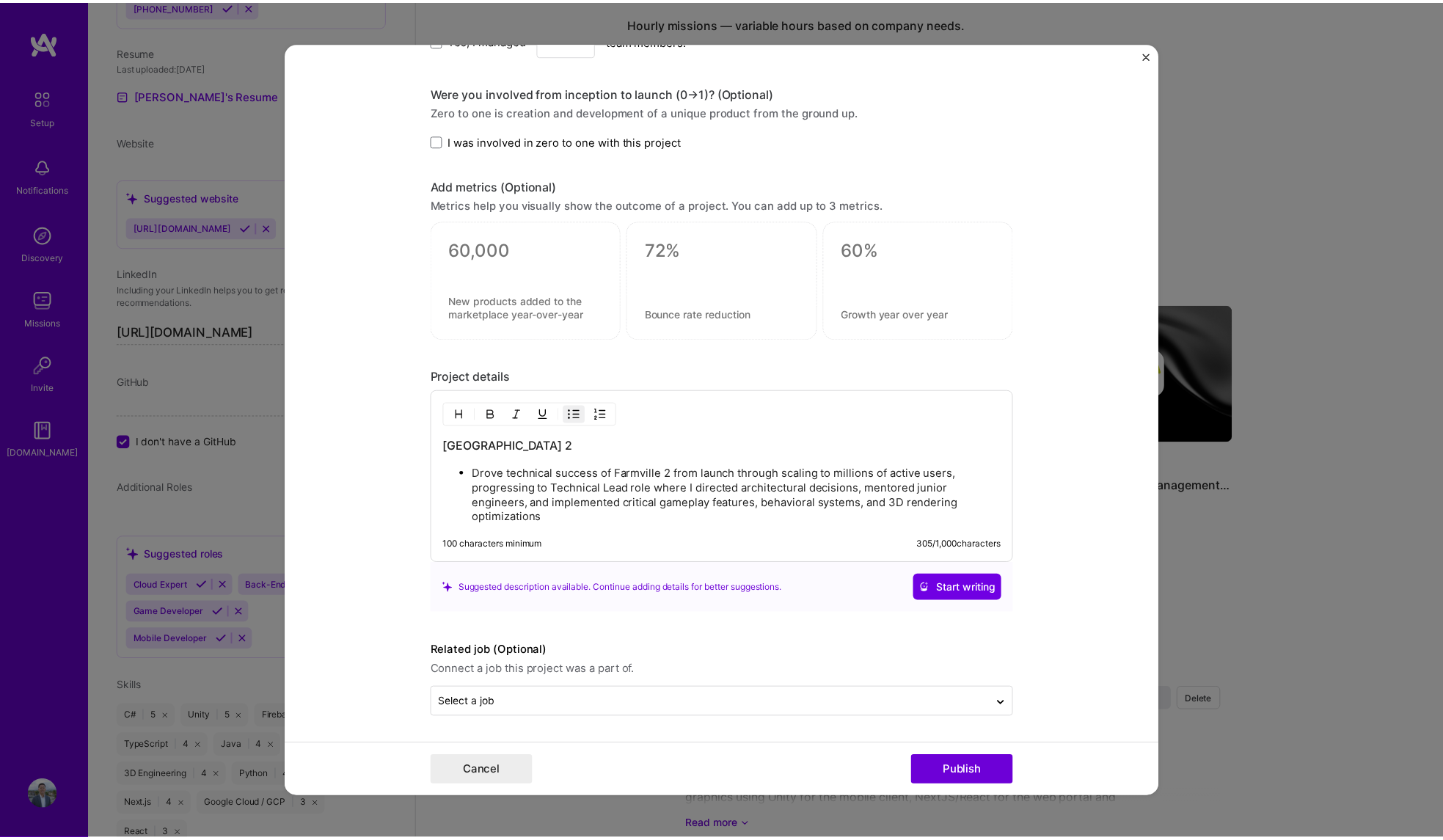
scroll to position [1296, 0]
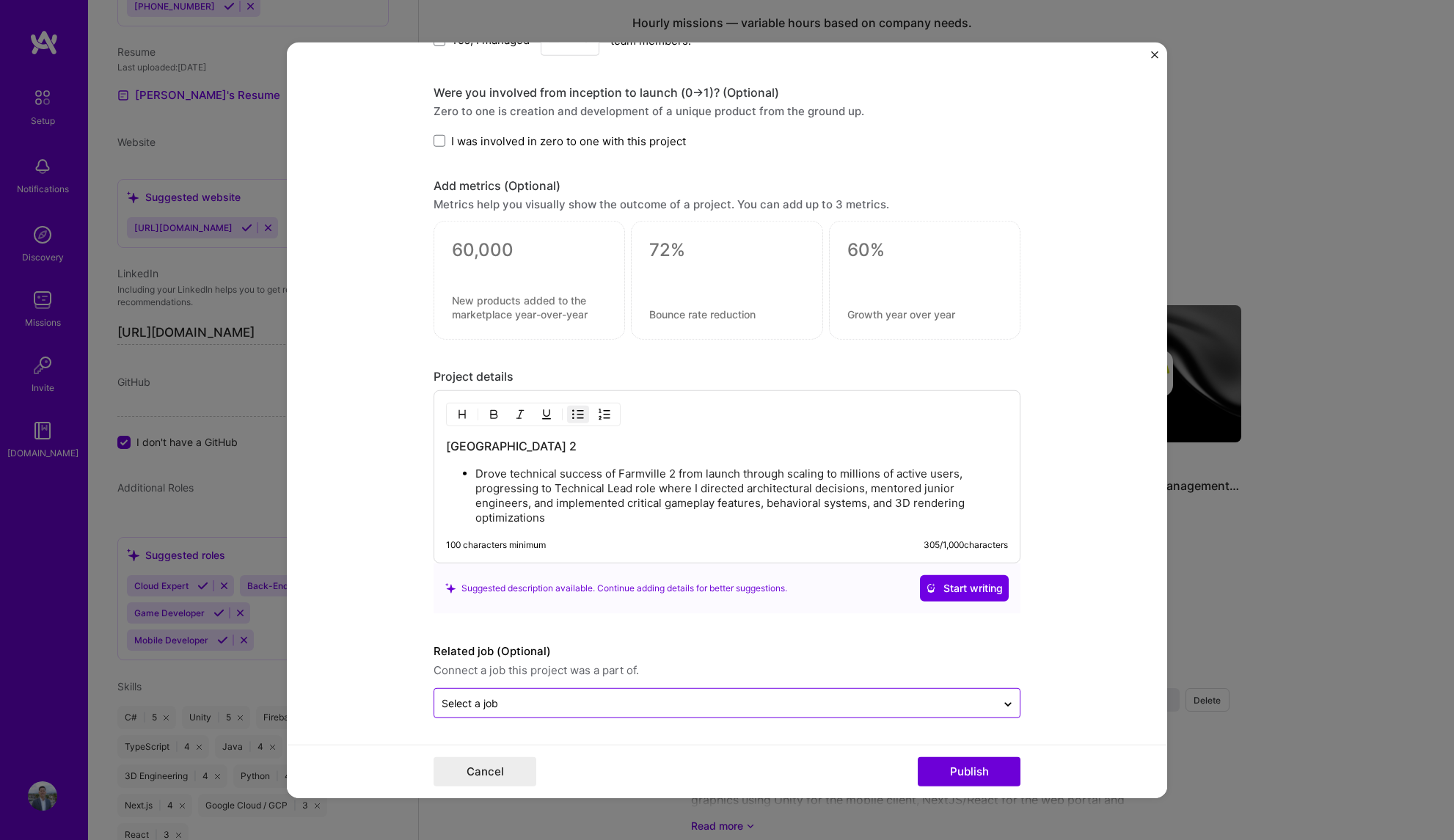
click at [930, 702] on input "text" at bounding box center [715, 702] width 547 height 16
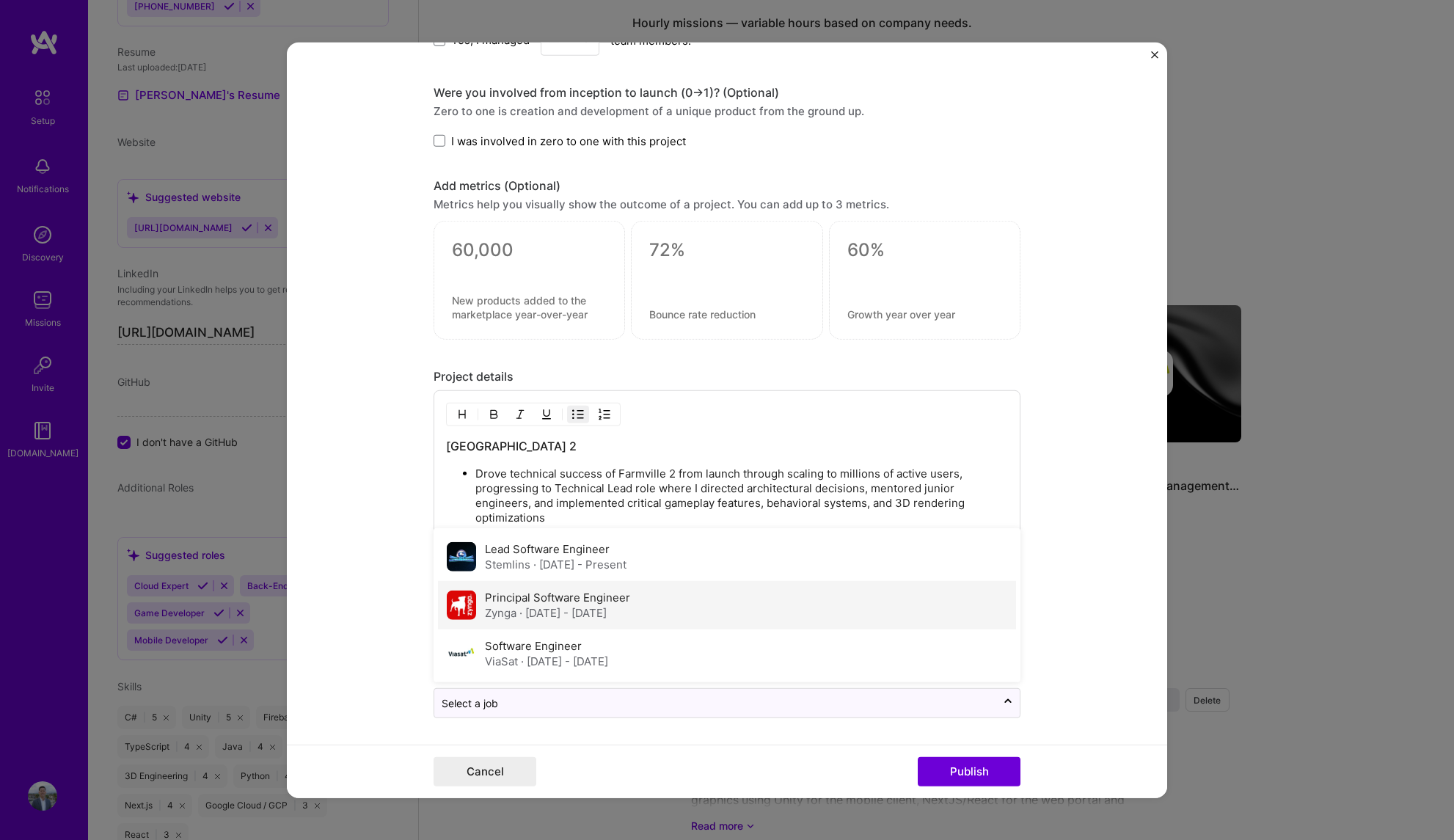
click at [605, 609] on span "· [DATE] - [DATE]" at bounding box center [563, 612] width 87 height 14
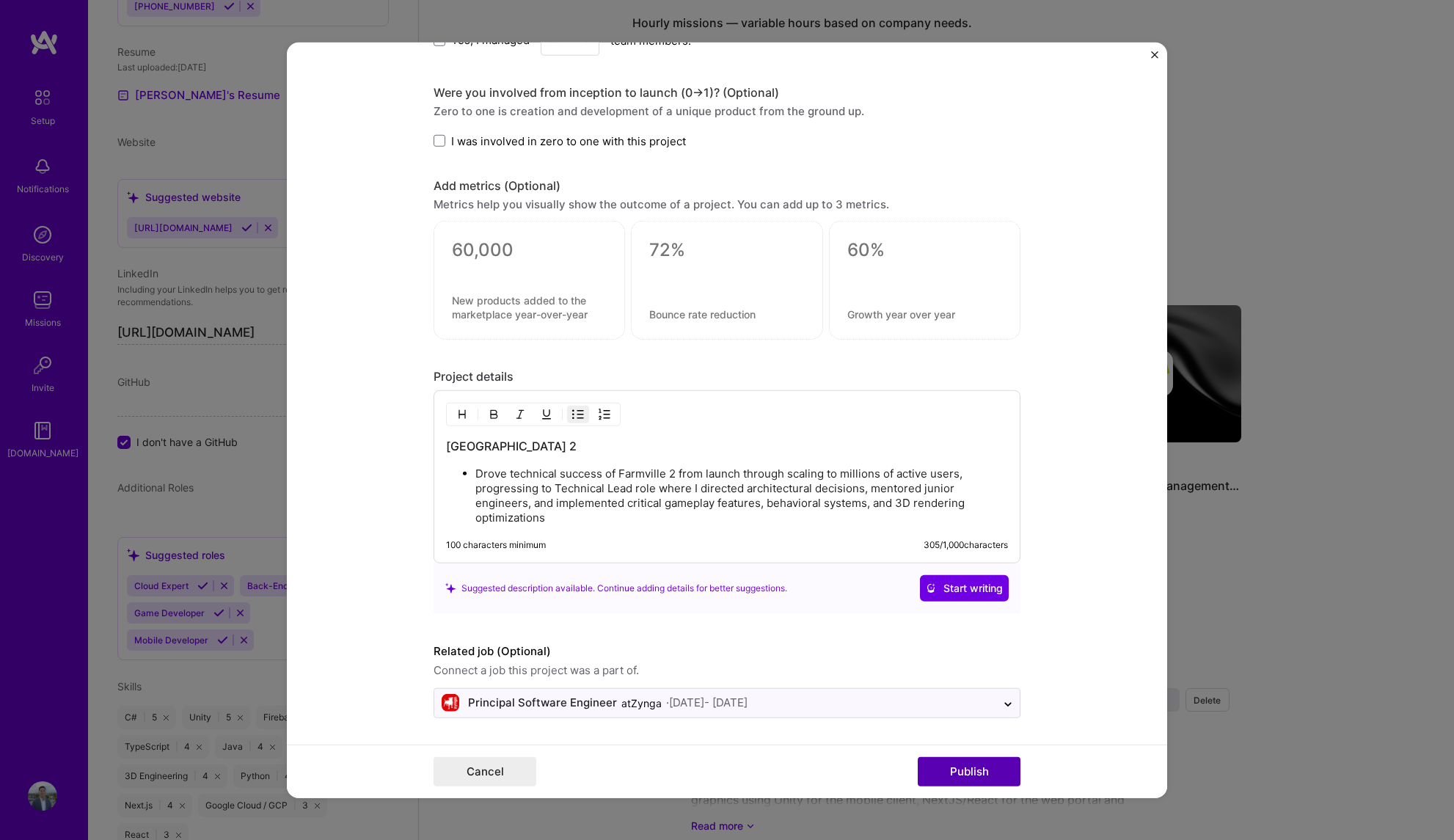
click at [960, 770] on button "Publish" at bounding box center [969, 772] width 103 height 30
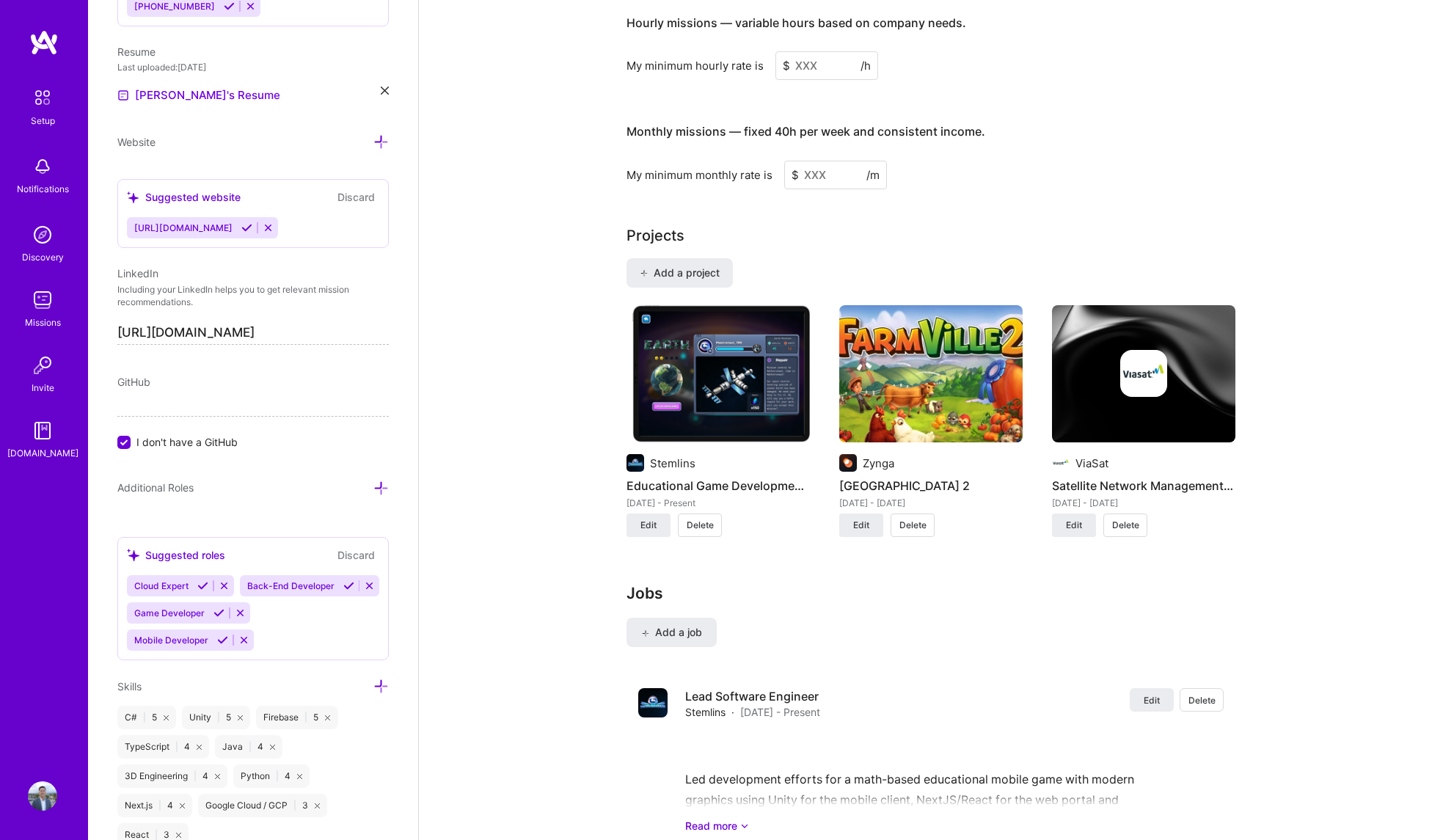
click at [1352, 548] on div "Complete your profile to take the first step in unlocking full [DOMAIN_NAME] ac…" at bounding box center [930, 320] width 1024 height 2475
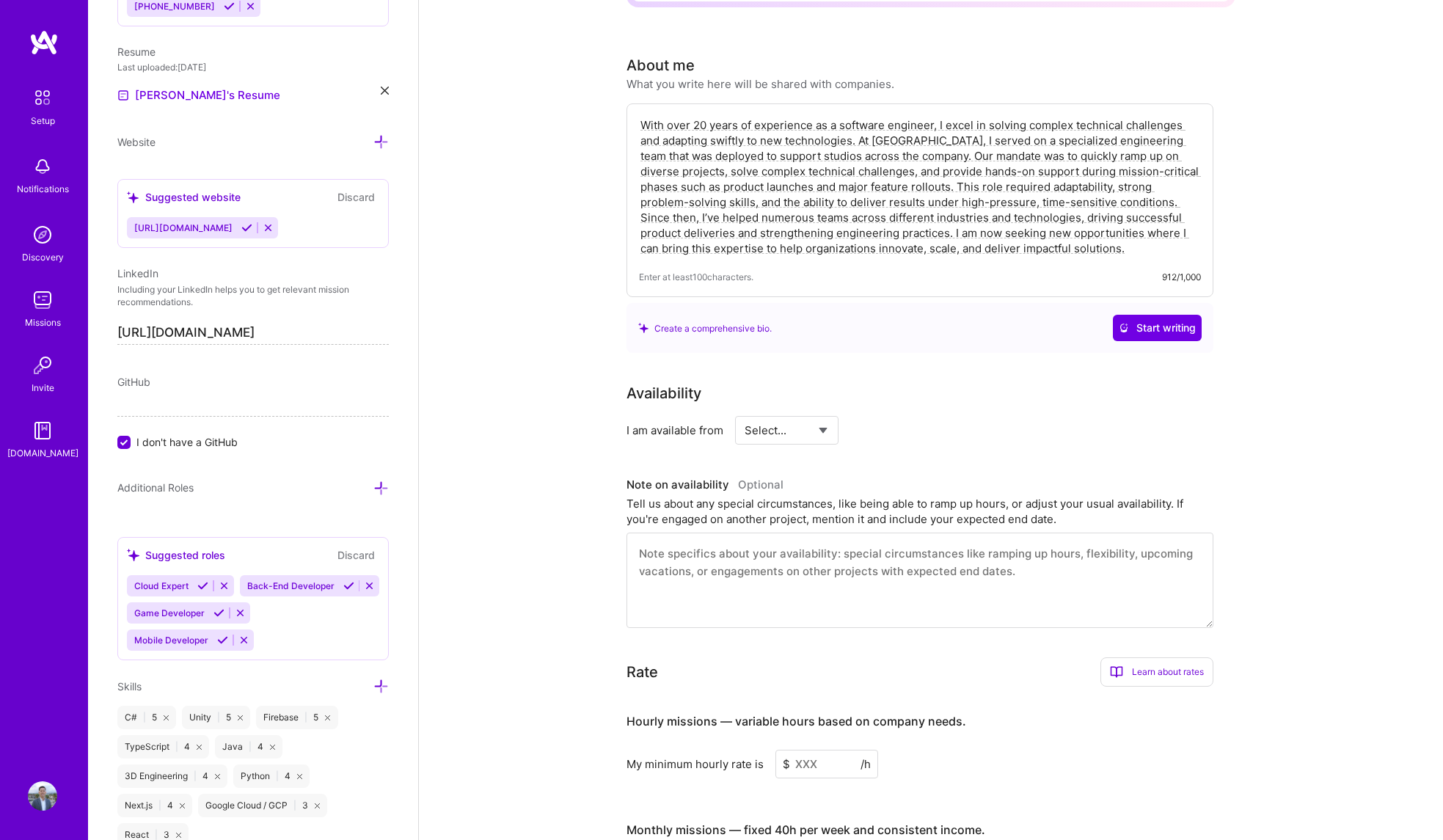
scroll to position [467, 0]
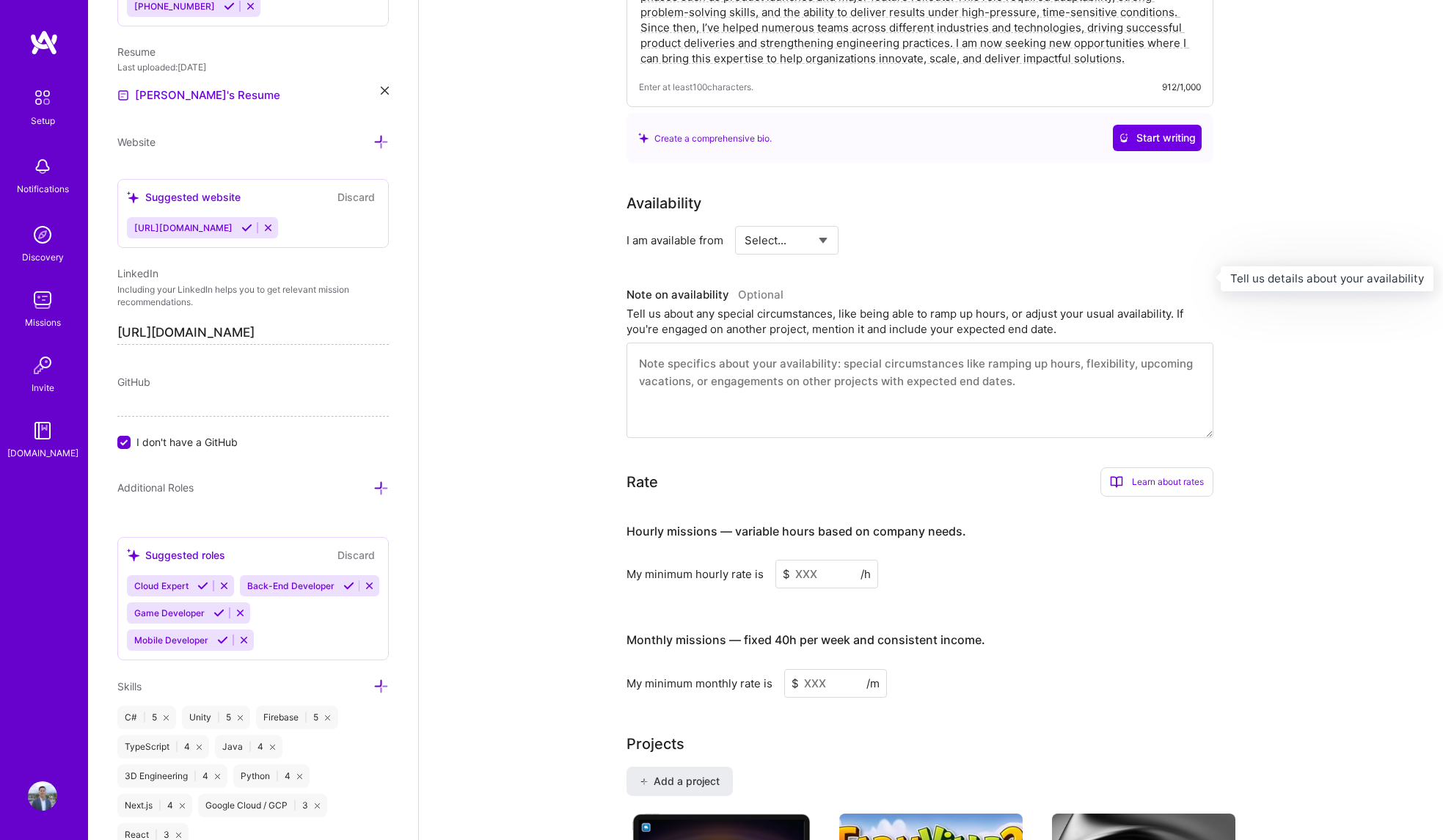
click at [788, 222] on select "Select... Right Now Future Date Not Available" at bounding box center [787, 240] width 84 height 38
click at [745, 222] on select "Select... Right Now Future Date Not Available" at bounding box center [787, 240] width 84 height 38
click at [791, 226] on select "Select... Right Now Future Date Not Available" at bounding box center [787, 240] width 84 height 38
select select "Future Date"
click at [745, 222] on select "Select... Right Now Future Date Not Available" at bounding box center [787, 240] width 84 height 38
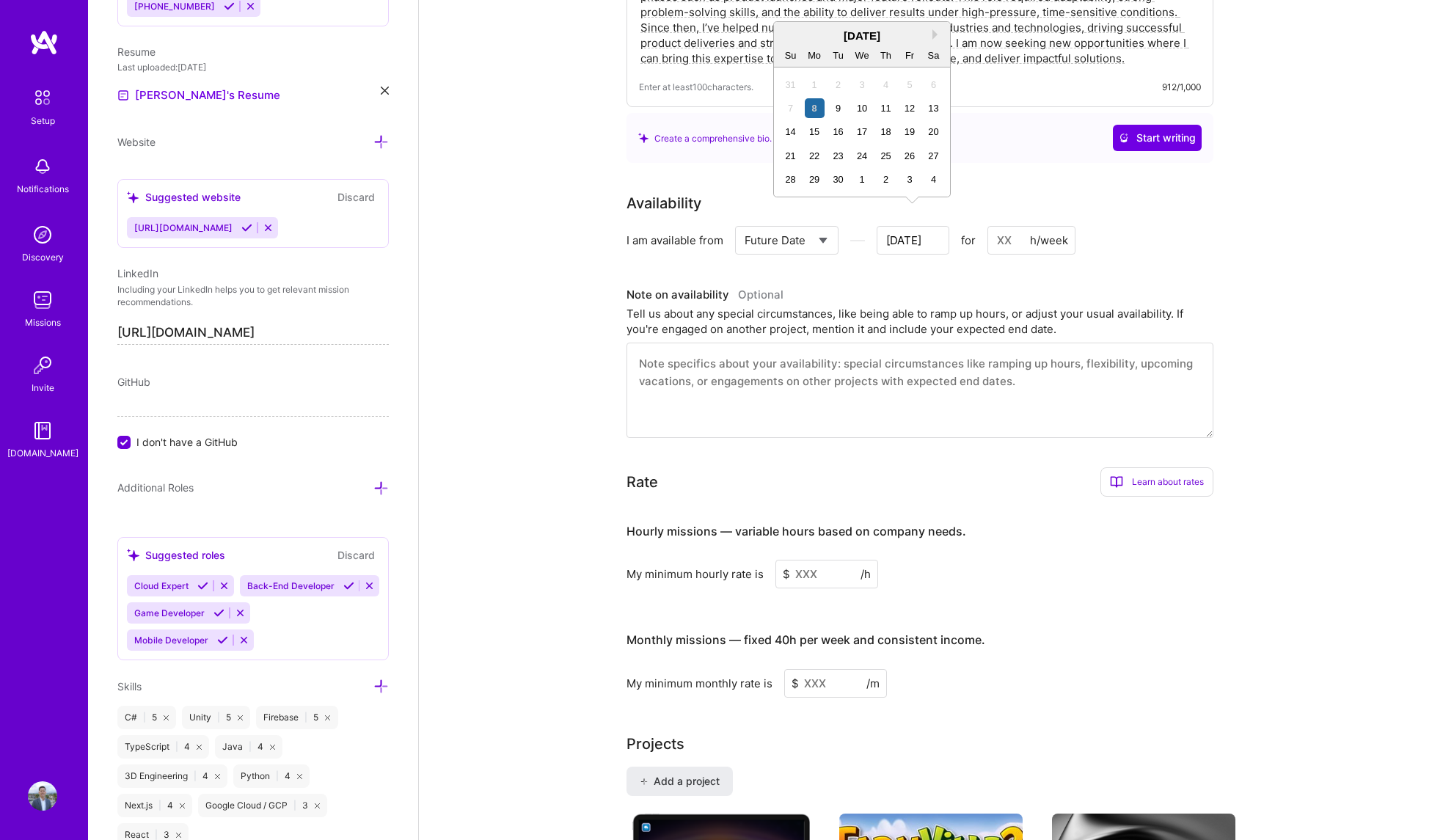
click at [918, 226] on input "[DATE]" at bounding box center [913, 240] width 72 height 29
click at [939, 34] on button "Next Month" at bounding box center [938, 35] width 10 height 10
click at [937, 35] on button "Next Month" at bounding box center [938, 35] width 10 height 10
click at [927, 84] on div "1" at bounding box center [933, 84] width 20 height 20
type input "[DATE]"
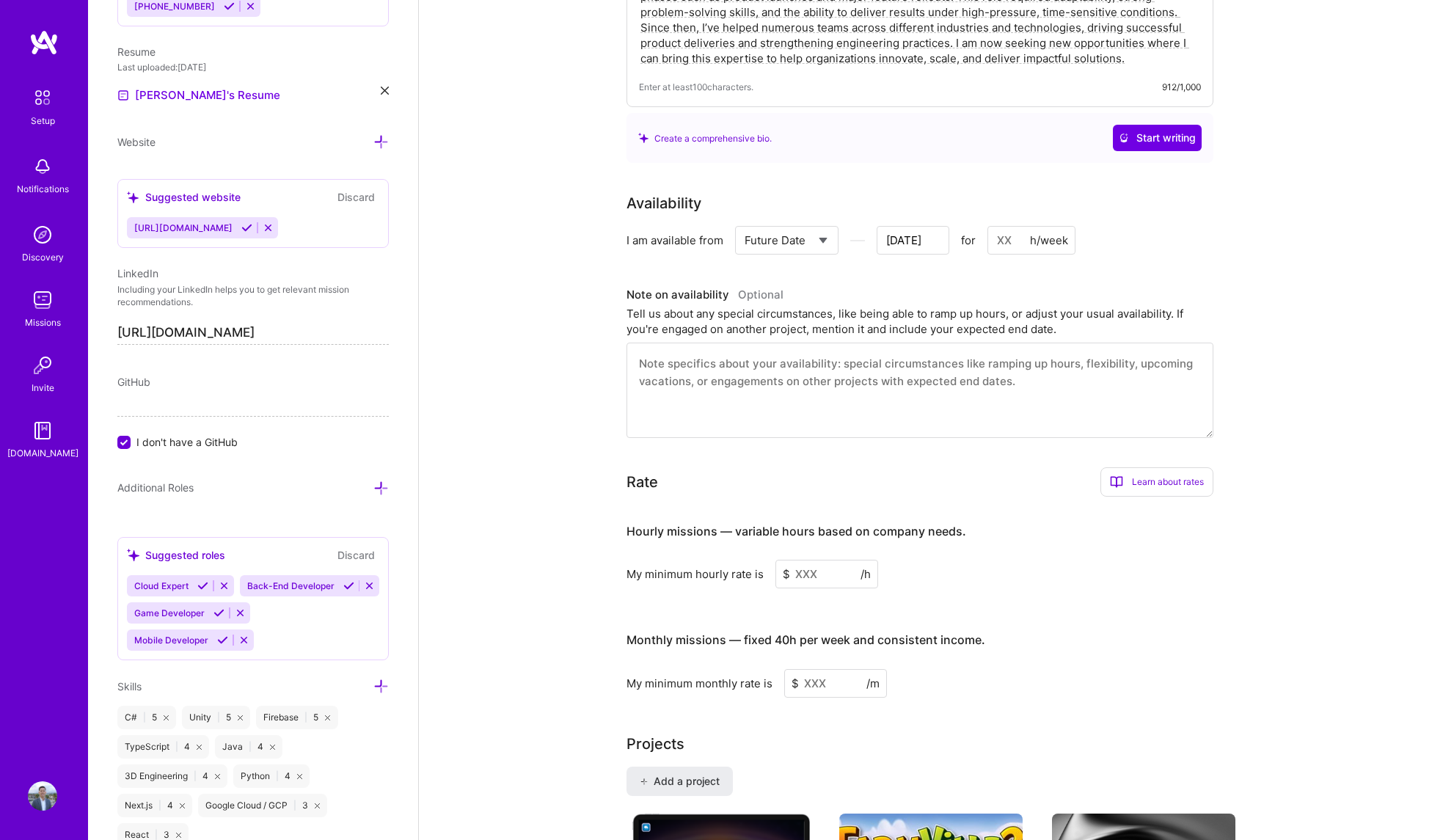
click at [1006, 226] on input at bounding box center [1031, 240] width 88 height 29
click at [1007, 226] on input at bounding box center [1031, 240] width 88 height 29
type input "4"
type input "[DATE]"
type input "40"
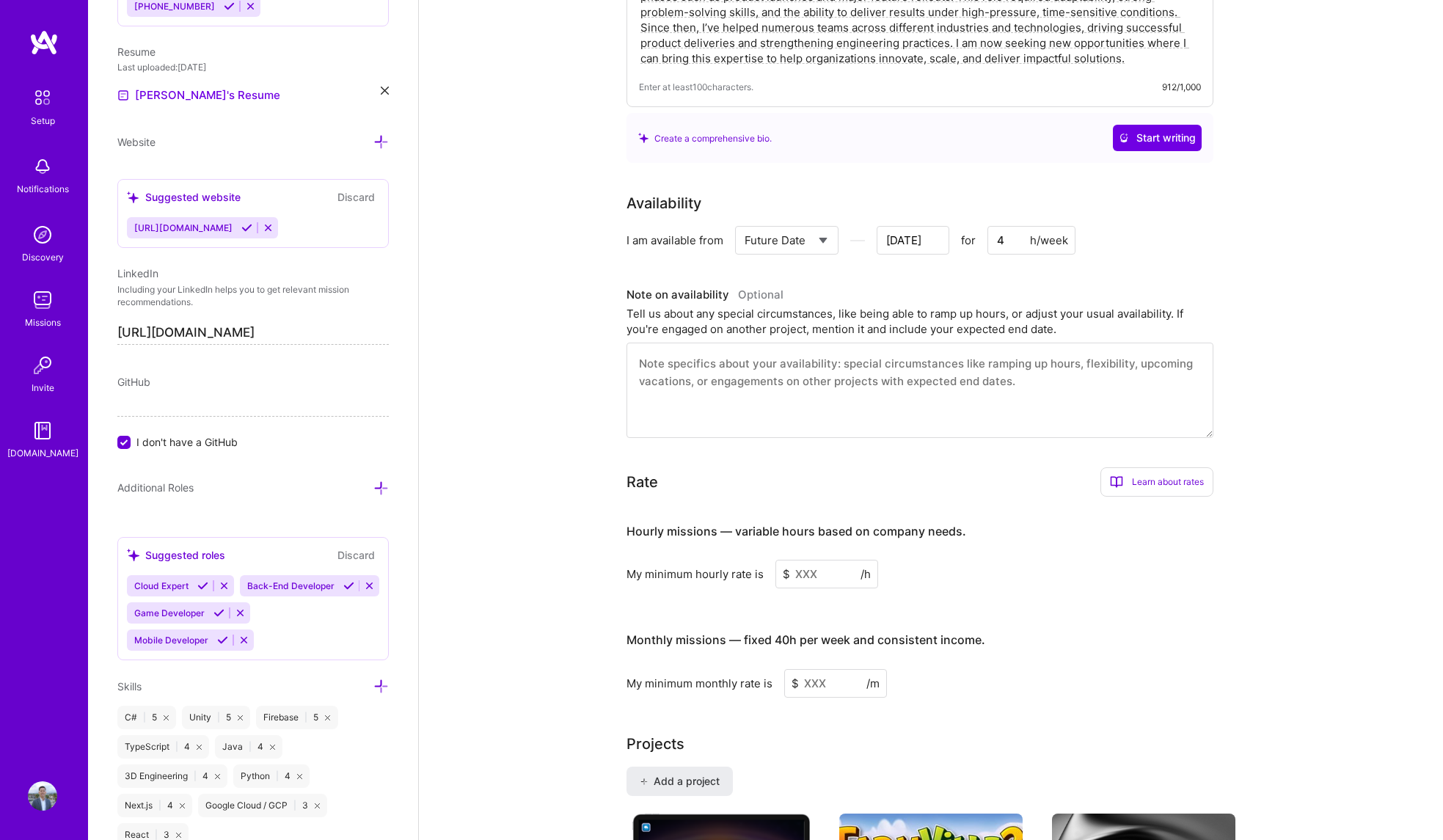
type input "[DATE]"
type input "40"
click at [1204, 255] on div "Availability I am available from Select... Right Now Future Date Not Available …" at bounding box center [930, 315] width 609 height 245
click at [1275, 274] on div "Complete your profile to take the first step in unlocking full [DOMAIN_NAME] ac…" at bounding box center [930, 828] width 1024 height 2475
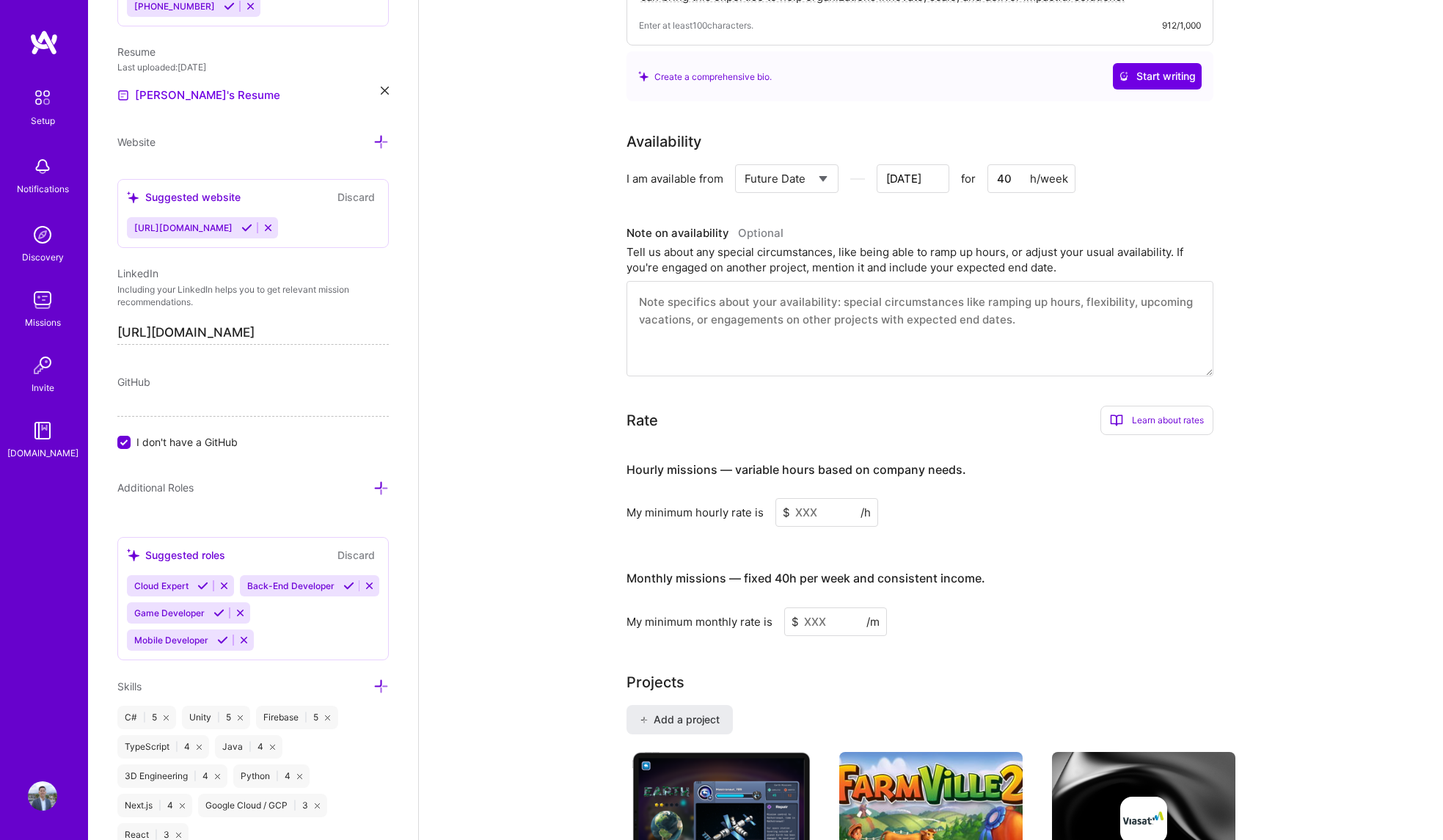
scroll to position [531, 0]
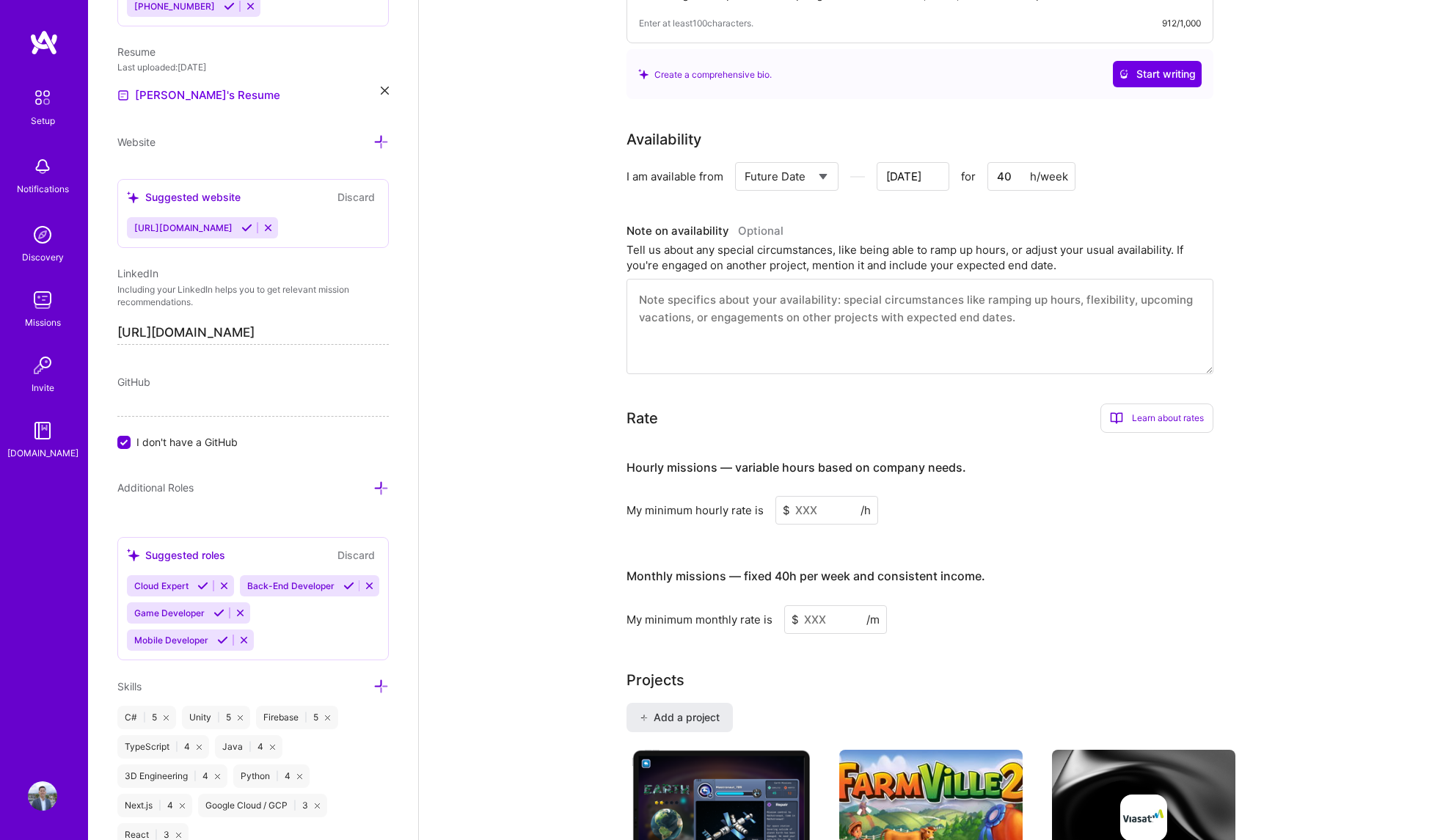
click at [1163, 404] on div "Learn about rates" at bounding box center [1157, 419] width 113 height 30
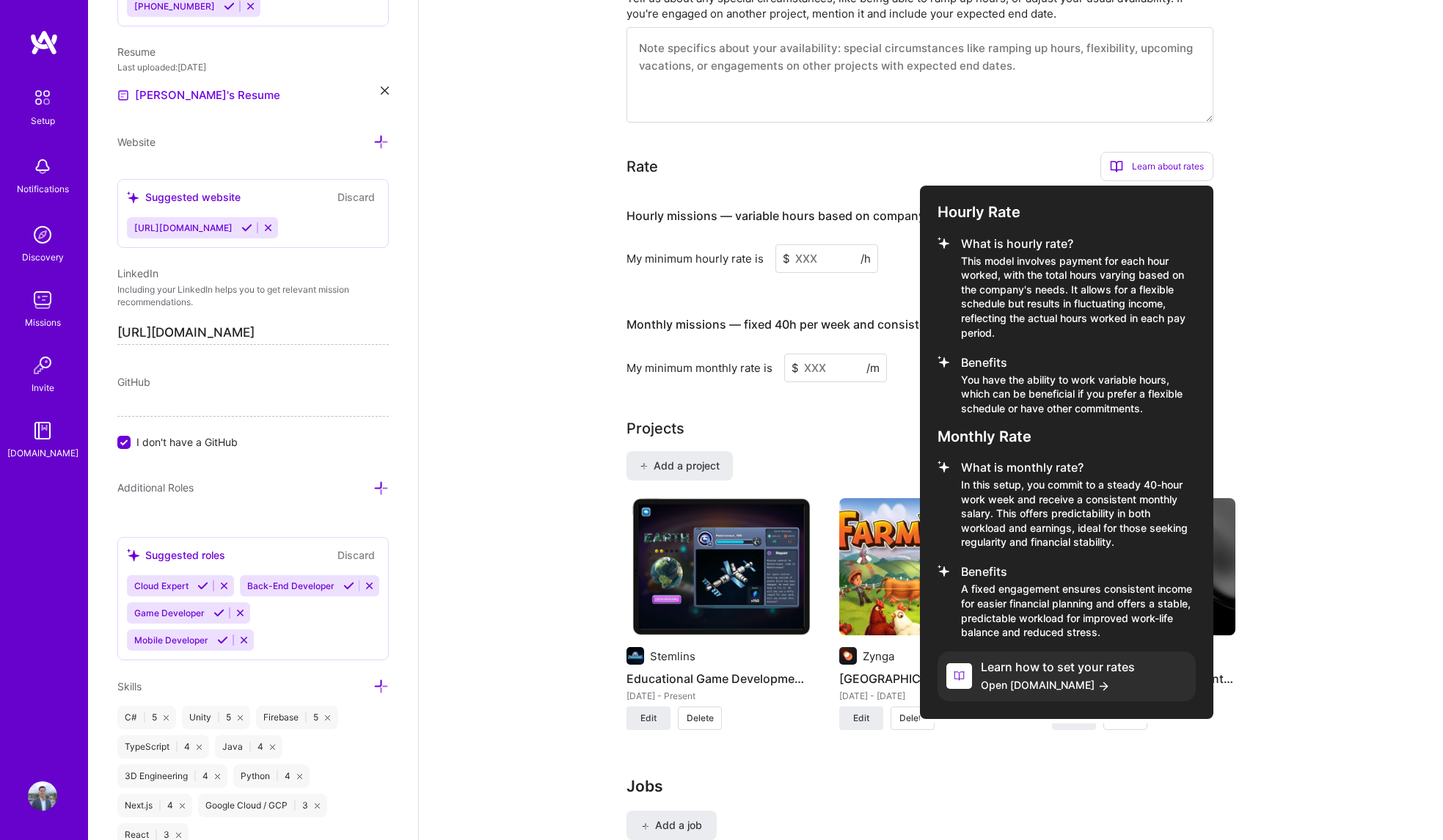
scroll to position [810, 0]
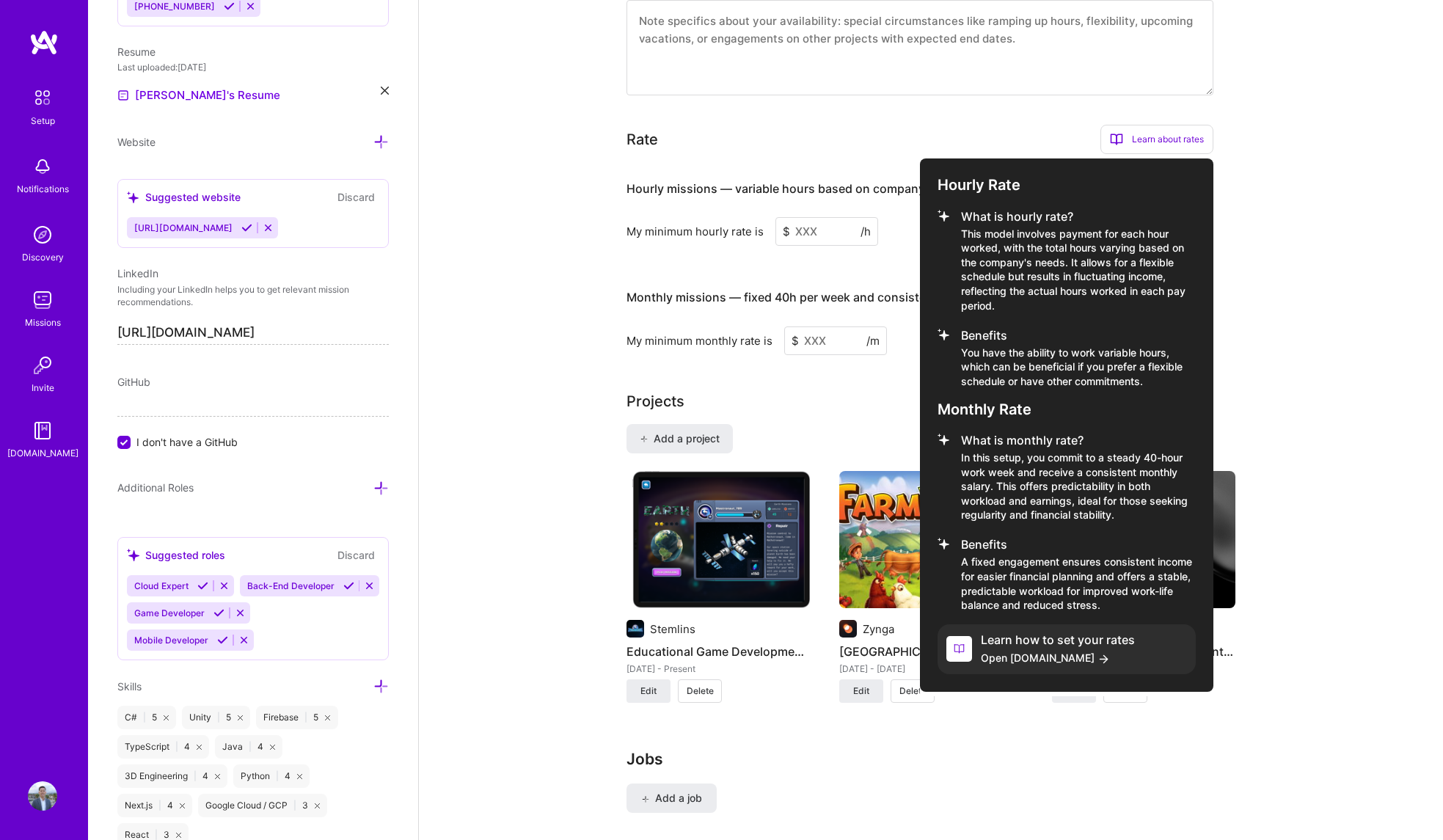
click at [1336, 447] on div at bounding box center [721, 420] width 1443 height 840
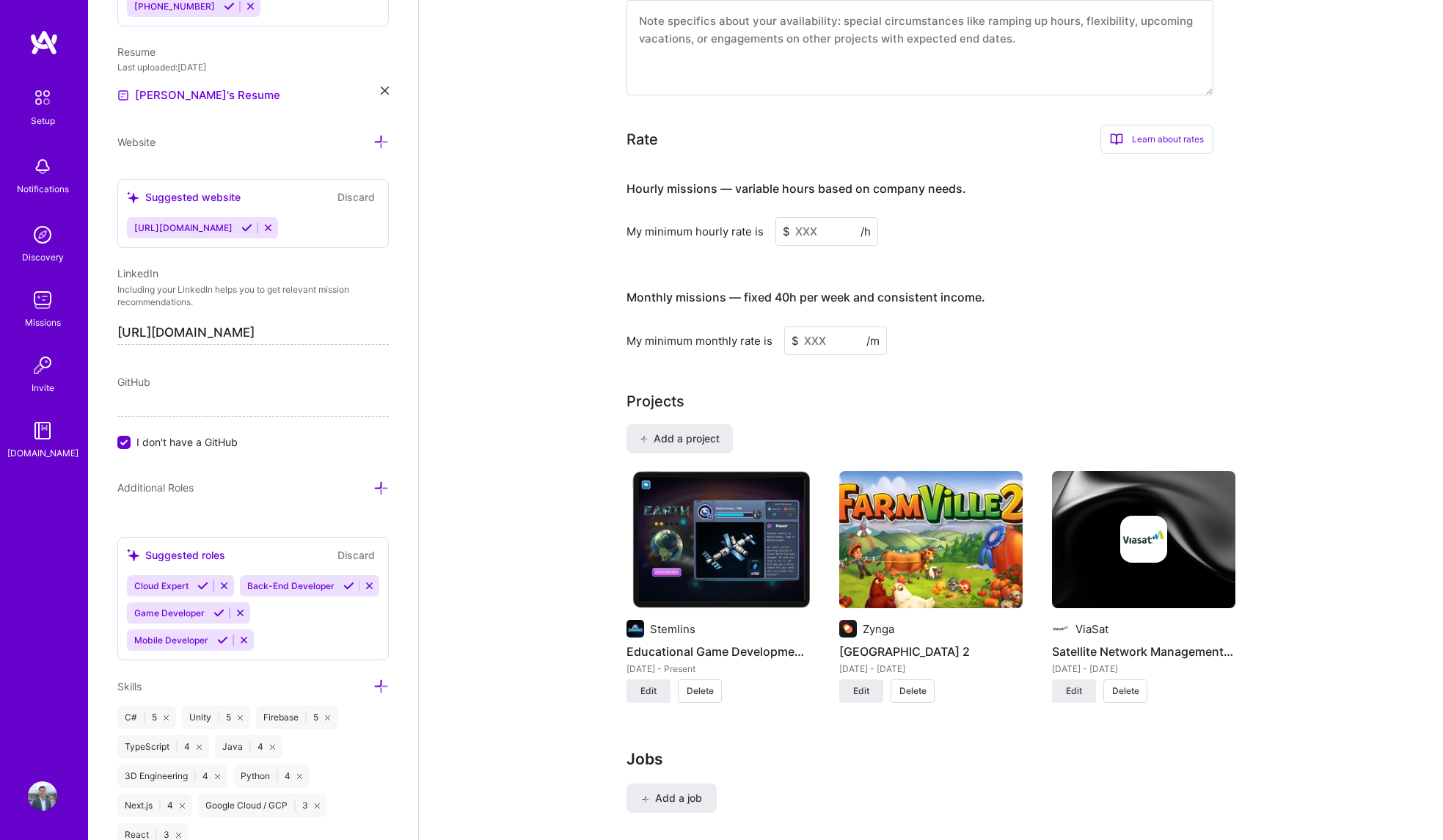
click at [811, 217] on input at bounding box center [826, 231] width 103 height 29
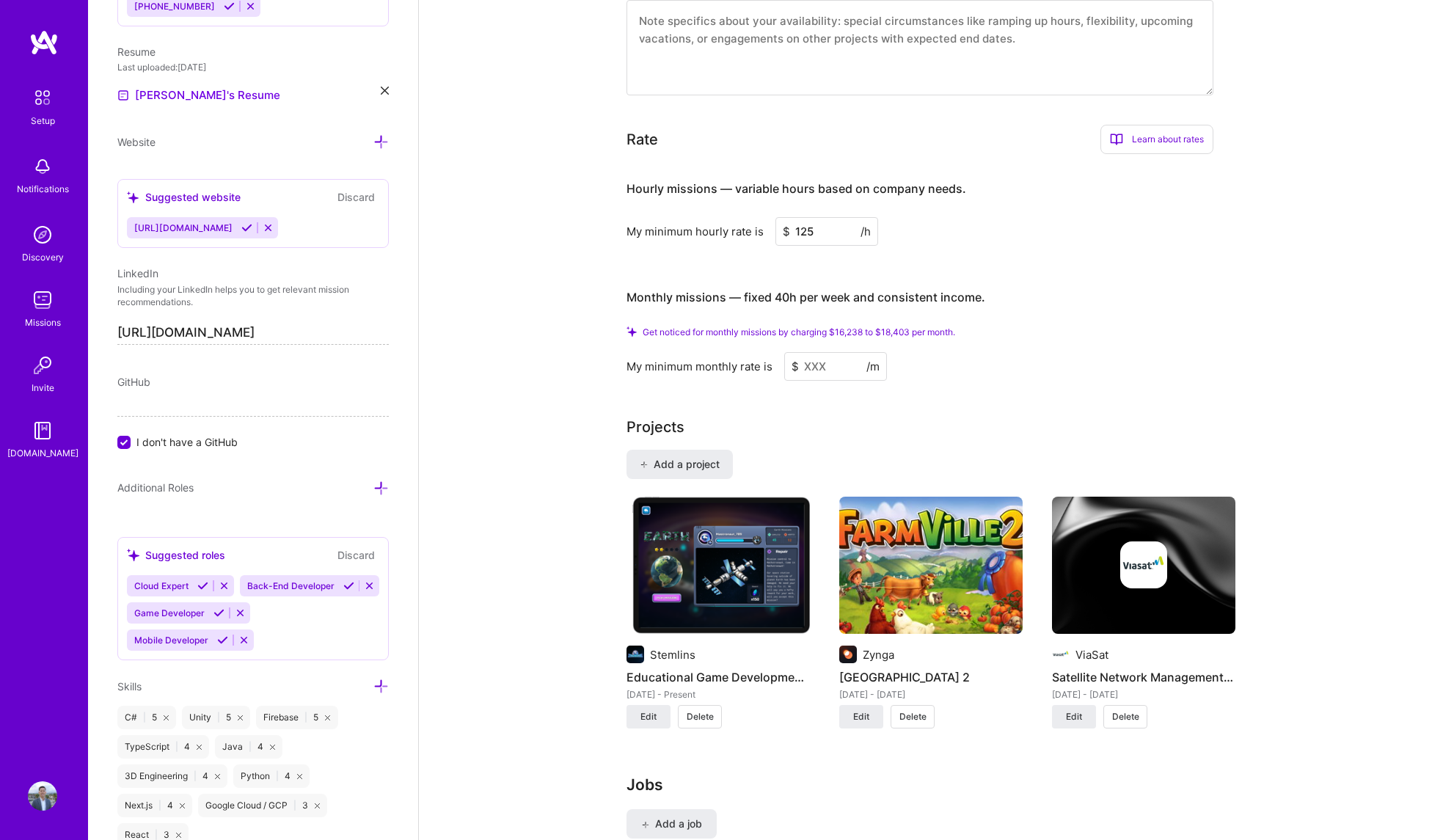
click at [1095, 220] on div "My minimum hourly rate is $ 125 /h" at bounding box center [920, 231] width 587 height 29
click at [848, 217] on input "125" at bounding box center [826, 231] width 103 height 29
click at [1126, 245] on div "Hourly missions — variable hours based on company needs. My minimum hourly rate…" at bounding box center [920, 273] width 587 height 214
click at [1092, 237] on div "Hourly missions — variable hours based on company needs. My minimum hourly rate…" at bounding box center [920, 273] width 587 height 214
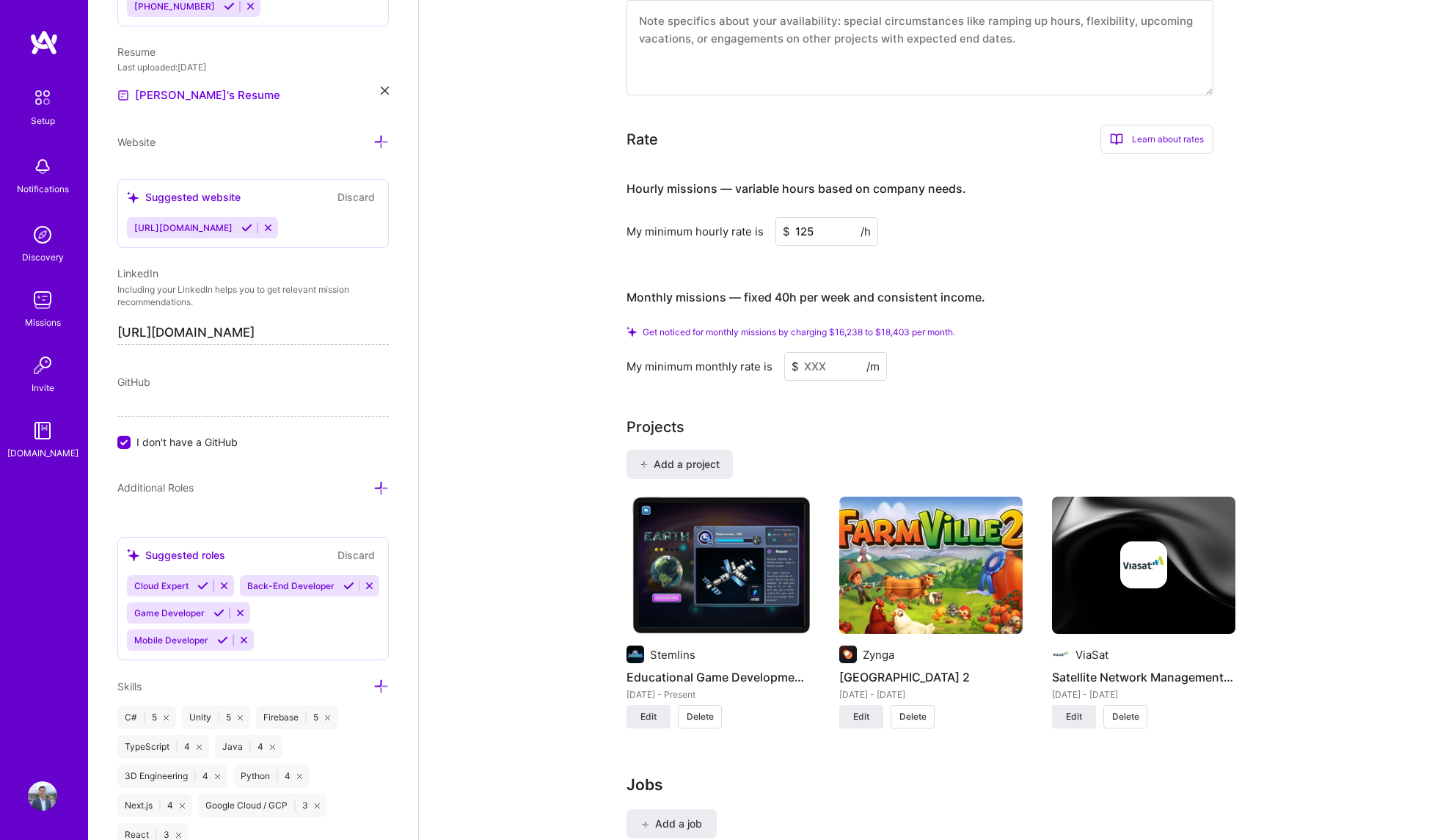
click at [817, 217] on input "125" at bounding box center [826, 231] width 103 height 29
drag, startPoint x: 817, startPoint y: 214, endPoint x: 735, endPoint y: 209, distance: 82.2
click at [735, 217] on div "My minimum hourly rate is $ 125 /h" at bounding box center [920, 231] width 587 height 29
click at [1042, 243] on div "Hourly missions — variable hours based on company needs. My minimum hourly rate…" at bounding box center [920, 273] width 587 height 214
click at [845, 352] on input at bounding box center [835, 366] width 103 height 29
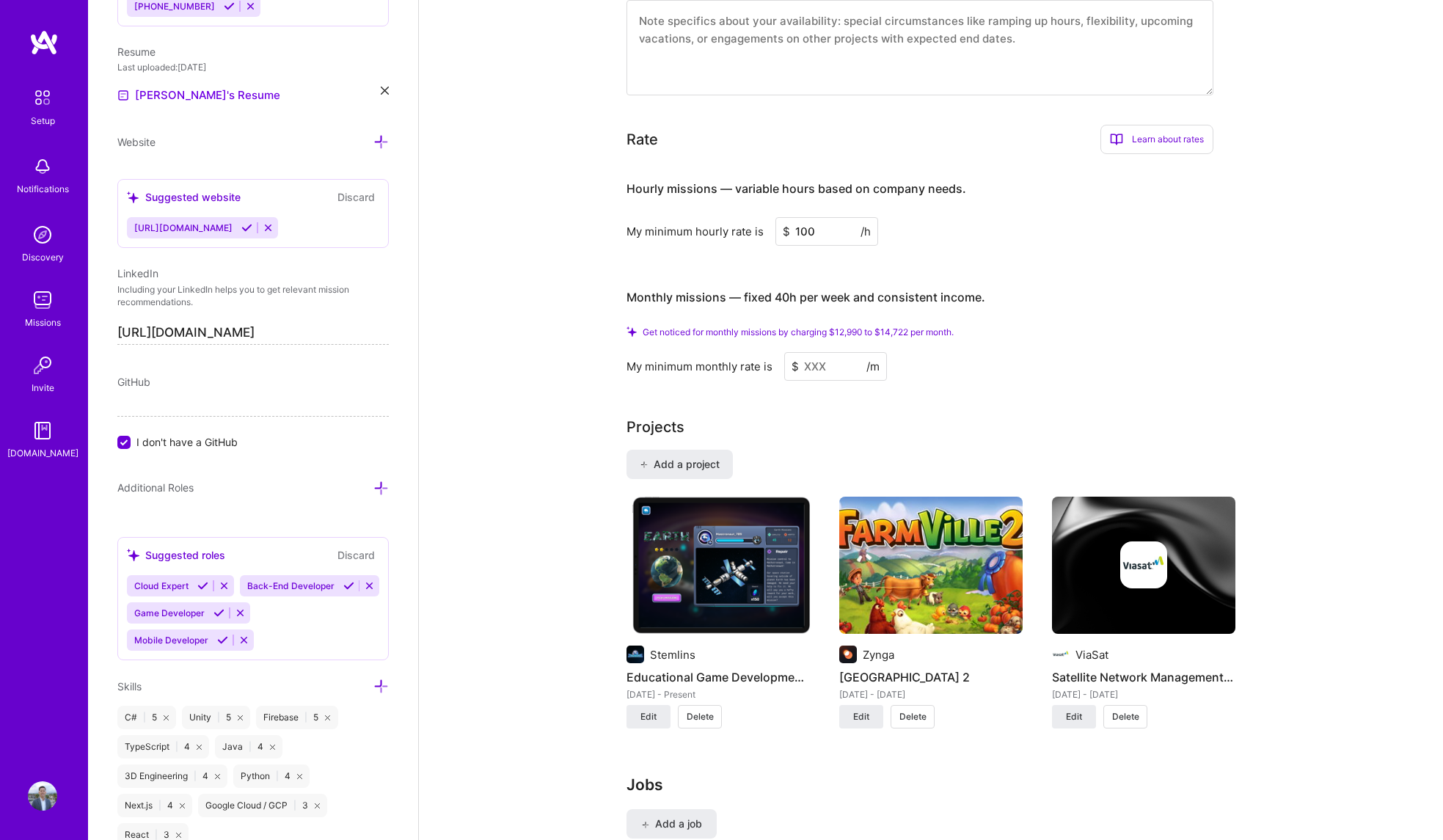
click at [817, 217] on input "100" at bounding box center [826, 231] width 103 height 29
type input "1"
type input "5"
click at [809, 166] on div "Hourly missions — variable hours based on company needs." at bounding box center [796, 188] width 339 height 45
click at [821, 219] on input "125" at bounding box center [826, 231] width 103 height 29
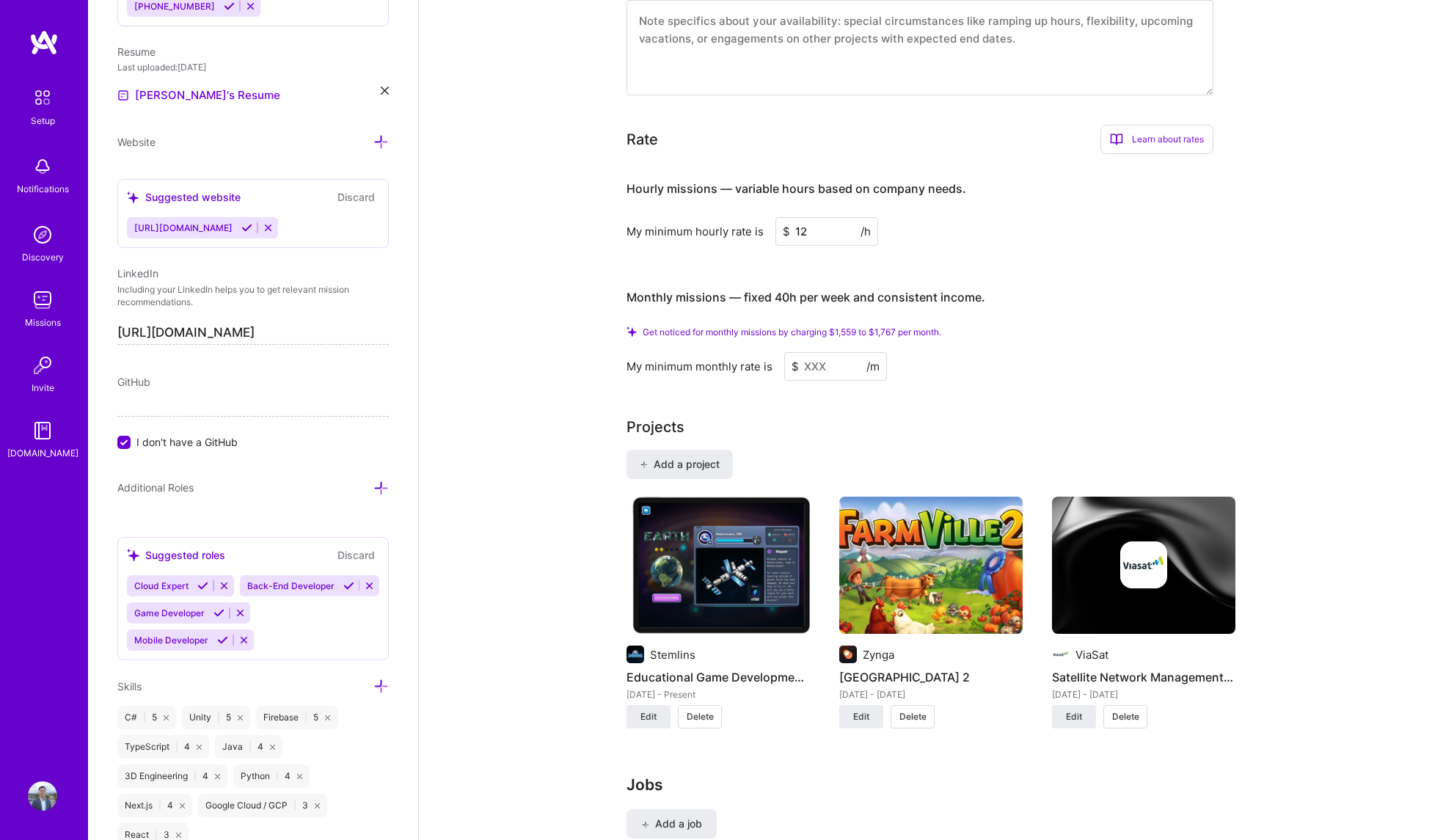
type input "125"
click at [833, 352] on input at bounding box center [835, 366] width 103 height 29
drag, startPoint x: 837, startPoint y: 346, endPoint x: 768, endPoint y: 347, distance: 69.0
click at [768, 352] on div "My minimum monthly rate is $ /m" at bounding box center [920, 366] width 587 height 29
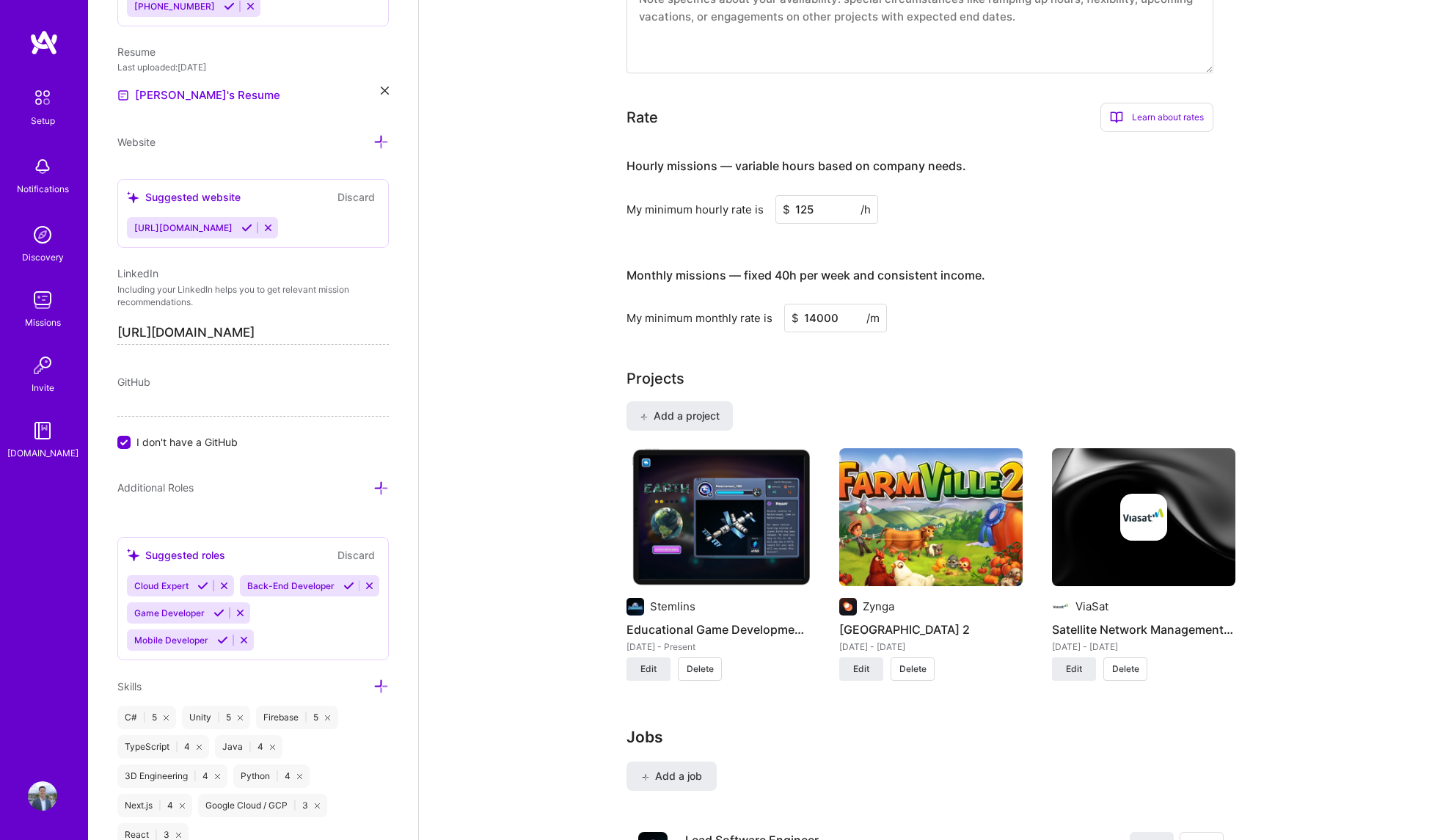
click at [1069, 304] on div "My minimum monthly rate is $ 14000 /m" at bounding box center [920, 318] width 587 height 29
click at [820, 304] on input "14000" at bounding box center [835, 318] width 103 height 29
type input "14500"
click at [1117, 304] on div "My minimum monthly rate is $ 14500 /m" at bounding box center [920, 318] width 587 height 29
click at [1107, 253] on h3 "Monthly missions — fixed 40h per week and consistent income." at bounding box center [920, 275] width 587 height 45
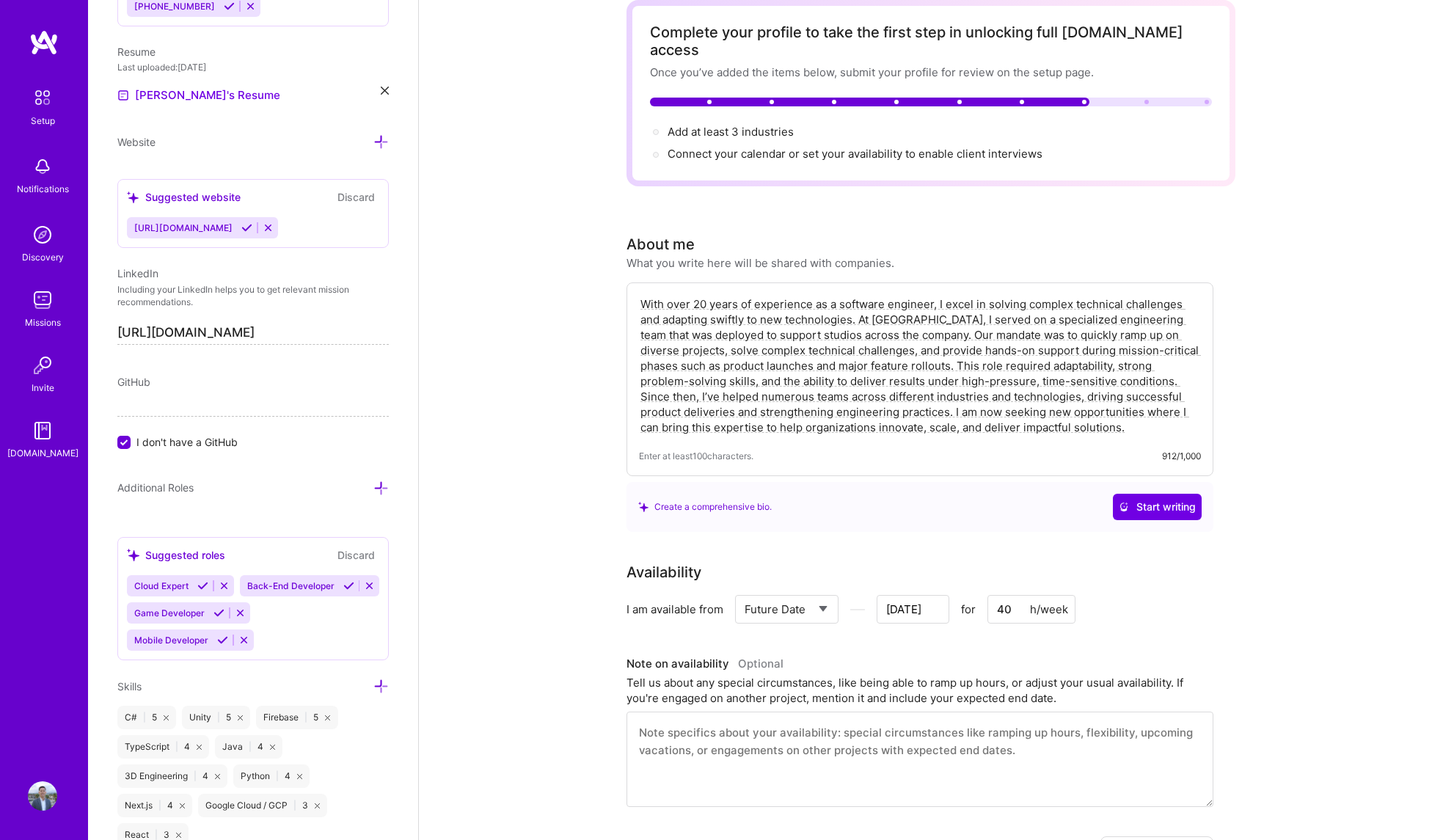
scroll to position [0, 0]
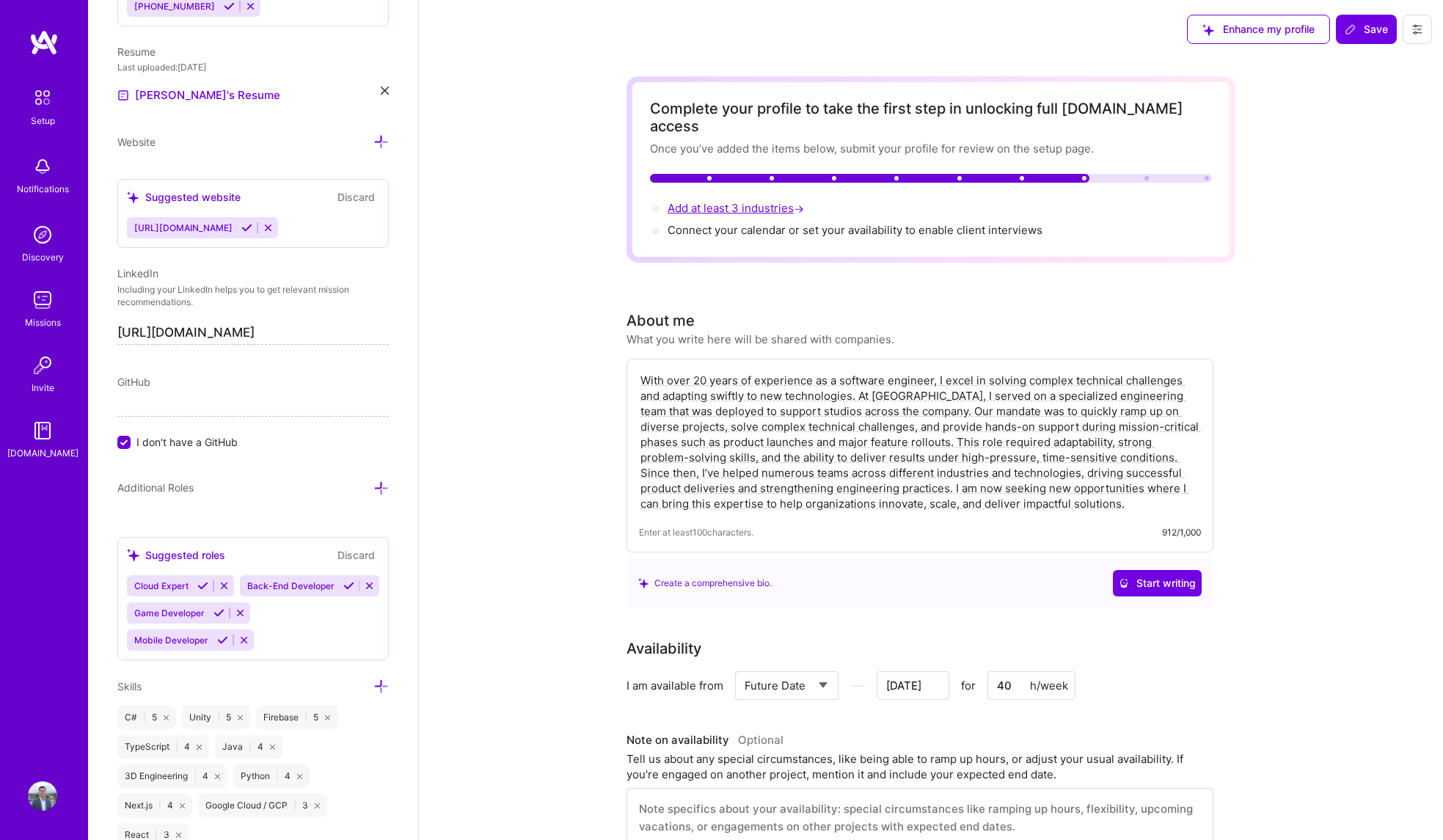
click at [733, 201] on span "Add at least 3 industries →" at bounding box center [737, 208] width 139 height 14
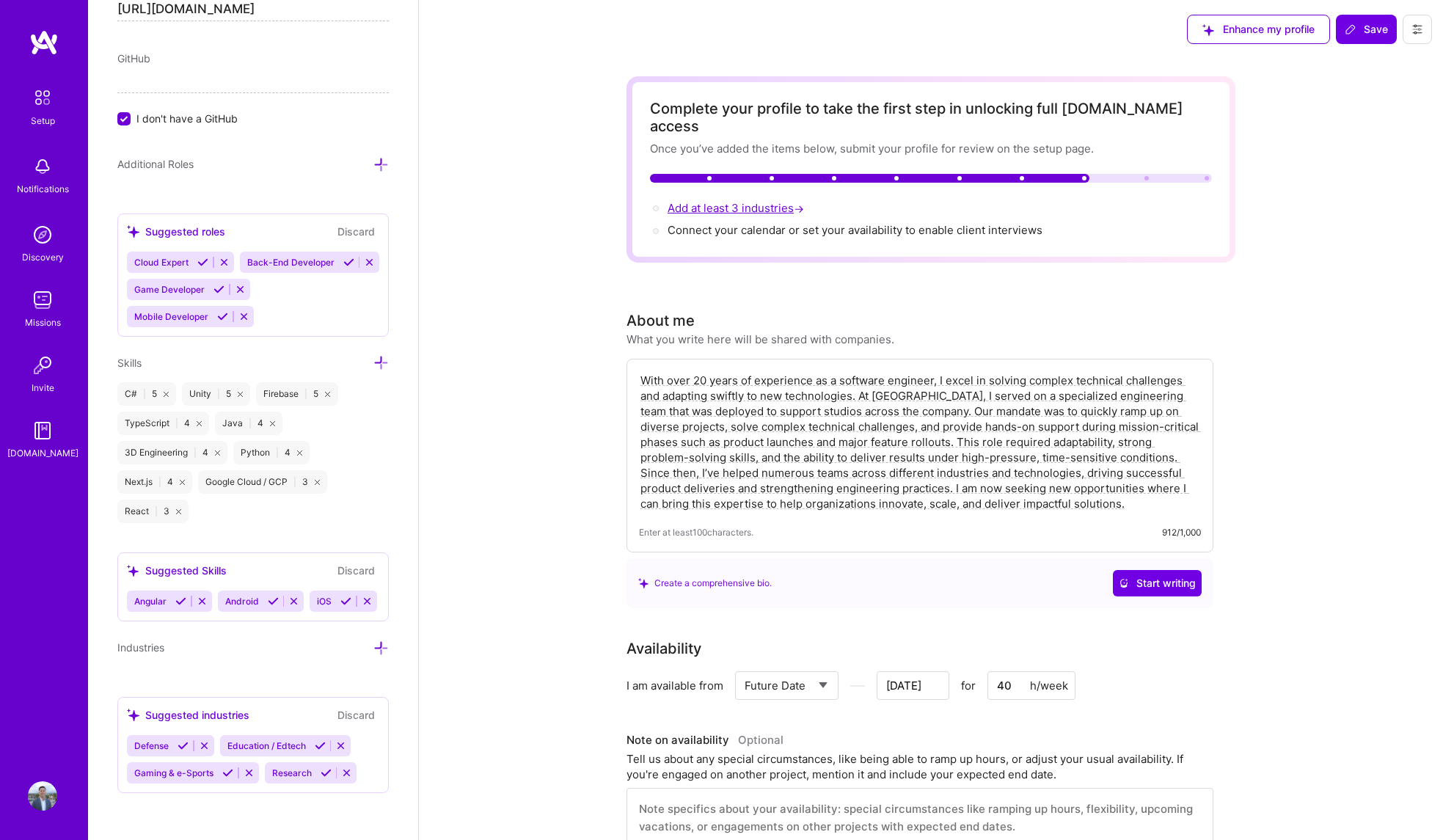
scroll to position [1075, 0]
click at [189, 774] on span "Gaming & e-Sports" at bounding box center [174, 773] width 79 height 11
click at [224, 773] on icon at bounding box center [228, 773] width 11 height 11
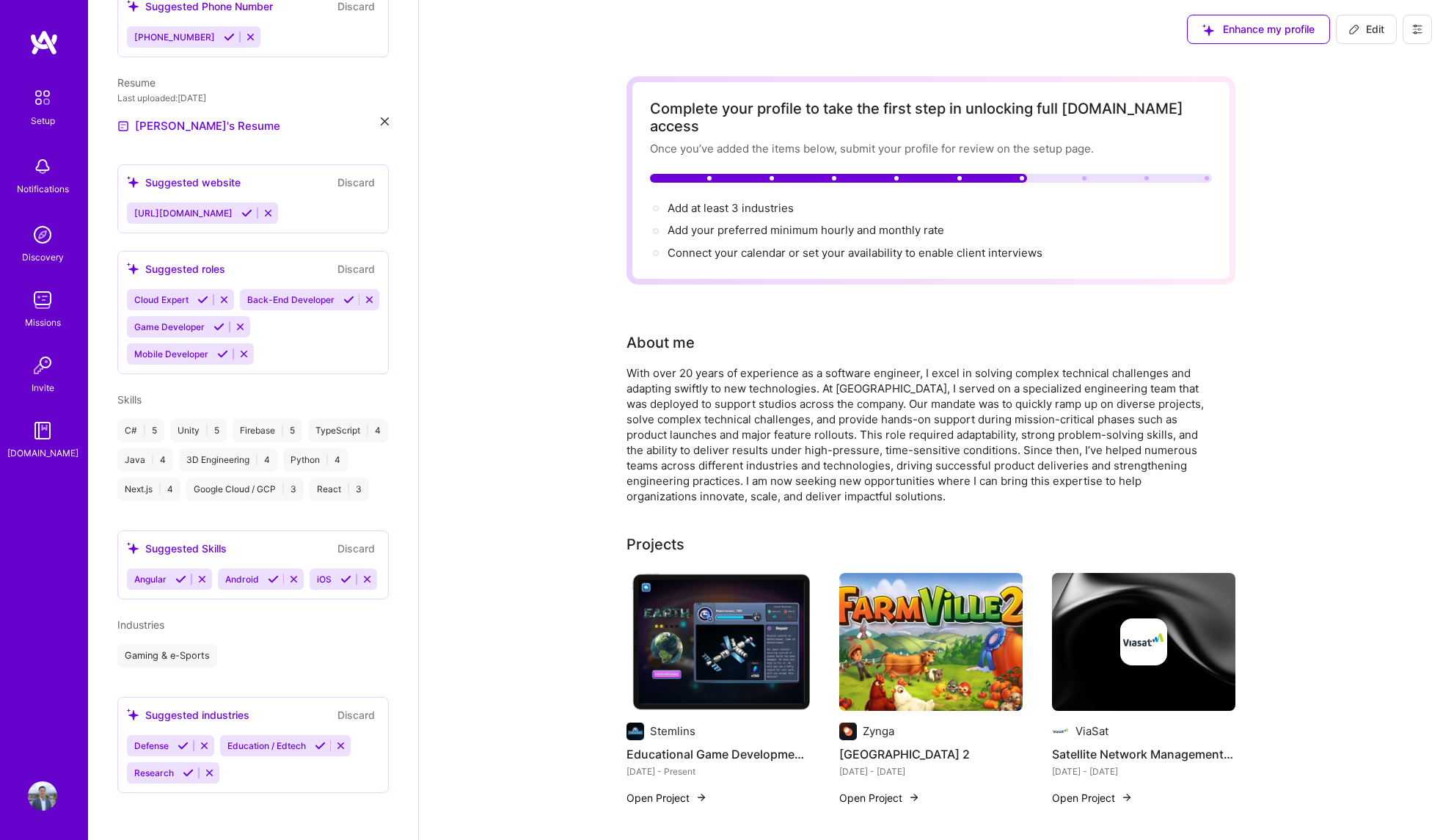
scroll to position [498, 0]
click at [322, 745] on icon at bounding box center [320, 745] width 11 height 11
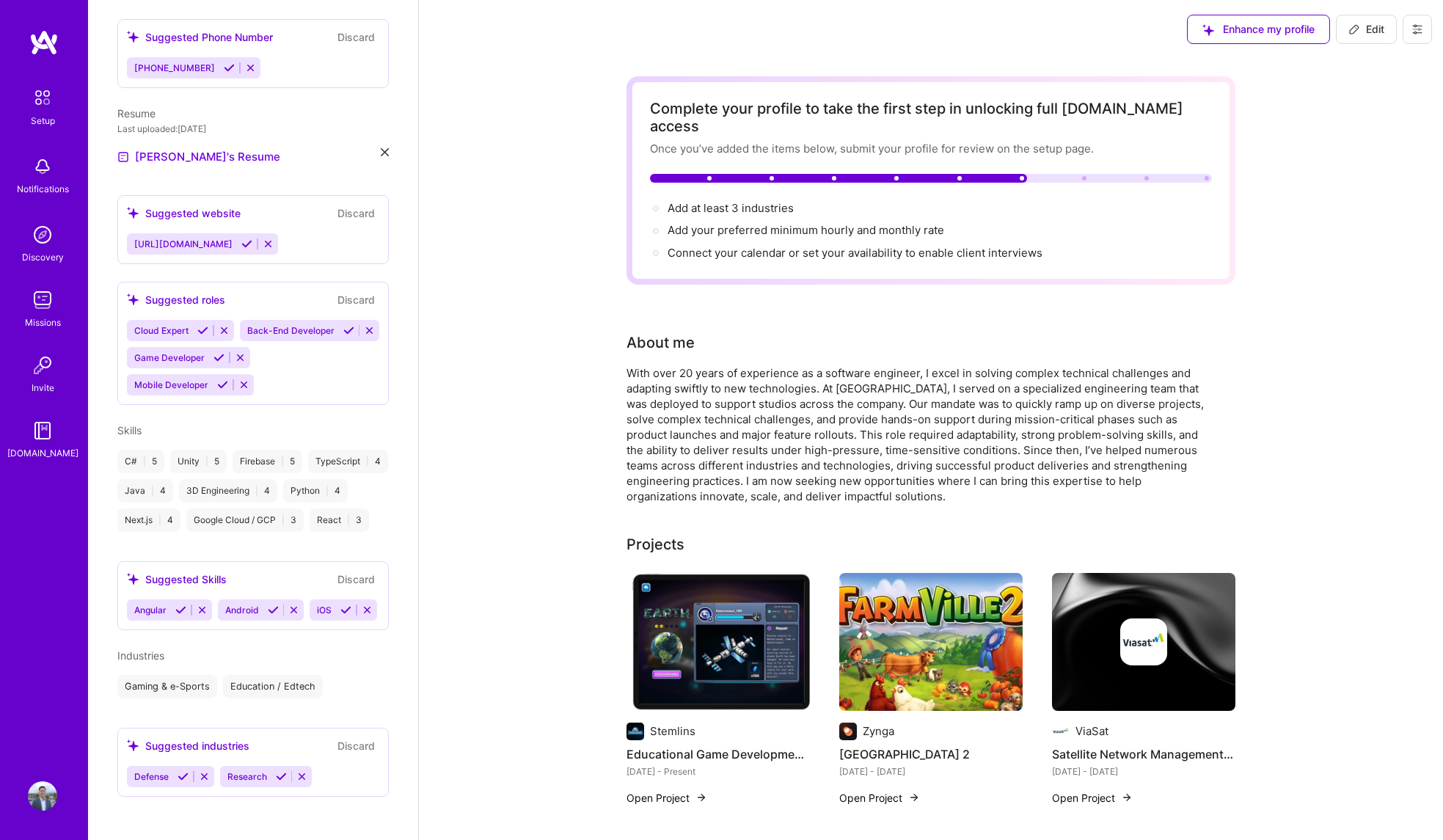
scroll to position [471, 0]
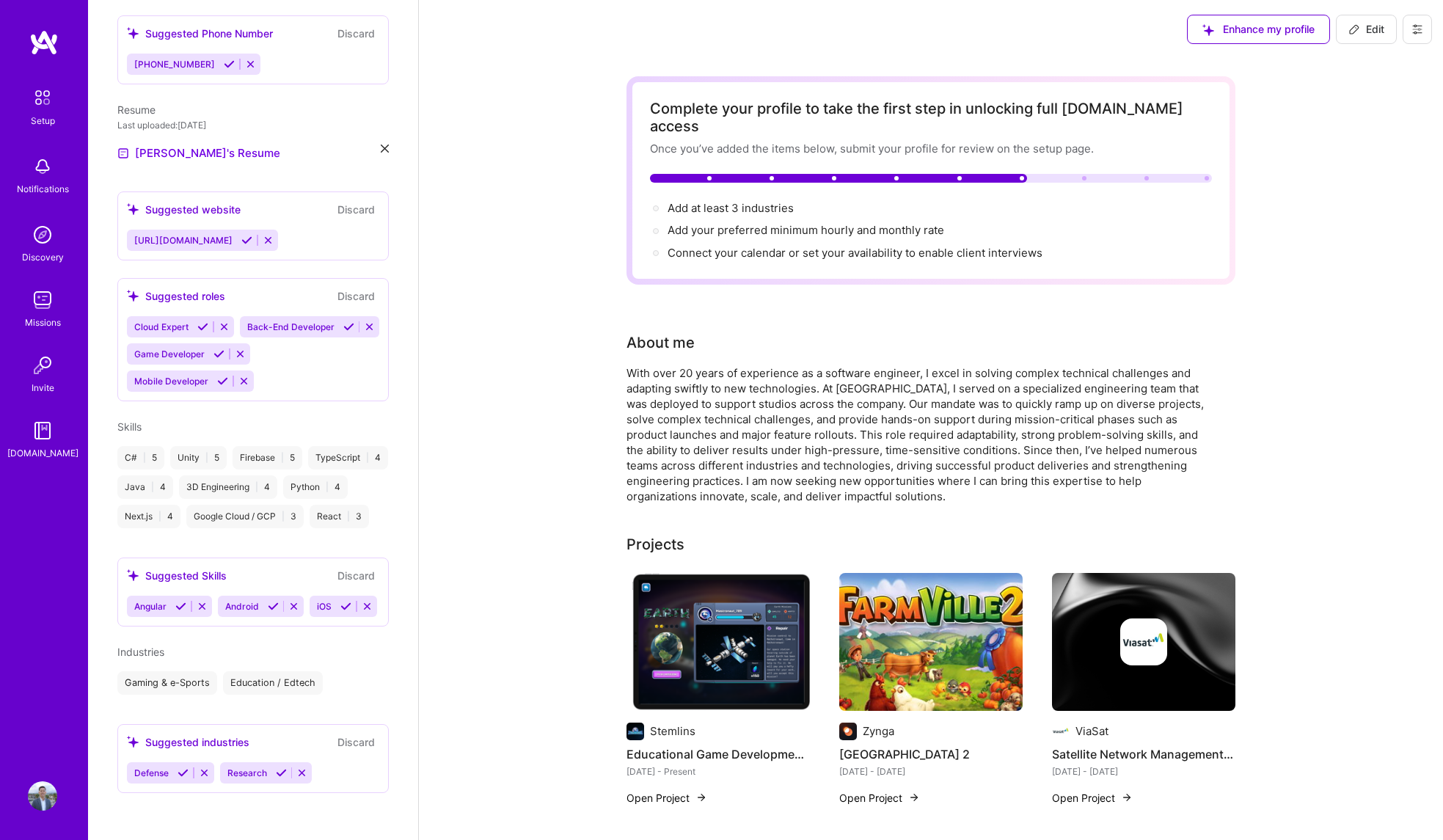
click at [282, 773] on icon at bounding box center [281, 773] width 11 height 11
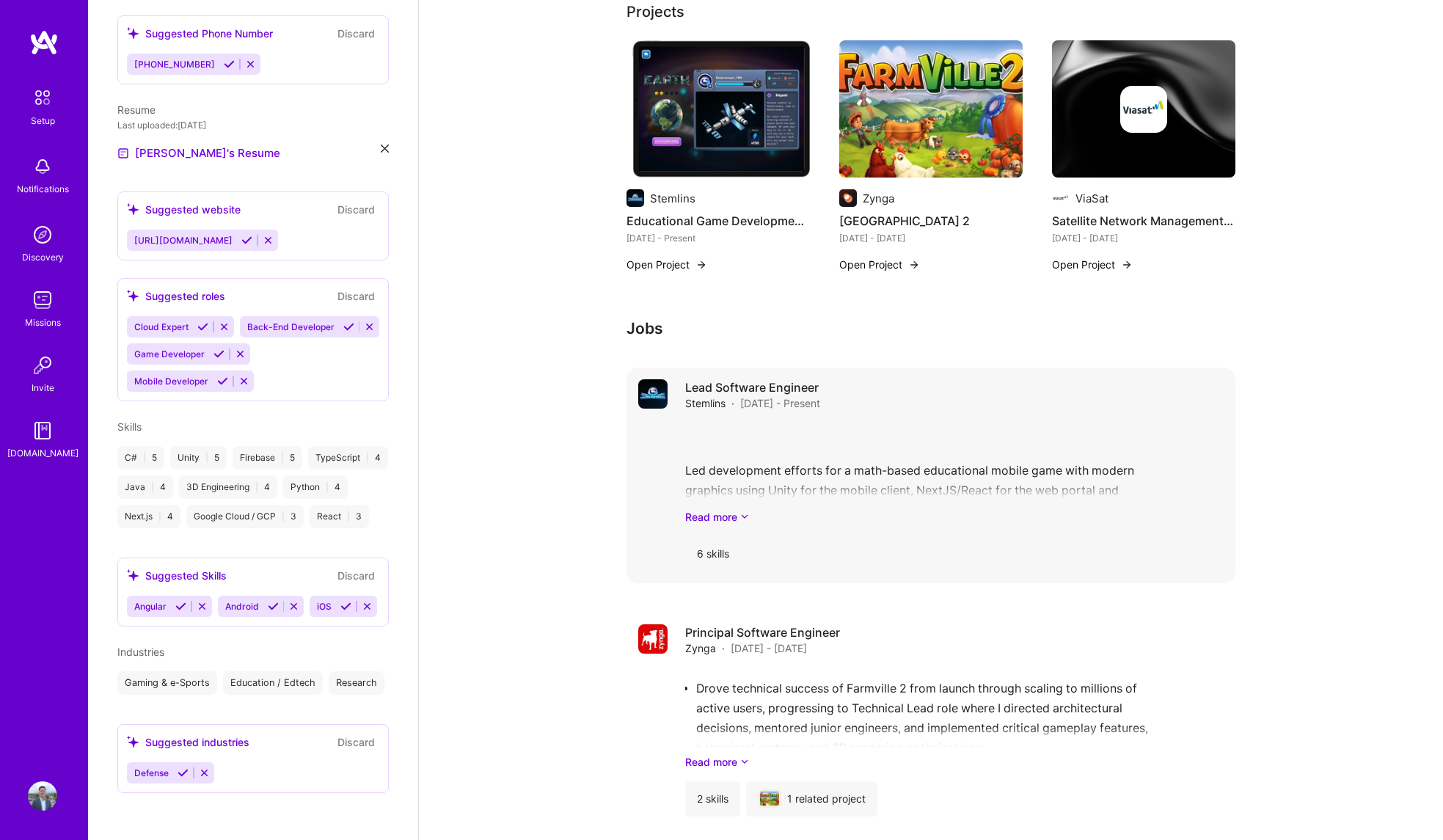
scroll to position [787, 0]
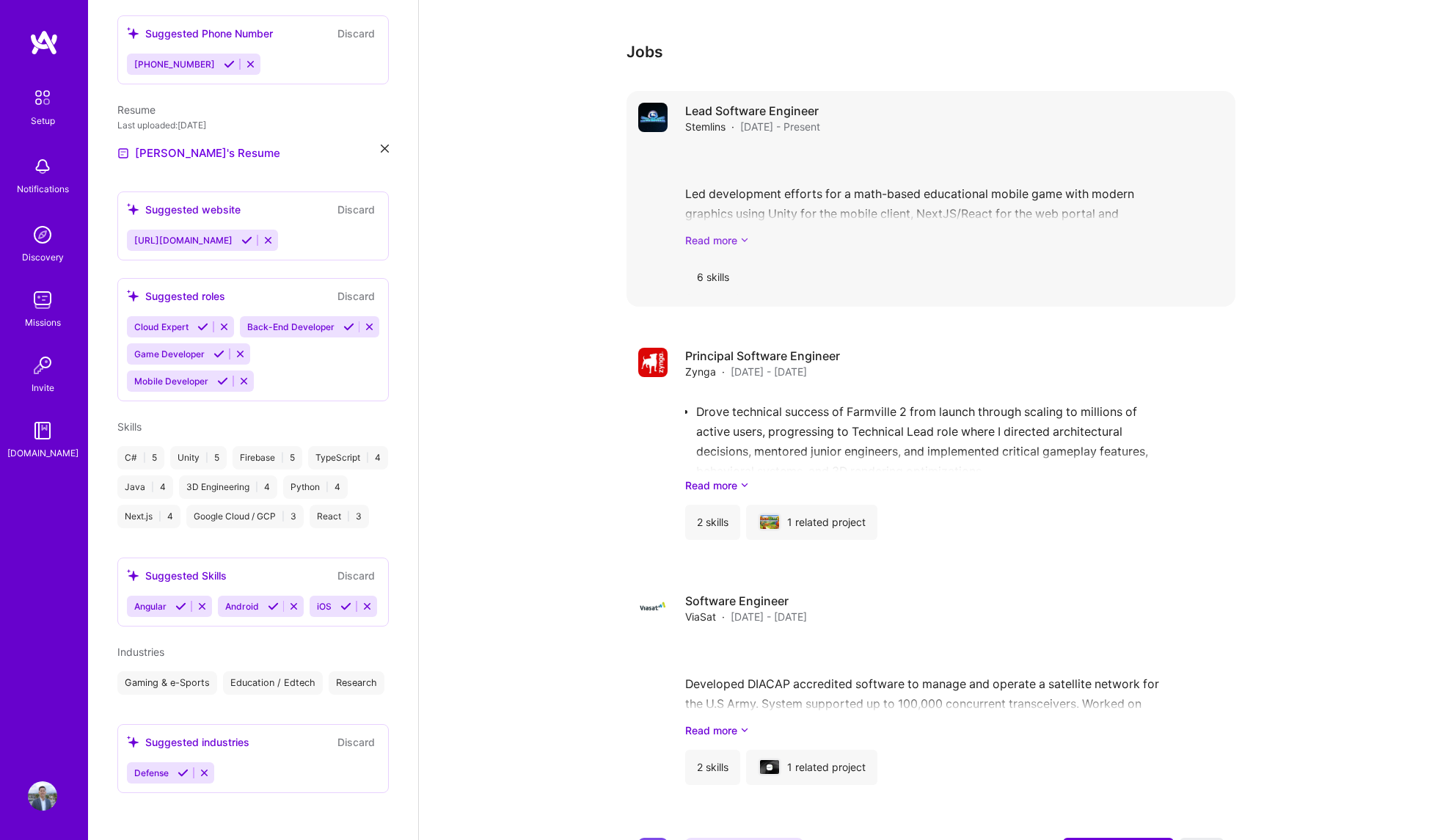
click at [749, 232] on icon at bounding box center [745, 240] width 9 height 16
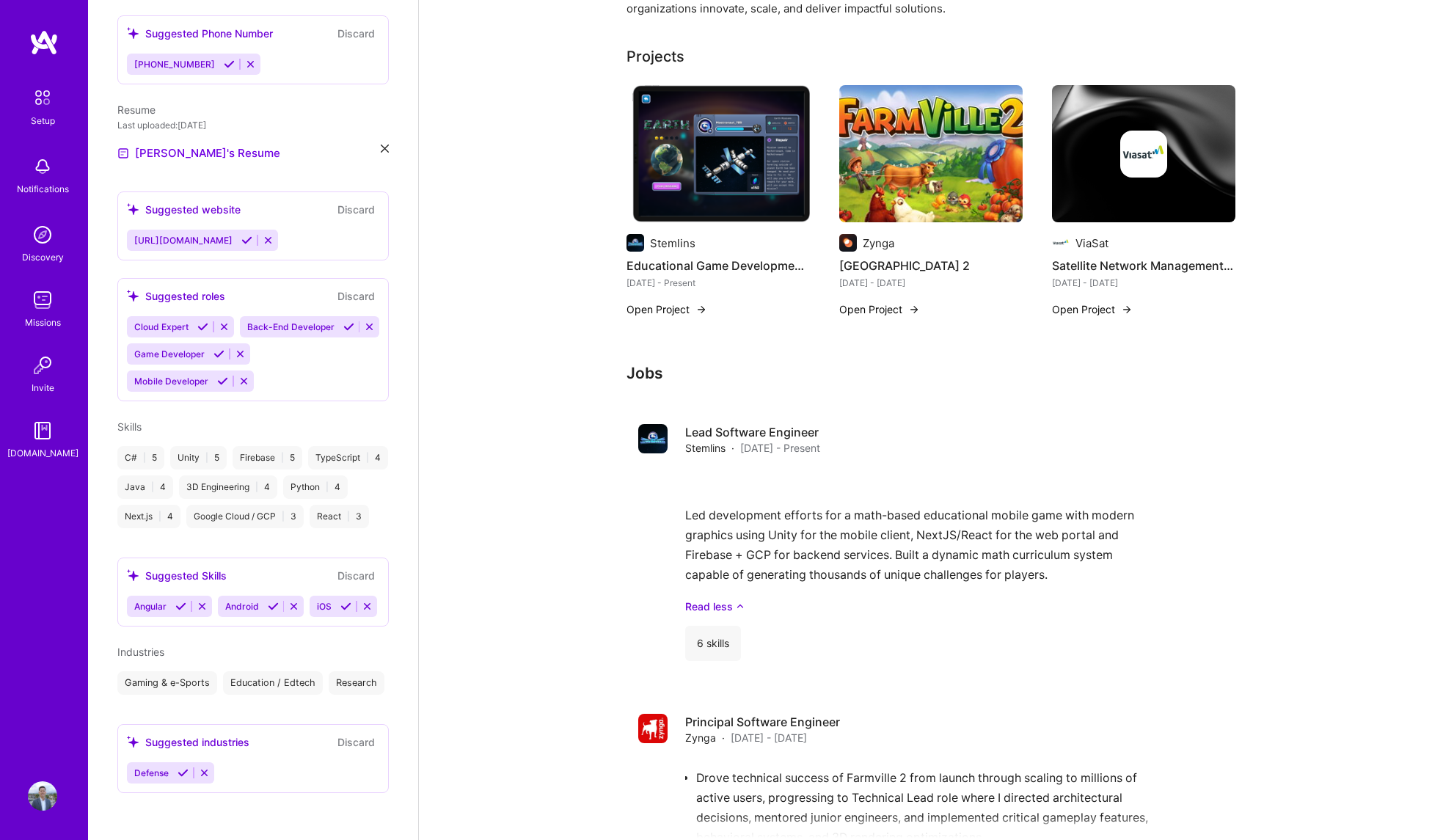
scroll to position [0, 0]
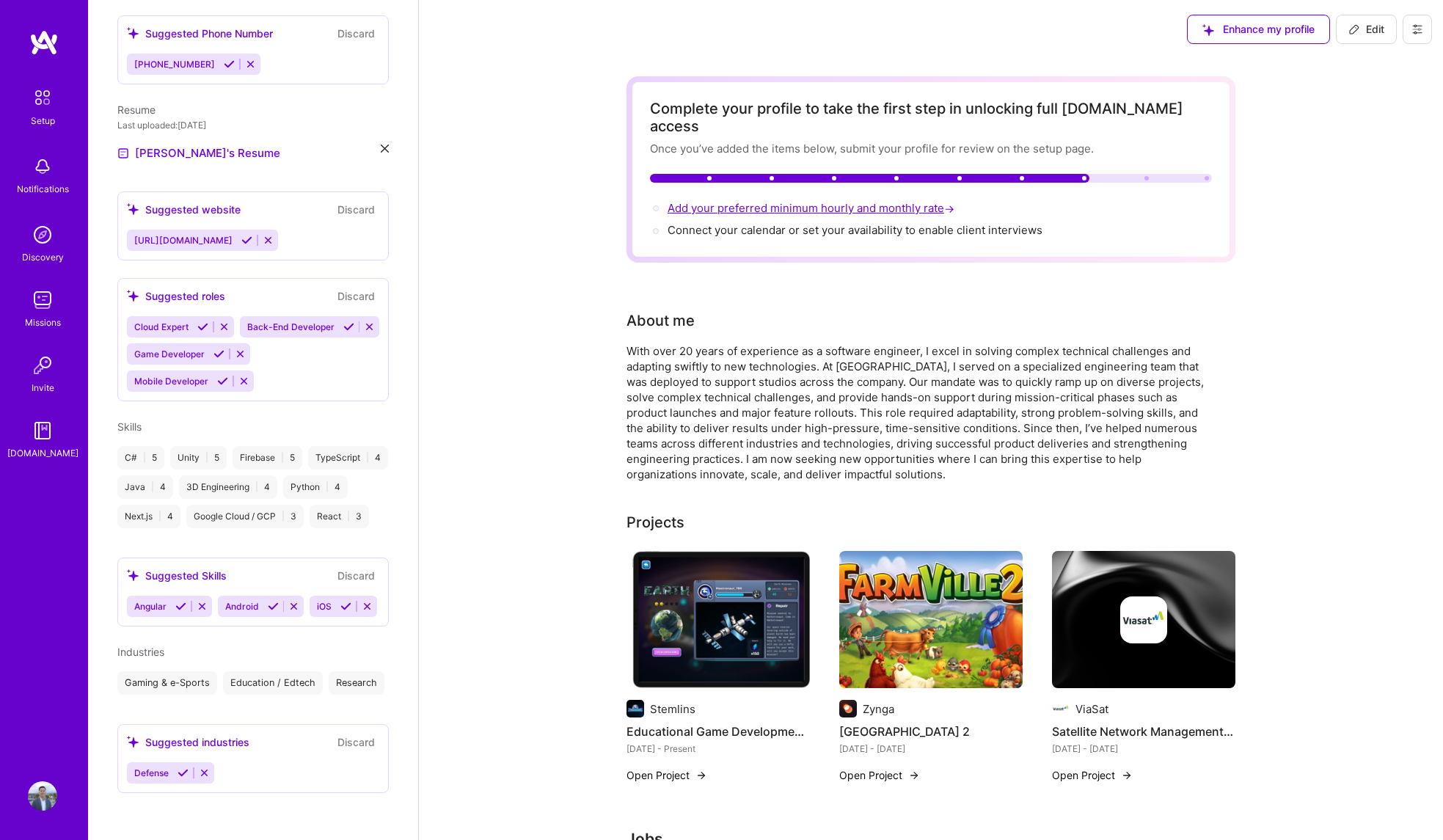
click at [855, 201] on span "Add your preferred minimum hourly and monthly rate →" at bounding box center [813, 208] width 290 height 14
select select "US"
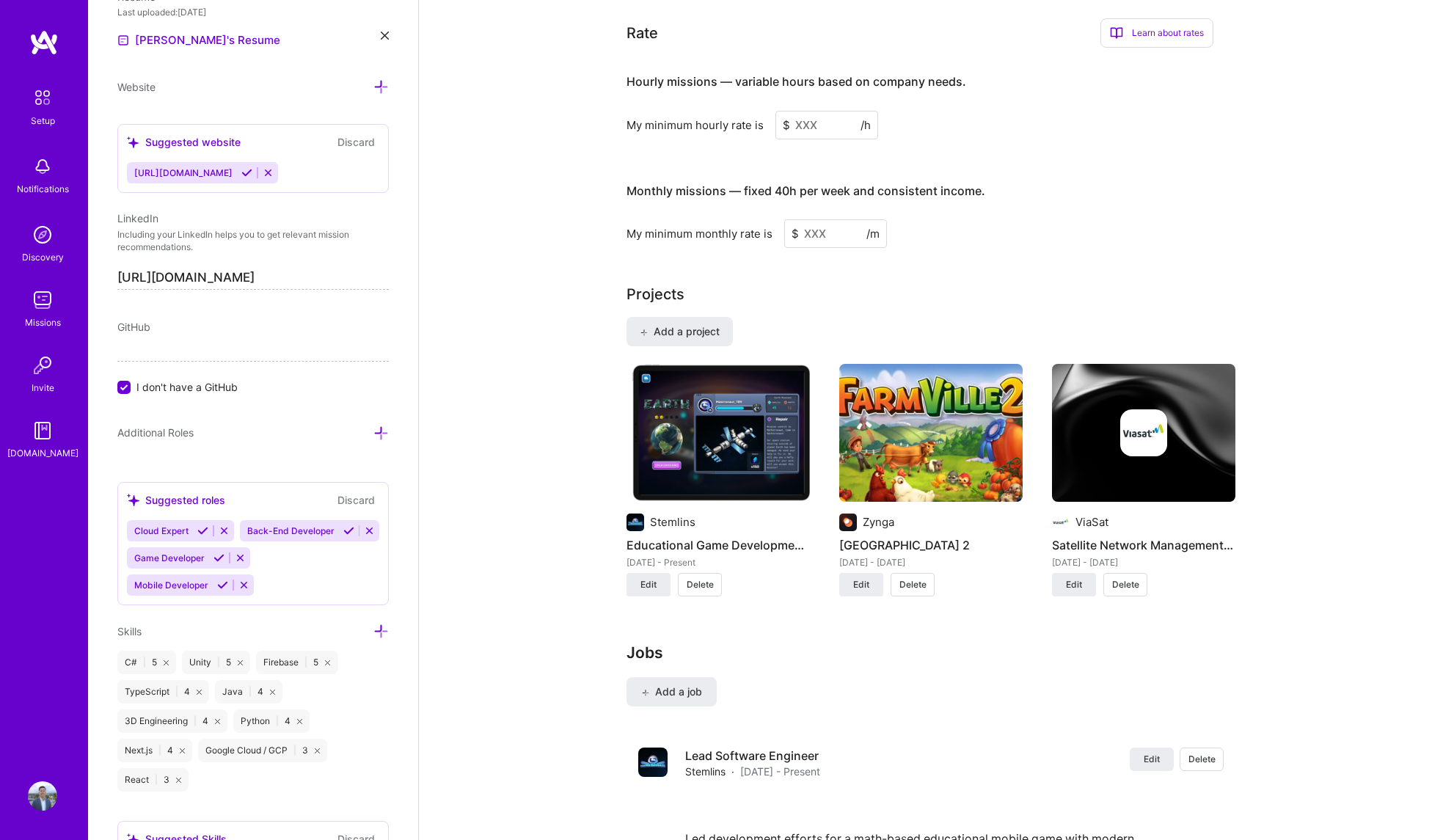
scroll to position [895, 0]
click at [813, 110] on input at bounding box center [826, 124] width 103 height 29
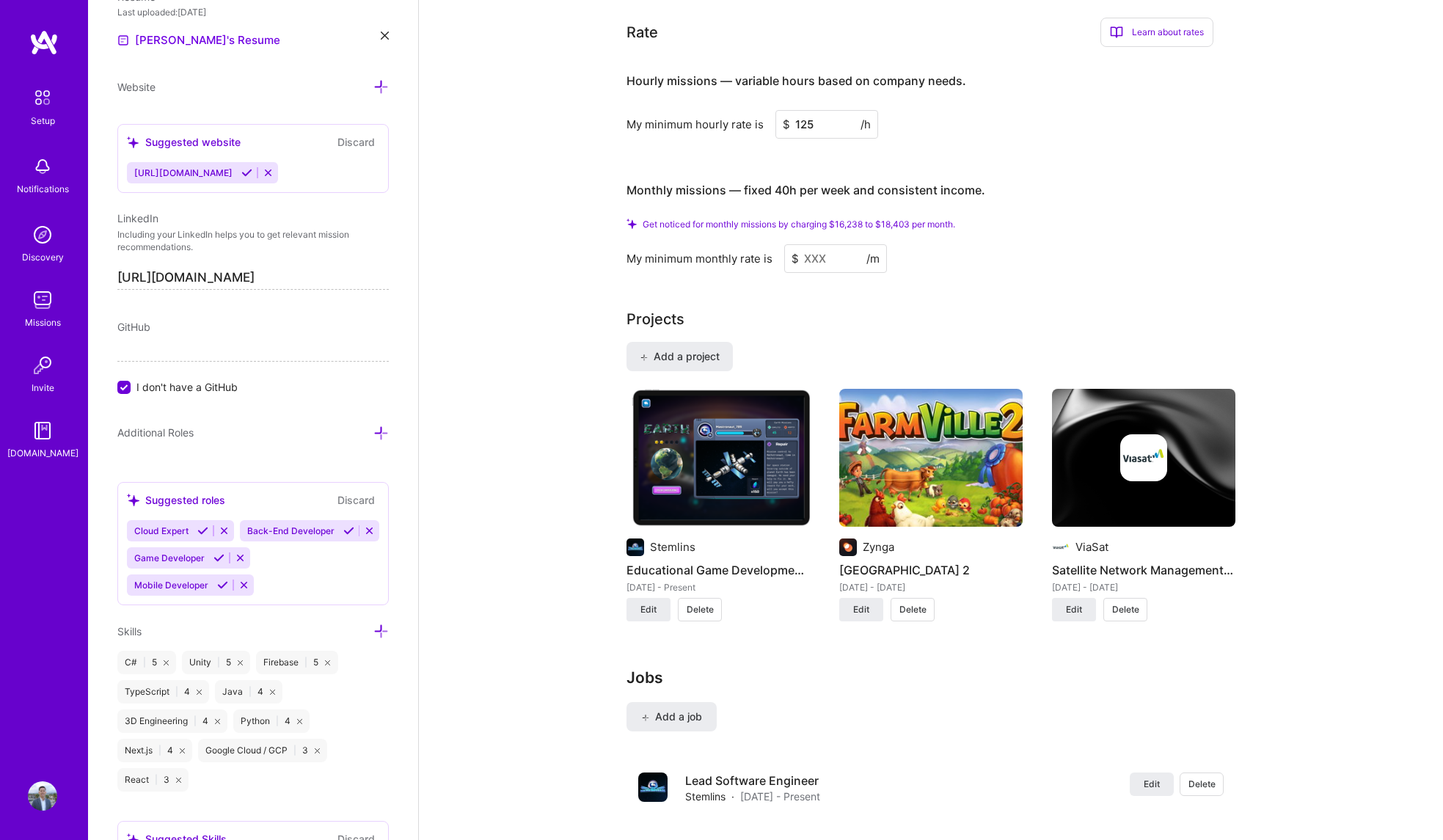
type input "125"
click at [825, 244] on input at bounding box center [835, 258] width 103 height 29
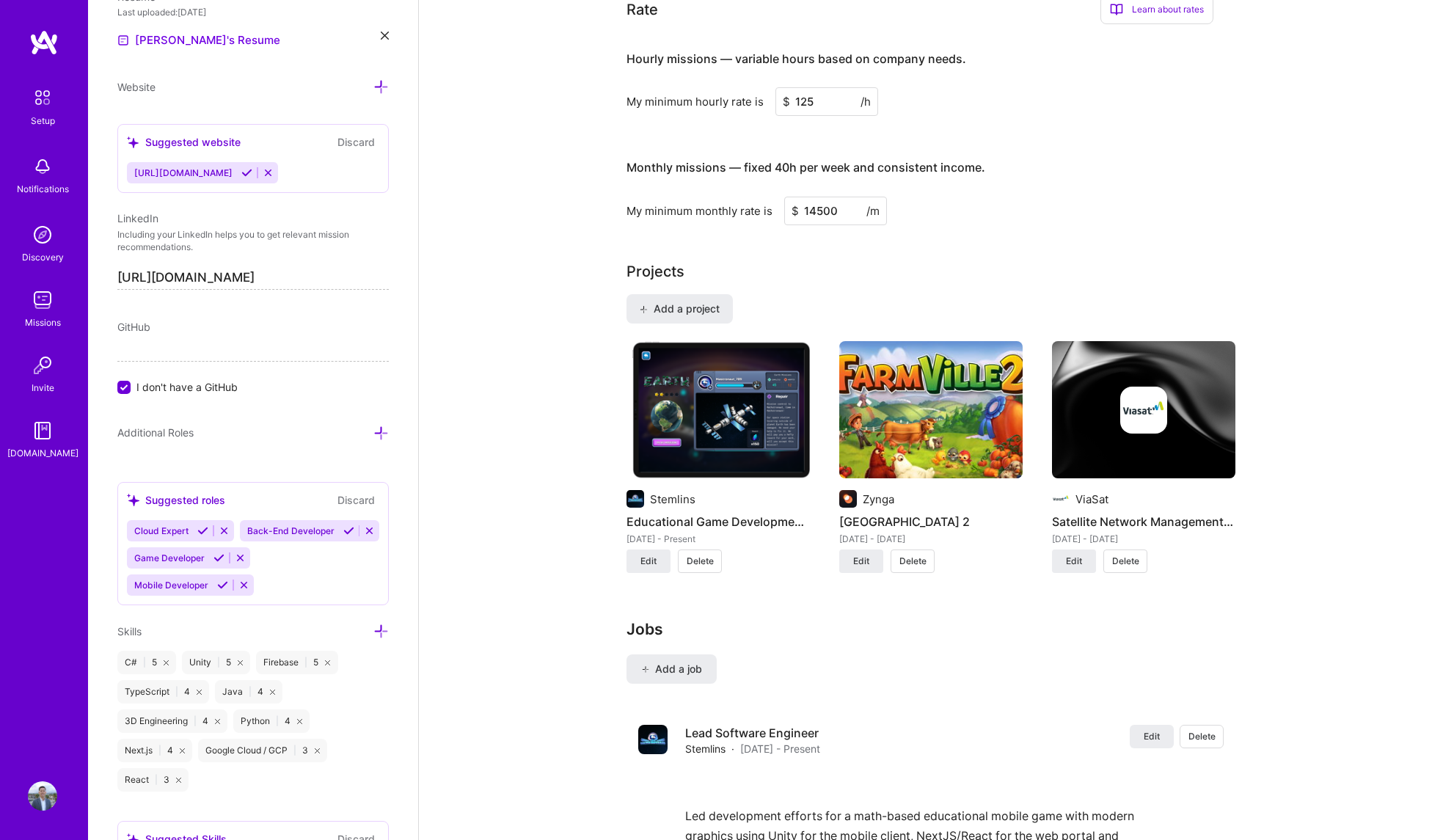
type input "14500"
click at [1112, 197] on div "My minimum monthly rate is $ 14500 /m" at bounding box center [920, 211] width 587 height 29
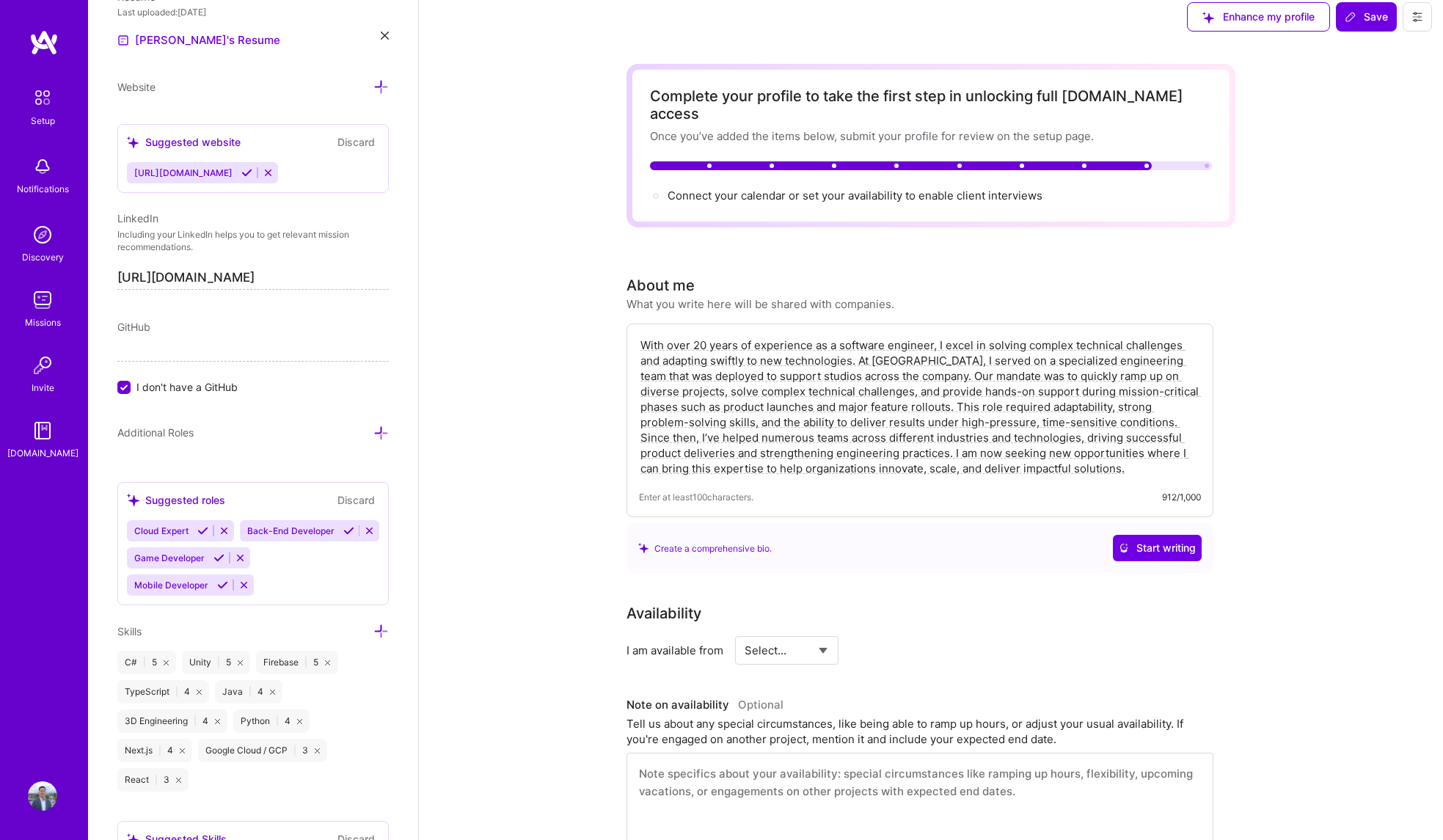
scroll to position [0, 0]
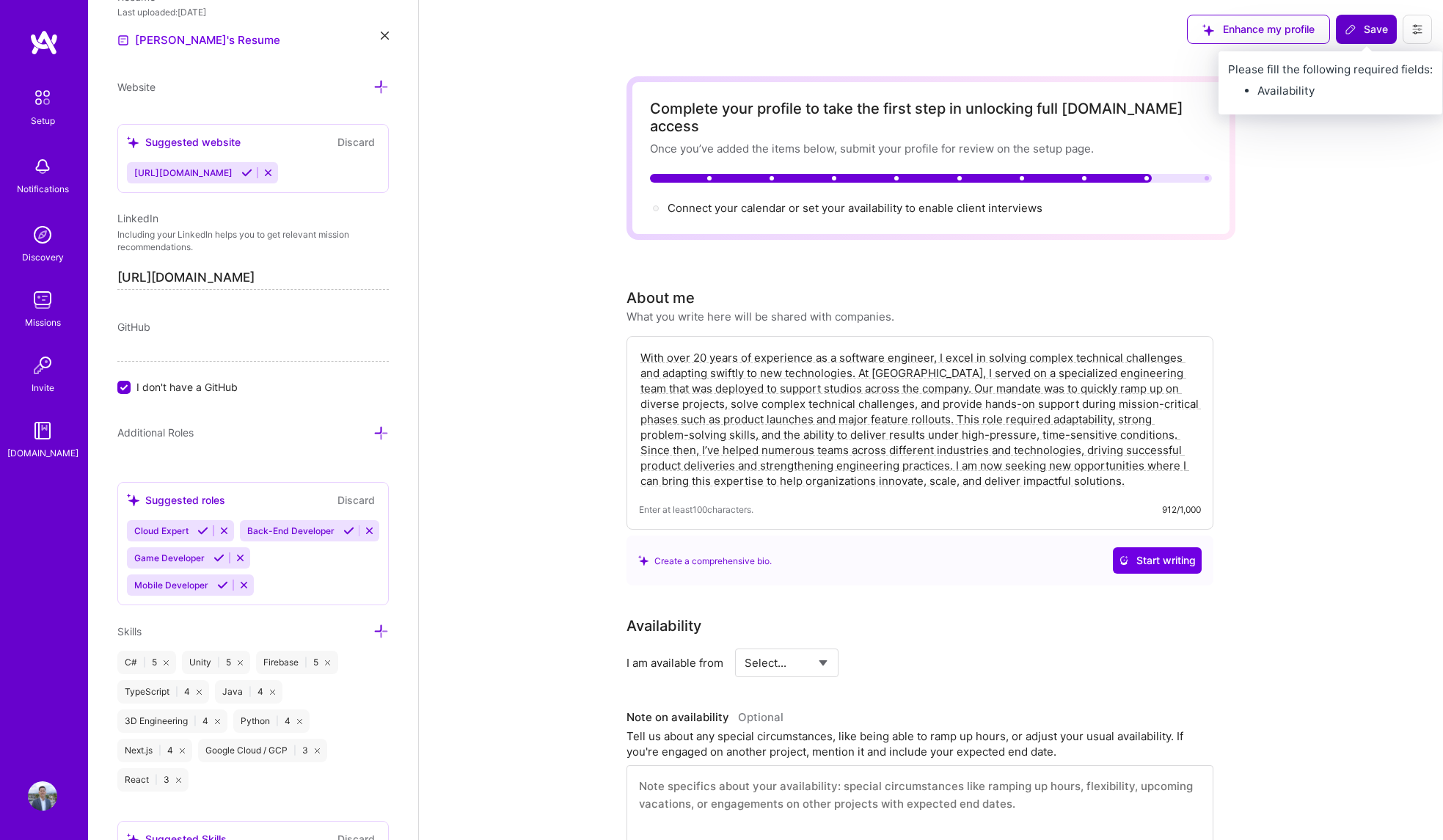
click at [1365, 38] on button "Save" at bounding box center [1366, 30] width 61 height 30
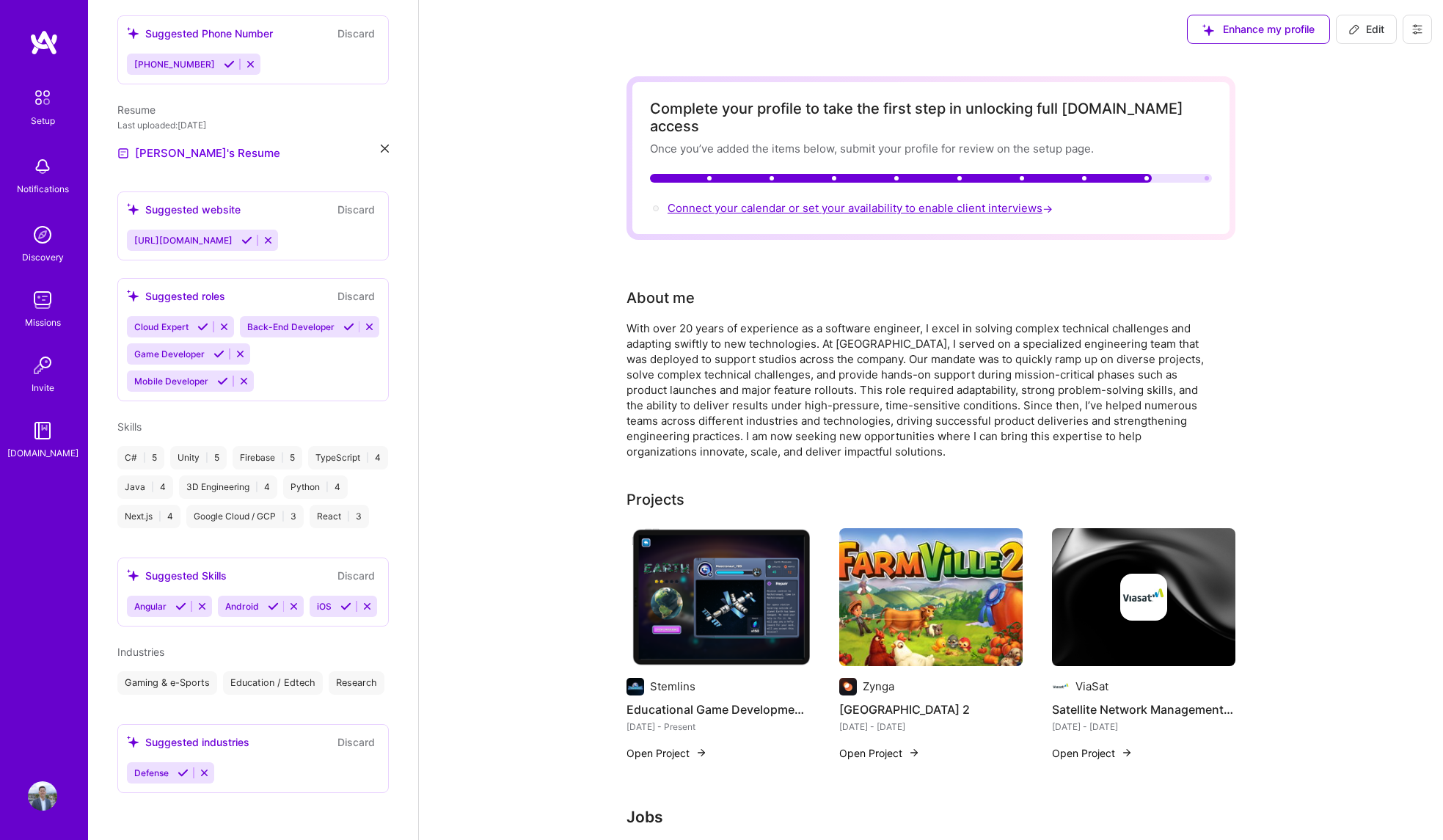
click at [944, 201] on span "Connect your calendar or set your availability to enable client interviews →" at bounding box center [862, 208] width 388 height 14
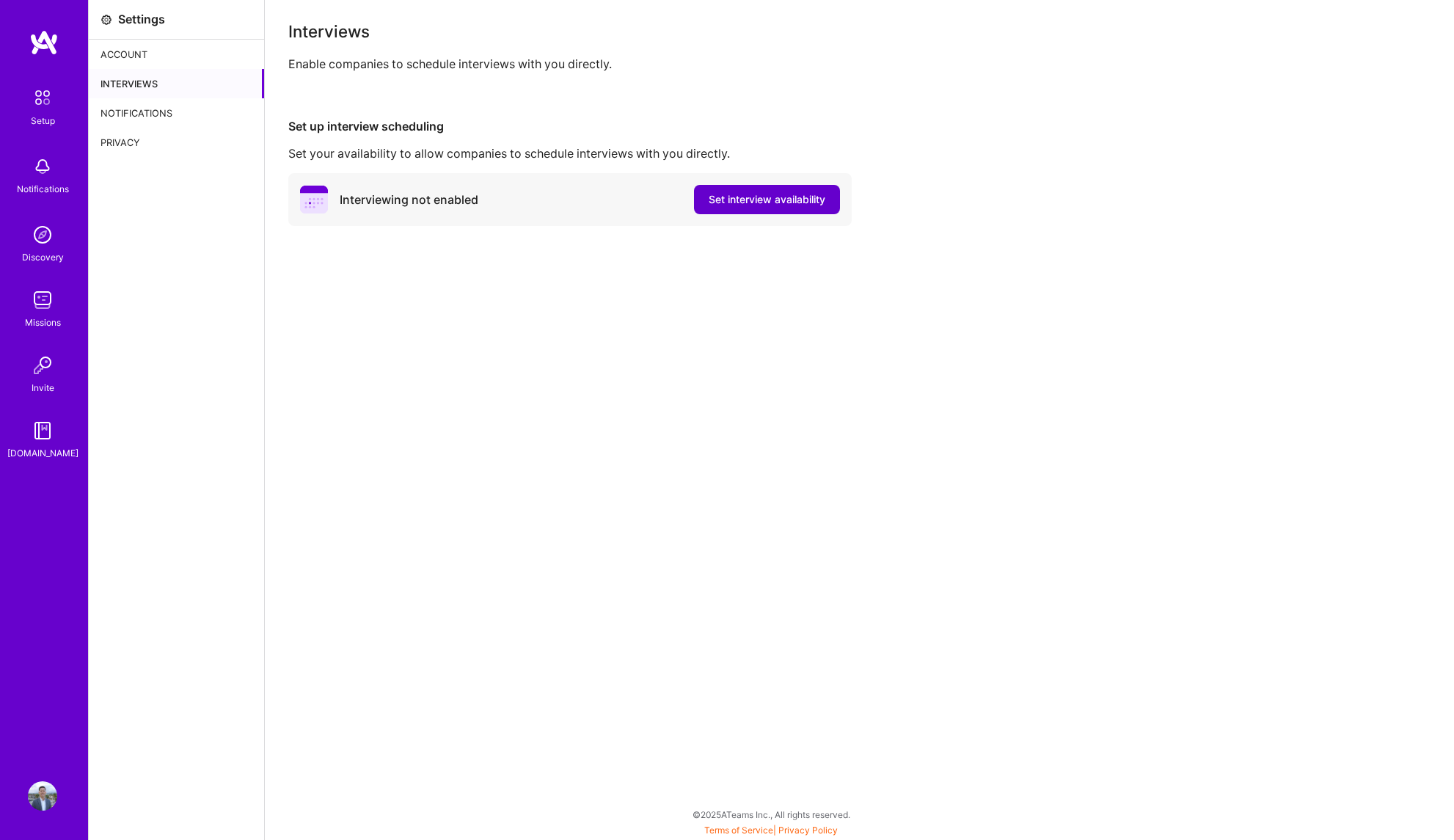
click at [739, 204] on span "Set interview availability" at bounding box center [767, 200] width 117 height 15
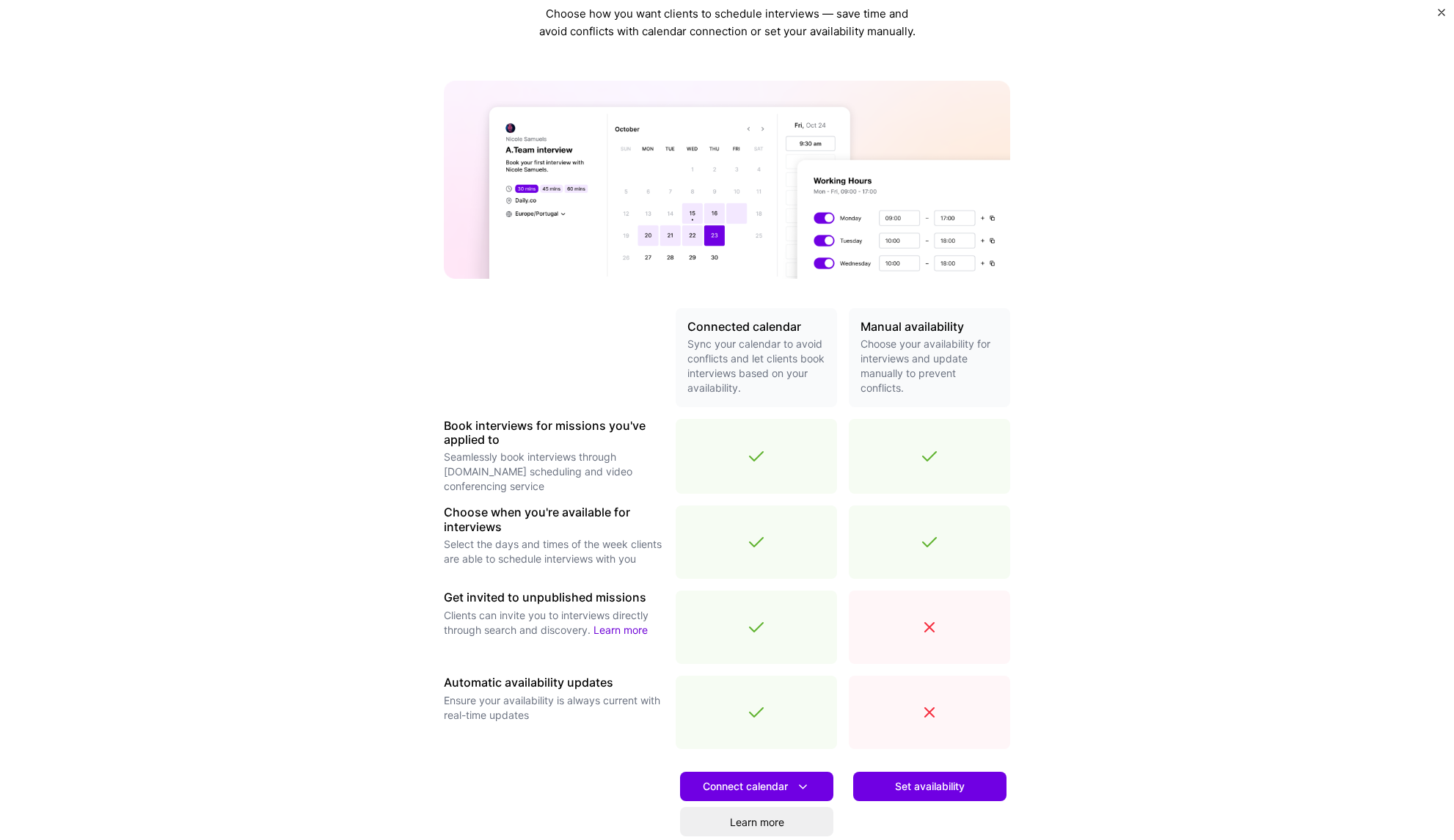
scroll to position [55, 0]
click at [751, 787] on span "Connect calendar" at bounding box center [757, 785] width 108 height 16
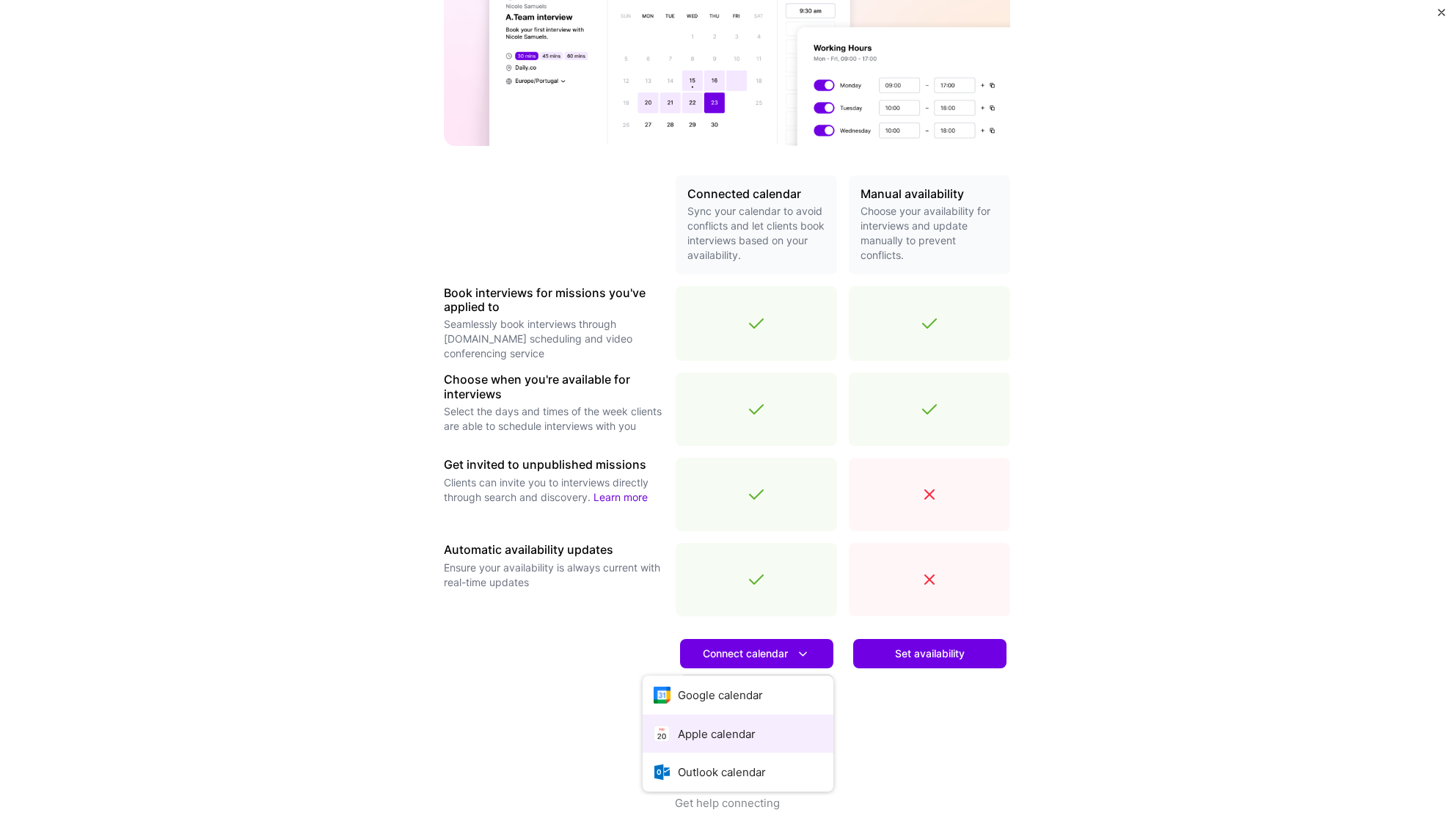
click at [711, 733] on button "Apple calendar" at bounding box center [738, 734] width 191 height 39
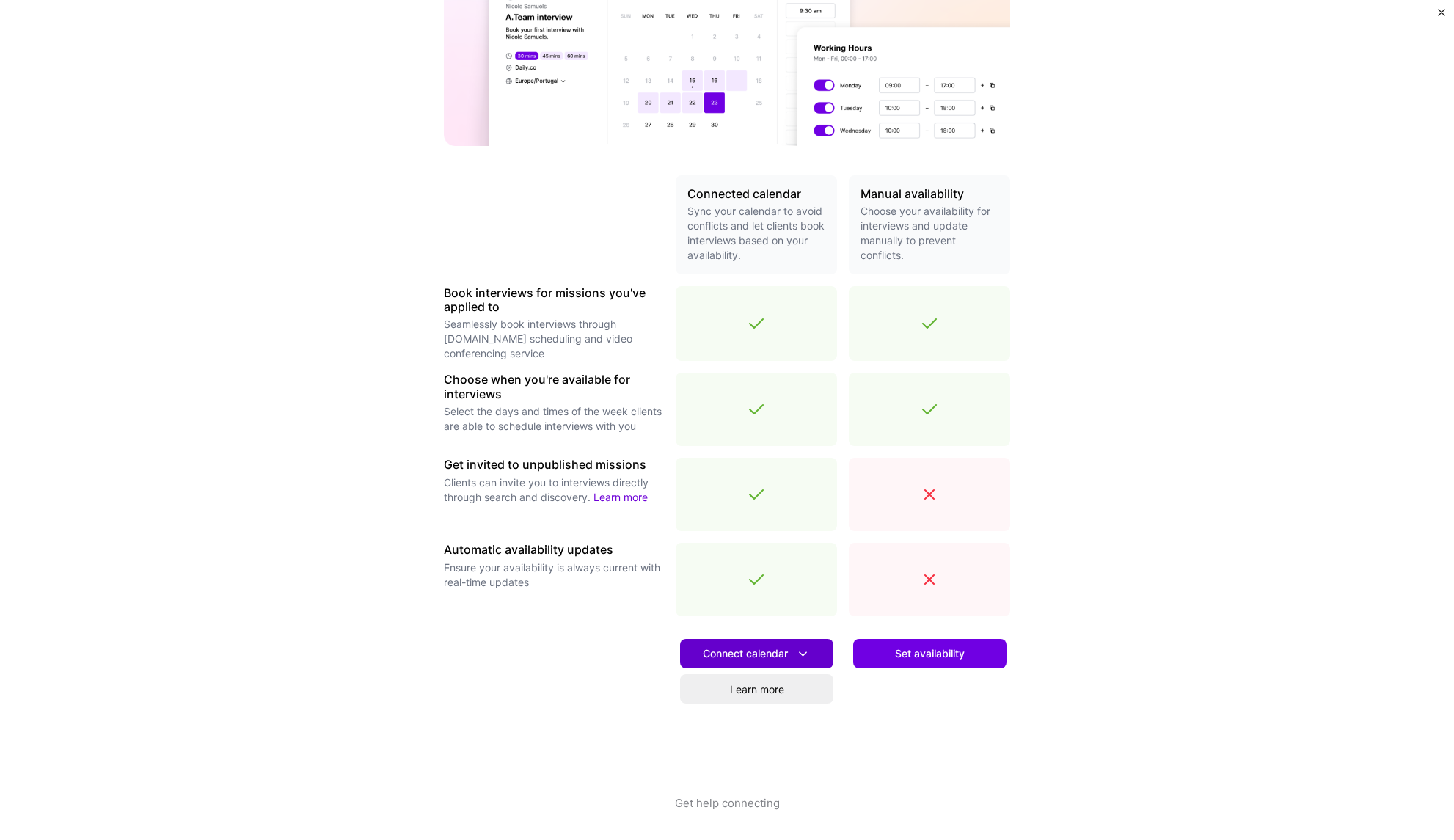
click at [799, 648] on icon at bounding box center [802, 654] width 16 height 16
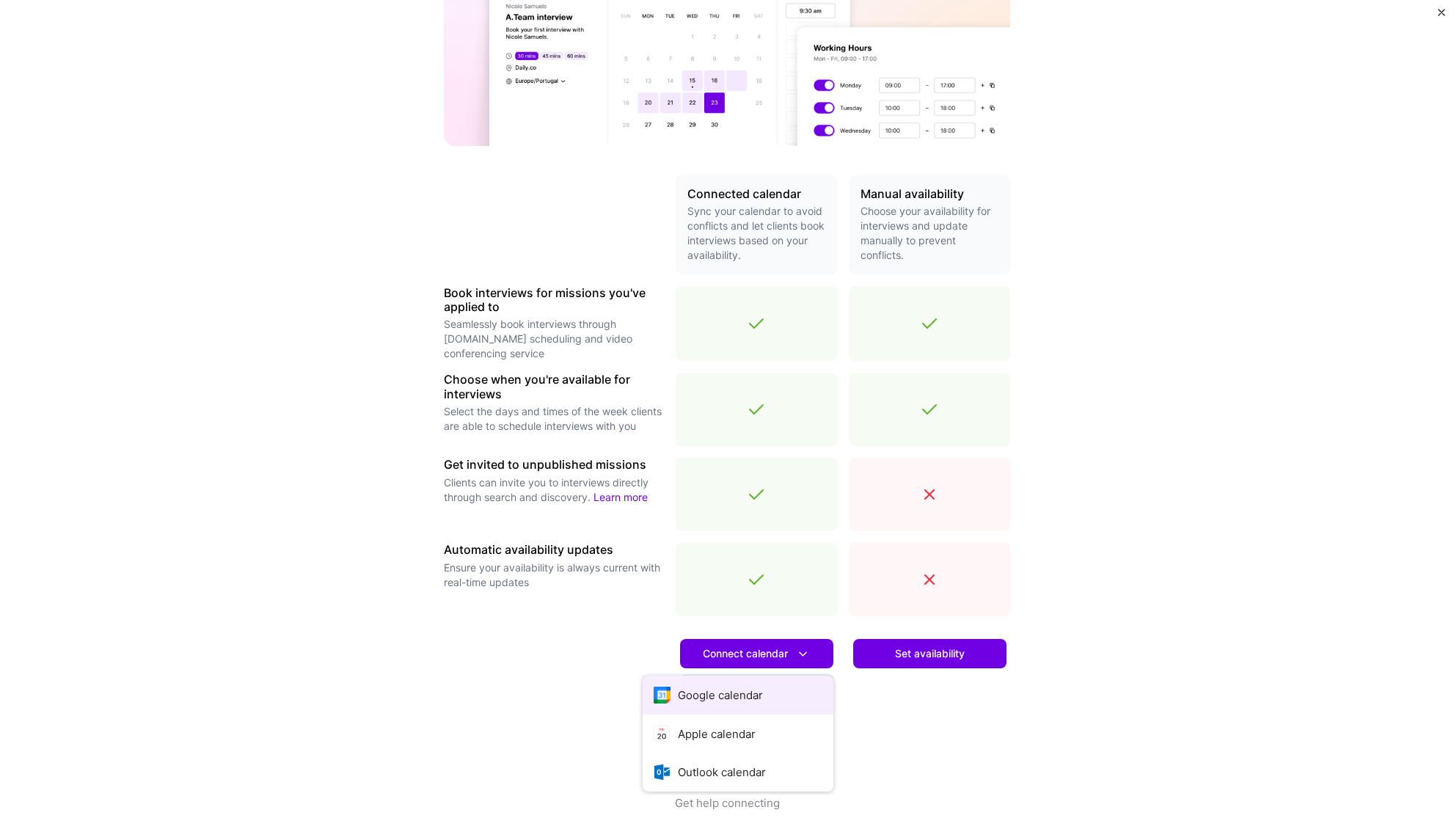
click at [735, 694] on button "Google calendar" at bounding box center [738, 695] width 191 height 39
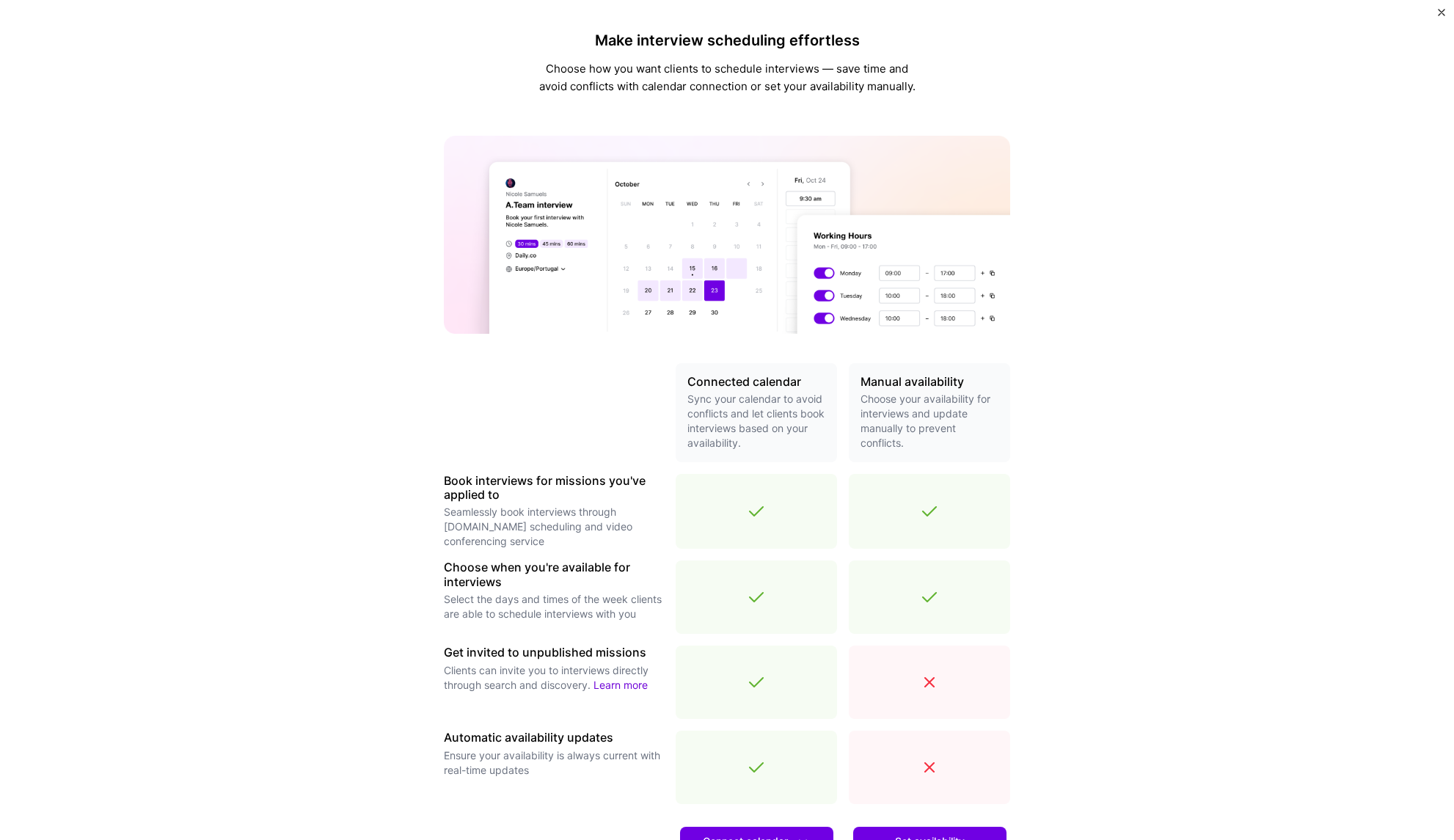
click at [1058, 370] on div "Make interview scheduling effortless Choose how you want clients to schedule in…" at bounding box center [727, 420] width 1454 height 840
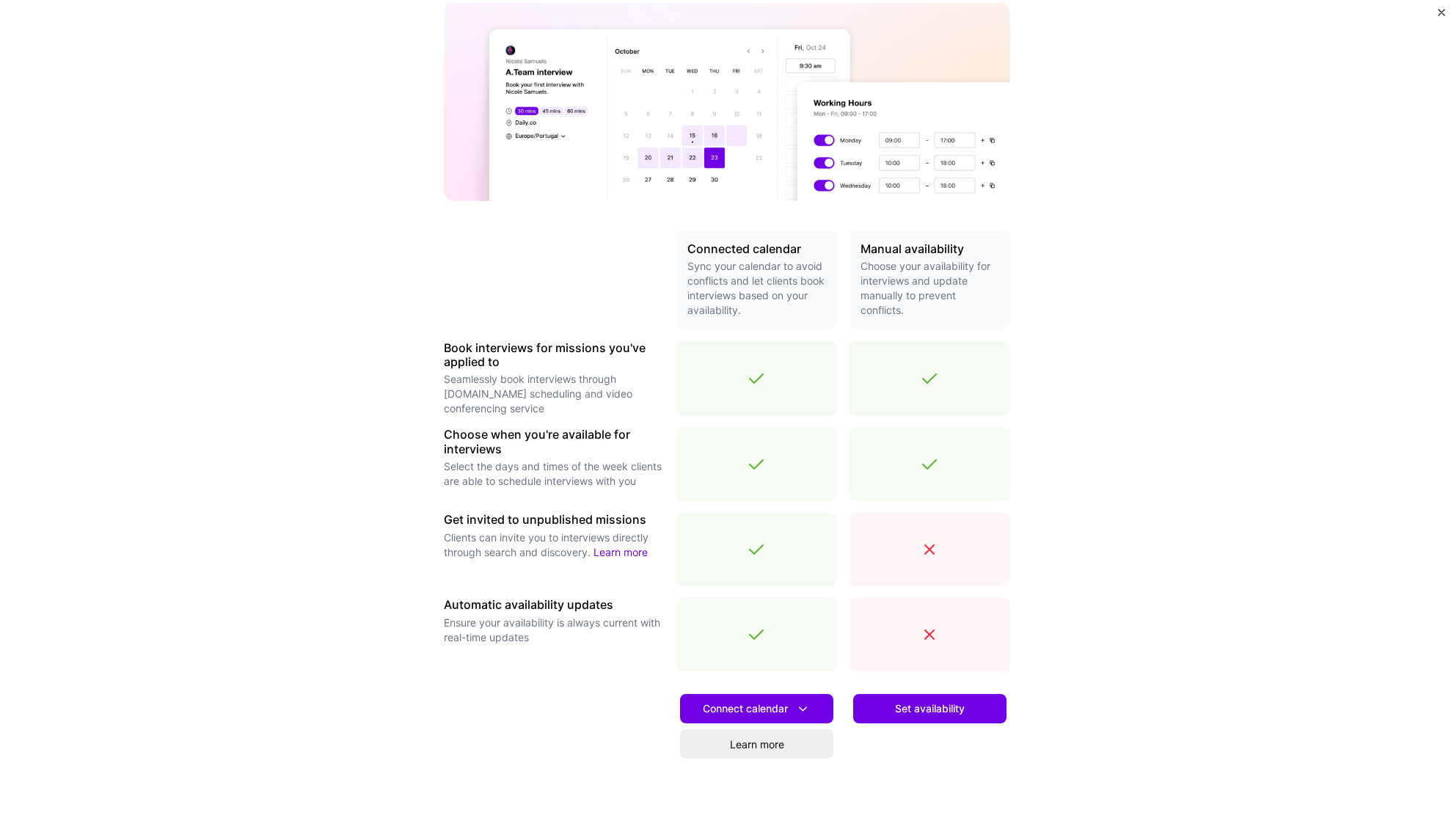
scroll to position [188, 0]
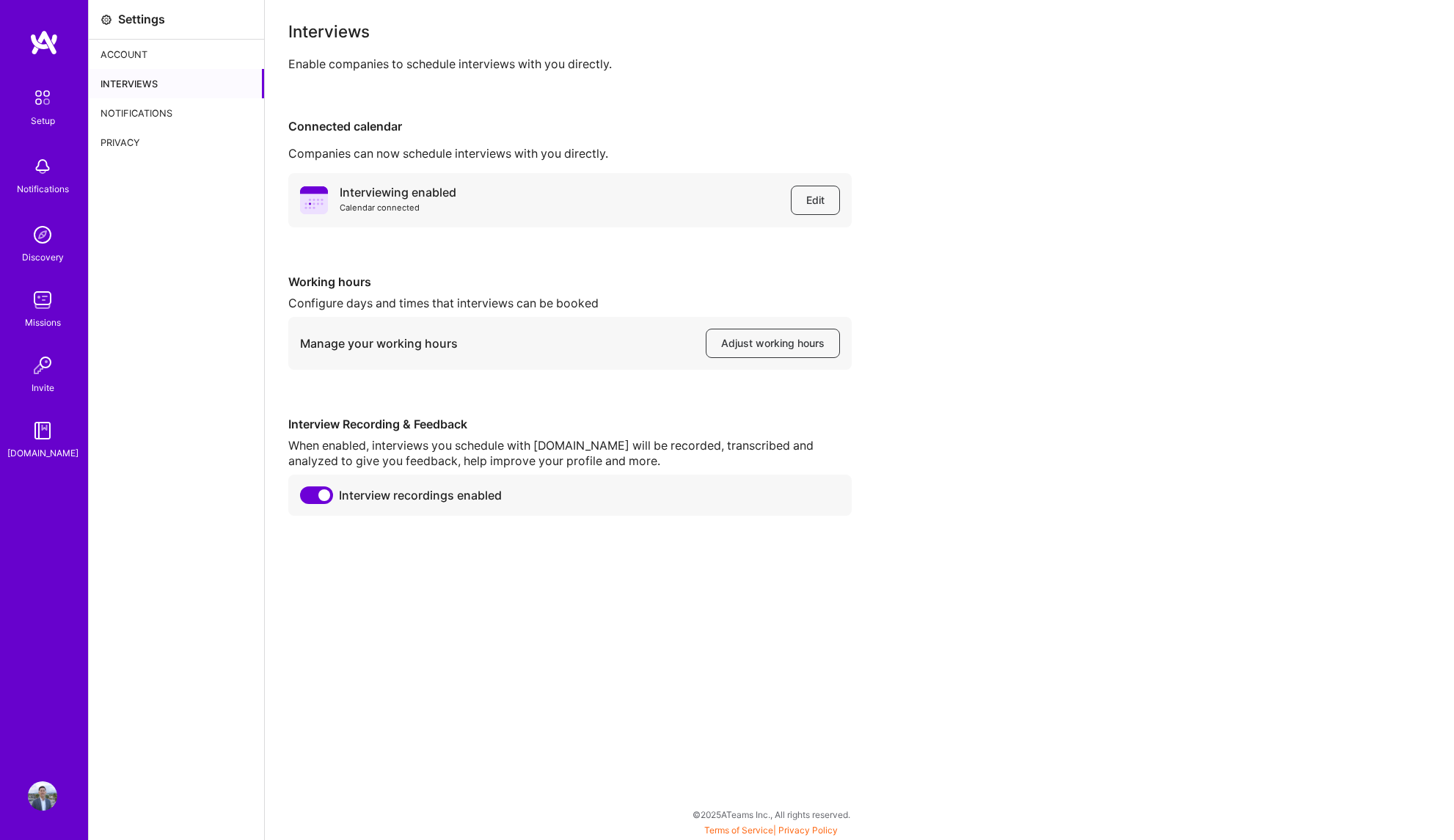
click at [715, 78] on div "Interviews Enable companies to schedule interviews with you directly. Connected…" at bounding box center [859, 270] width 1142 height 492
click at [785, 349] on span "Adjust working hours" at bounding box center [773, 343] width 104 height 15
click at [1027, 273] on div "Interviewing enabled Calendar connected Edit Working hours Configure days and t…" at bounding box center [859, 344] width 1142 height 342
click at [144, 106] on div "Notifications" at bounding box center [176, 113] width 175 height 30
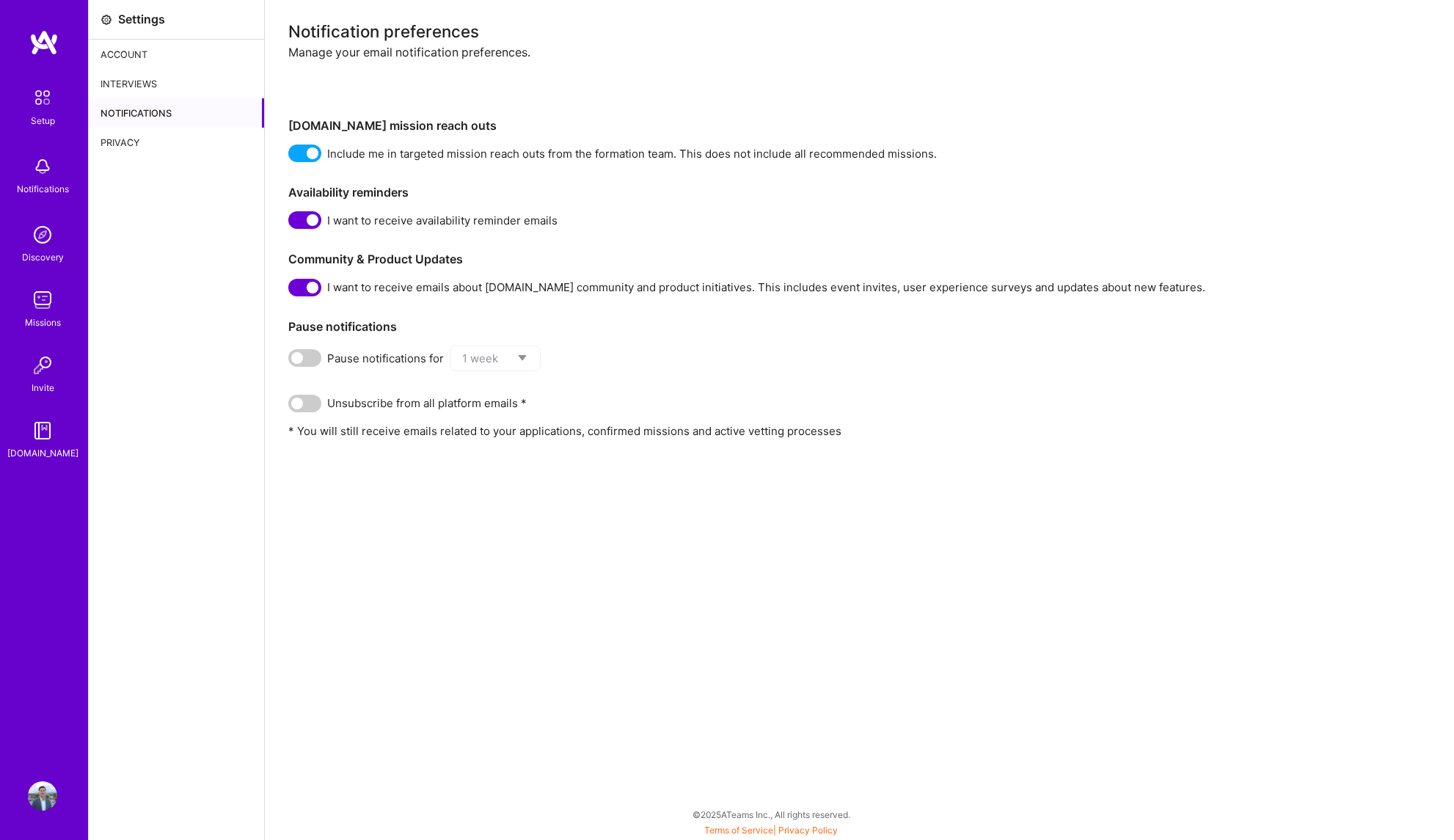
click at [305, 293] on span at bounding box center [305, 288] width 33 height 18
click at [291, 291] on input "checkbox" at bounding box center [291, 291] width 0 height 0
click at [42, 244] on img at bounding box center [43, 235] width 30 height 30
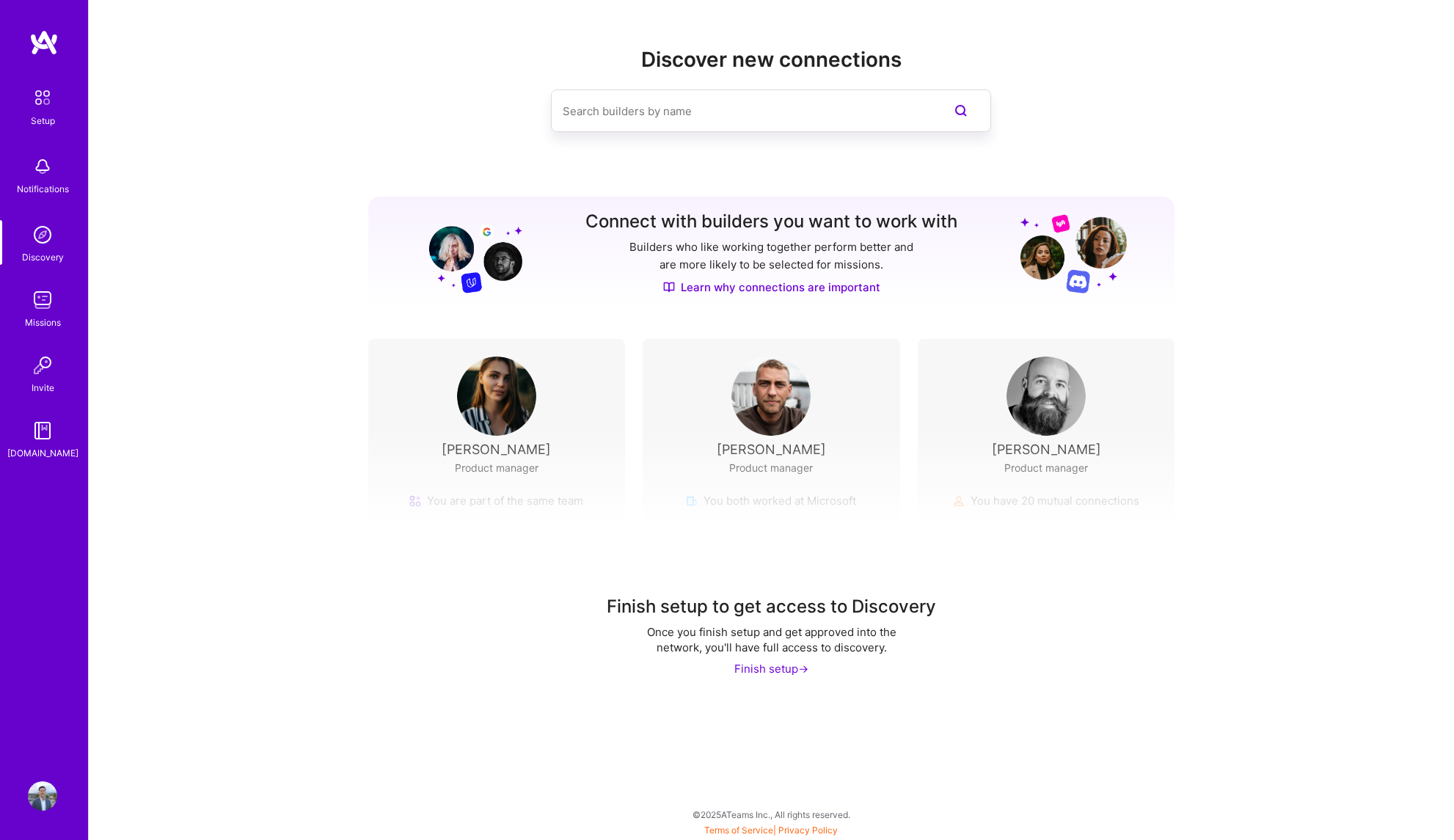
click at [44, 311] on img at bounding box center [43, 300] width 30 height 30
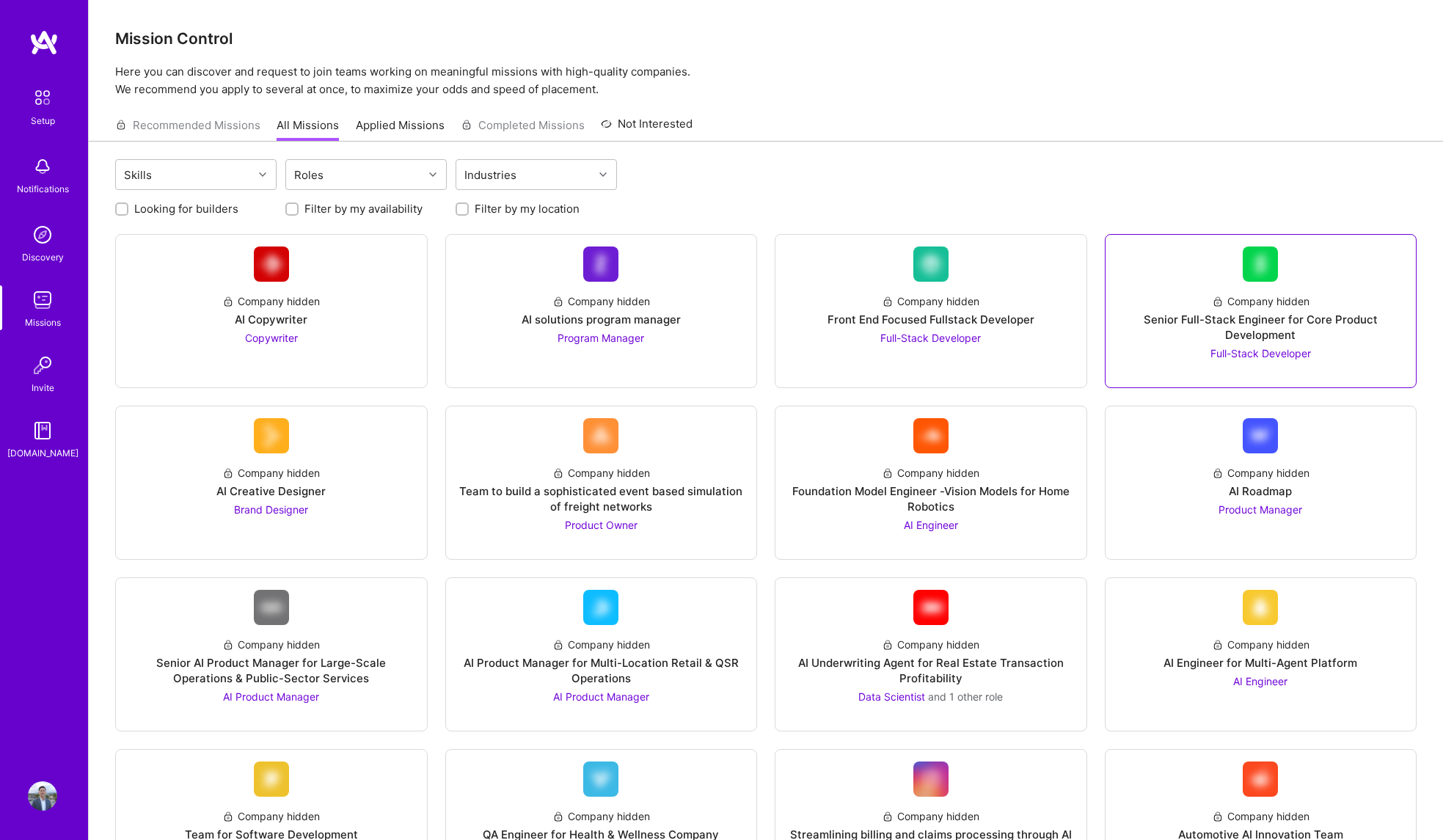
click at [1223, 324] on div "Senior Full-Stack Engineer for Core Product Development" at bounding box center [1261, 328] width 288 height 31
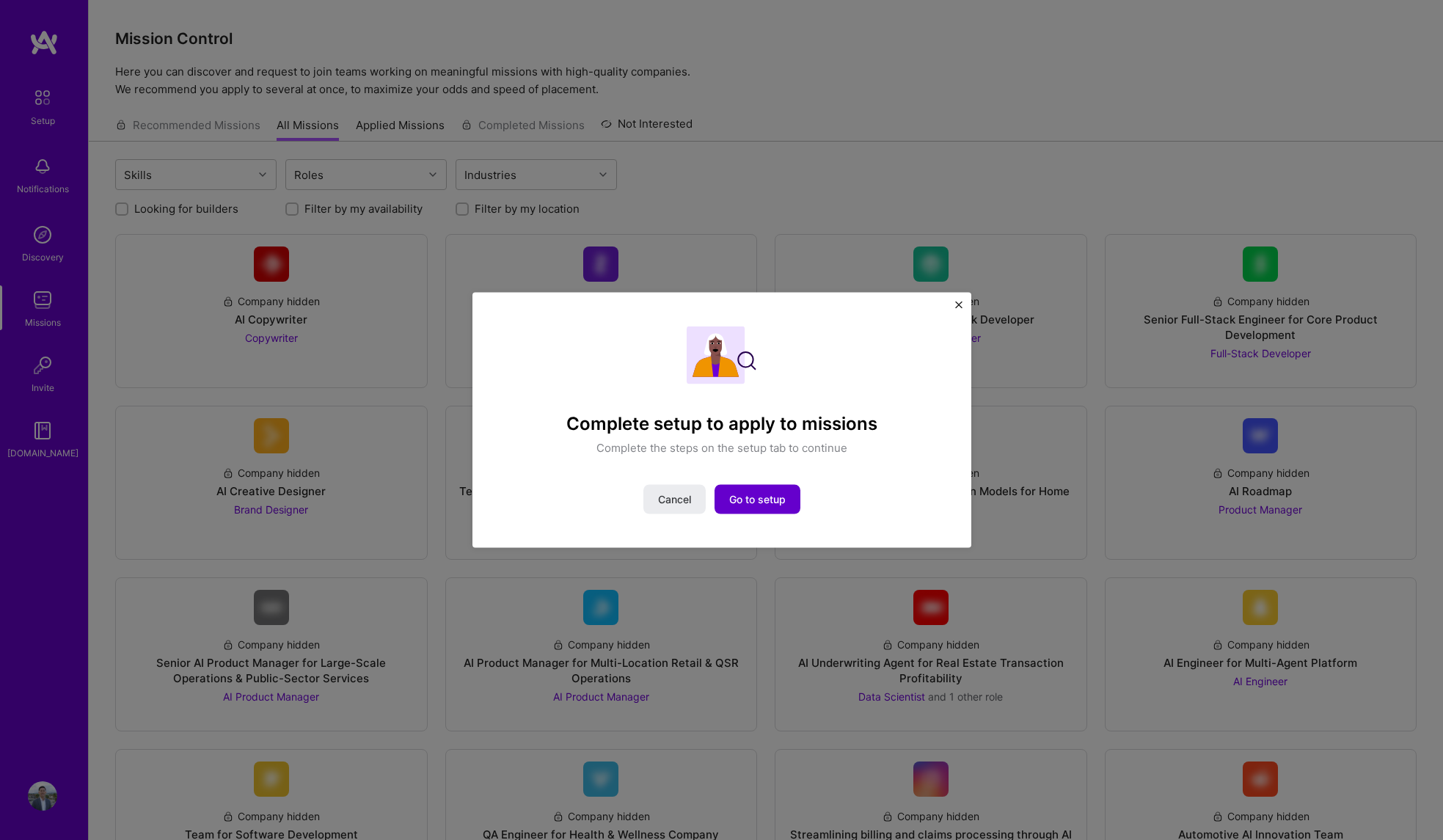
click at [777, 495] on span "Go to setup" at bounding box center [757, 500] width 56 height 15
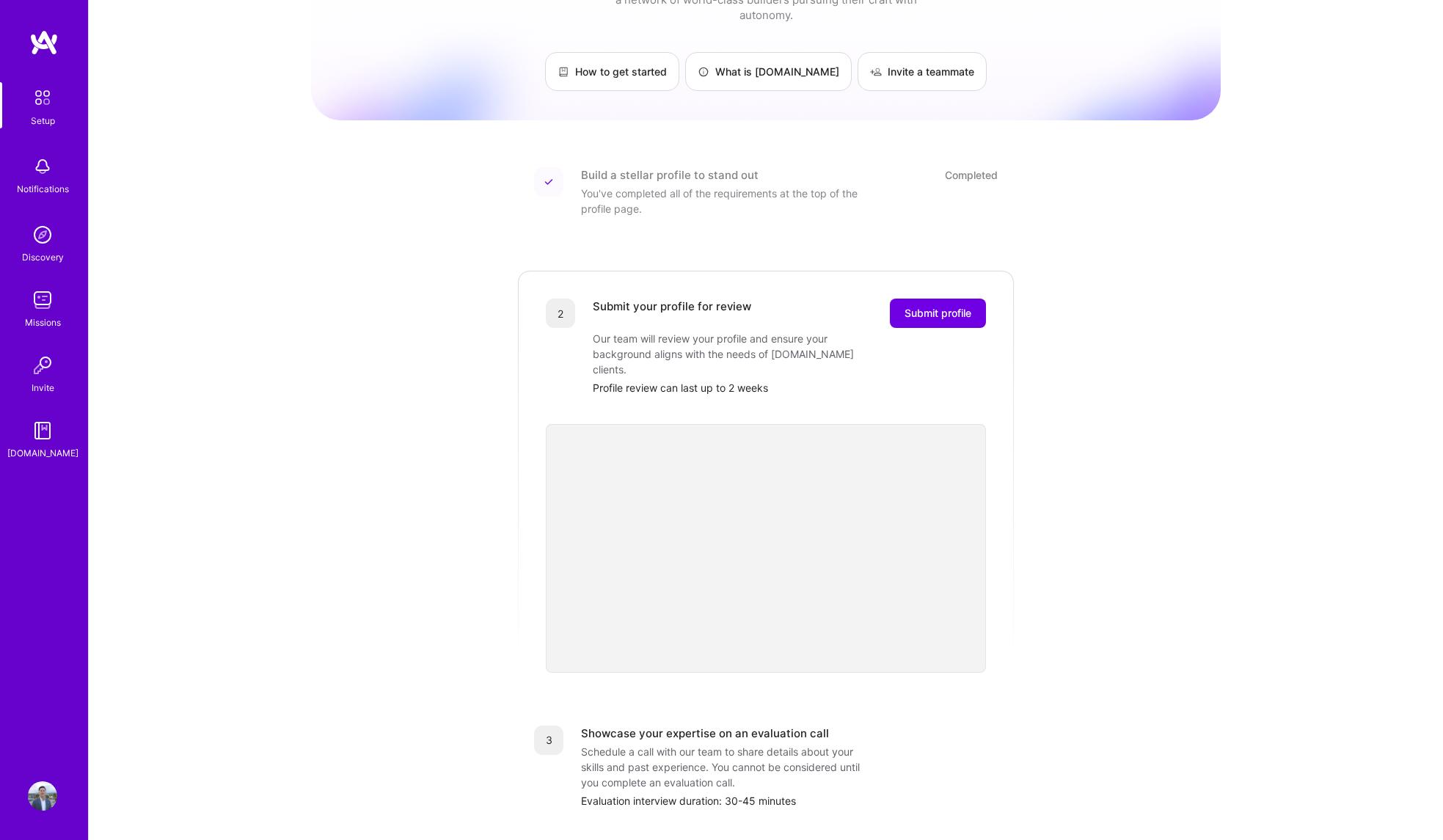
scroll to position [70, 0]
click at [45, 376] on img at bounding box center [43, 365] width 30 height 30
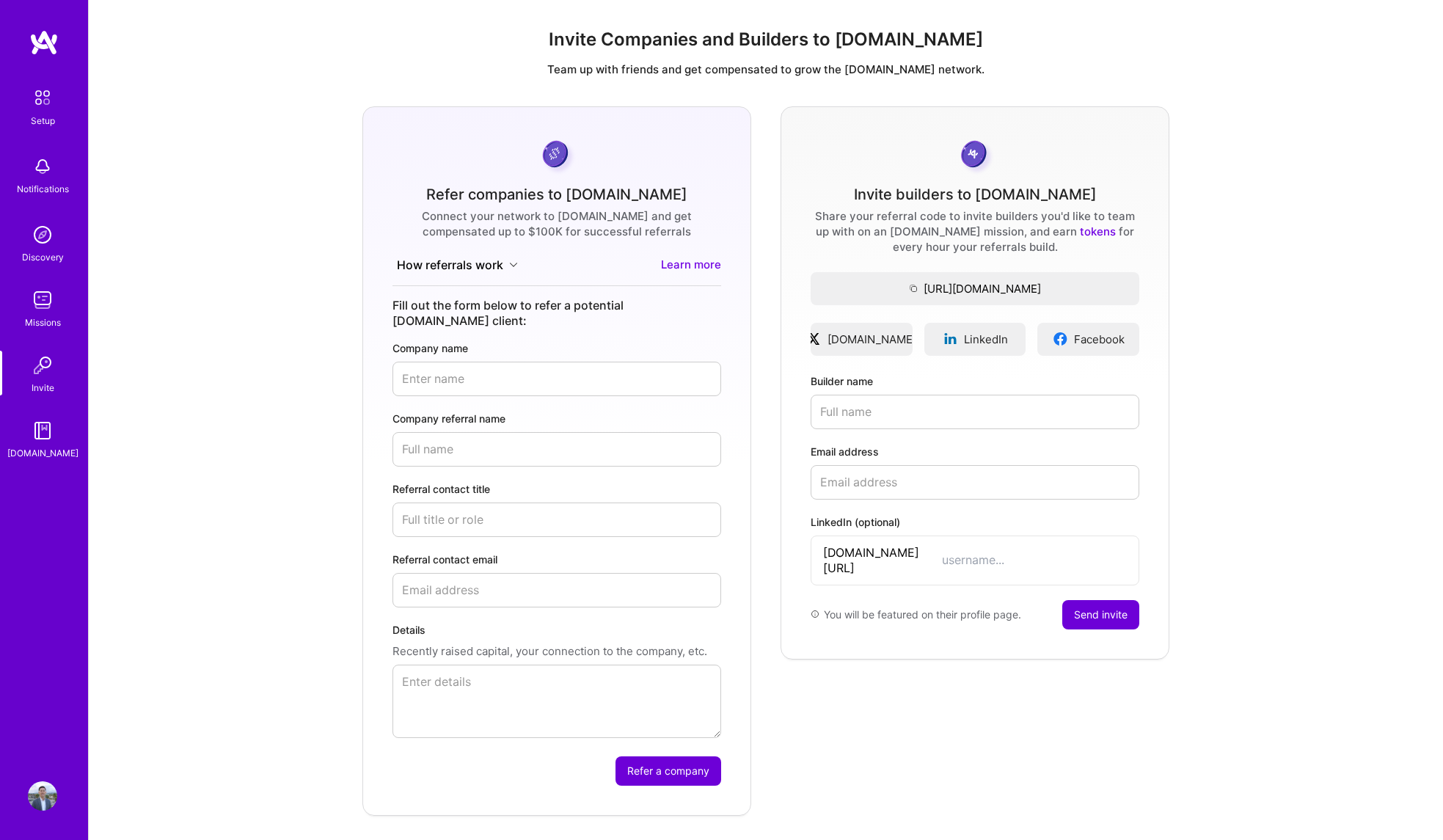
click at [40, 291] on img at bounding box center [43, 300] width 30 height 30
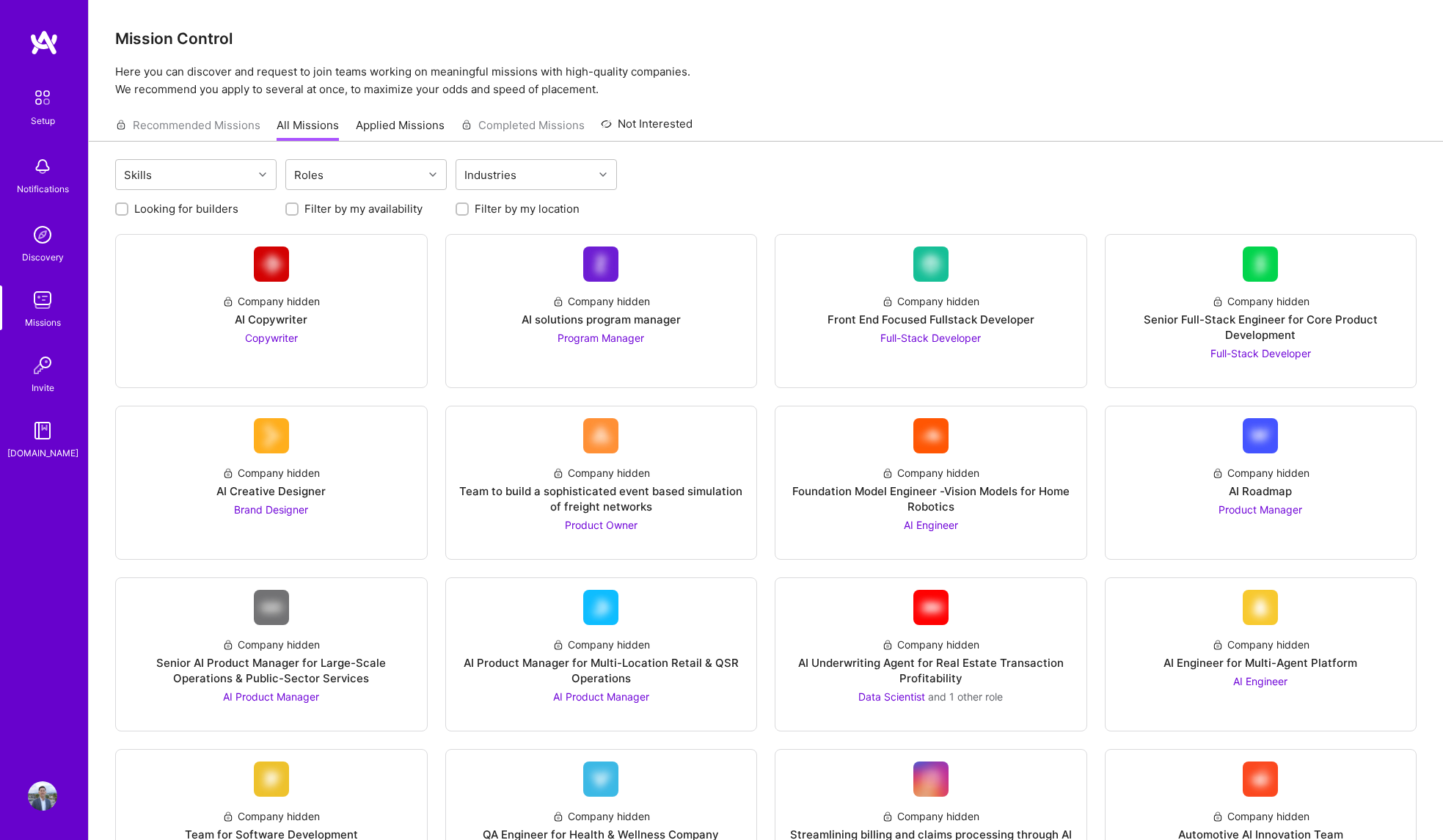
click at [49, 95] on img at bounding box center [43, 98] width 31 height 31
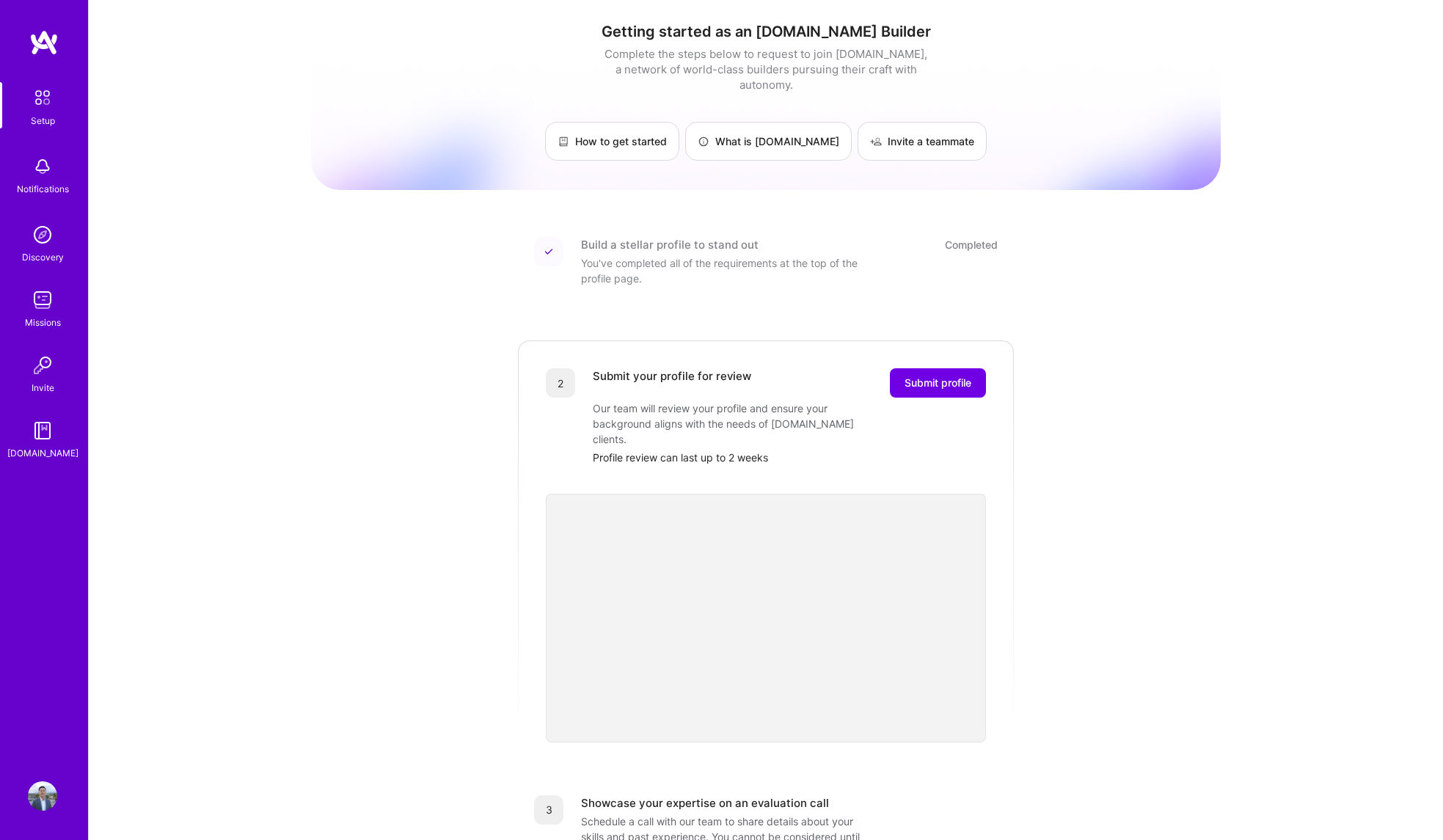
click at [46, 33] on img at bounding box center [44, 43] width 30 height 27
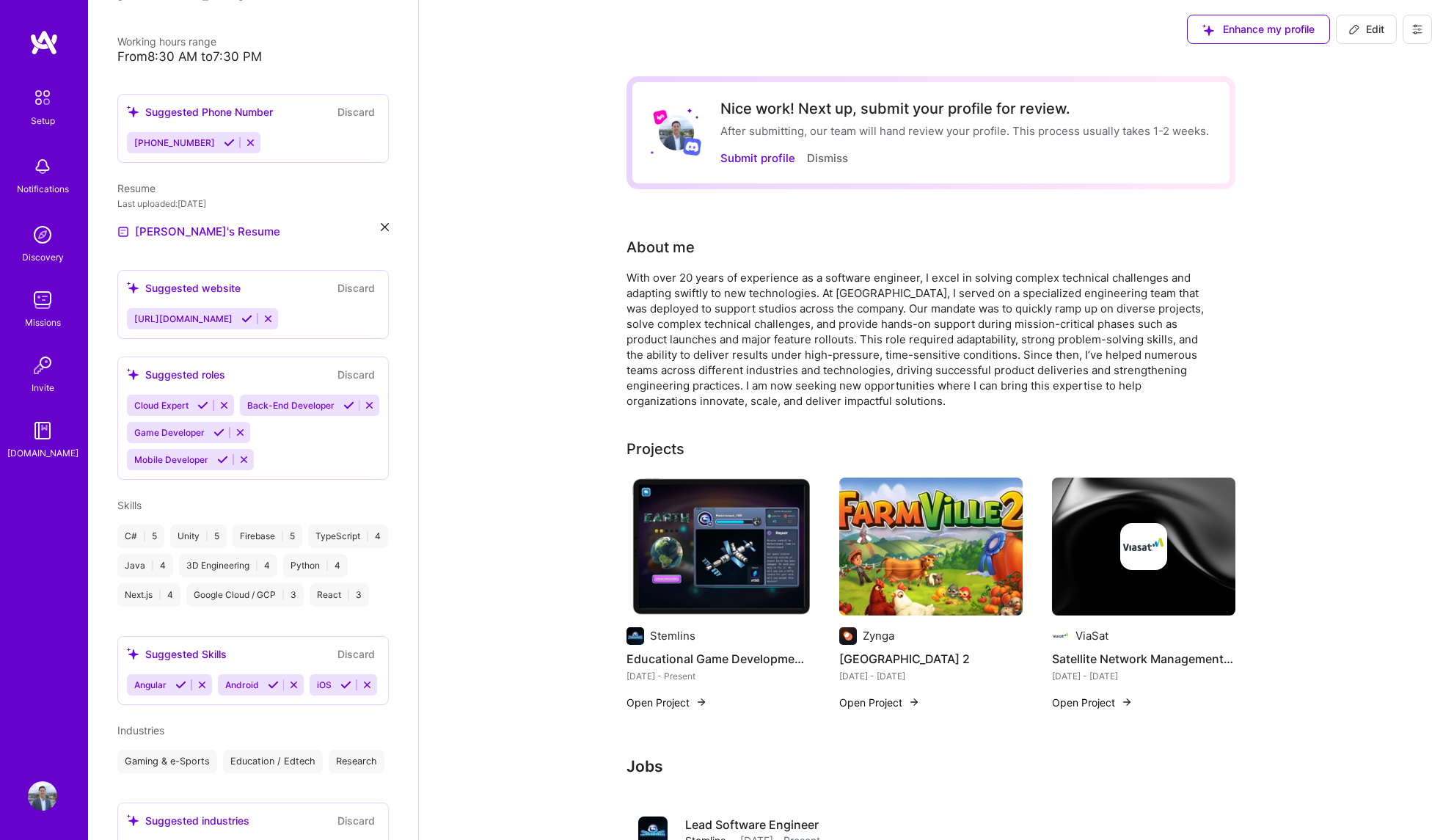
scroll to position [339, 0]
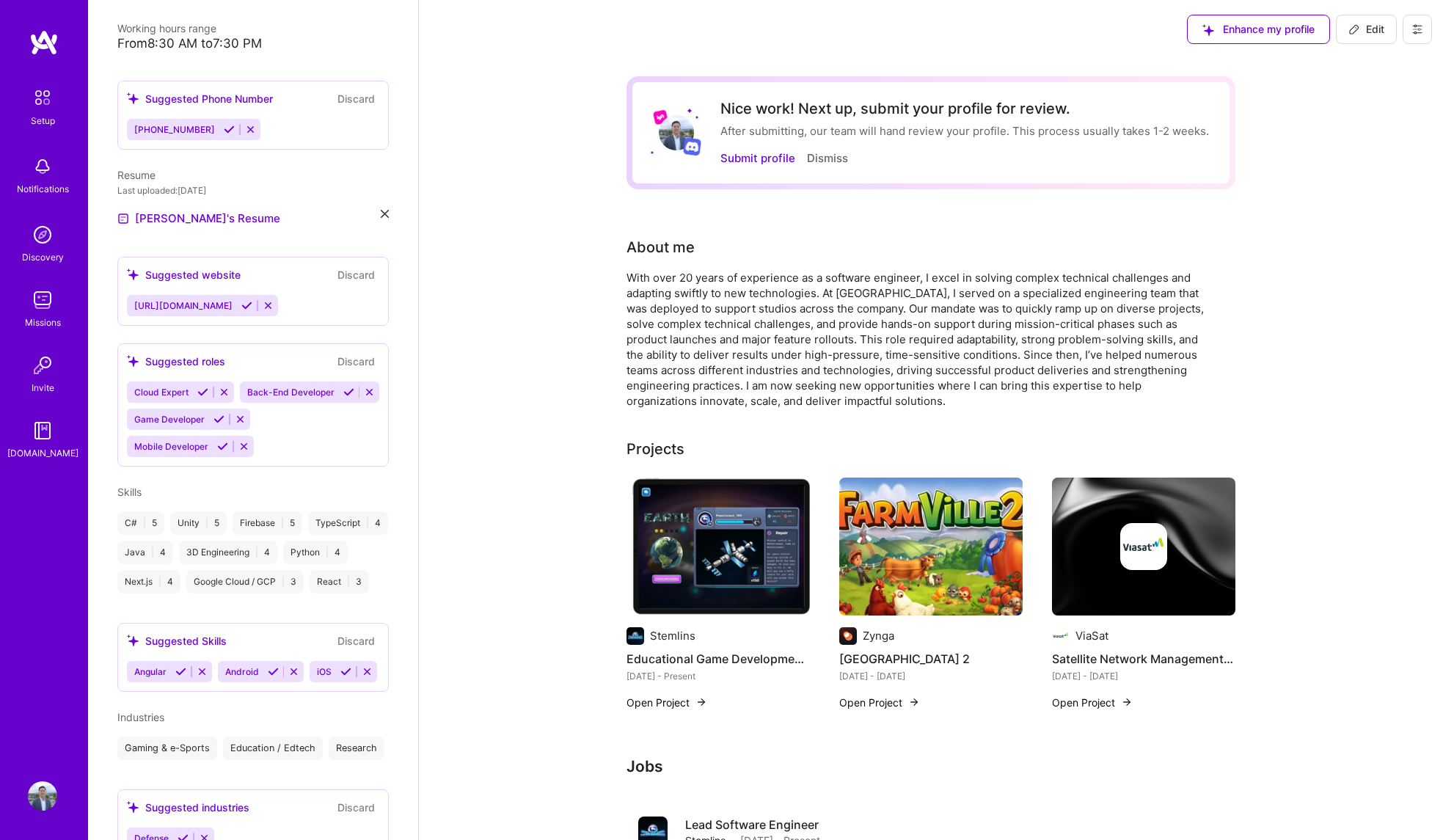
click at [247, 398] on span "Back-End Developer" at bounding box center [291, 392] width 87 height 11
click at [343, 398] on icon at bounding box center [348, 392] width 11 height 11
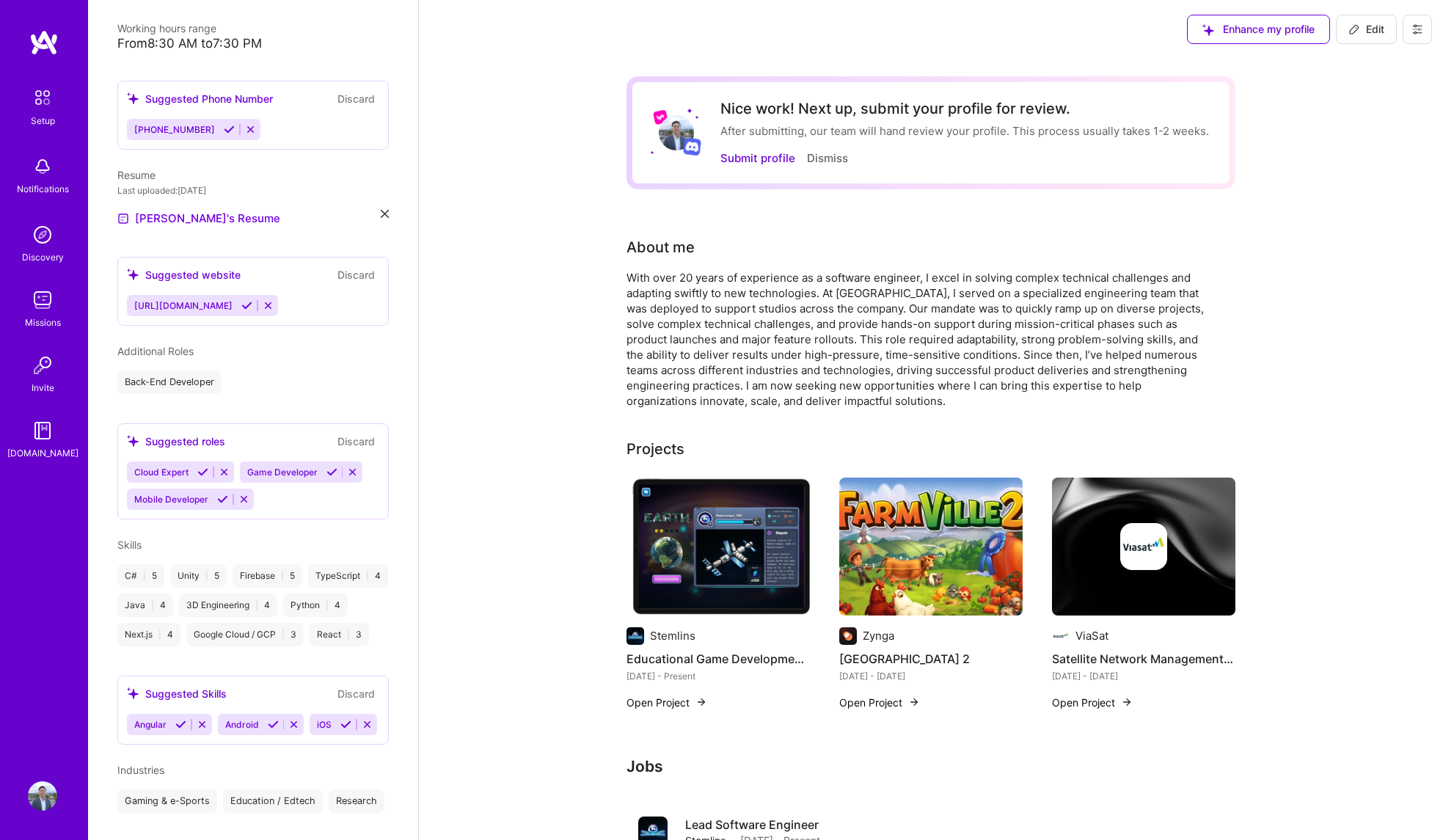
click at [330, 467] on icon at bounding box center [331, 472] width 11 height 11
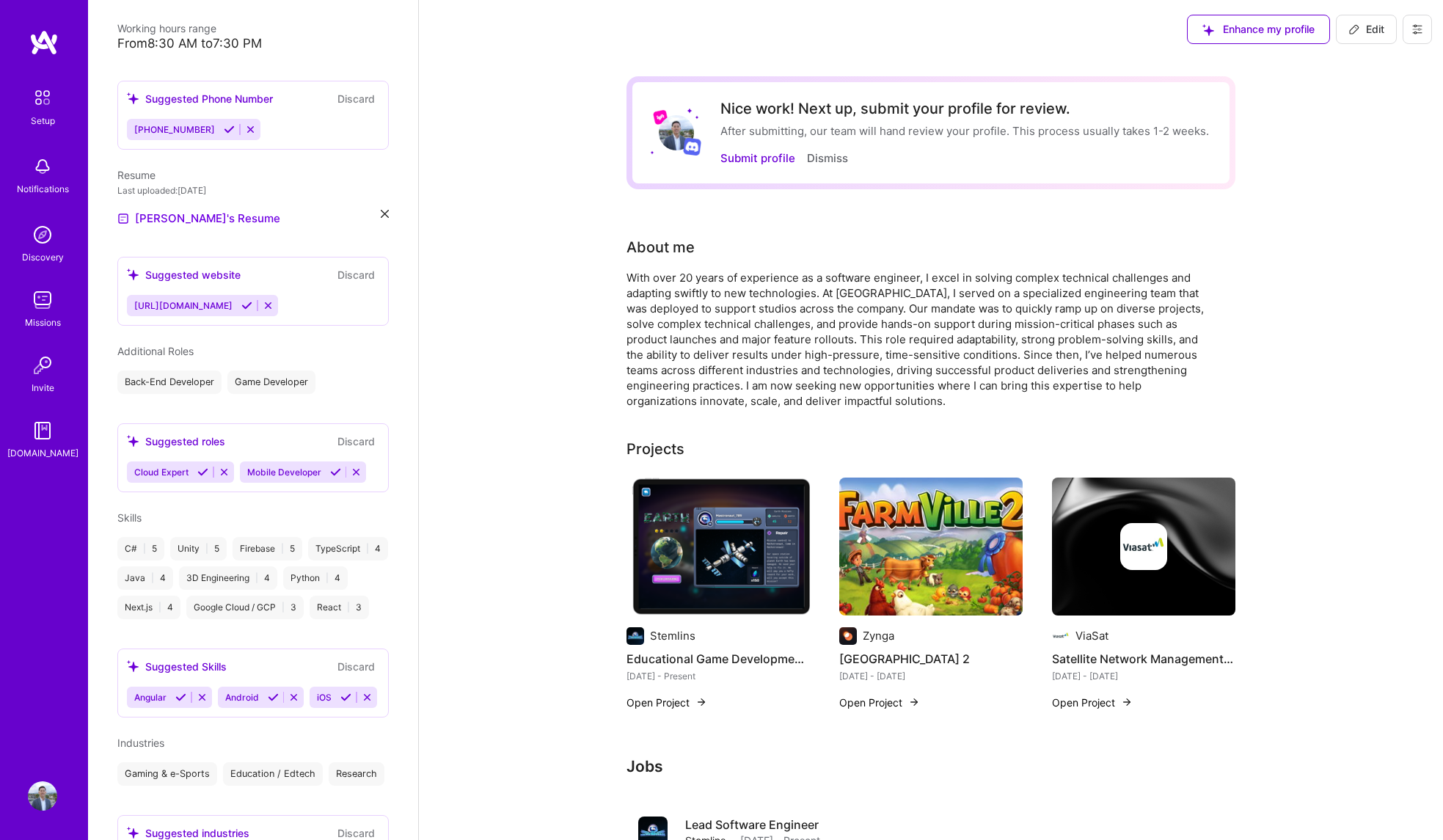
click at [330, 467] on icon at bounding box center [335, 472] width 11 height 11
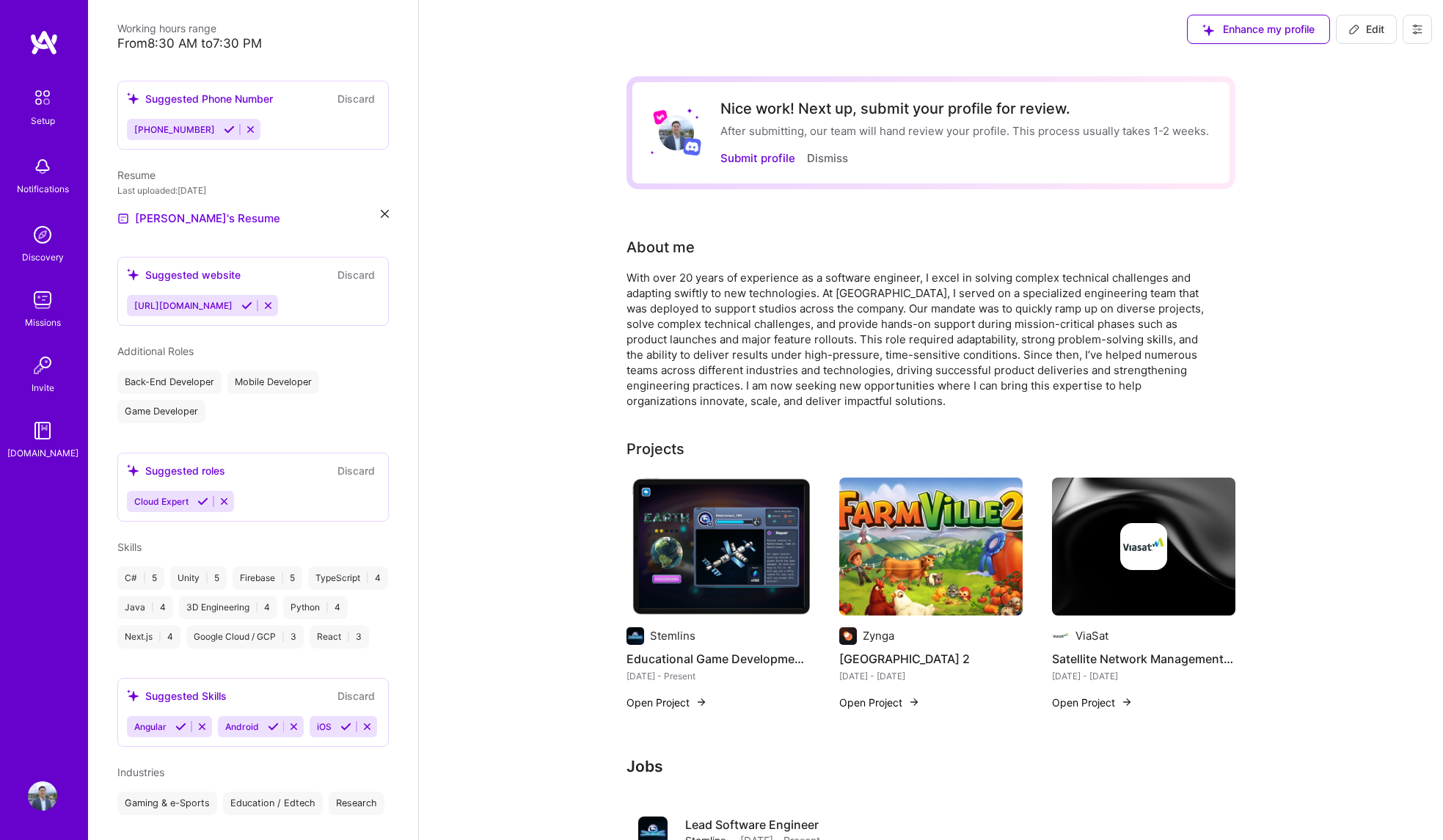
click at [158, 345] on span "Additional Roles" at bounding box center [155, 350] width 76 height 13
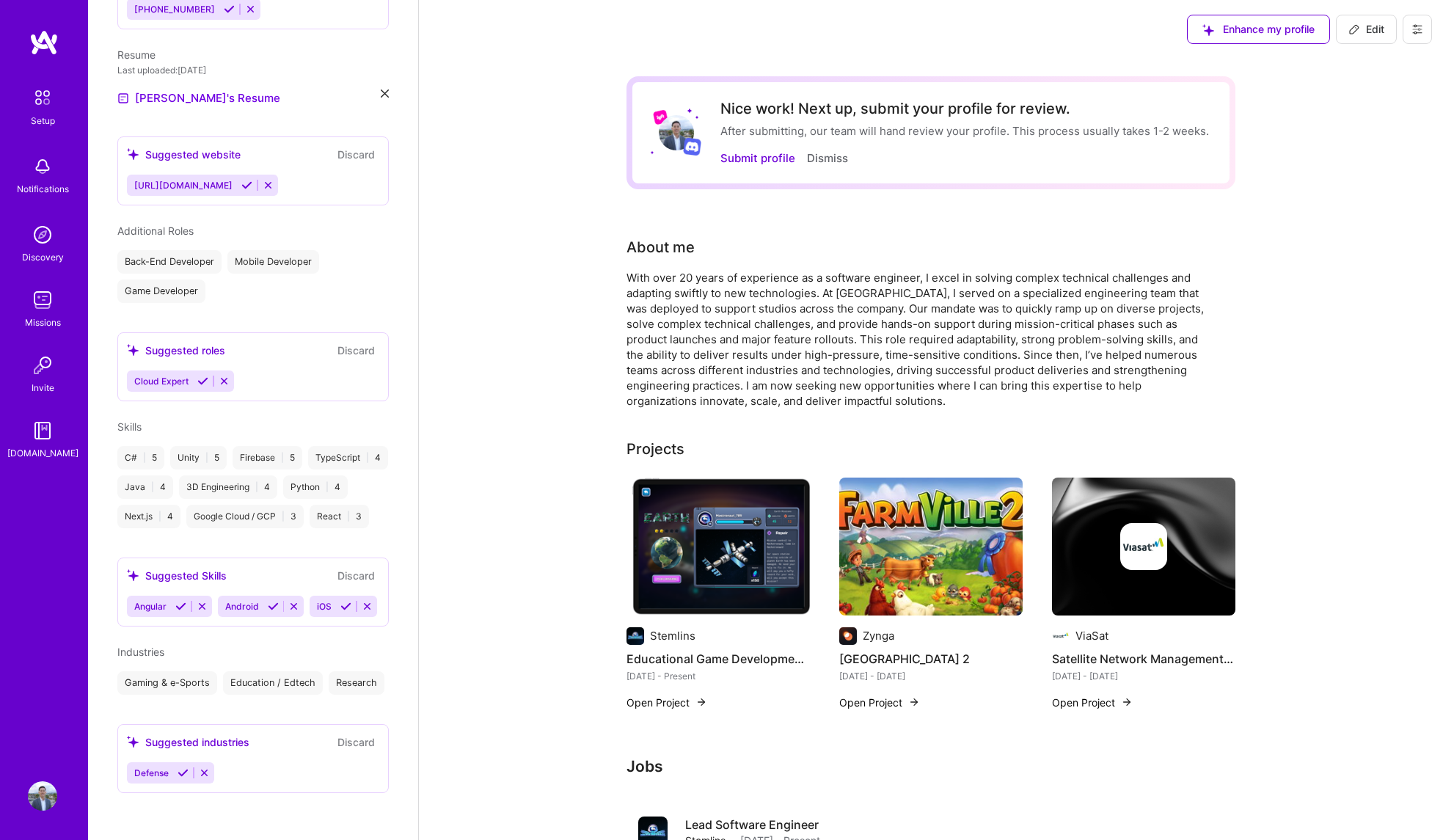
scroll to position [528, 0]
click at [1376, 33] on span "Edit" at bounding box center [1366, 30] width 36 height 15
select select "US"
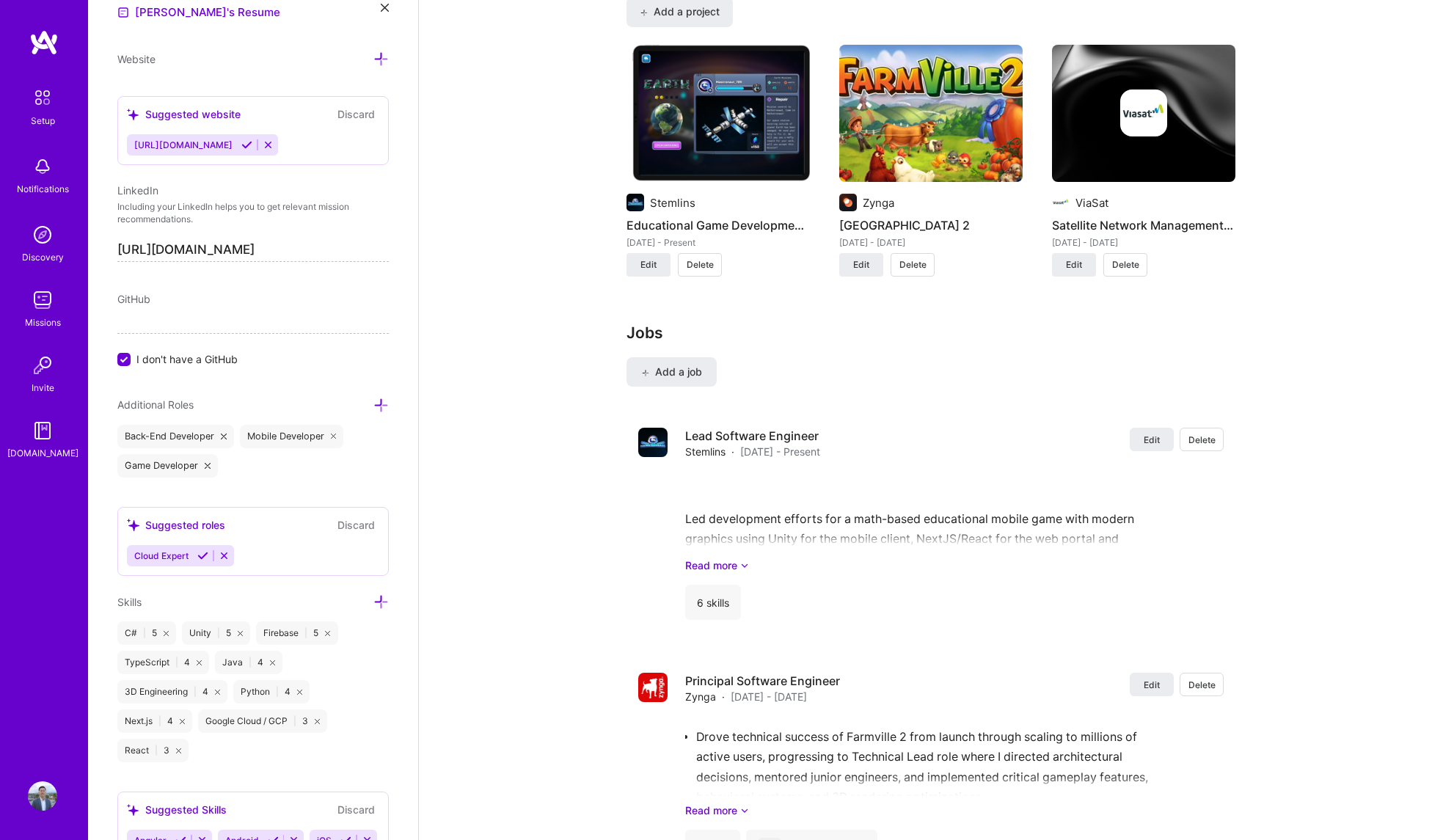
scroll to position [1365, 0]
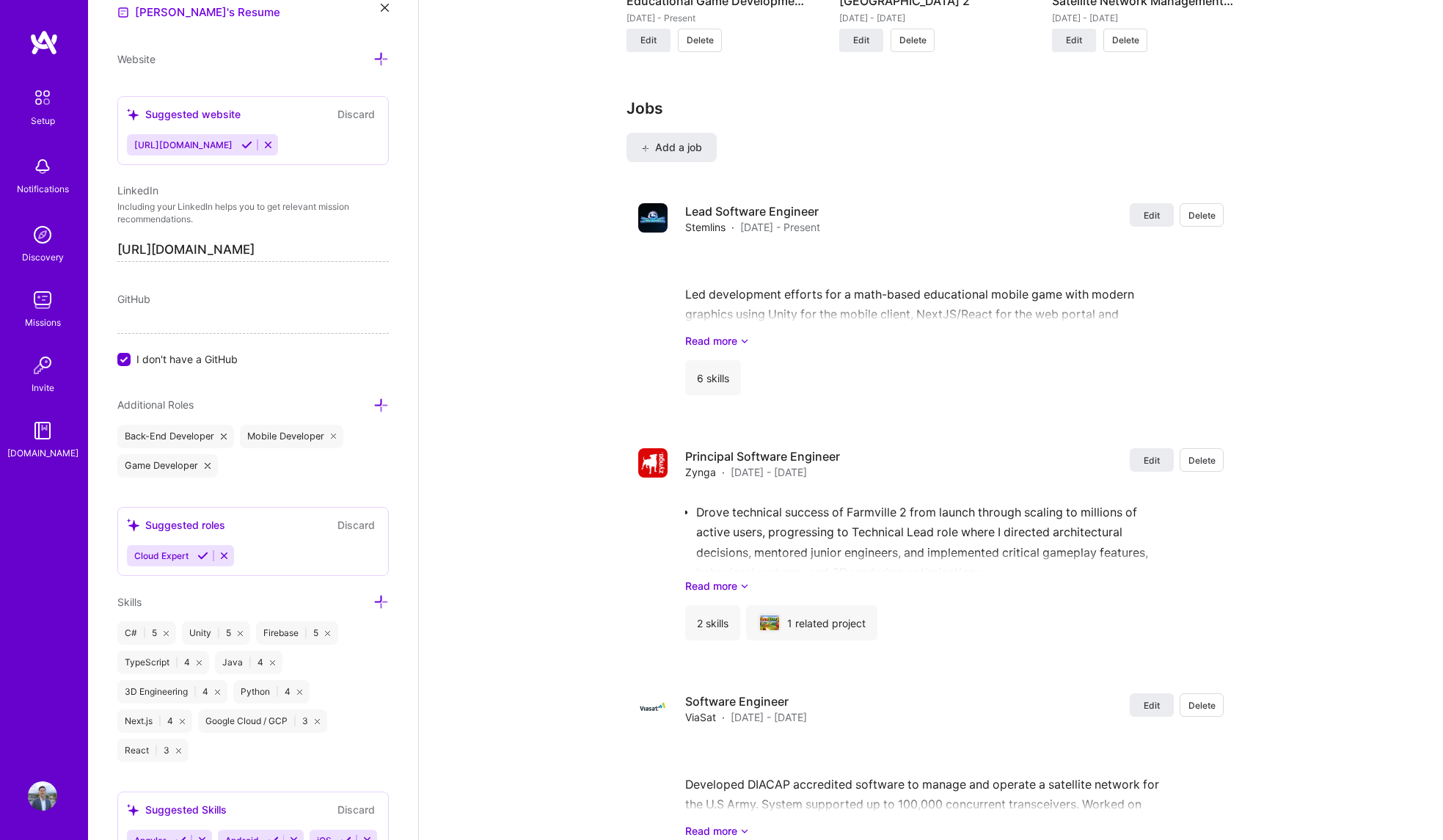
click at [374, 403] on icon at bounding box center [381, 405] width 16 height 16
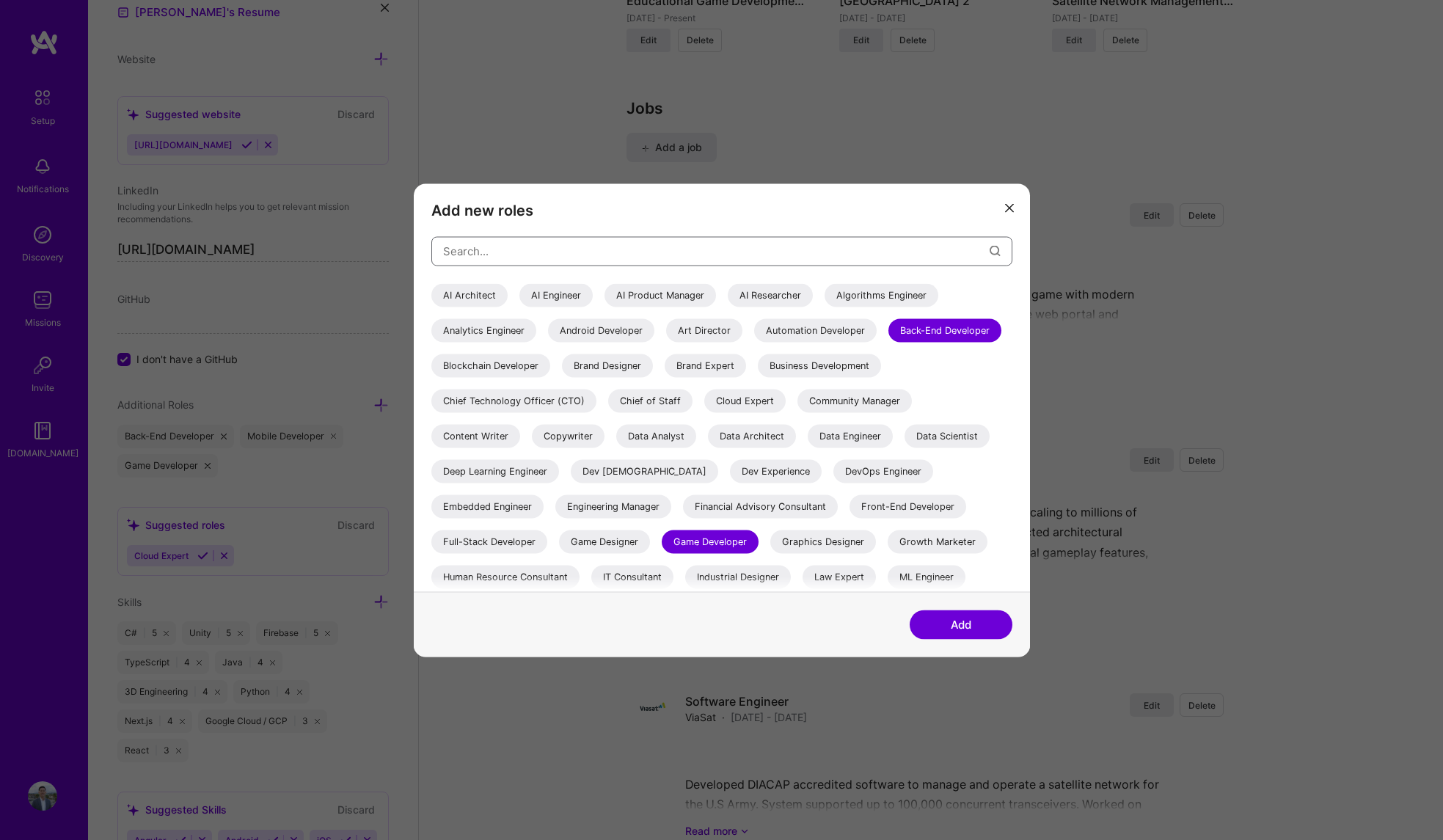
click at [660, 256] on input "modal" at bounding box center [716, 251] width 547 height 38
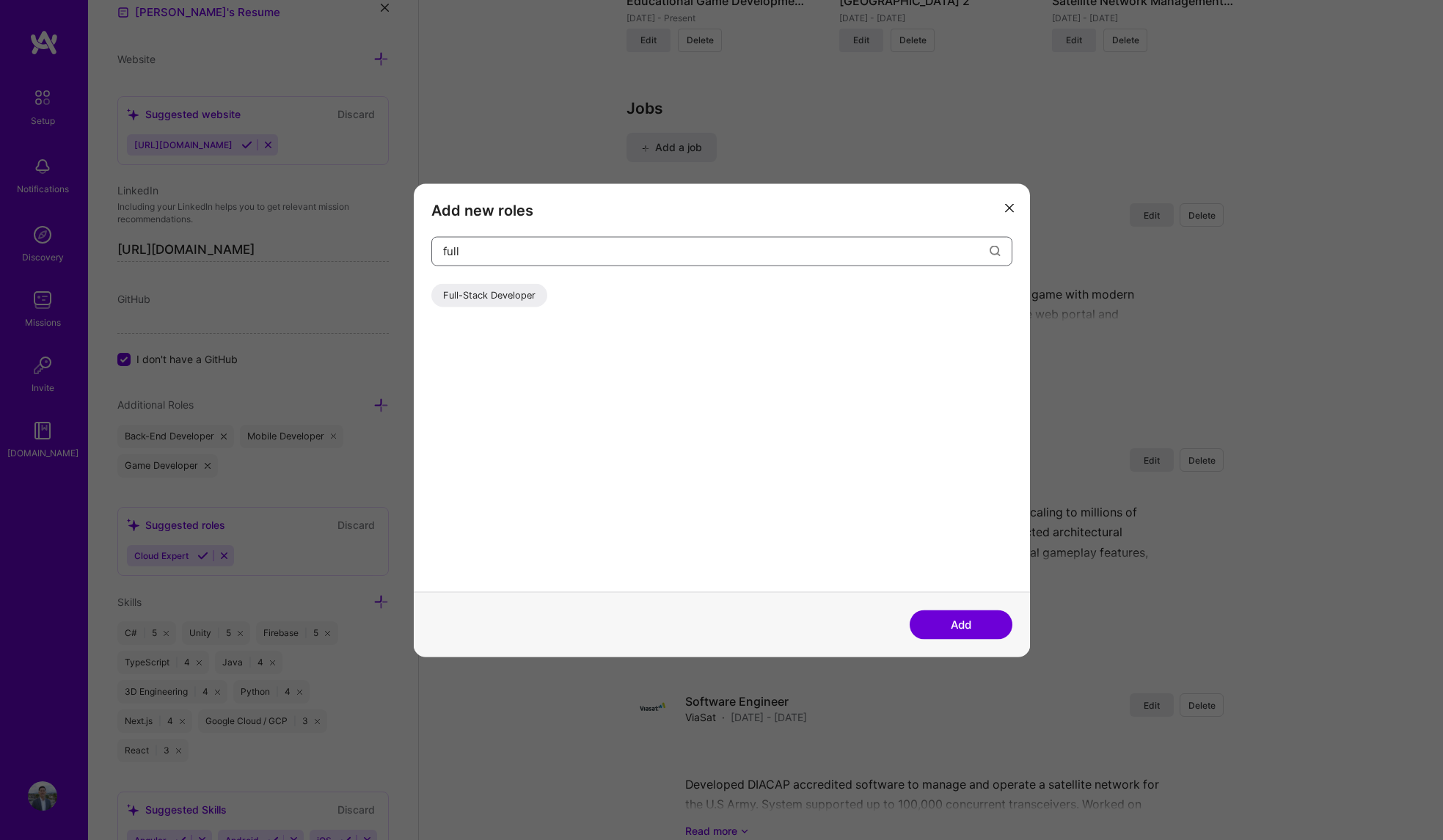
type input "full"
click at [485, 291] on div "Full-Stack Developer" at bounding box center [489, 295] width 116 height 24
click at [973, 629] on button "Add" at bounding box center [961, 624] width 103 height 30
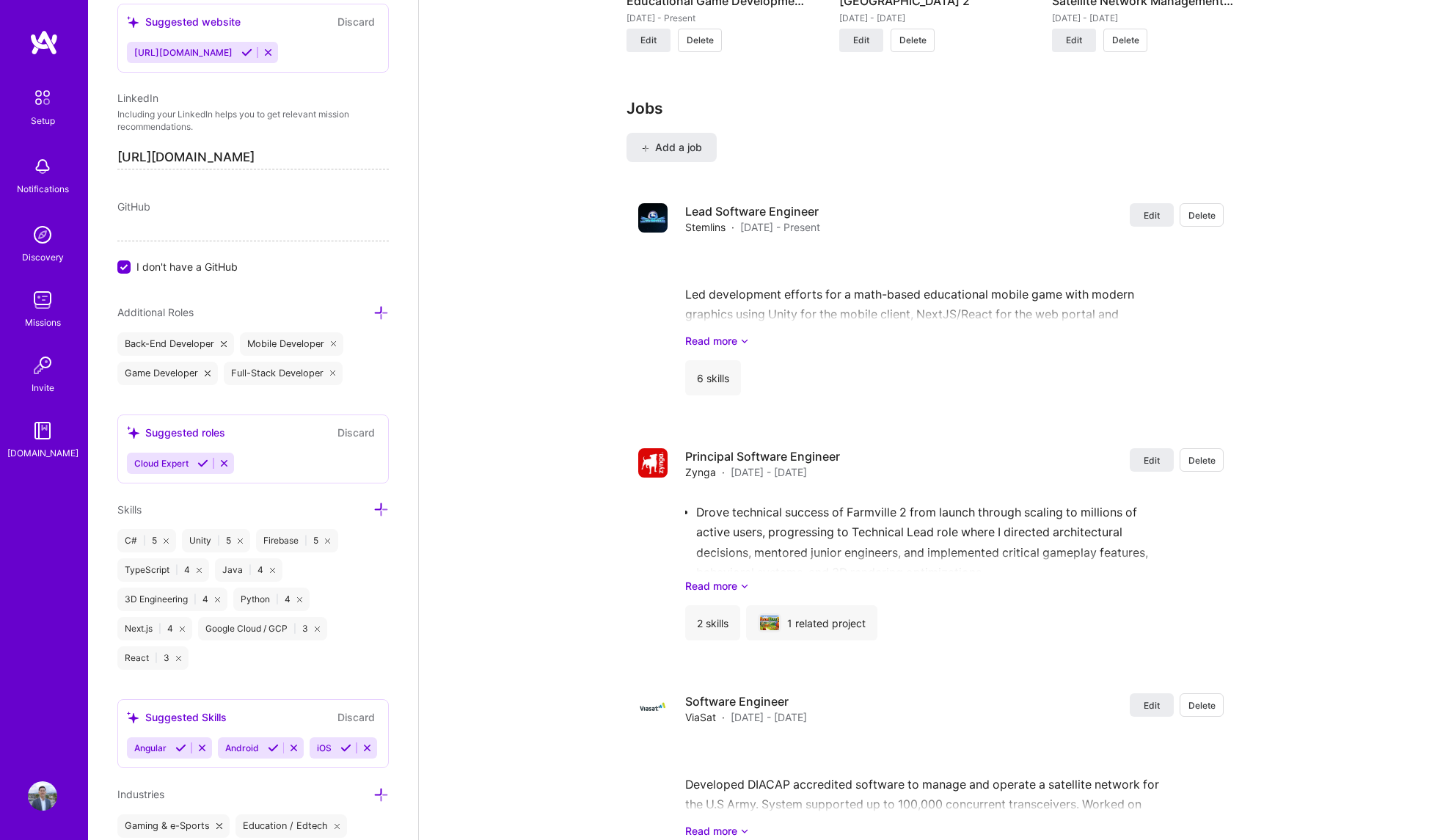
scroll to position [883, 0]
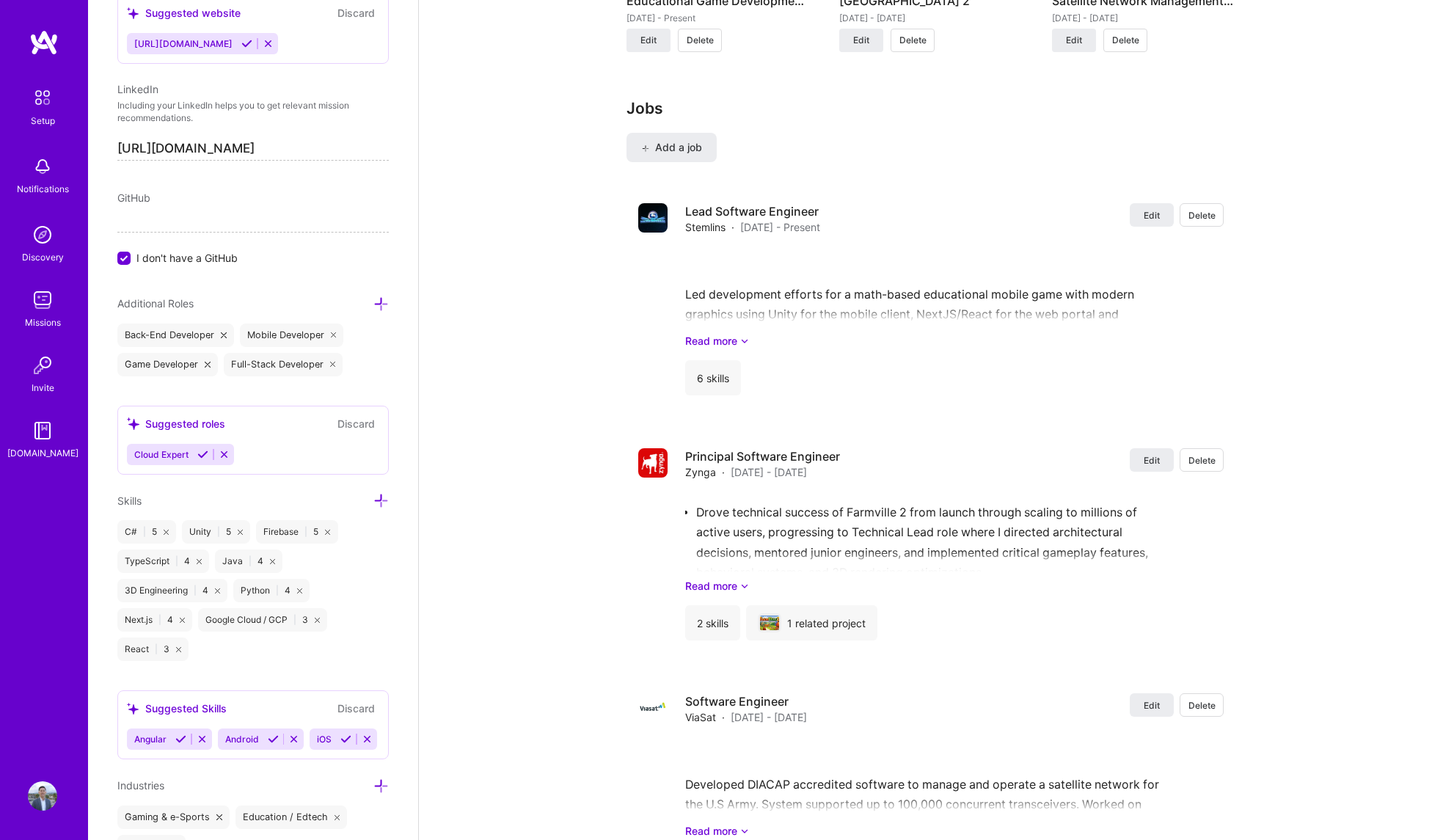
click at [374, 498] on icon at bounding box center [381, 501] width 16 height 16
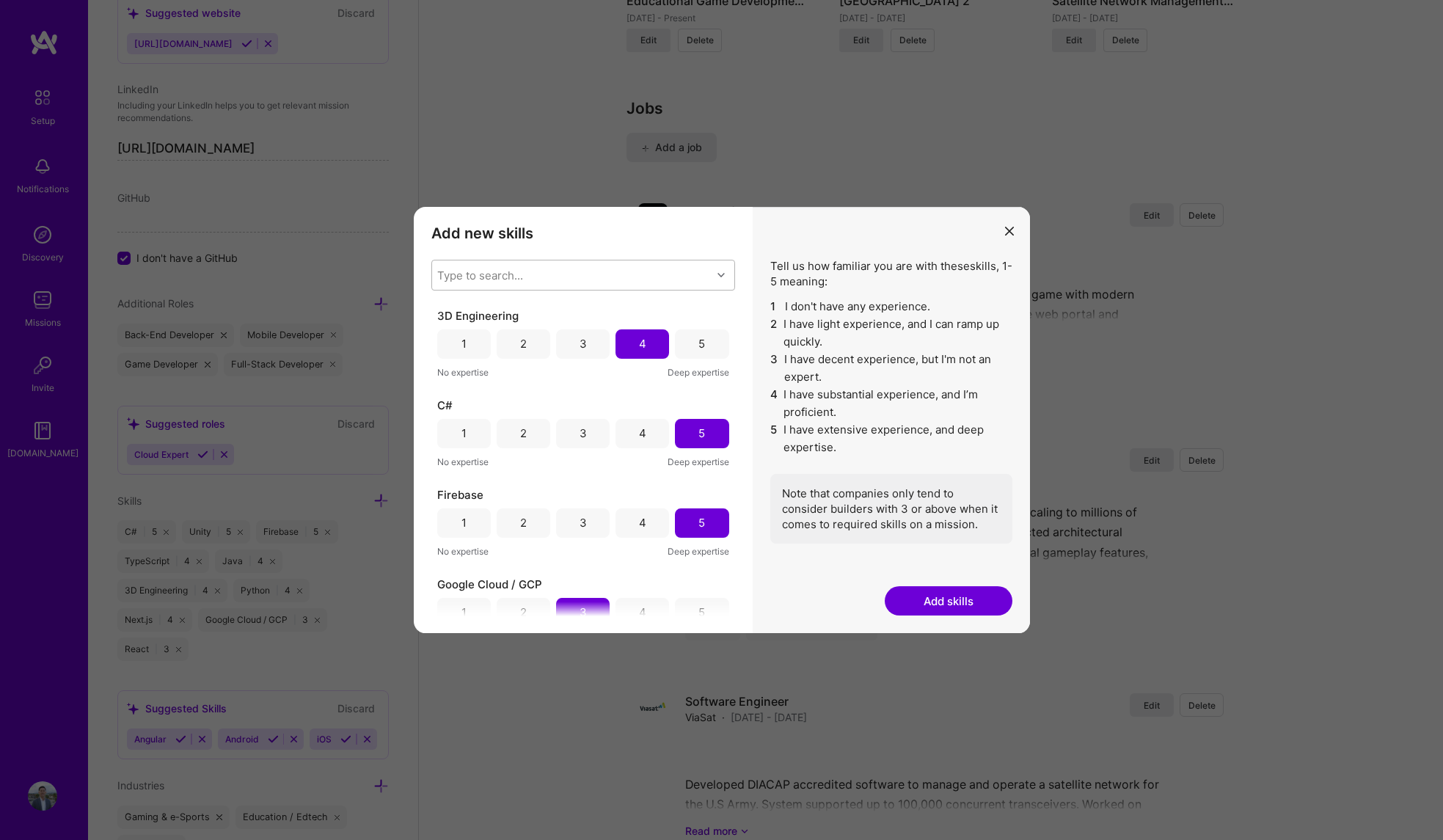
click at [522, 274] on div "Type to search..." at bounding box center [480, 274] width 86 height 16
type input "postg"
click at [472, 311] on div "PostgreSQL" at bounding box center [583, 313] width 286 height 16
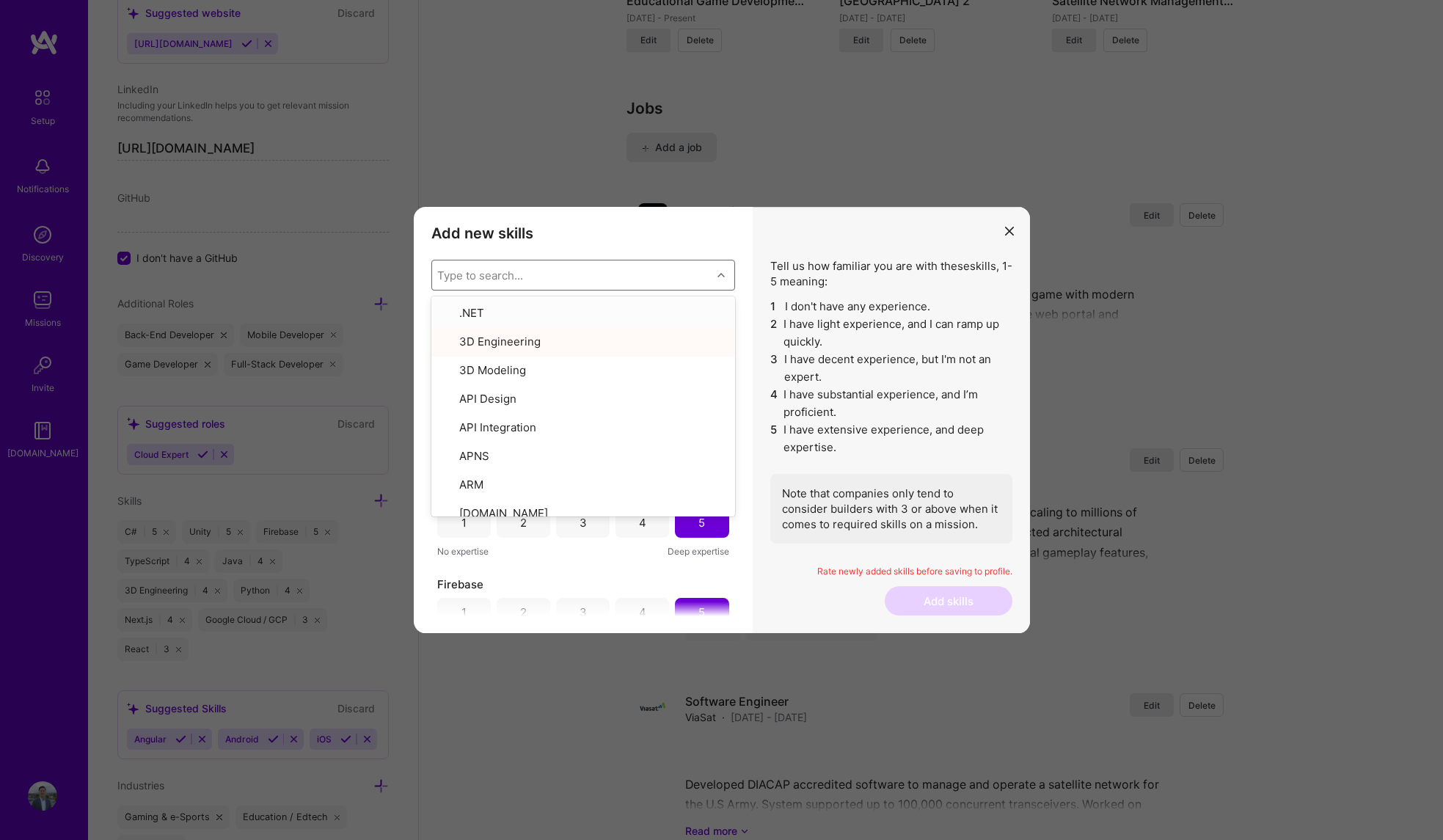
click at [655, 227] on h3 "Add new skills" at bounding box center [583, 234] width 304 height 18
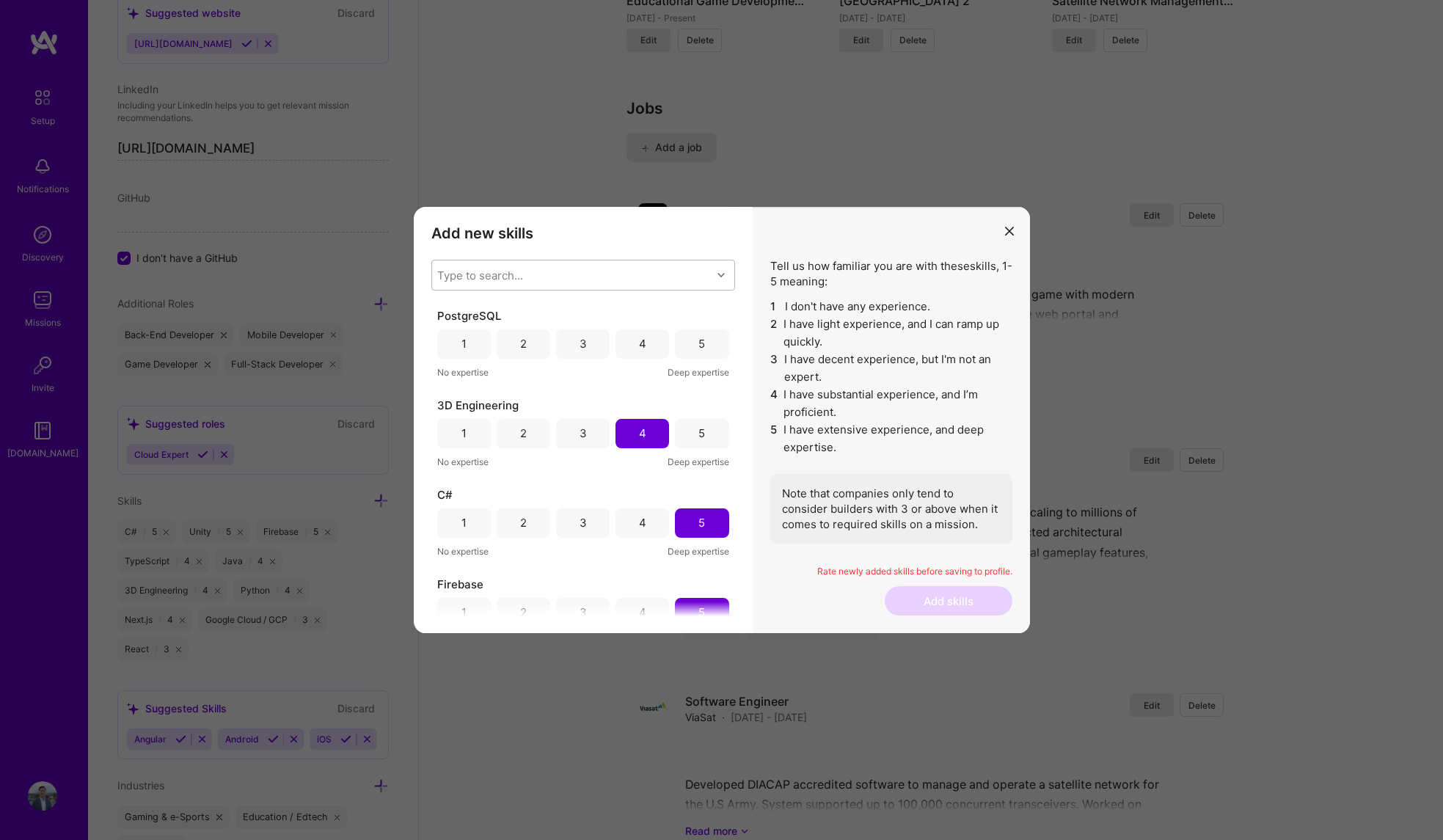
click at [584, 345] on div "3" at bounding box center [583, 344] width 53 height 30
click at [950, 600] on button "Add skills" at bounding box center [948, 601] width 128 height 30
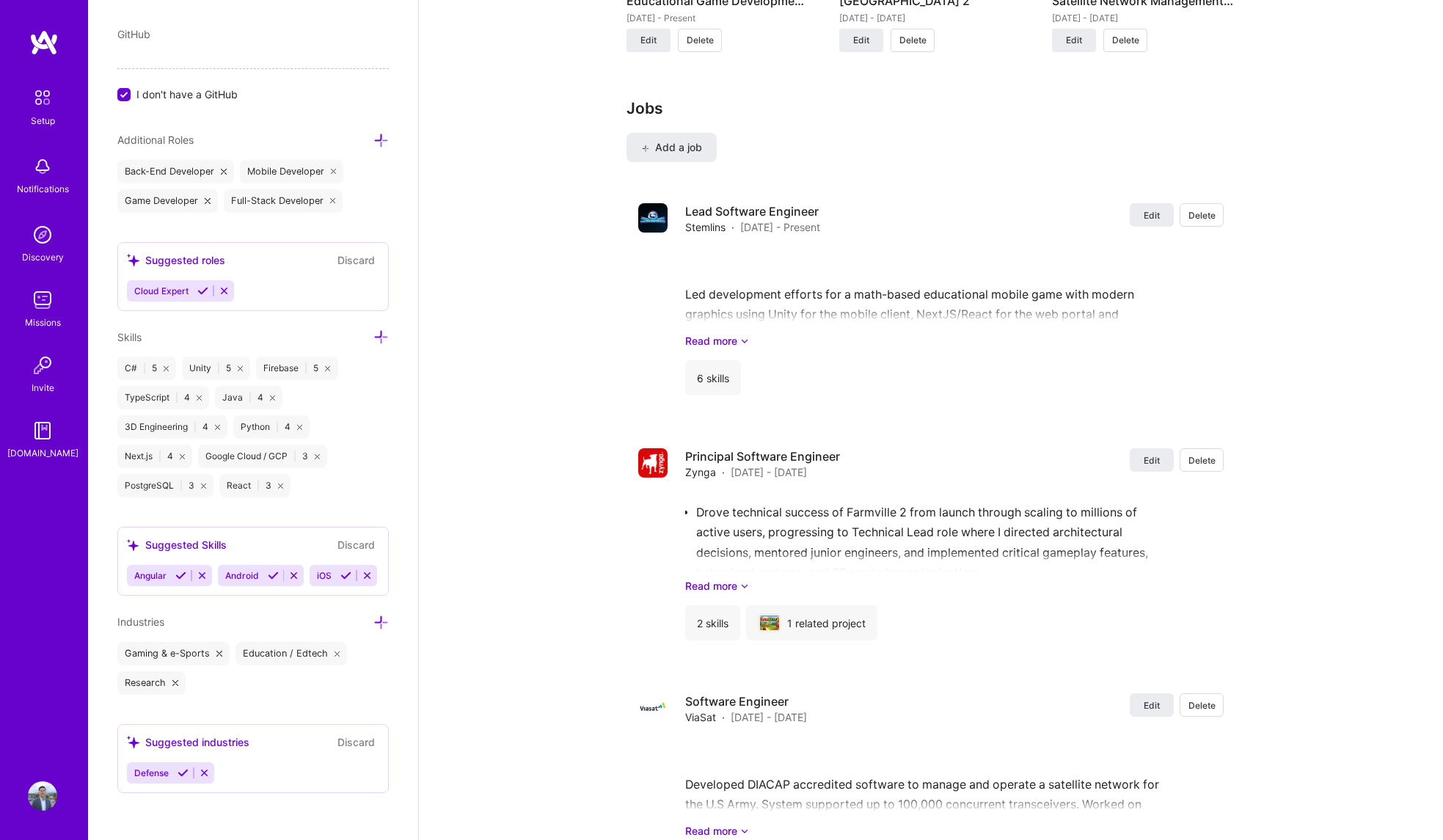
scroll to position [1072, 0]
click at [374, 626] on icon at bounding box center [381, 622] width 16 height 16
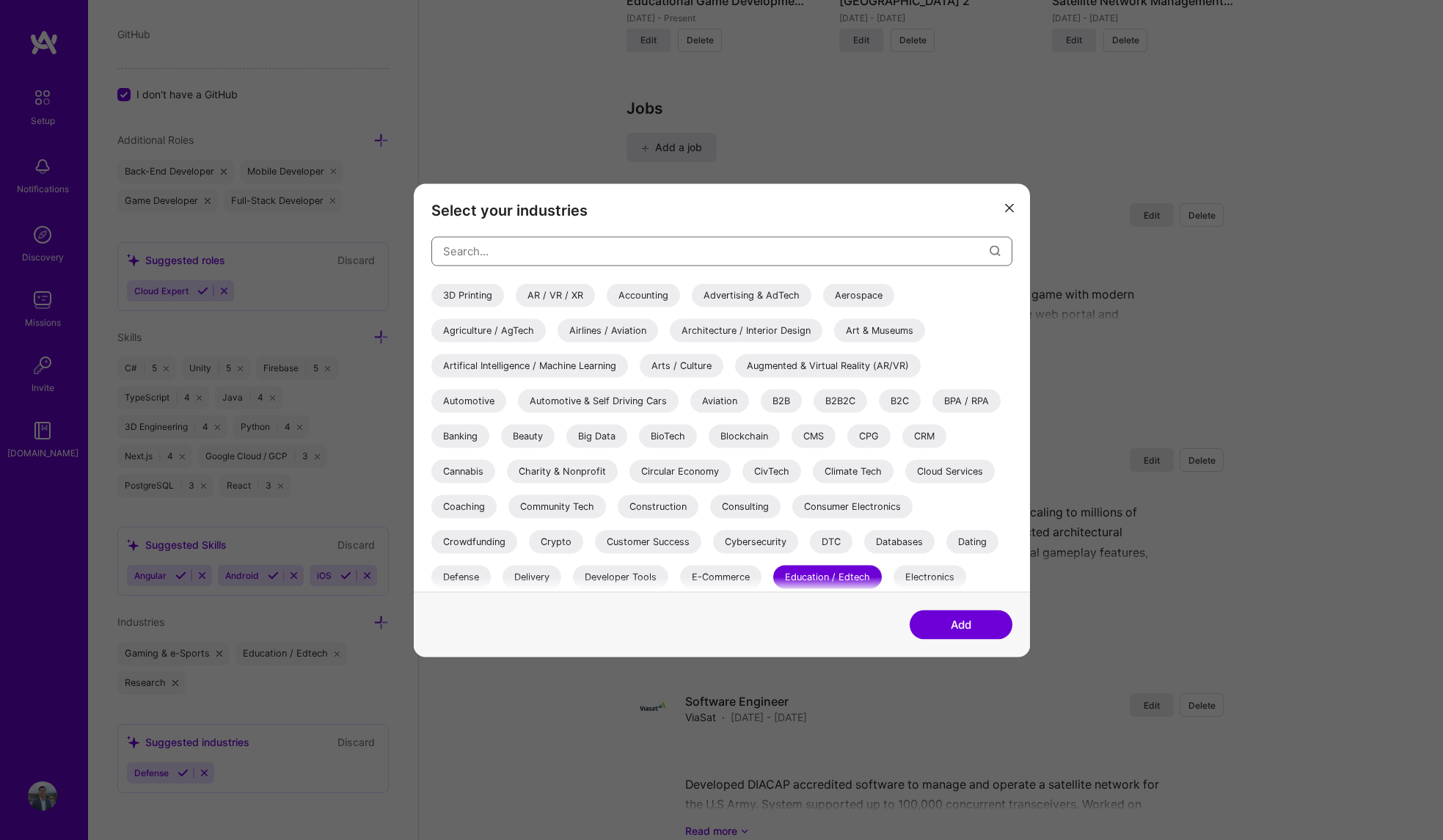
click at [550, 253] on input "modal" at bounding box center [716, 251] width 547 height 38
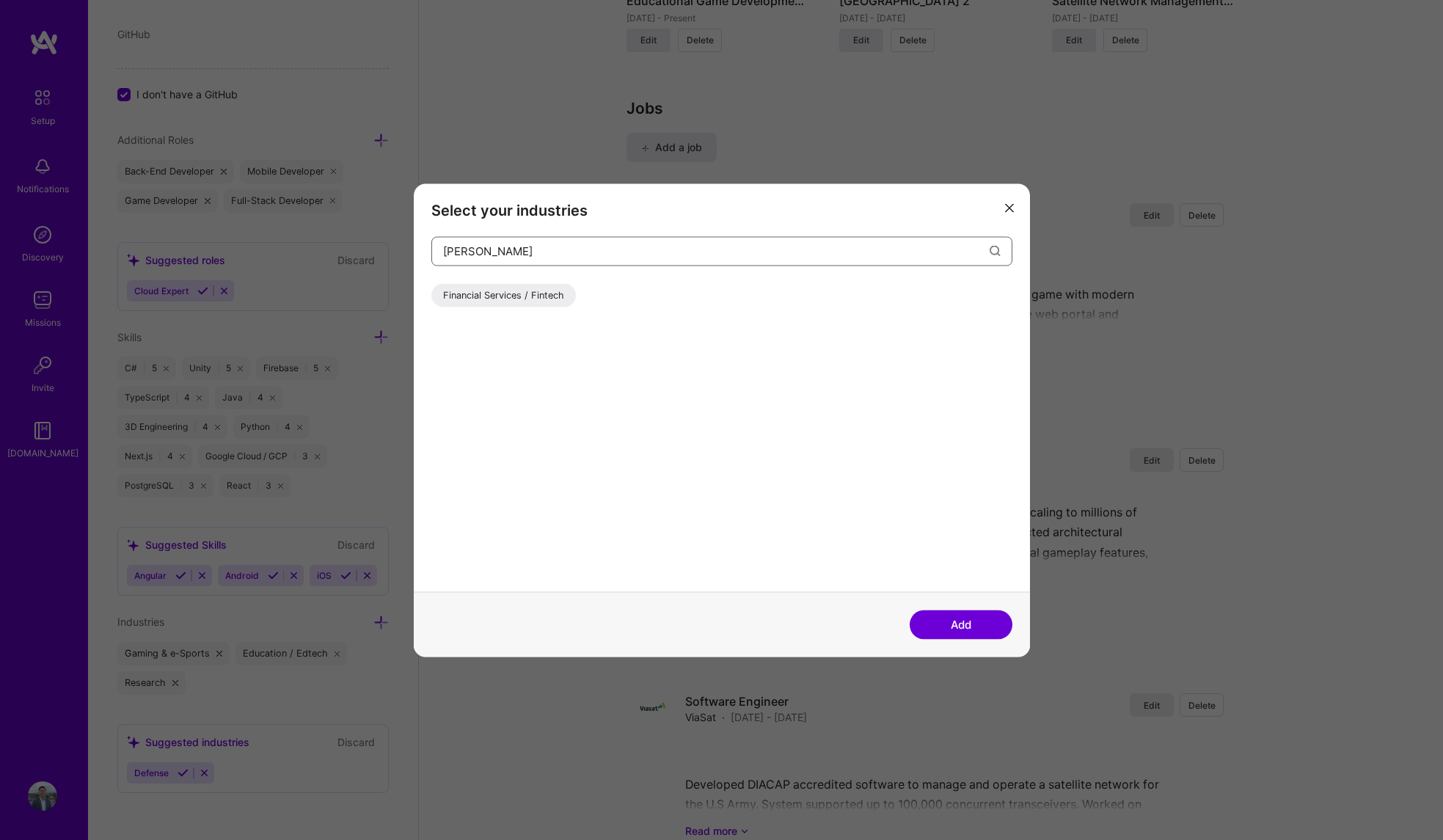
type input "finan"
click at [536, 296] on div "Financial Services / Fintech" at bounding box center [503, 295] width 144 height 24
click at [948, 623] on button "Add" at bounding box center [961, 624] width 103 height 30
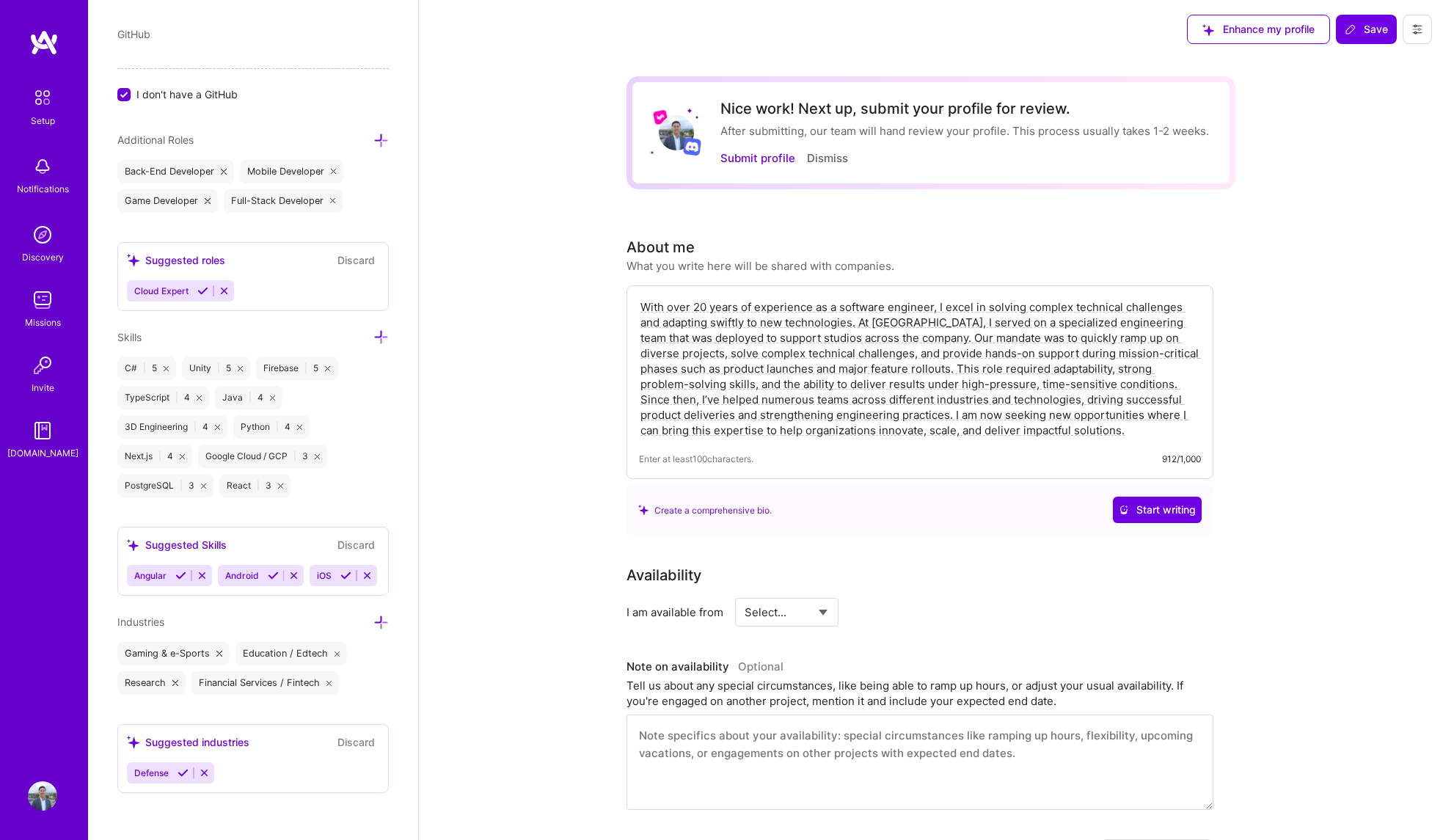
click at [374, 626] on icon at bounding box center [381, 622] width 16 height 16
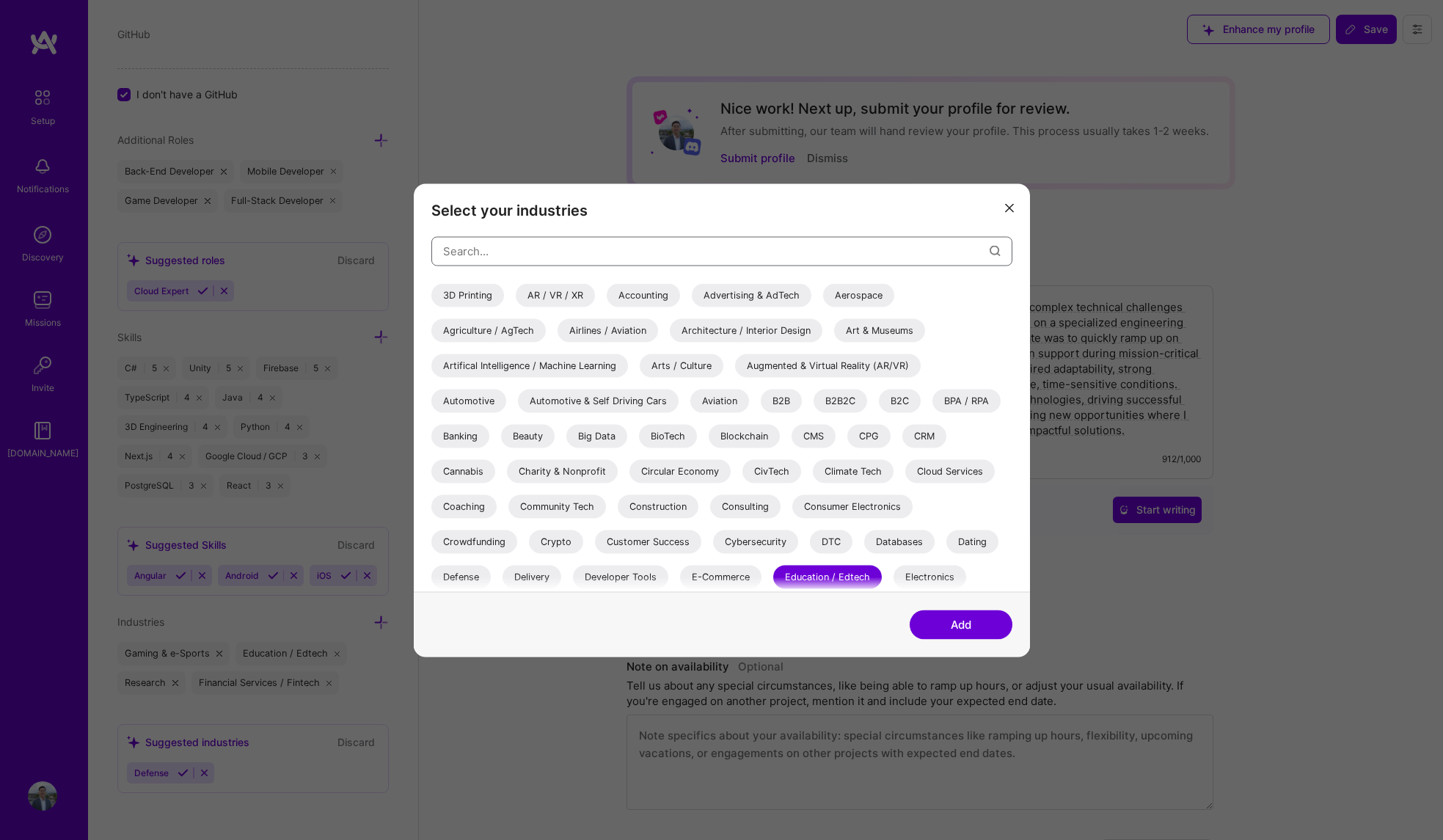
click at [537, 240] on input "modal" at bounding box center [716, 251] width 547 height 38
type input "trad"
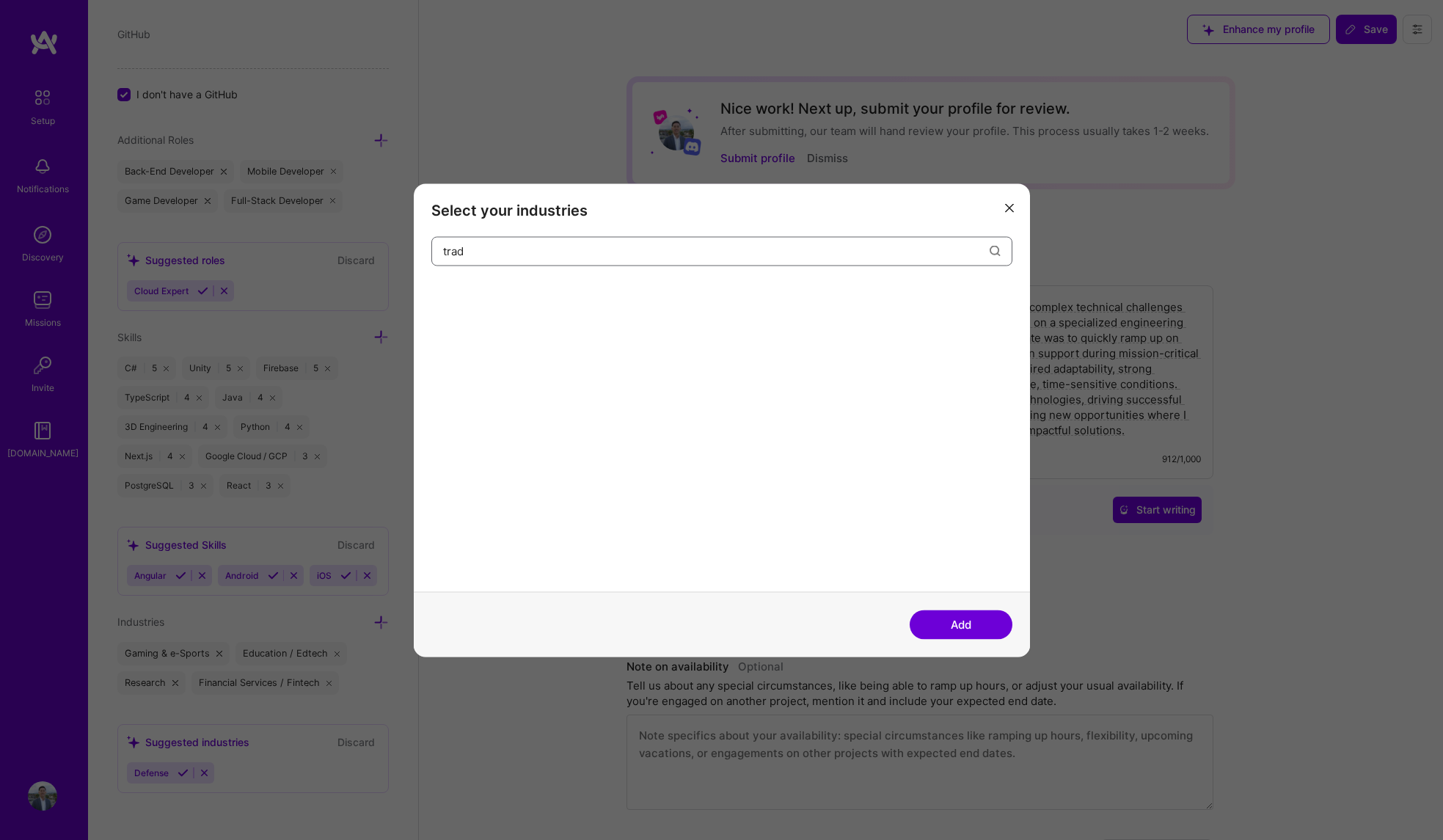
drag, startPoint x: 532, startPoint y: 251, endPoint x: 348, endPoint y: 258, distance: 184.1
click at [348, 258] on div "Select your industries trad Add" at bounding box center [721, 420] width 1443 height 840
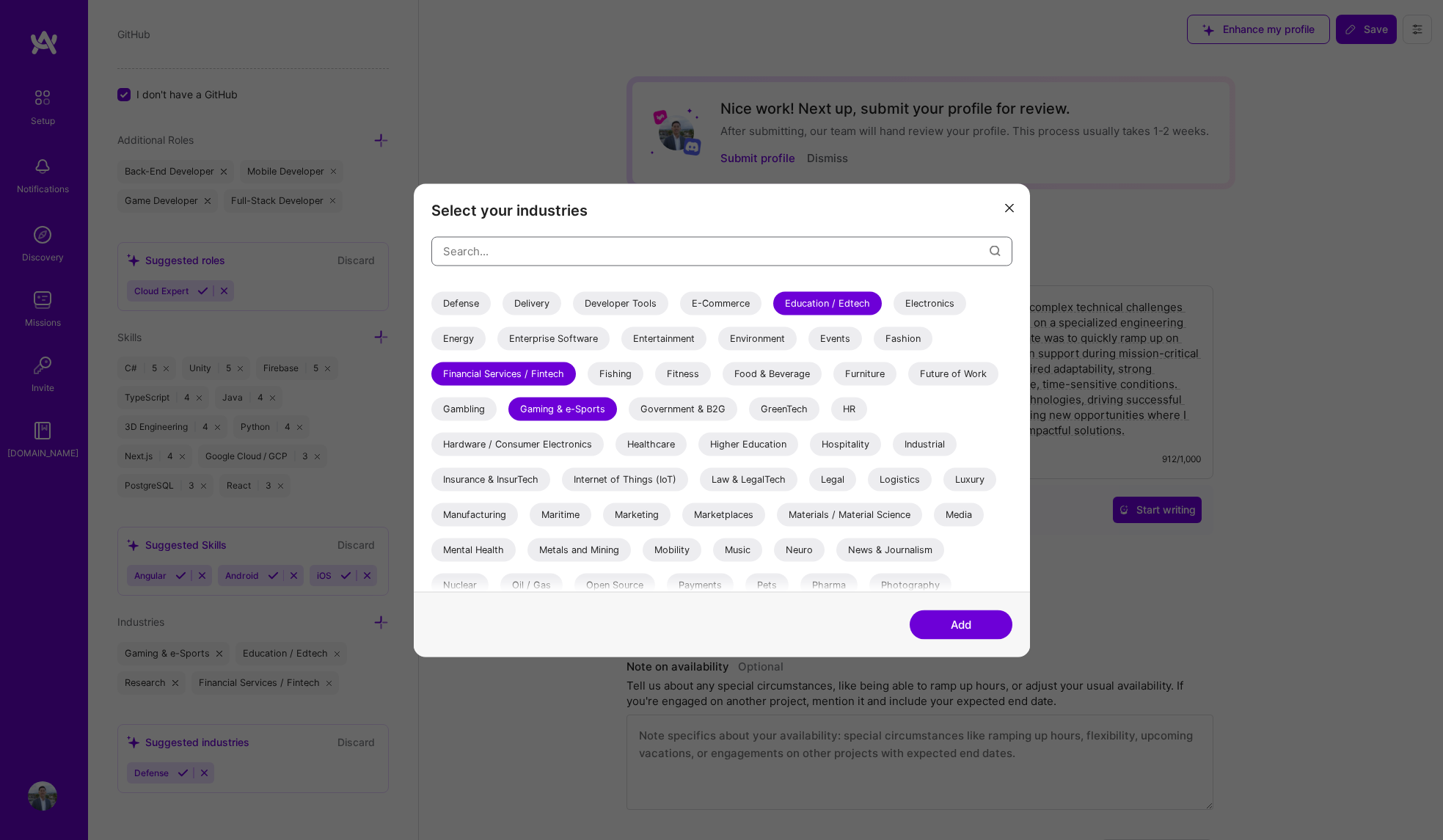
scroll to position [274, 0]
click at [1005, 209] on icon "modal" at bounding box center [1010, 209] width 9 height 9
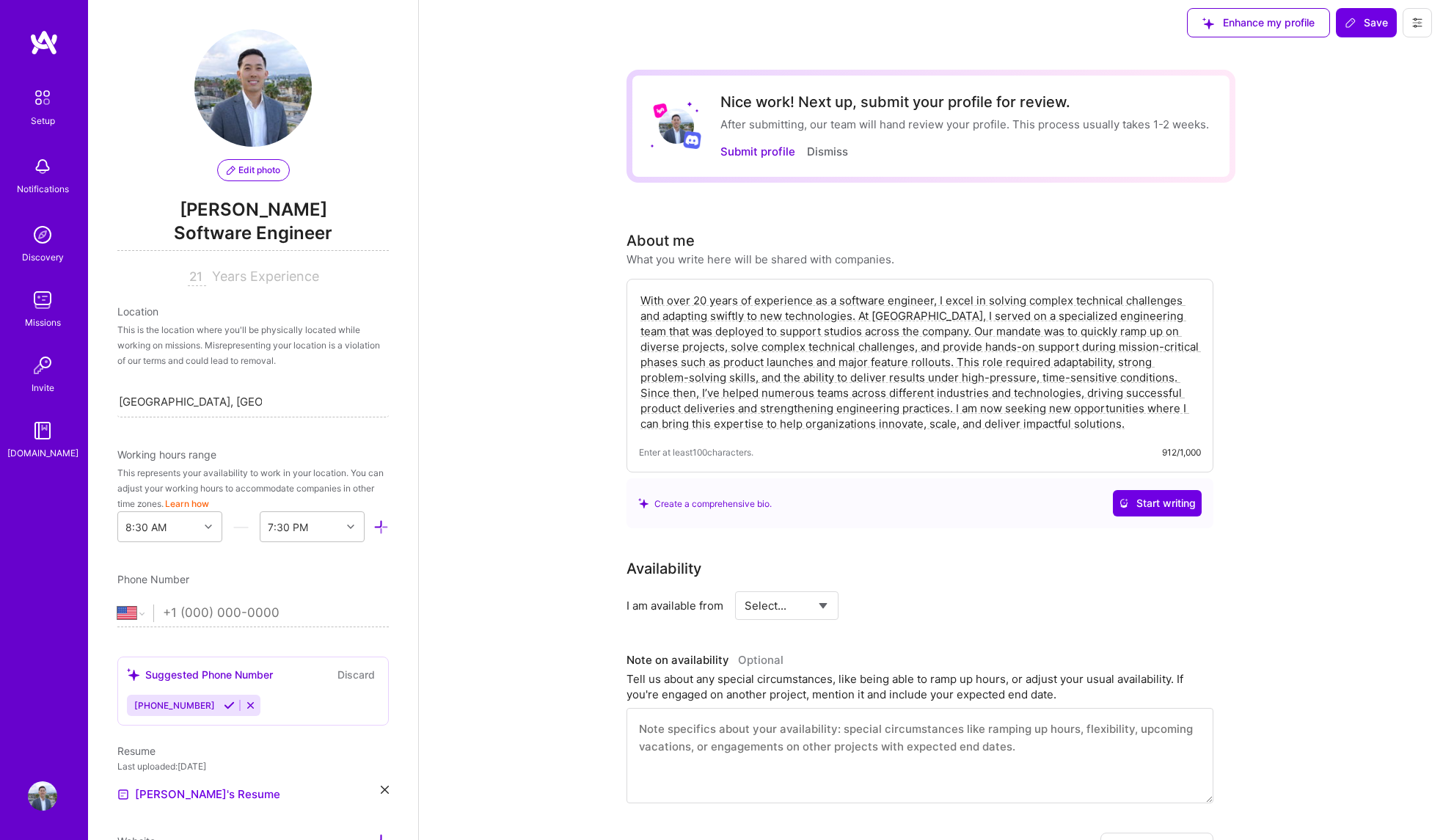
scroll to position [0, 0]
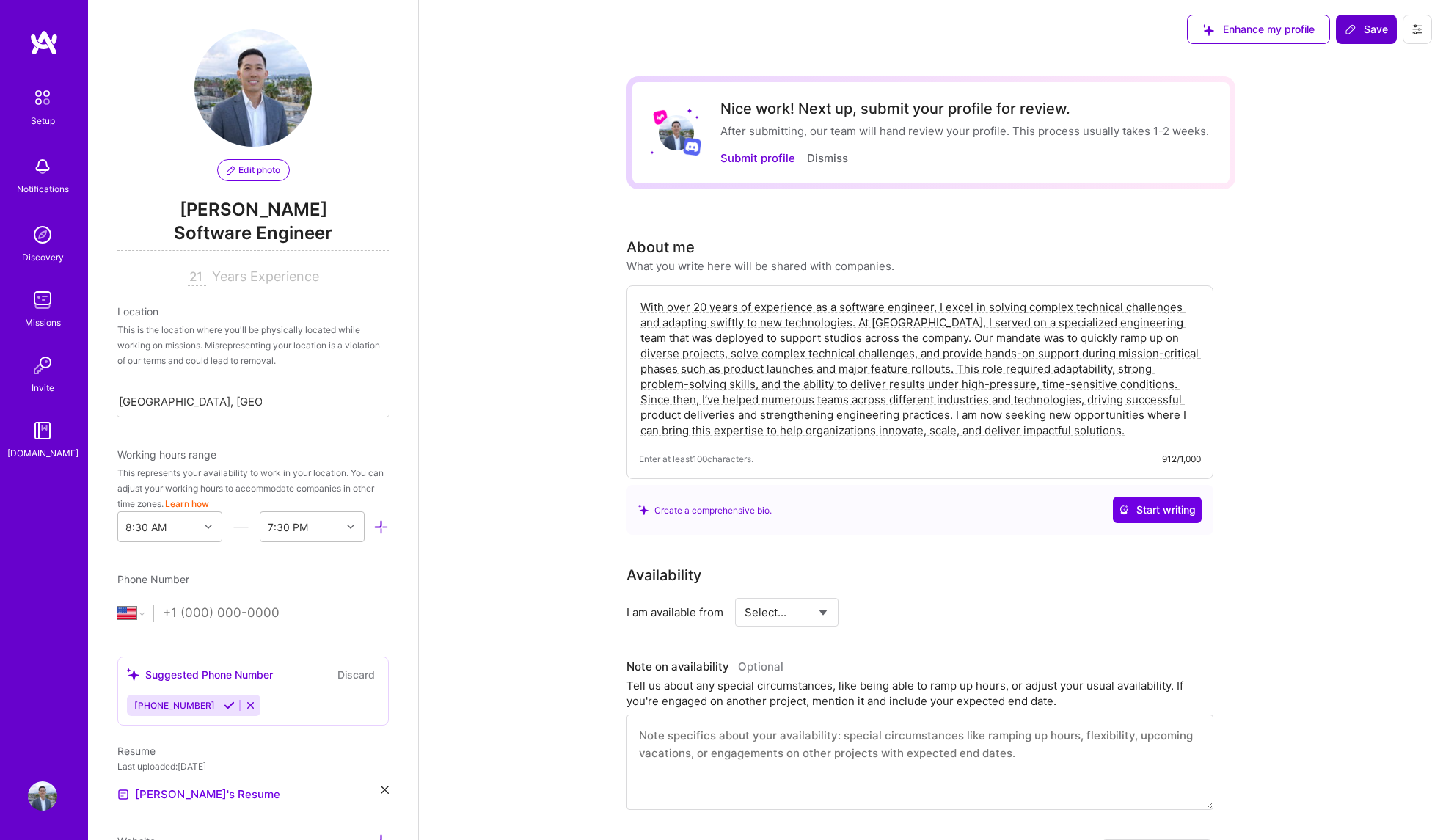
click at [1351, 27] on icon at bounding box center [1351, 27] width 1 height 1
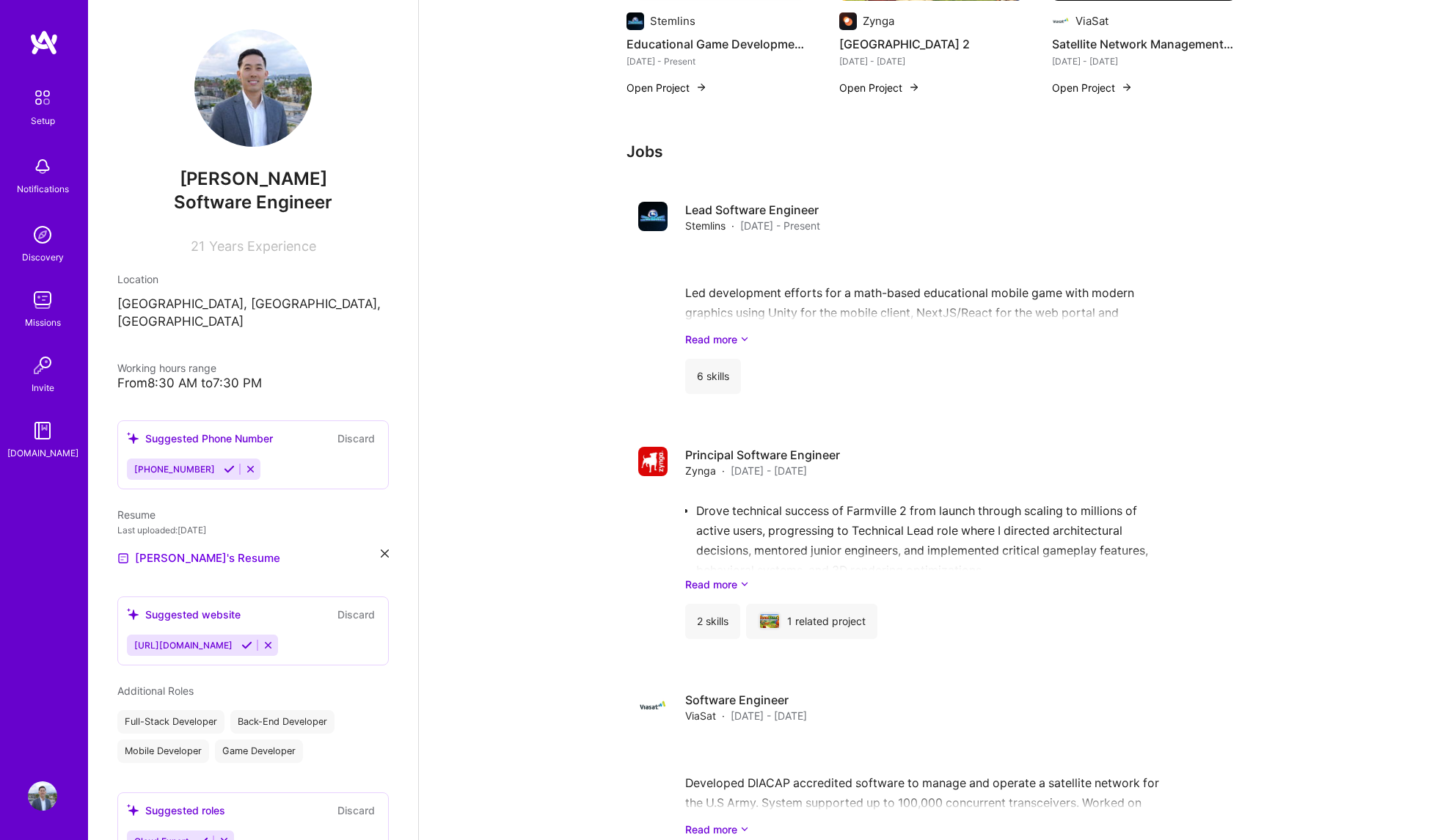
scroll to position [846, 0]
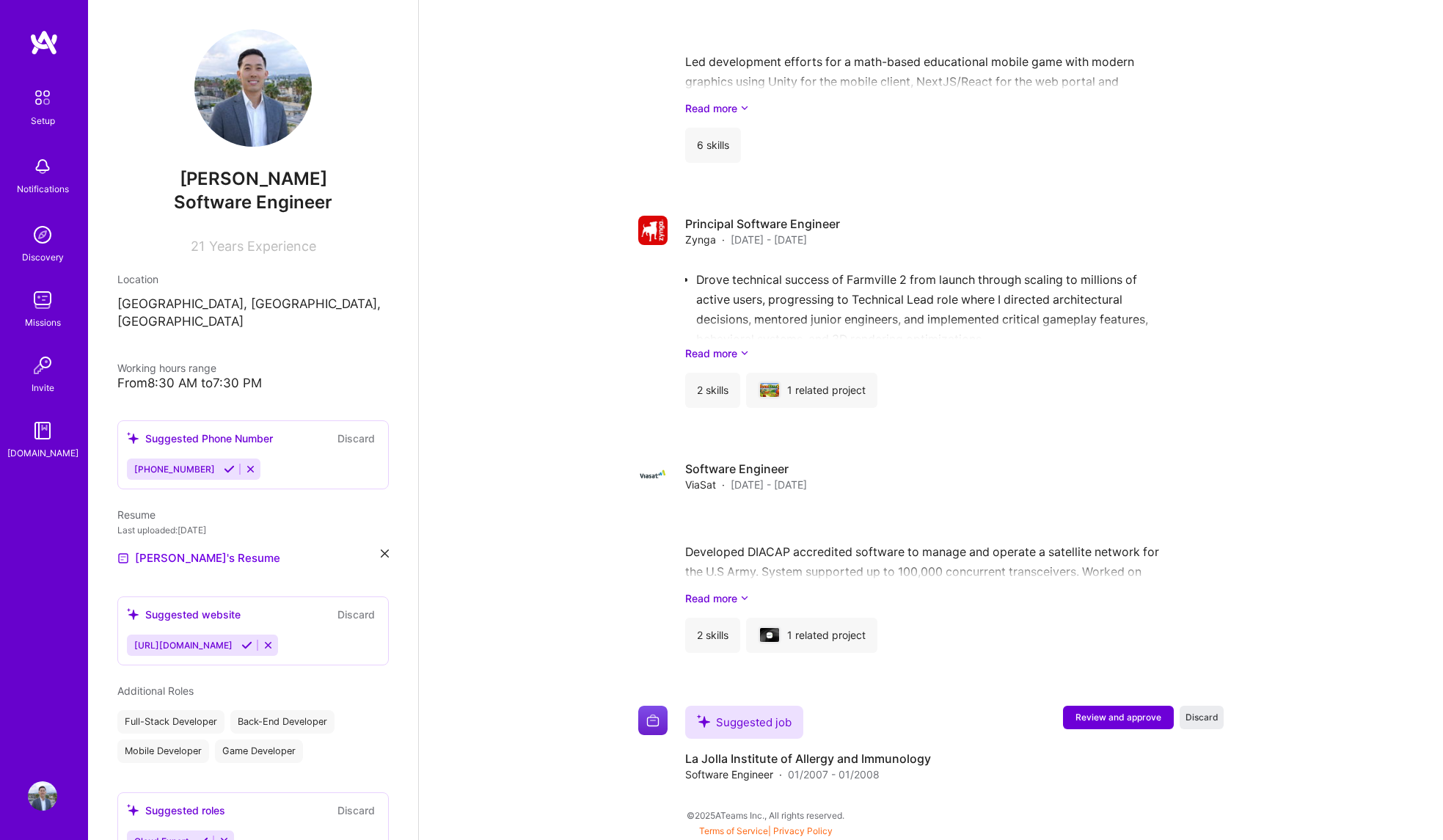
click at [31, 301] on img at bounding box center [43, 300] width 30 height 30
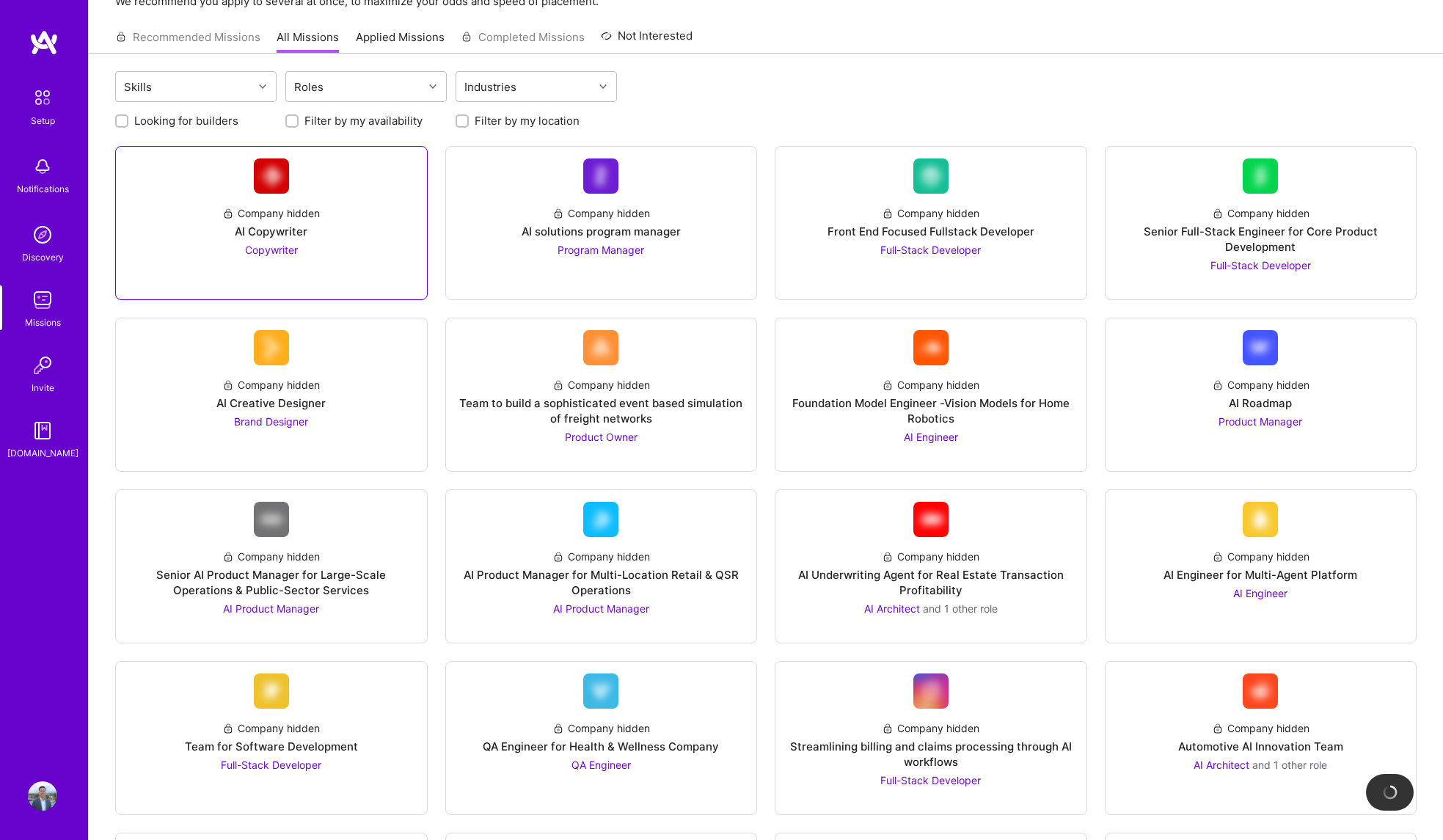
scroll to position [103, 0]
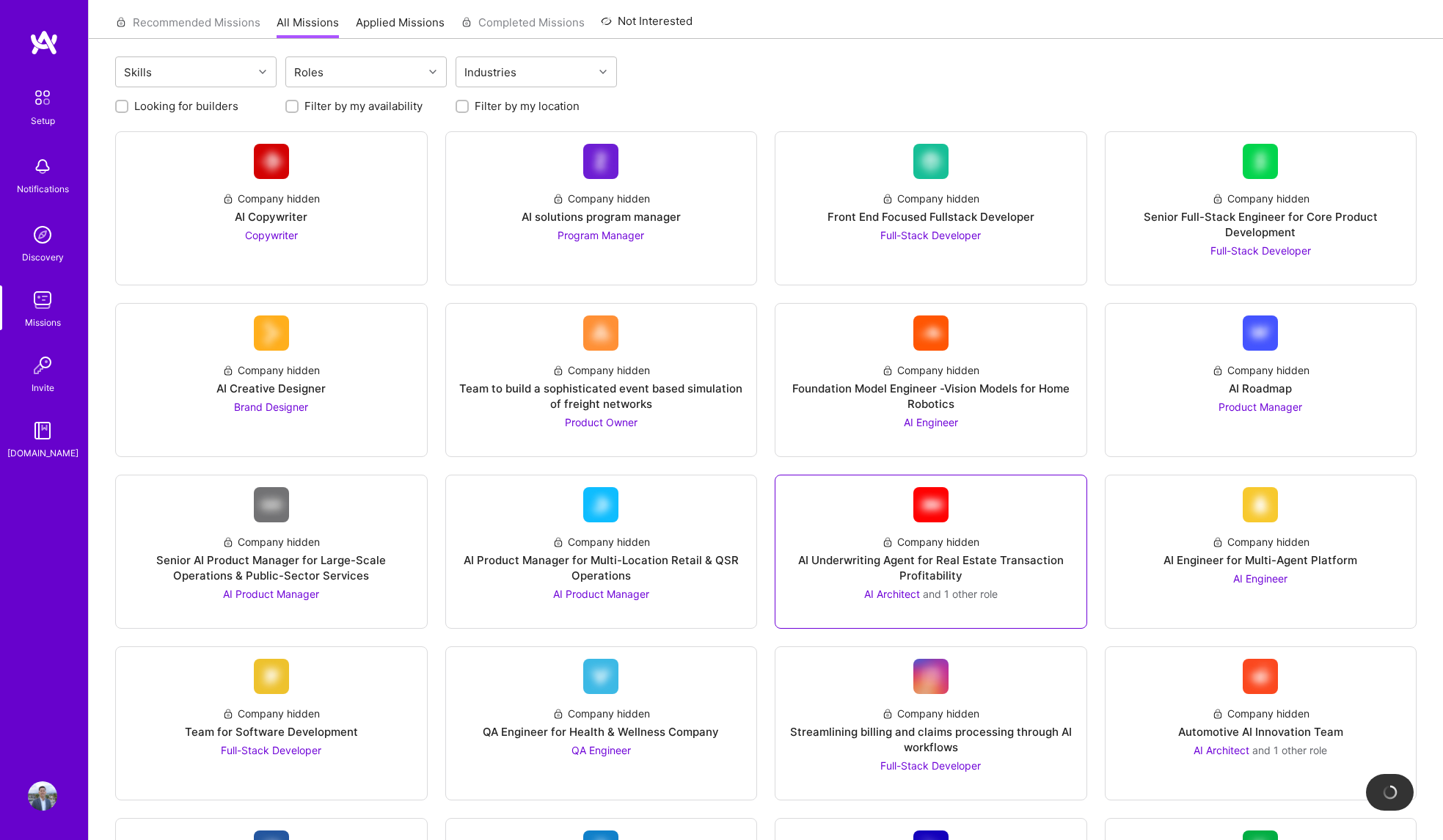
click at [881, 560] on div "AI Underwriting Agent for Real Estate Transaction Profitability" at bounding box center [930, 568] width 288 height 31
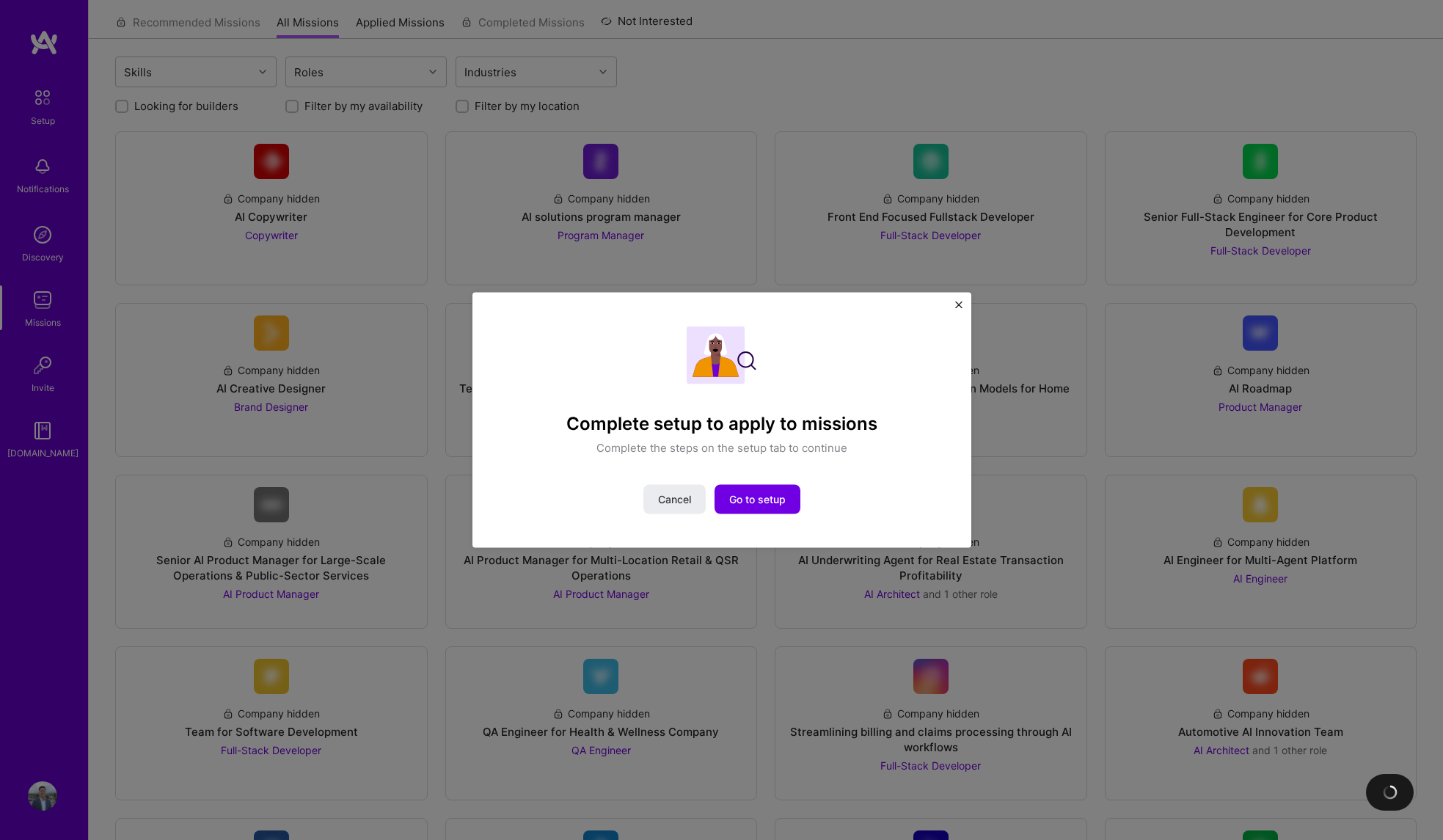
click at [959, 299] on div "Complete setup to apply to missions Complete the steps on the setup tab to cont…" at bounding box center [722, 420] width 499 height 256
click at [957, 308] on button "Close" at bounding box center [959, 308] width 7 height 16
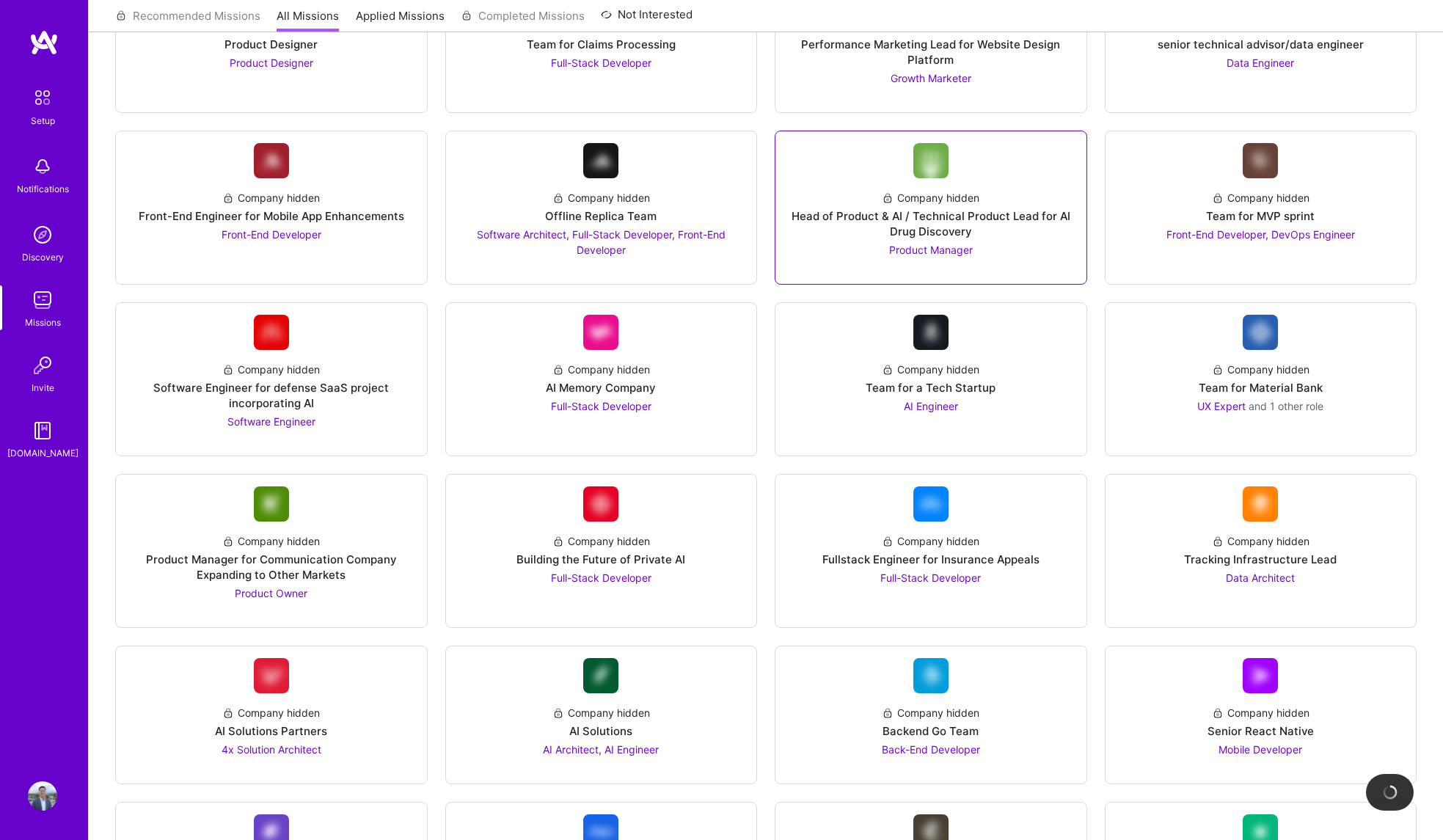
scroll to position [1596, 0]
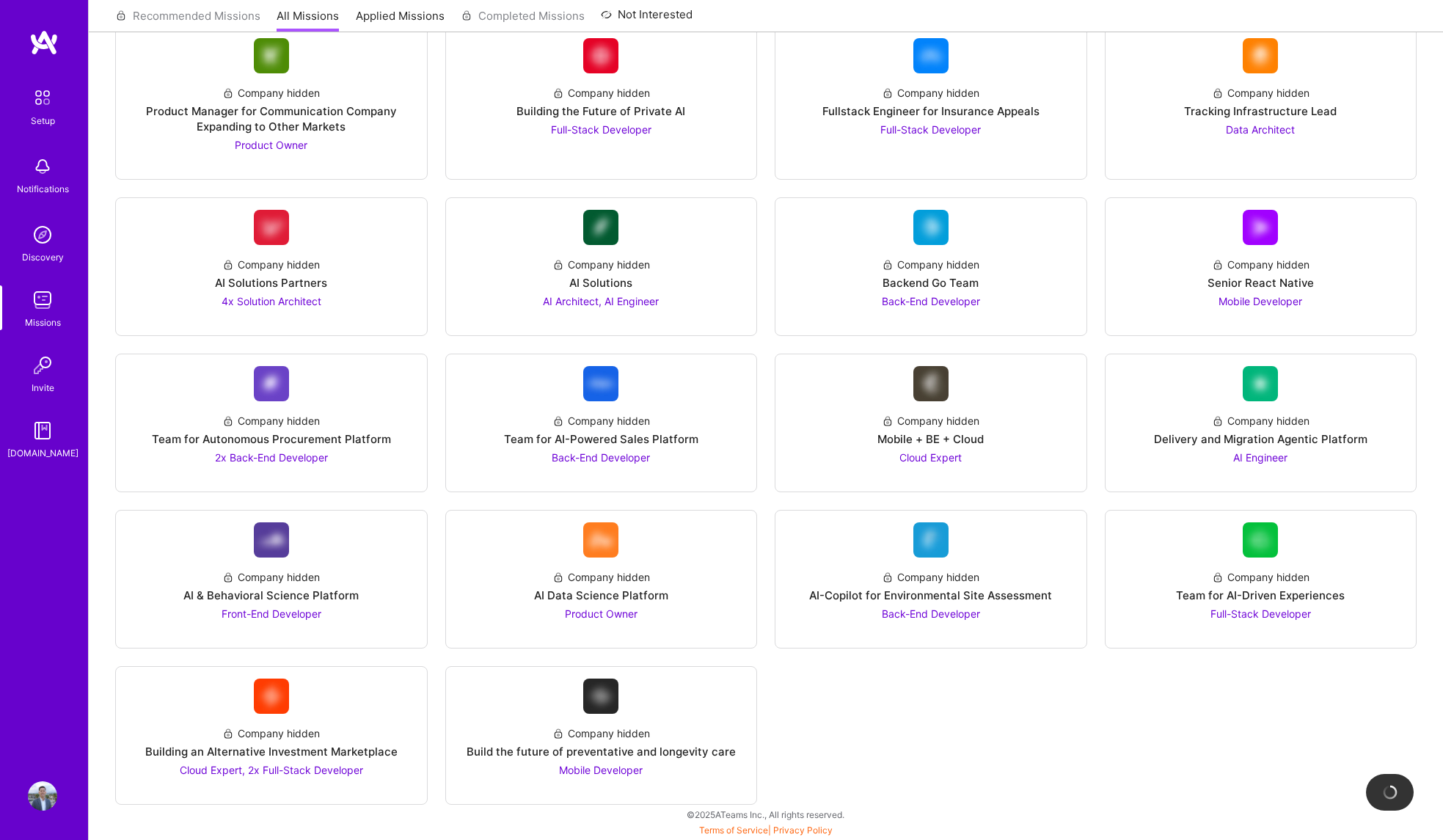
click at [34, 106] on img at bounding box center [43, 98] width 31 height 31
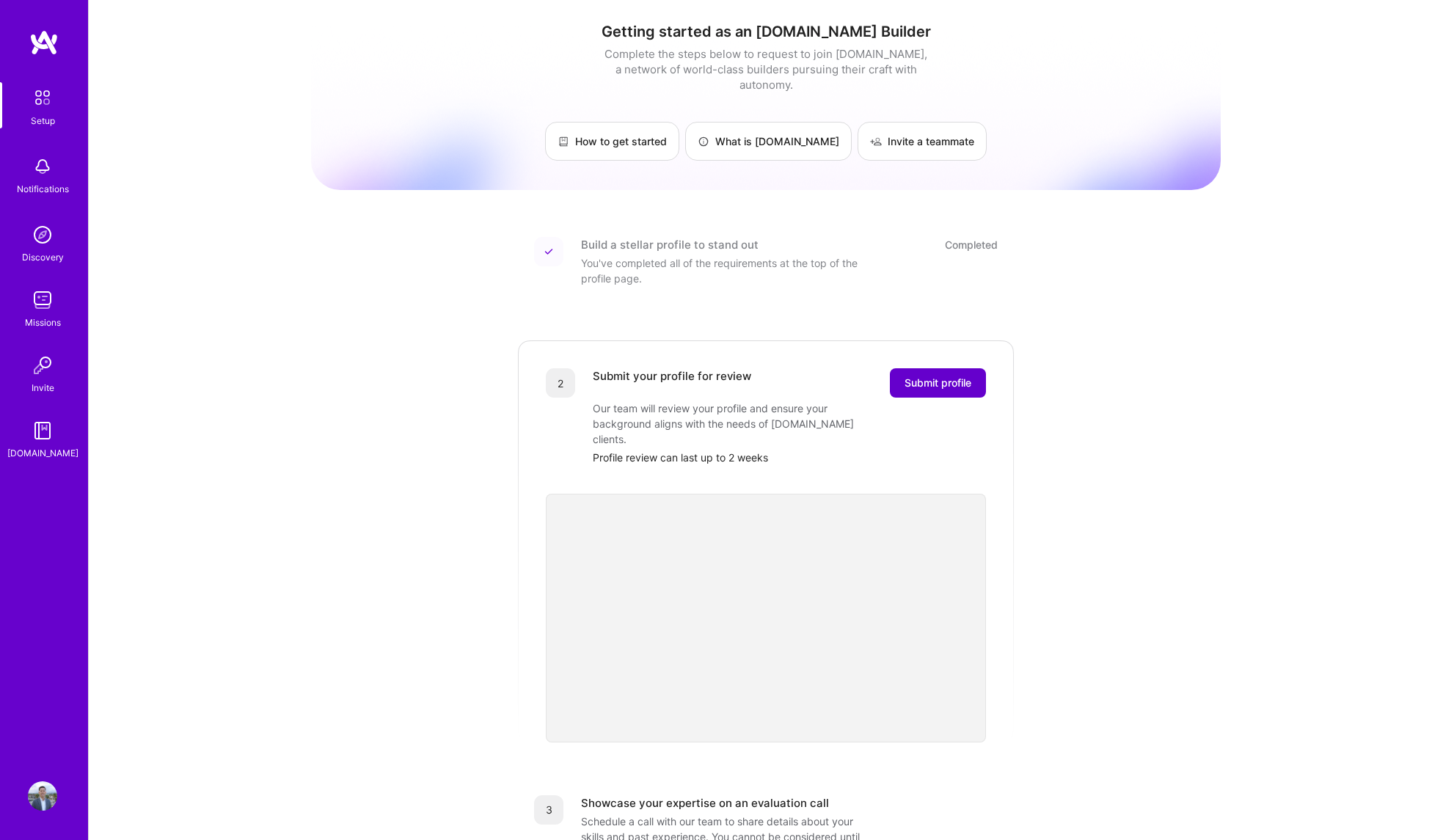
click at [919, 376] on span "Submit profile" at bounding box center [938, 383] width 67 height 15
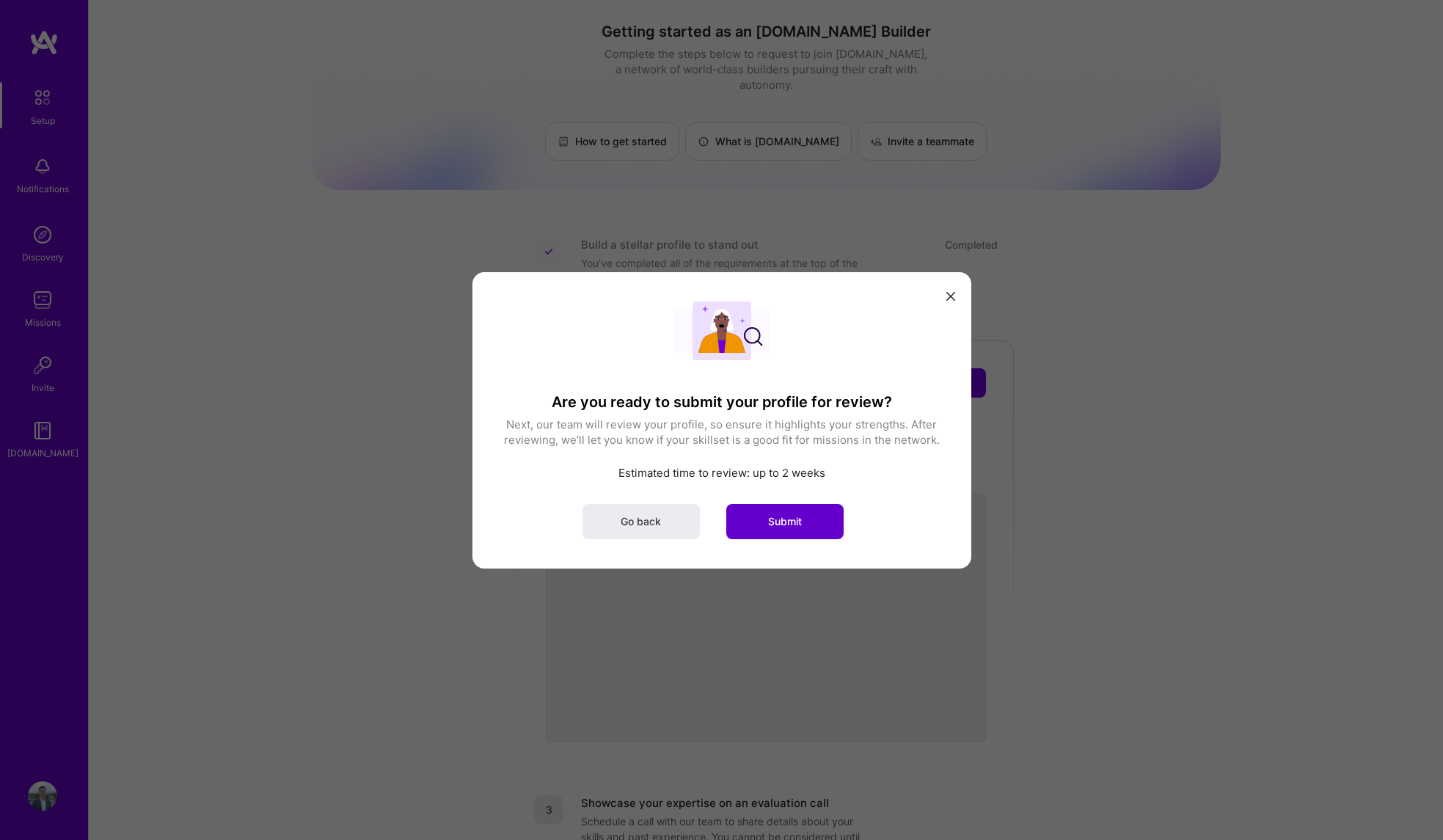
click at [771, 519] on span "Submit" at bounding box center [785, 521] width 34 height 15
